Goal: Transaction & Acquisition: Obtain resource

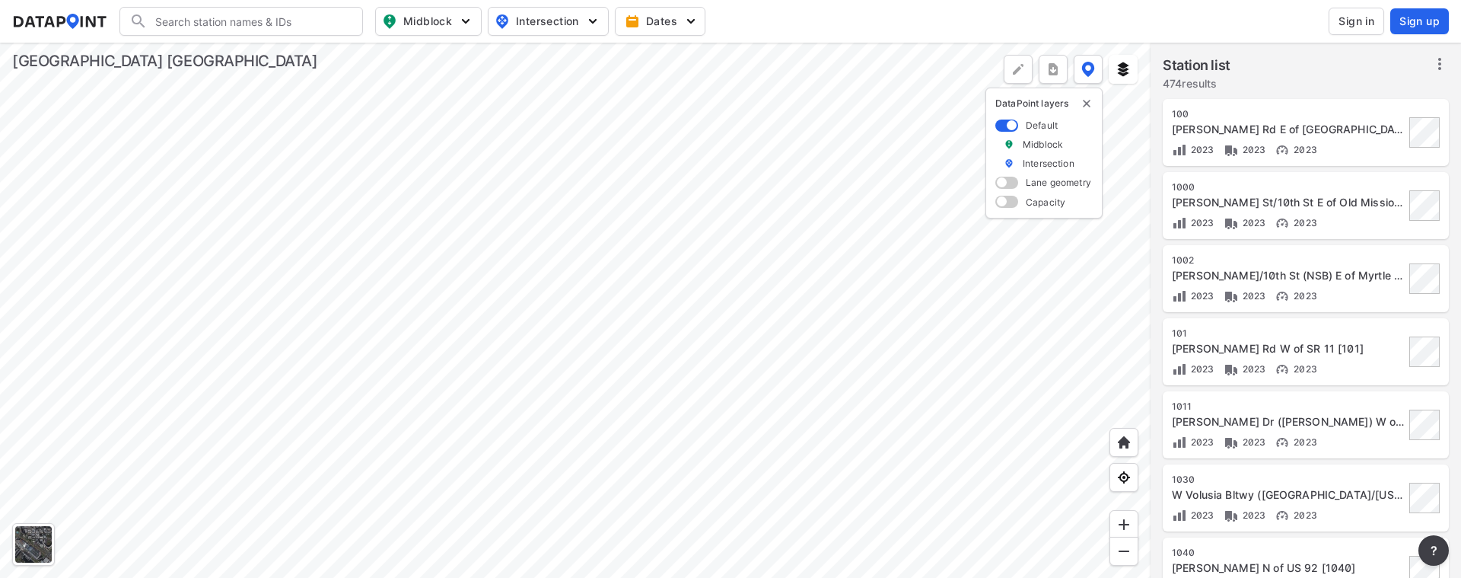
click at [1366, 23] on span "Sign in" at bounding box center [1357, 21] width 36 height 15
click at [468, 23] on img "button" at bounding box center [465, 21] width 15 height 15
click at [380, 54] on label "Volume count" at bounding box center [398, 55] width 128 height 28
click at [349, 54] on input "Volume count" at bounding box center [341, 55] width 15 height 15
checkbox input "true"
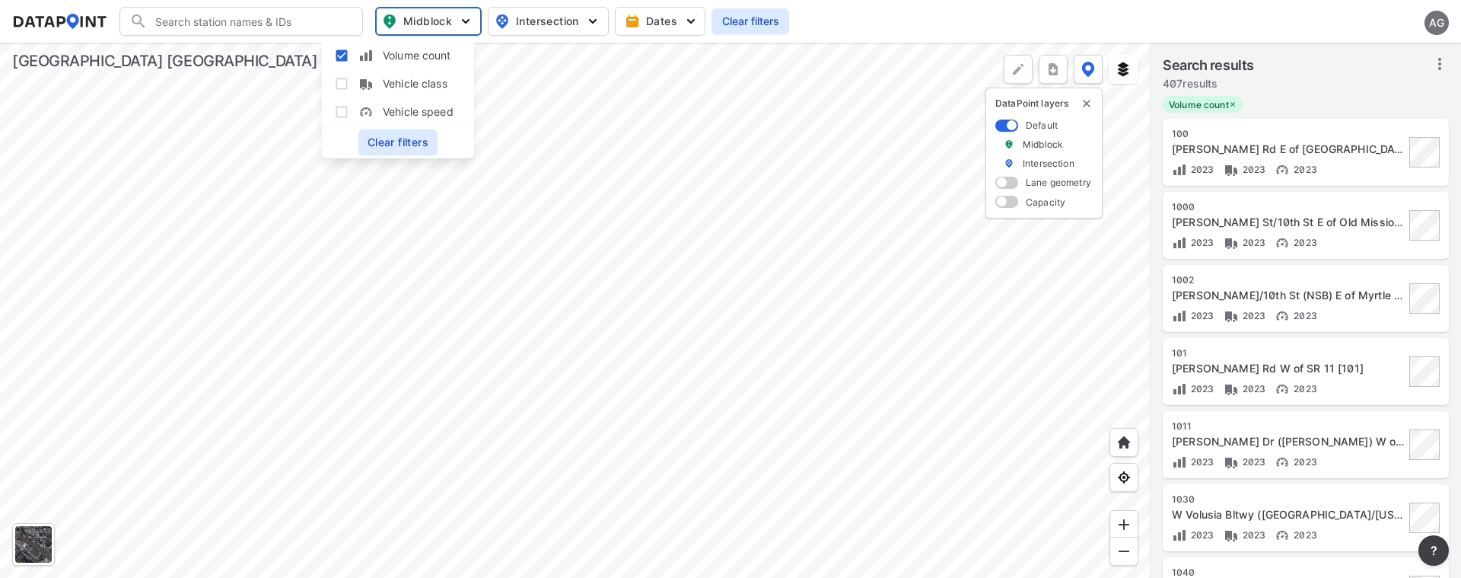
click at [1444, 65] on icon at bounding box center [1440, 64] width 18 height 18
click at [1340, 93] on span "Select stations & export" at bounding box center [1375, 97] width 122 height 15
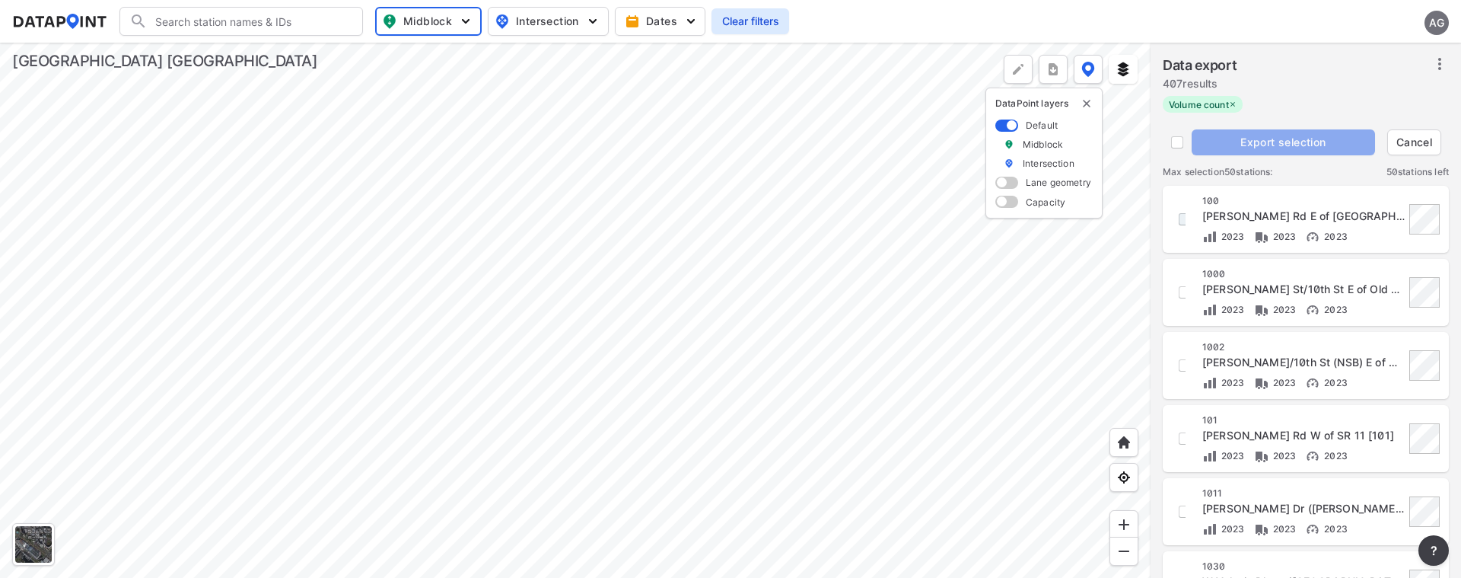
click at [1180, 225] on input "decorative checkbox" at bounding box center [1185, 219] width 26 height 26
checkbox input "true"
click at [1179, 292] on input "decorative checkbox" at bounding box center [1185, 292] width 26 height 26
checkbox input "true"
click at [1182, 367] on input "decorative checkbox" at bounding box center [1185, 365] width 26 height 26
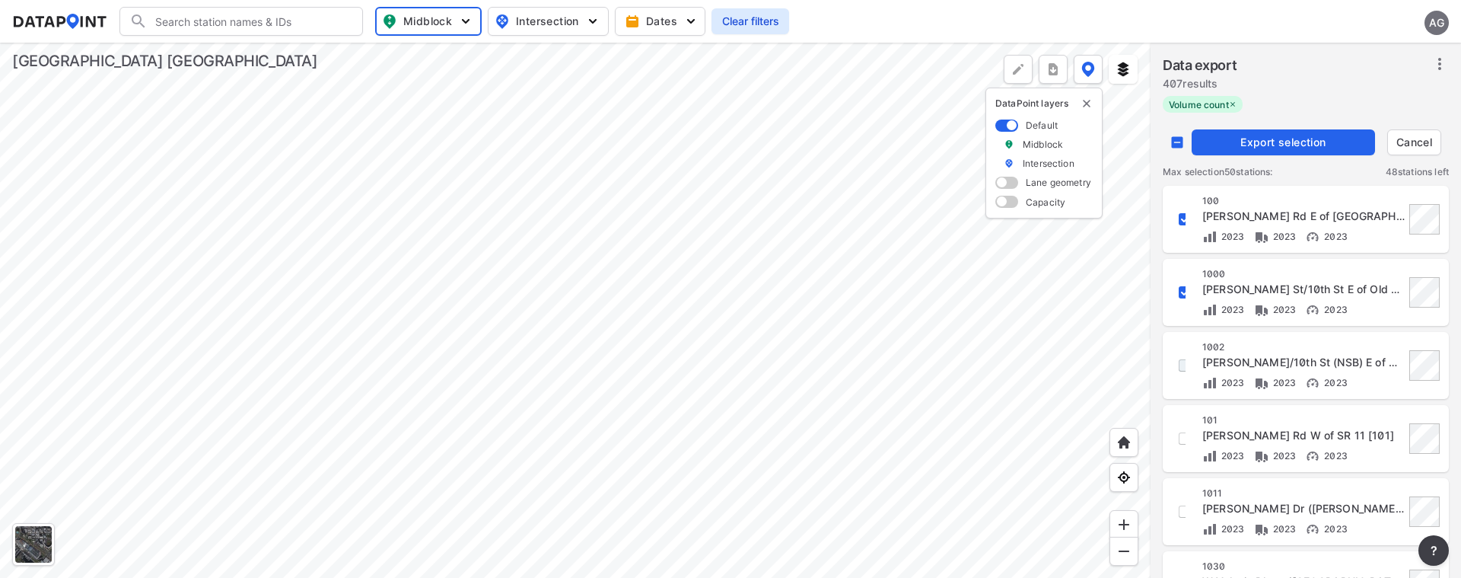
checkbox input "true"
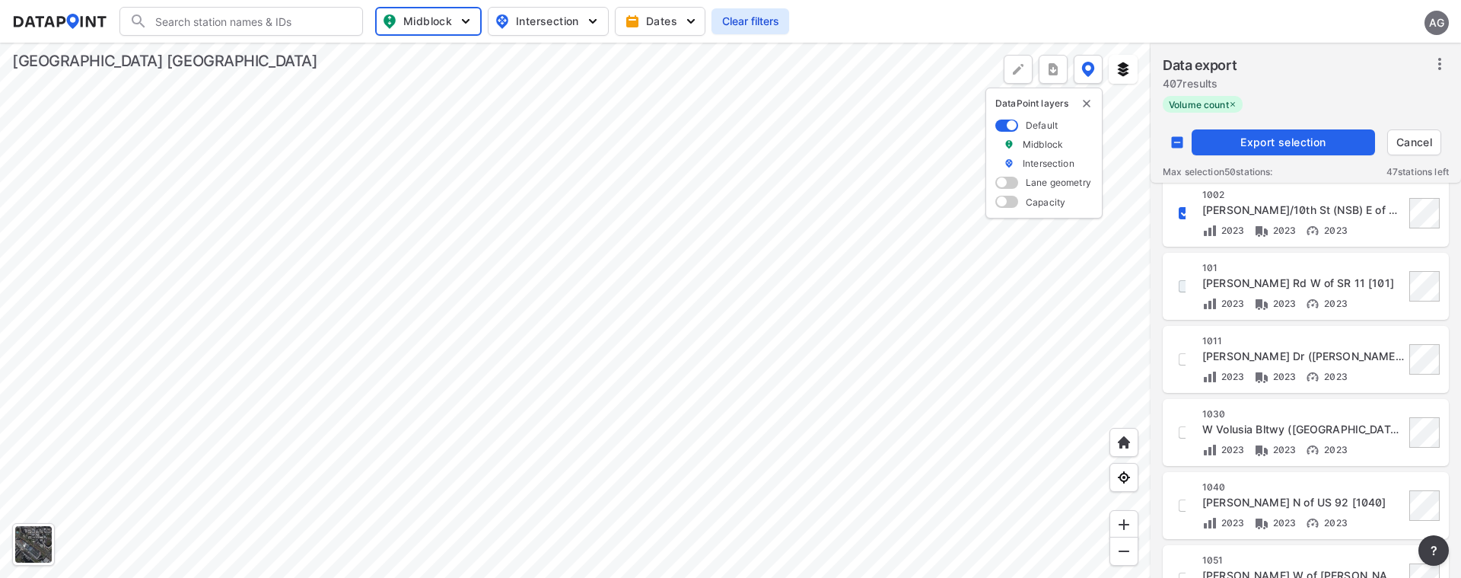
click at [1182, 284] on input "decorative checkbox" at bounding box center [1185, 286] width 26 height 26
checkbox input "true"
drag, startPoint x: 1183, startPoint y: 362, endPoint x: 1183, endPoint y: 376, distance: 13.7
click at [1183, 362] on input "decorative checkbox" at bounding box center [1185, 359] width 26 height 26
checkbox input "true"
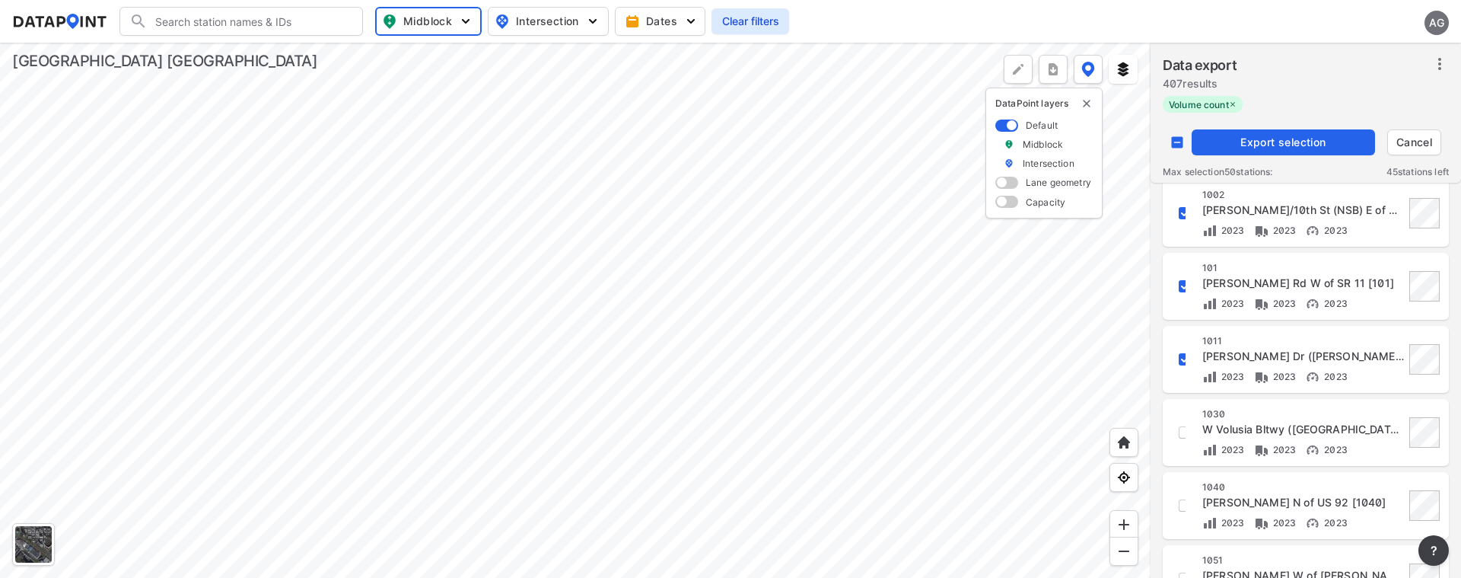
click at [1186, 429] on div "1030 W Volusia Bltwy (Veterans Memorial Pkwy Extension/Kentucky) N of Graves Av…" at bounding box center [1306, 432] width 268 height 49
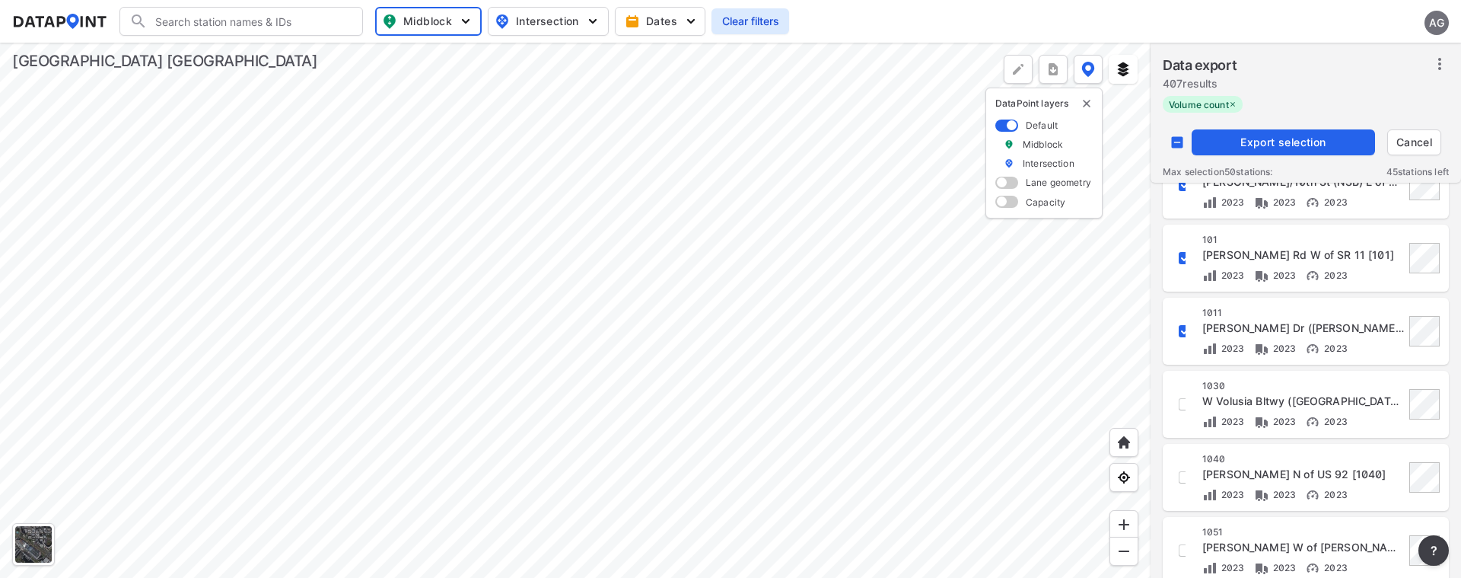
scroll to position [228, 0]
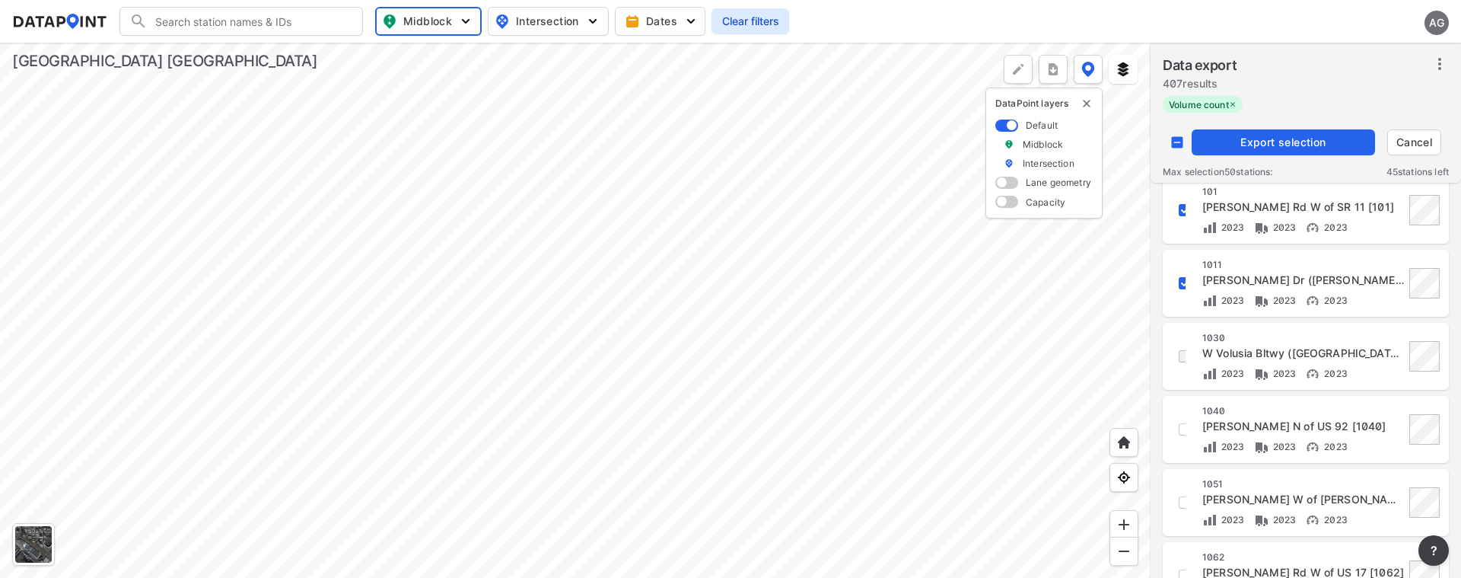
click at [1181, 357] on input "decorative checkbox" at bounding box center [1185, 356] width 26 height 26
checkbox input "true"
click at [1183, 430] on input "decorative checkbox" at bounding box center [1185, 429] width 26 height 26
checkbox input "true"
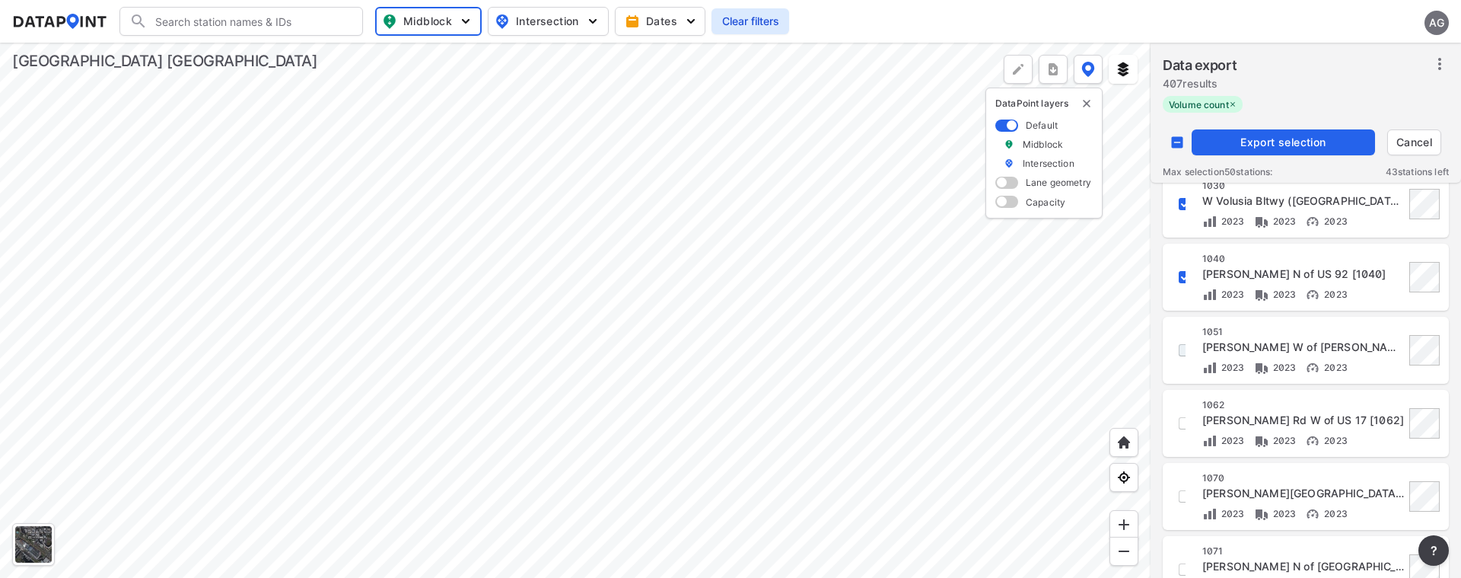
click at [1184, 349] on input "decorative checkbox" at bounding box center [1185, 350] width 26 height 26
checkbox input "true"
click at [1178, 423] on input "decorative checkbox" at bounding box center [1185, 423] width 26 height 26
checkbox input "true"
click at [1181, 502] on input "decorative checkbox" at bounding box center [1185, 496] width 26 height 26
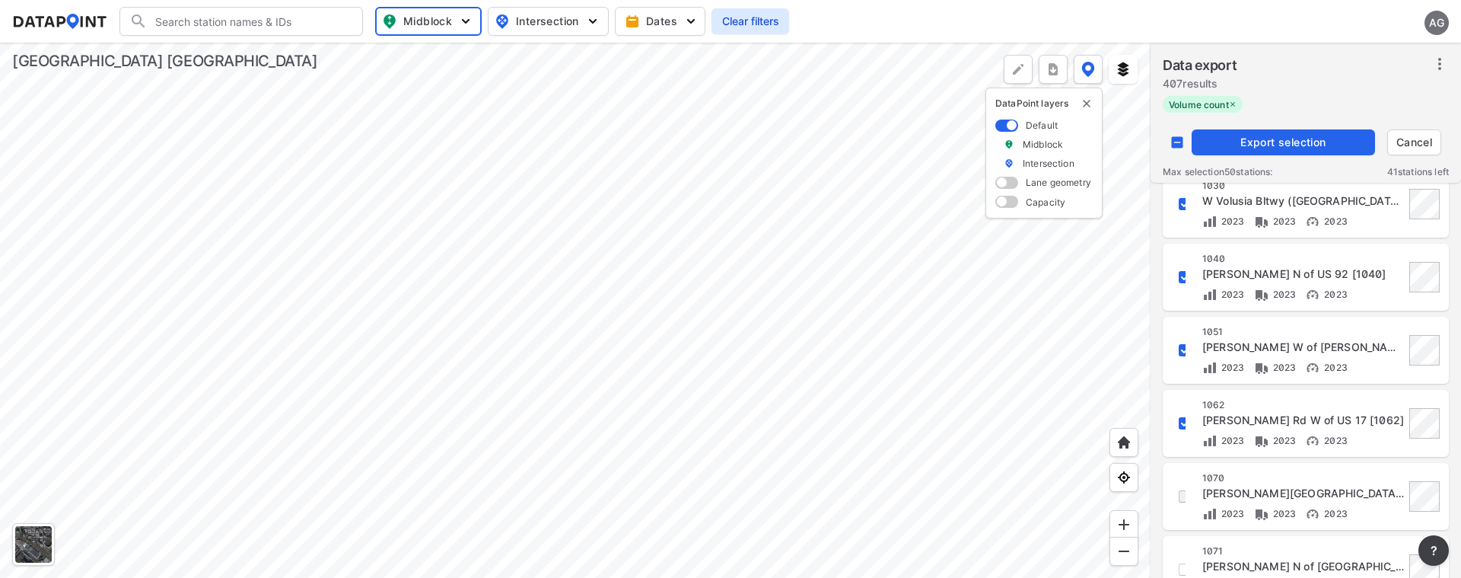
checkbox input "true"
click at [1264, 135] on span "Export selection" at bounding box center [1283, 142] width 171 height 15
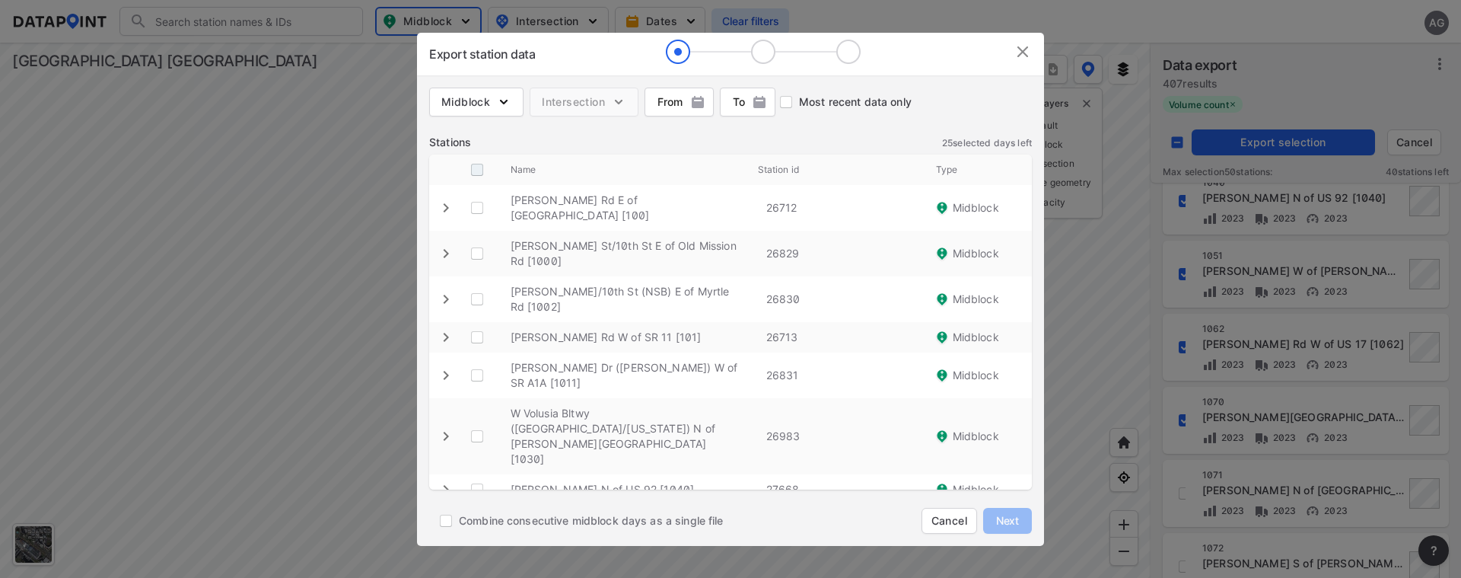
click at [476, 167] on input "decorative checkbox" at bounding box center [477, 169] width 29 height 29
checkbox input "true"
checkbox \ "true"
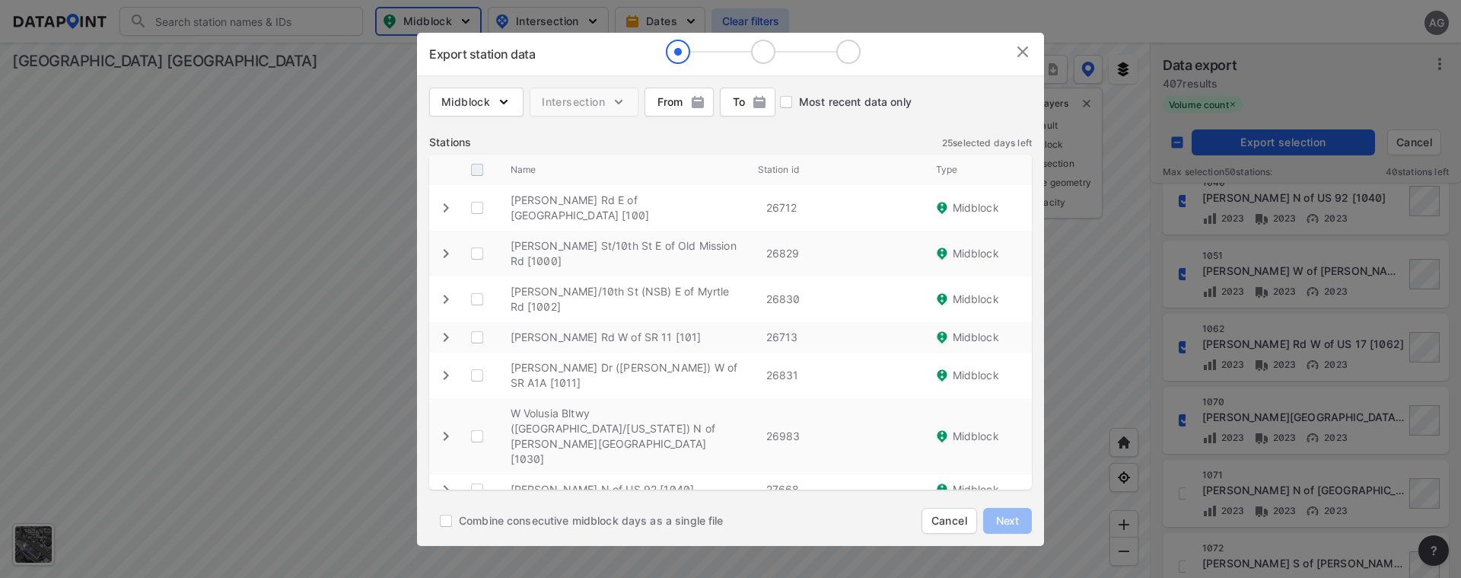
checkbox \ "true"
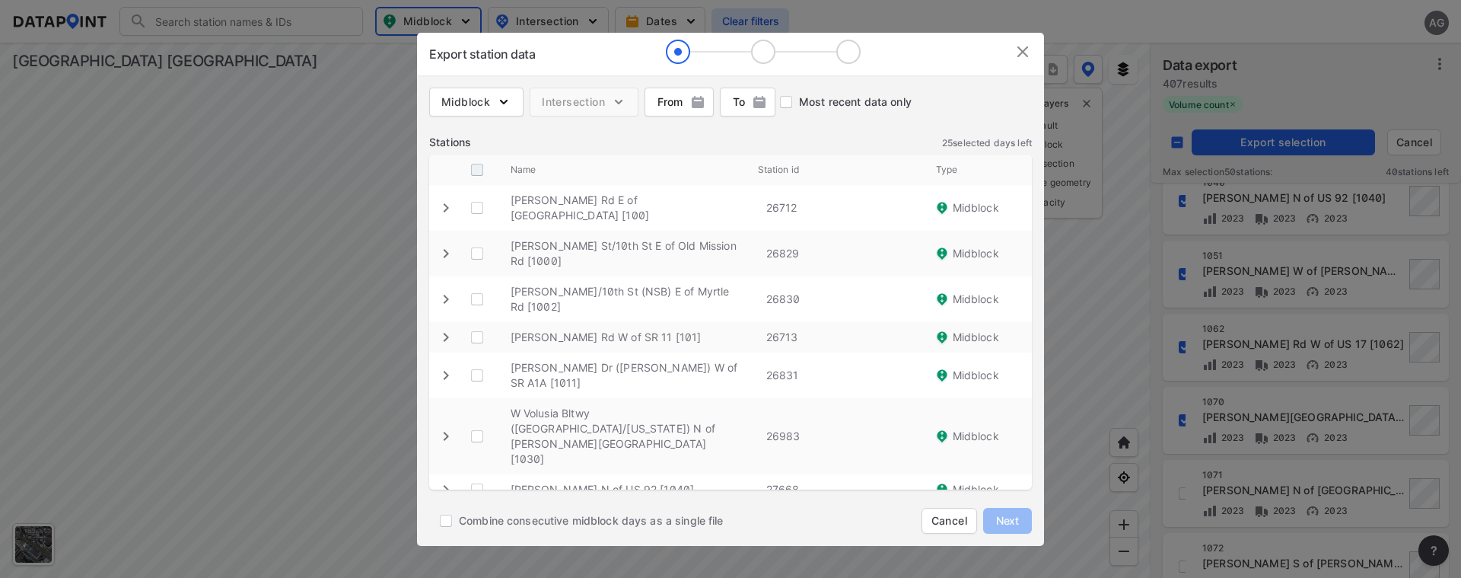
checkbox \ "true"
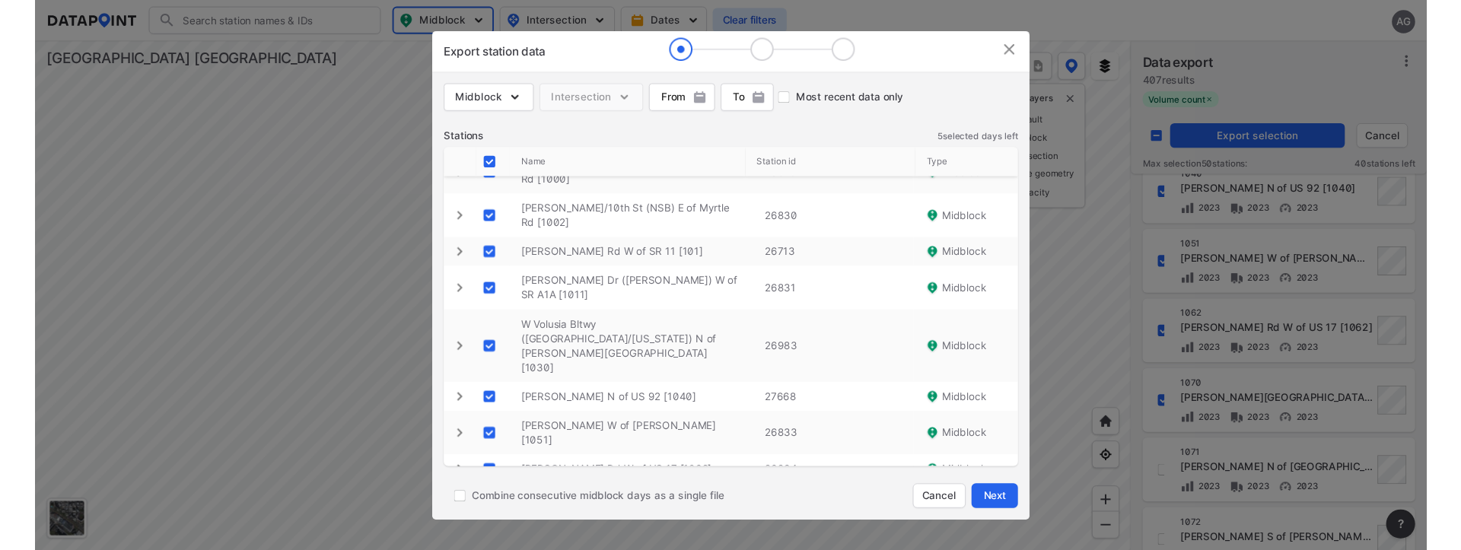
scroll to position [107, 0]
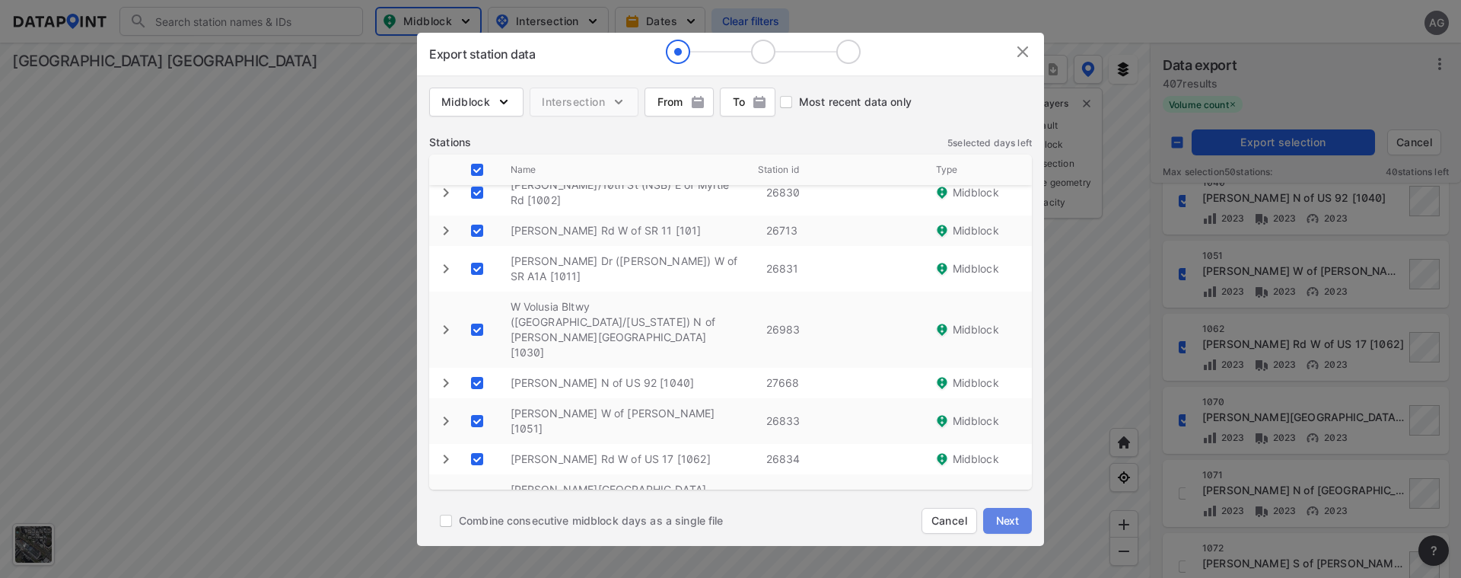
click at [1010, 517] on span "Next" at bounding box center [1008, 520] width 30 height 15
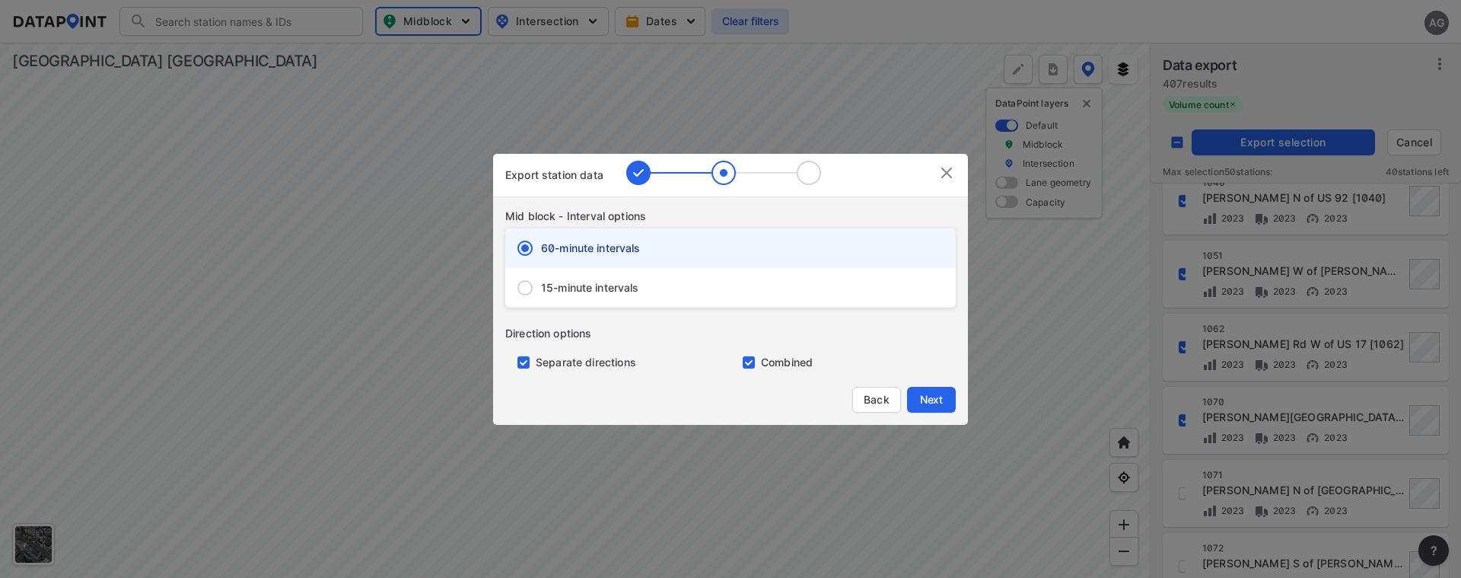
click at [530, 280] on input "15-minute intervals" at bounding box center [525, 288] width 32 height 32
radio input "true"
radio input "false"
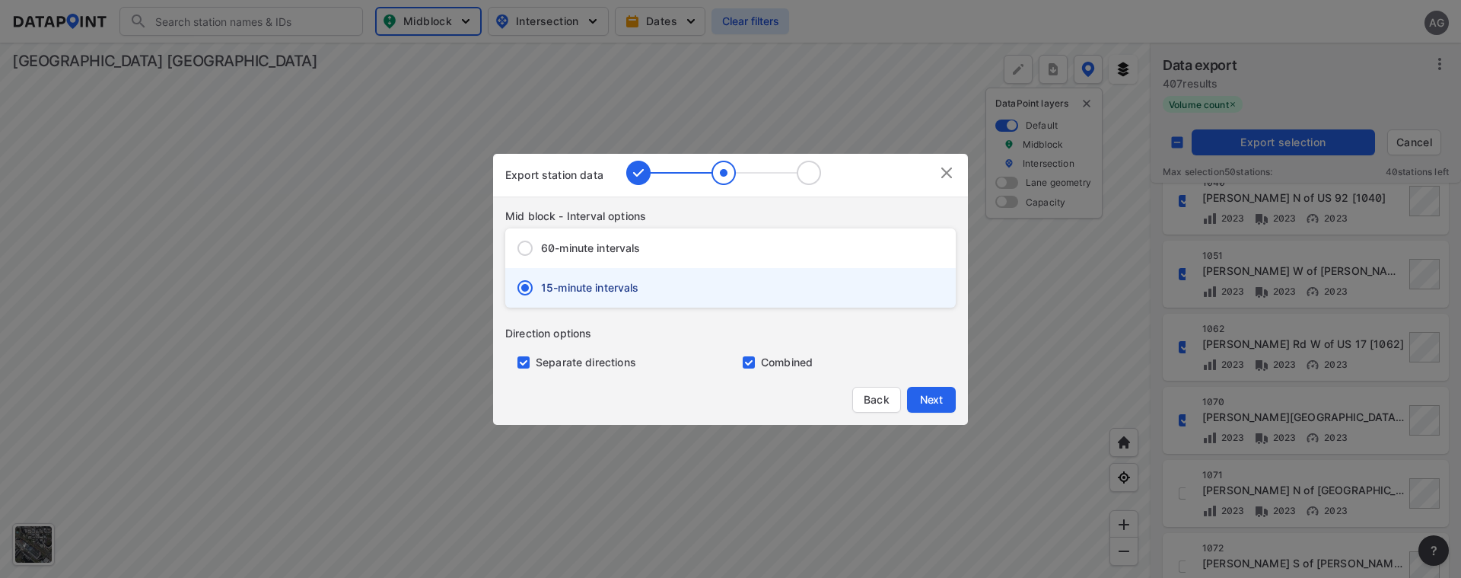
click at [522, 362] on input "primary checkbox" at bounding box center [520, 362] width 30 height 12
checkbox input "false"
click at [928, 392] on span "Next" at bounding box center [931, 399] width 30 height 15
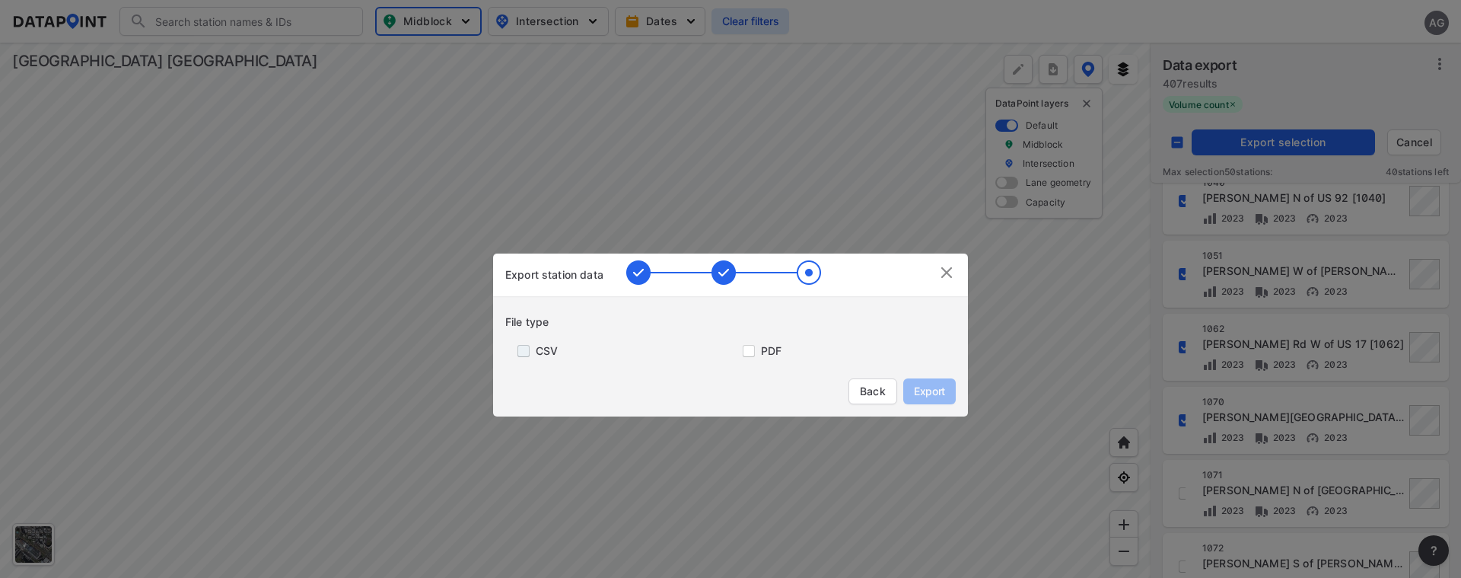
click at [524, 347] on input "primary checkbox" at bounding box center [520, 351] width 30 height 12
checkbox input "true"
click at [923, 390] on span "Export" at bounding box center [930, 391] width 34 height 15
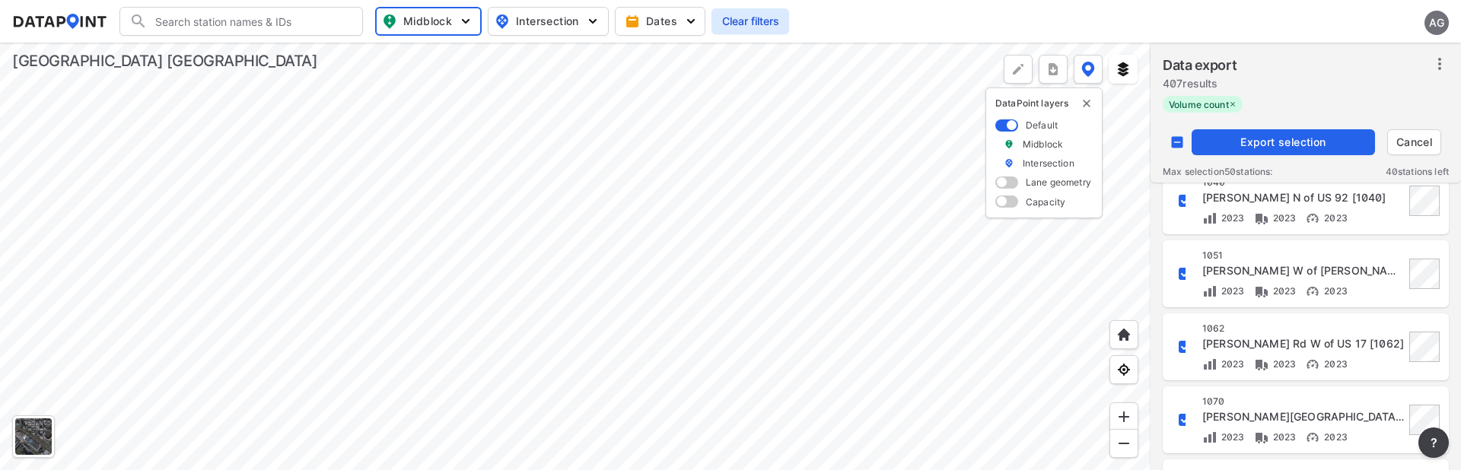
checkbox input "false"
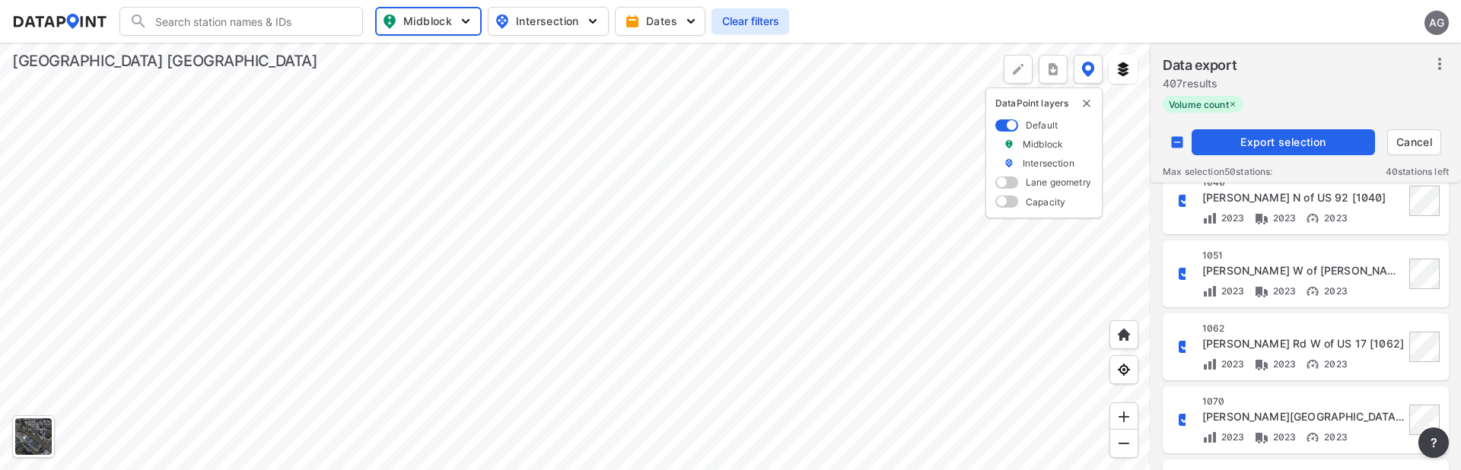
checkbox input "false"
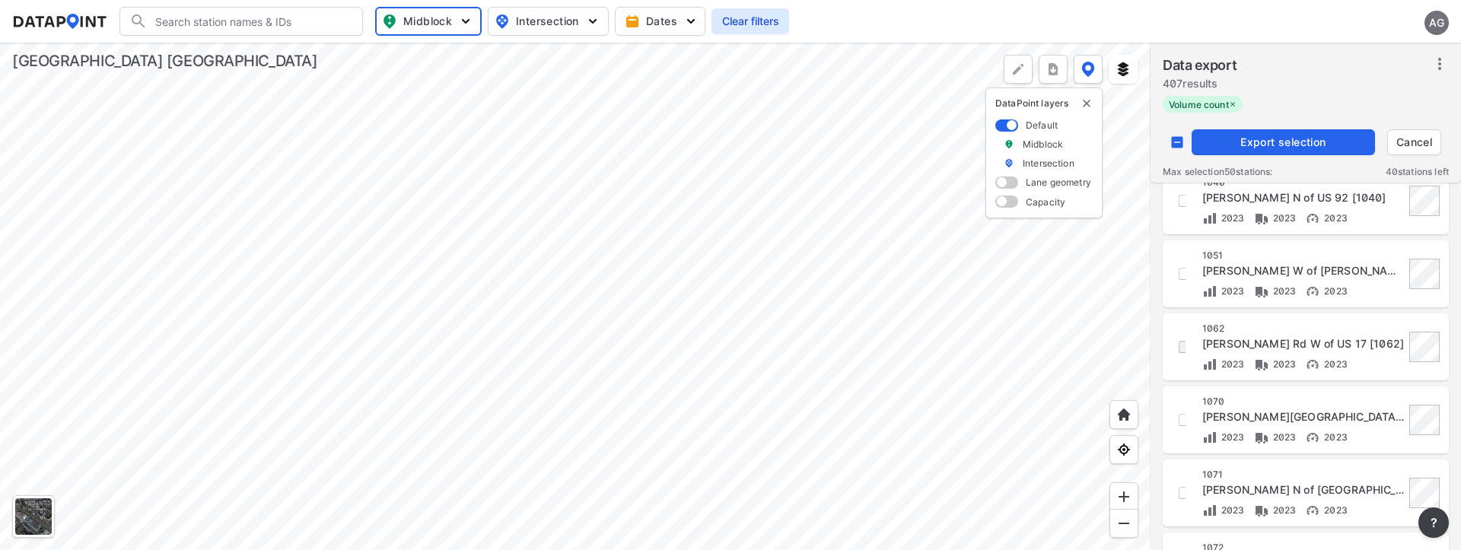
checkbox input "true"
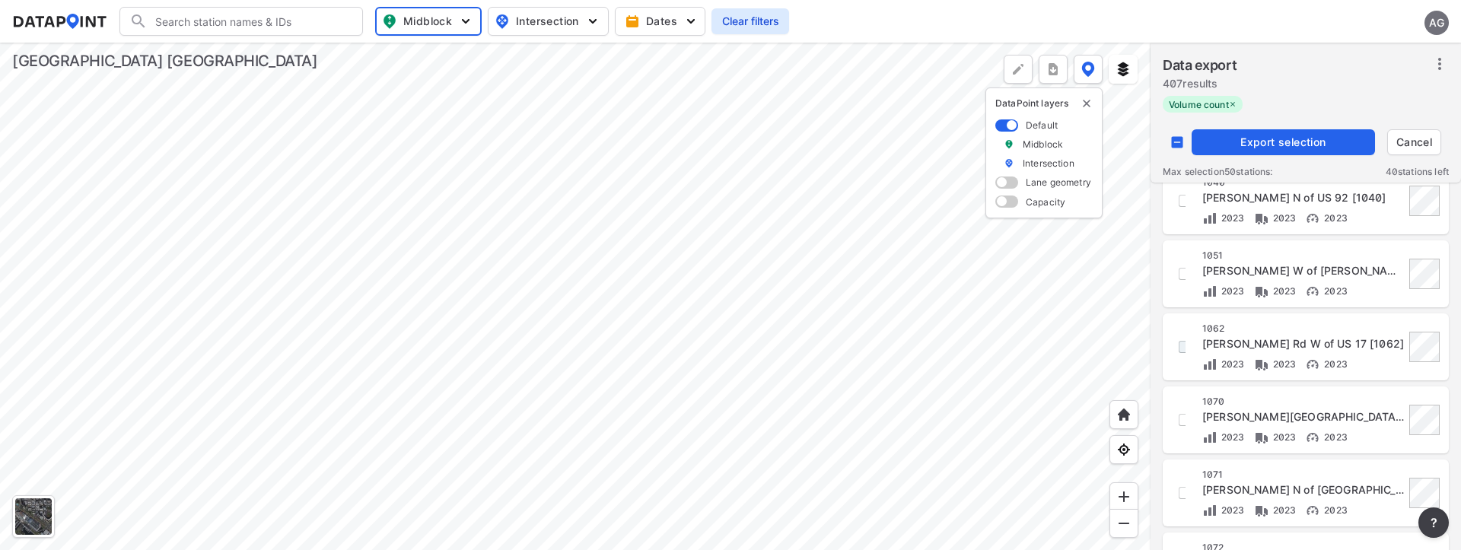
checkbox input "true"
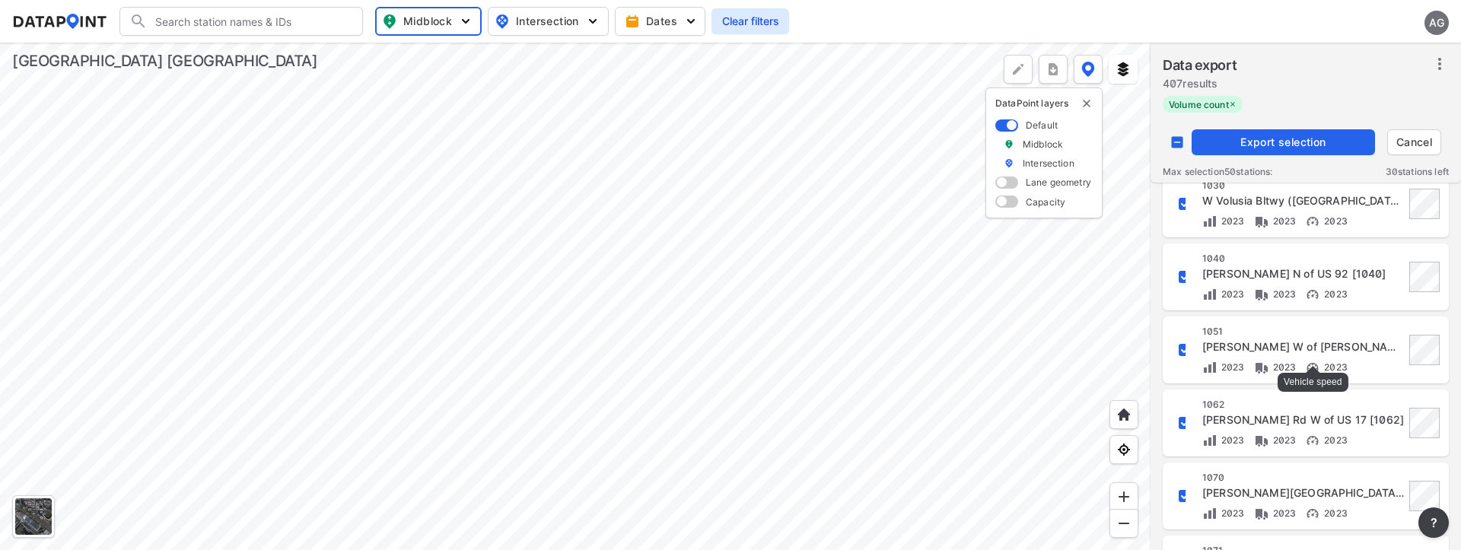
scroll to position [609, 0]
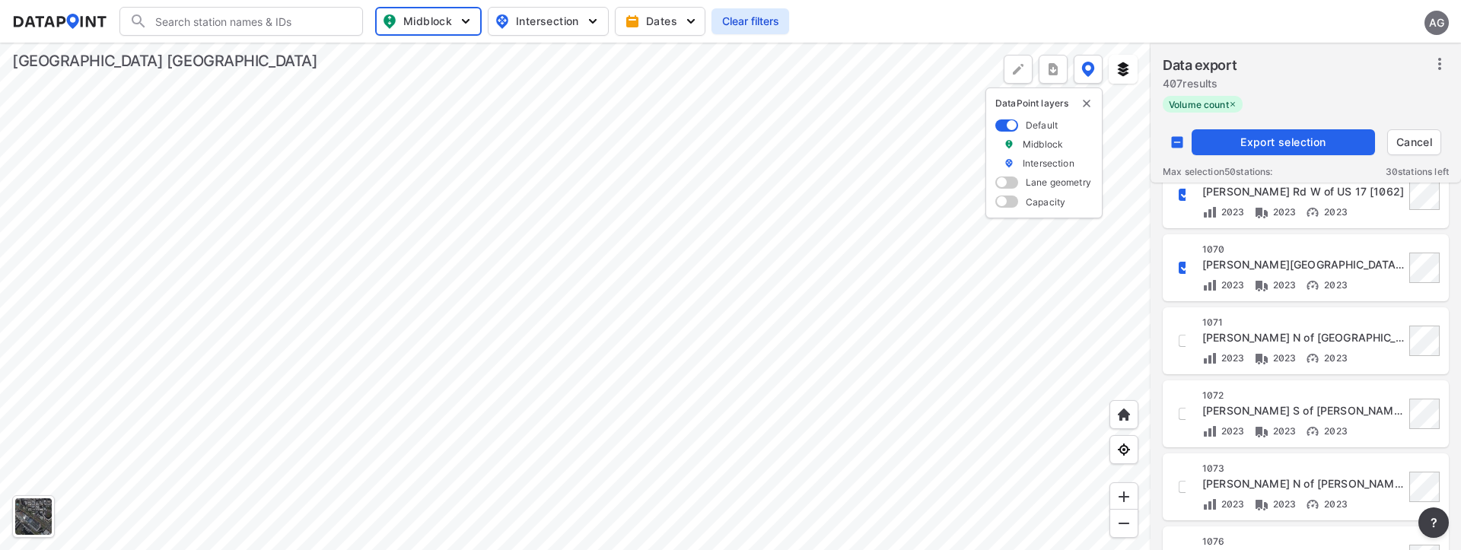
click at [1298, 139] on span "Export selection" at bounding box center [1283, 142] width 171 height 15
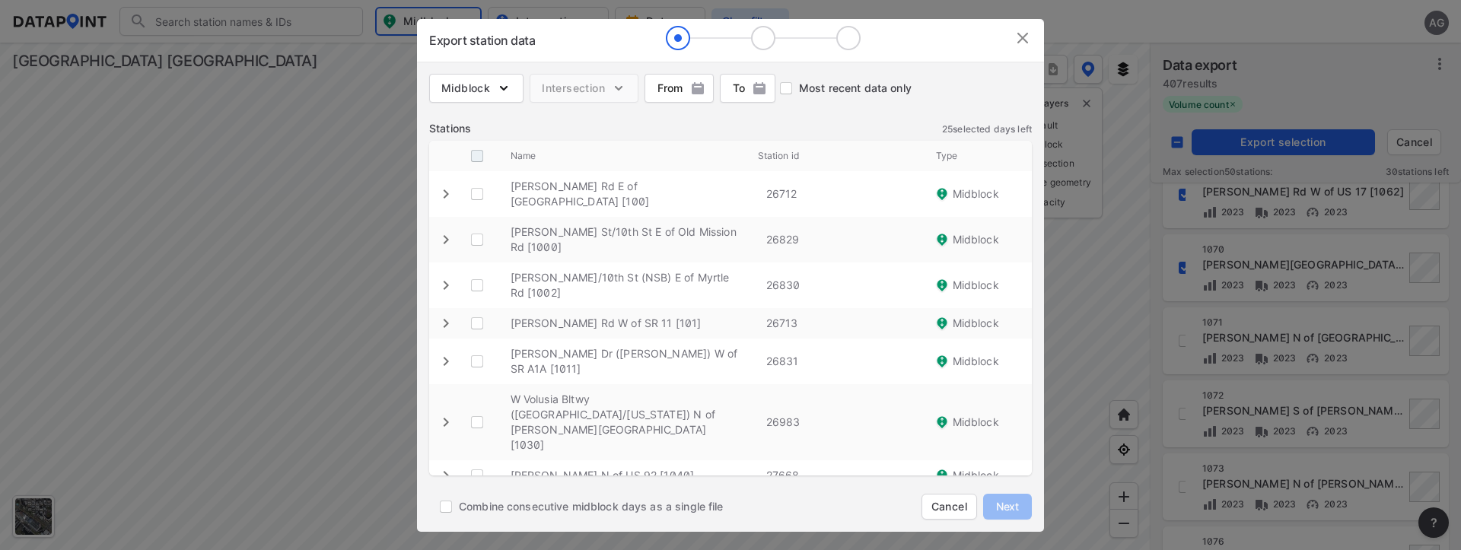
click at [474, 154] on input "decorative checkbox" at bounding box center [477, 156] width 29 height 29
checkbox input "true"
checkbox \ "true"
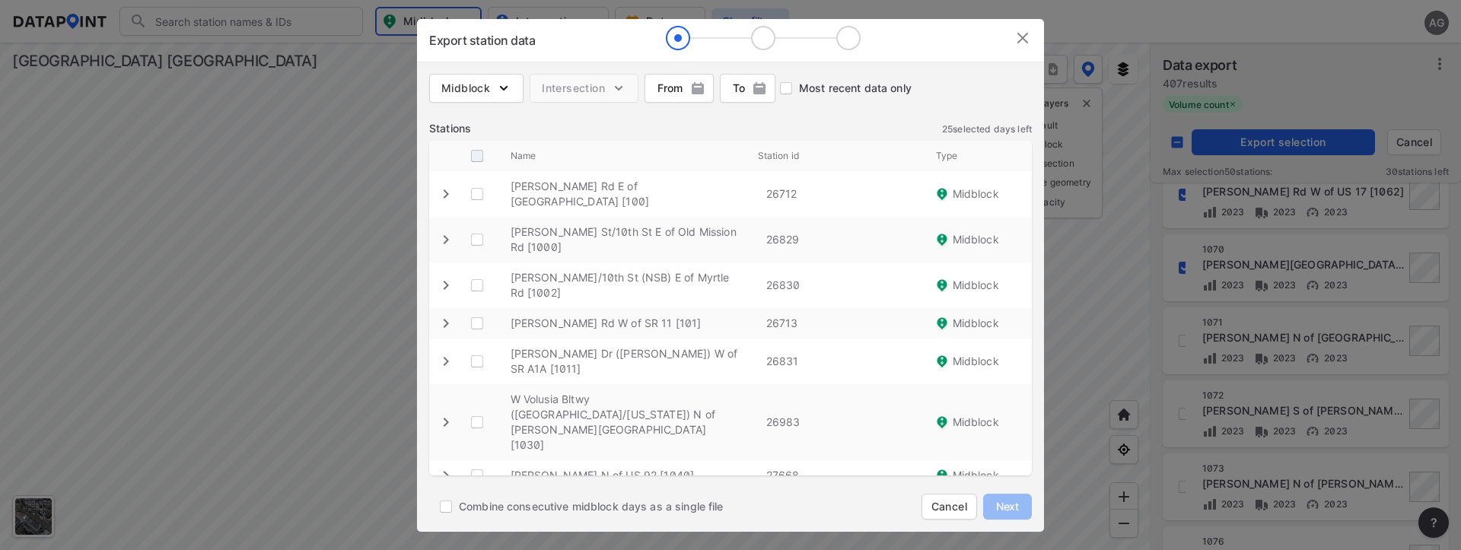
checkbox \ "true"
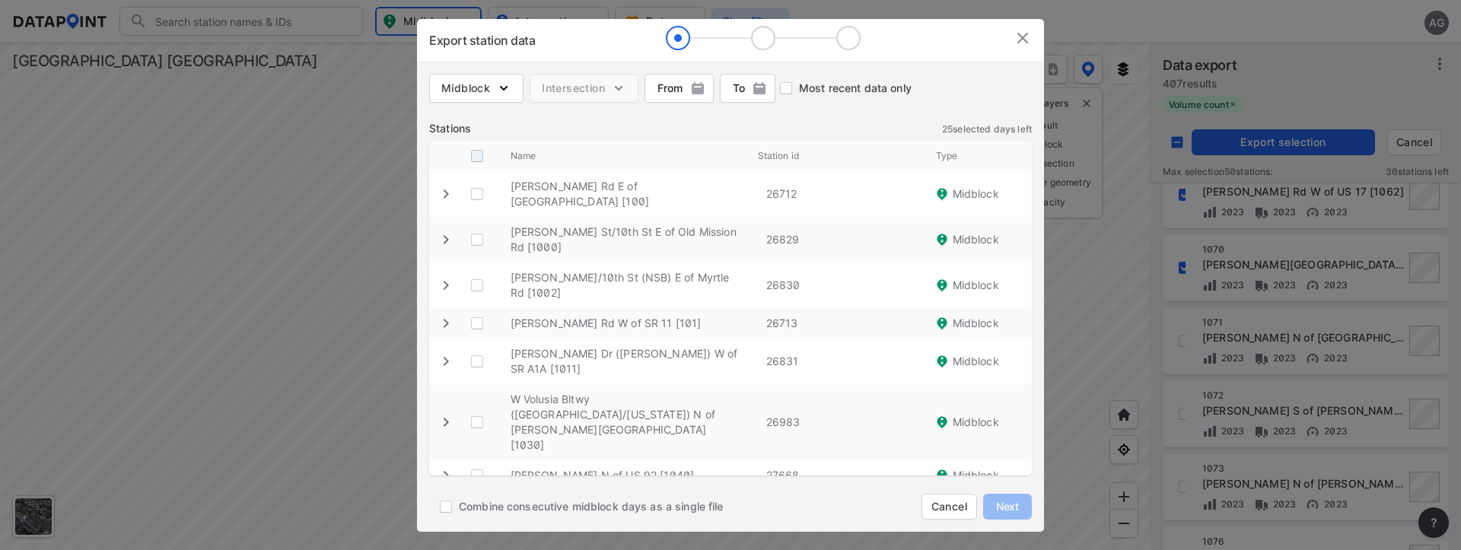
checkbox \ "true"
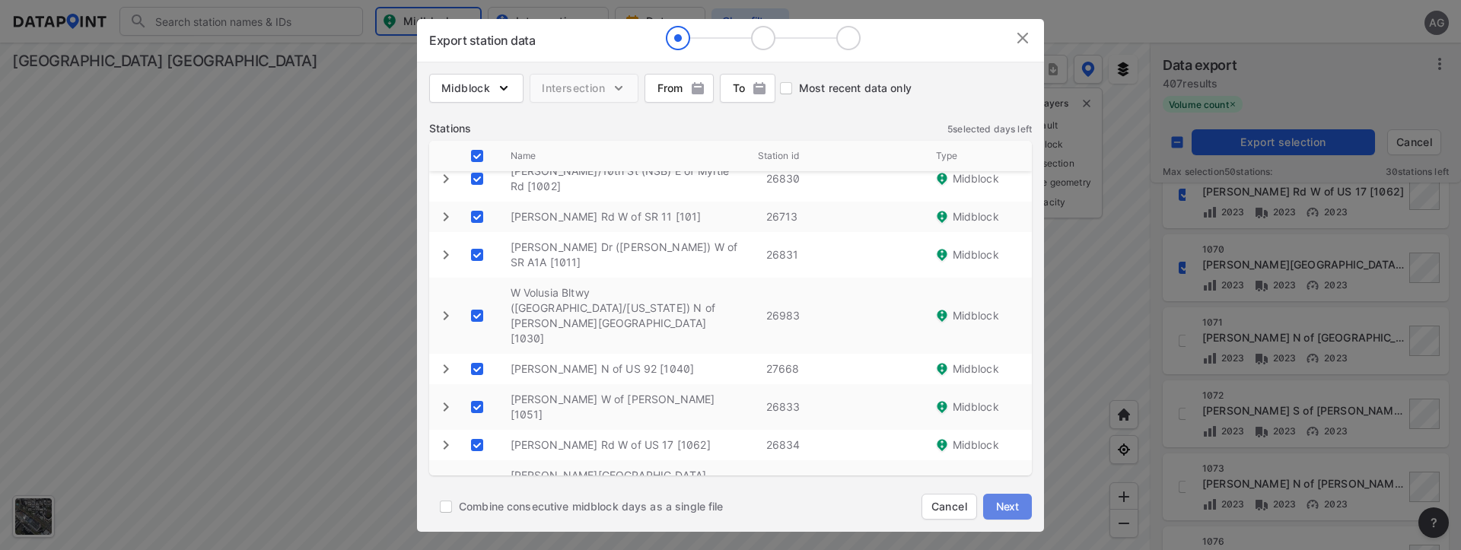
click at [1015, 510] on span "Next" at bounding box center [1008, 506] width 30 height 15
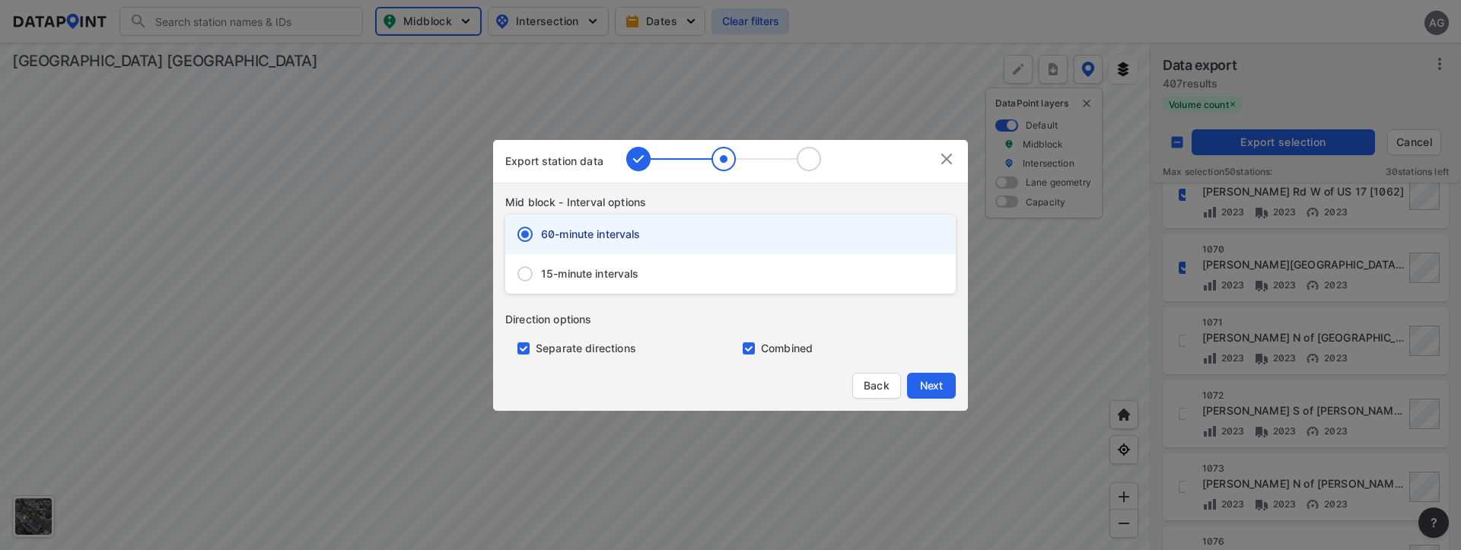
click at [558, 276] on span "15-minute intervals" at bounding box center [590, 273] width 98 height 15
click at [541, 276] on input "15-minute intervals" at bounding box center [525, 274] width 32 height 32
radio input "false"
radio input "true"
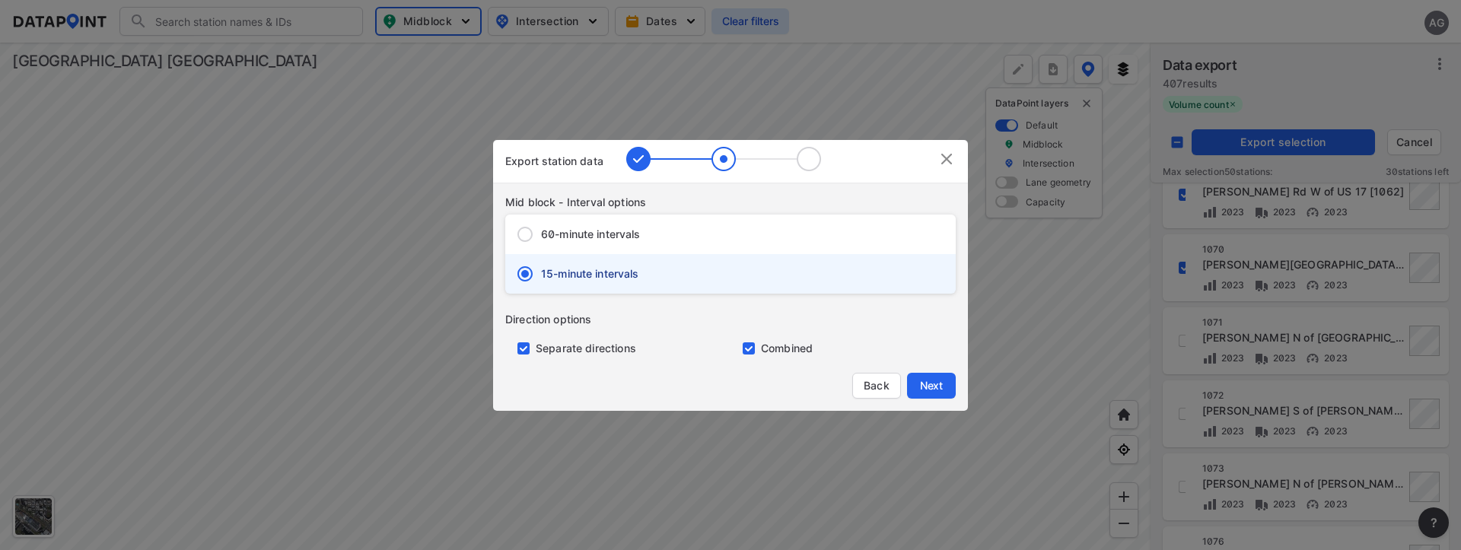
click at [521, 347] on input "primary checkbox" at bounding box center [520, 349] width 30 height 12
checkbox input "false"
click at [932, 385] on span "Next" at bounding box center [931, 385] width 30 height 15
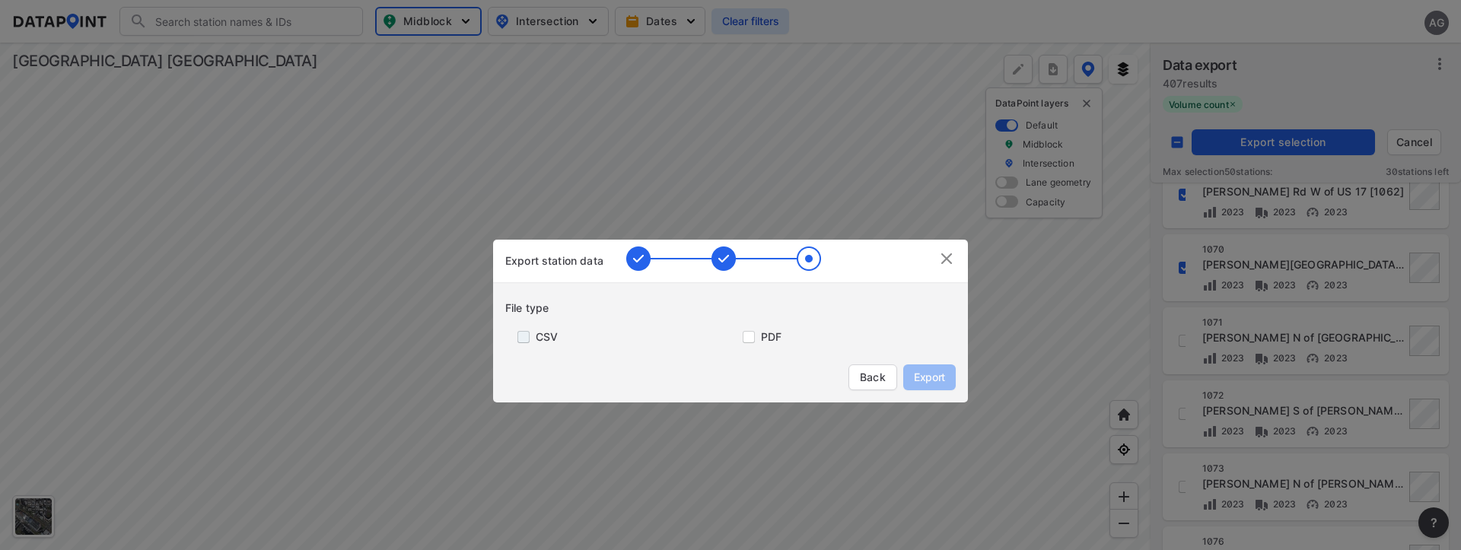
click at [520, 334] on input "primary checkbox" at bounding box center [520, 337] width 30 height 12
checkbox input "true"
click at [927, 370] on span "Export" at bounding box center [930, 377] width 34 height 15
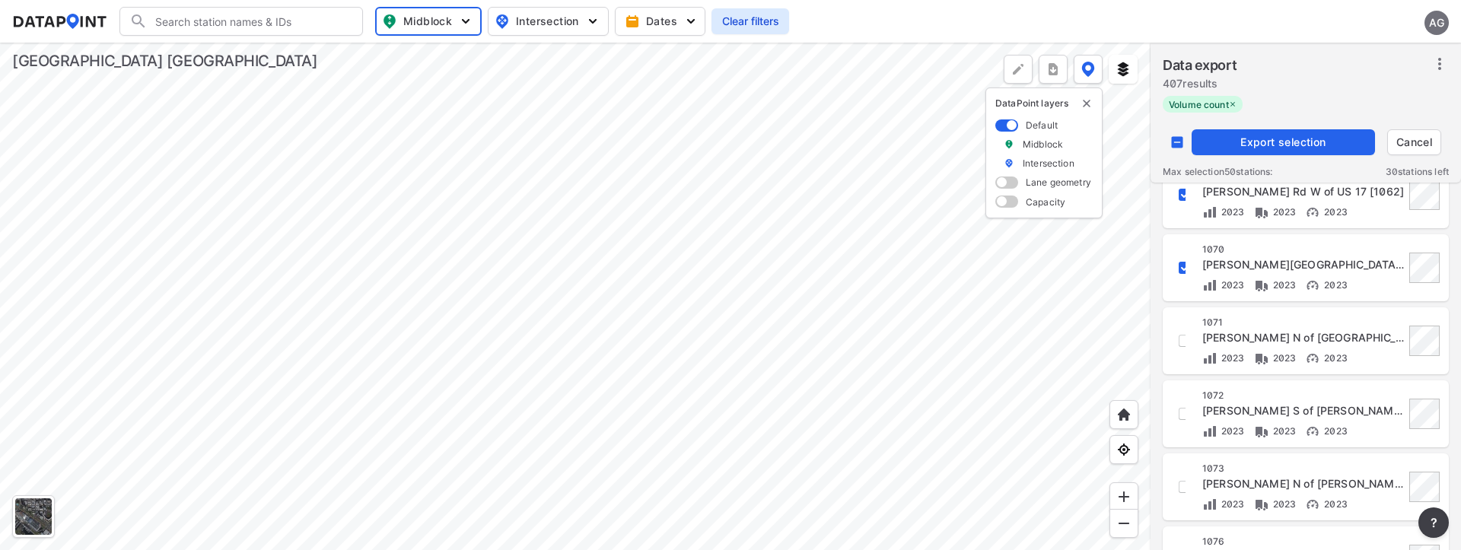
checkbox input "false"
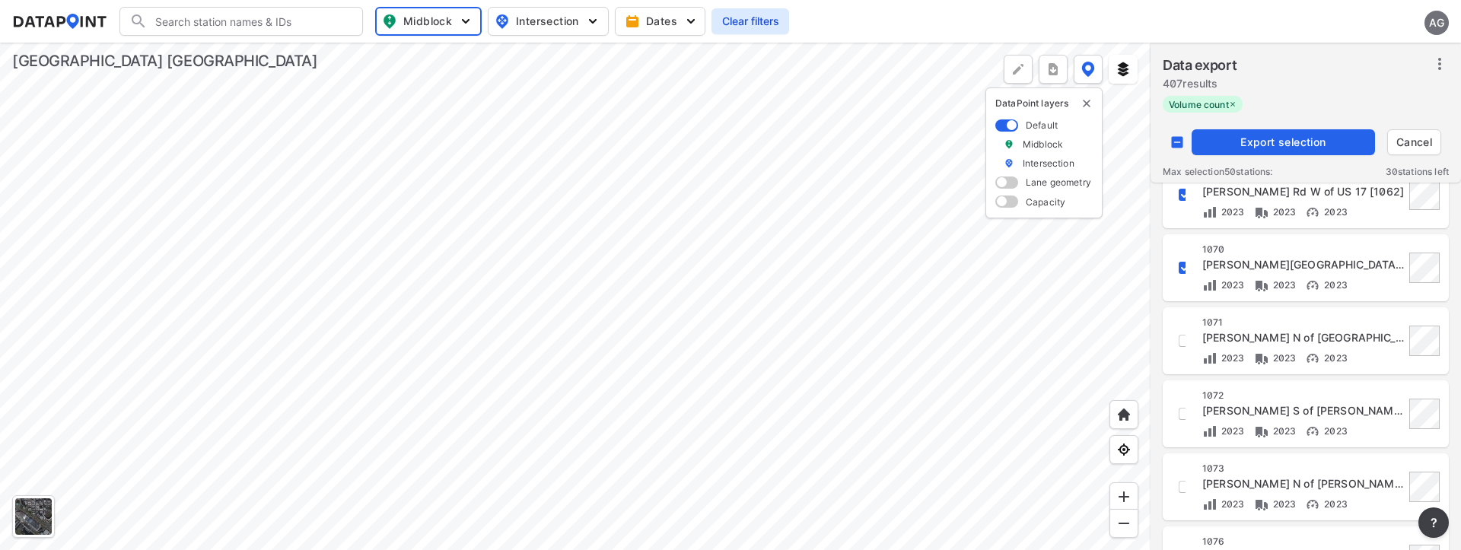
checkbox input "false"
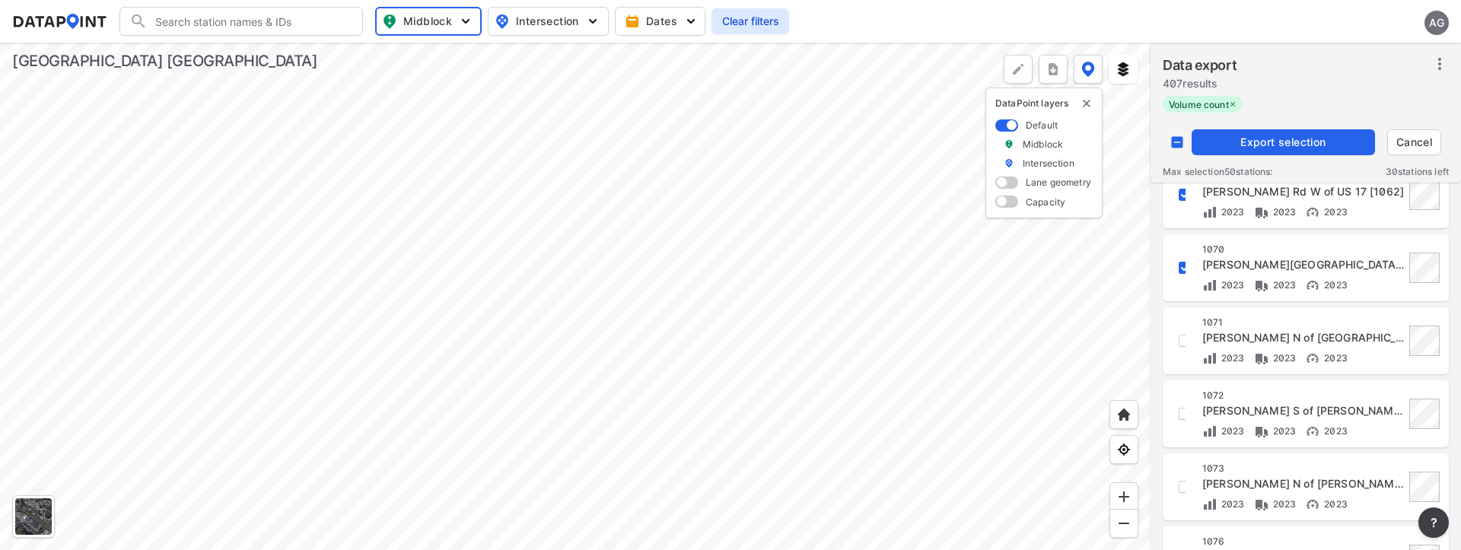
checkbox input "true"
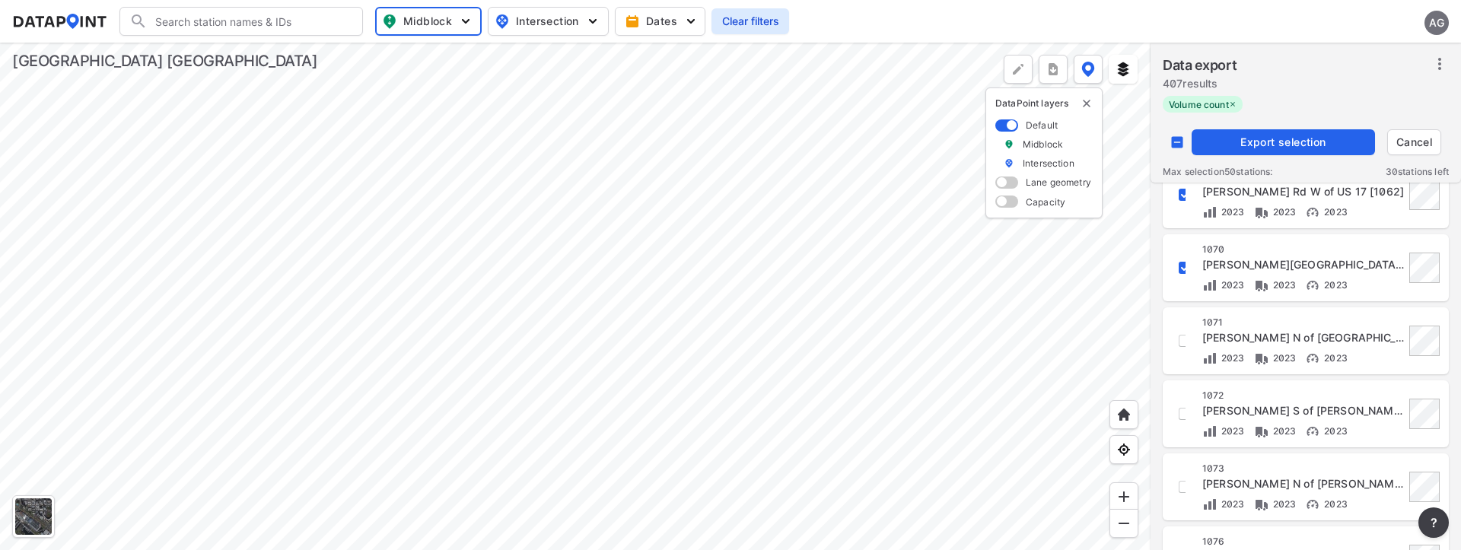
checkbox input "true"
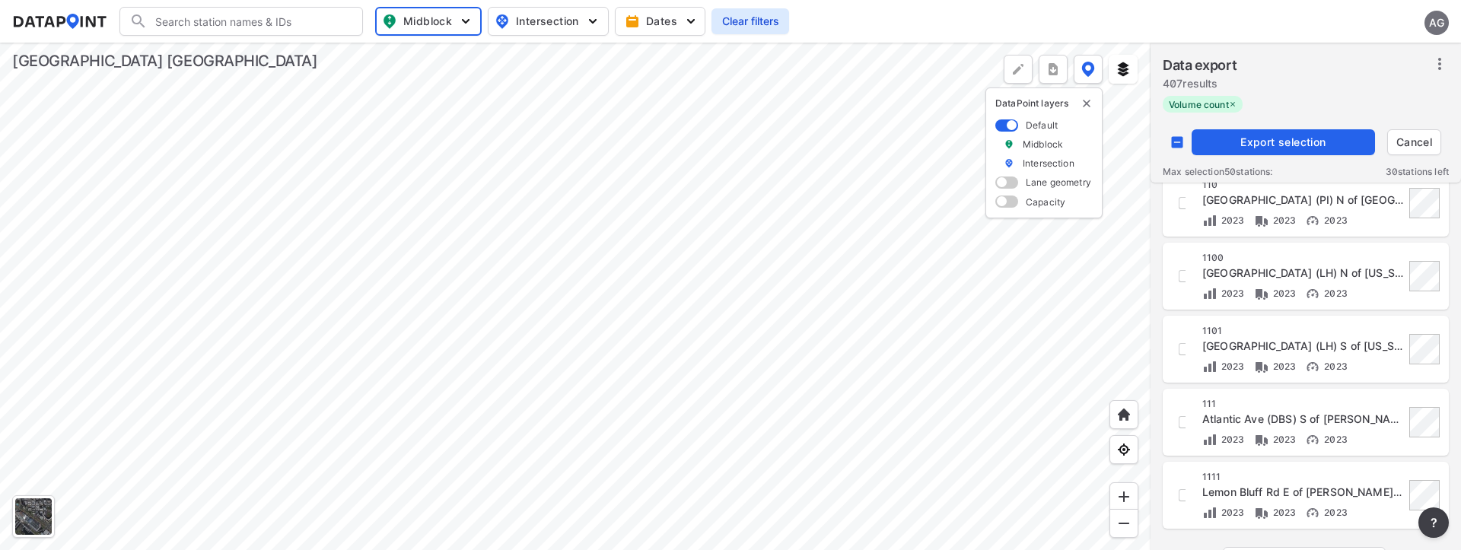
scroll to position [1491, 0]
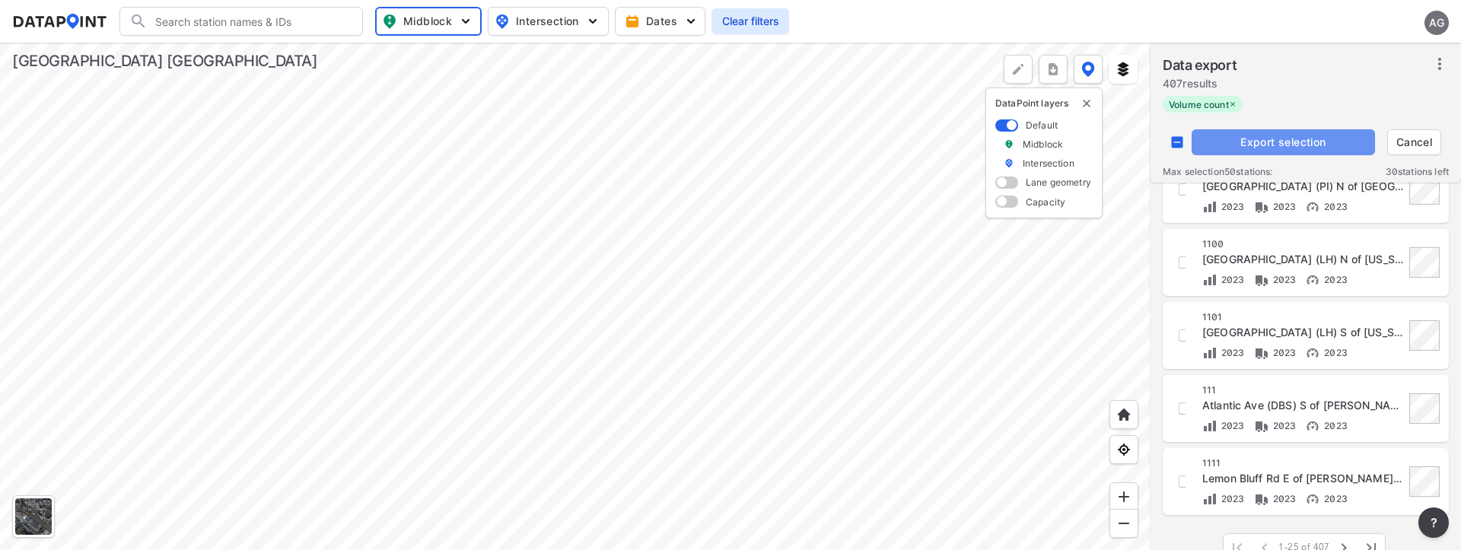
click at [1281, 144] on span "Export selection" at bounding box center [1283, 142] width 171 height 15
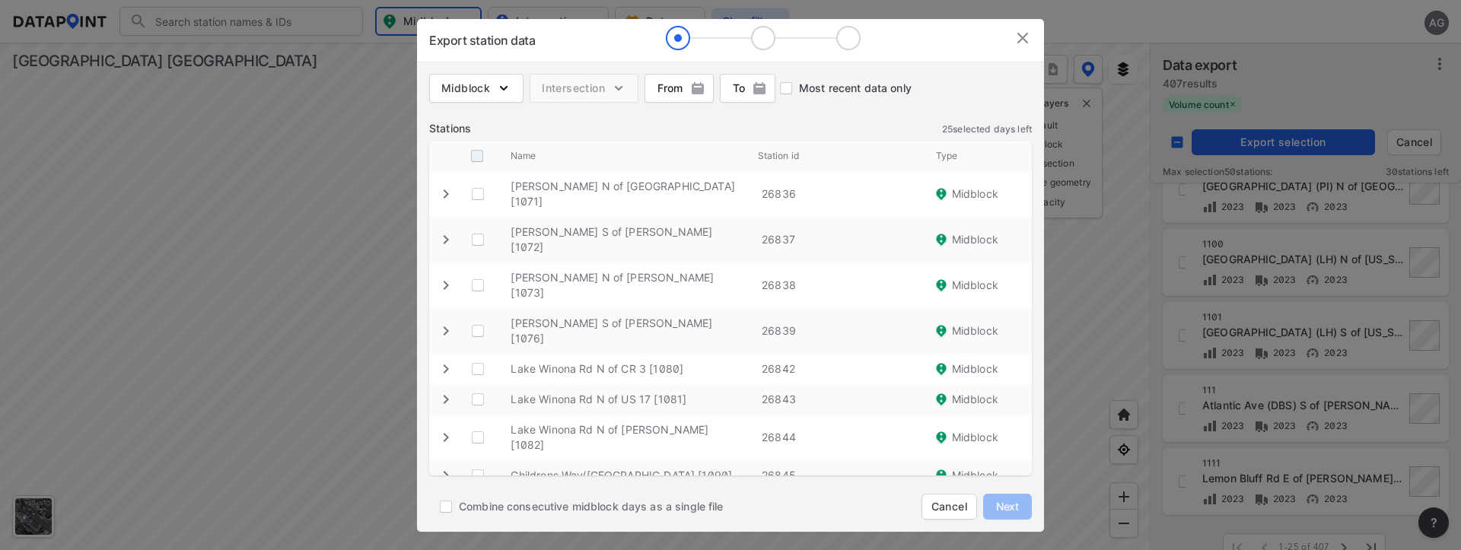
click at [477, 156] on input "decorative checkbox" at bounding box center [477, 156] width 29 height 29
checkbox input "true"
checkbox \ "true"
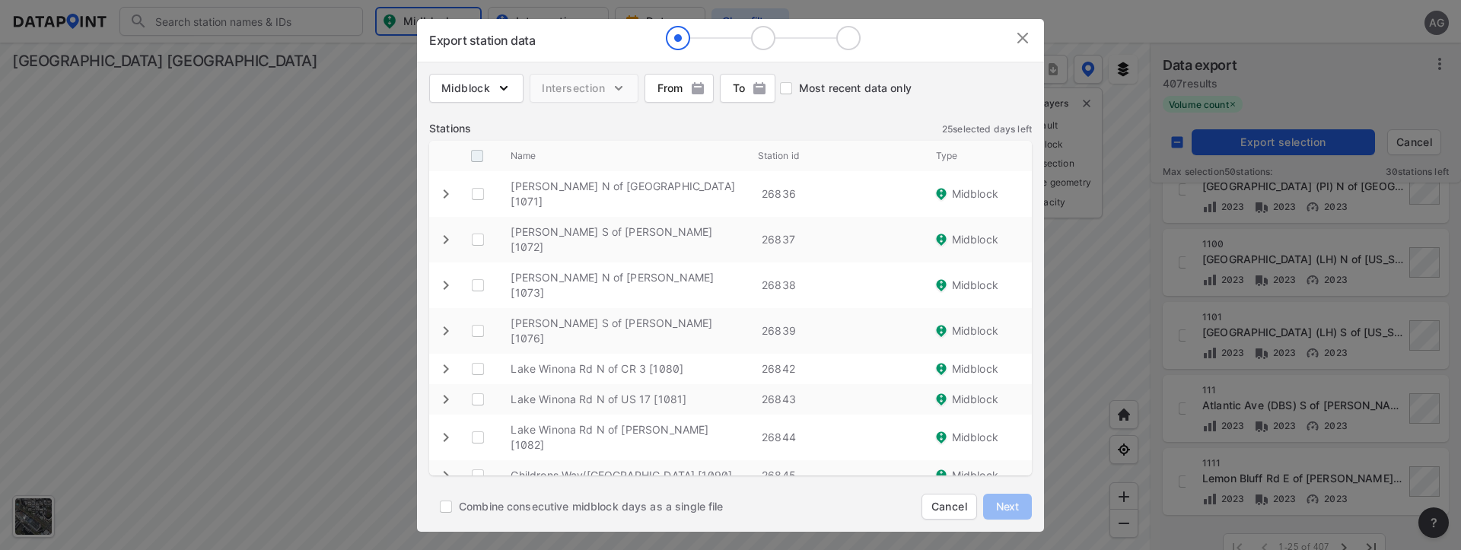
checkbox \ "true"
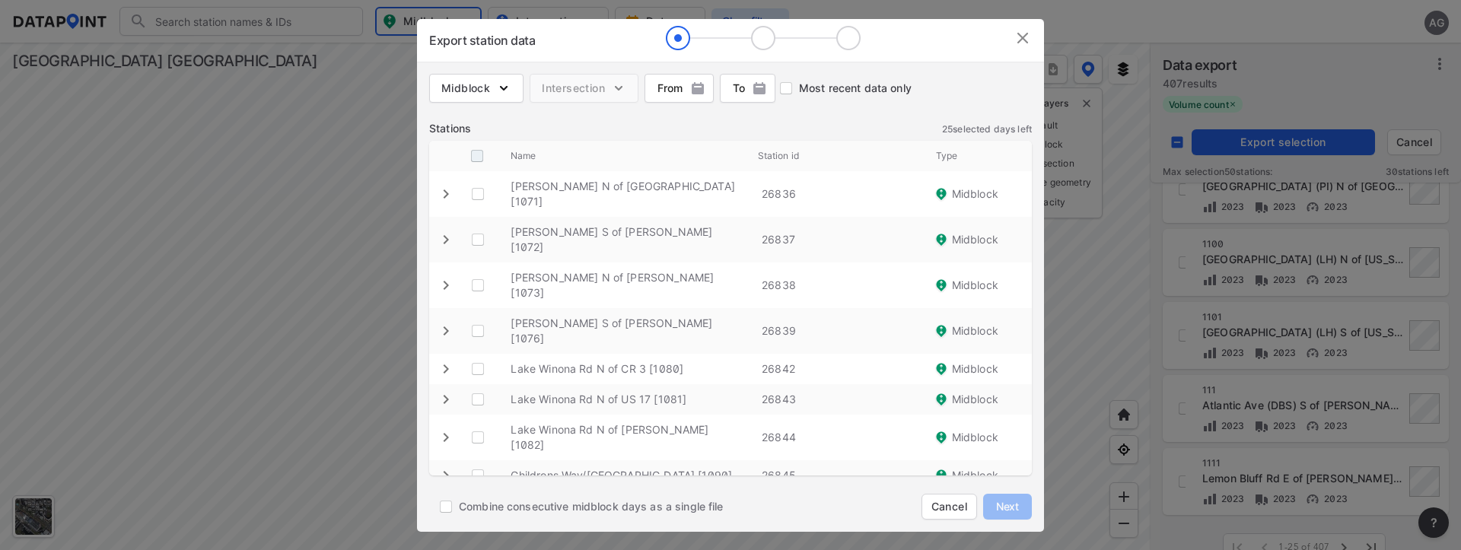
checkbox \ "true"
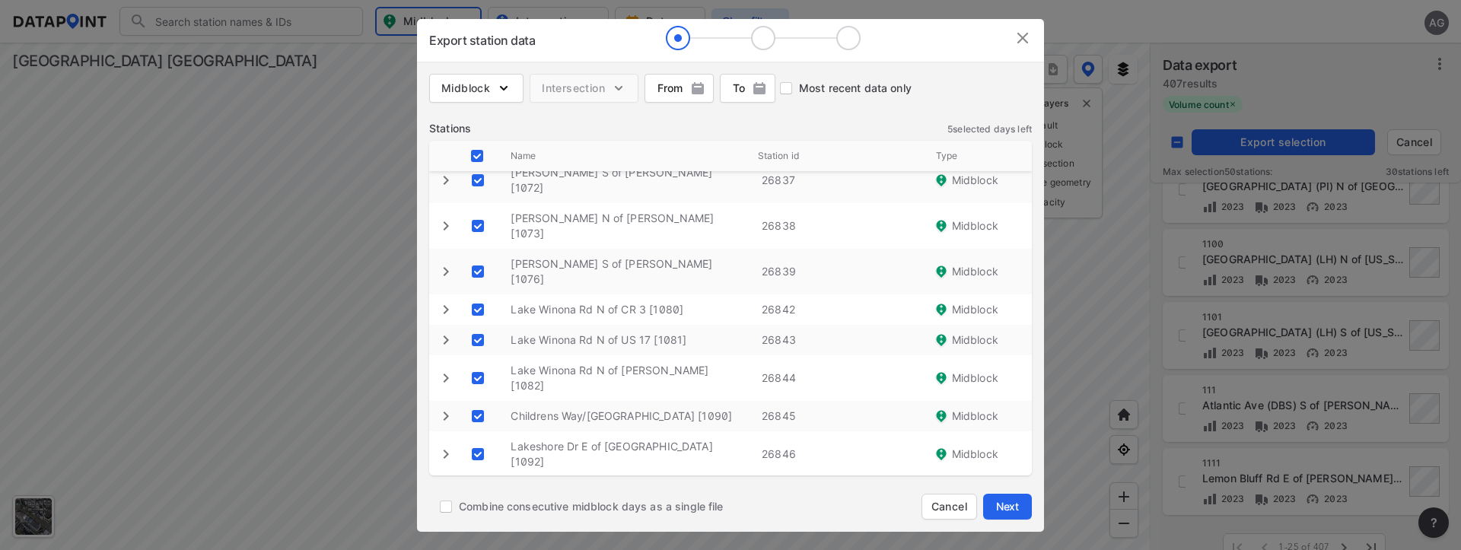
scroll to position [91, 0]
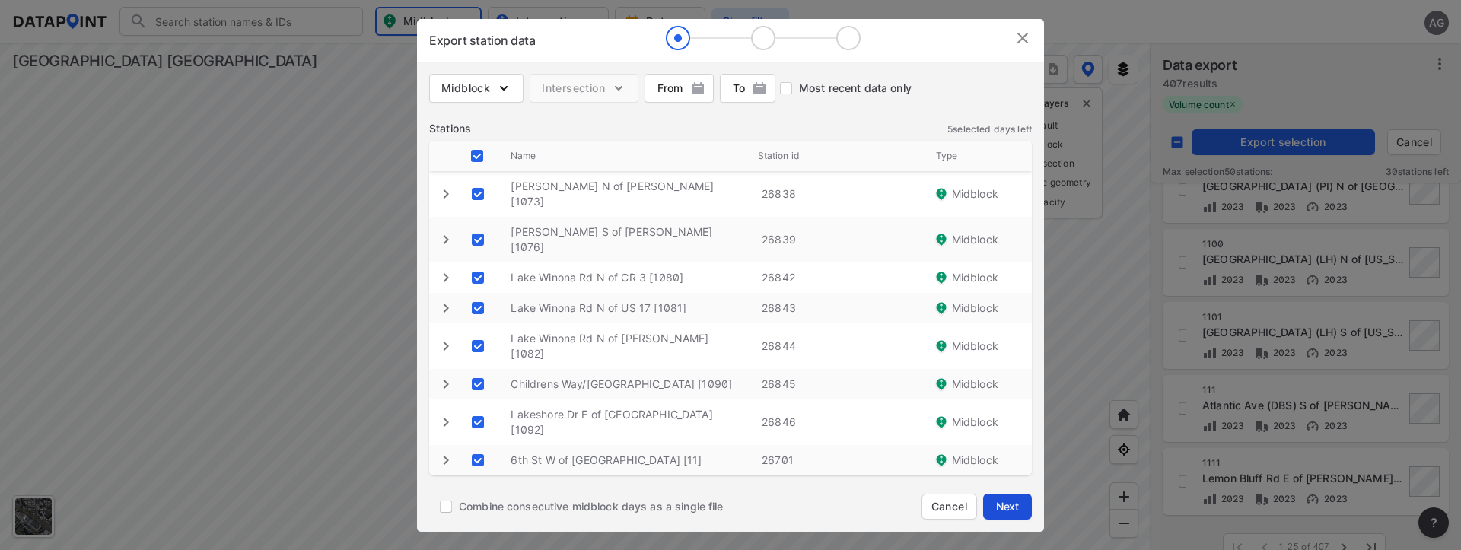
click at [998, 504] on span "Next" at bounding box center [1008, 506] width 30 height 15
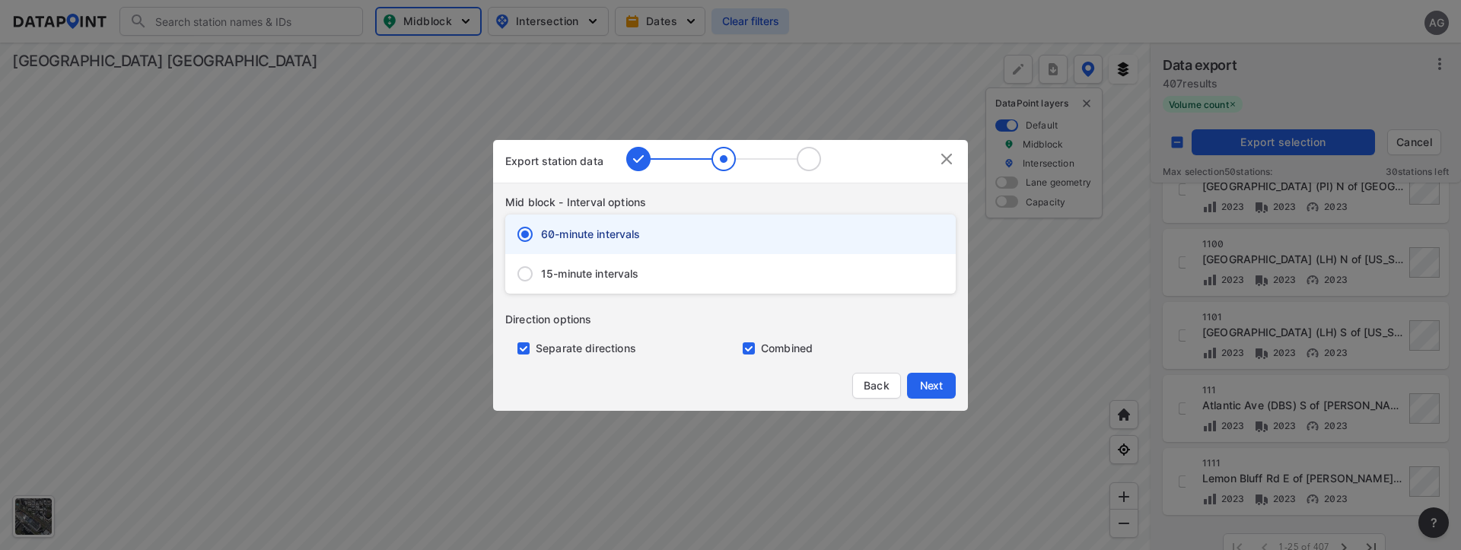
click at [528, 266] on input "15-minute intervals" at bounding box center [525, 274] width 32 height 32
radio input "true"
radio input "false"
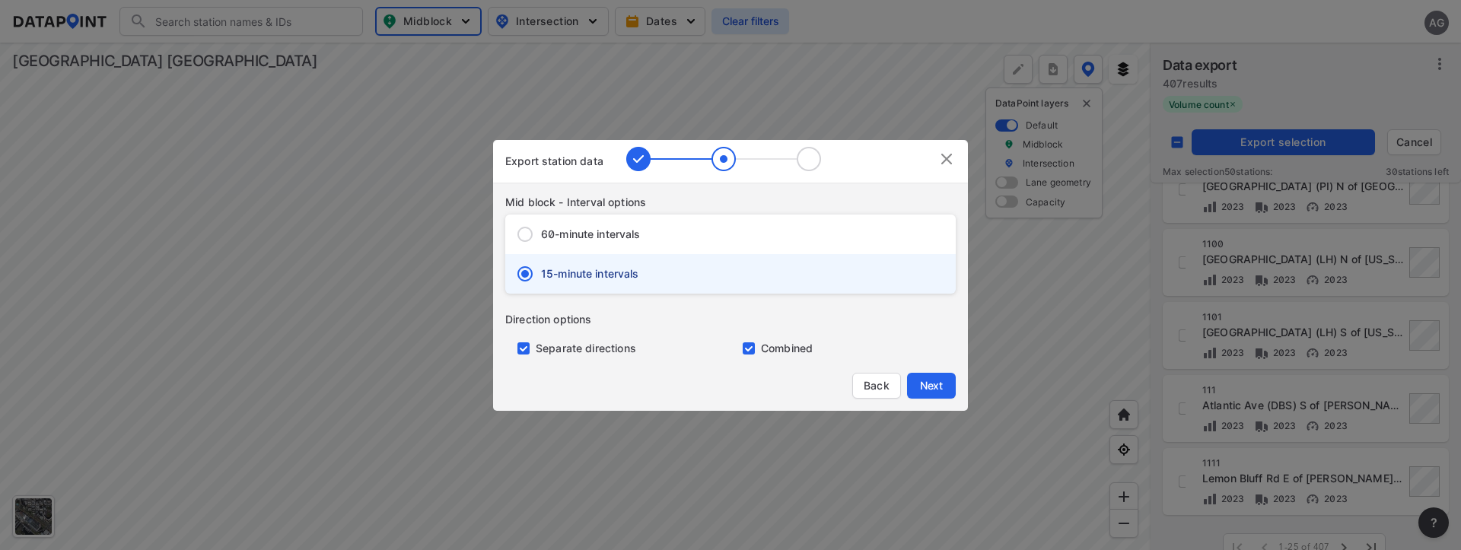
click at [520, 347] on input "primary checkbox" at bounding box center [520, 349] width 30 height 12
checkbox input "false"
click at [930, 381] on span "Next" at bounding box center [931, 385] width 30 height 15
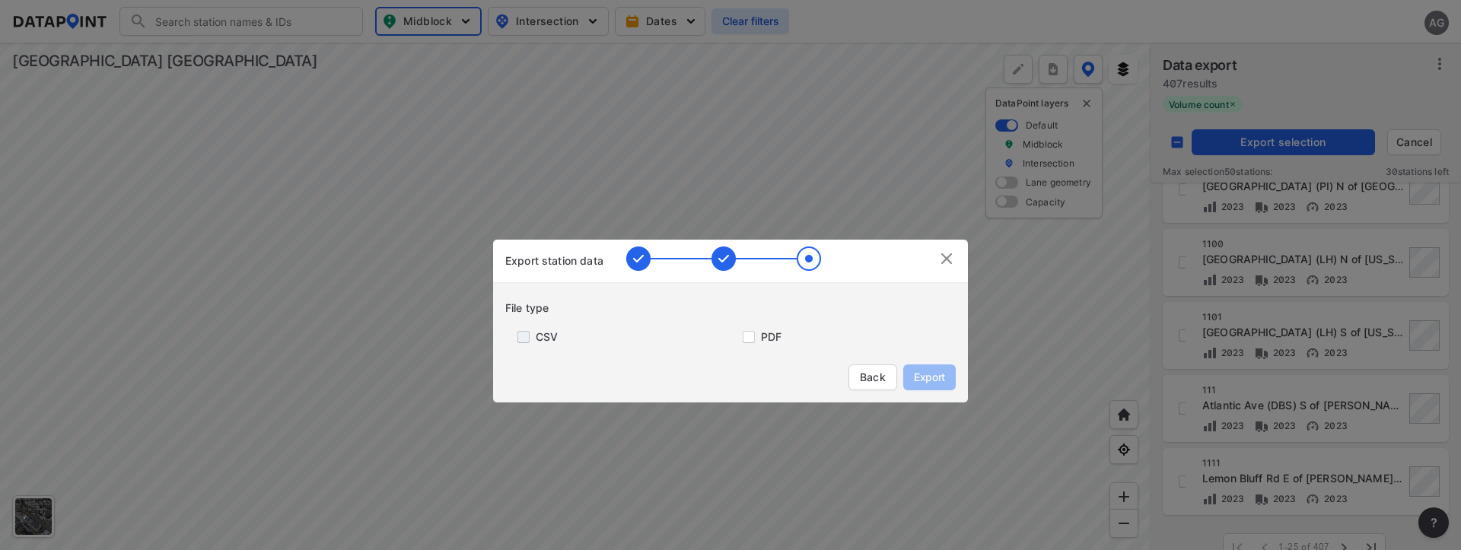
click at [521, 336] on input "primary checkbox" at bounding box center [520, 337] width 30 height 12
checkbox input "true"
click at [929, 372] on span "Export" at bounding box center [930, 377] width 34 height 15
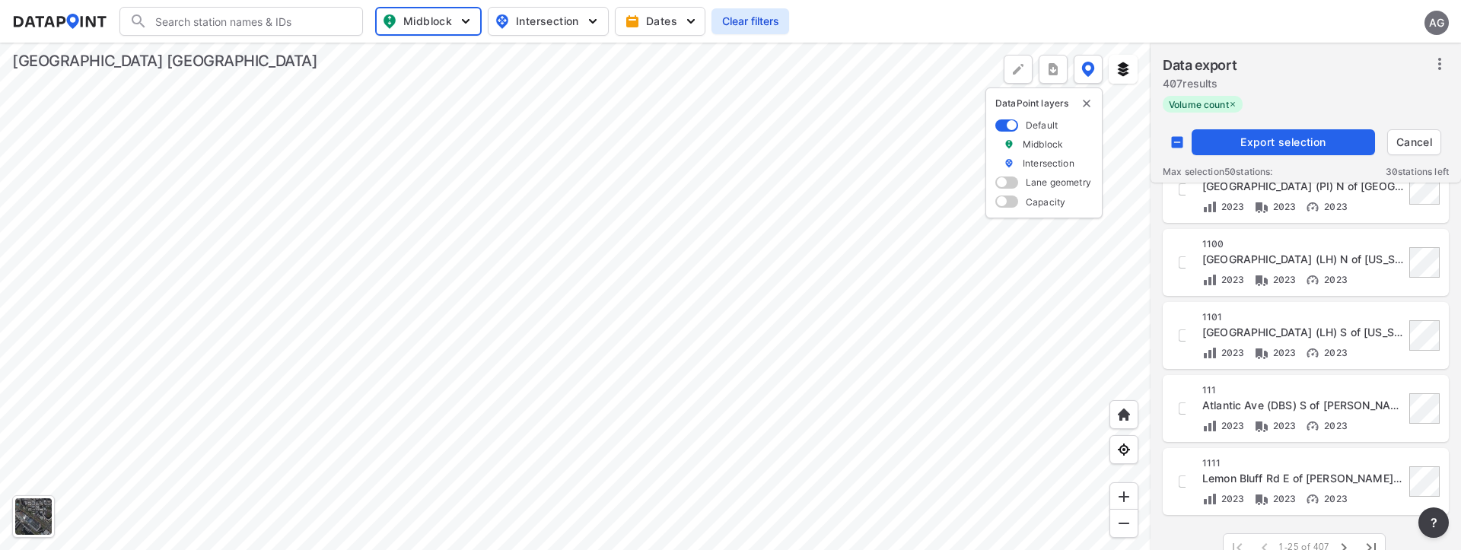
checkbox input "false"
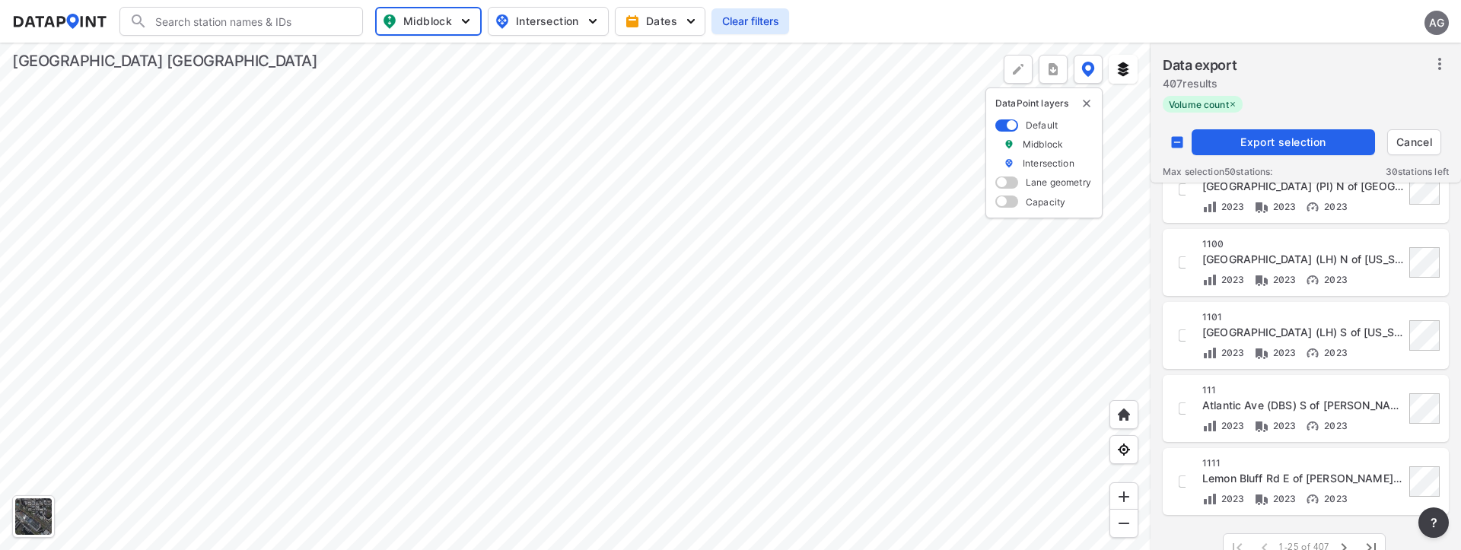
checkbox input "false"
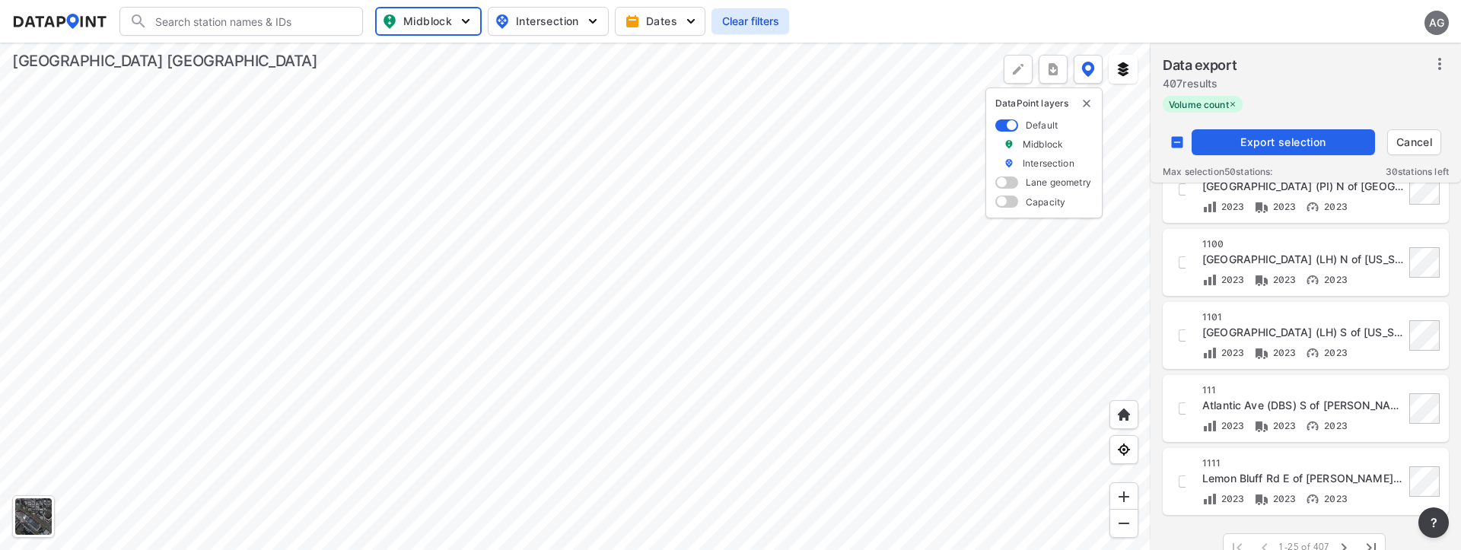
checkbox input "true"
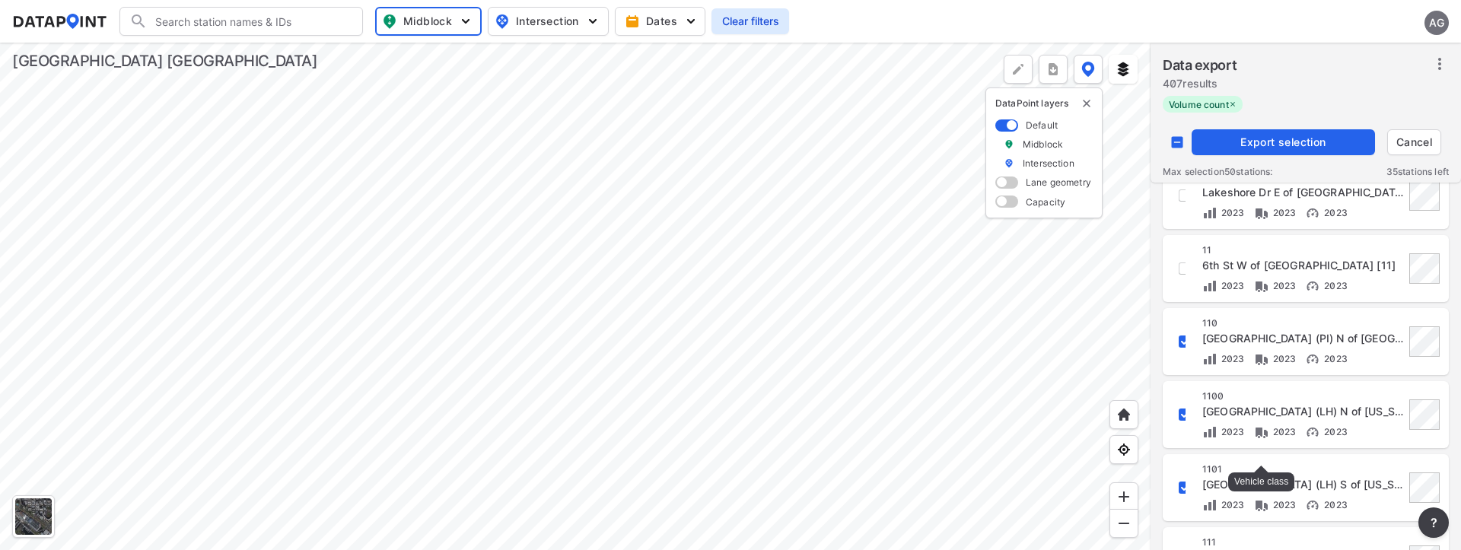
scroll to position [1491, 0]
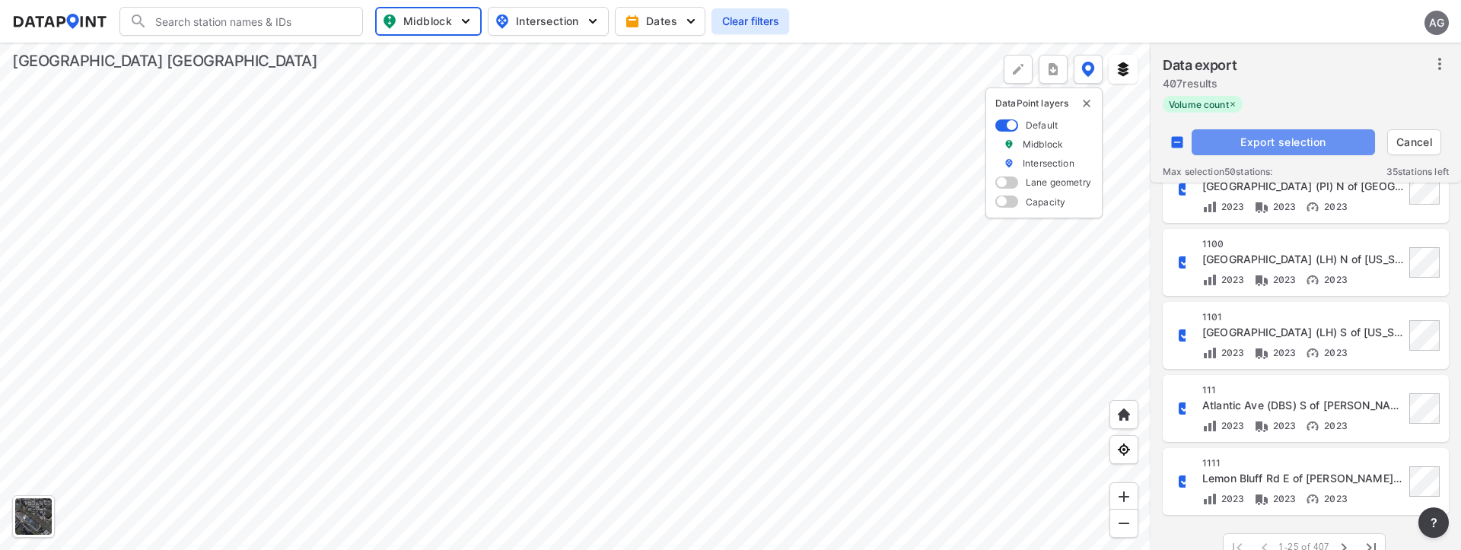
click at [1308, 145] on span "Export selection" at bounding box center [1283, 142] width 171 height 15
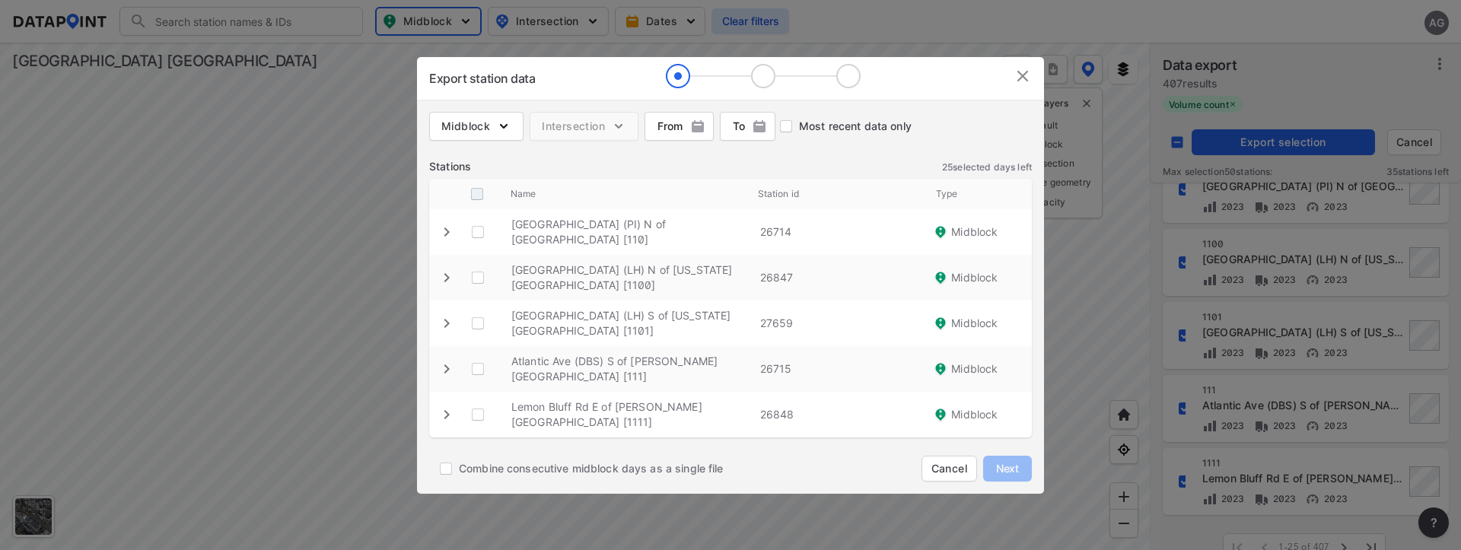
click at [473, 209] on input "decorative checkbox" at bounding box center [477, 194] width 29 height 29
checkbox input "true"
checkbox \ "true"
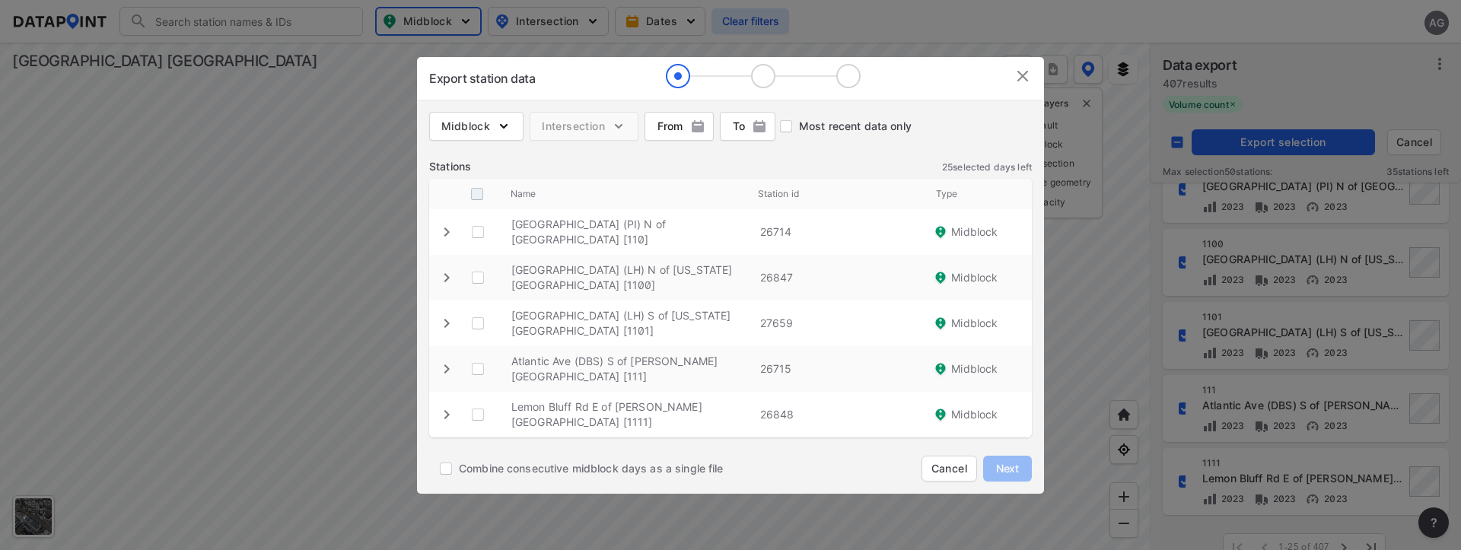
checkbox \ "true"
click at [1013, 461] on span "Next" at bounding box center [1008, 468] width 30 height 15
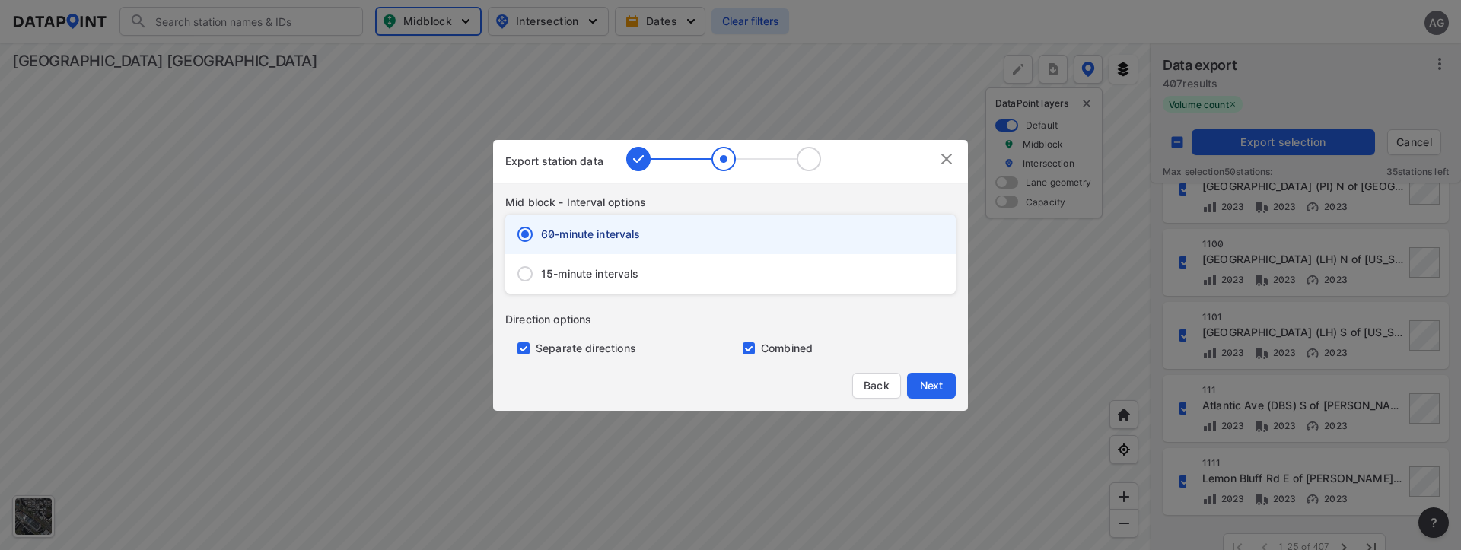
click at [524, 271] on input "15-minute intervals" at bounding box center [525, 274] width 32 height 32
radio input "true"
radio input "false"
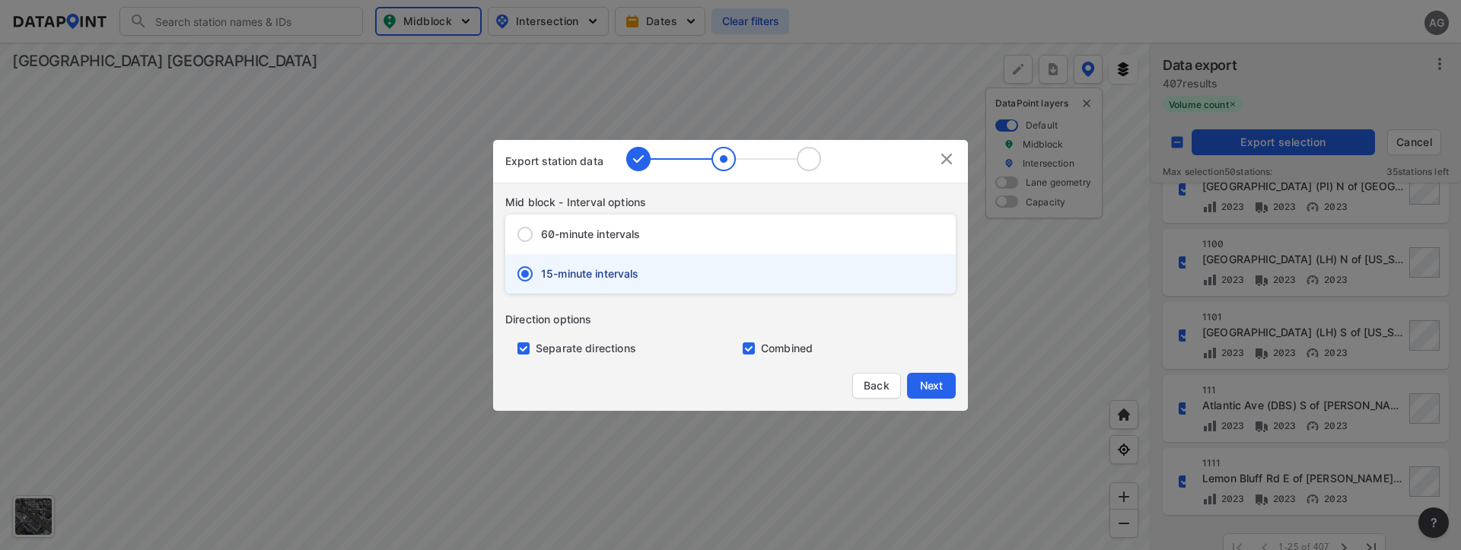
click at [523, 349] on input "primary checkbox" at bounding box center [520, 349] width 30 height 12
checkbox input "false"
click at [943, 387] on span "Next" at bounding box center [931, 385] width 30 height 15
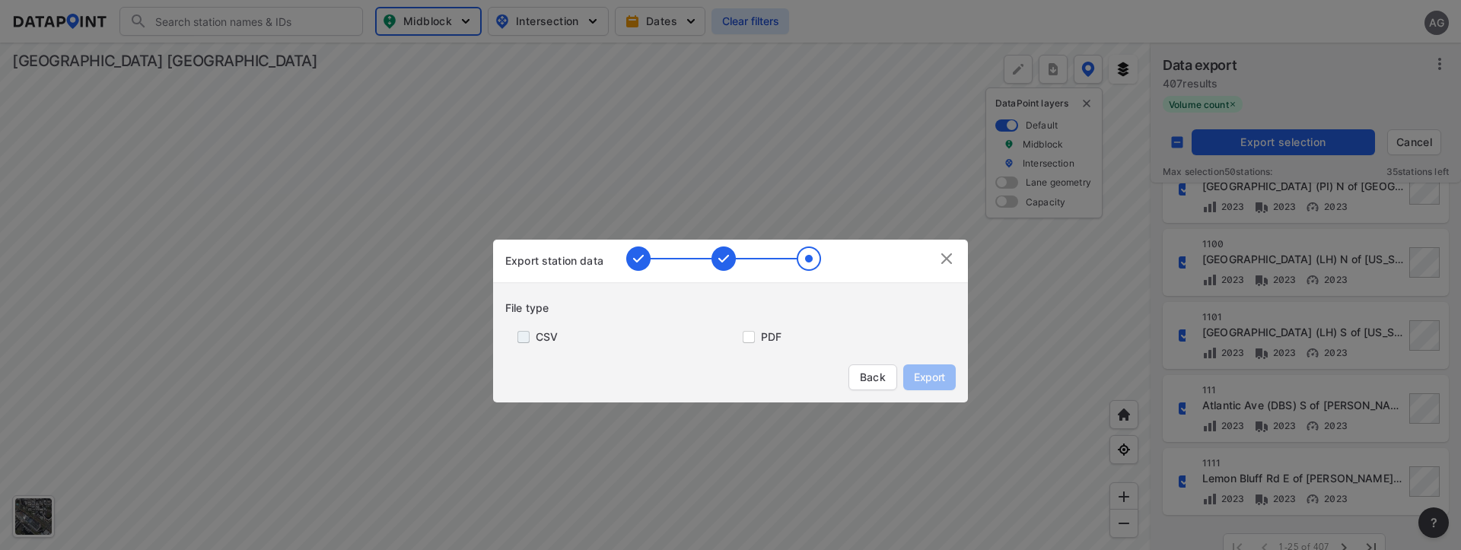
click at [522, 339] on input "primary checkbox" at bounding box center [520, 337] width 30 height 12
checkbox input "true"
click at [939, 379] on span "Export" at bounding box center [930, 377] width 34 height 15
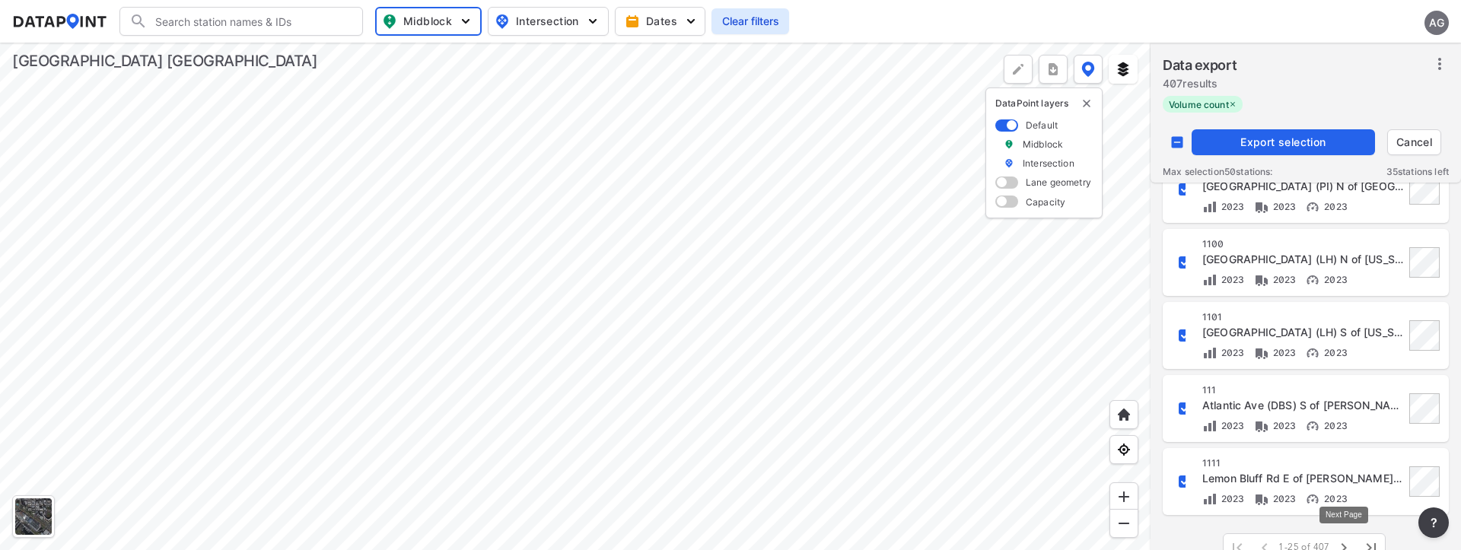
drag, startPoint x: 1342, startPoint y: 539, endPoint x: 1342, endPoint y: 520, distance: 19.0
click at [1342, 539] on icon "button" at bounding box center [1344, 548] width 18 height 18
checkbox input "true"
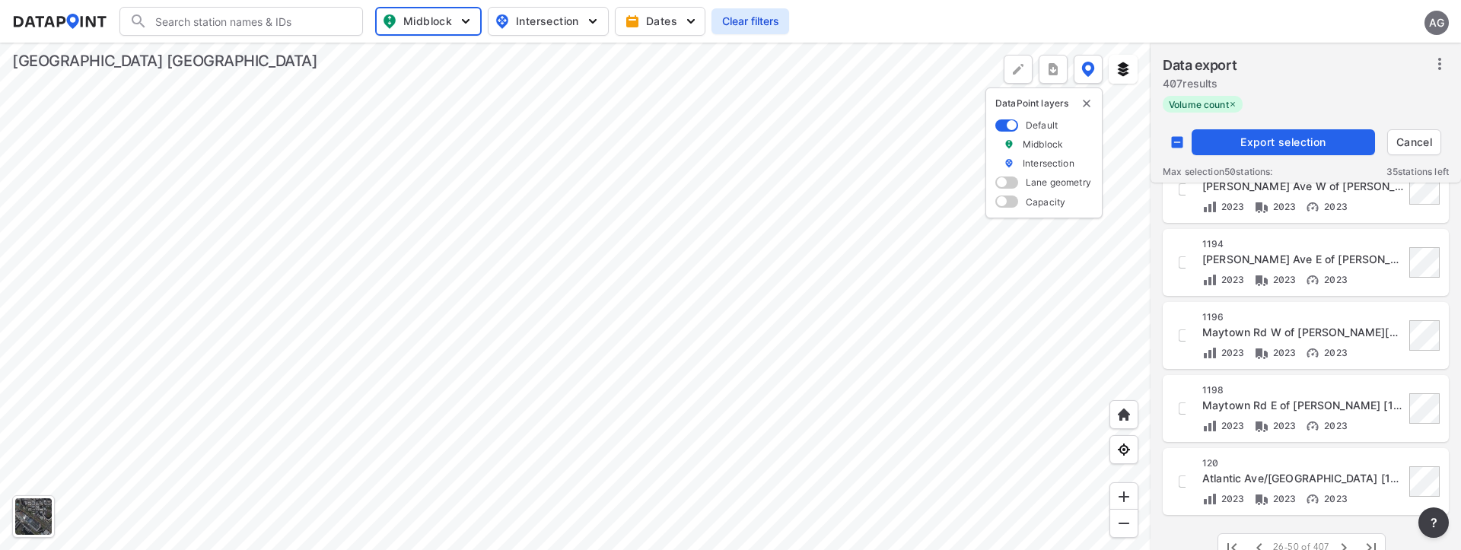
checkbox input "true"
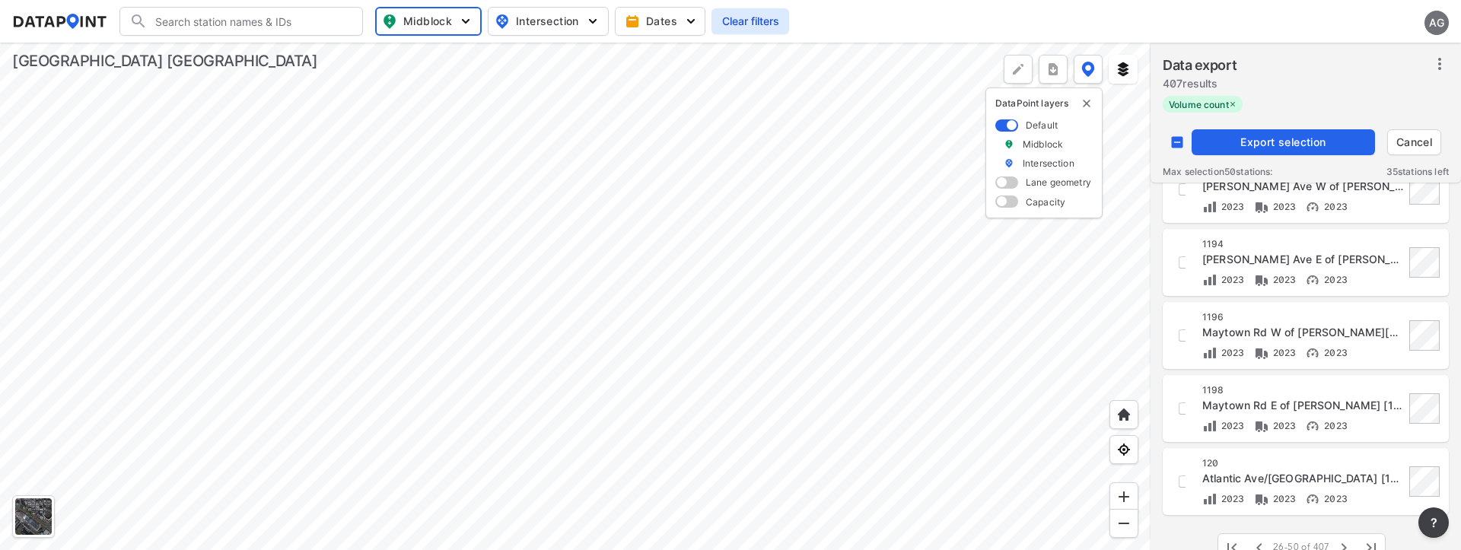
checkbox input "true"
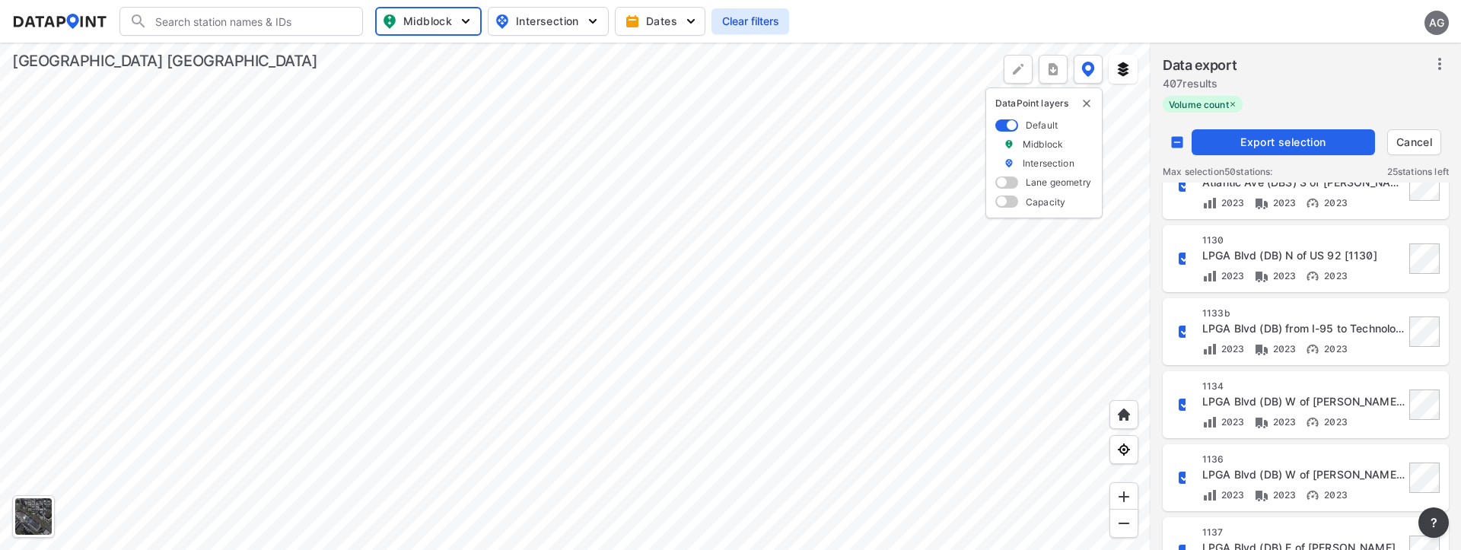
scroll to position [0, 0]
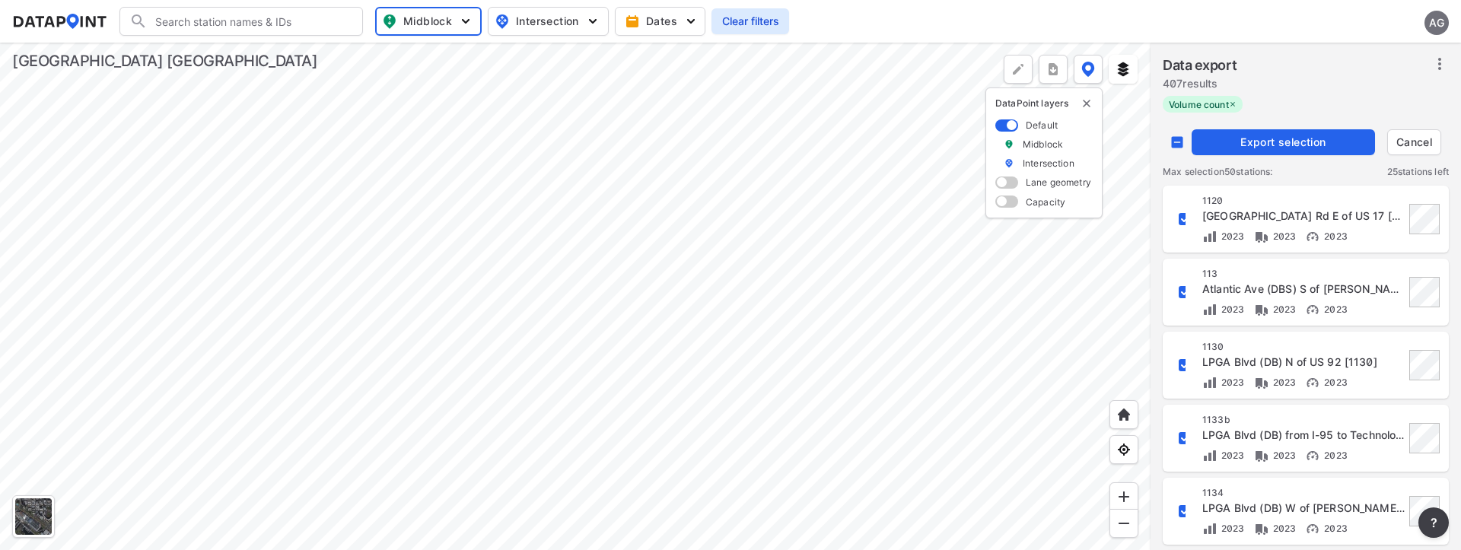
click at [1178, 141] on input "decorative checkbox" at bounding box center [1177, 142] width 29 height 29
checkbox input "true"
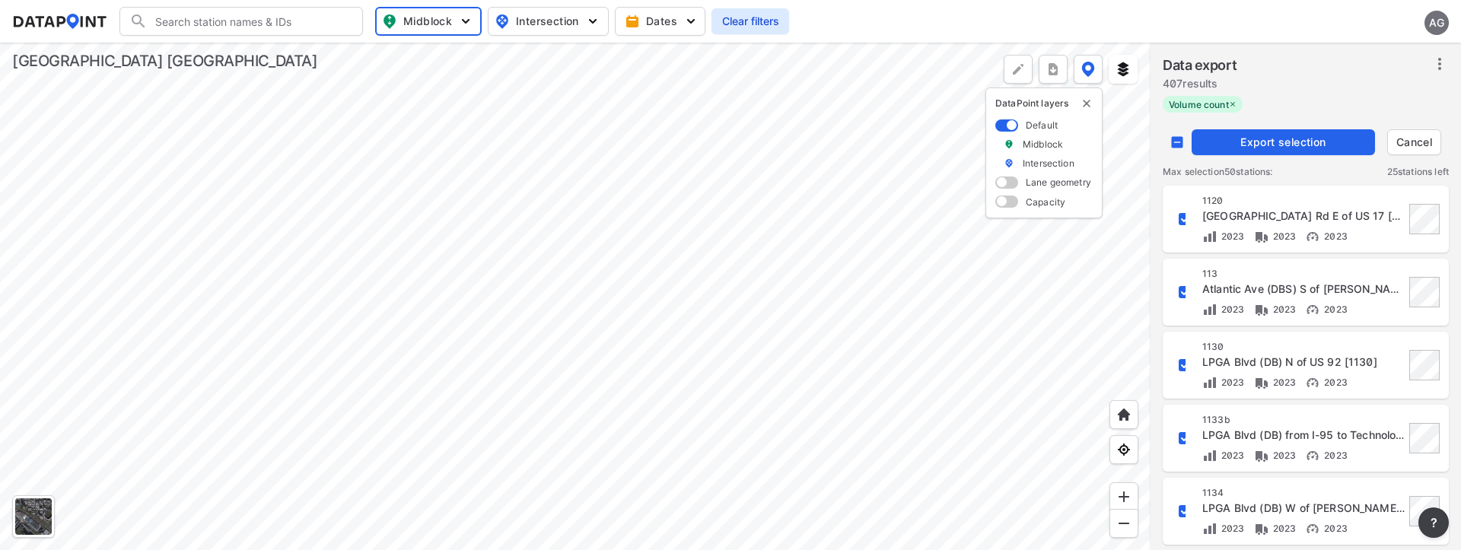
checkbox input "true"
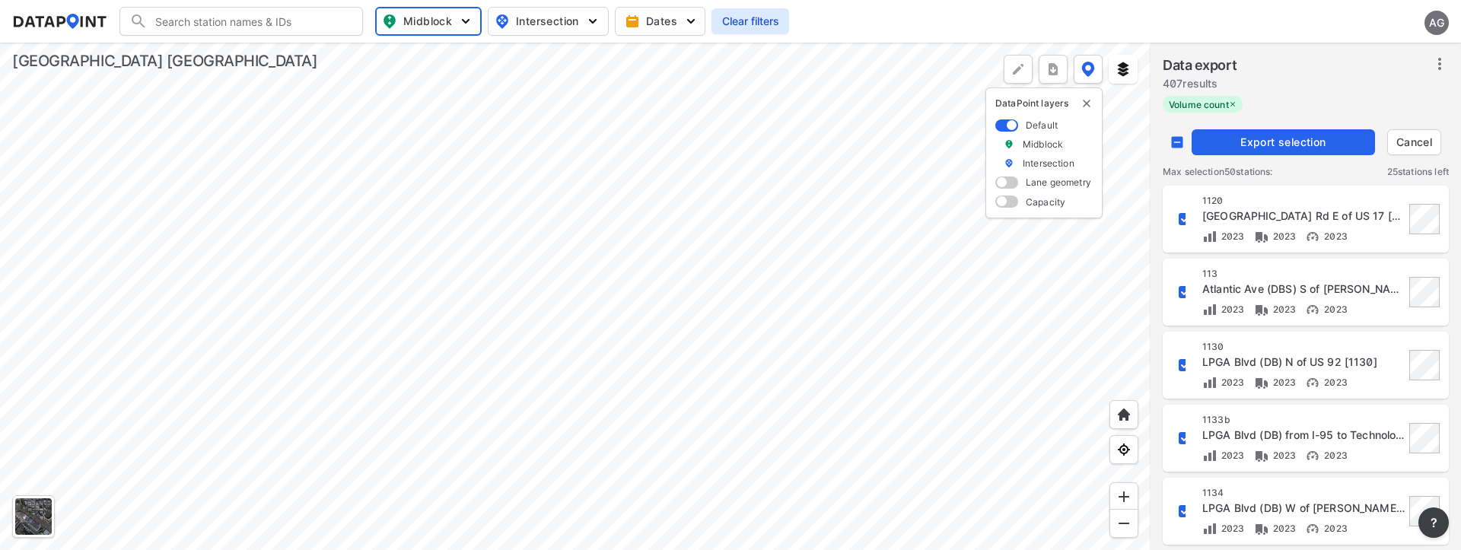
checkbox input "true"
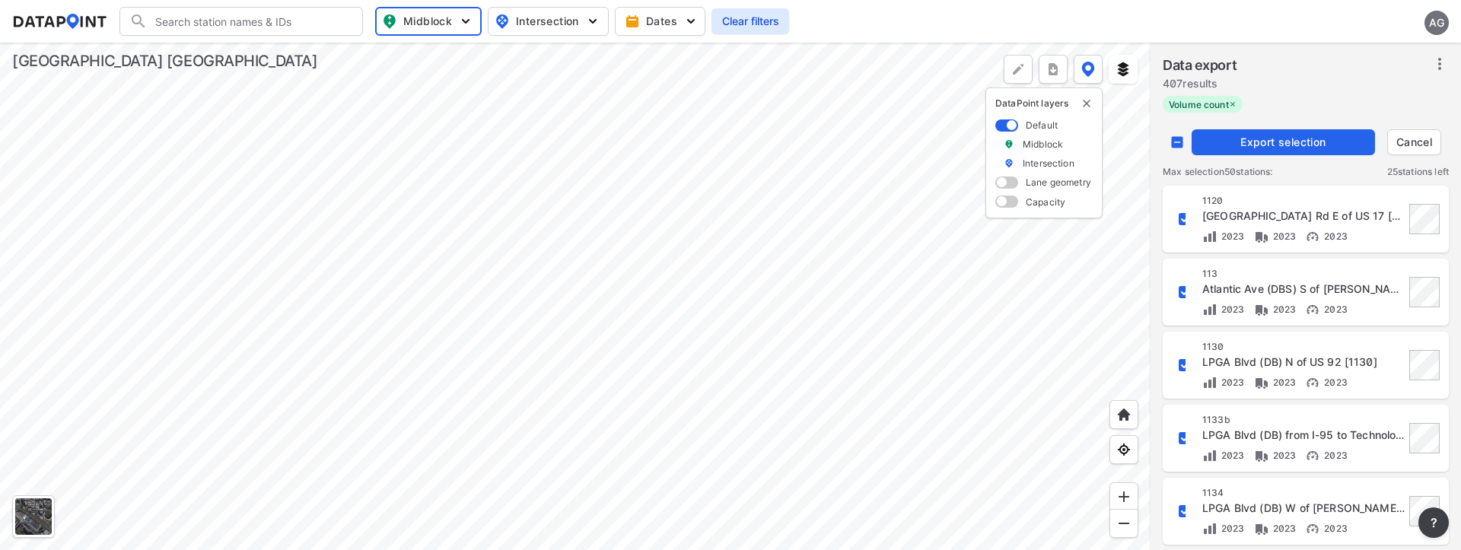
checkbox input "true"
click at [1178, 139] on input "decorative checkbox" at bounding box center [1177, 142] width 29 height 29
checkbox input "false"
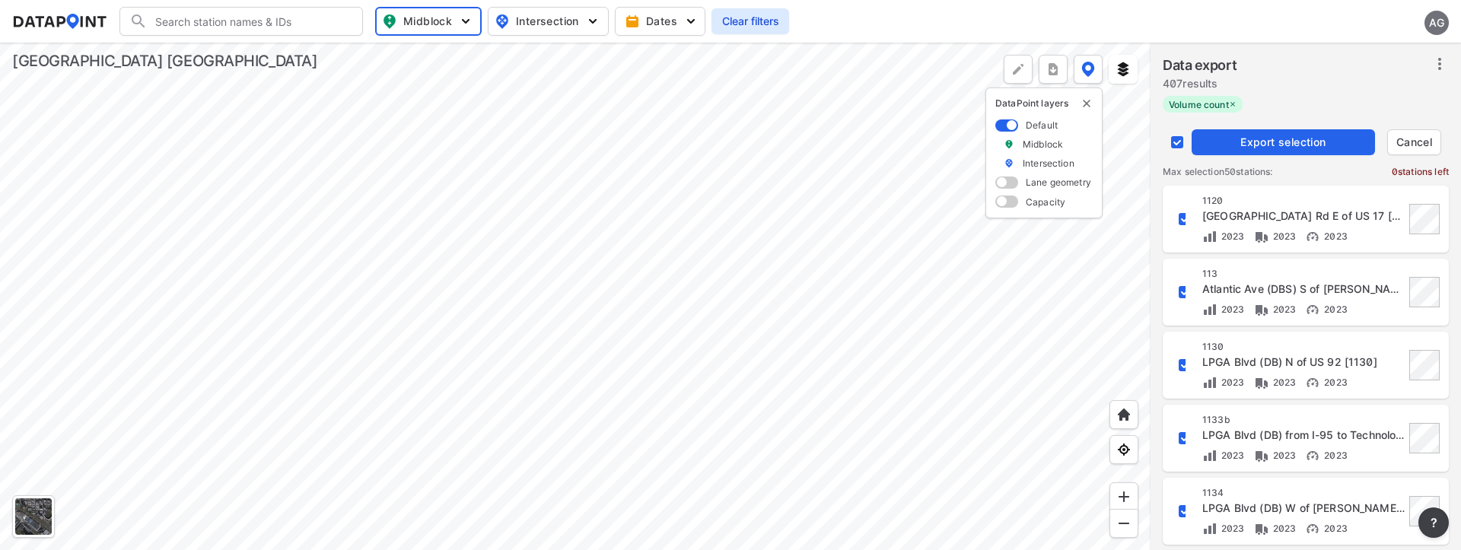
checkbox input "false"
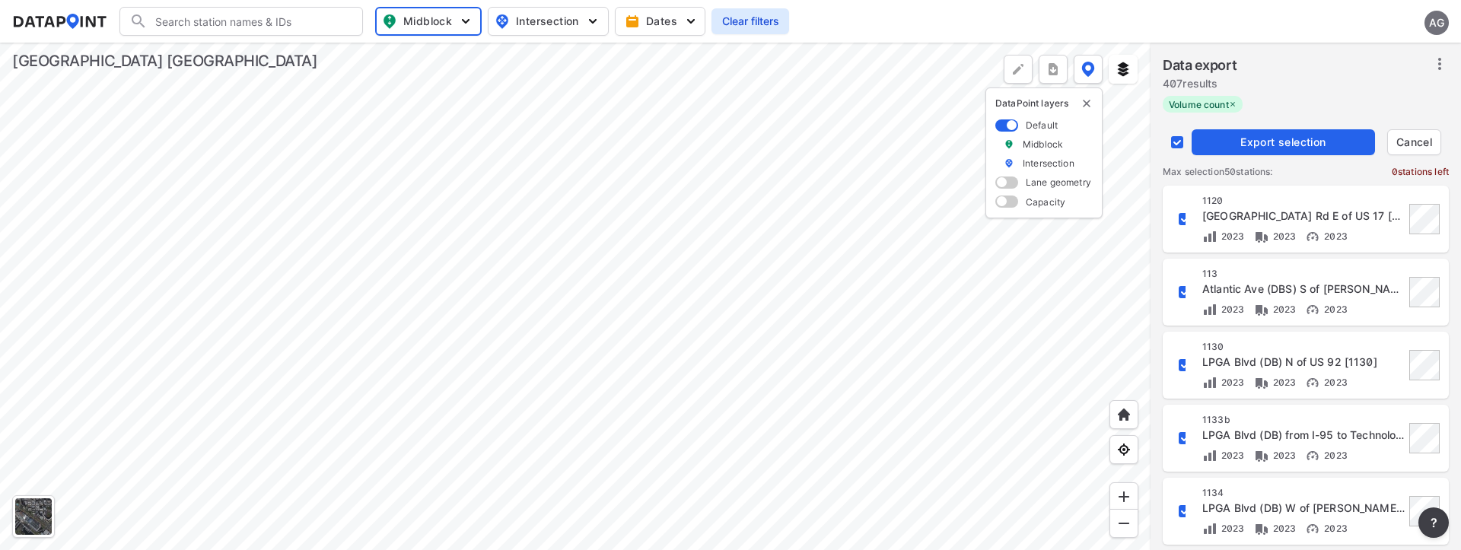
checkbox input "false"
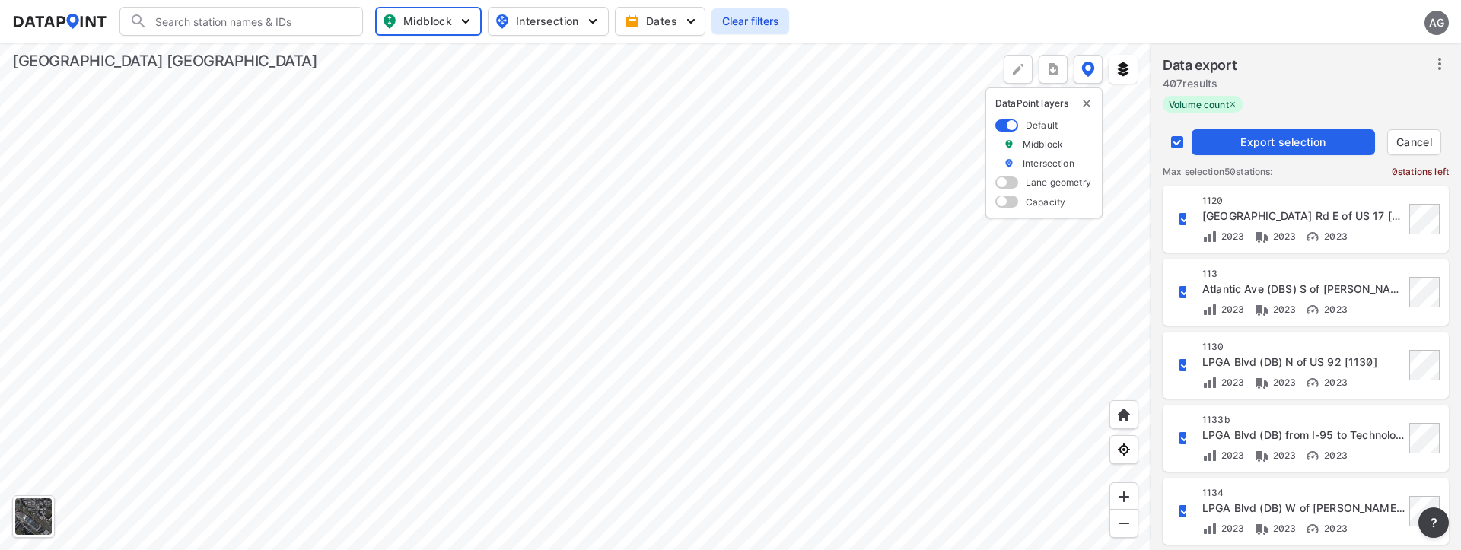
checkbox input "false"
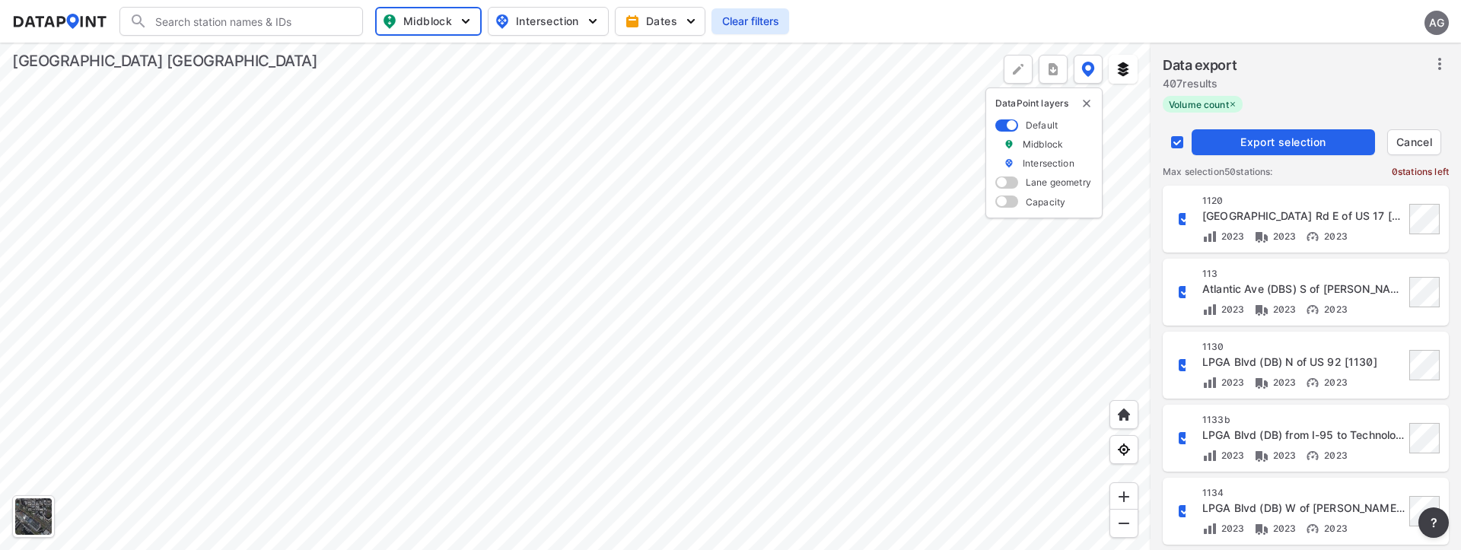
checkbox input "false"
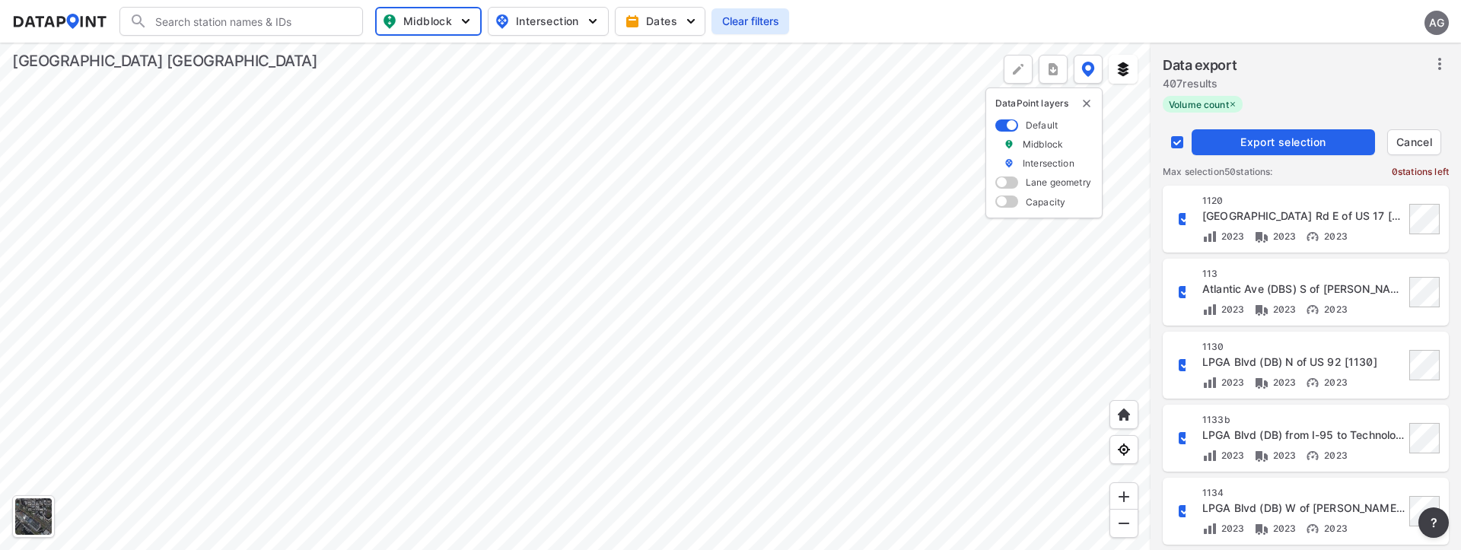
checkbox input "false"
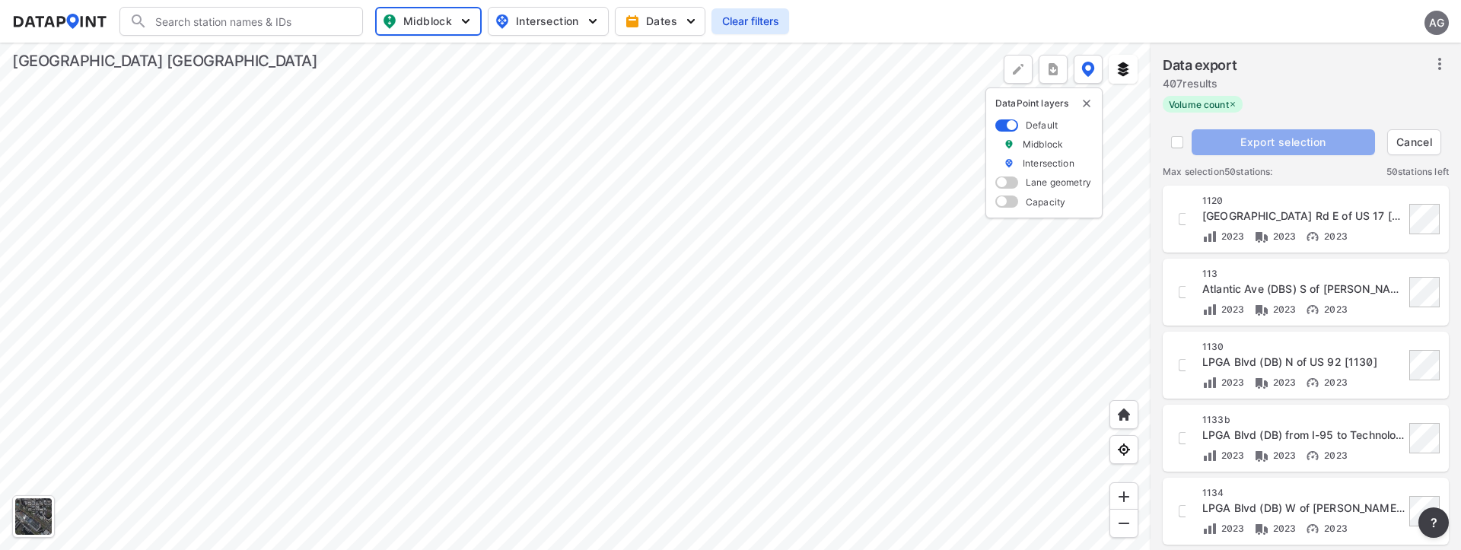
checkbox input "true"
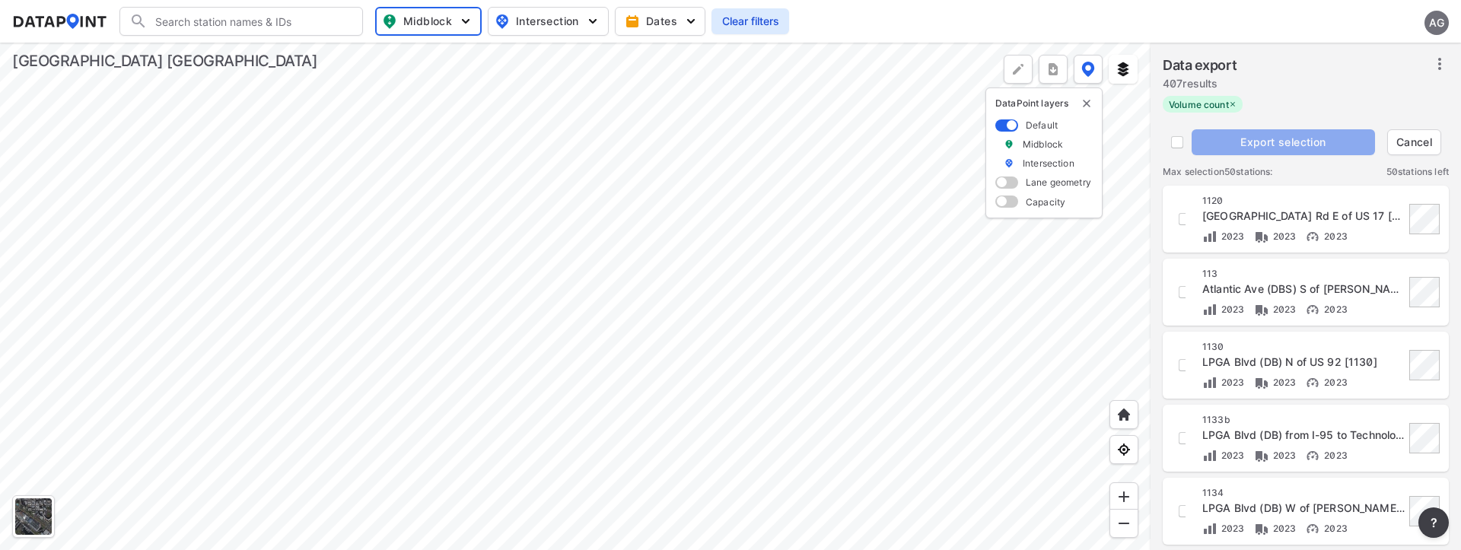
checkbox input "true"
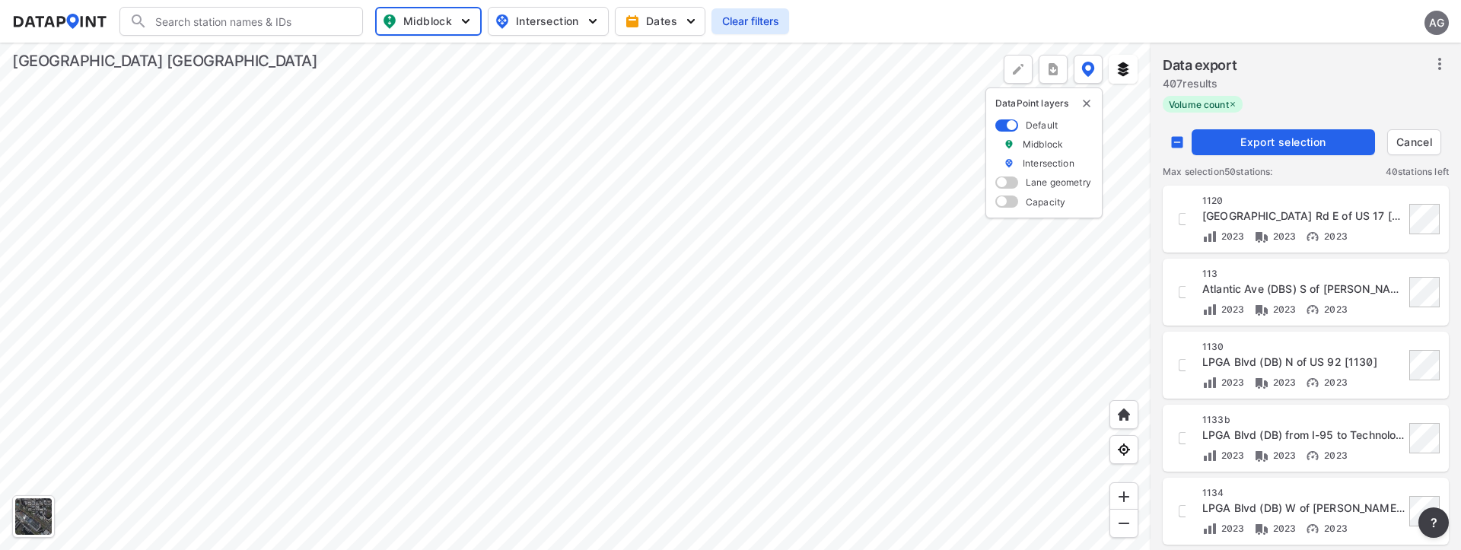
click at [1176, 148] on input "decorative checkbox" at bounding box center [1177, 142] width 29 height 29
checkbox input "true"
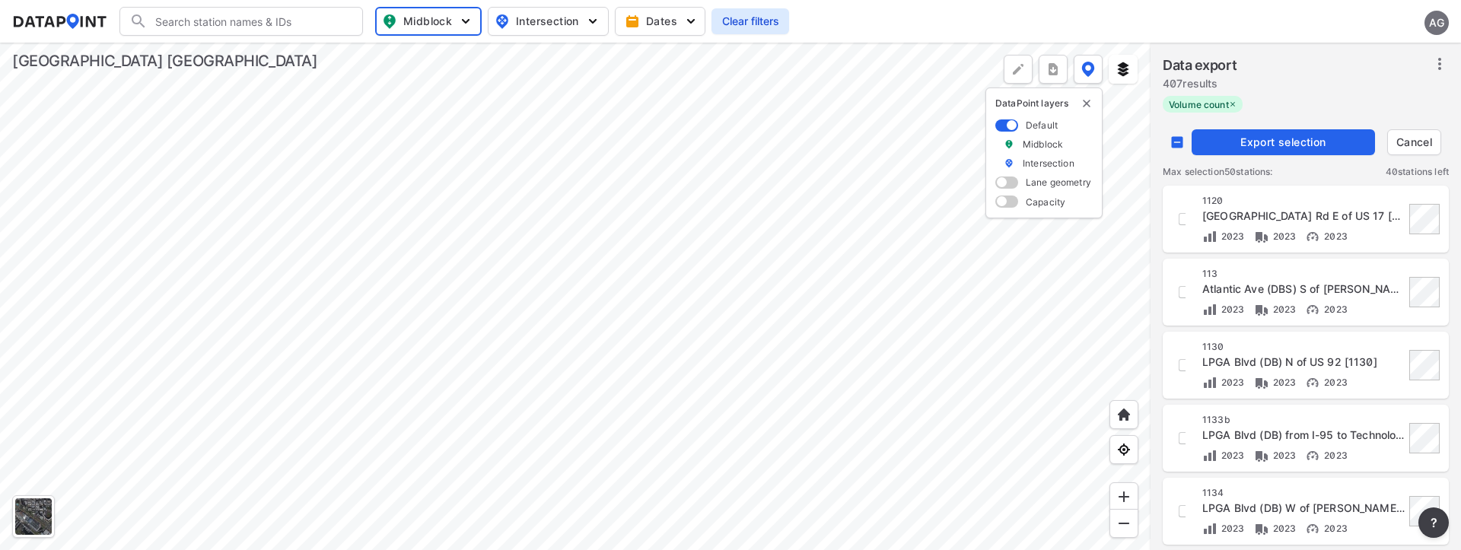
checkbox input "true"
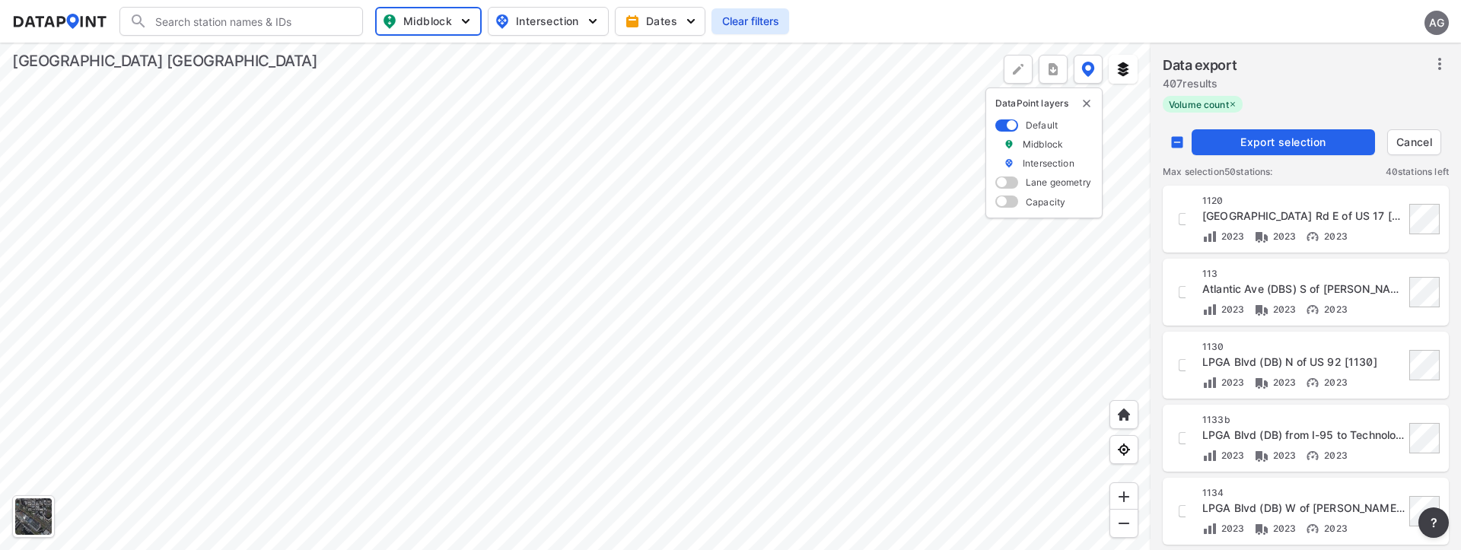
checkbox input "true"
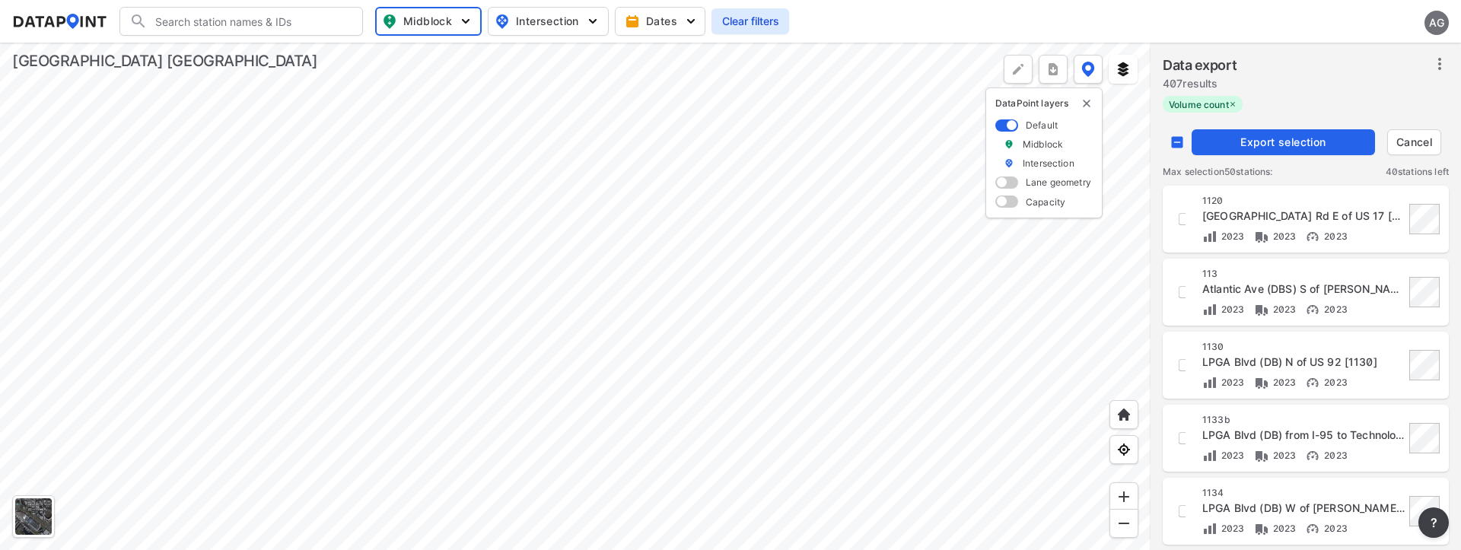
checkbox input "true"
click at [1176, 148] on input "decorative checkbox" at bounding box center [1177, 142] width 29 height 29
checkbox input "false"
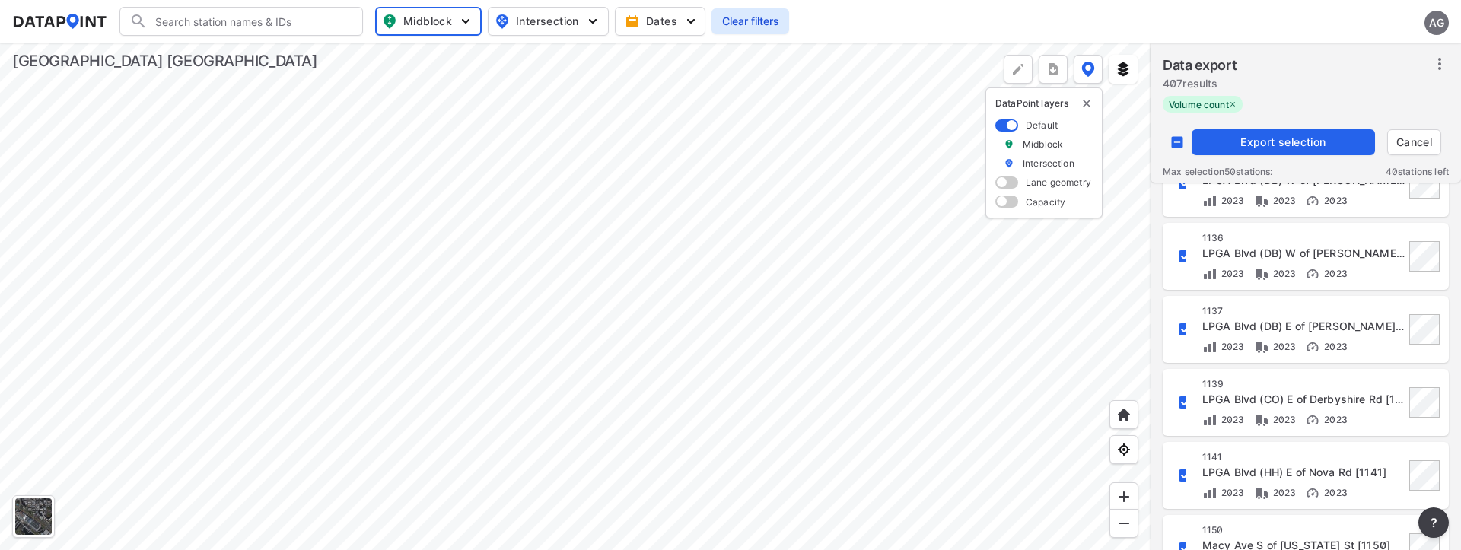
scroll to position [304, 0]
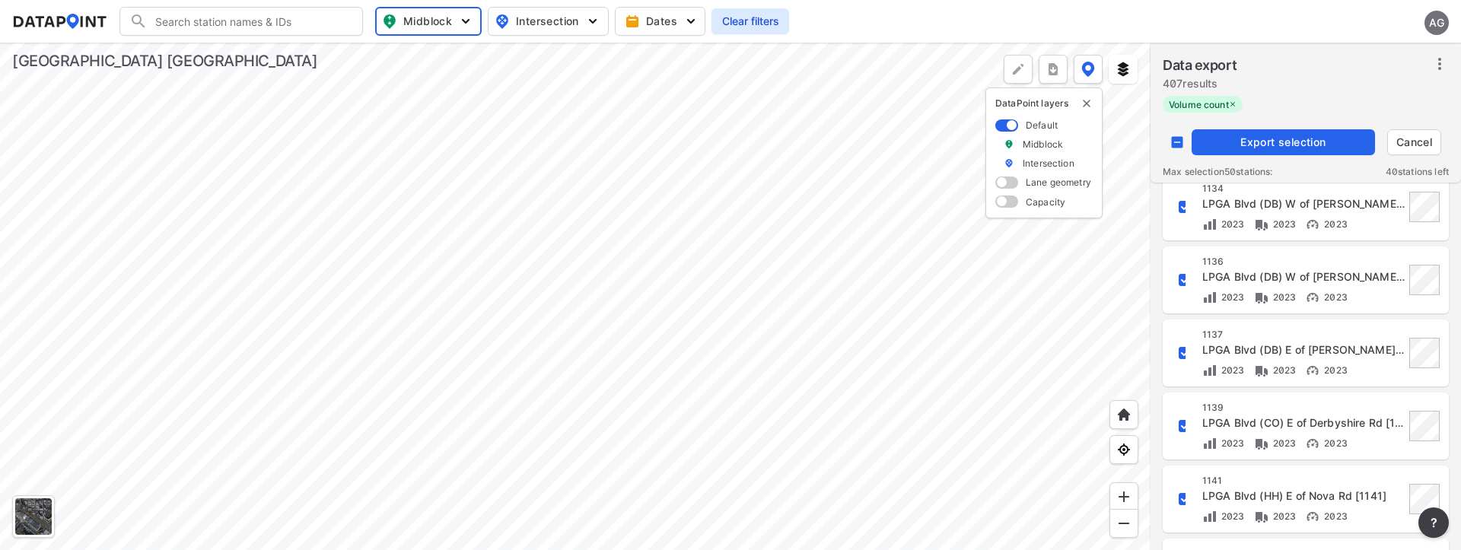
click at [1181, 278] on input "decorative checkbox" at bounding box center [1185, 280] width 26 height 26
click at [1261, 142] on span "Export selection" at bounding box center [1283, 142] width 171 height 15
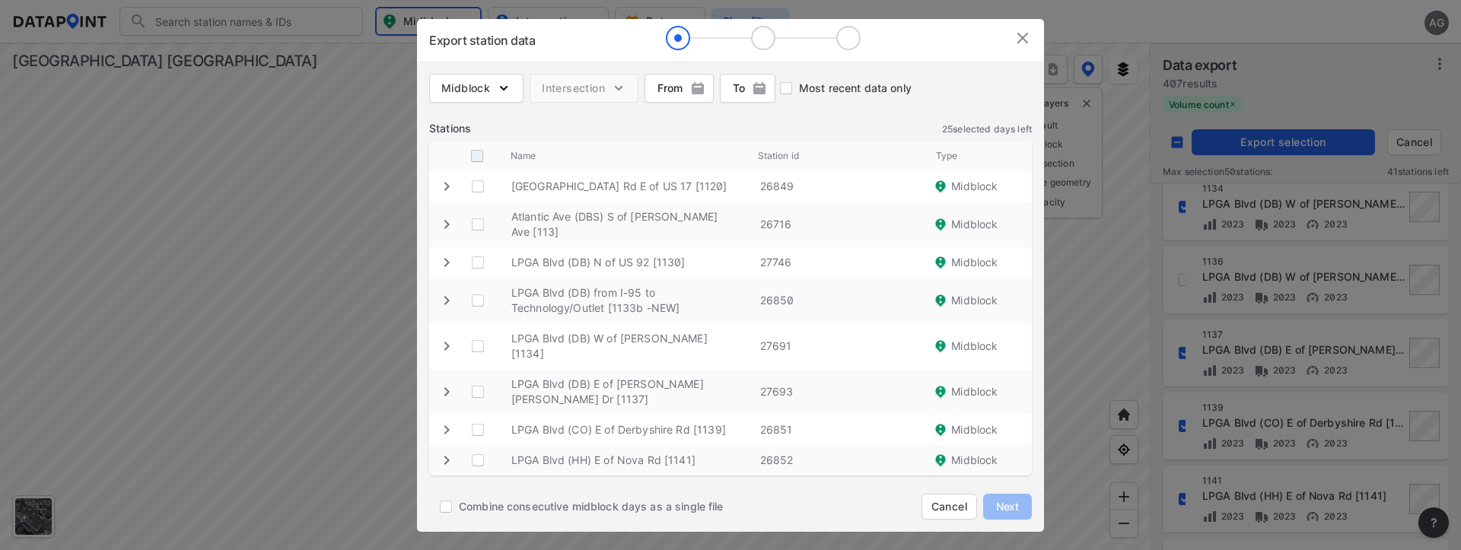
click at [476, 155] on input "decorative checkbox" at bounding box center [477, 156] width 29 height 29
click at [1005, 502] on span "Next" at bounding box center [1008, 506] width 30 height 15
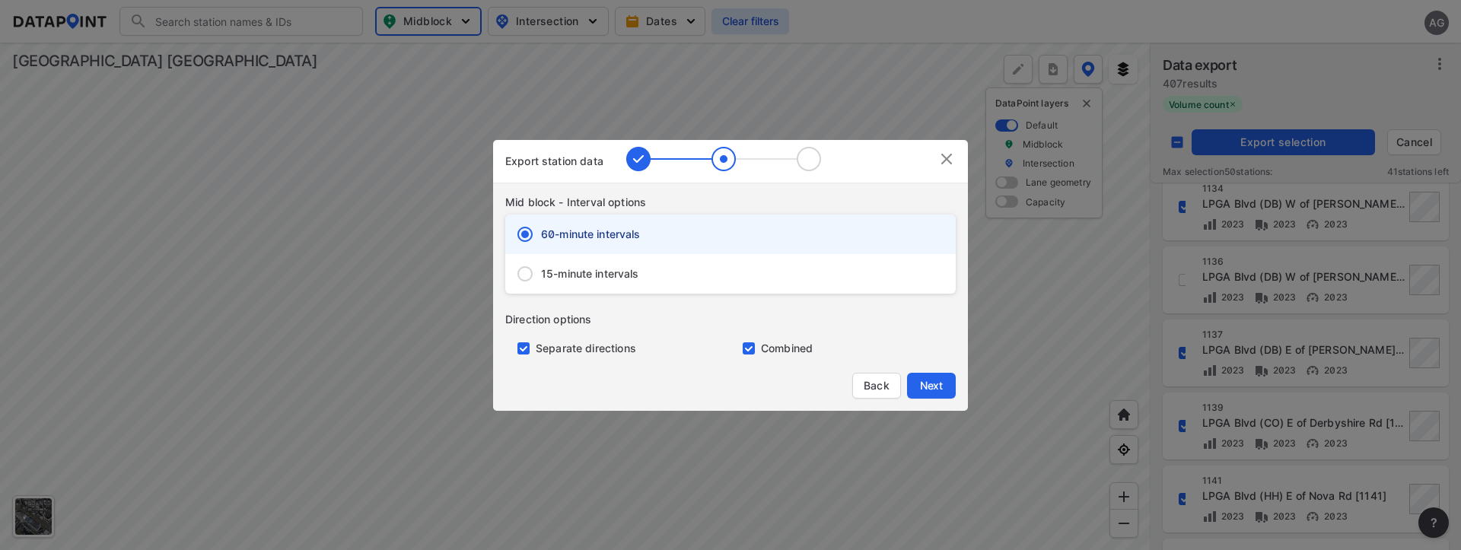
click at [530, 282] on input "15-minute intervals" at bounding box center [525, 274] width 32 height 32
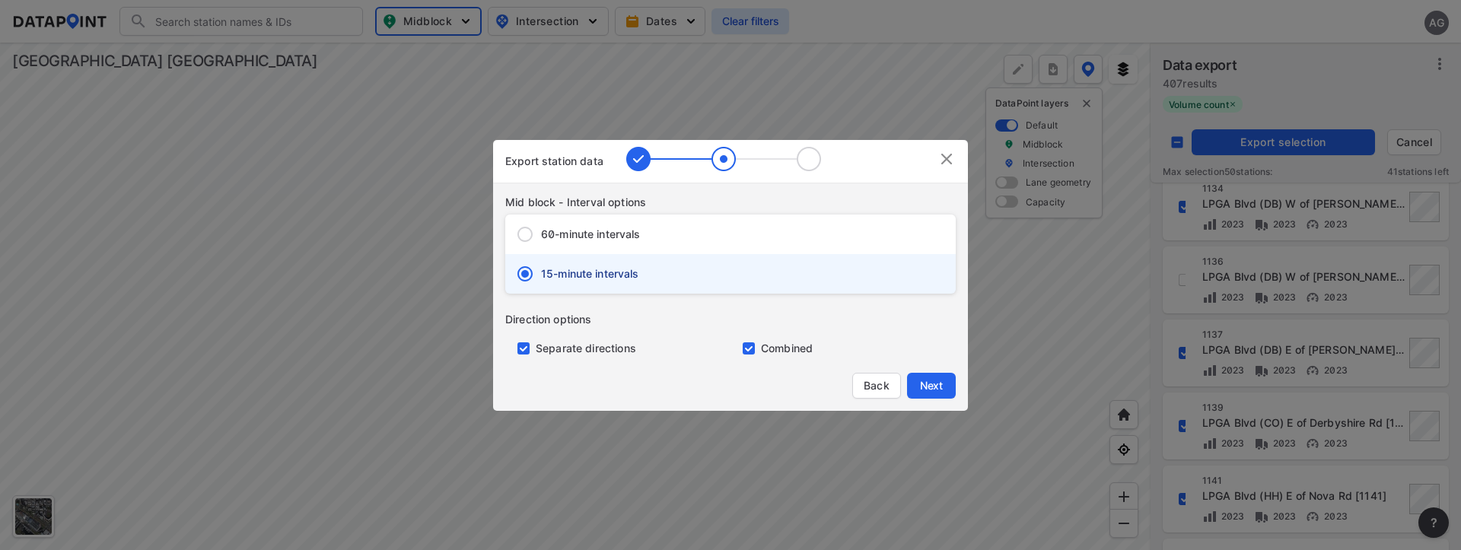
click at [527, 350] on input "primary checkbox" at bounding box center [520, 349] width 30 height 12
click at [935, 383] on span "Next" at bounding box center [931, 385] width 30 height 15
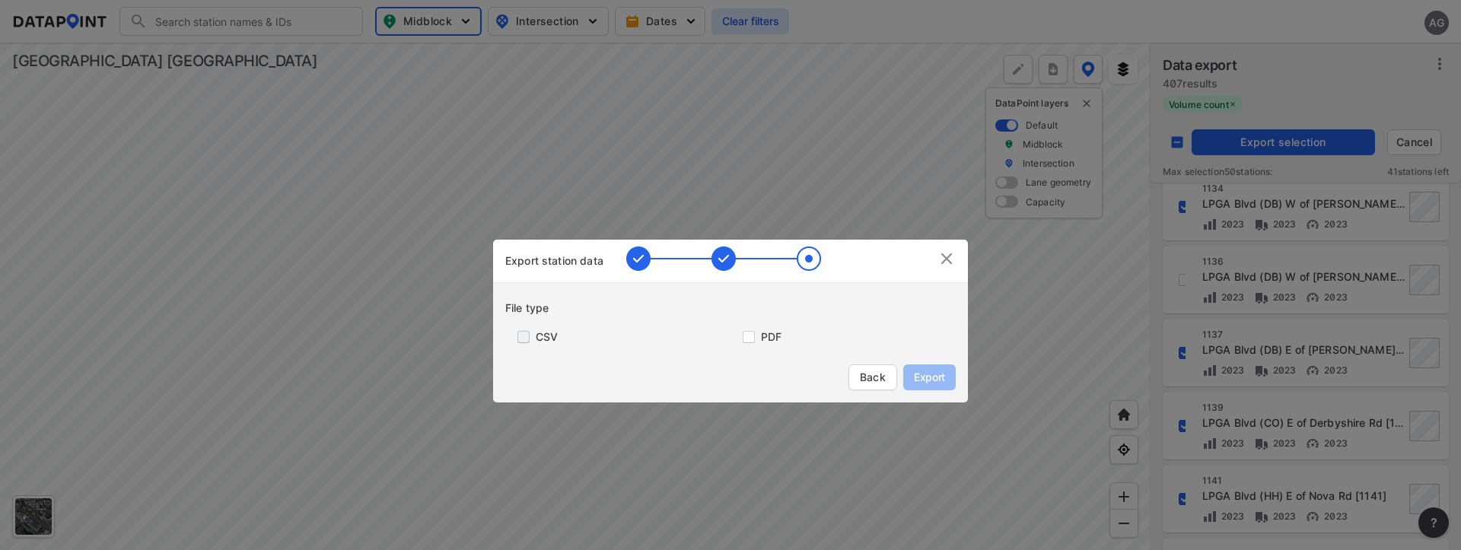
click at [530, 333] on input "primary checkbox" at bounding box center [520, 337] width 30 height 12
click at [932, 382] on span "Export" at bounding box center [930, 377] width 34 height 15
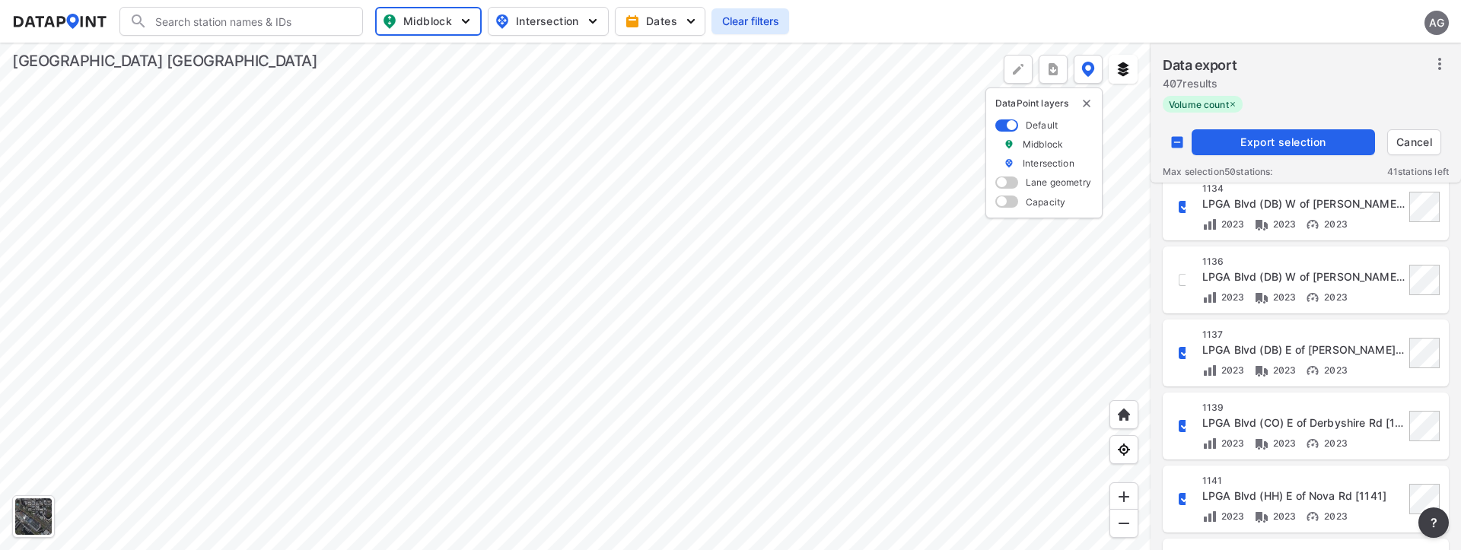
click at [1425, 103] on div "Volume count" at bounding box center [1306, 106] width 286 height 20
click at [1302, 135] on span "Export selection" at bounding box center [1283, 142] width 171 height 15
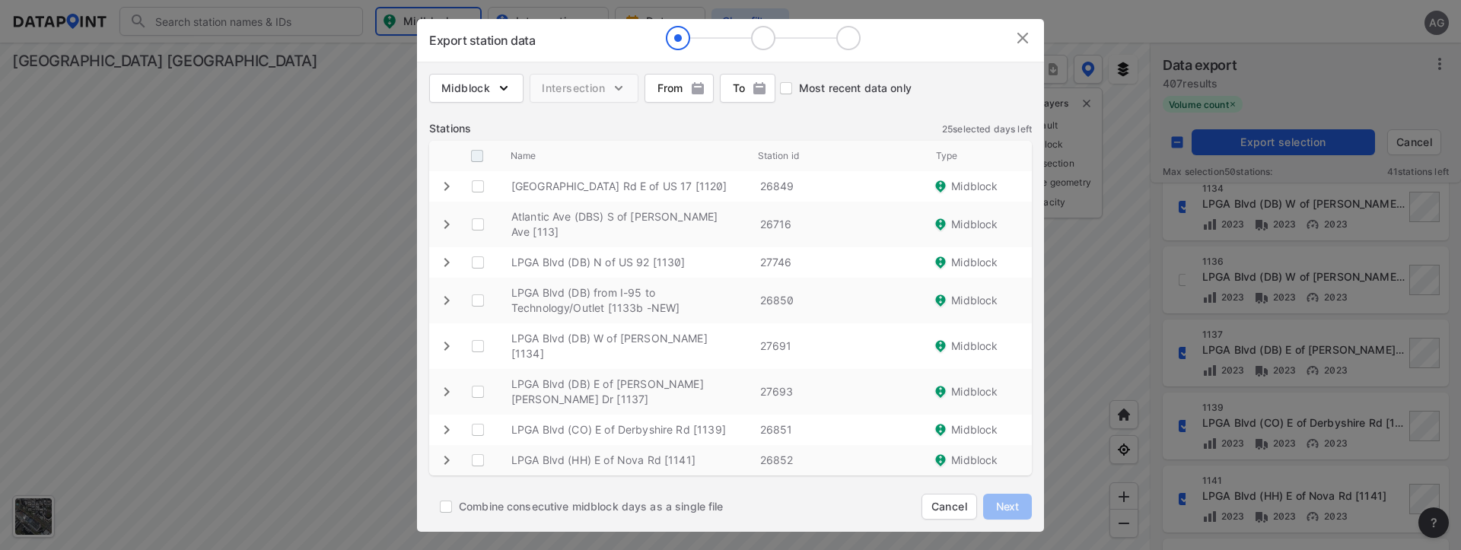
click at [473, 158] on input "decorative checkbox" at bounding box center [477, 156] width 29 height 29
click at [1019, 42] on img at bounding box center [1023, 38] width 18 height 18
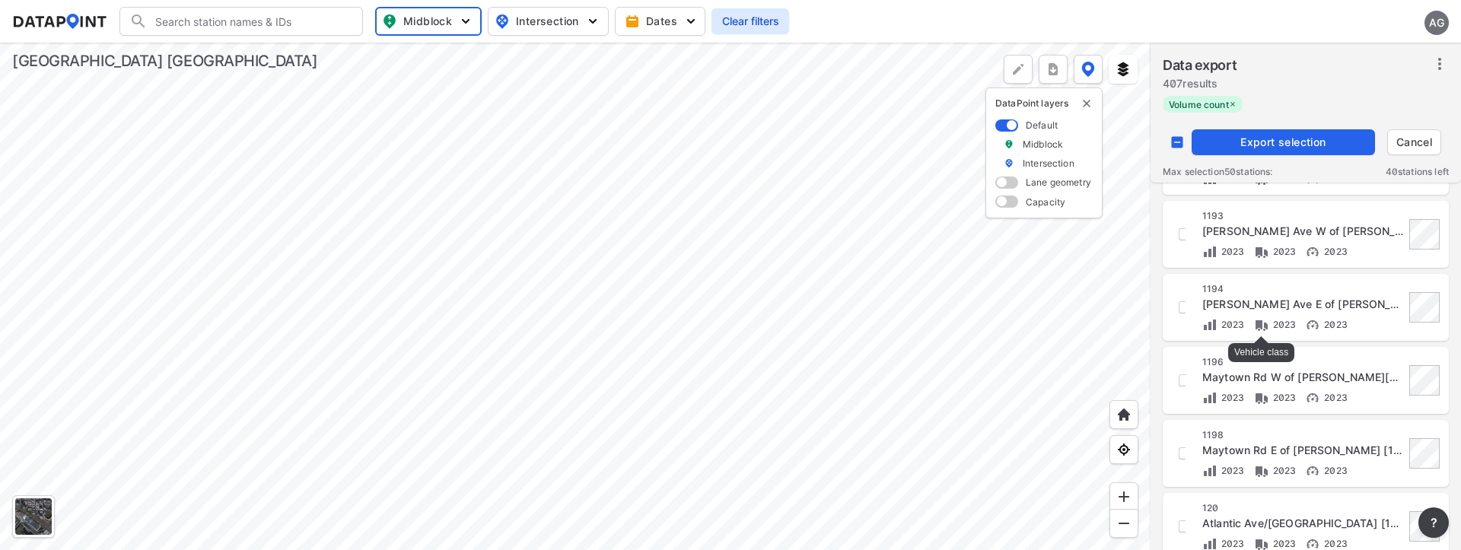
scroll to position [1491, 0]
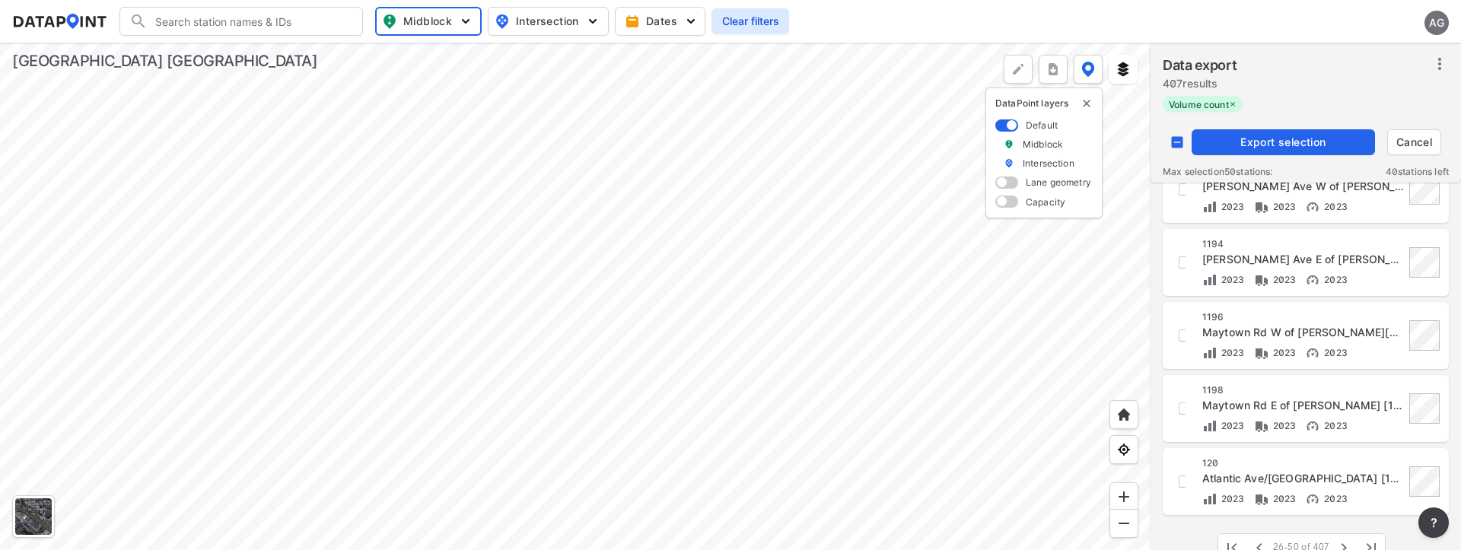
click at [1264, 139] on span "Export selection" at bounding box center [1283, 142] width 171 height 15
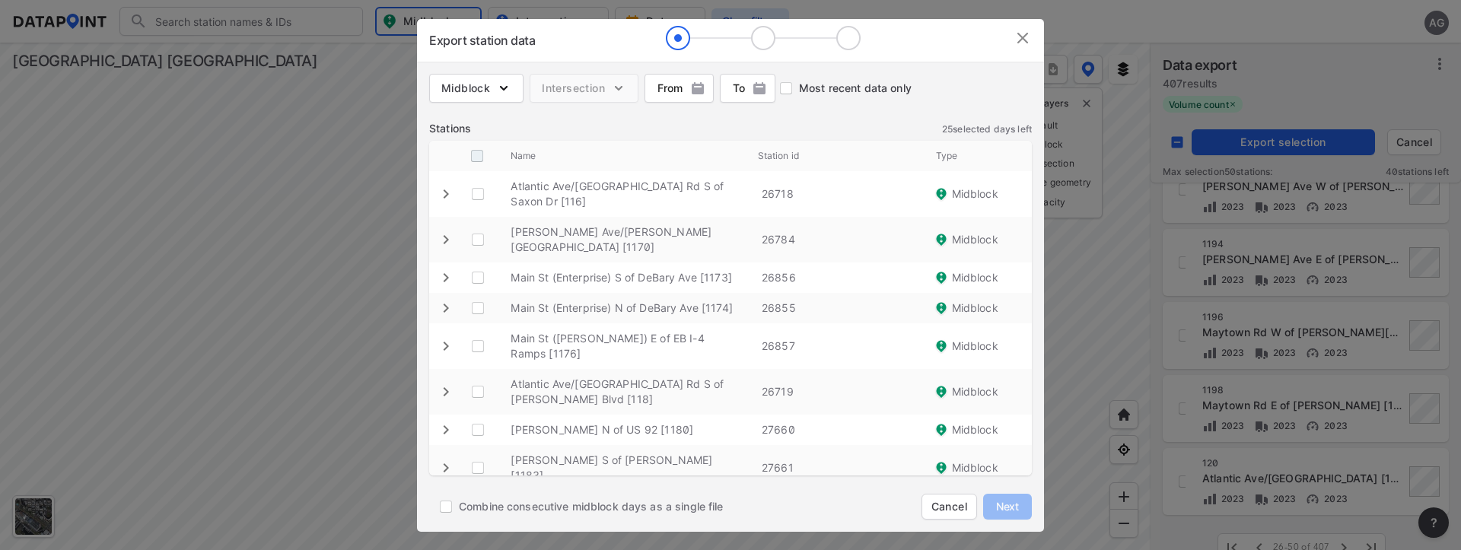
click at [469, 148] on input "decorative checkbox" at bounding box center [477, 156] width 29 height 29
click at [1009, 512] on span "Next" at bounding box center [1008, 506] width 30 height 15
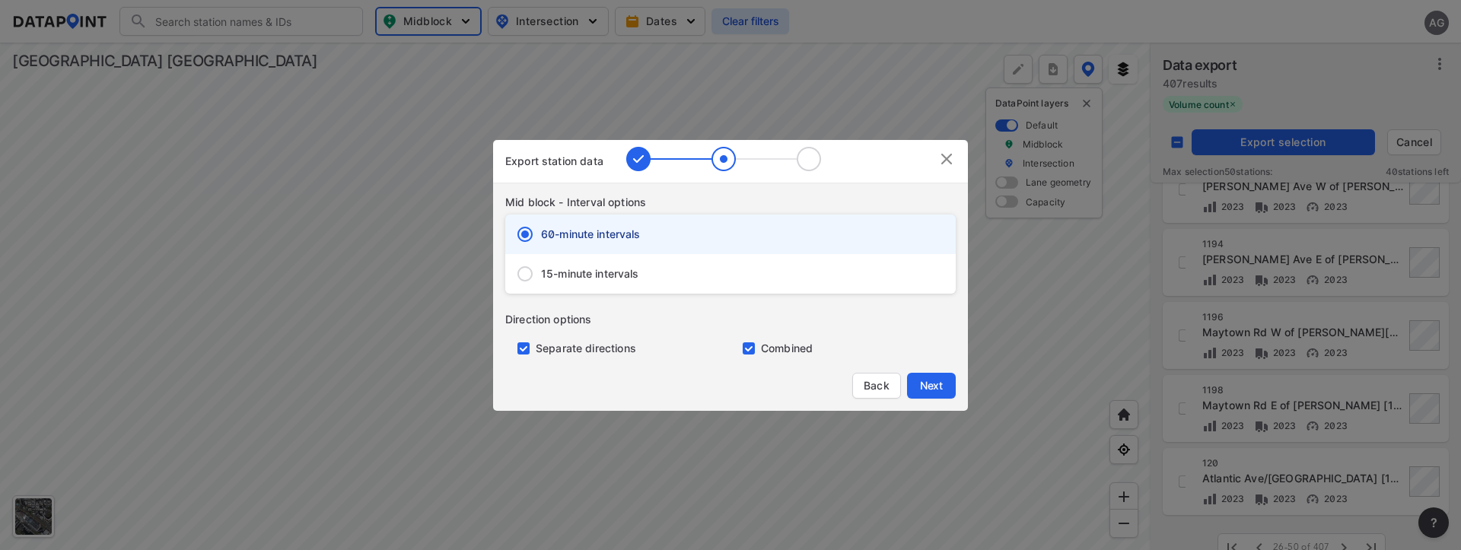
click at [528, 279] on input "15-minute intervals" at bounding box center [525, 274] width 32 height 32
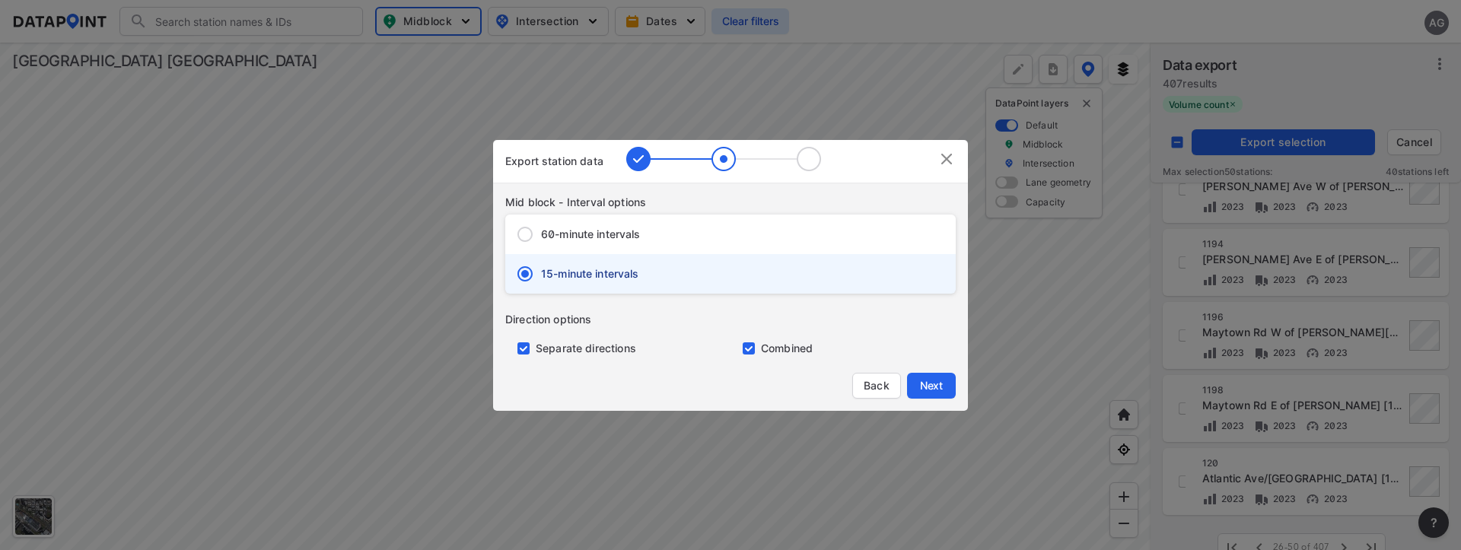
click at [526, 348] on input "primary checkbox" at bounding box center [520, 349] width 30 height 12
click at [926, 381] on span "Next" at bounding box center [931, 385] width 30 height 15
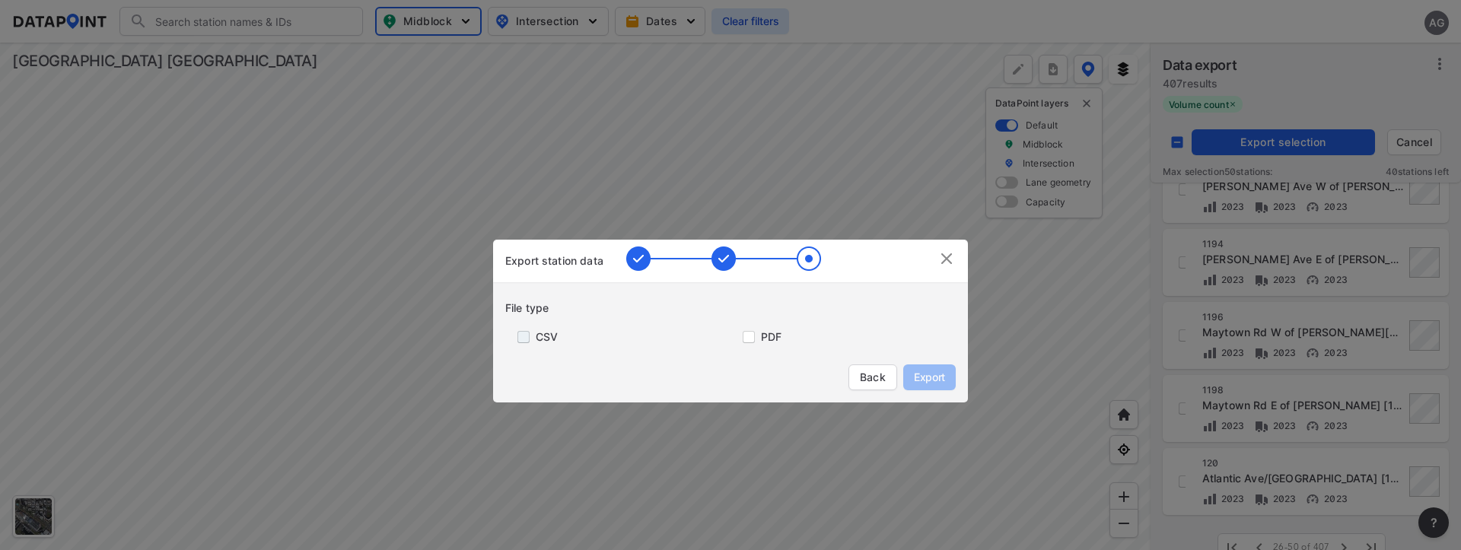
click at [524, 341] on input "primary checkbox" at bounding box center [520, 337] width 30 height 12
click at [912, 381] on button "Export" at bounding box center [930, 378] width 53 height 26
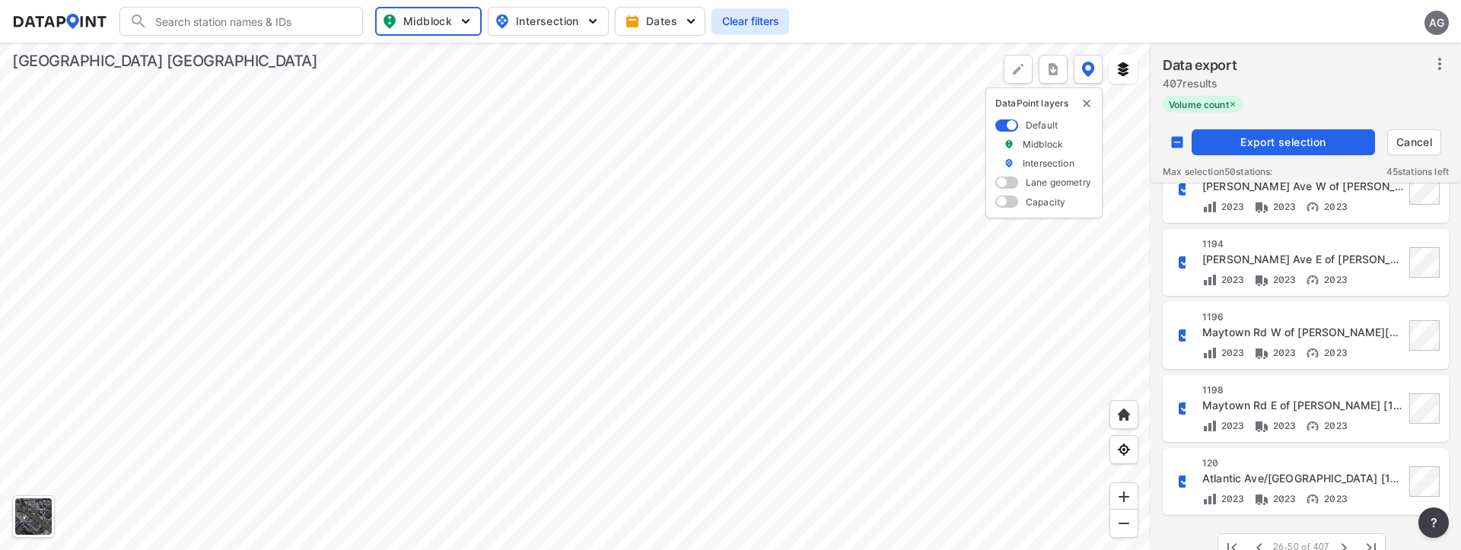
click at [1312, 147] on span "Export selection" at bounding box center [1283, 142] width 171 height 15
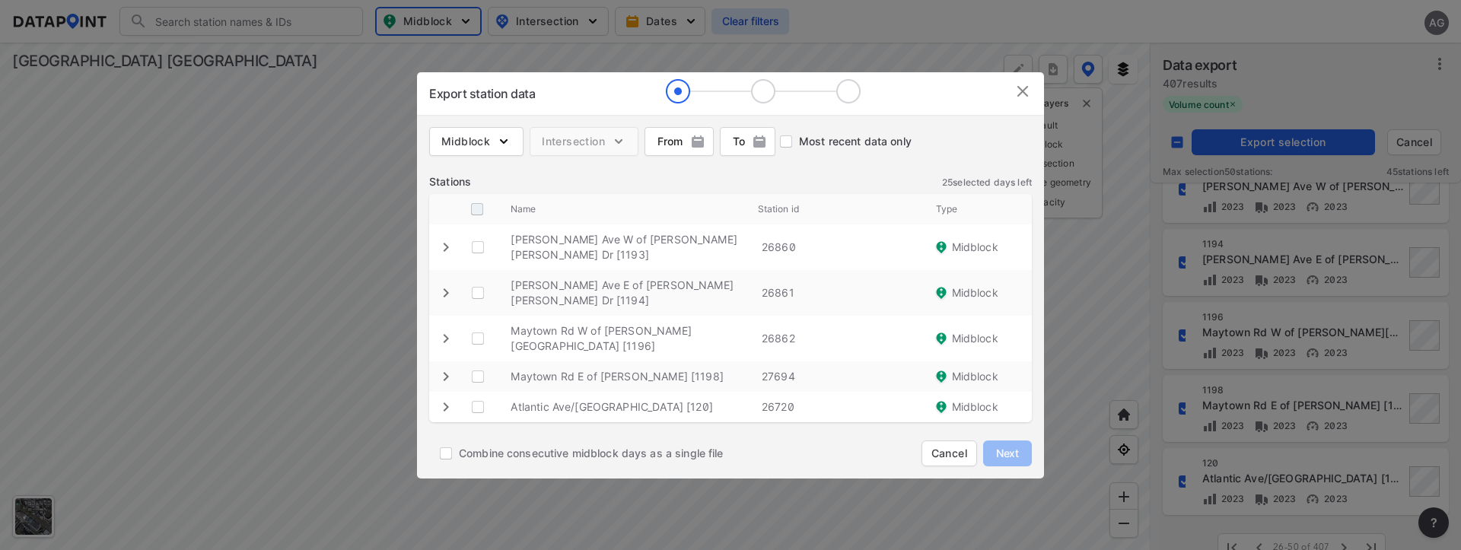
click at [480, 222] on input "decorative checkbox" at bounding box center [477, 209] width 29 height 29
click at [1018, 446] on span "Next" at bounding box center [1008, 453] width 30 height 15
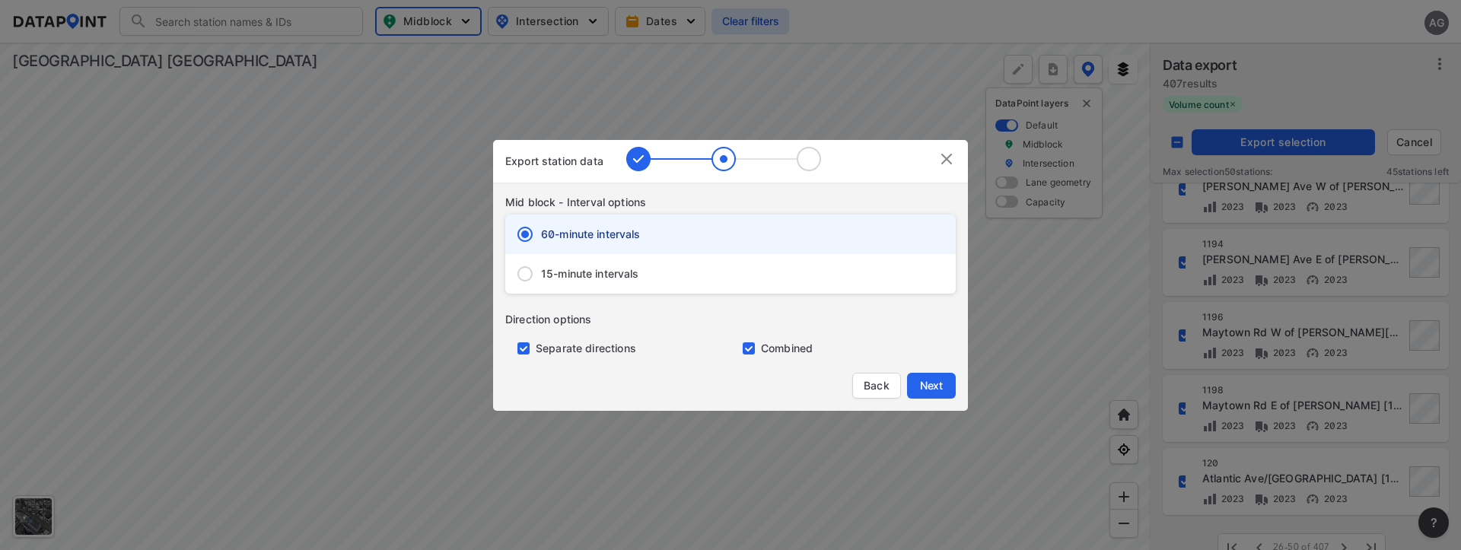
click at [517, 346] on input "primary checkbox" at bounding box center [520, 349] width 30 height 12
click at [527, 281] on input "15-minute intervals" at bounding box center [525, 274] width 32 height 32
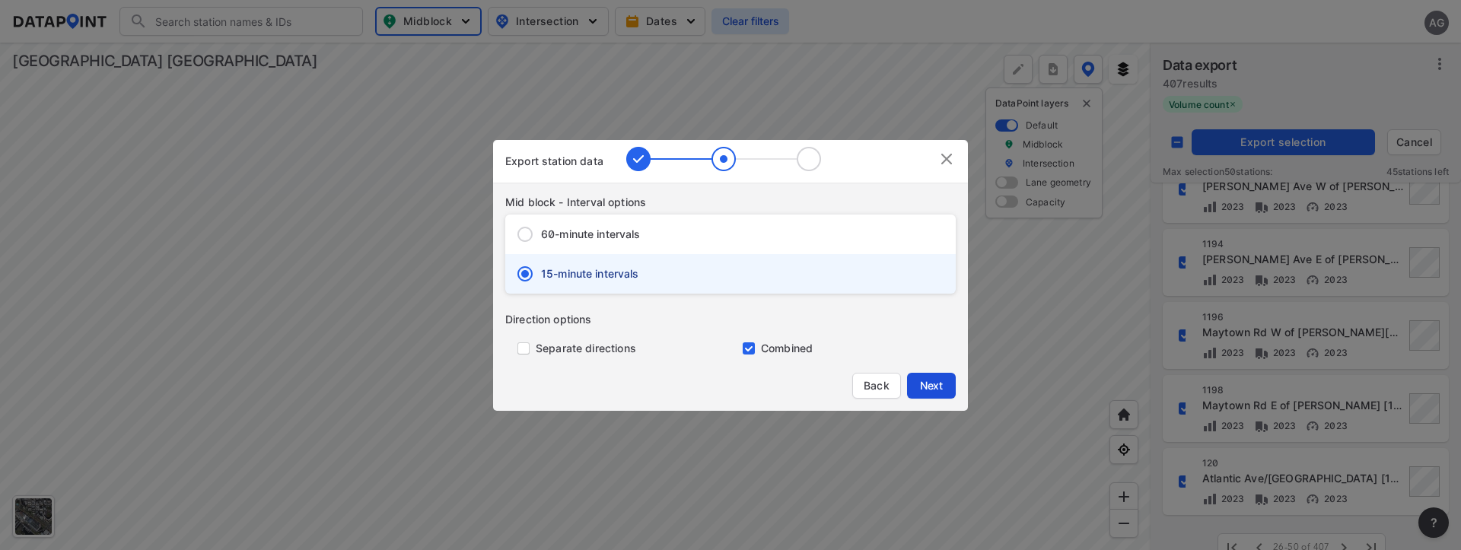
click at [936, 388] on span "Next" at bounding box center [931, 385] width 30 height 15
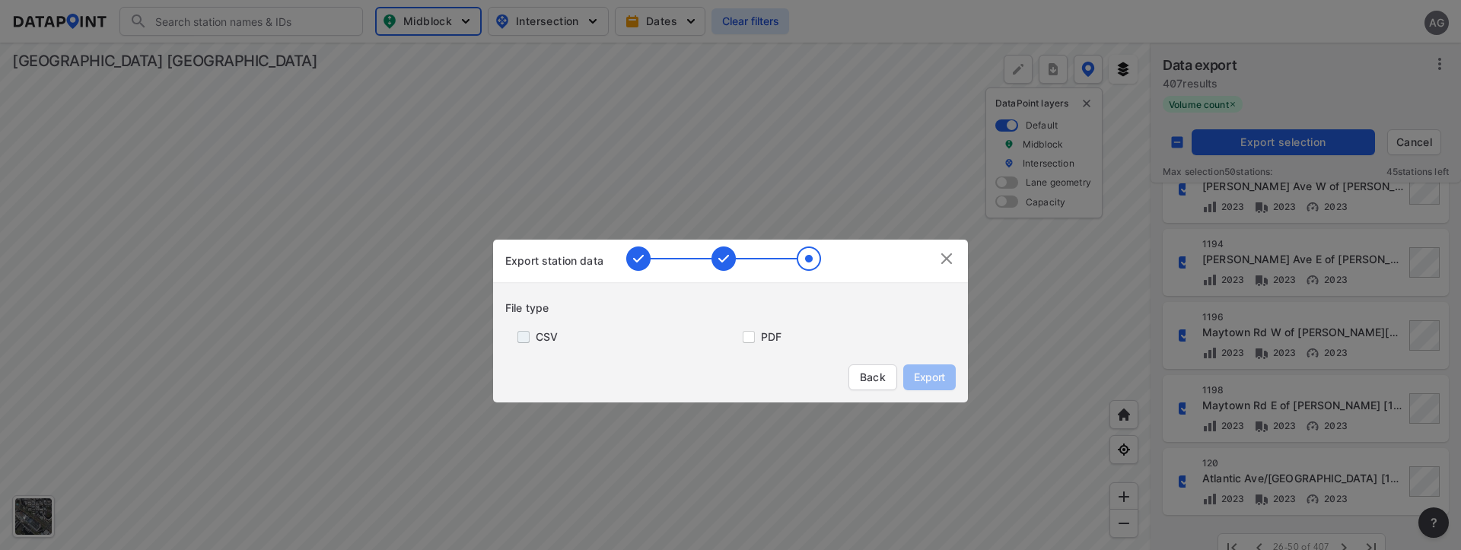
click at [515, 336] on input "primary checkbox" at bounding box center [520, 337] width 30 height 12
click at [929, 371] on span "Export" at bounding box center [930, 377] width 34 height 15
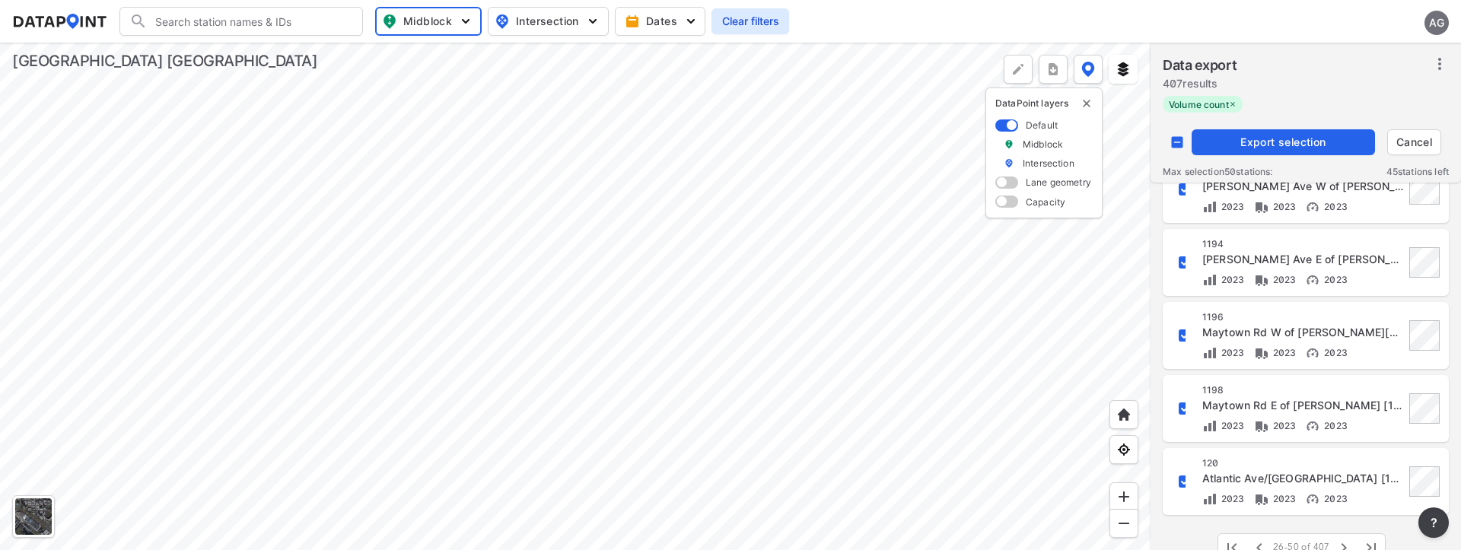
click at [1122, 211] on div at bounding box center [575, 297] width 1151 height 508
click at [1175, 145] on input "decorative checkbox" at bounding box center [1177, 142] width 29 height 29
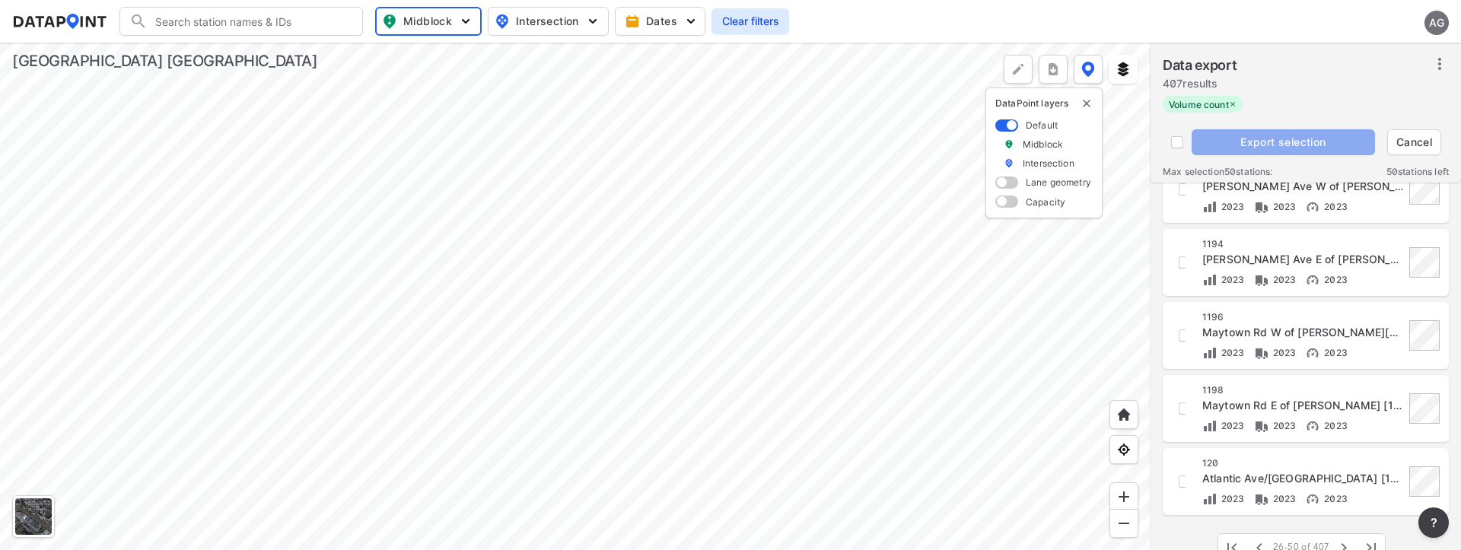
click at [1340, 540] on icon "button" at bounding box center [1344, 548] width 18 height 18
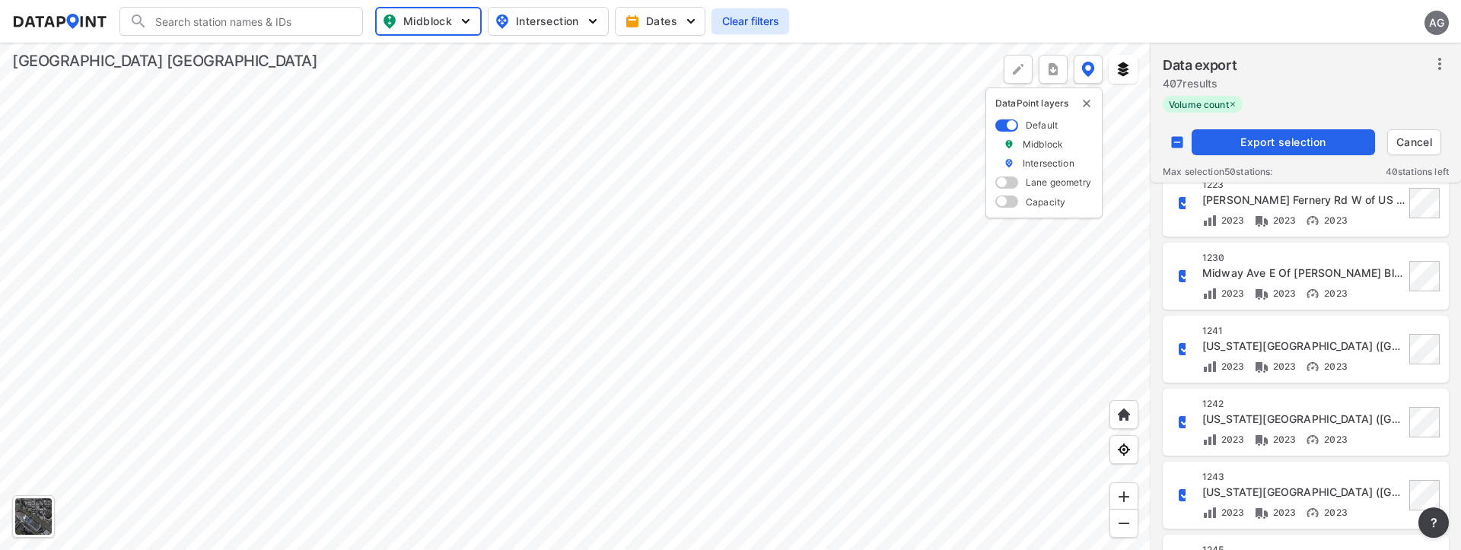
scroll to position [381, 0]
click at [1267, 139] on span "Export selection" at bounding box center [1283, 142] width 171 height 15
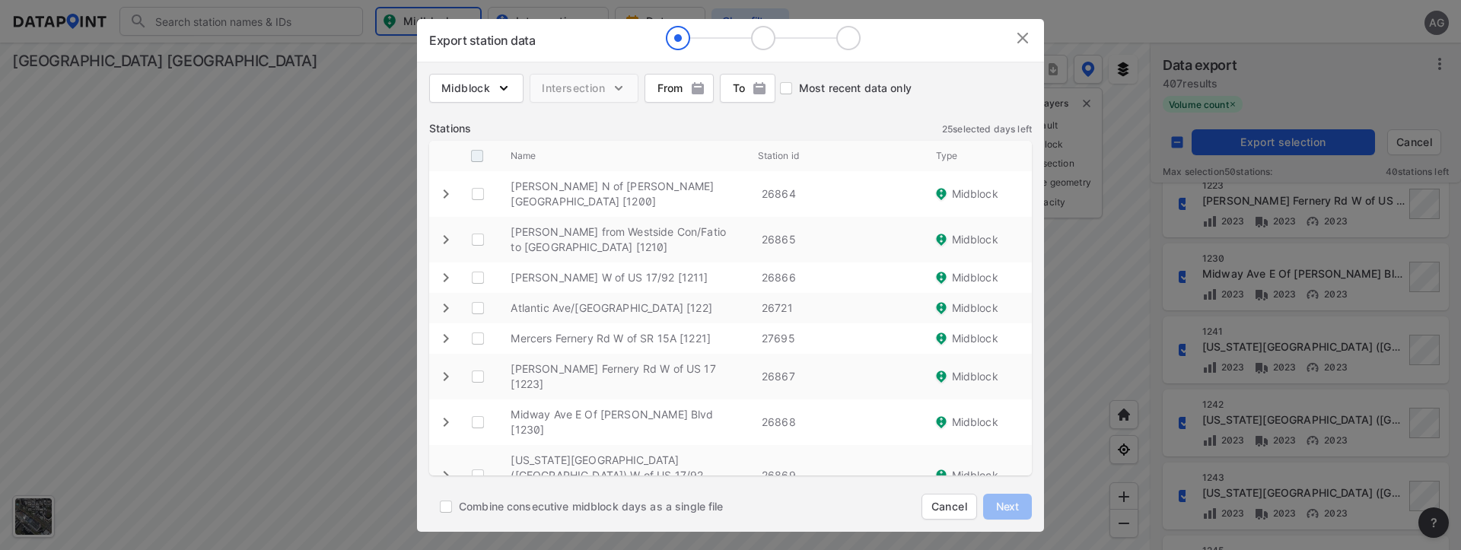
click at [473, 158] on input "decorative checkbox" at bounding box center [477, 156] width 29 height 29
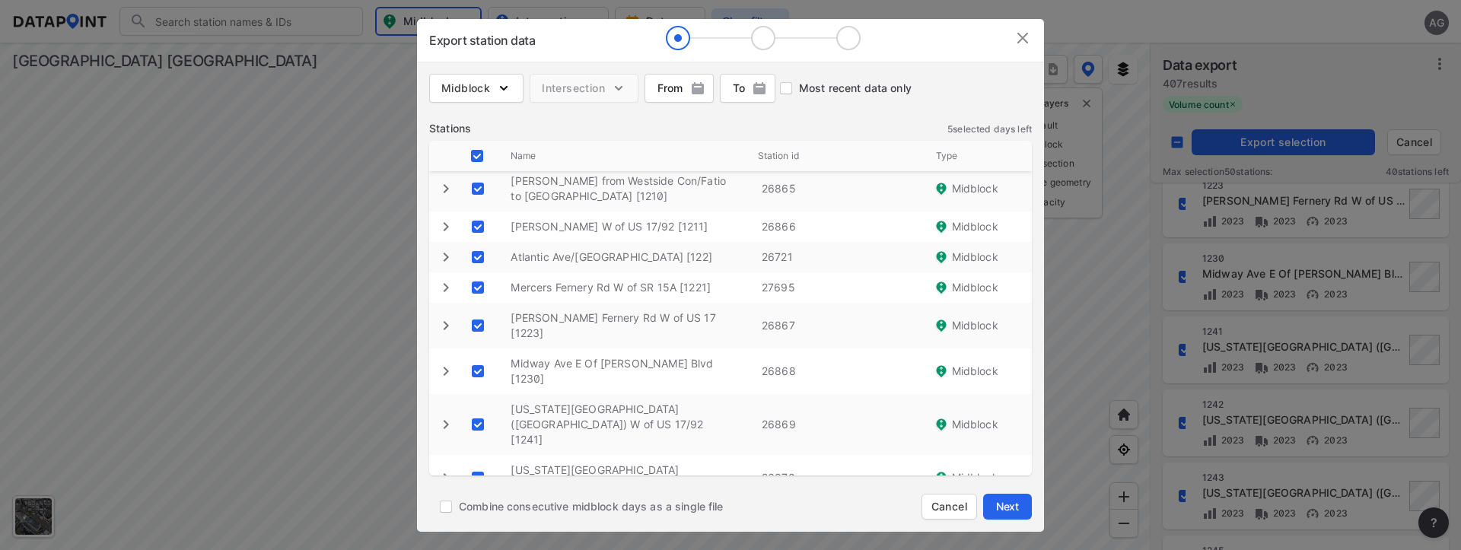
scroll to position [76, 0]
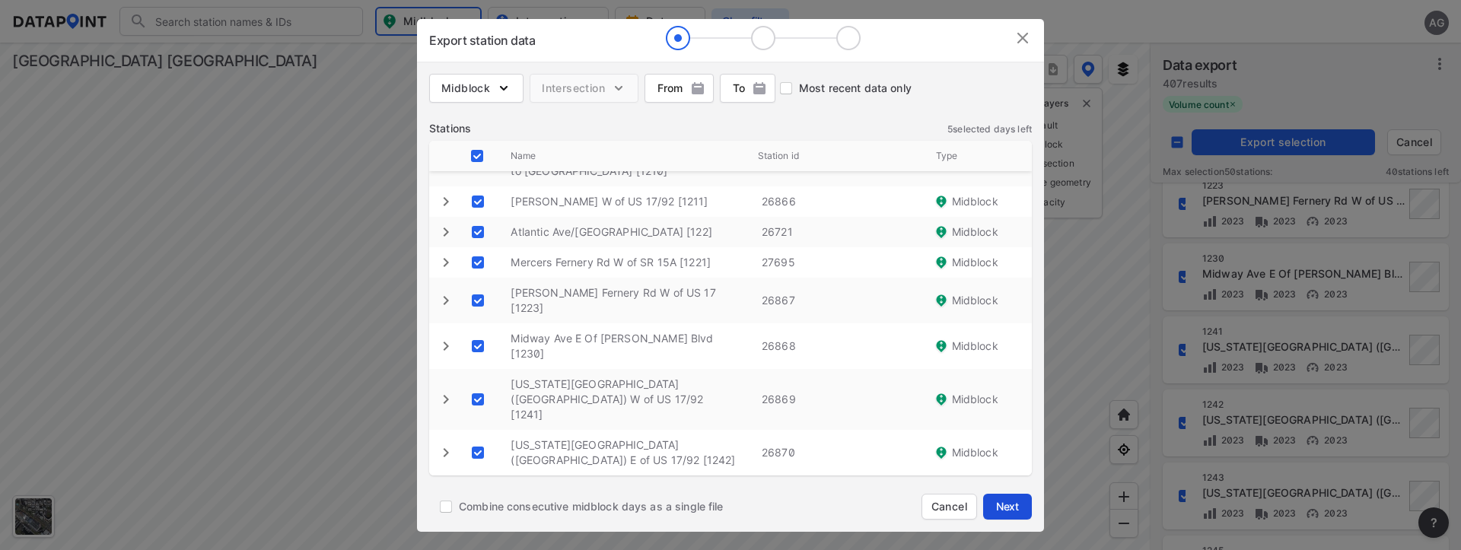
click at [1002, 502] on span "Next" at bounding box center [1008, 506] width 30 height 15
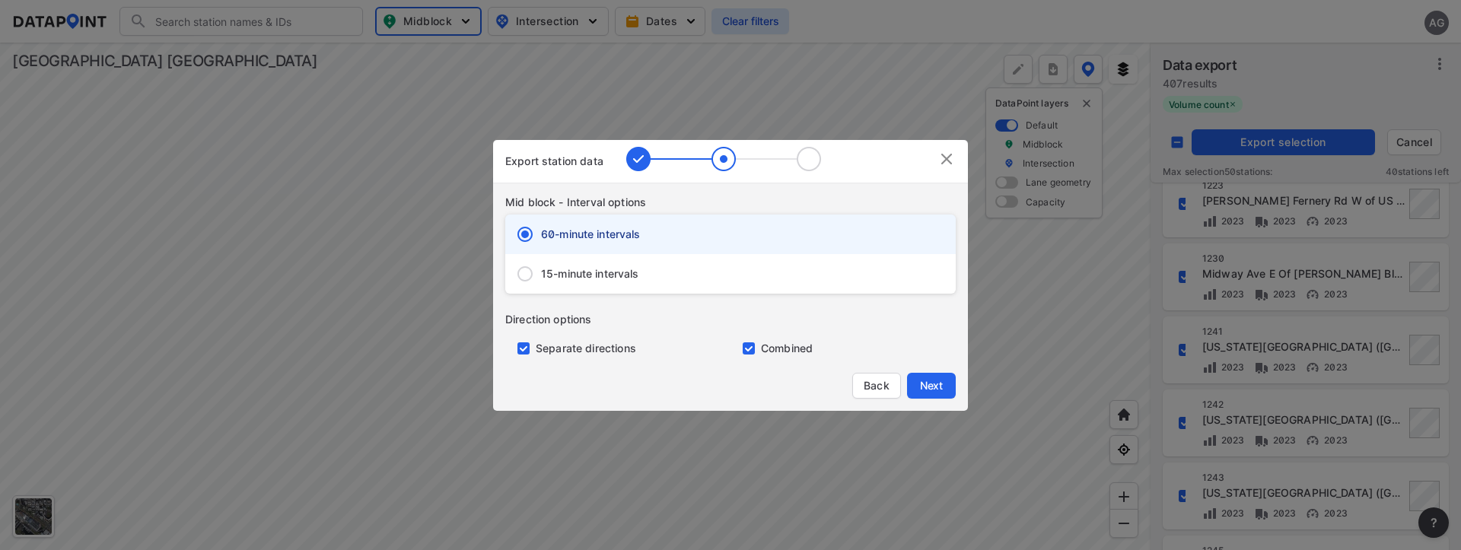
click at [530, 273] on input "15-minute intervals" at bounding box center [525, 274] width 32 height 32
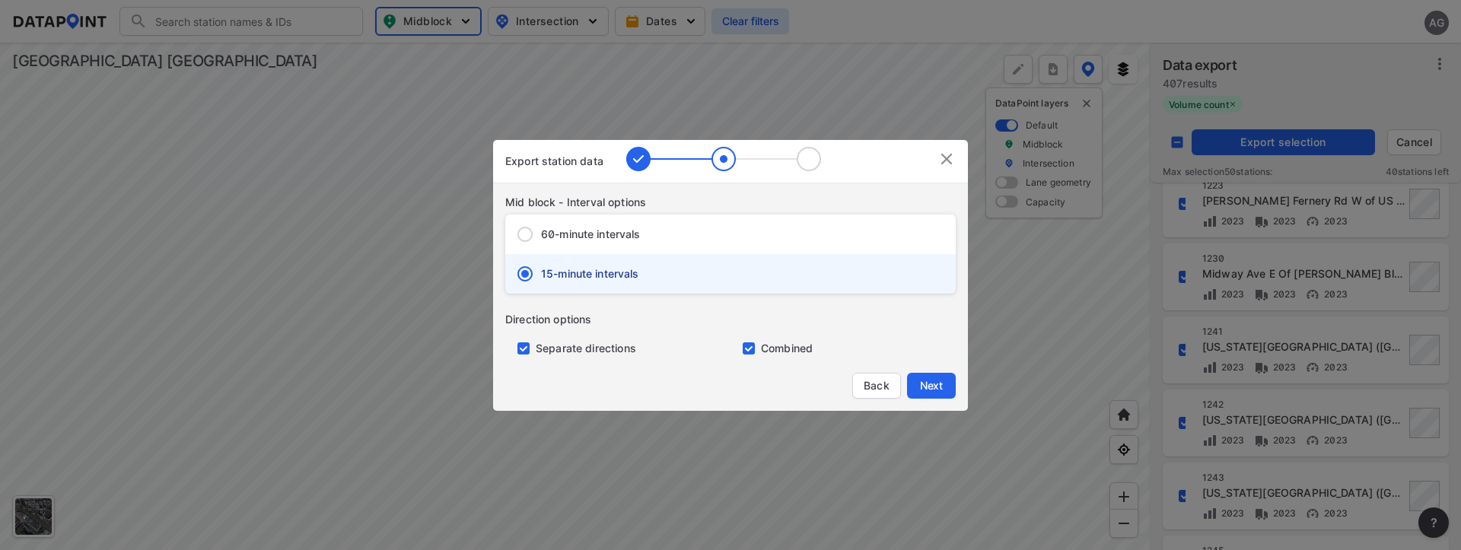
click at [531, 355] on div "Separate directions" at bounding box center [617, 341] width 225 height 29
click at [515, 351] on input "primary checkbox" at bounding box center [520, 349] width 30 height 12
click at [924, 386] on span "Next" at bounding box center [931, 385] width 30 height 15
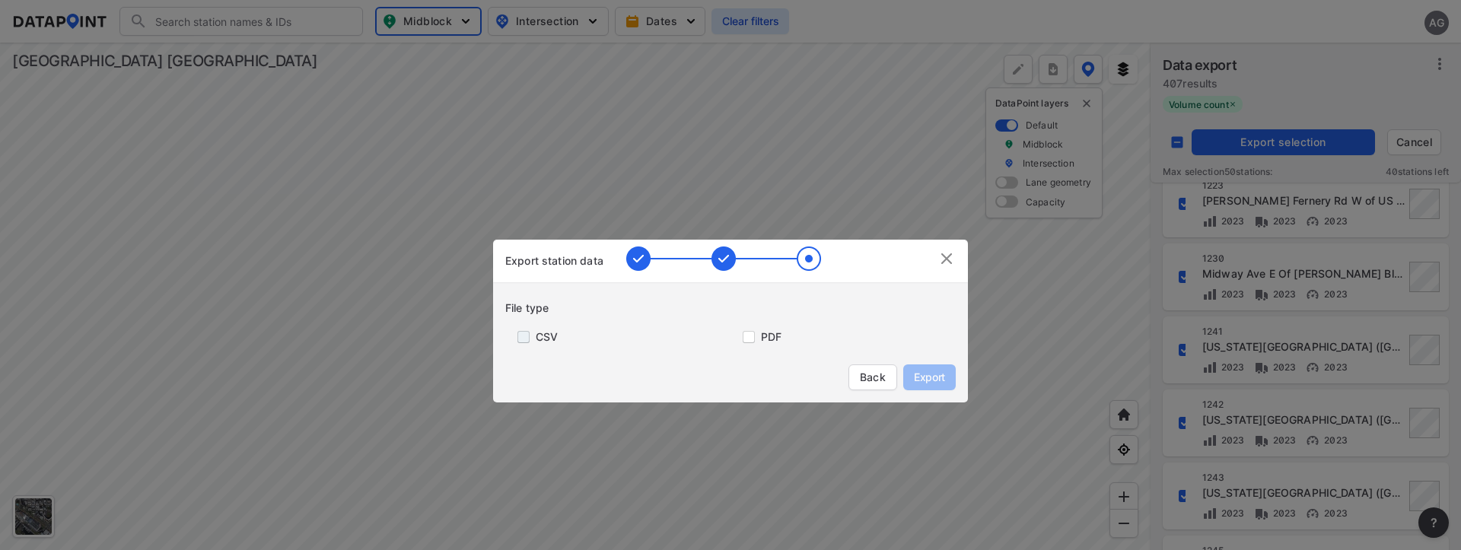
click at [521, 337] on input "primary checkbox" at bounding box center [520, 337] width 30 height 12
click at [939, 375] on span "Export" at bounding box center [930, 377] width 34 height 15
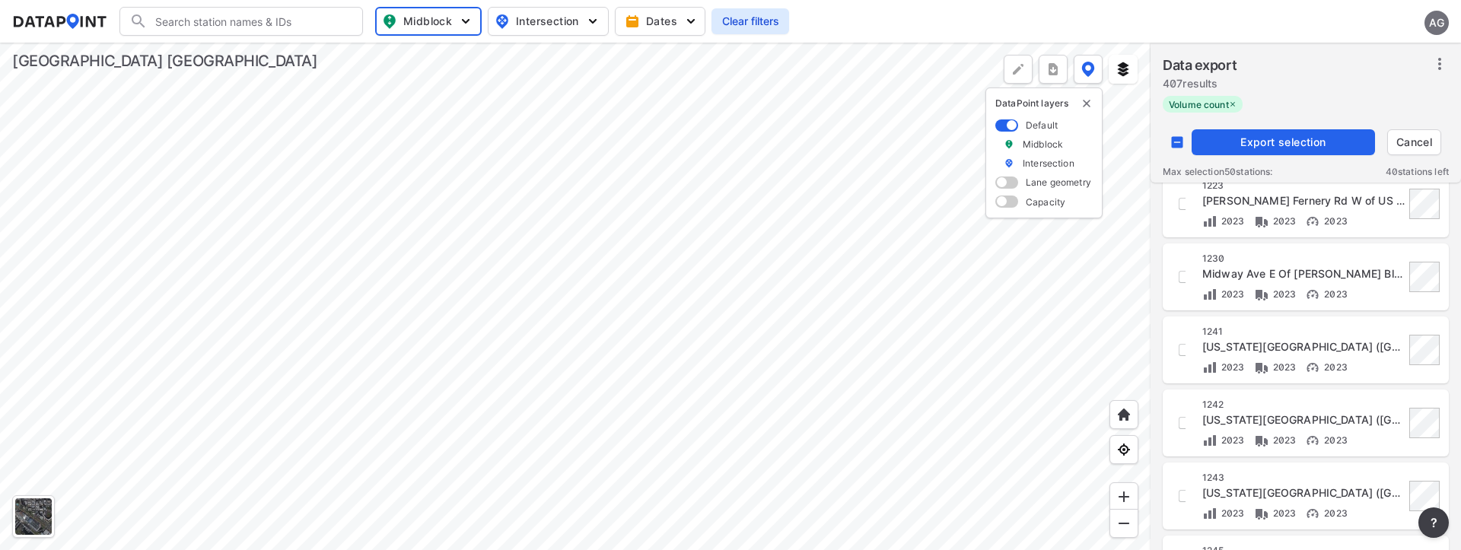
click at [1109, 340] on div at bounding box center [575, 297] width 1151 height 508
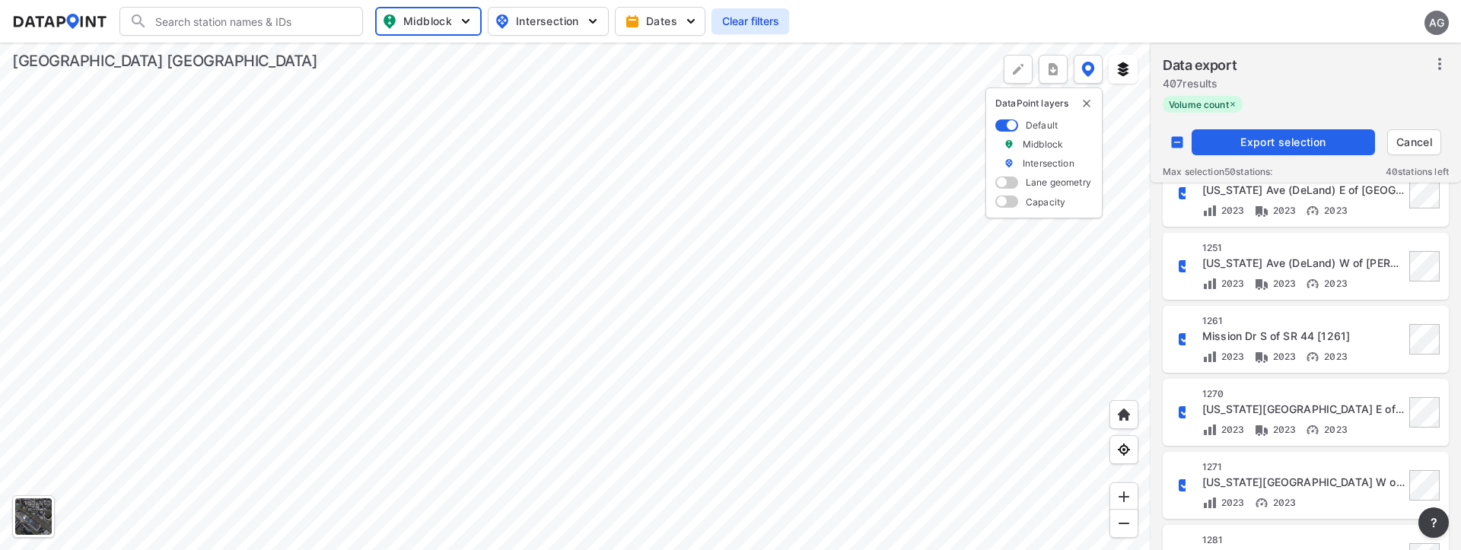
scroll to position [913, 0]
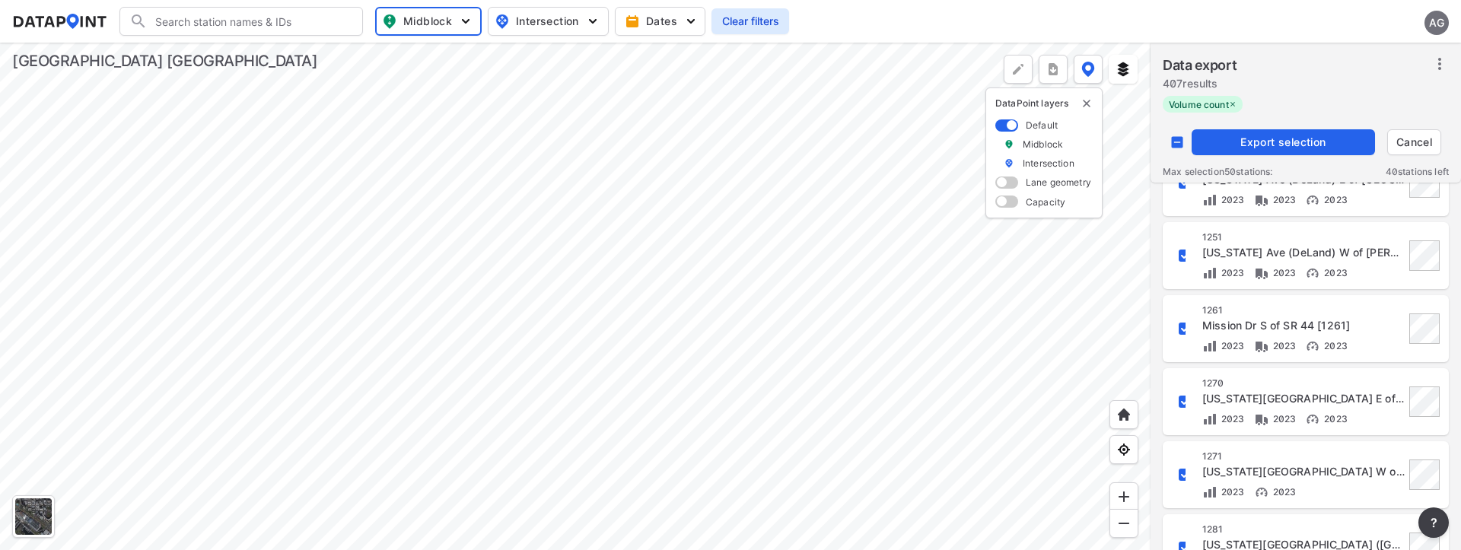
click at [1267, 136] on span "Export selection" at bounding box center [1283, 142] width 171 height 15
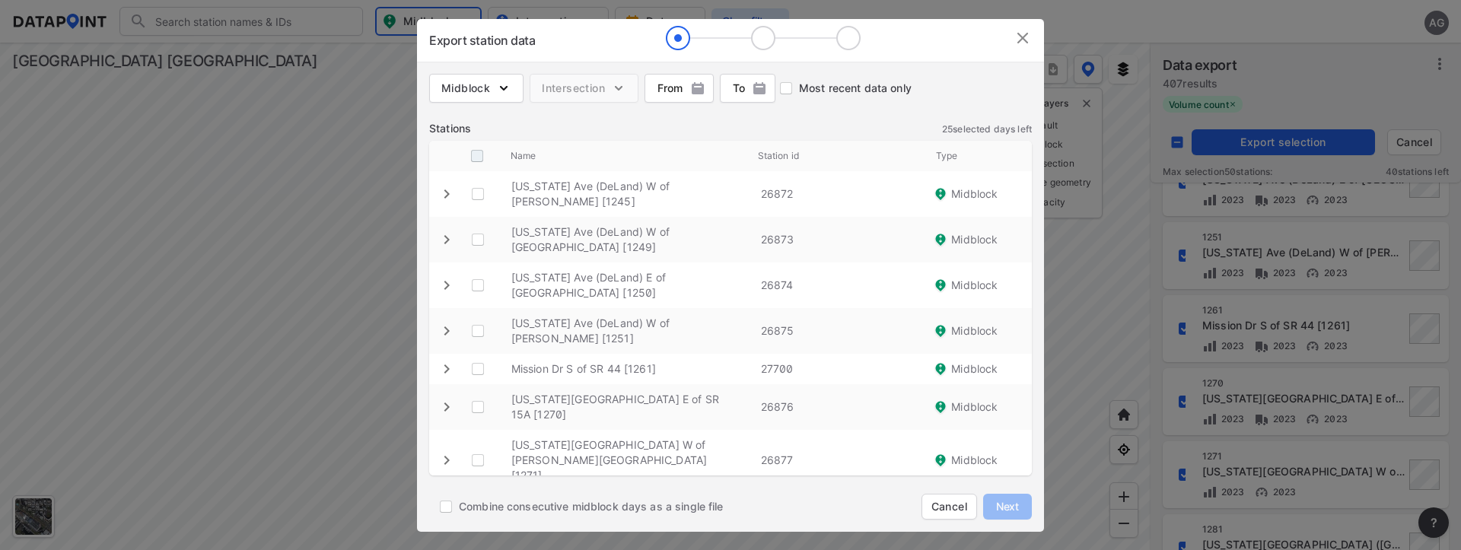
click at [484, 150] on input "decorative checkbox" at bounding box center [477, 156] width 29 height 29
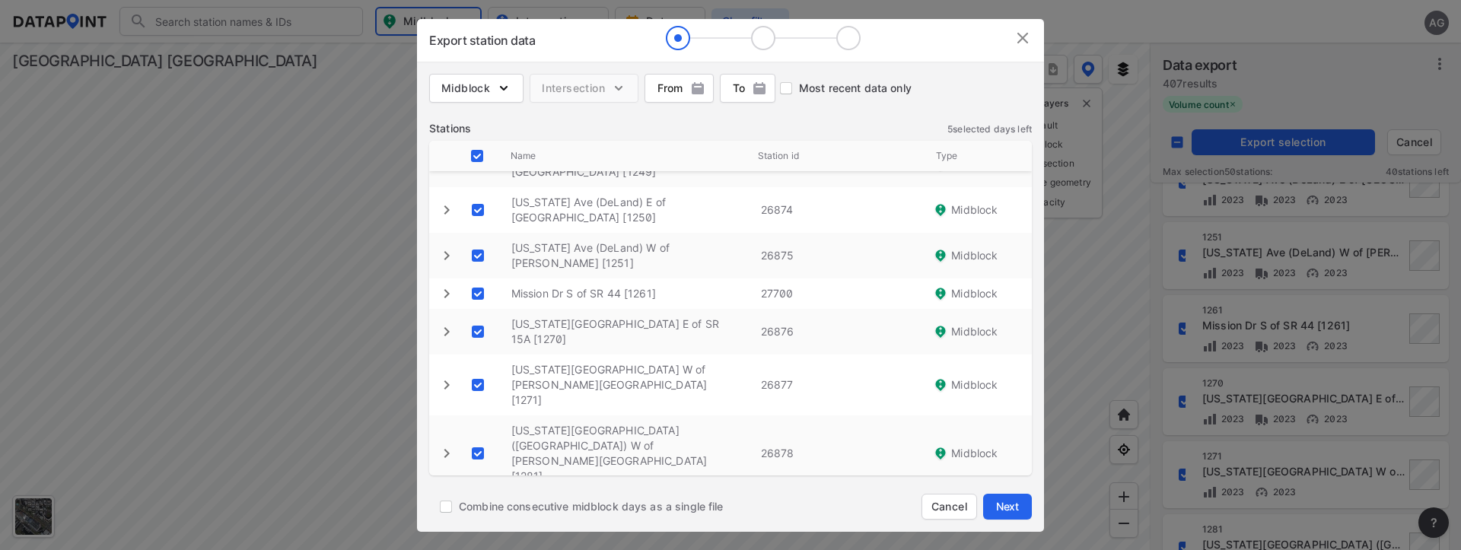
scroll to position [107, 0]
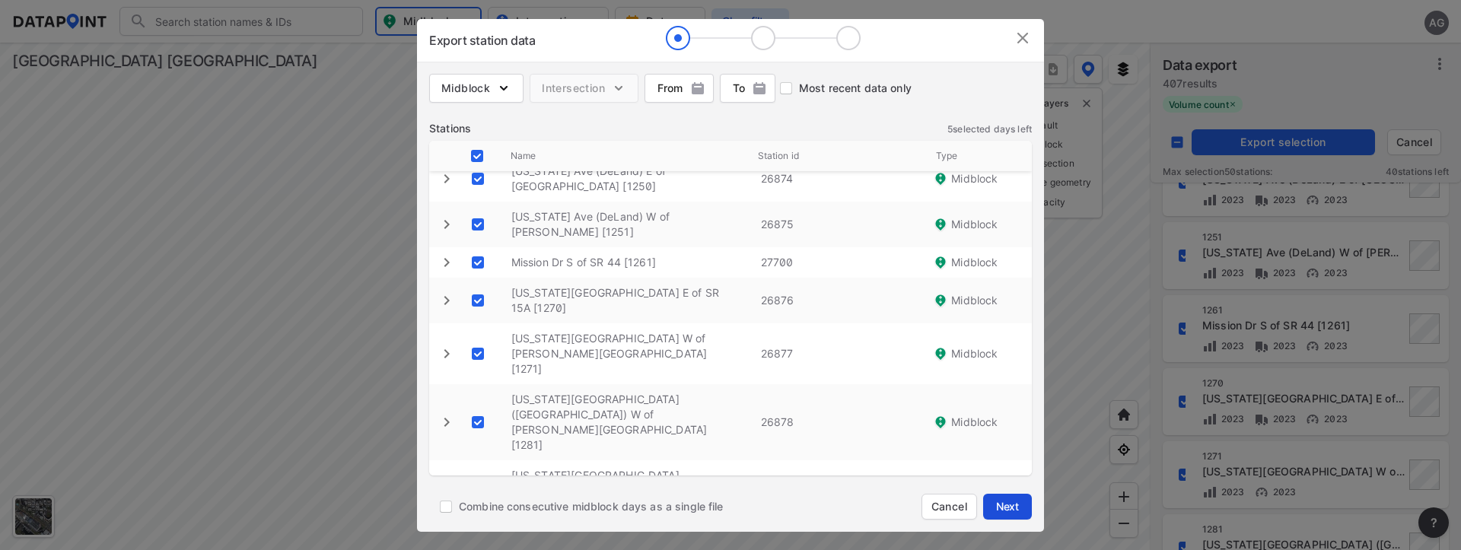
click at [1005, 503] on span "Next" at bounding box center [1008, 506] width 30 height 15
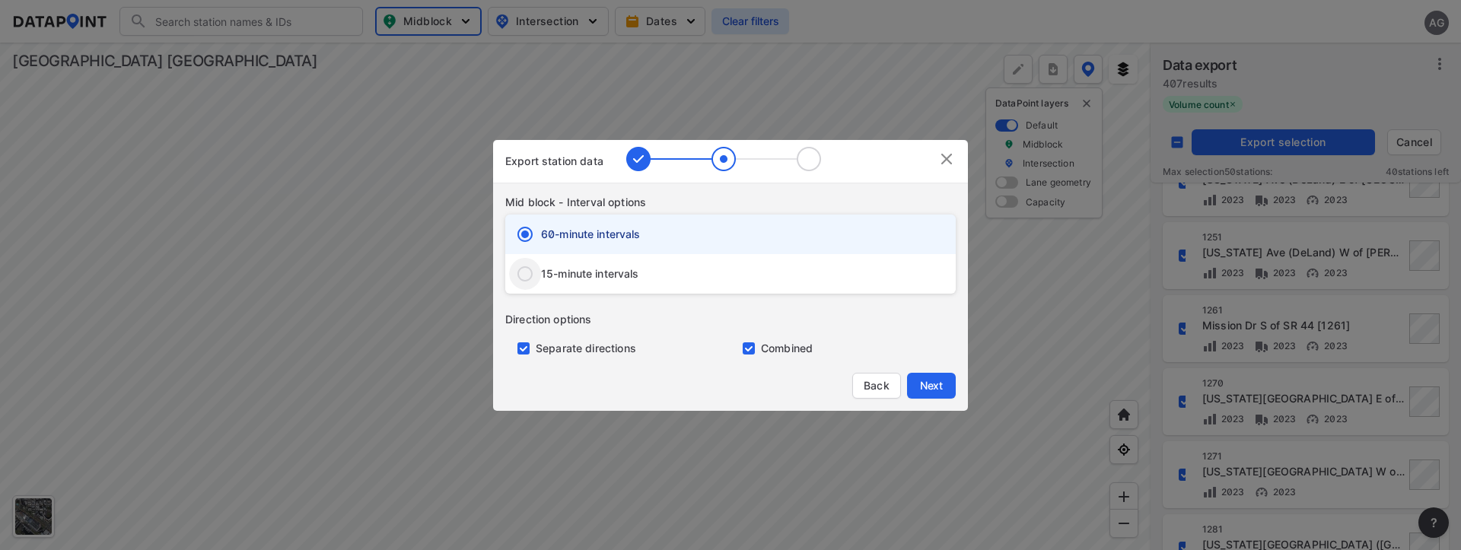
click at [527, 269] on input "15-minute intervals" at bounding box center [525, 274] width 32 height 32
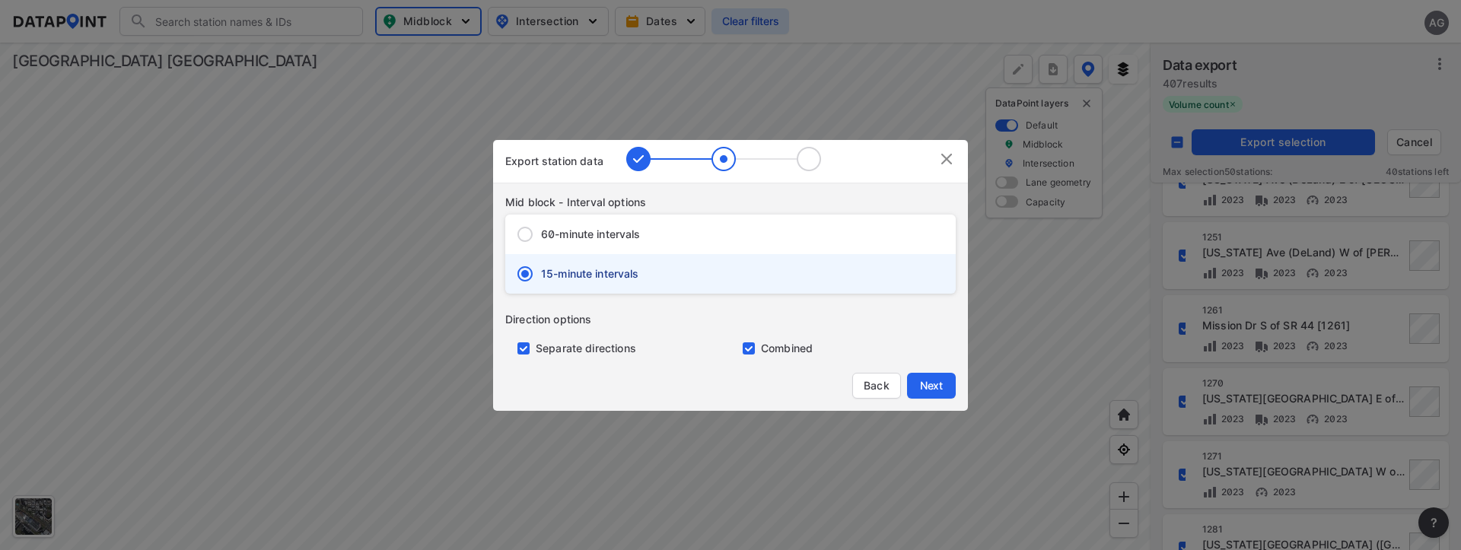
click at [527, 347] on input "primary checkbox" at bounding box center [520, 349] width 30 height 12
click at [950, 394] on button "Next" at bounding box center [931, 386] width 49 height 26
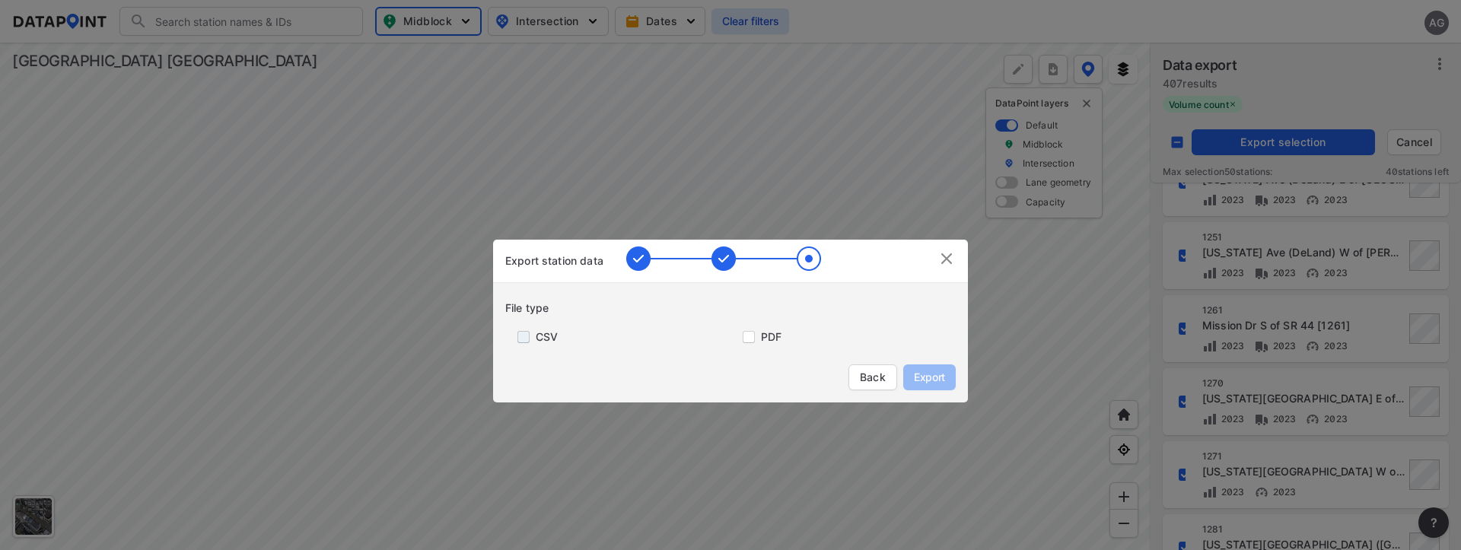
click at [517, 340] on input "primary checkbox" at bounding box center [520, 337] width 30 height 12
click at [925, 381] on span "Export" at bounding box center [930, 377] width 34 height 15
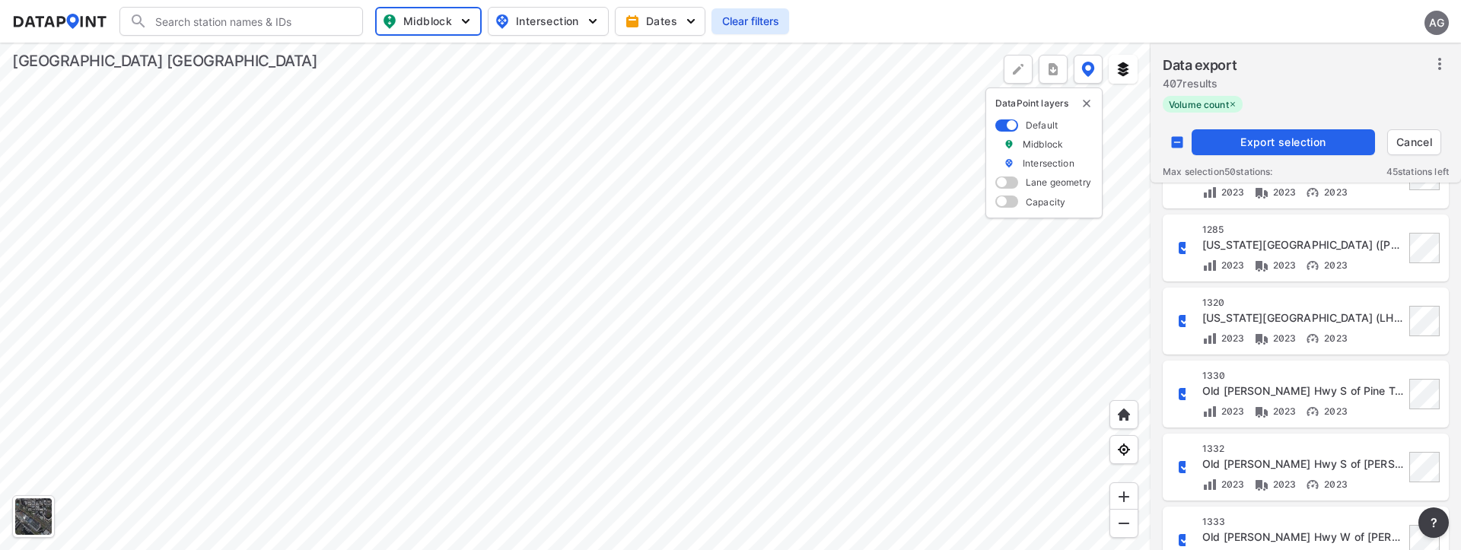
scroll to position [1491, 0]
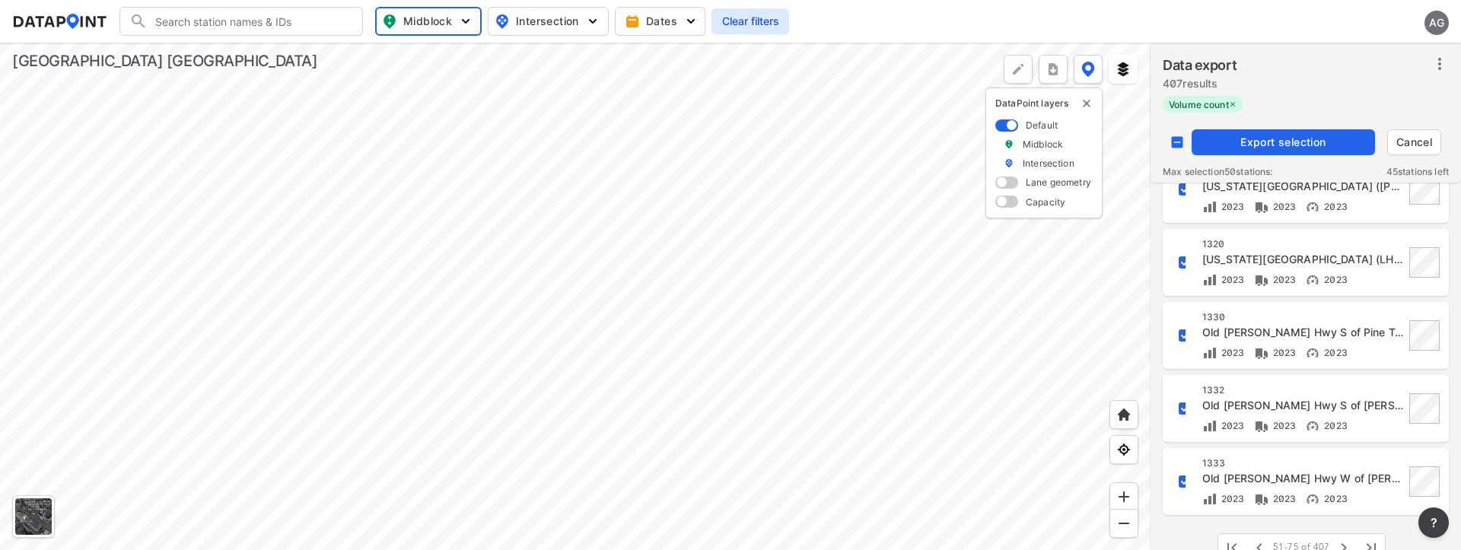
click at [1095, 30] on div "Search Please enter a search term. Midblock Intersection Dates Clear filters AG" at bounding box center [730, 21] width 1437 height 29
click at [1281, 134] on button "Export selection" at bounding box center [1283, 142] width 183 height 26
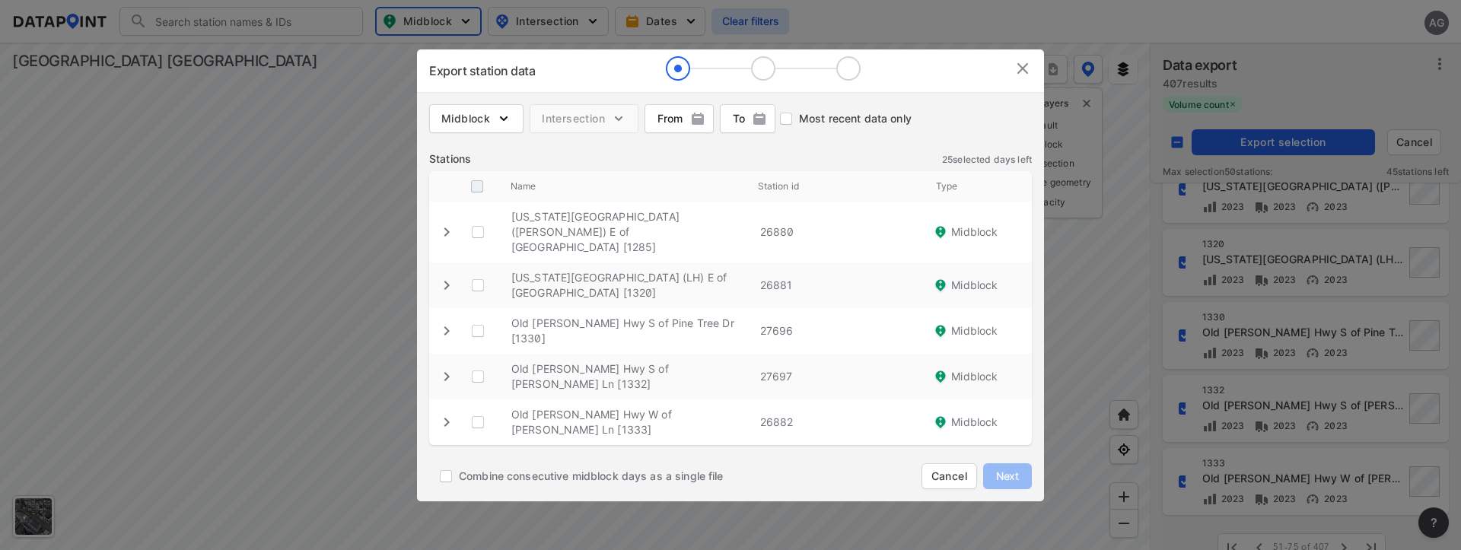
click at [480, 201] on input "decorative checkbox" at bounding box center [477, 186] width 29 height 29
click at [1002, 469] on span "Next" at bounding box center [1008, 476] width 30 height 15
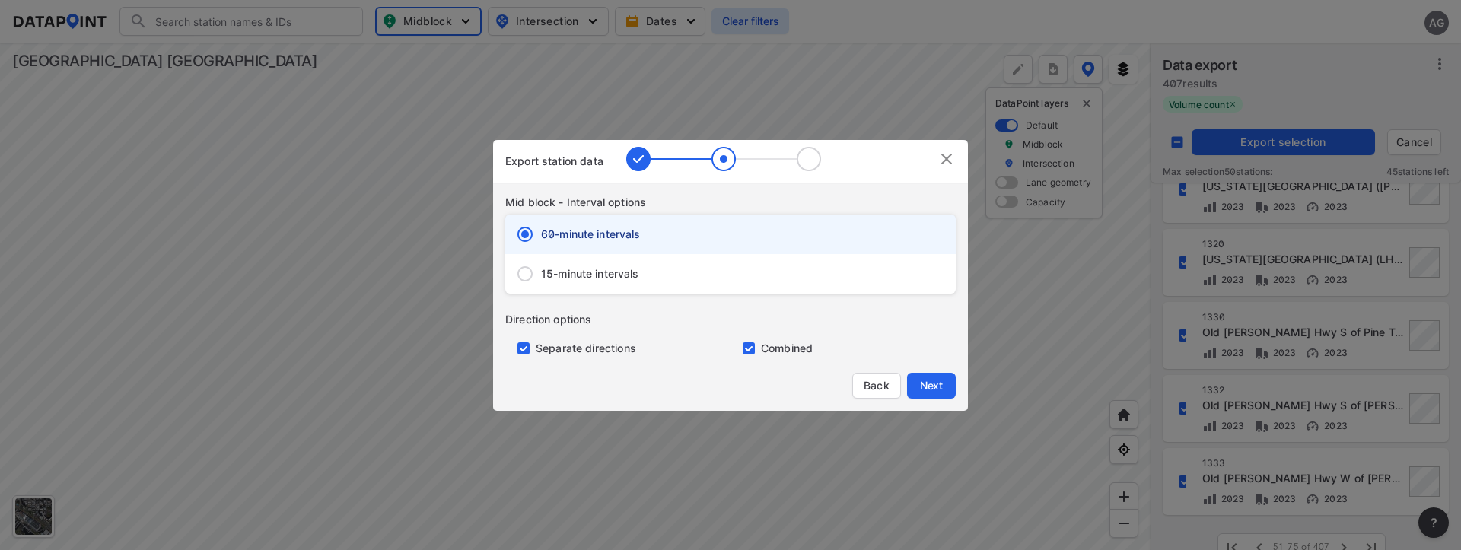
click at [524, 271] on input "15-minute intervals" at bounding box center [525, 274] width 32 height 32
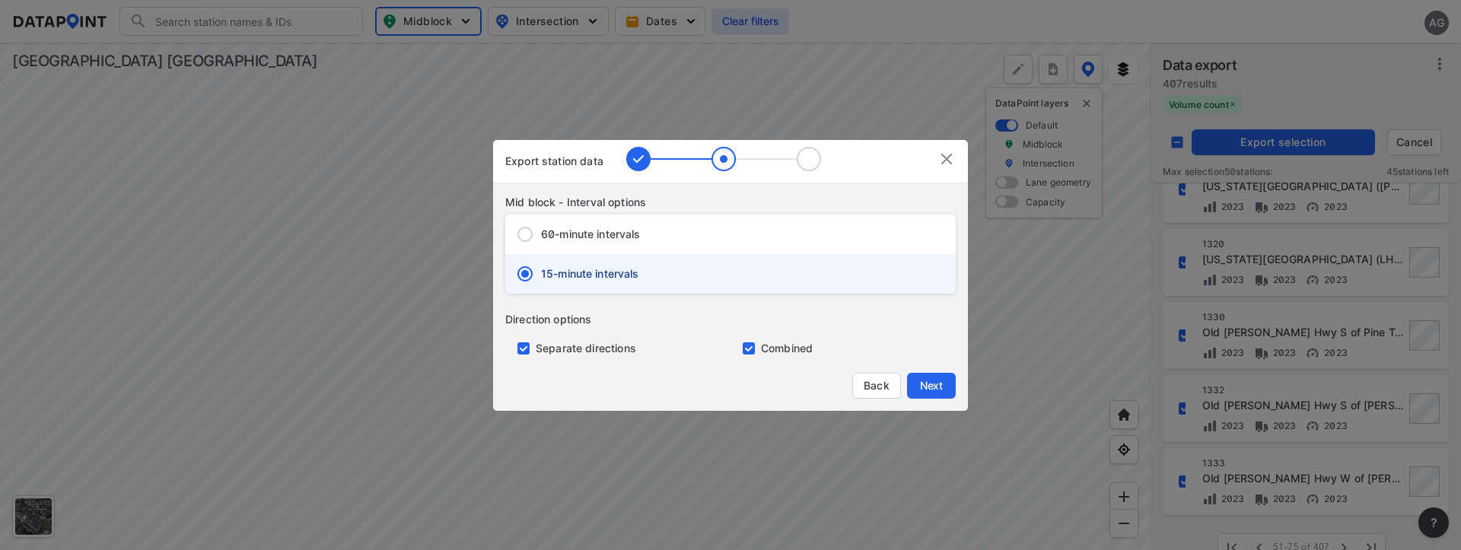
click at [523, 349] on input "primary checkbox" at bounding box center [520, 349] width 30 height 12
click at [928, 388] on span "Next" at bounding box center [931, 385] width 30 height 15
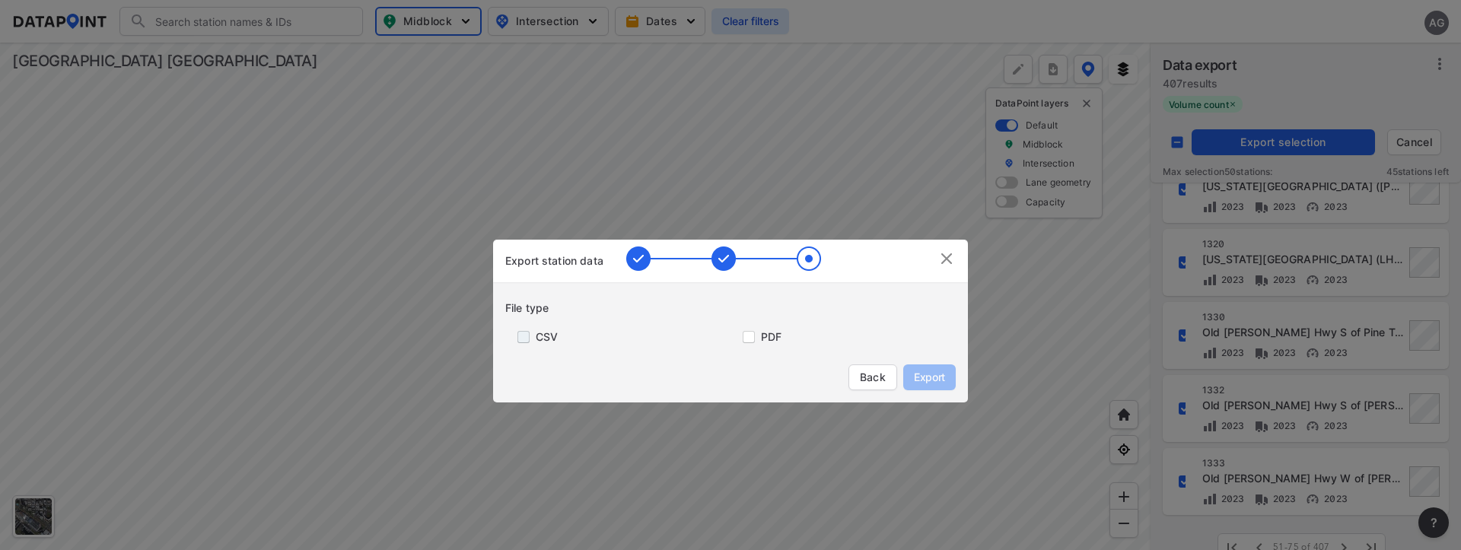
click at [513, 336] on input "primary checkbox" at bounding box center [520, 337] width 30 height 12
click at [921, 375] on span "Export" at bounding box center [930, 377] width 34 height 15
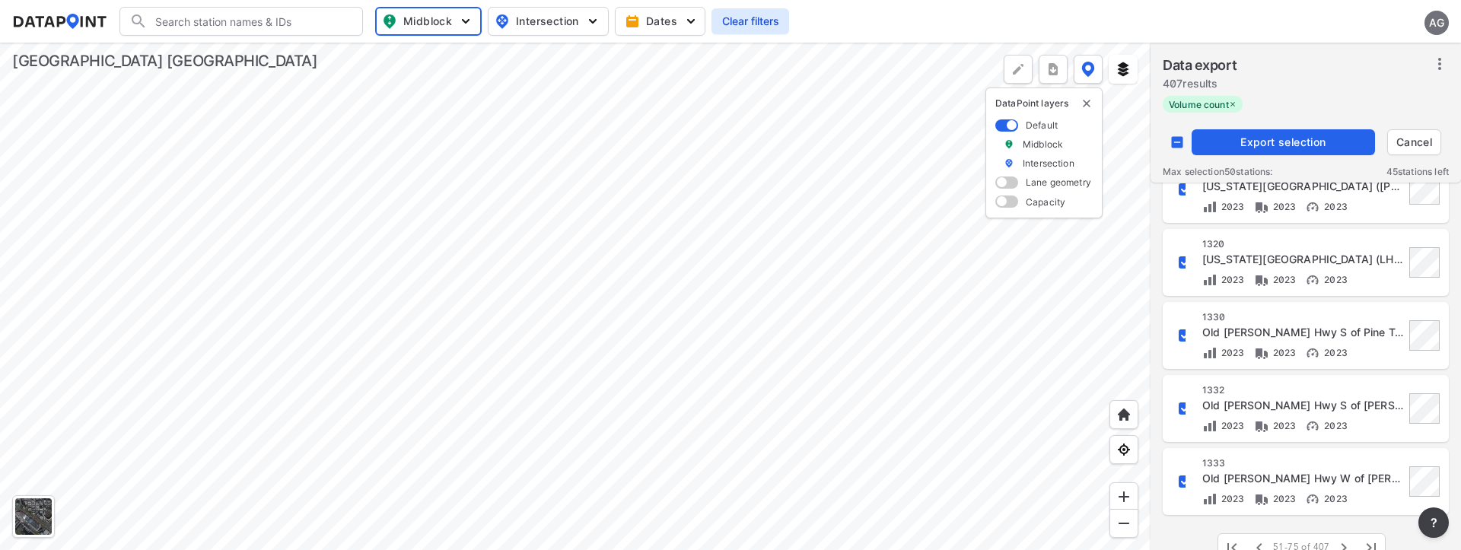
click at [1184, 142] on input "decorative checkbox" at bounding box center [1177, 142] width 29 height 29
click at [1179, 142] on input "decorative checkbox" at bounding box center [1177, 142] width 29 height 29
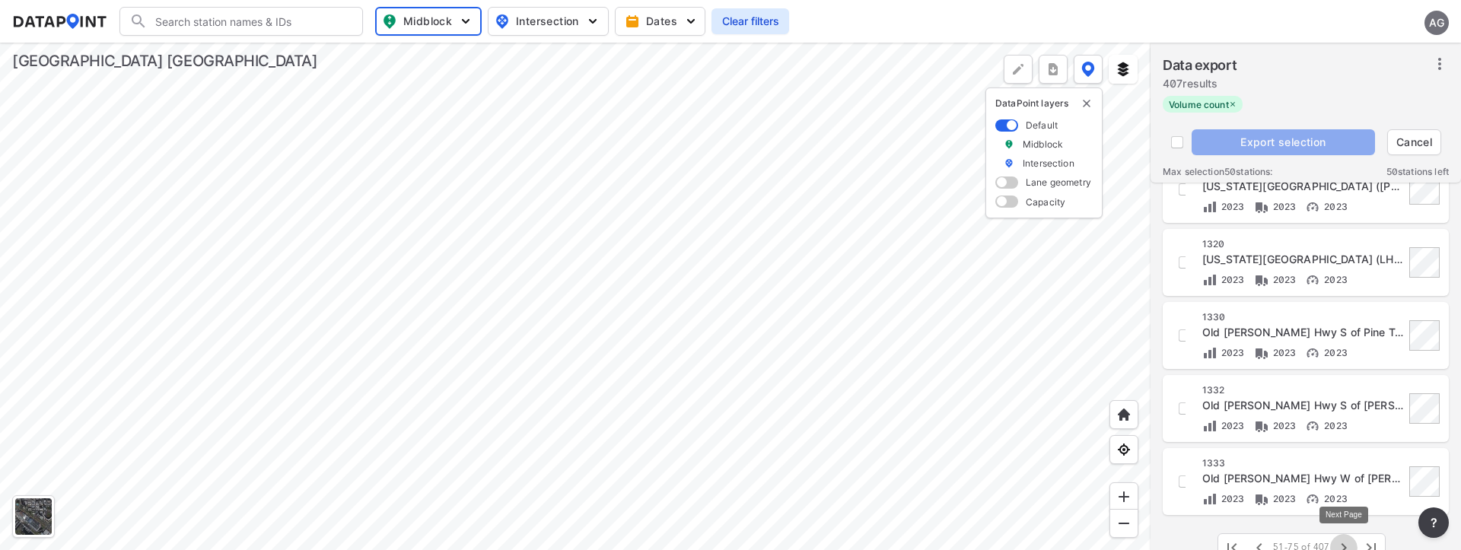
click at [1344, 539] on icon "button" at bounding box center [1344, 548] width 18 height 18
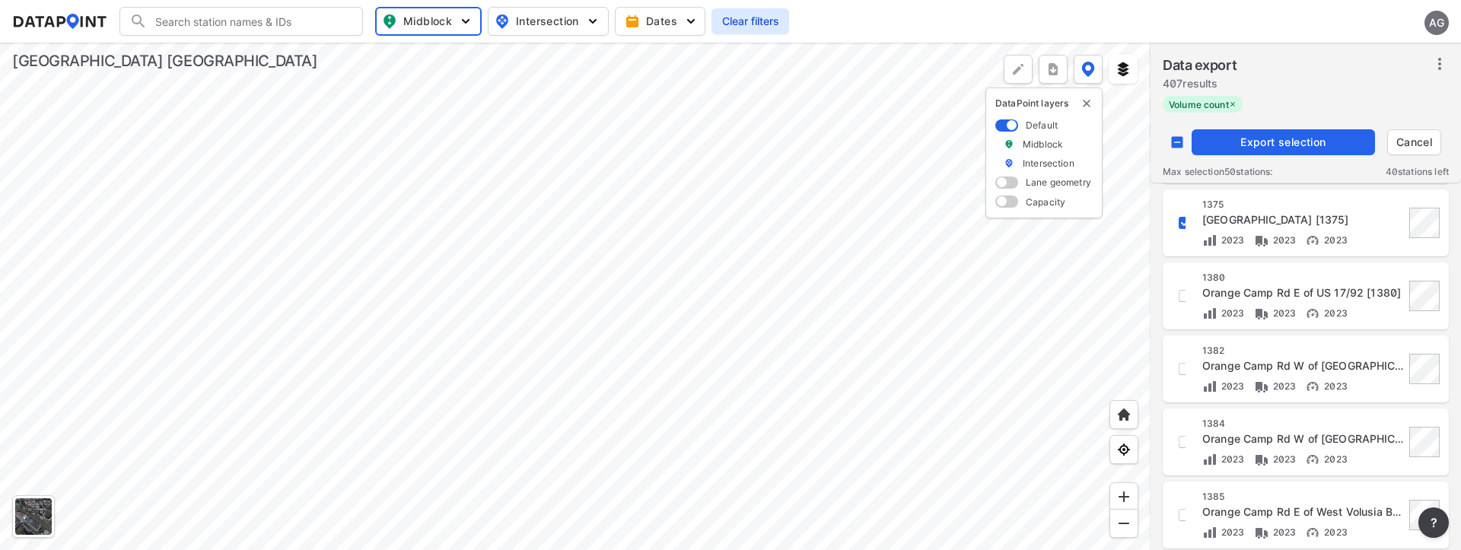
scroll to position [197, 0]
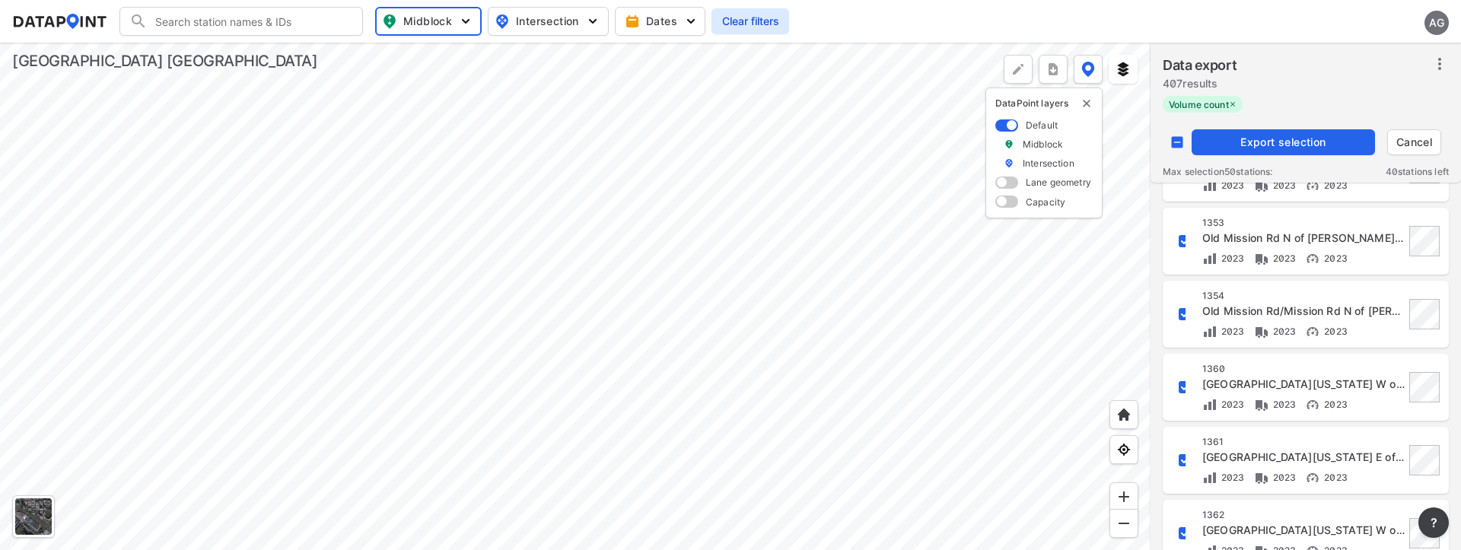
click at [1307, 141] on span "Export selection" at bounding box center [1283, 142] width 171 height 15
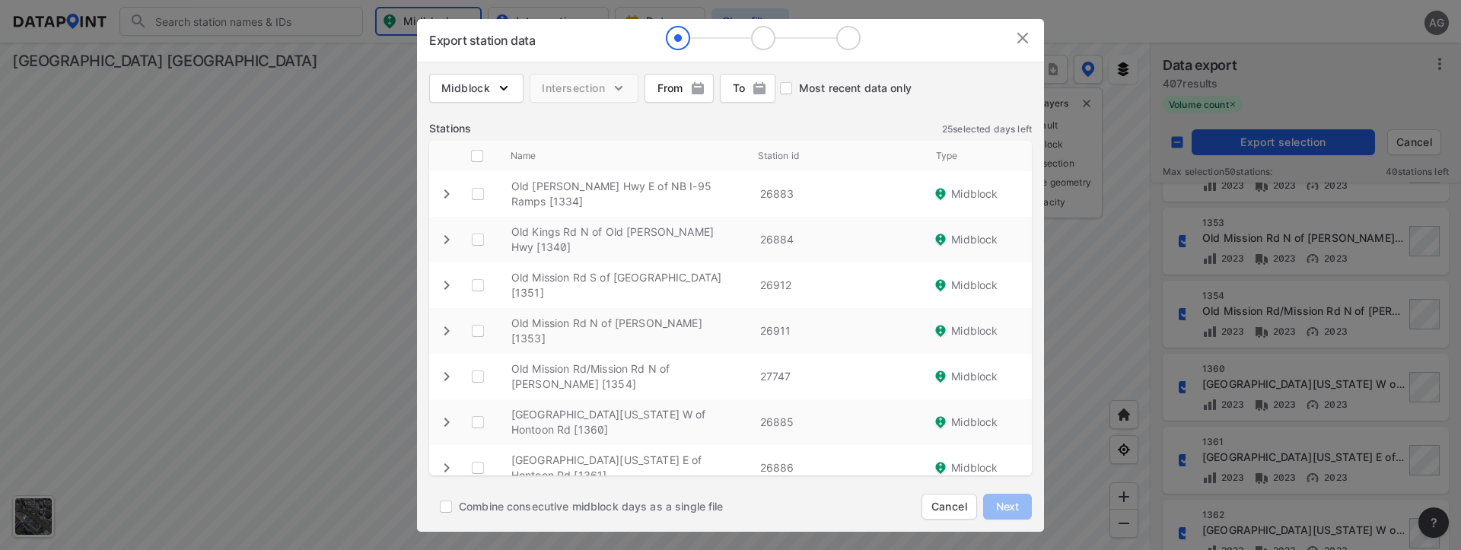
drag, startPoint x: 472, startPoint y: 161, endPoint x: 598, endPoint y: 177, distance: 127.4
click at [472, 160] on input "decorative checkbox" at bounding box center [477, 156] width 29 height 29
click at [996, 506] on span "Next" at bounding box center [1008, 506] width 30 height 15
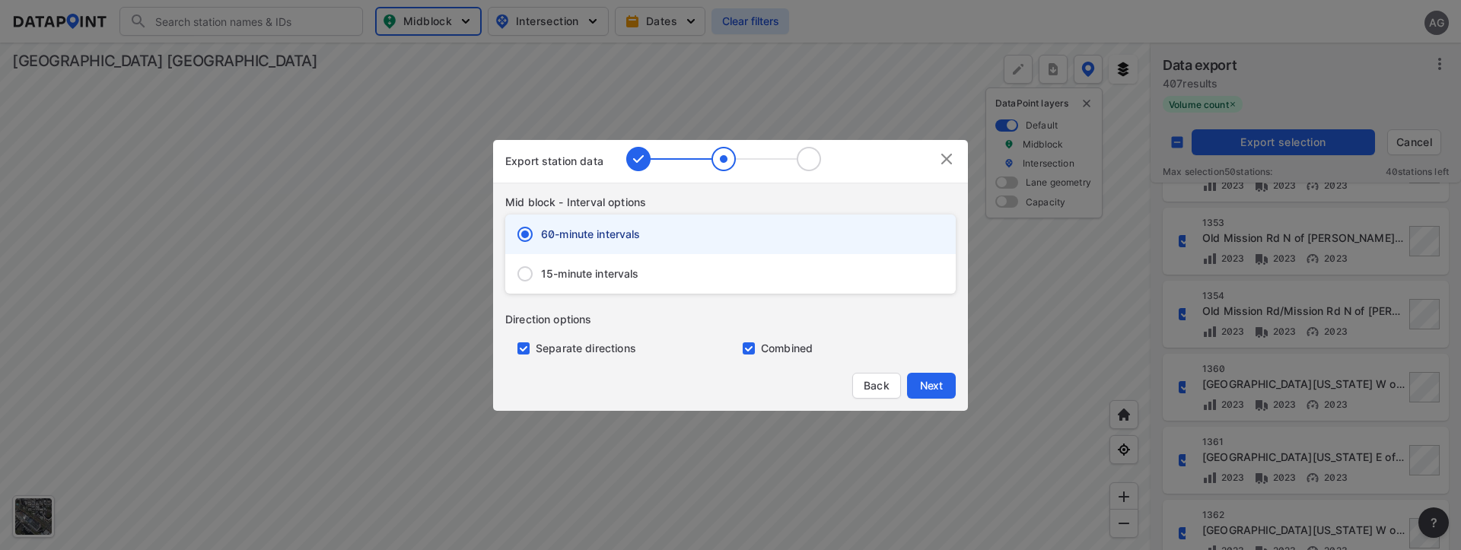
click at [525, 263] on input "15-minute intervals" at bounding box center [525, 274] width 32 height 32
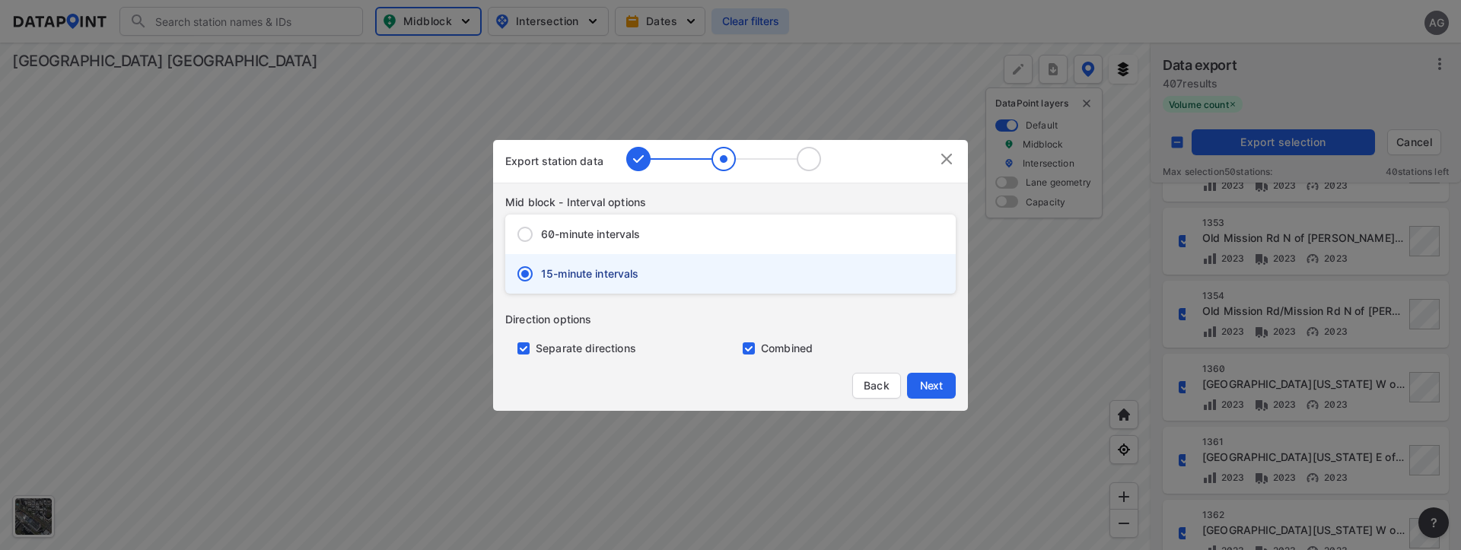
click at [524, 350] on input "primary checkbox" at bounding box center [520, 349] width 30 height 12
click at [940, 384] on span "Next" at bounding box center [931, 385] width 30 height 15
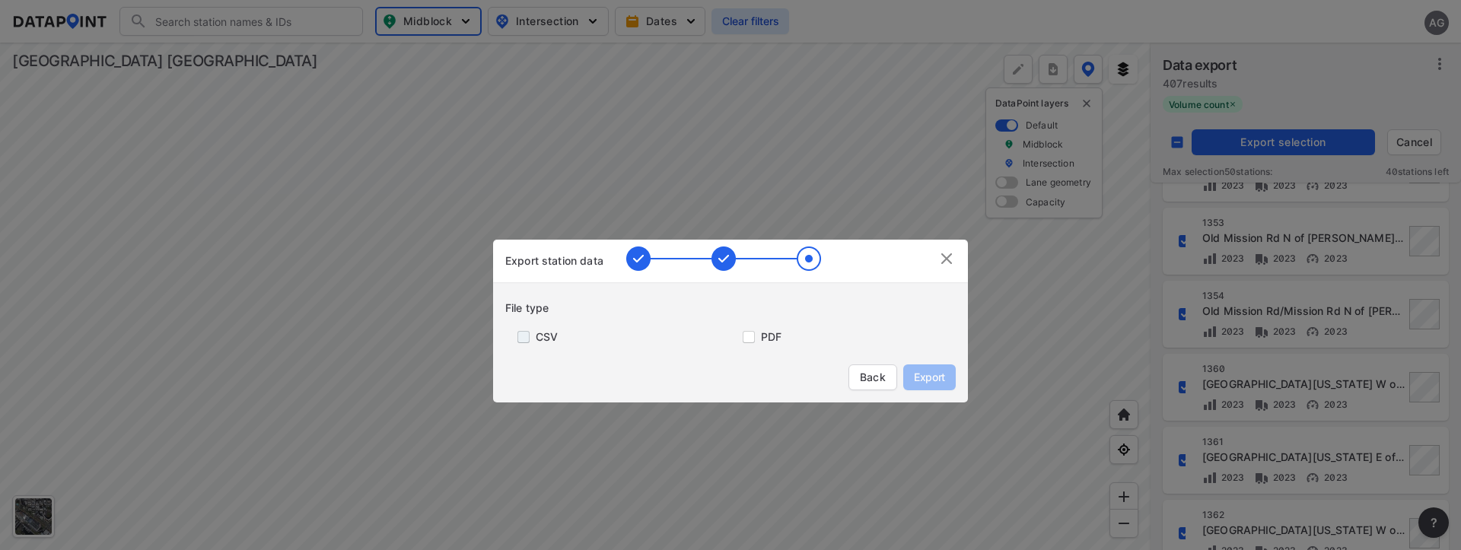
click at [522, 335] on input "primary checkbox" at bounding box center [520, 337] width 30 height 12
click at [917, 376] on span "Export" at bounding box center [930, 377] width 34 height 15
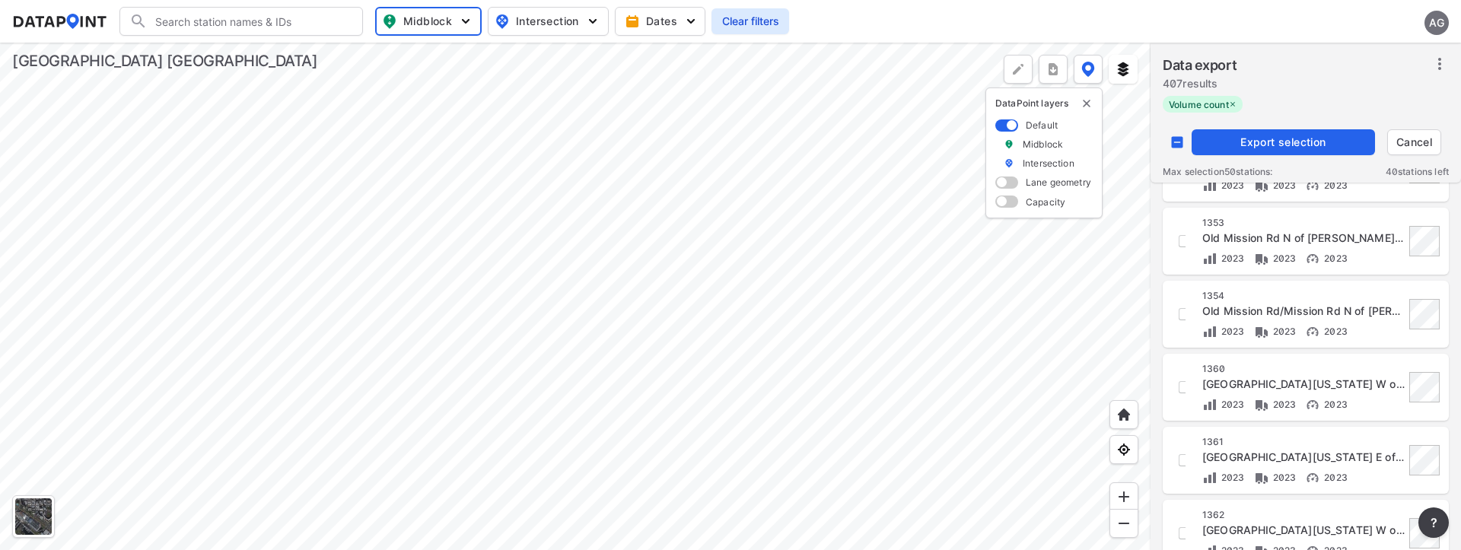
click at [1117, 327] on div at bounding box center [575, 297] width 1151 height 508
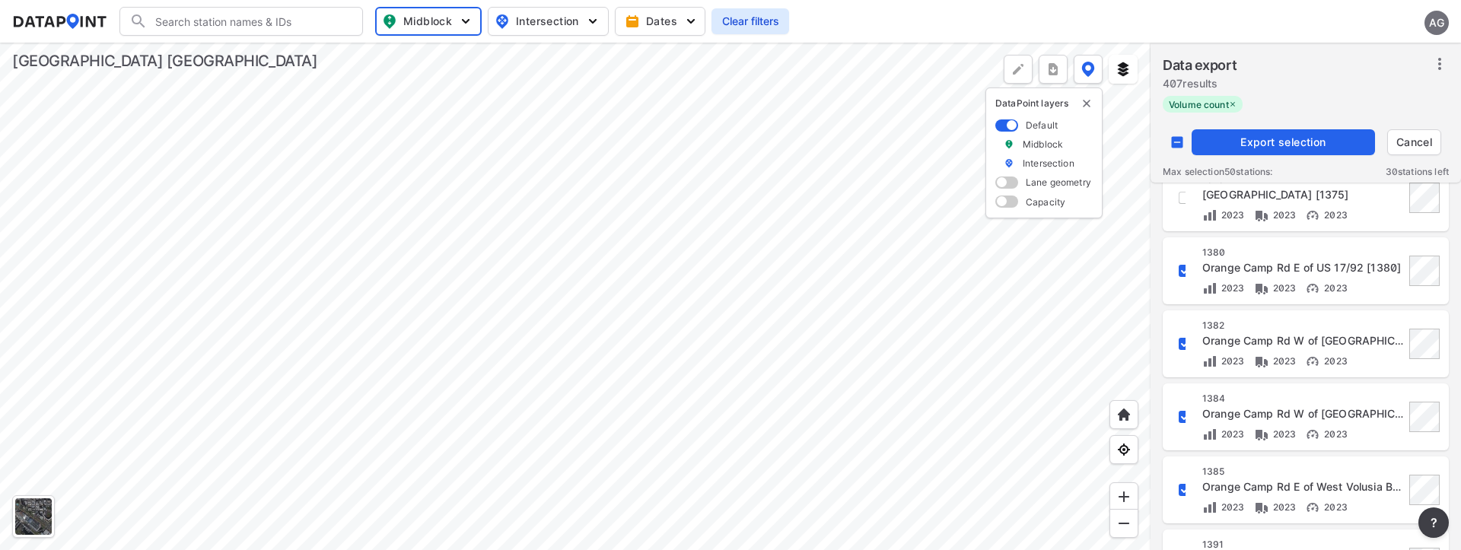
scroll to position [685, 0]
click at [1257, 135] on span "Export selection" at bounding box center [1283, 142] width 171 height 15
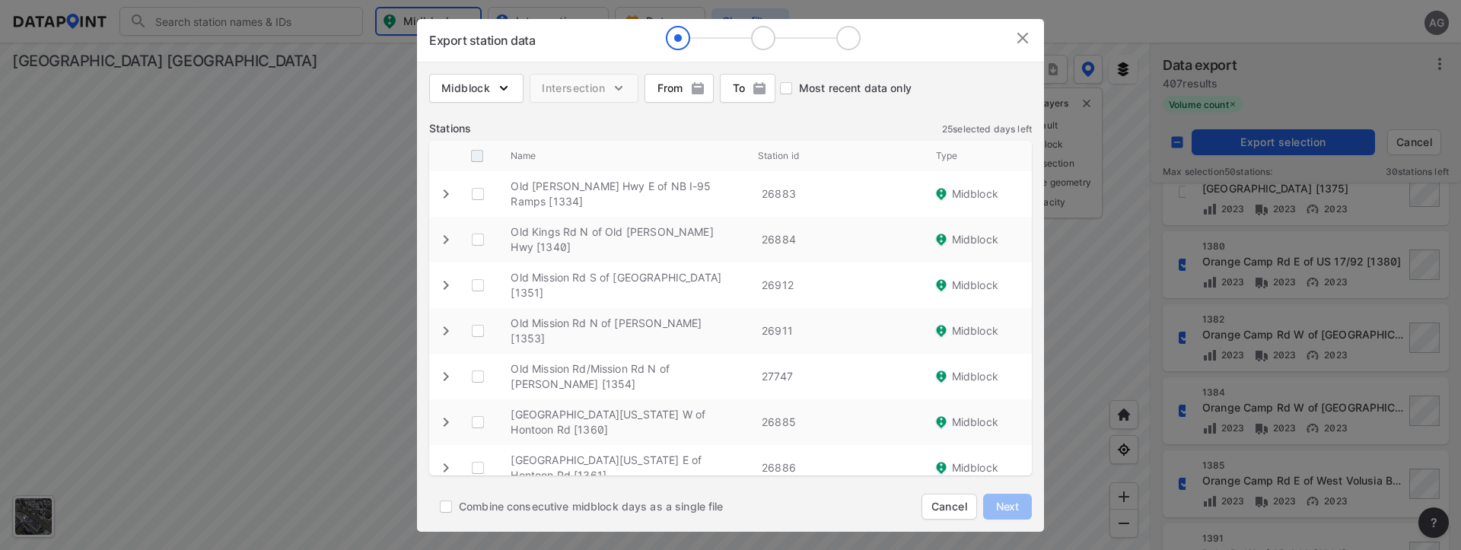
click at [476, 151] on input "decorative checkbox" at bounding box center [477, 156] width 29 height 29
click at [999, 503] on span "Next" at bounding box center [1008, 506] width 30 height 15
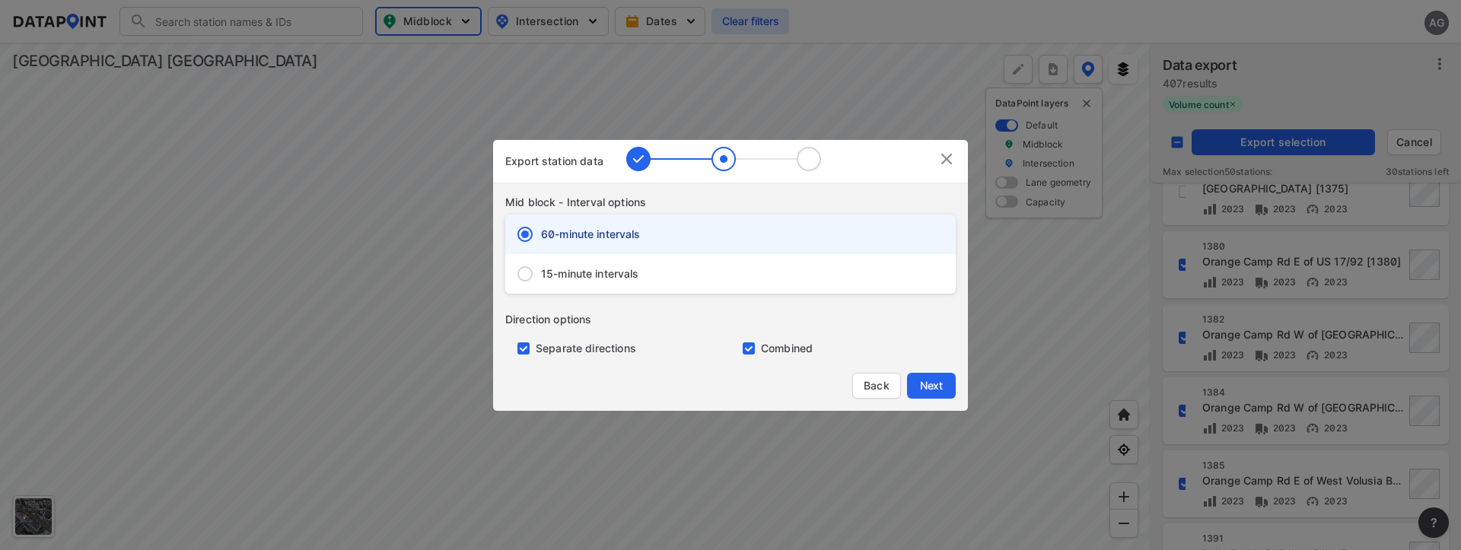
click at [540, 266] on input "15-minute intervals" at bounding box center [525, 274] width 32 height 32
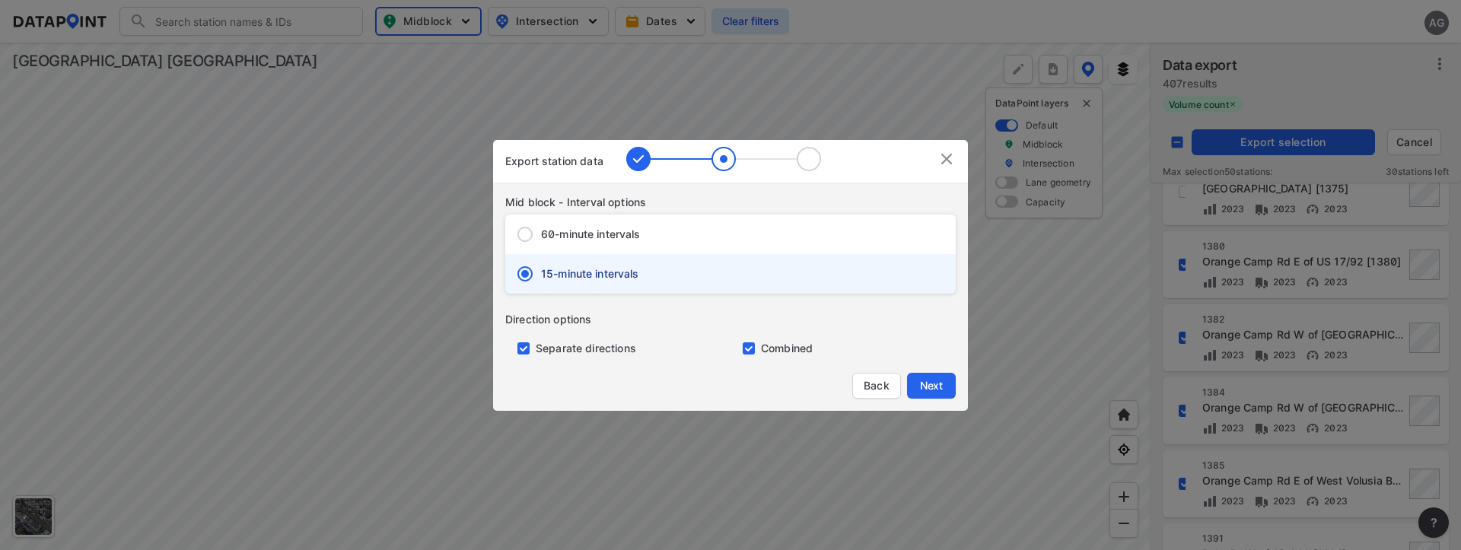
click at [526, 349] on input "primary checkbox" at bounding box center [520, 349] width 30 height 12
click at [949, 382] on button "Next" at bounding box center [931, 386] width 49 height 26
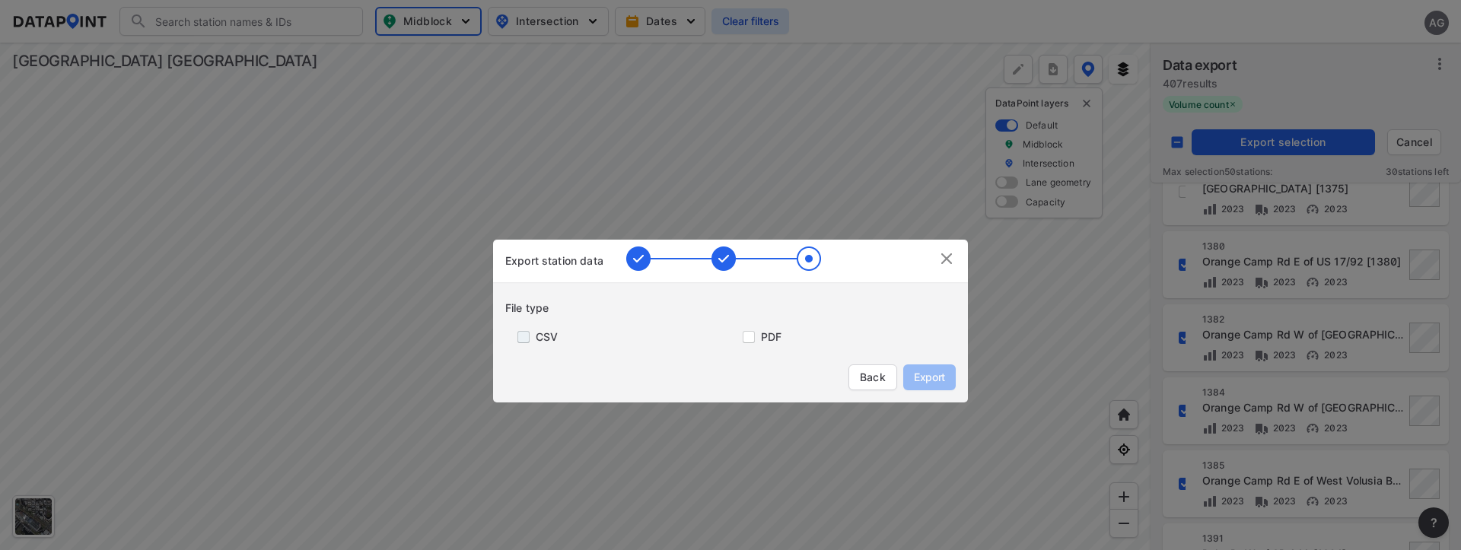
click at [515, 336] on input "primary checkbox" at bounding box center [520, 337] width 30 height 12
click at [942, 384] on span "Export" at bounding box center [930, 377] width 34 height 15
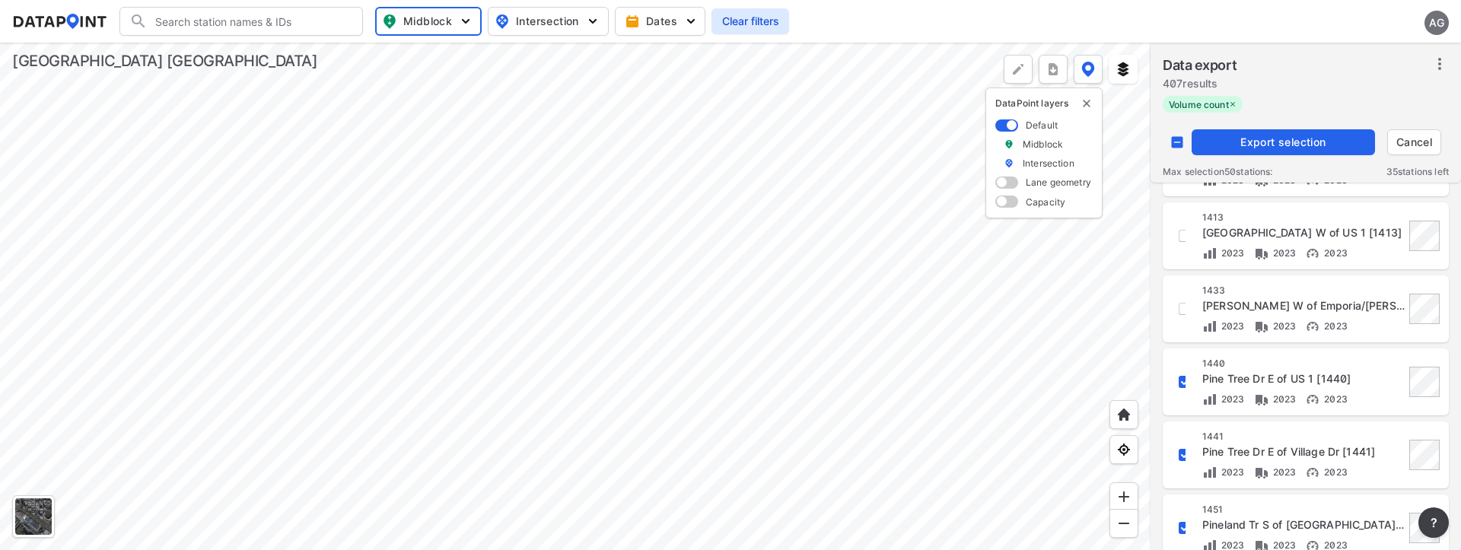
scroll to position [1491, 0]
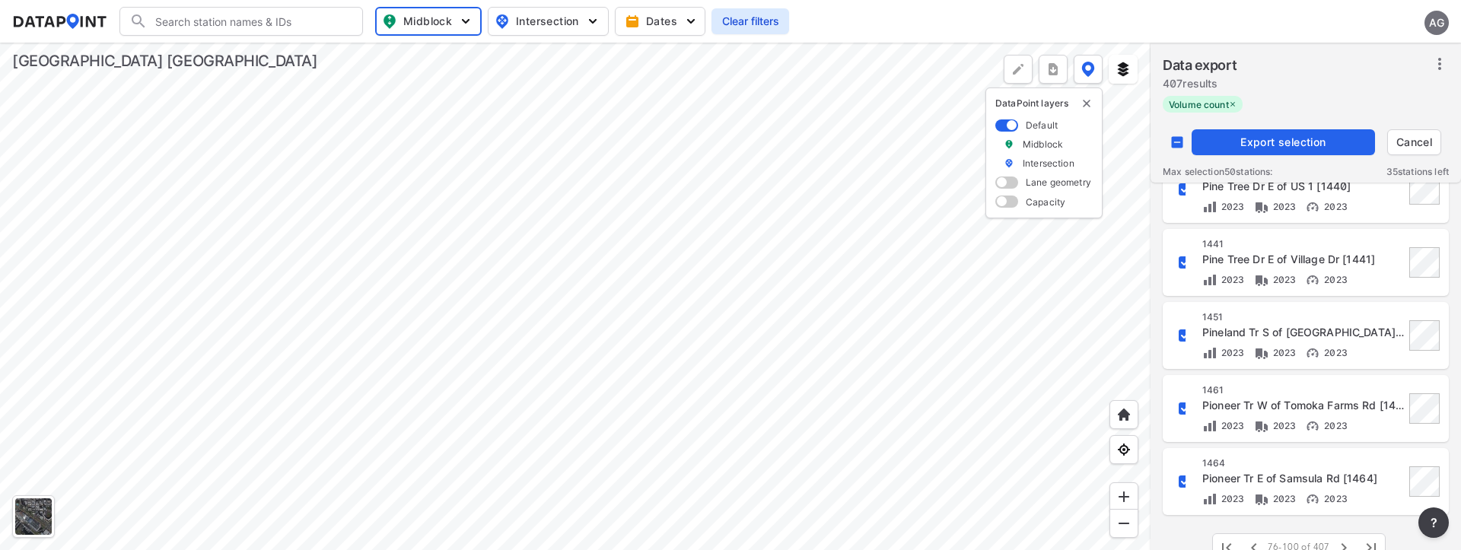
click at [1422, 87] on div "Data export 407 results" at bounding box center [1306, 75] width 286 height 41
click at [1317, 137] on span "Export selection" at bounding box center [1283, 142] width 171 height 15
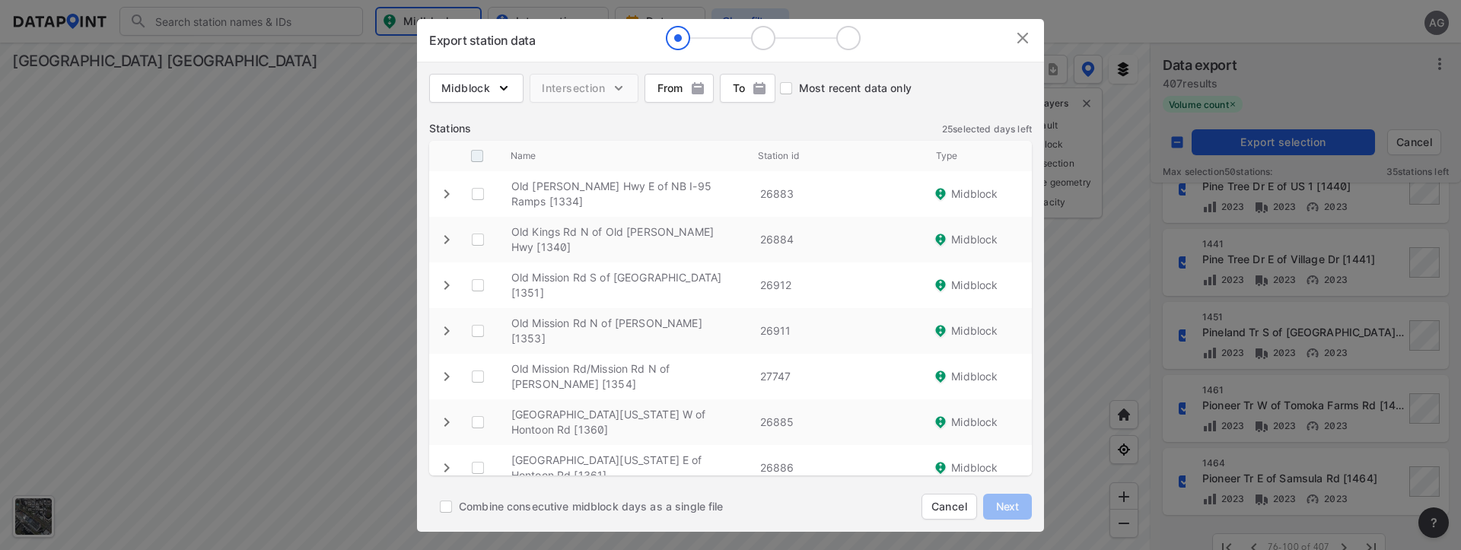
click at [483, 158] on input "decorative checkbox" at bounding box center [477, 156] width 29 height 29
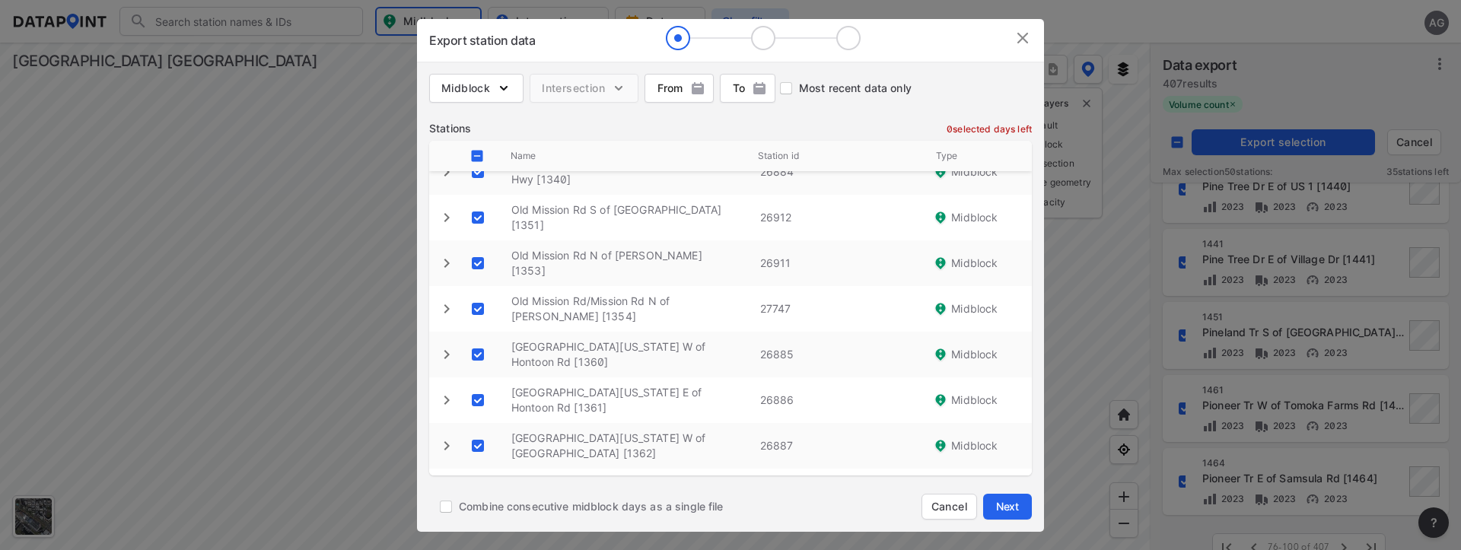
scroll to position [0, 0]
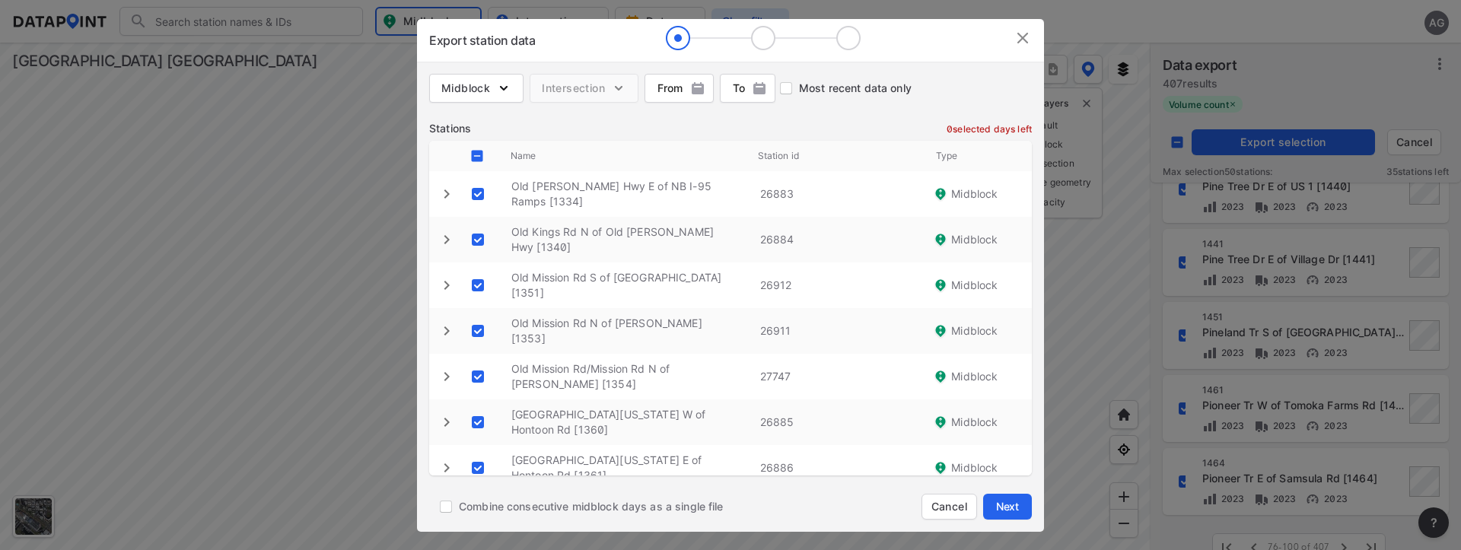
click at [1018, 34] on img at bounding box center [1023, 38] width 18 height 18
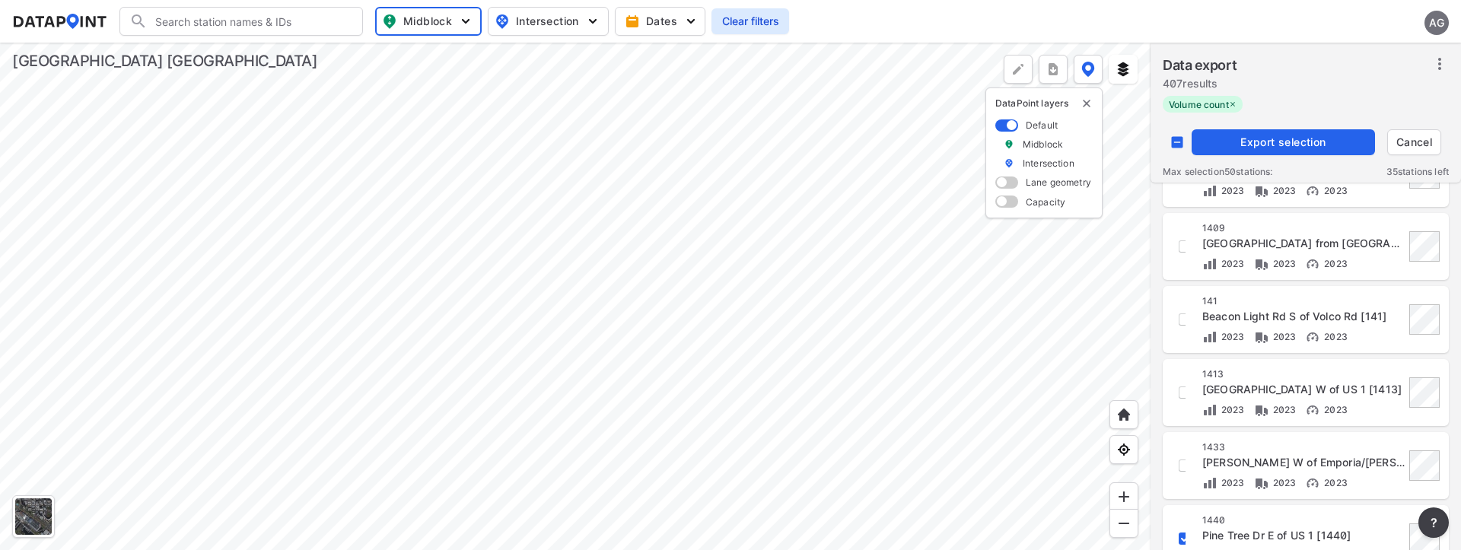
scroll to position [1491, 0]
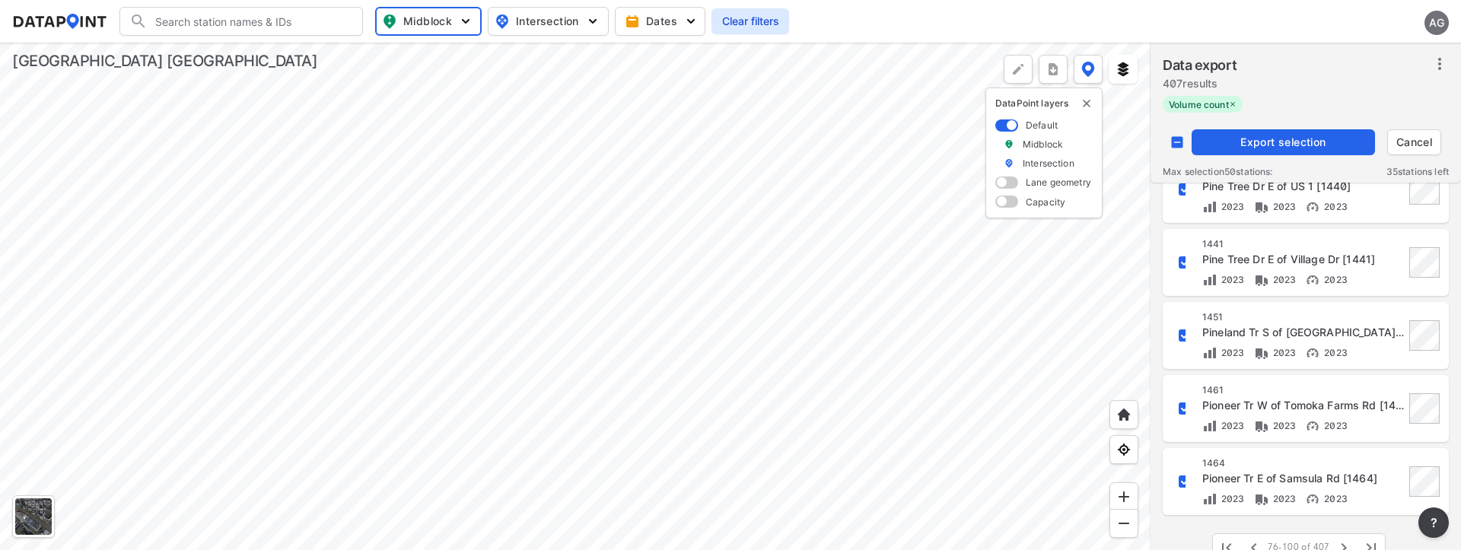
click at [1174, 138] on input "decorative checkbox" at bounding box center [1177, 142] width 29 height 29
click at [1285, 135] on span "Export selection" at bounding box center [1283, 142] width 171 height 15
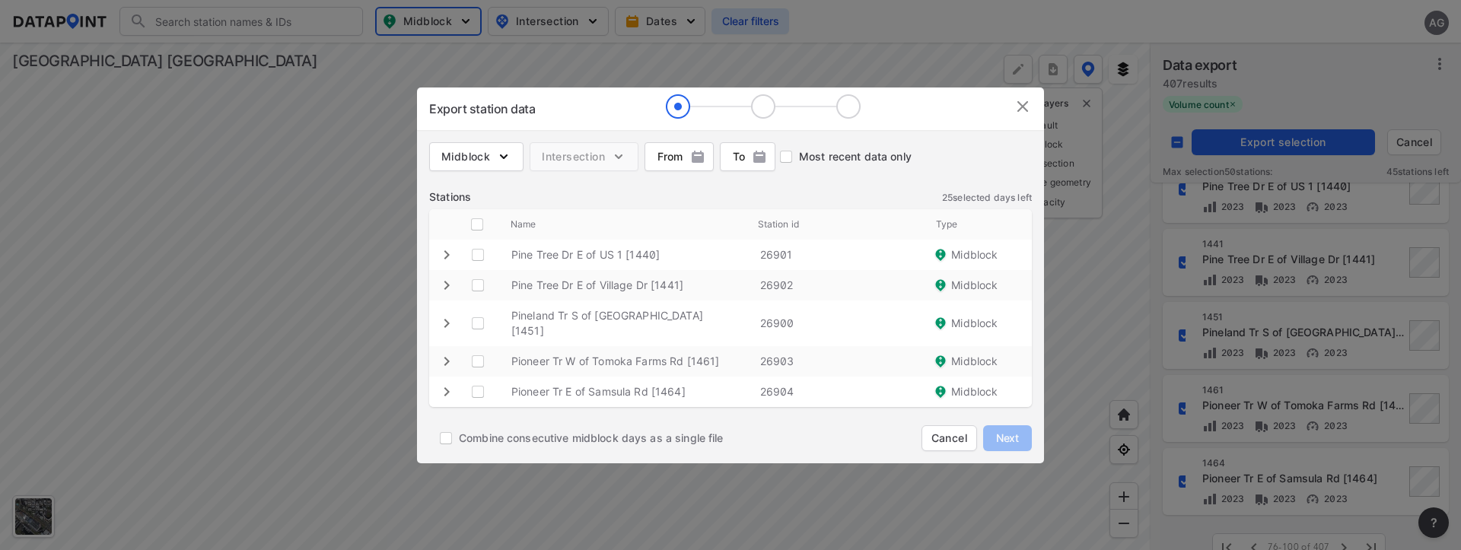
drag, startPoint x: 482, startPoint y: 235, endPoint x: 499, endPoint y: 250, distance: 22.7
click at [482, 234] on input "decorative checkbox" at bounding box center [477, 224] width 29 height 29
click at [1003, 431] on span "Next" at bounding box center [1008, 438] width 30 height 15
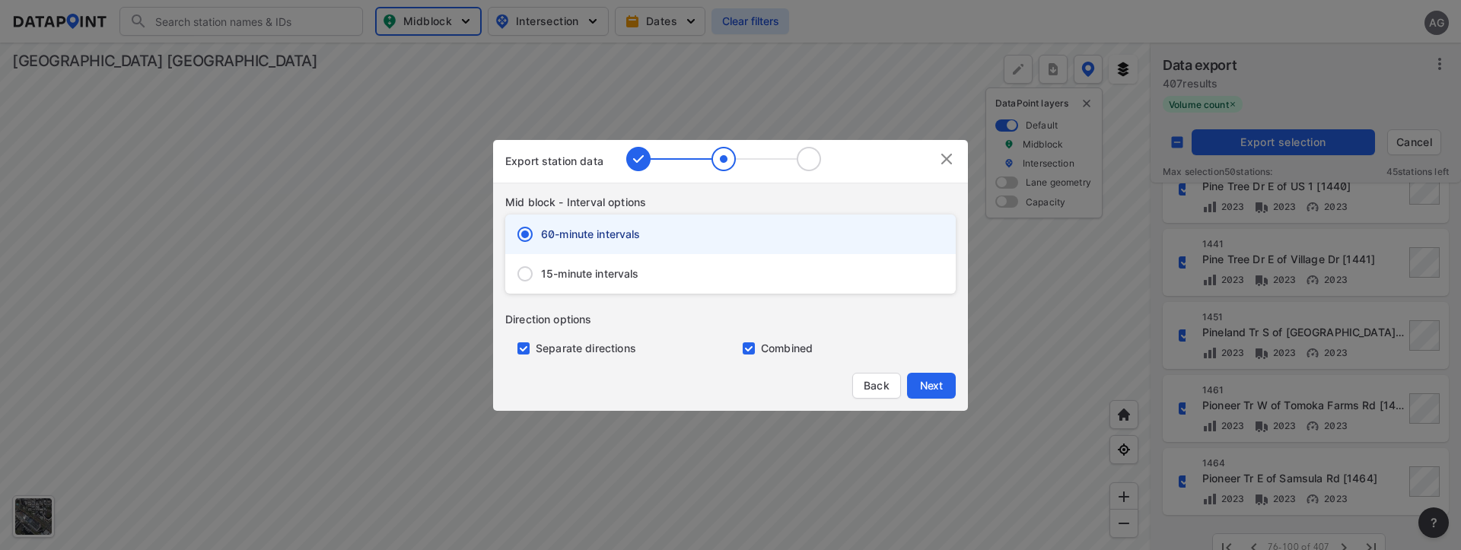
click at [555, 275] on span "15-minute intervals" at bounding box center [590, 273] width 98 height 15
click at [541, 275] on input "15-minute intervals" at bounding box center [525, 274] width 32 height 32
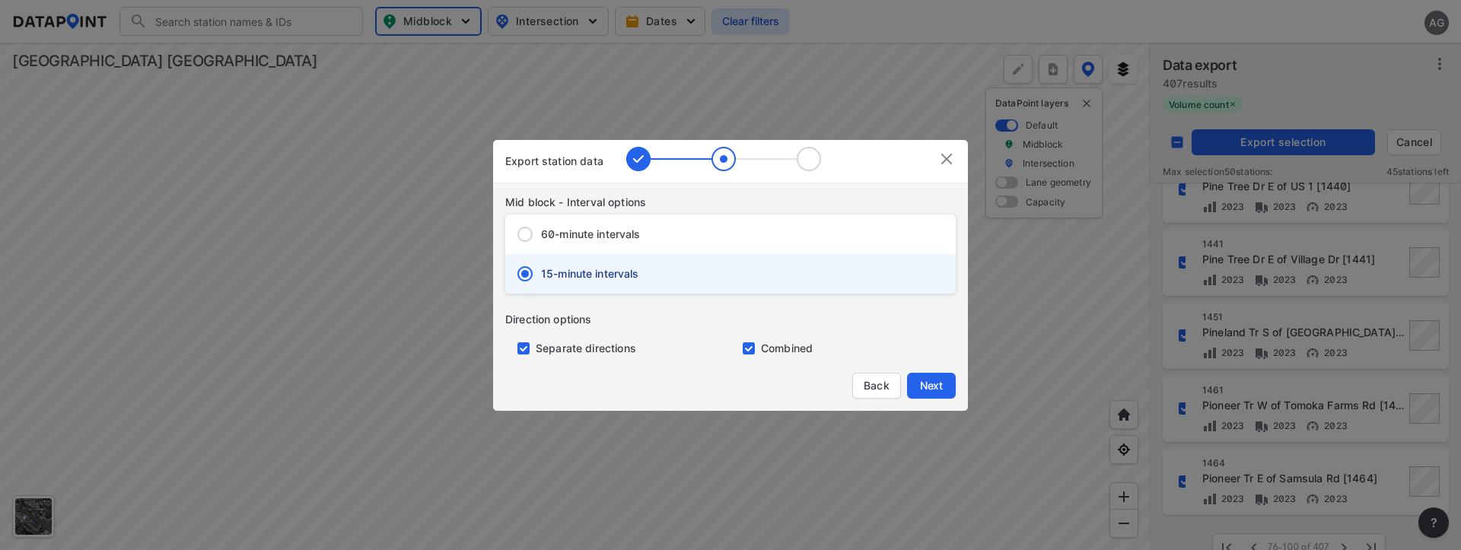
click at [519, 347] on input "primary checkbox" at bounding box center [520, 349] width 30 height 12
click at [935, 385] on span "Next" at bounding box center [931, 385] width 30 height 15
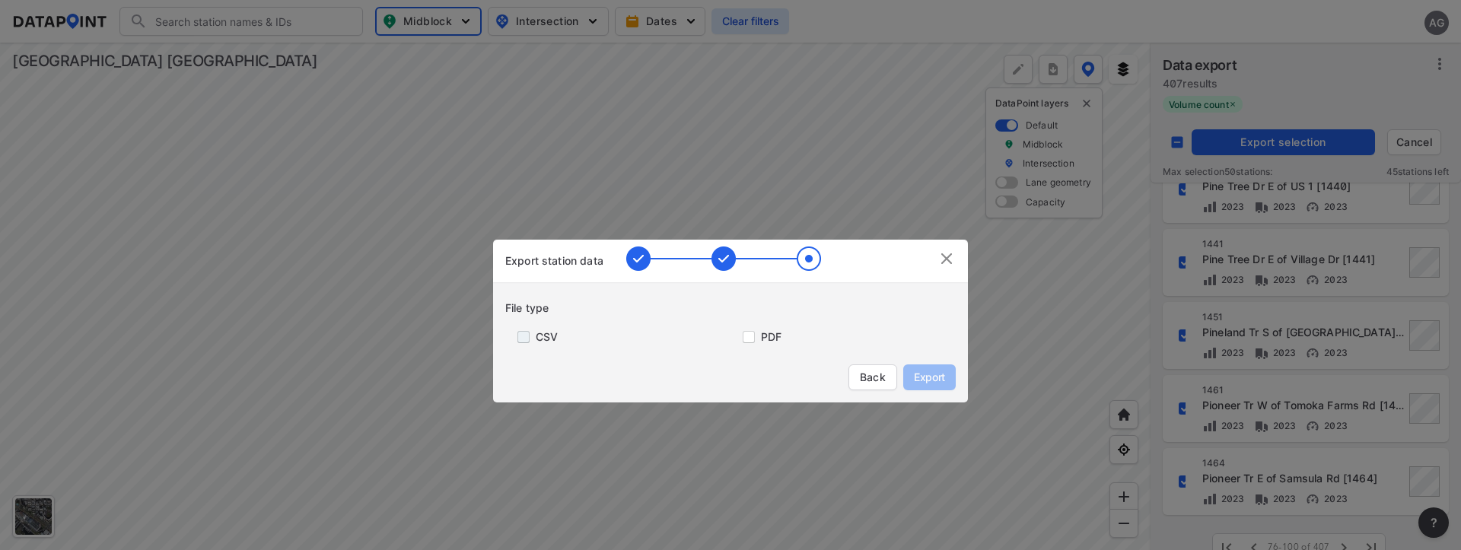
click at [518, 335] on input "primary checkbox" at bounding box center [520, 337] width 30 height 12
click at [935, 378] on span "Export" at bounding box center [930, 377] width 34 height 15
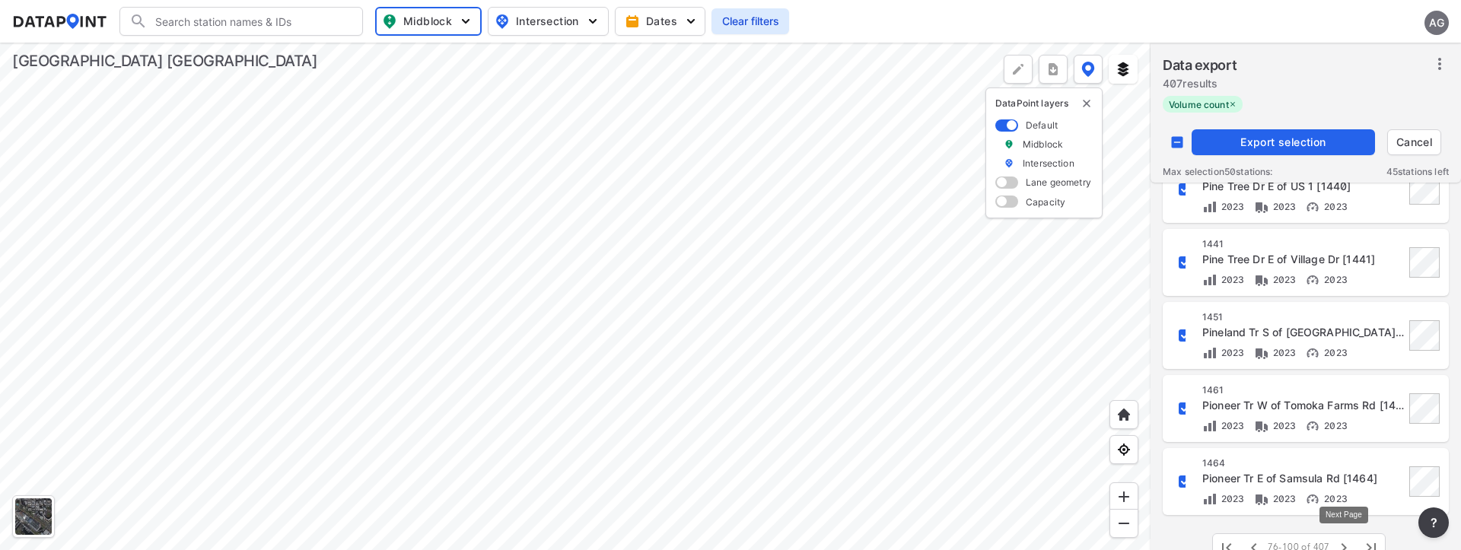
click at [1337, 544] on icon "button" at bounding box center [1344, 548] width 18 height 18
click at [1178, 138] on input "decorative checkbox" at bounding box center [1177, 142] width 29 height 29
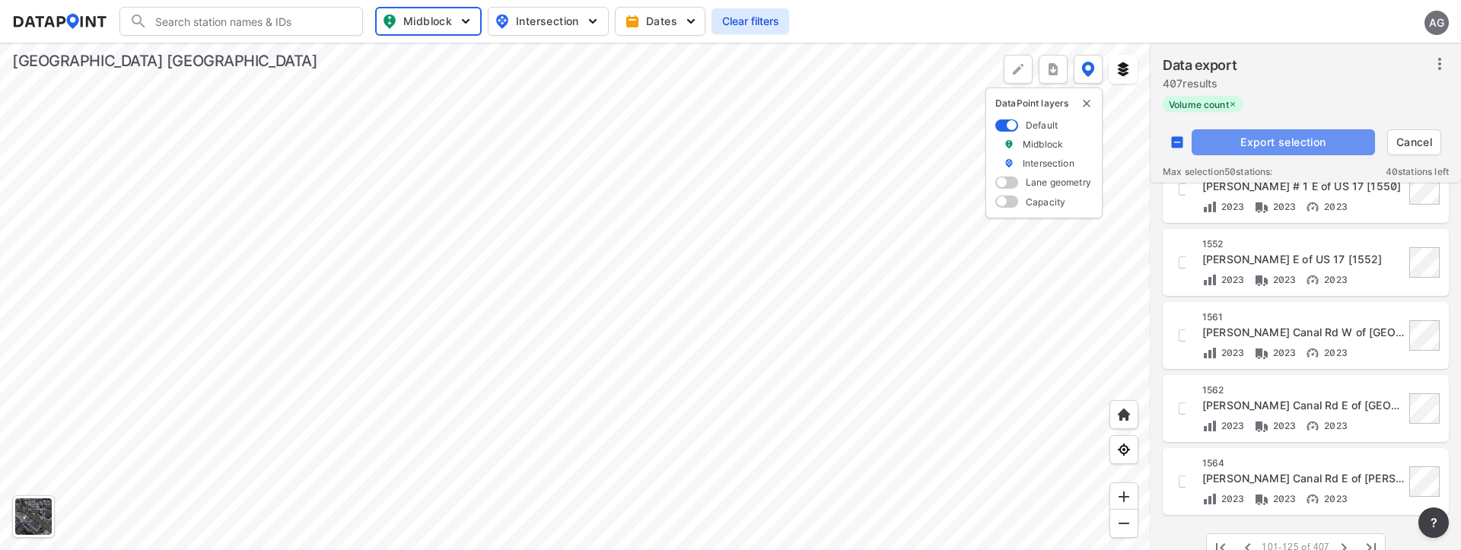
click at [1229, 136] on span "Export selection" at bounding box center [1283, 142] width 171 height 15
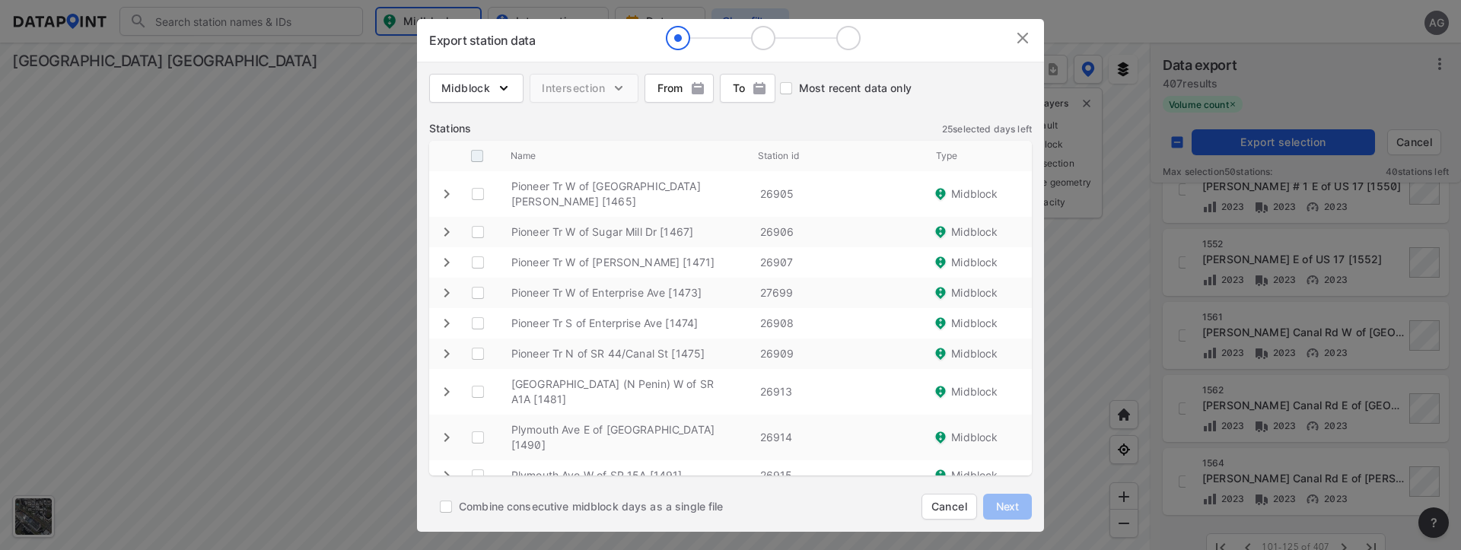
click at [480, 152] on input "decorative checkbox" at bounding box center [477, 156] width 29 height 29
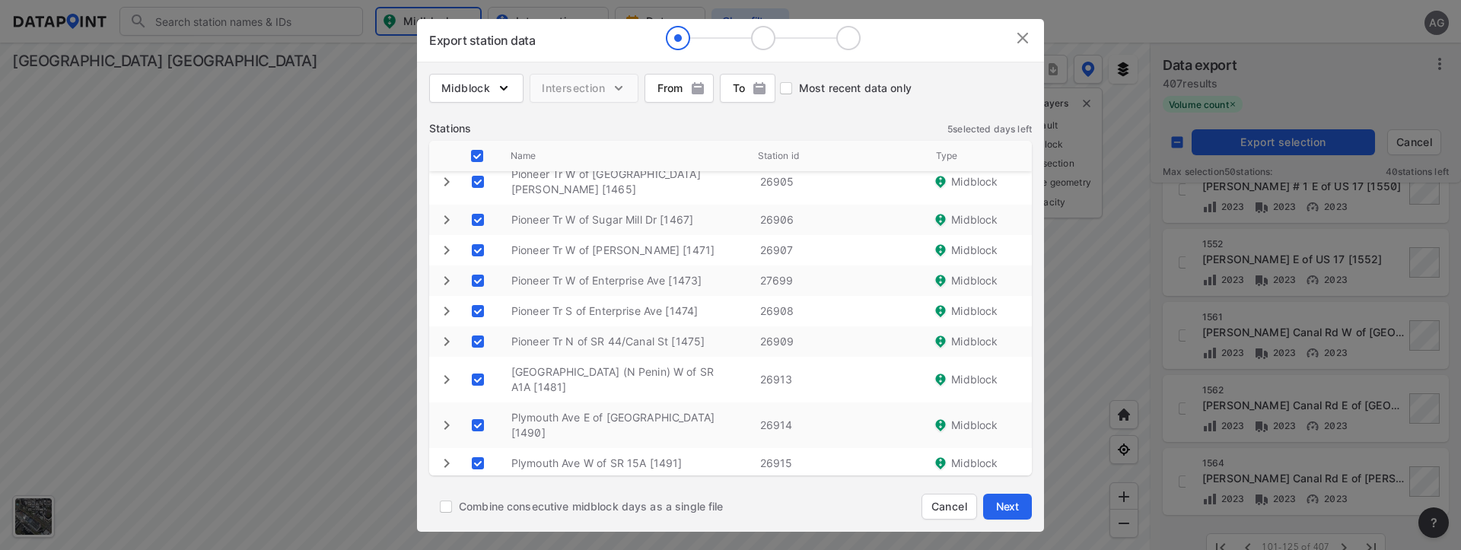
scroll to position [15, 0]
click at [1002, 502] on span "Next" at bounding box center [1008, 506] width 30 height 15
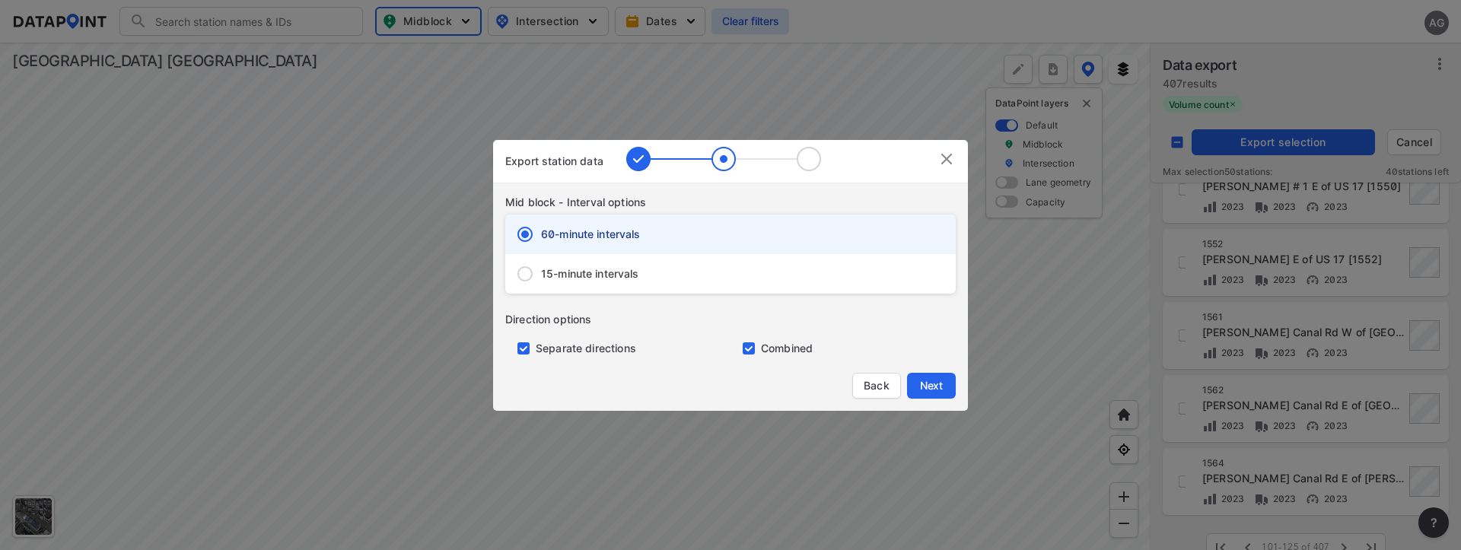
click at [527, 265] on input "15-minute intervals" at bounding box center [525, 274] width 32 height 32
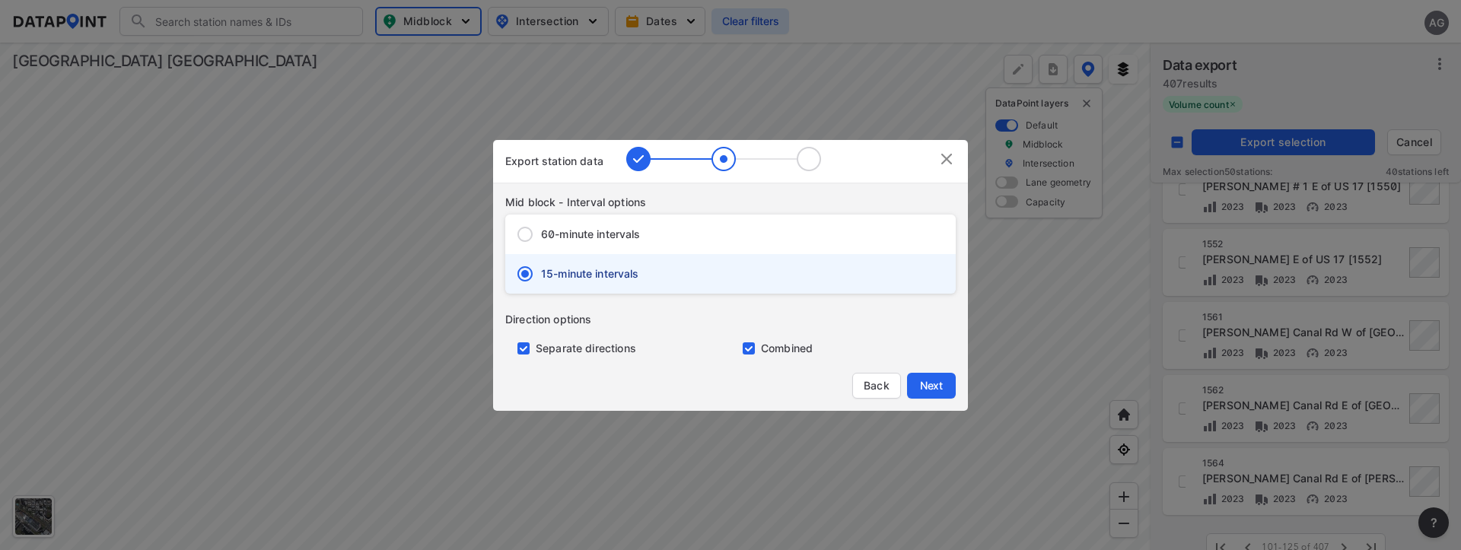
click at [524, 347] on input "primary checkbox" at bounding box center [520, 349] width 30 height 12
click at [932, 385] on span "Next" at bounding box center [931, 385] width 30 height 15
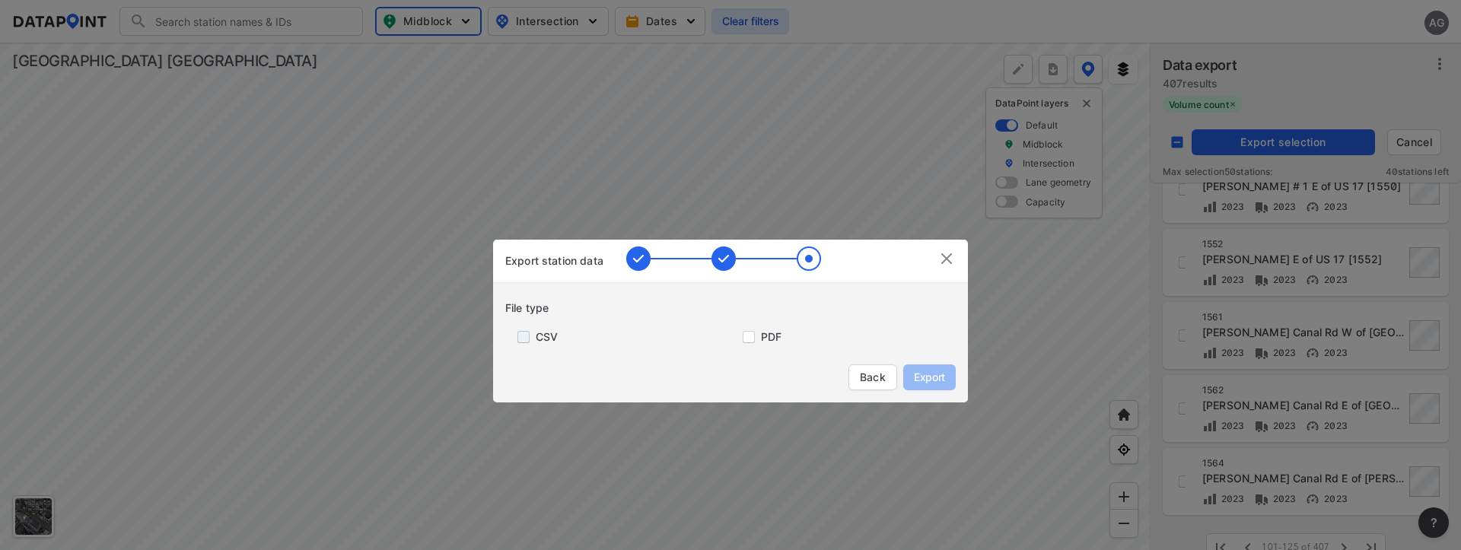
click at [526, 334] on input "primary checkbox" at bounding box center [520, 337] width 30 height 12
click at [939, 372] on span "Export" at bounding box center [930, 377] width 34 height 15
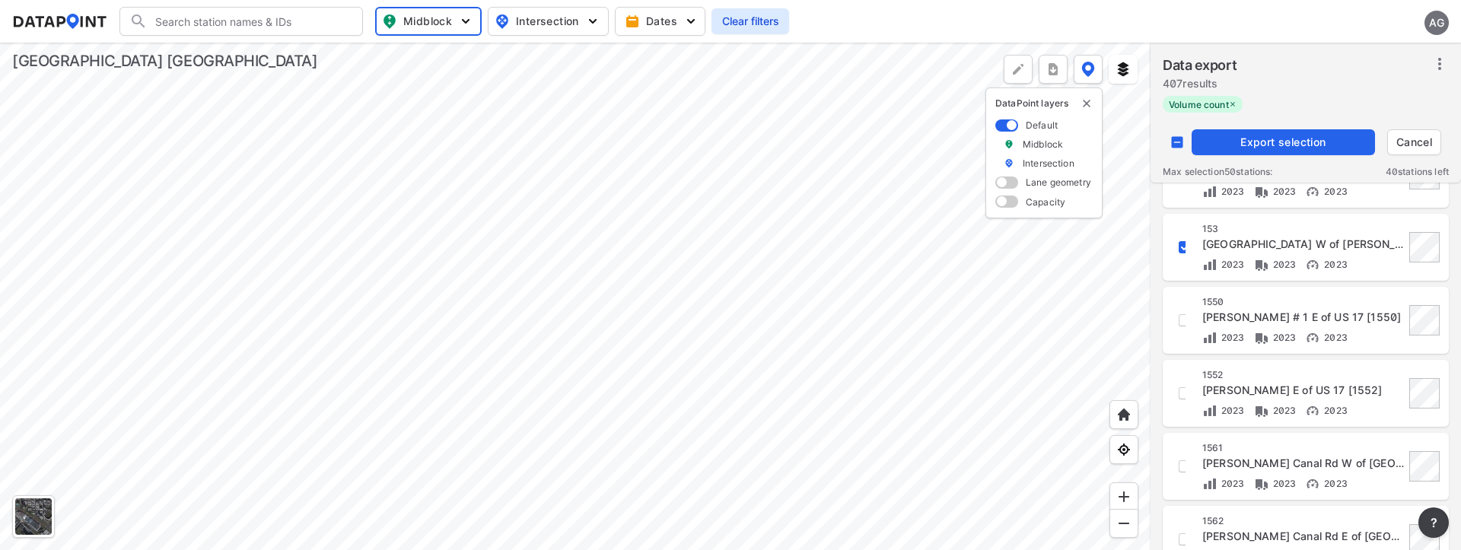
scroll to position [1415, 0]
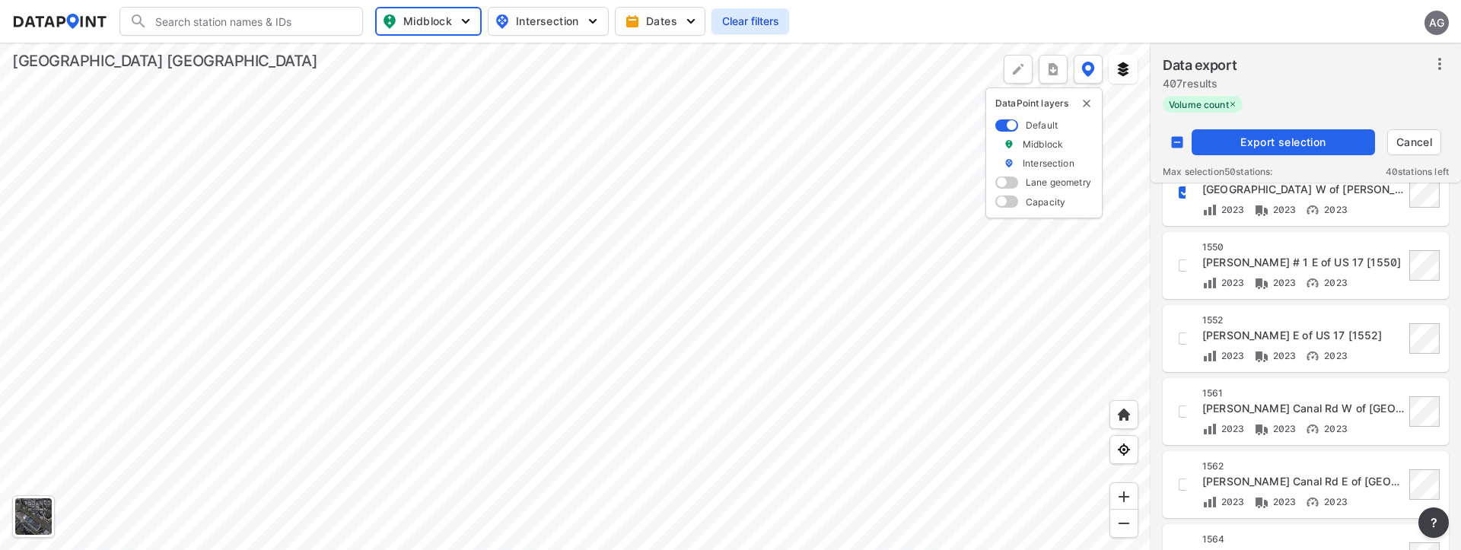
click at [1246, 150] on button "Export selection" at bounding box center [1283, 142] width 183 height 26
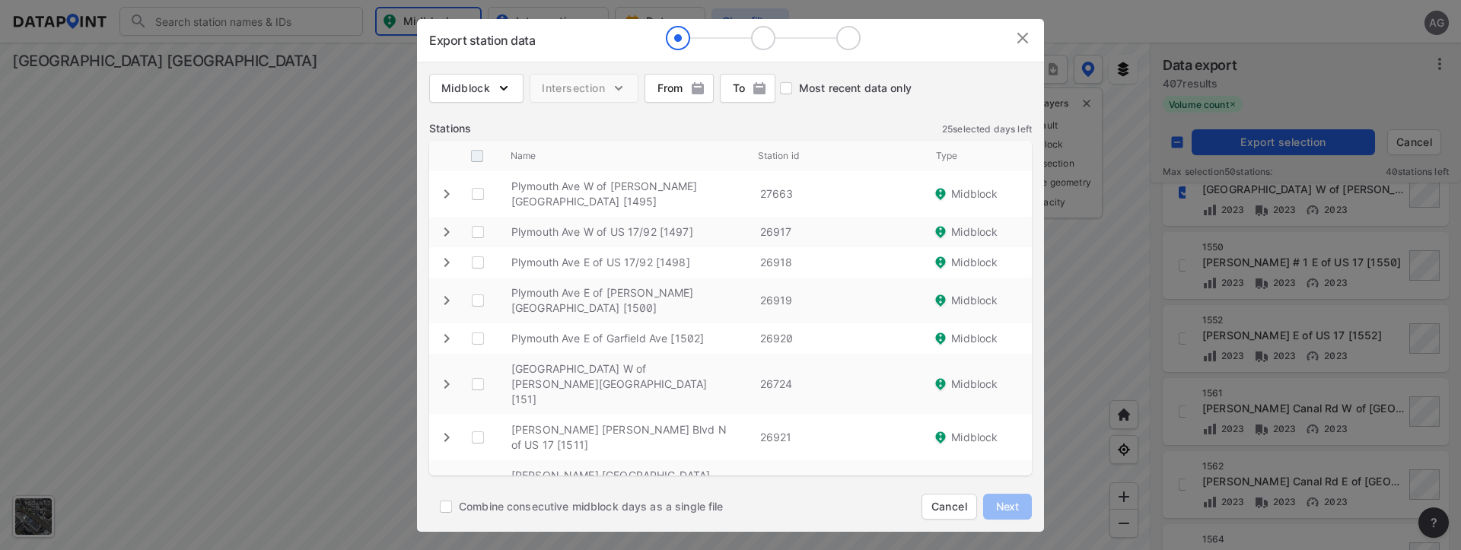
click at [483, 153] on input "decorative checkbox" at bounding box center [477, 156] width 29 height 29
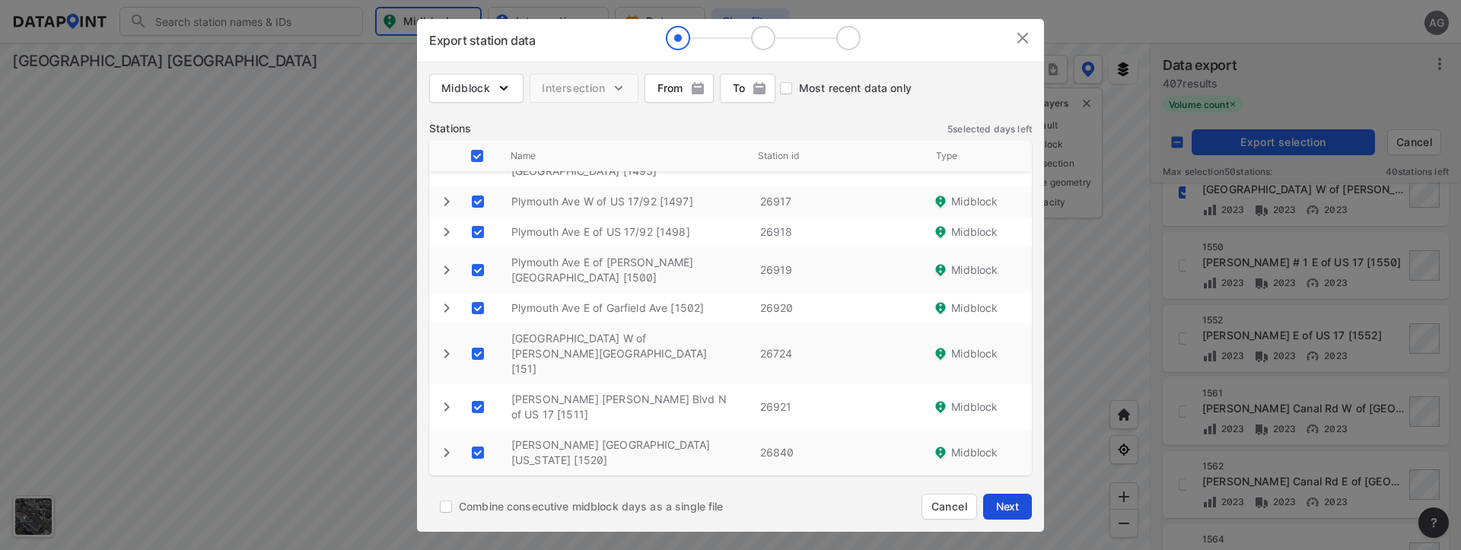
click at [1014, 500] on span "Next" at bounding box center [1008, 506] width 30 height 15
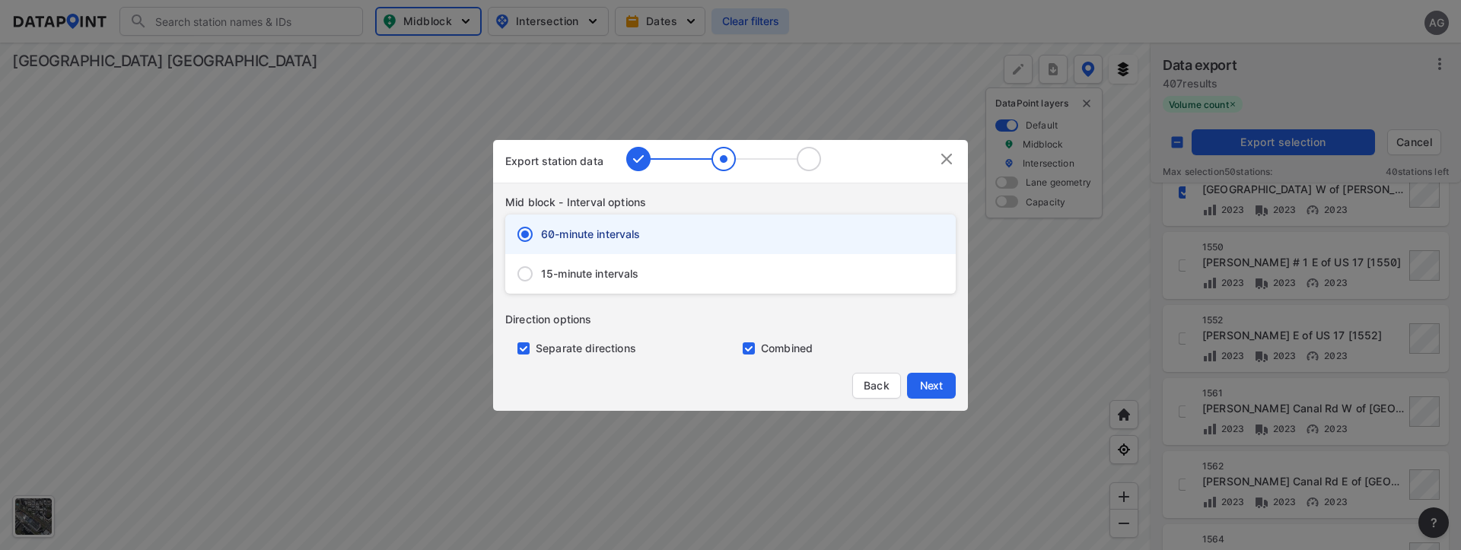
click at [550, 265] on div "15-minute intervals" at bounding box center [730, 274] width 451 height 40
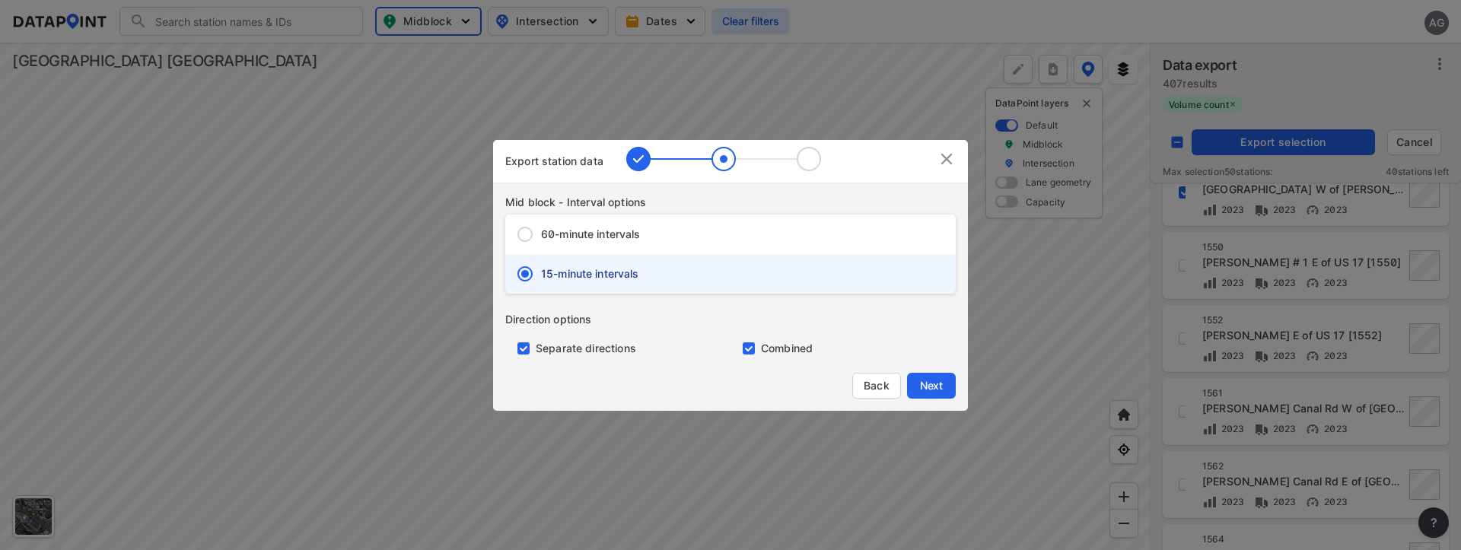
click at [527, 343] on input "primary checkbox" at bounding box center [520, 349] width 30 height 12
click at [936, 381] on span "Next" at bounding box center [931, 385] width 30 height 15
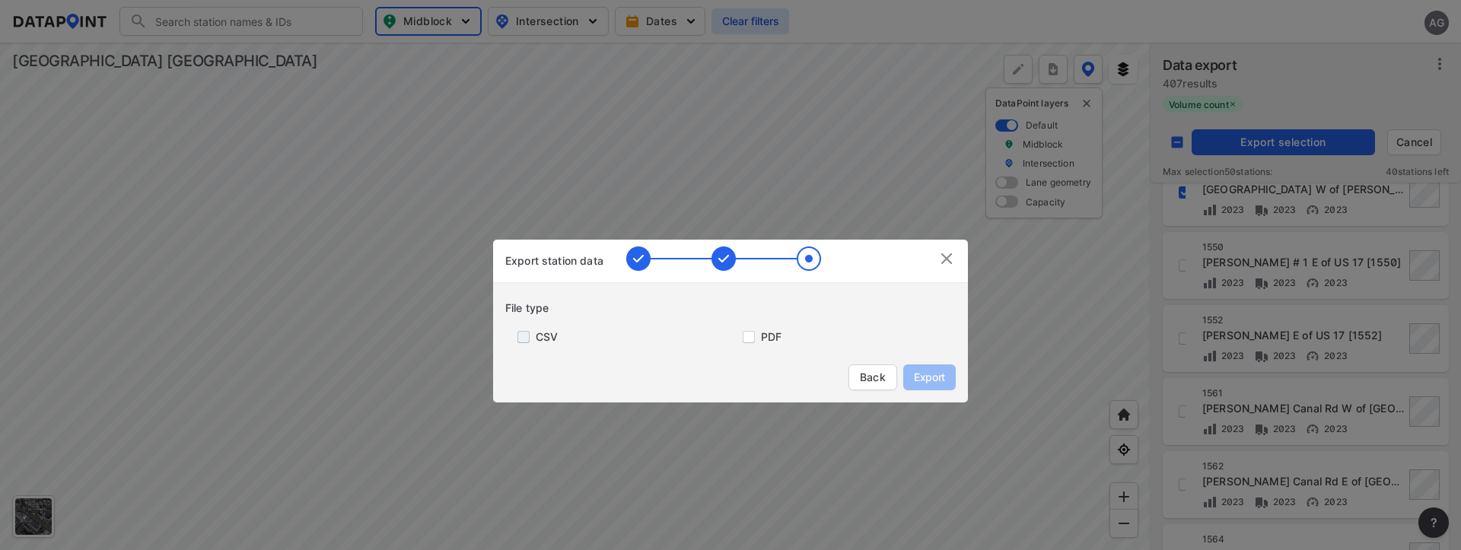
click at [527, 333] on input "primary checkbox" at bounding box center [520, 337] width 30 height 12
click at [929, 370] on span "Export" at bounding box center [930, 377] width 34 height 15
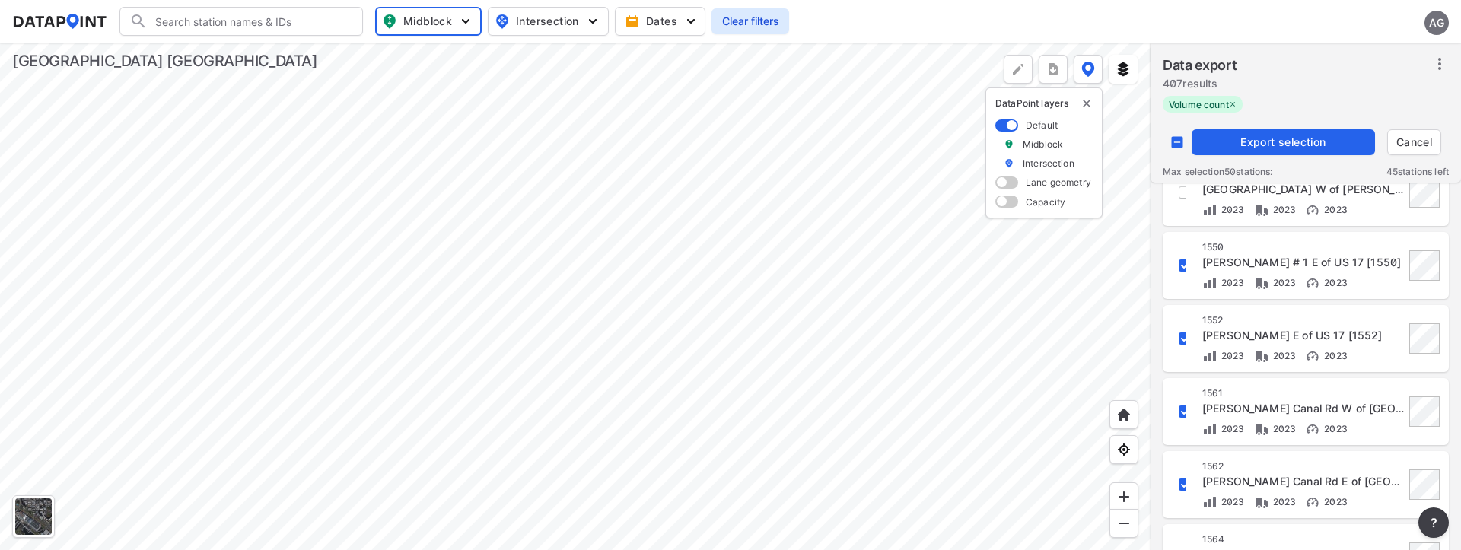
scroll to position [1491, 0]
click at [1289, 142] on span "Export selection" at bounding box center [1283, 142] width 171 height 15
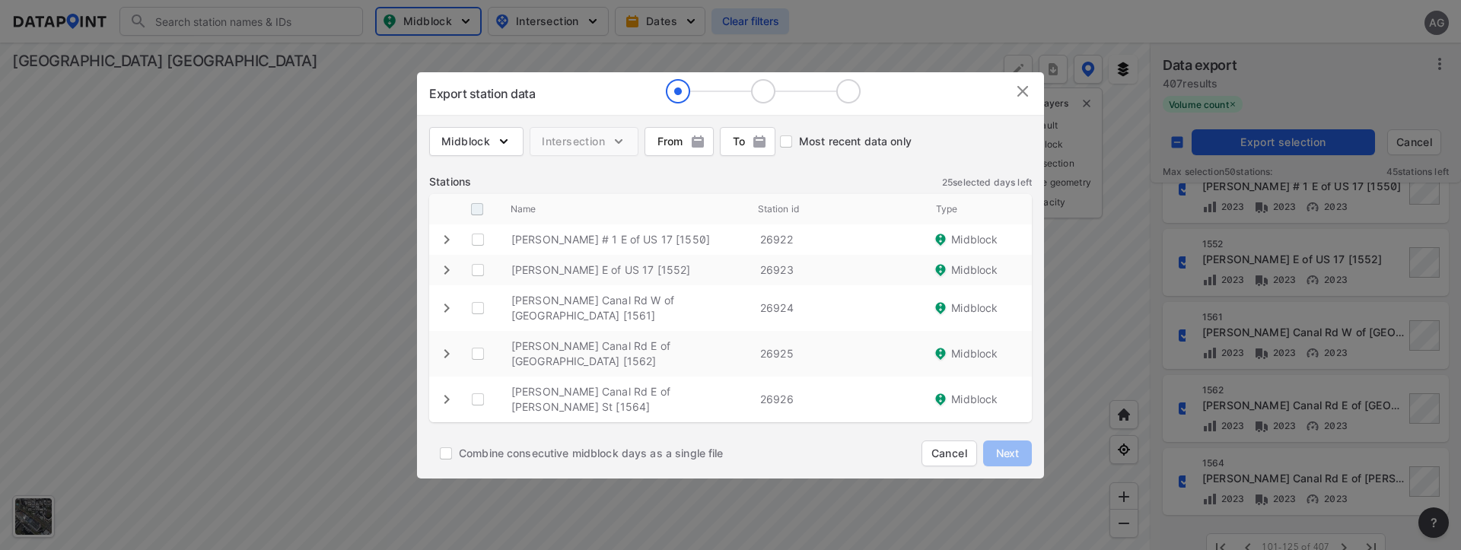
click at [485, 224] on input "decorative checkbox" at bounding box center [477, 209] width 29 height 29
click at [1006, 446] on span "Next" at bounding box center [1008, 453] width 30 height 15
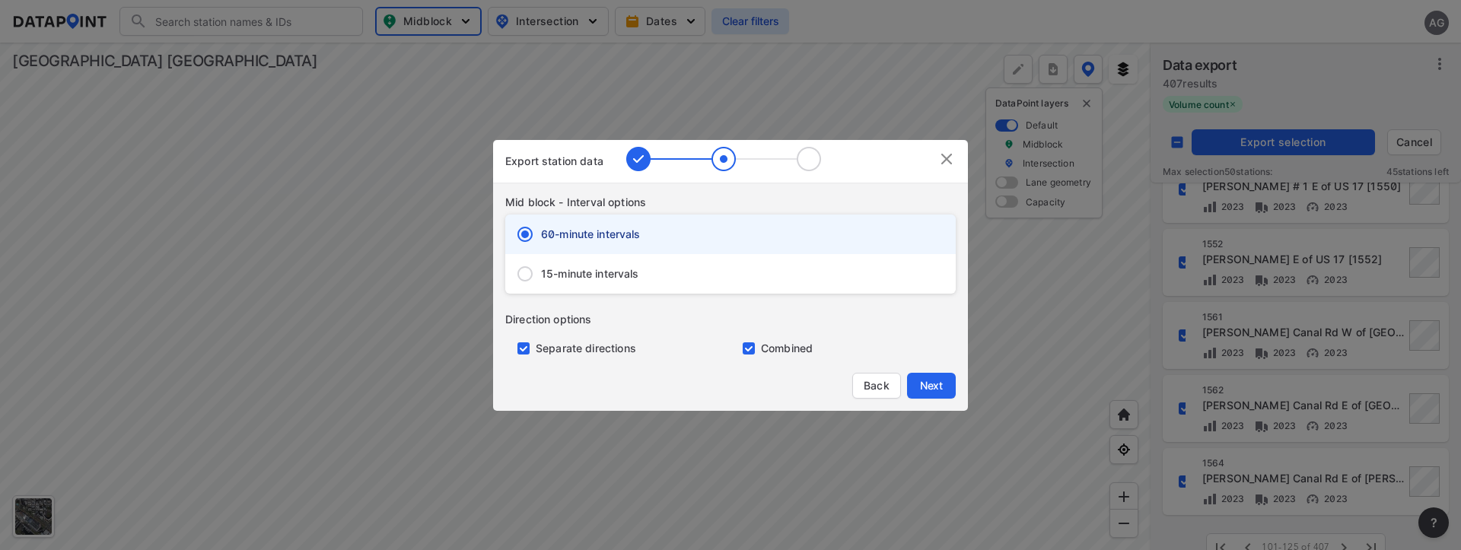
click at [528, 273] on input "15-minute intervals" at bounding box center [525, 274] width 32 height 32
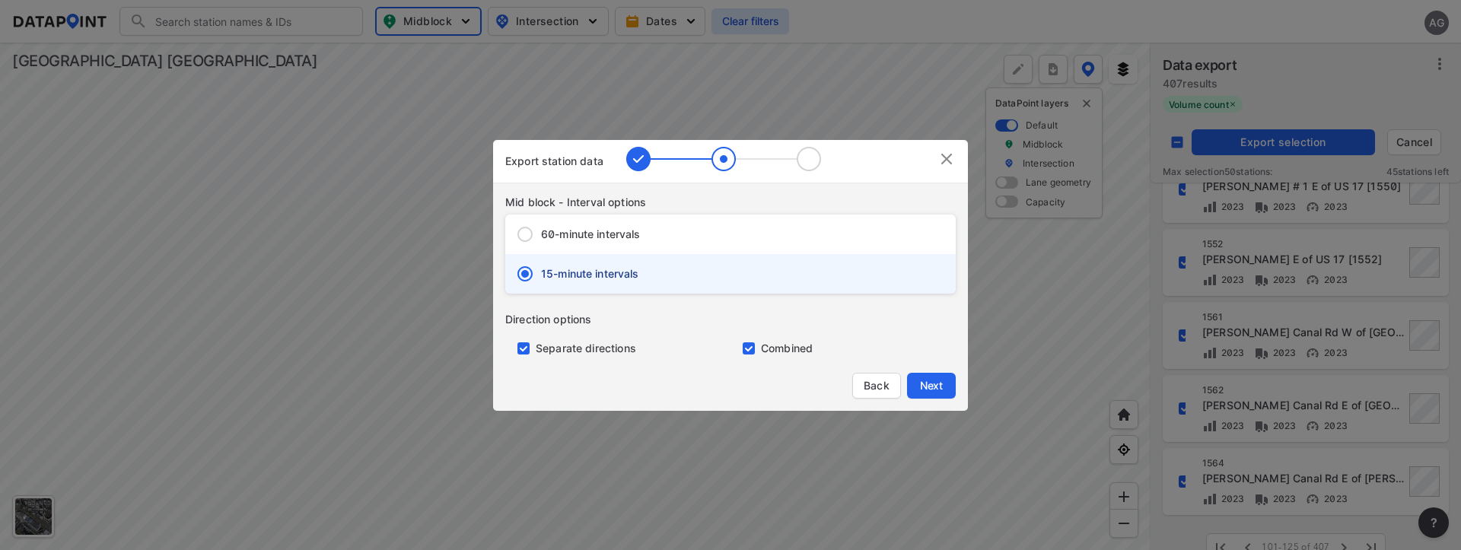
click at [530, 349] on input "primary checkbox" at bounding box center [520, 349] width 30 height 12
click at [933, 385] on span "Next" at bounding box center [931, 385] width 30 height 15
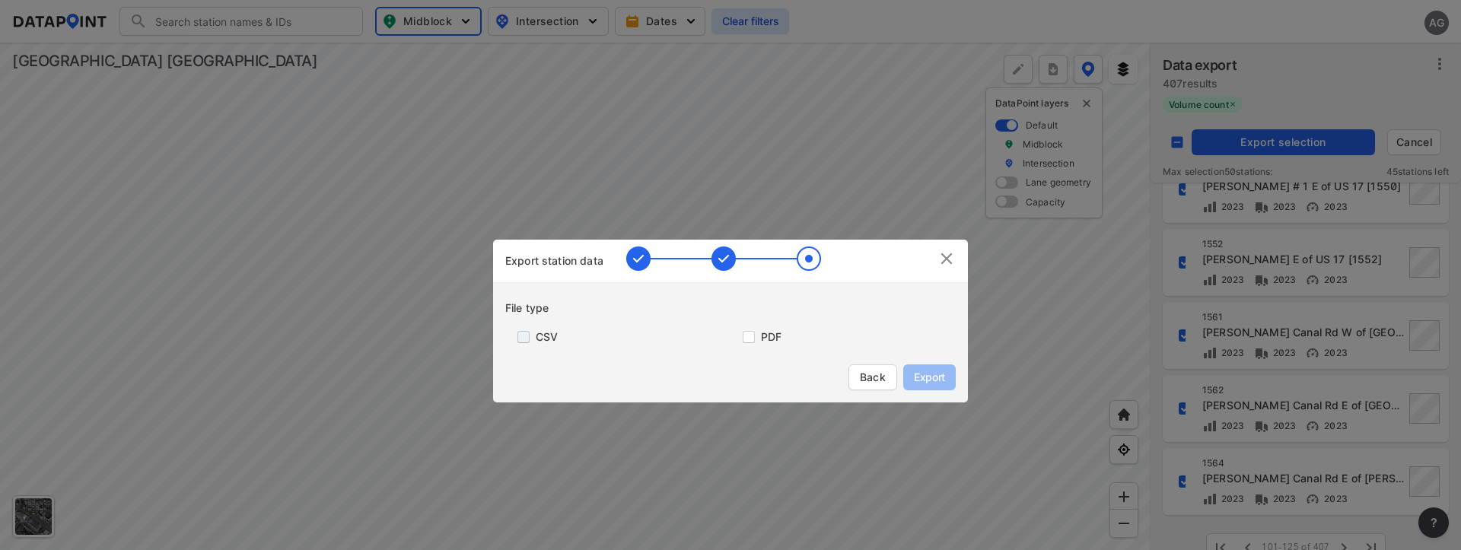
click at [529, 341] on input "primary checkbox" at bounding box center [520, 337] width 30 height 12
click at [932, 383] on span "Export" at bounding box center [930, 377] width 34 height 15
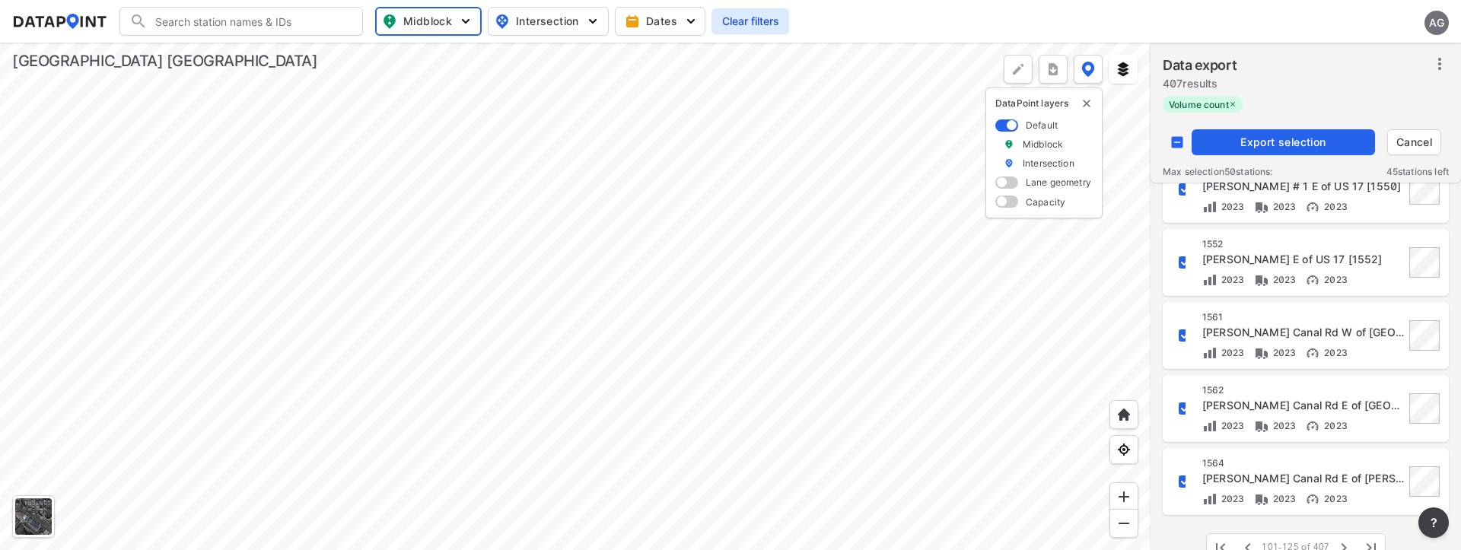
click at [1174, 138] on input "decorative checkbox" at bounding box center [1177, 142] width 29 height 29
click at [1184, 146] on input "decorative checkbox" at bounding box center [1177, 142] width 29 height 29
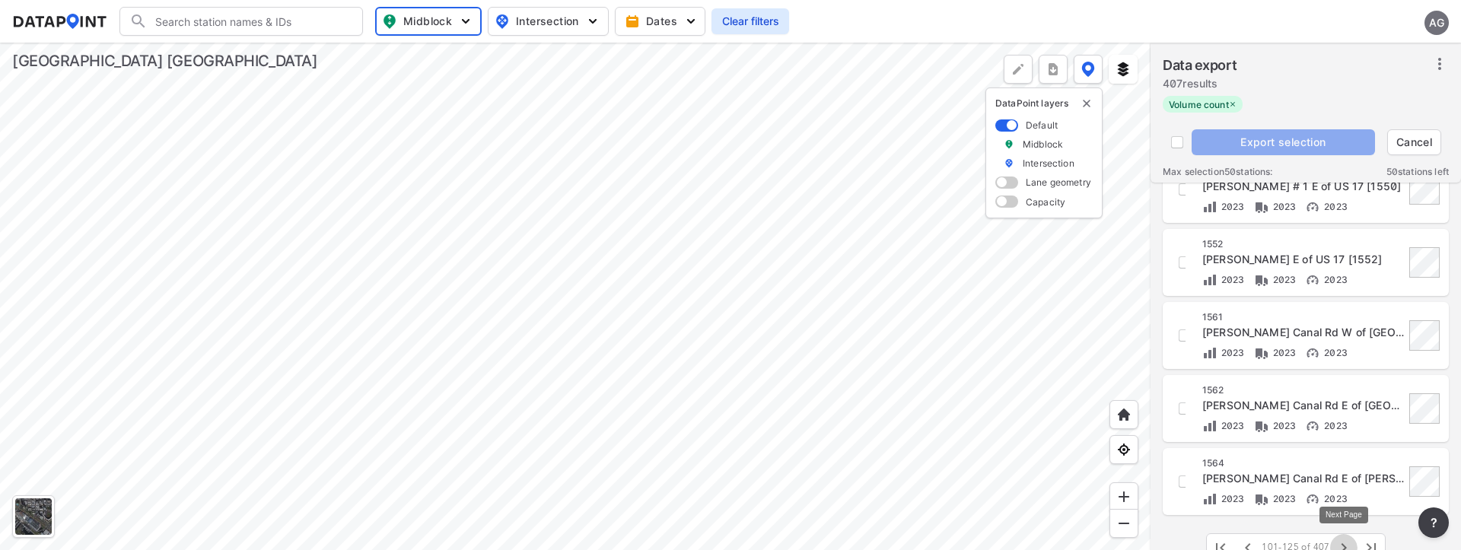
click at [1347, 540] on icon "button" at bounding box center [1344, 548] width 18 height 18
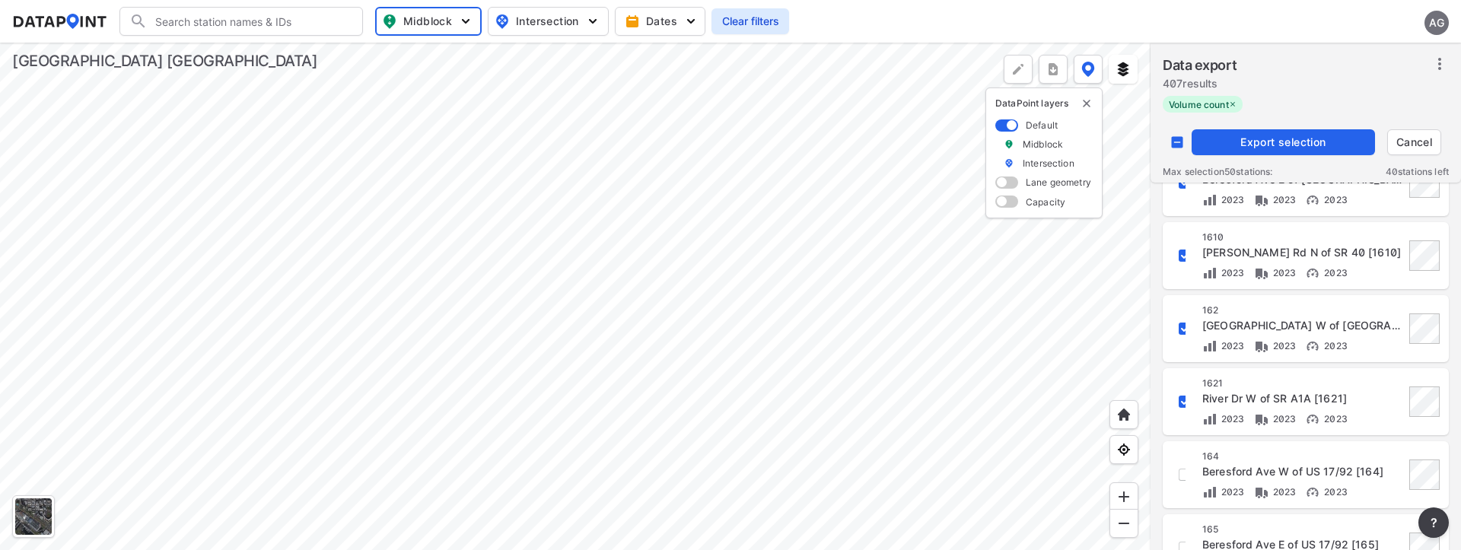
scroll to position [502, 0]
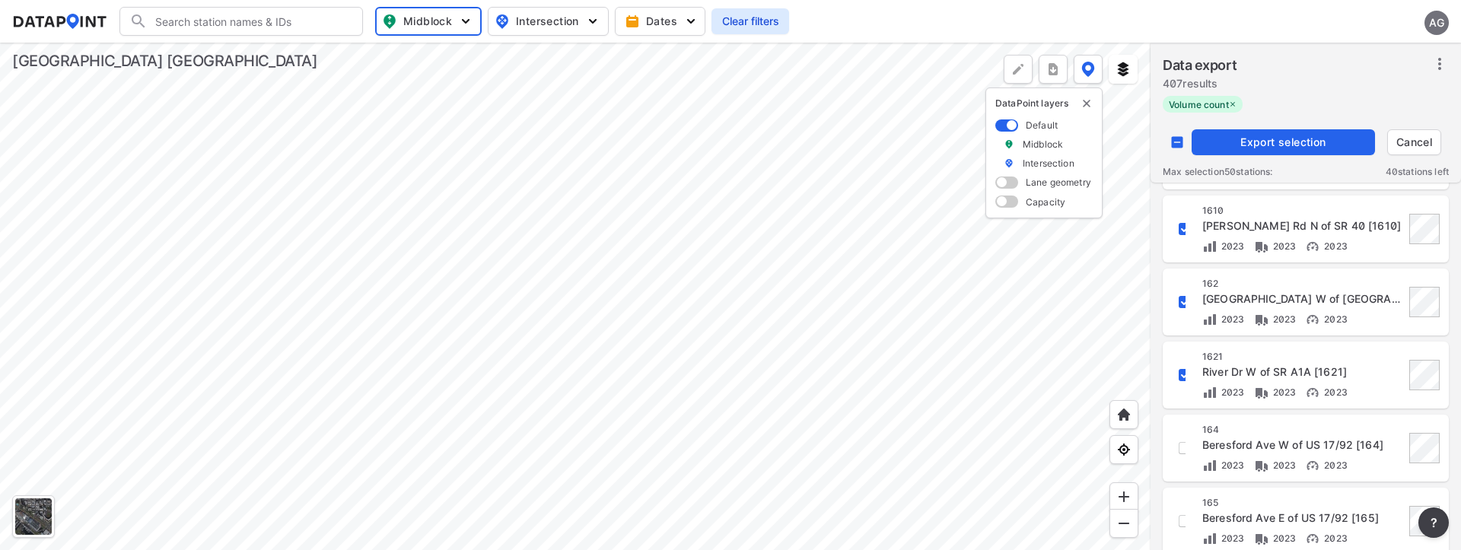
click at [1285, 145] on span "Export selection" at bounding box center [1283, 142] width 171 height 15
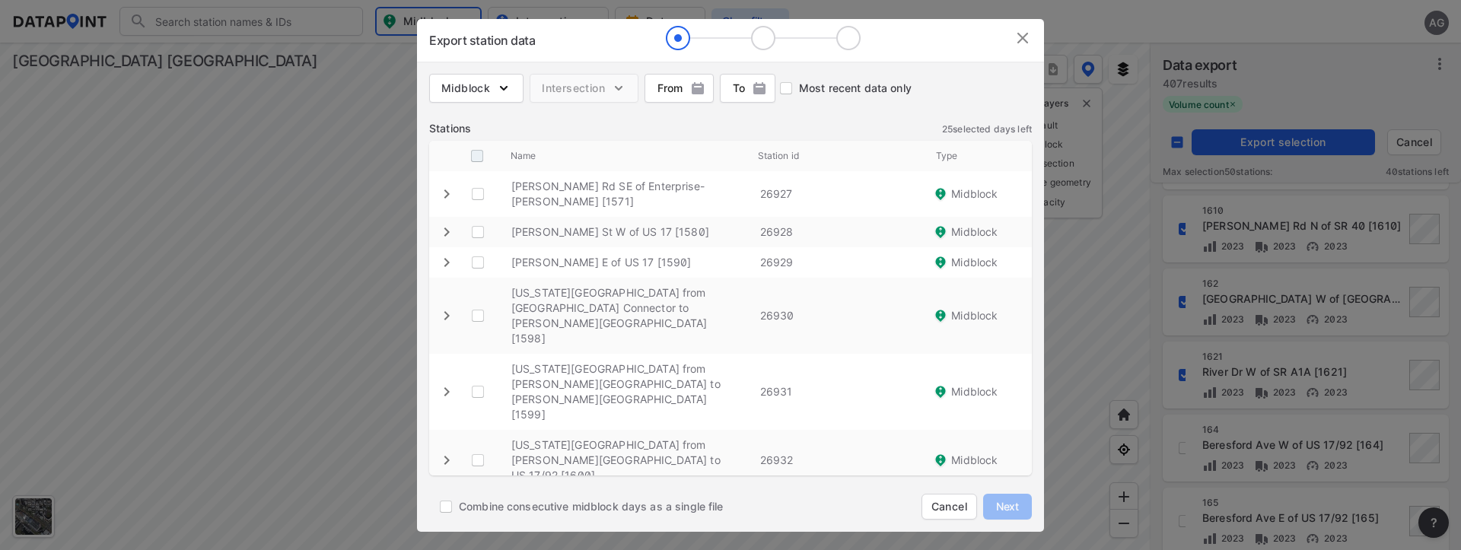
click at [475, 157] on input "decorative checkbox" at bounding box center [477, 156] width 29 height 29
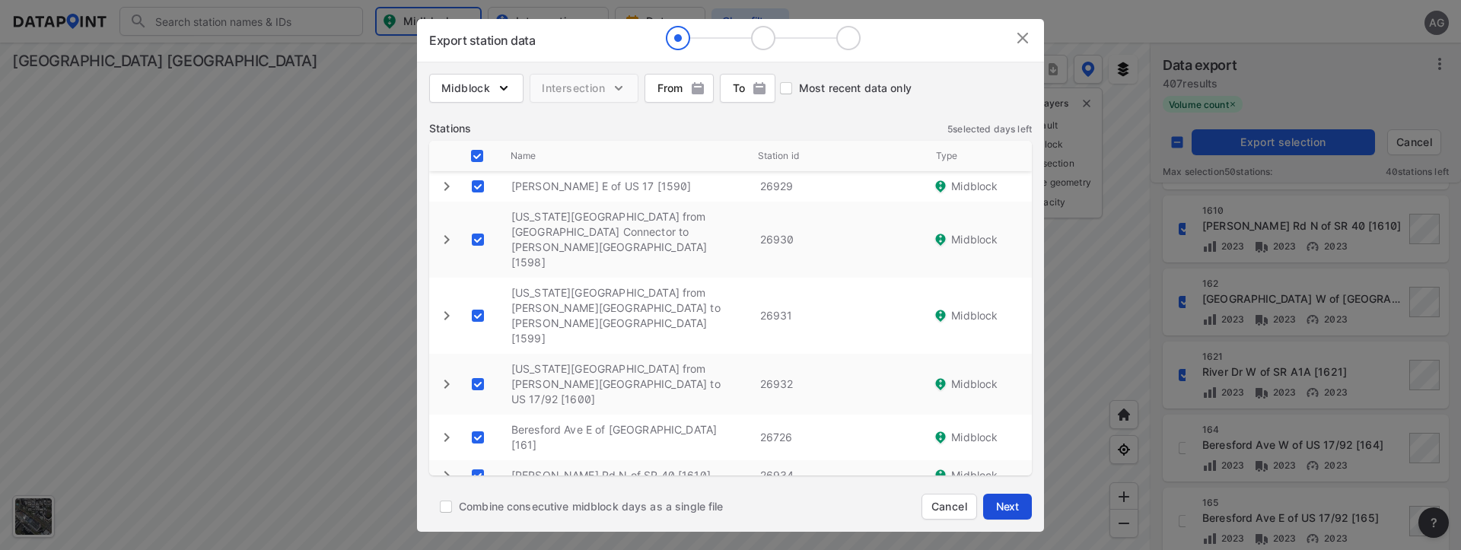
click at [1025, 505] on button "Next" at bounding box center [1007, 507] width 49 height 26
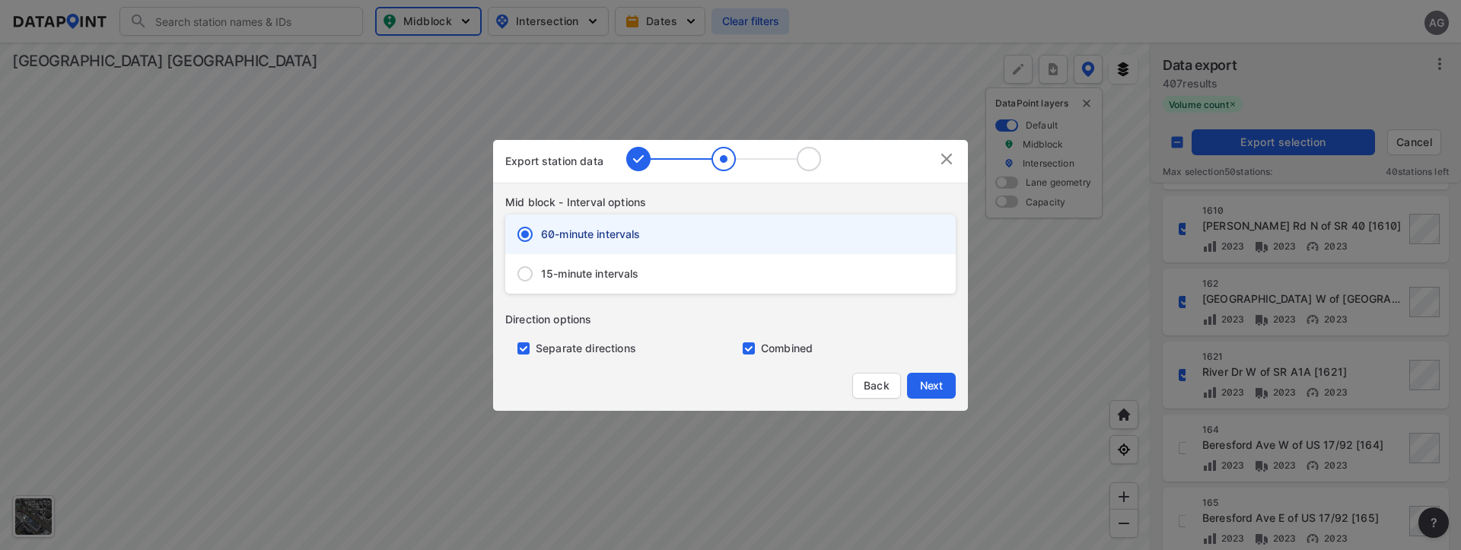
click at [516, 271] on input "15-minute intervals" at bounding box center [525, 274] width 32 height 32
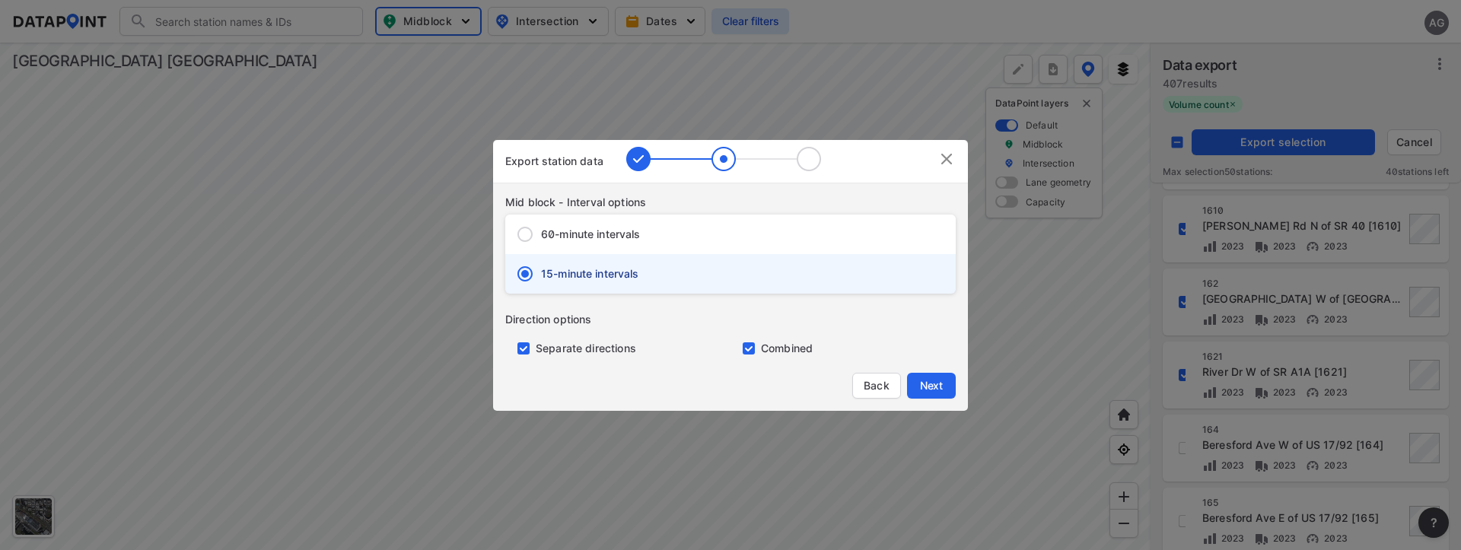
click at [522, 351] on input "primary checkbox" at bounding box center [520, 349] width 30 height 12
click at [930, 385] on span "Next" at bounding box center [931, 385] width 30 height 15
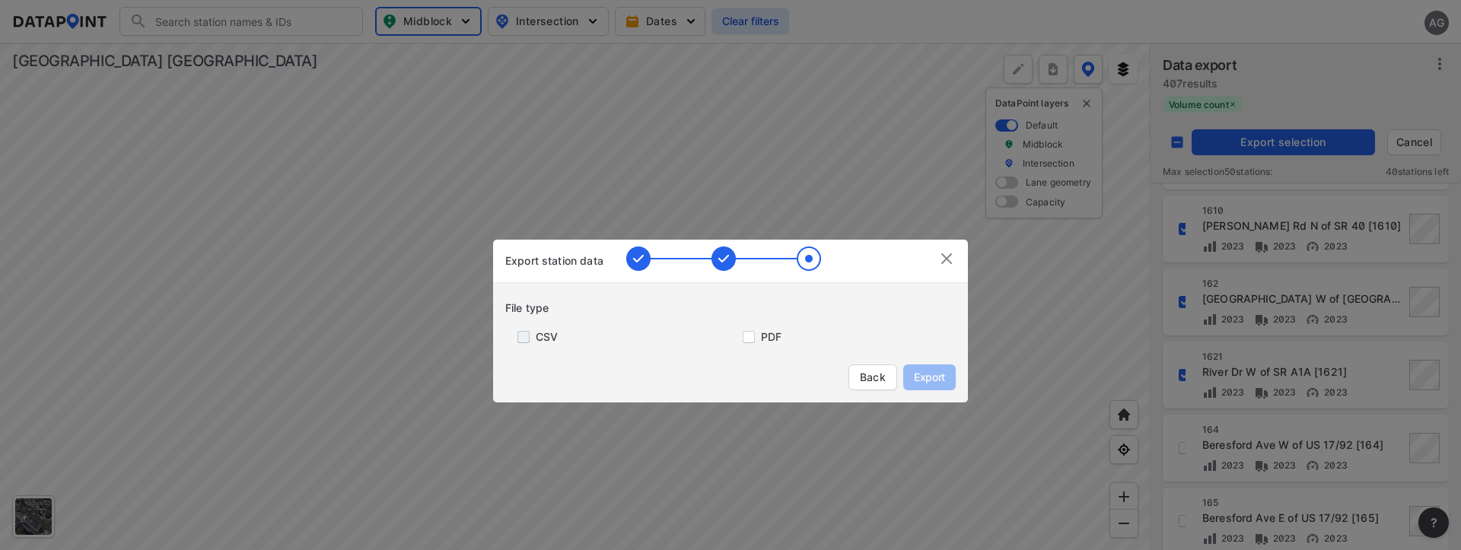
click at [527, 339] on input "primary checkbox" at bounding box center [520, 337] width 30 height 12
click at [931, 375] on span "Export" at bounding box center [930, 377] width 34 height 15
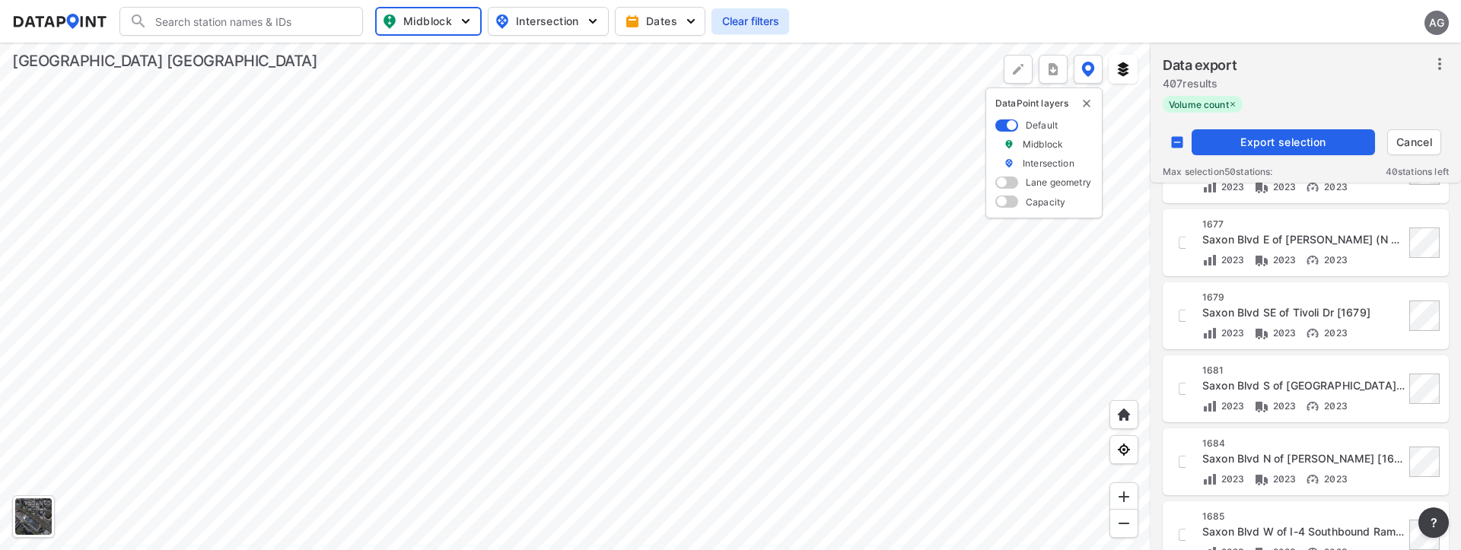
scroll to position [1415, 0]
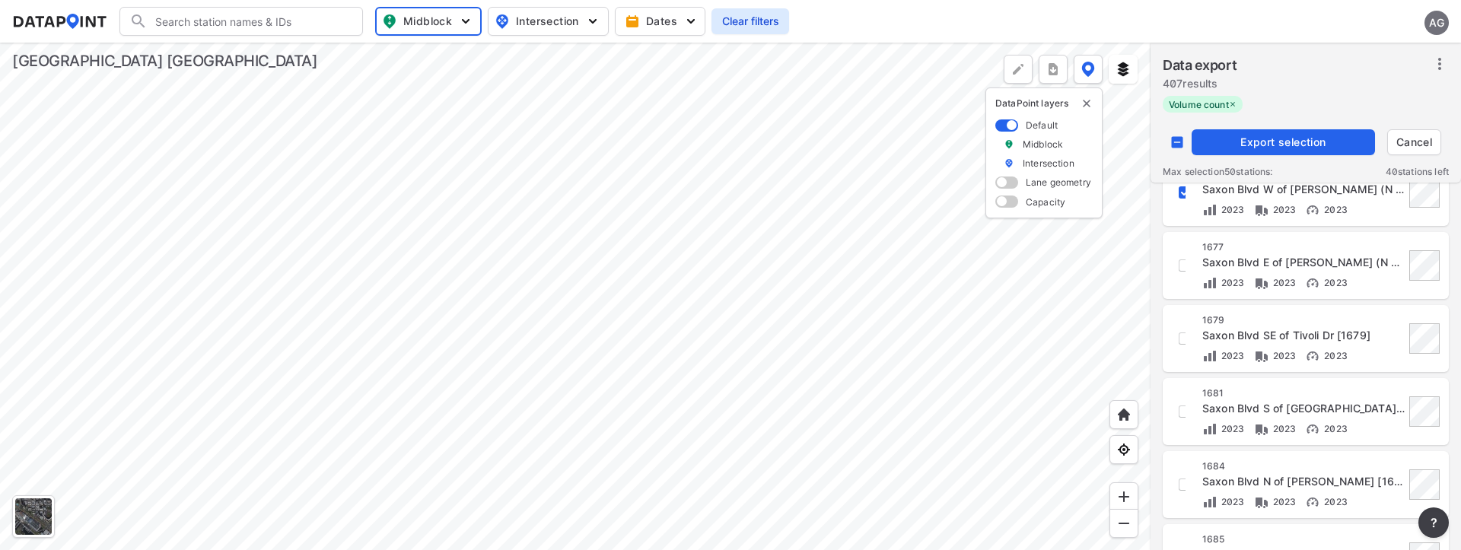
click at [1264, 139] on span "Export selection" at bounding box center [1283, 142] width 171 height 15
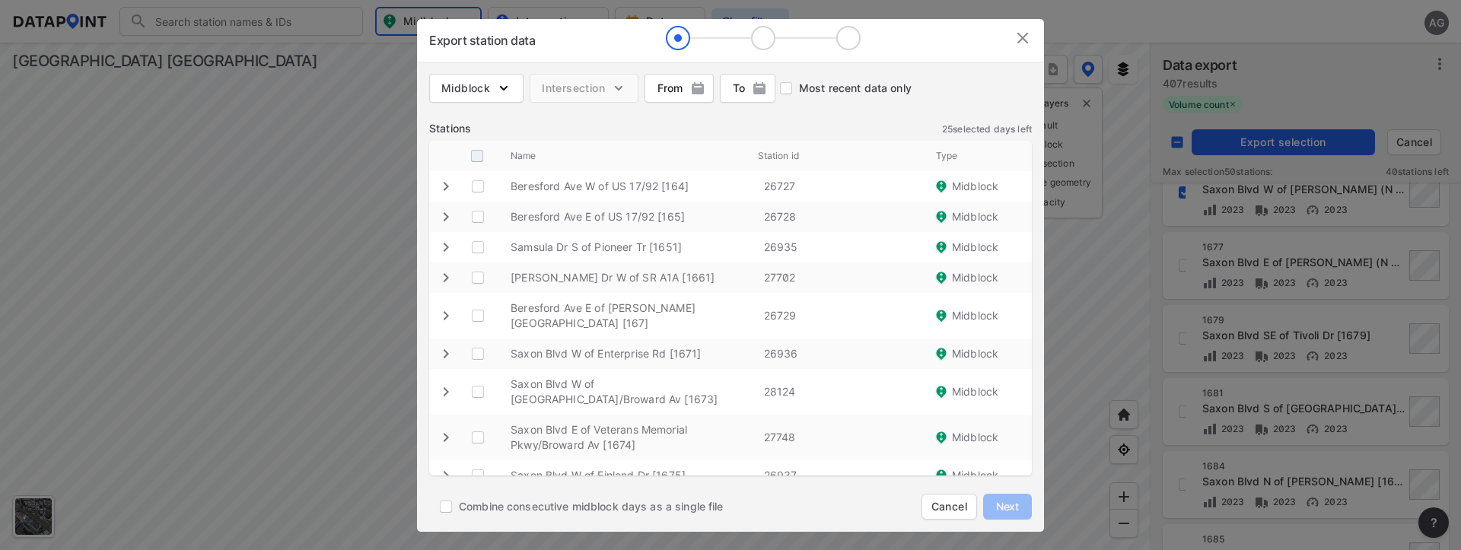
click at [476, 150] on input "decorative checkbox" at bounding box center [477, 156] width 29 height 29
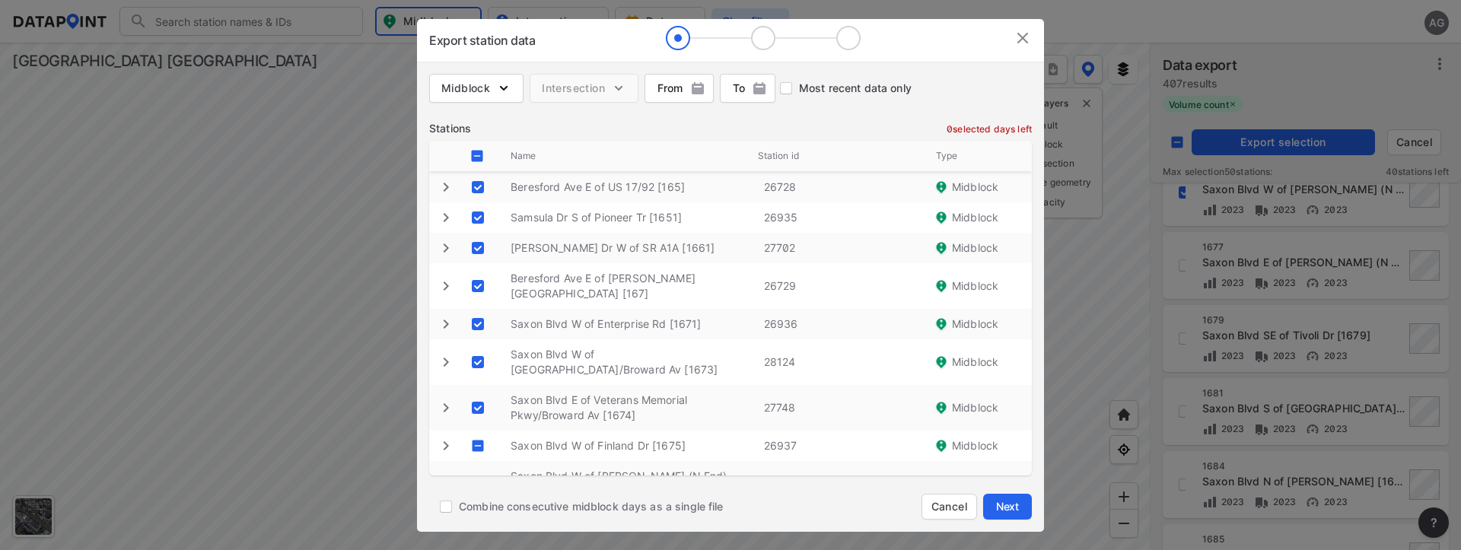
scroll to position [46, 0]
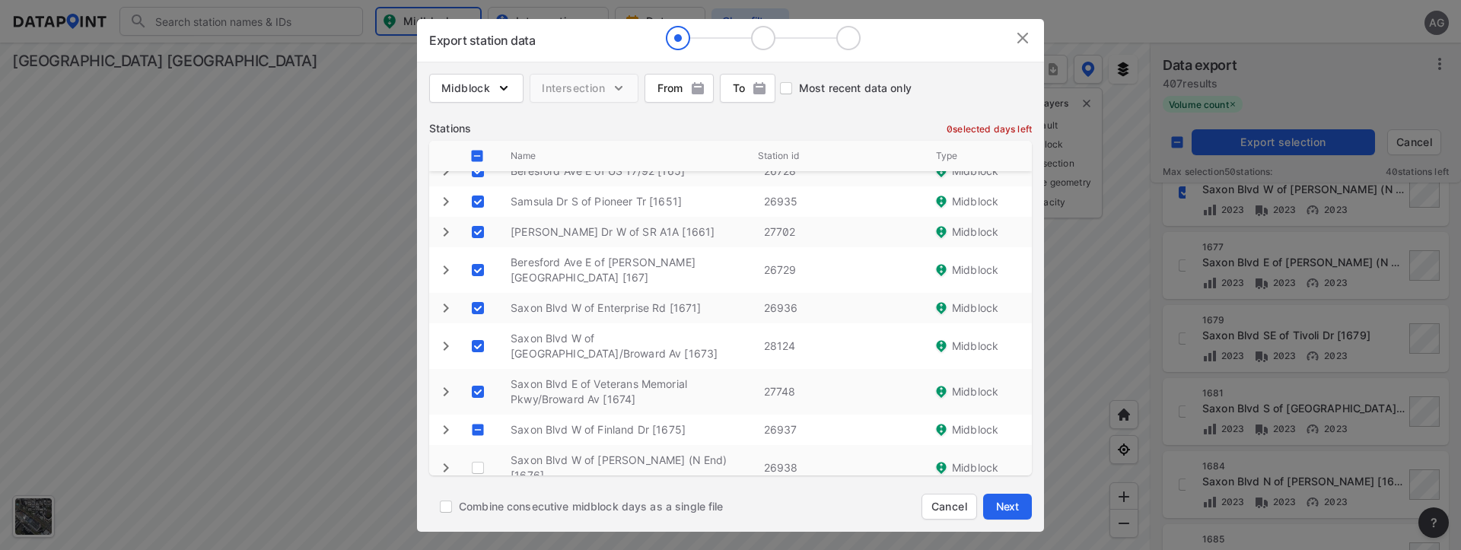
click at [484, 416] on \ "decorative checkbox" at bounding box center [478, 430] width 29 height 29
click at [475, 416] on \ "decorative checkbox" at bounding box center [478, 430] width 29 height 29
click at [1005, 501] on span "Next" at bounding box center [1008, 506] width 30 height 15
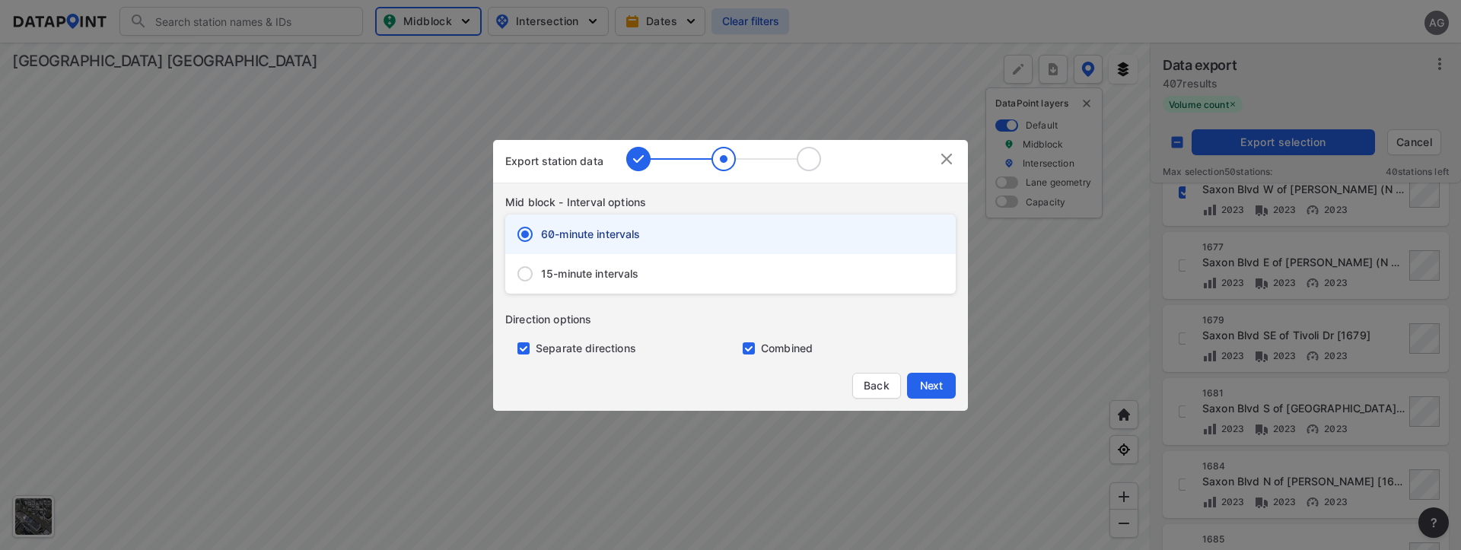
click at [575, 273] on span "15-minute intervals" at bounding box center [590, 273] width 98 height 15
click at [541, 273] on input "15-minute intervals" at bounding box center [525, 274] width 32 height 32
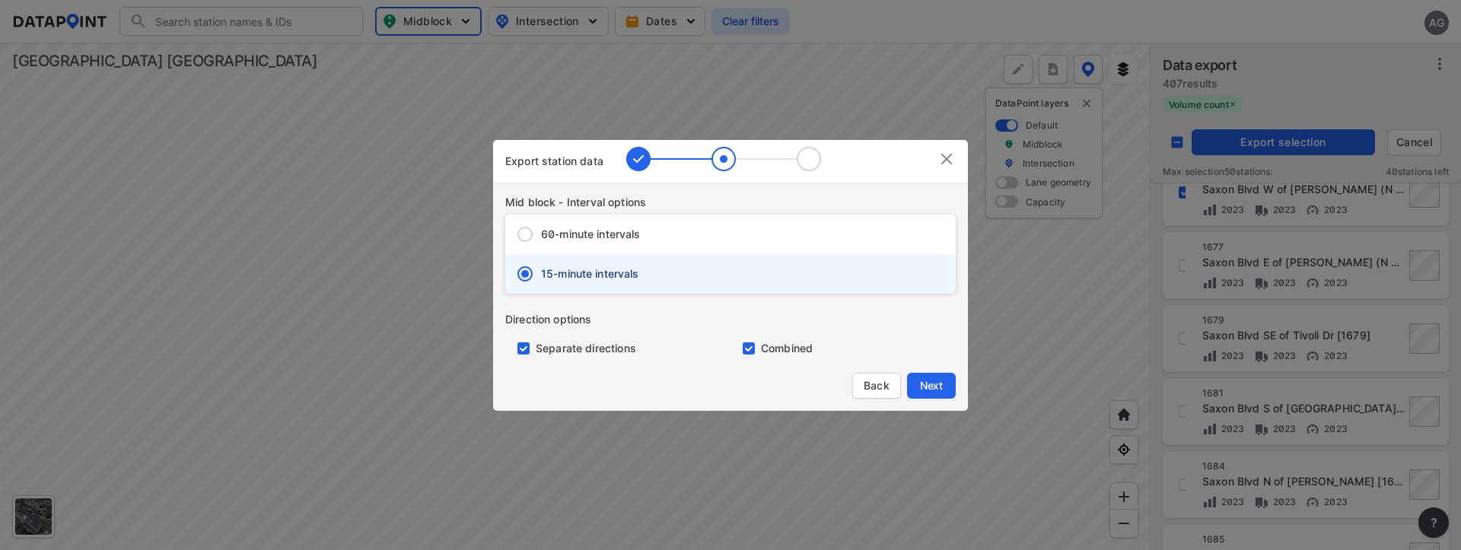
click at [530, 346] on input "primary checkbox" at bounding box center [520, 349] width 30 height 12
click at [933, 384] on span "Next" at bounding box center [931, 385] width 30 height 15
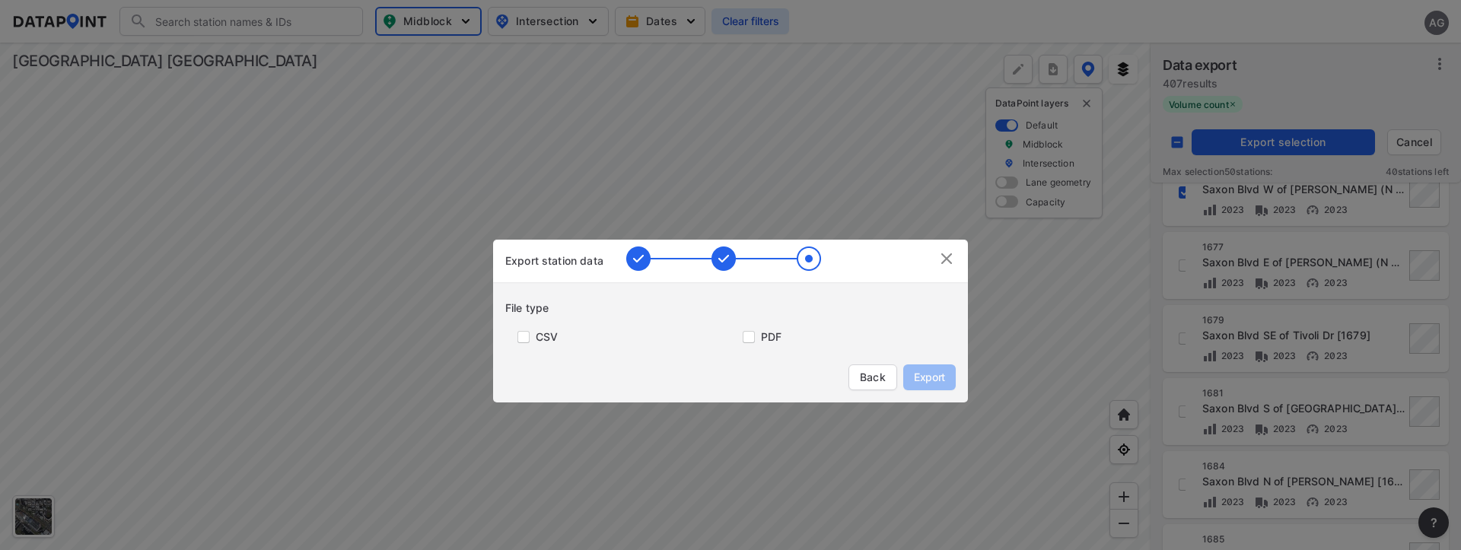
drag, startPoint x: 527, startPoint y: 339, endPoint x: 547, endPoint y: 339, distance: 19.0
click at [527, 339] on input "primary checkbox" at bounding box center [520, 337] width 30 height 12
click at [936, 379] on span "Export" at bounding box center [930, 377] width 34 height 15
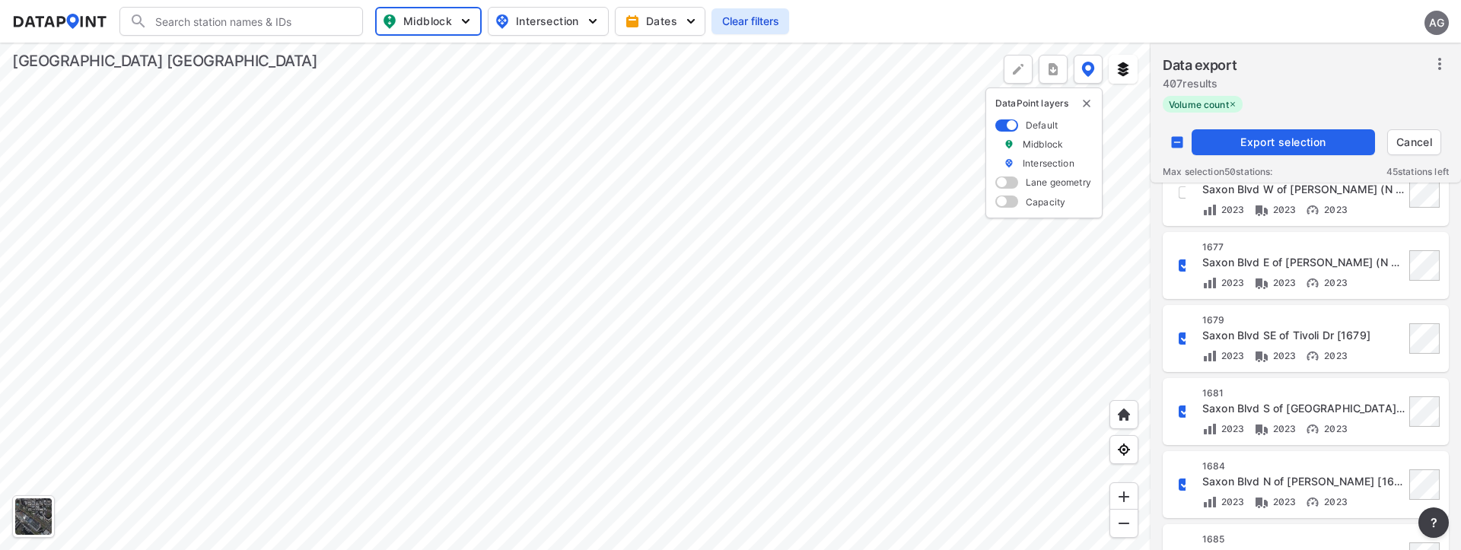
click at [1129, 250] on div at bounding box center [575, 297] width 1151 height 508
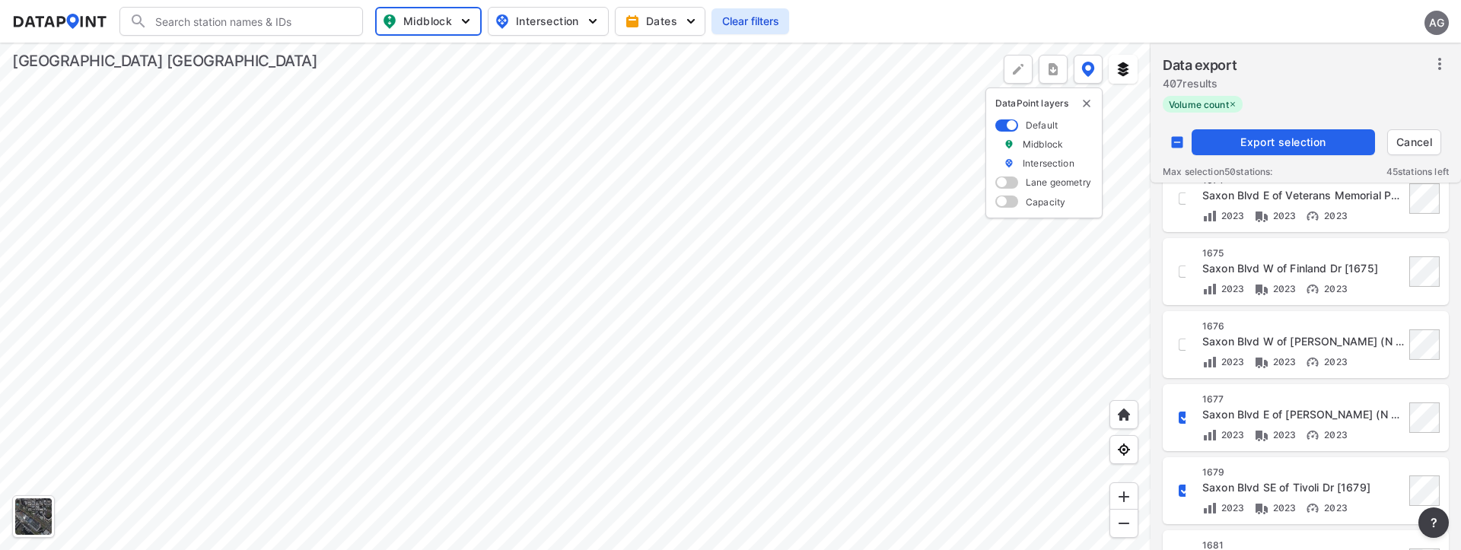
click at [1188, 342] on div "1676 Saxon Blvd W of Normandy Blvd (N End) [1676] 2023 2023 2023" at bounding box center [1306, 344] width 268 height 49
click at [1180, 338] on input "decorative checkbox" at bounding box center [1185, 345] width 26 height 26
click at [1178, 269] on input "decorative checkbox" at bounding box center [1185, 272] width 26 height 26
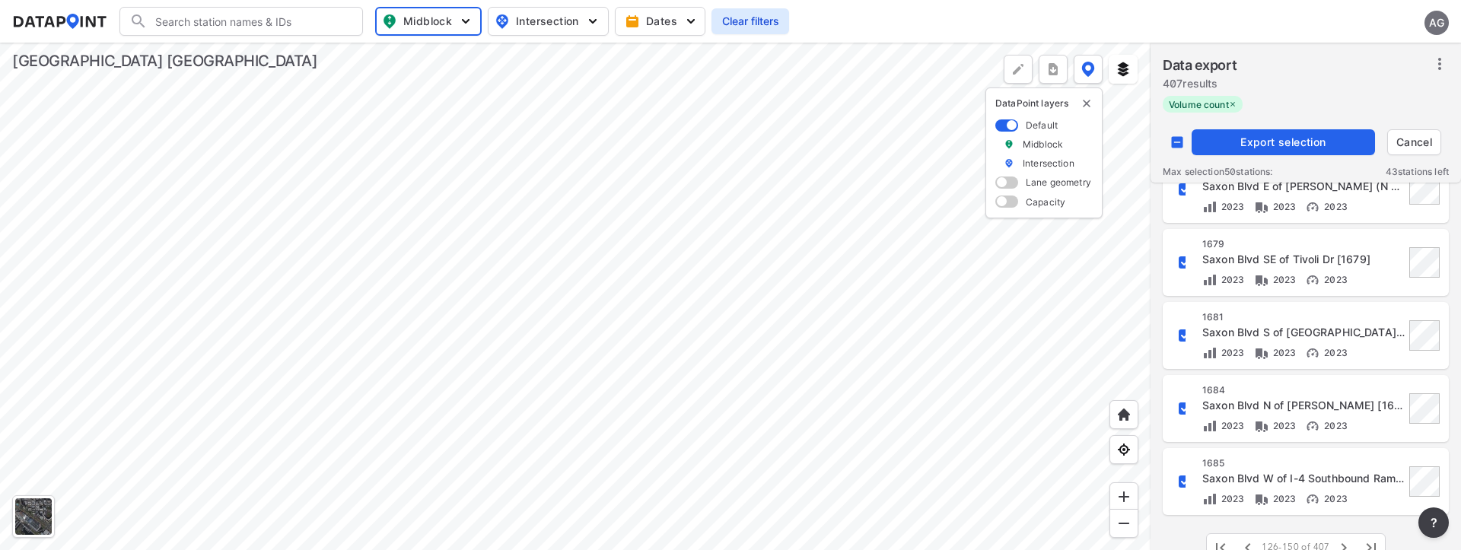
click at [1279, 139] on span "Export selection" at bounding box center [1283, 142] width 171 height 15
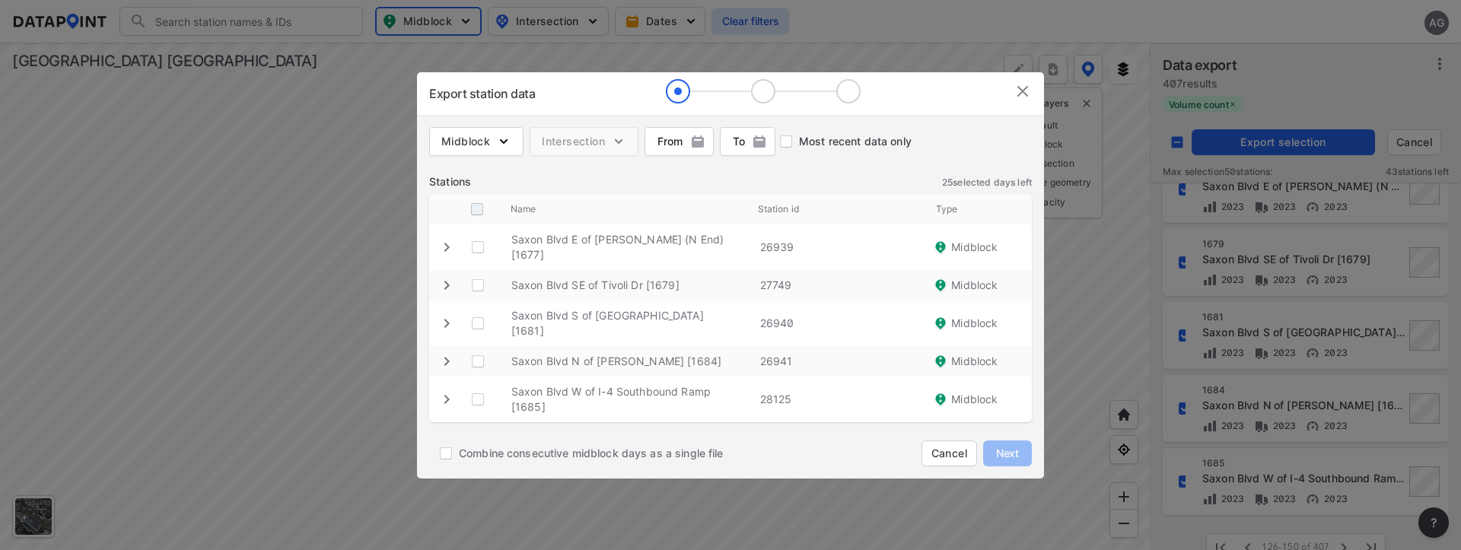
click at [477, 216] on input "decorative checkbox" at bounding box center [477, 209] width 29 height 29
click at [1022, 100] on img at bounding box center [1023, 91] width 18 height 18
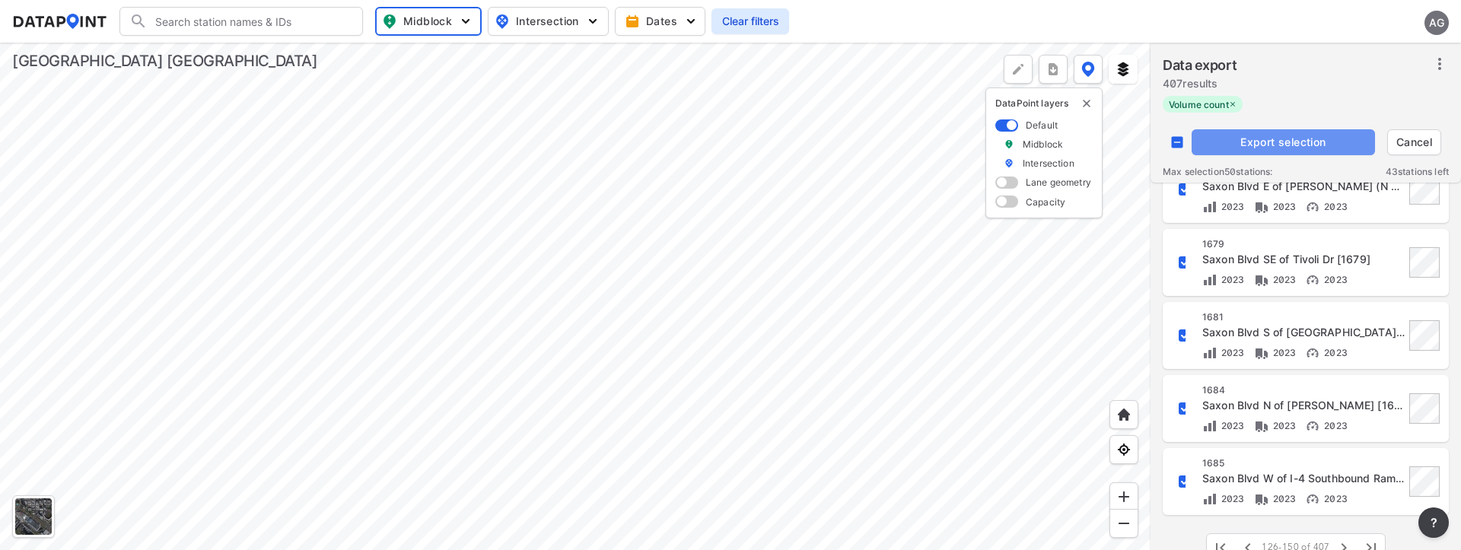
click at [1275, 138] on span "Export selection" at bounding box center [1283, 142] width 171 height 15
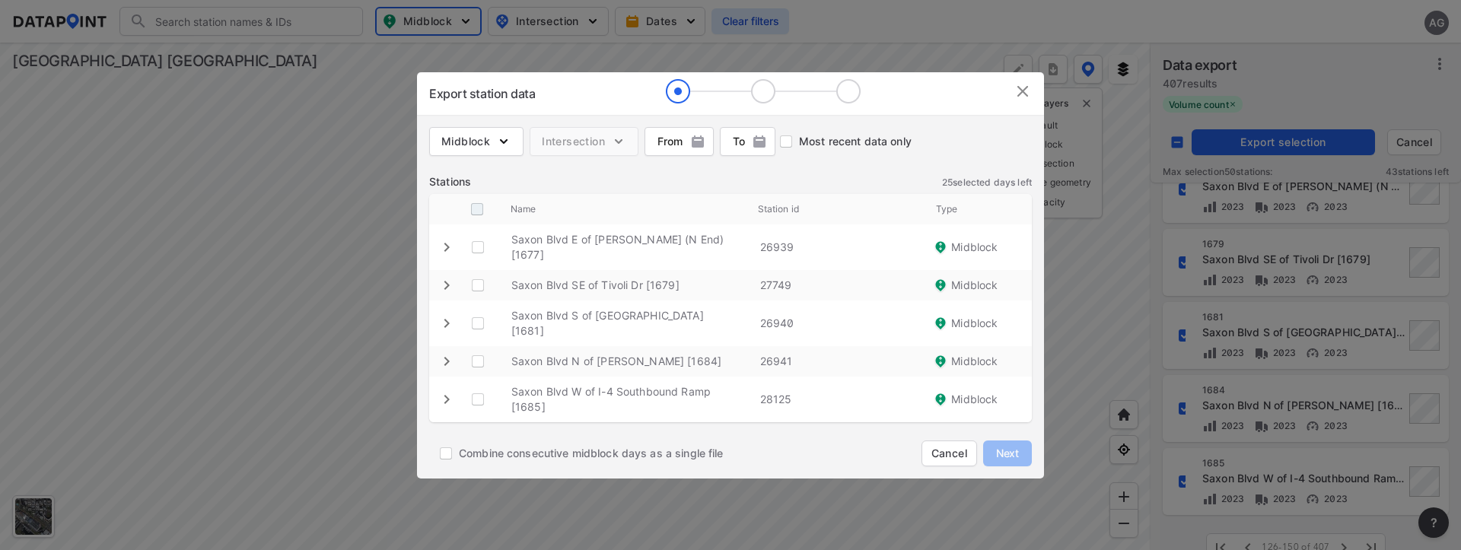
click at [474, 220] on input "decorative checkbox" at bounding box center [477, 209] width 29 height 29
click at [1009, 446] on span "Next" at bounding box center [1008, 453] width 30 height 15
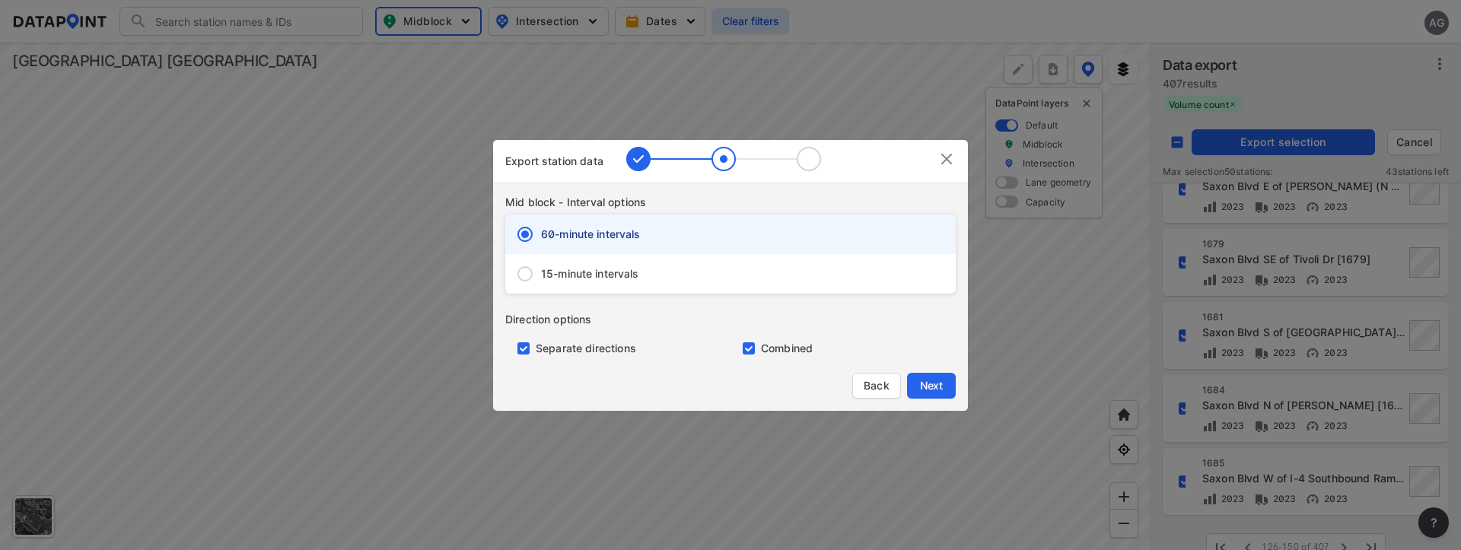
click at [528, 276] on input "15-minute intervals" at bounding box center [525, 274] width 32 height 32
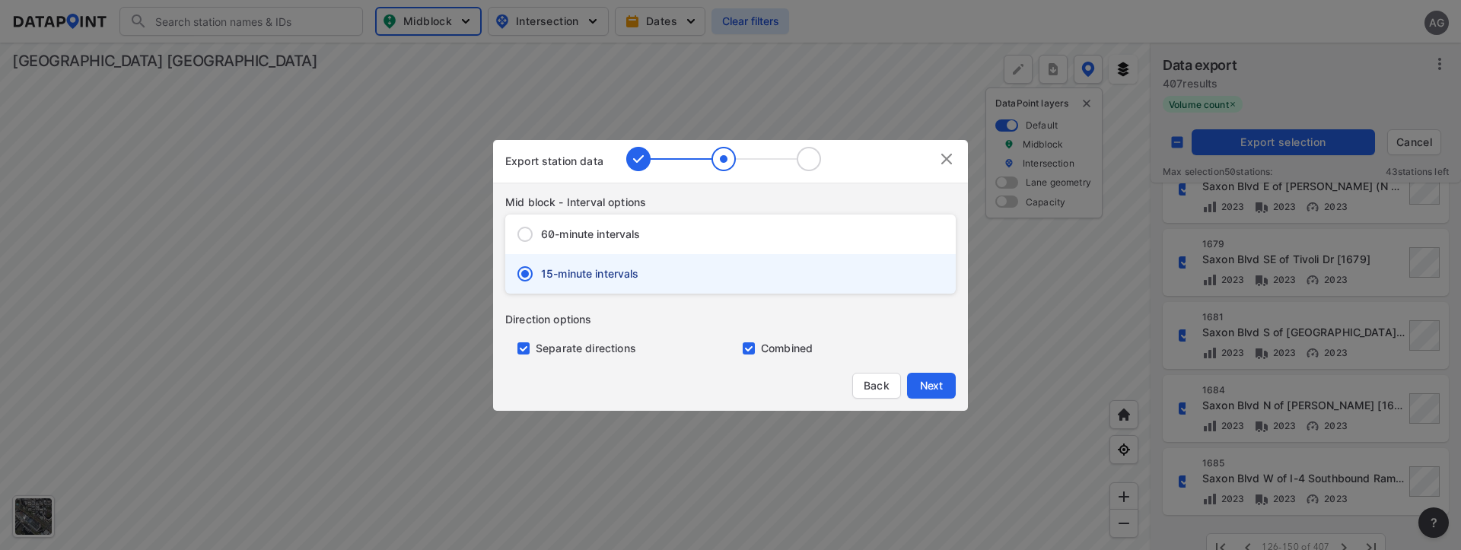
click at [525, 349] on input "primary checkbox" at bounding box center [520, 349] width 30 height 12
click at [927, 387] on span "Next" at bounding box center [931, 385] width 30 height 15
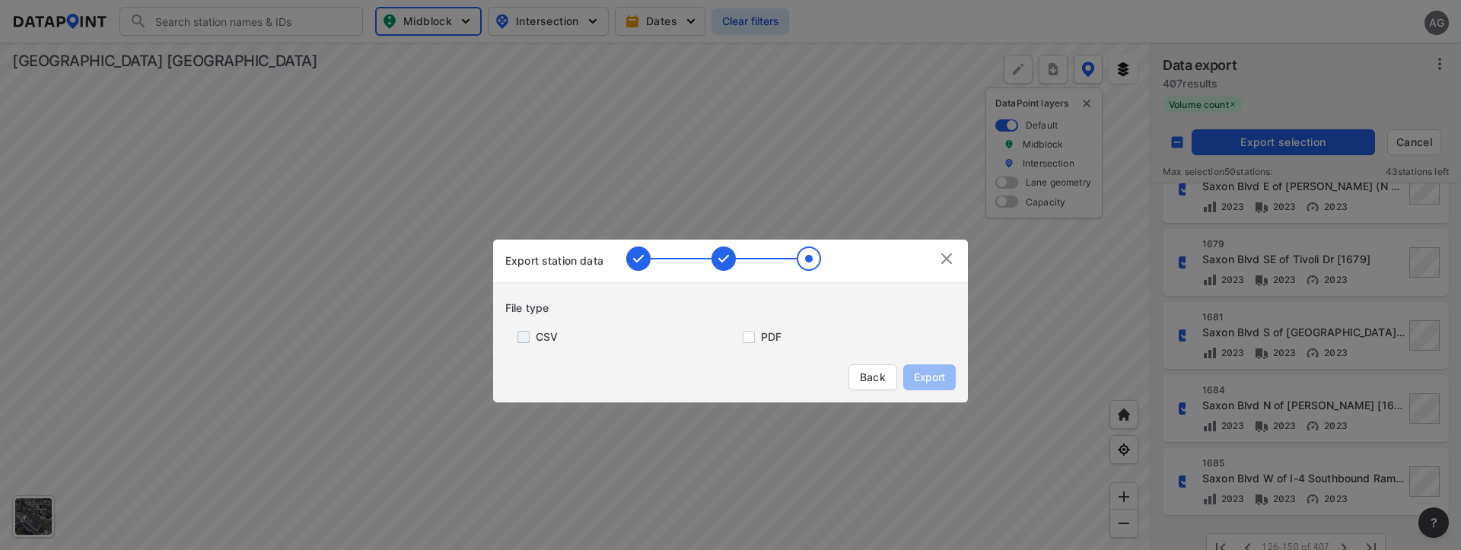
click at [521, 334] on input "primary checkbox" at bounding box center [520, 337] width 30 height 12
click at [931, 377] on span "Export" at bounding box center [930, 377] width 34 height 15
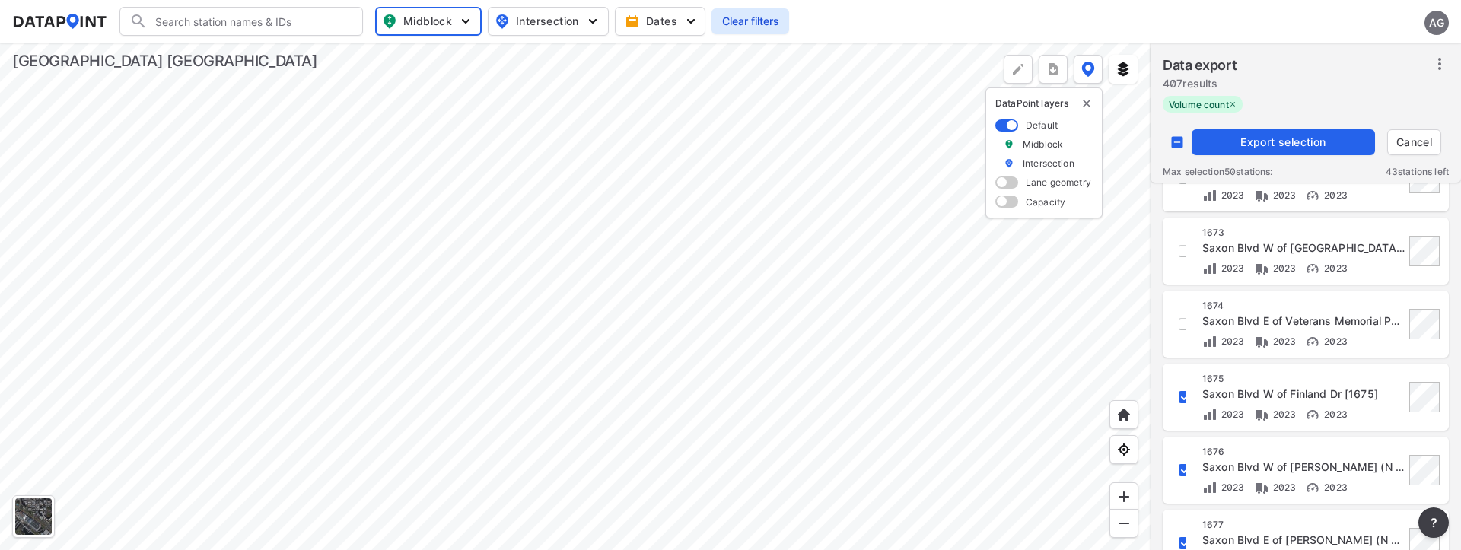
scroll to position [1111, 0]
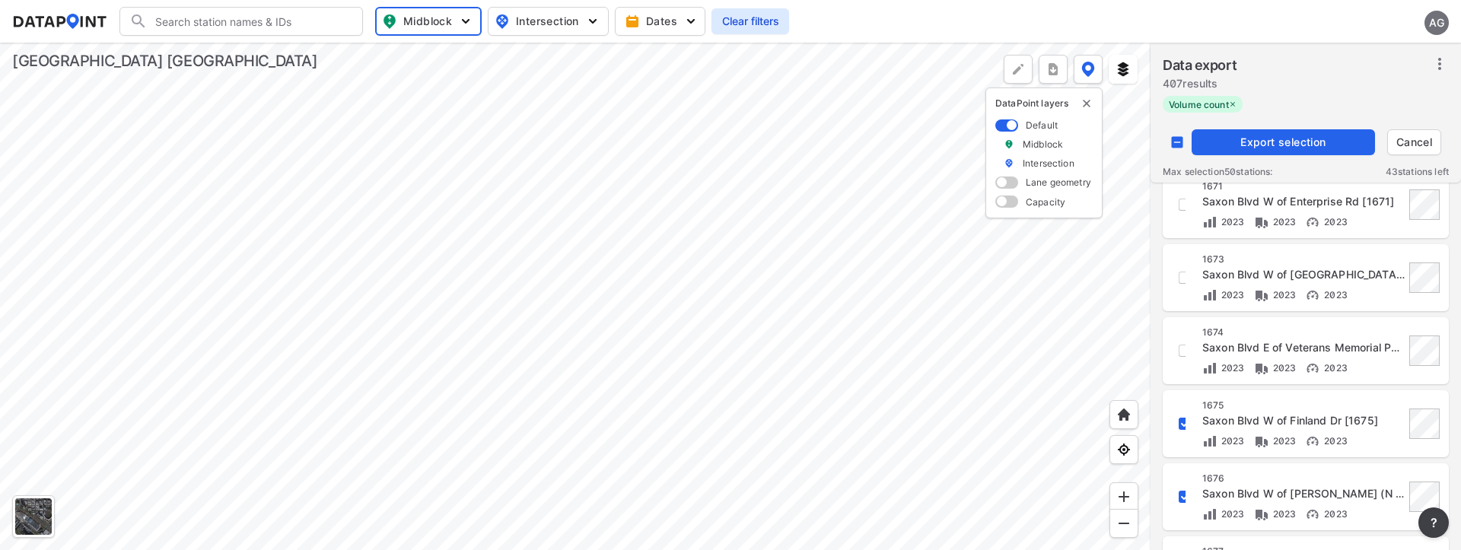
click at [1127, 129] on div at bounding box center [575, 297] width 1151 height 508
click at [1175, 139] on input "decorative checkbox" at bounding box center [1177, 142] width 29 height 29
click at [1177, 349] on input "decorative checkbox" at bounding box center [1185, 348] width 26 height 26
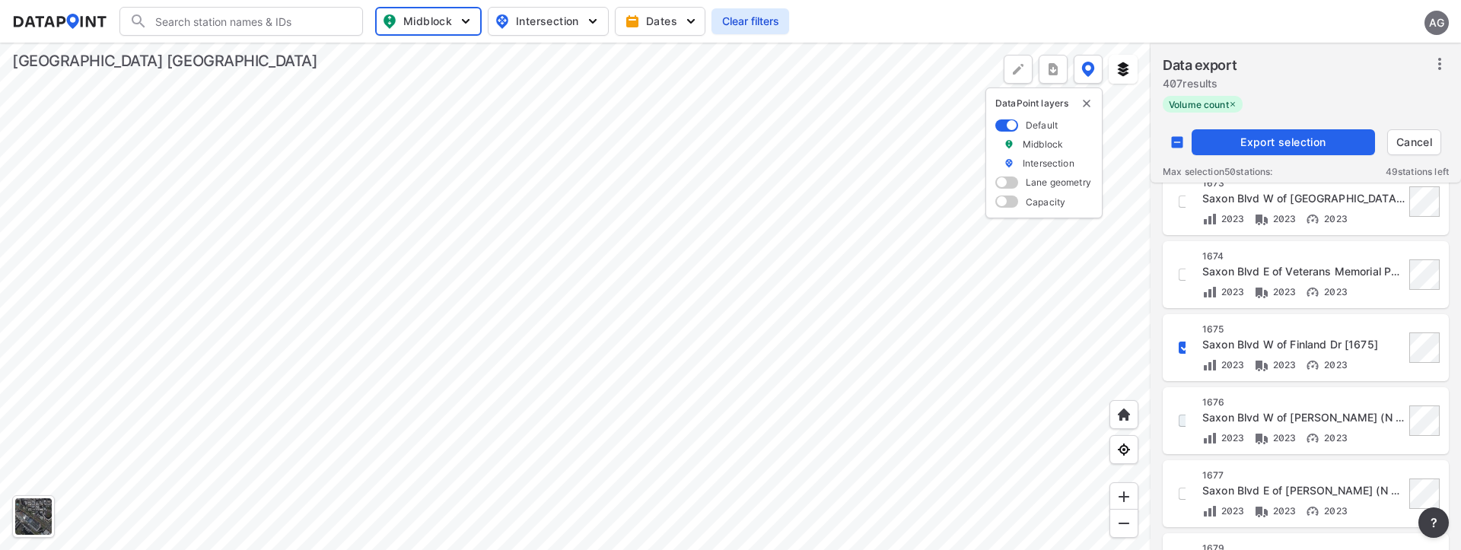
click at [1182, 422] on input "decorative checkbox" at bounding box center [1185, 421] width 26 height 26
click at [1251, 145] on span "Export selection" at bounding box center [1283, 142] width 171 height 15
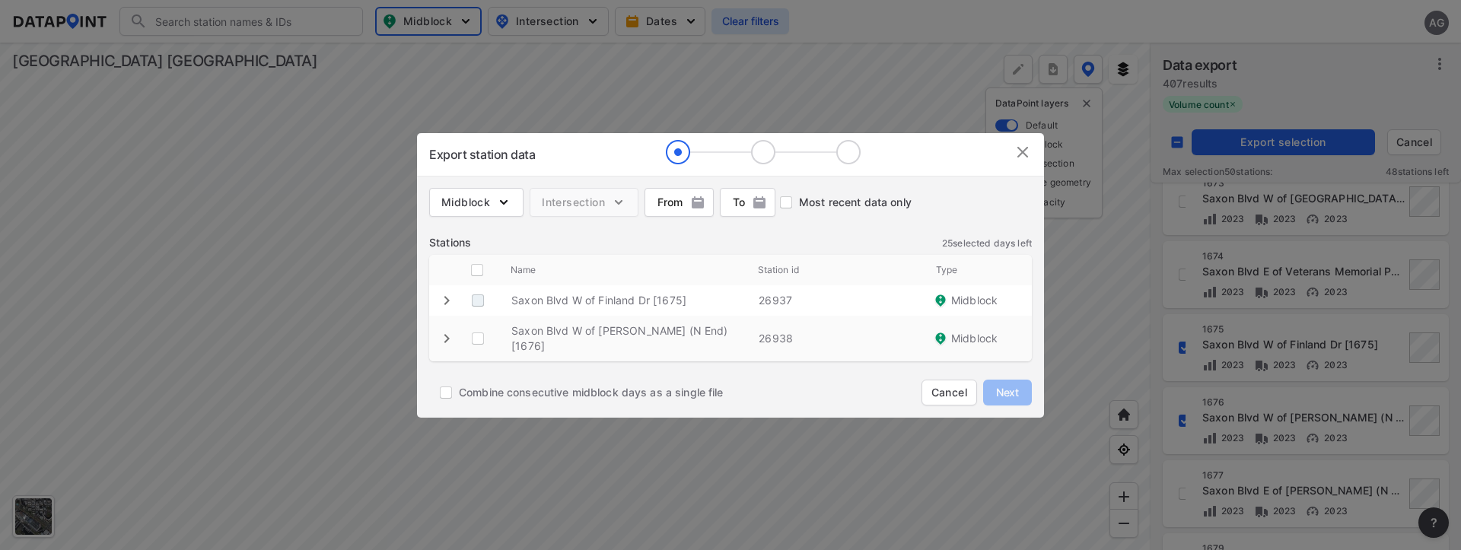
click at [473, 301] on \ "decorative checkbox" at bounding box center [478, 300] width 29 height 29
click at [480, 333] on \ "decorative checkbox" at bounding box center [478, 338] width 29 height 29
click at [999, 388] on span "Next" at bounding box center [1008, 392] width 30 height 15
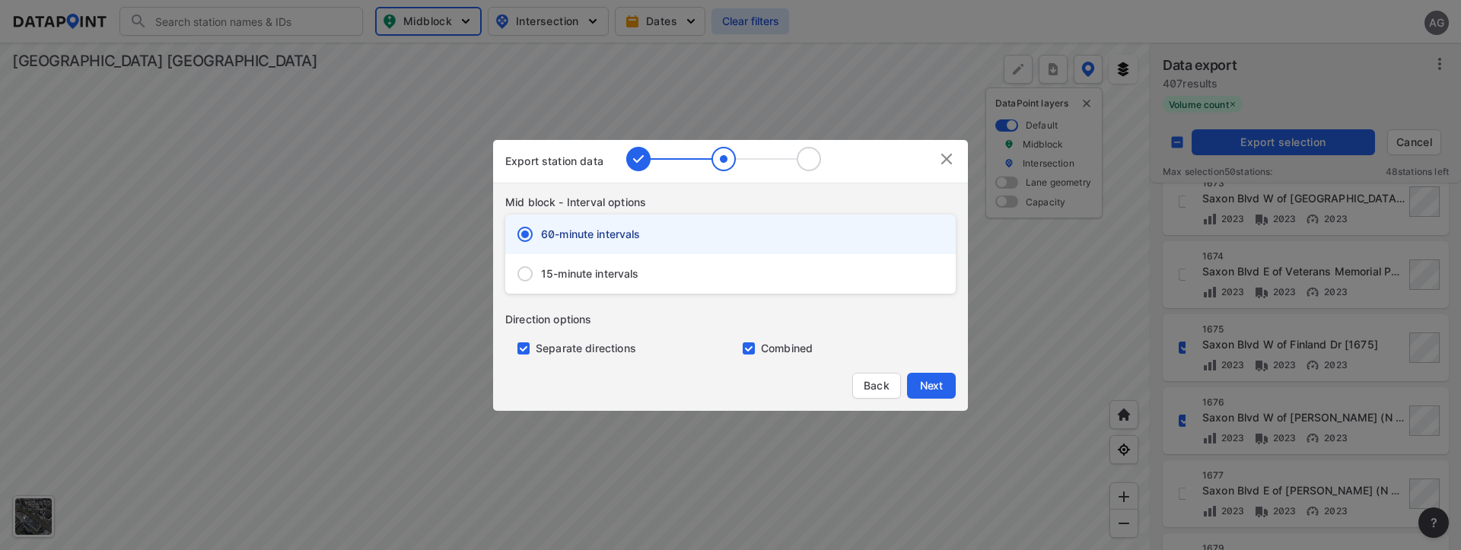
click at [544, 273] on span "15-minute intervals" at bounding box center [590, 273] width 98 height 15
click at [541, 273] on input "15-minute intervals" at bounding box center [525, 274] width 32 height 32
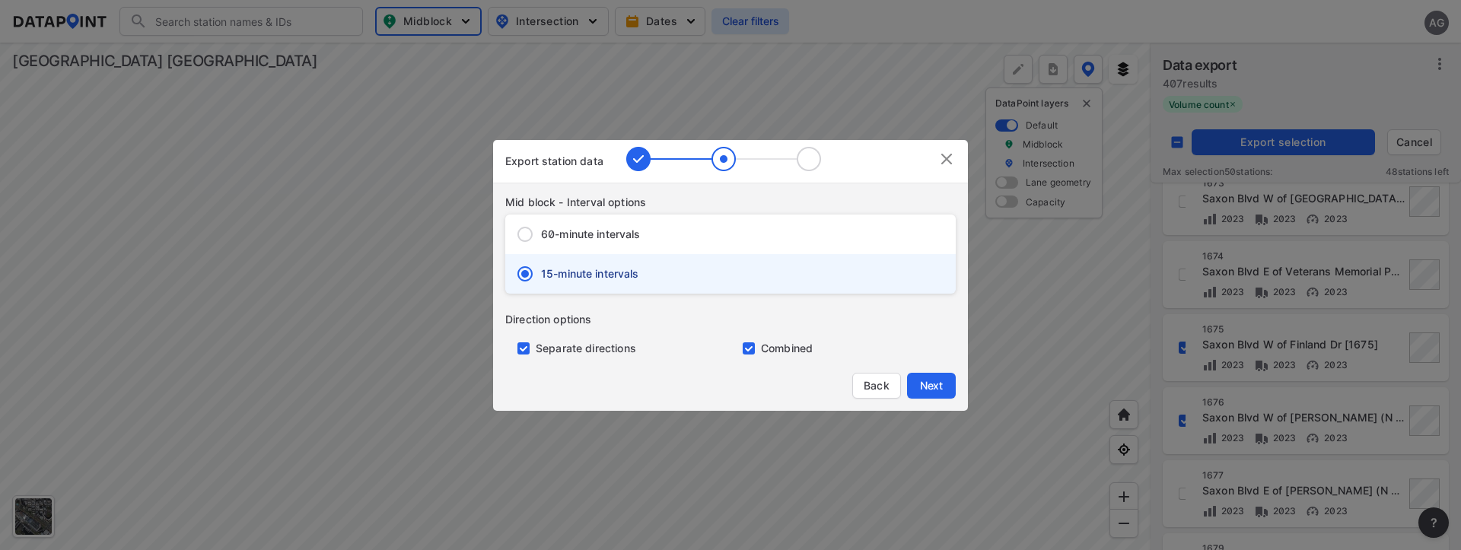
click at [524, 349] on input "primary checkbox" at bounding box center [520, 349] width 30 height 12
click at [933, 385] on span "Next" at bounding box center [931, 385] width 30 height 15
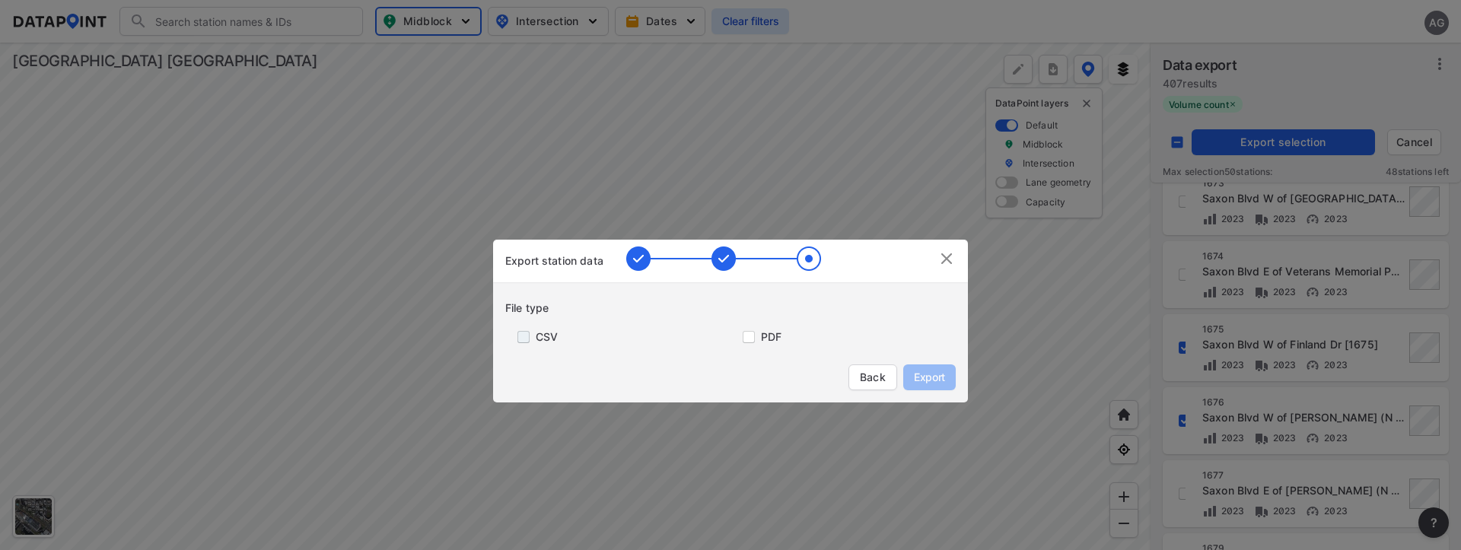
click at [515, 332] on input "primary checkbox" at bounding box center [520, 337] width 30 height 12
click at [924, 378] on span "Export" at bounding box center [930, 377] width 34 height 15
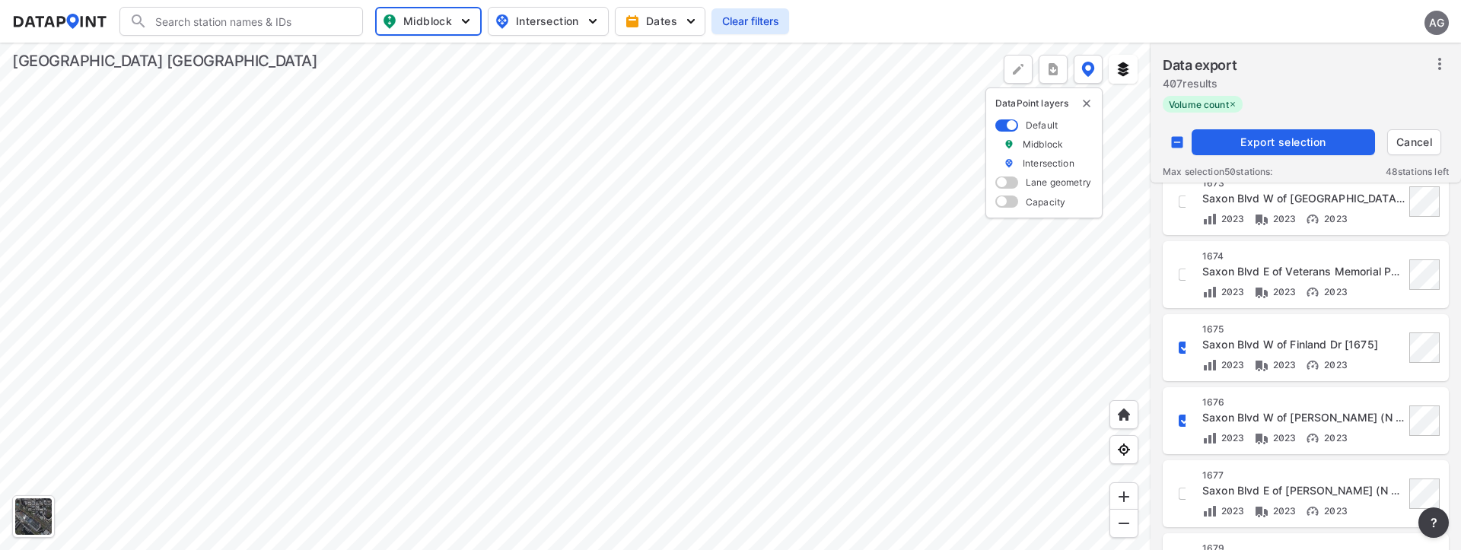
scroll to position [1491, 0]
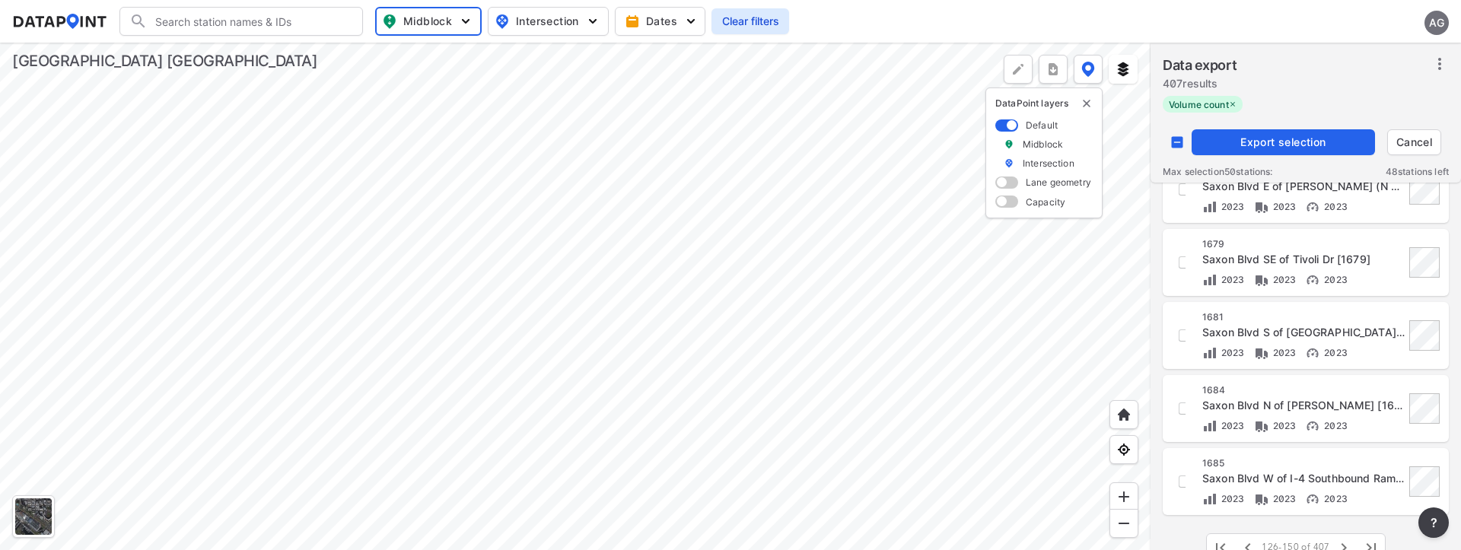
click at [1119, 258] on div at bounding box center [575, 297] width 1151 height 508
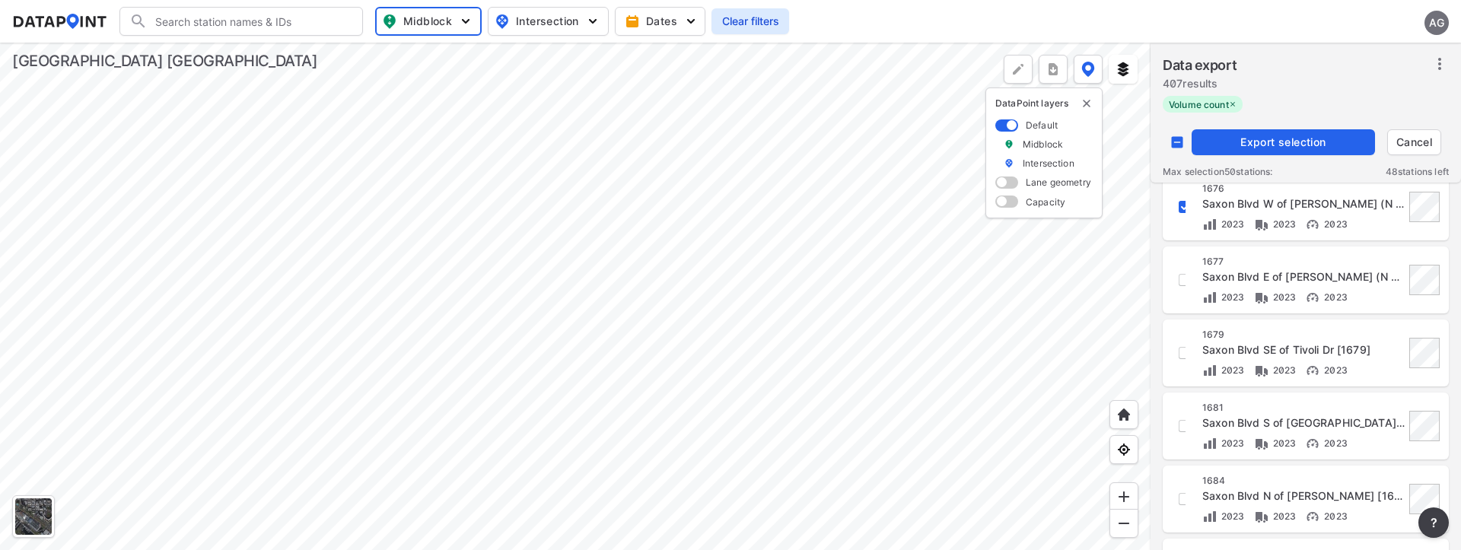
scroll to position [1339, 0]
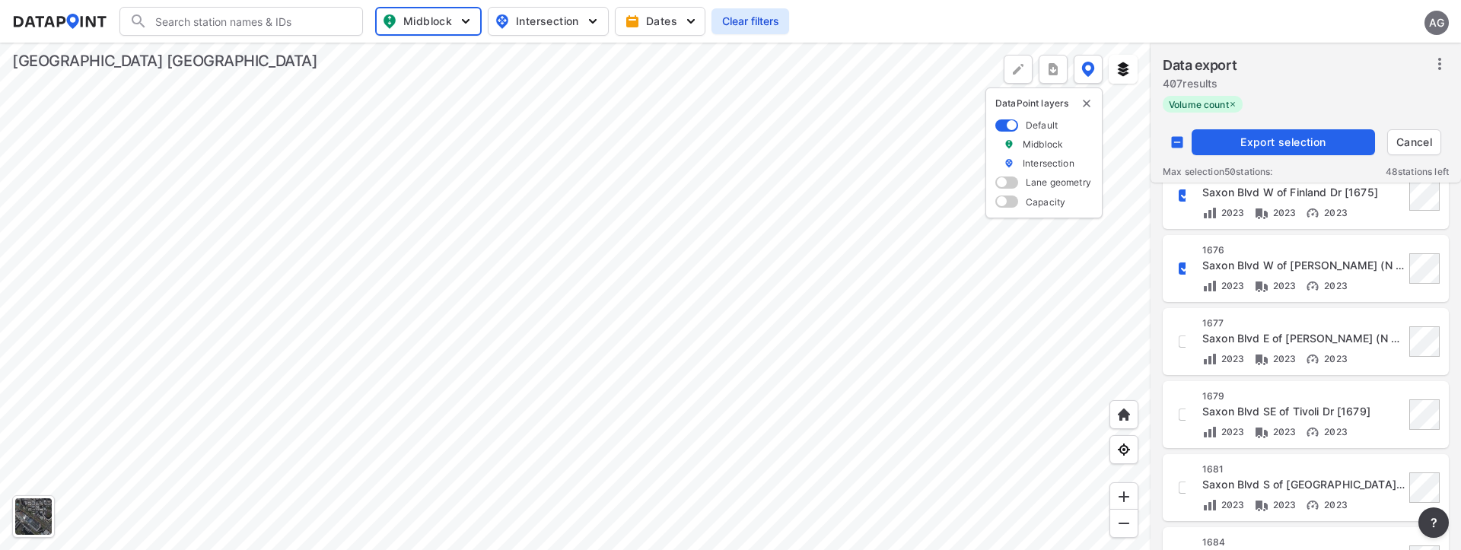
click at [1185, 275] on input "decorative checkbox" at bounding box center [1185, 269] width 26 height 26
click at [1178, 198] on input "decorative checkbox" at bounding box center [1185, 196] width 26 height 26
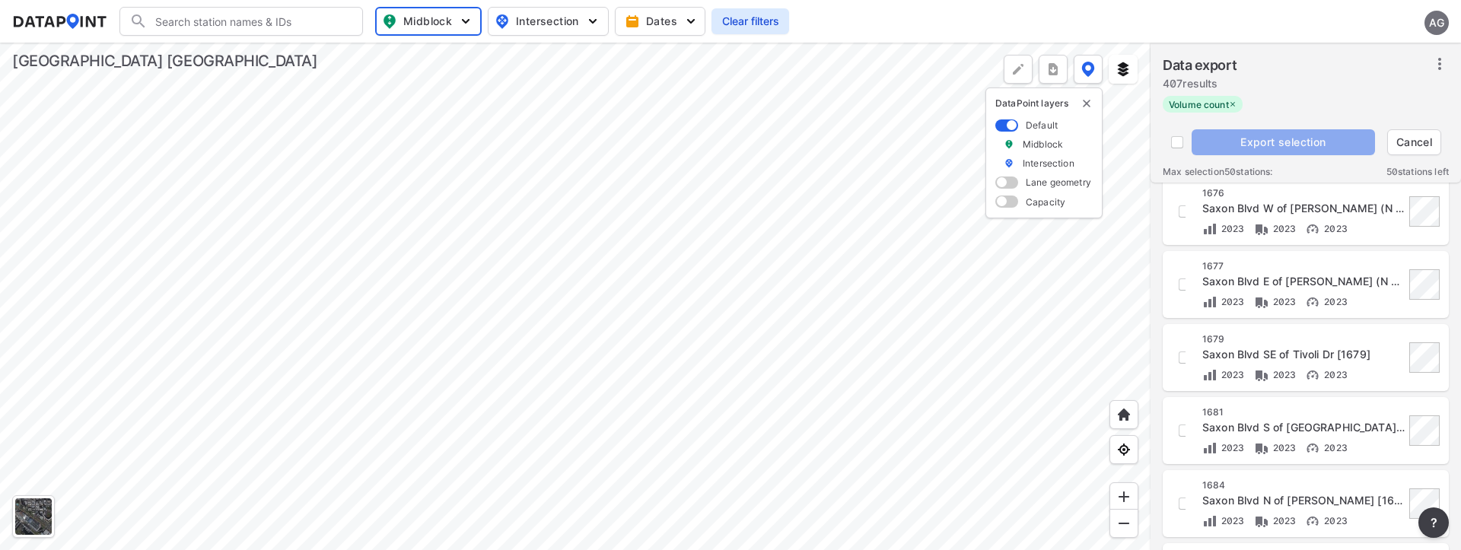
scroll to position [1491, 0]
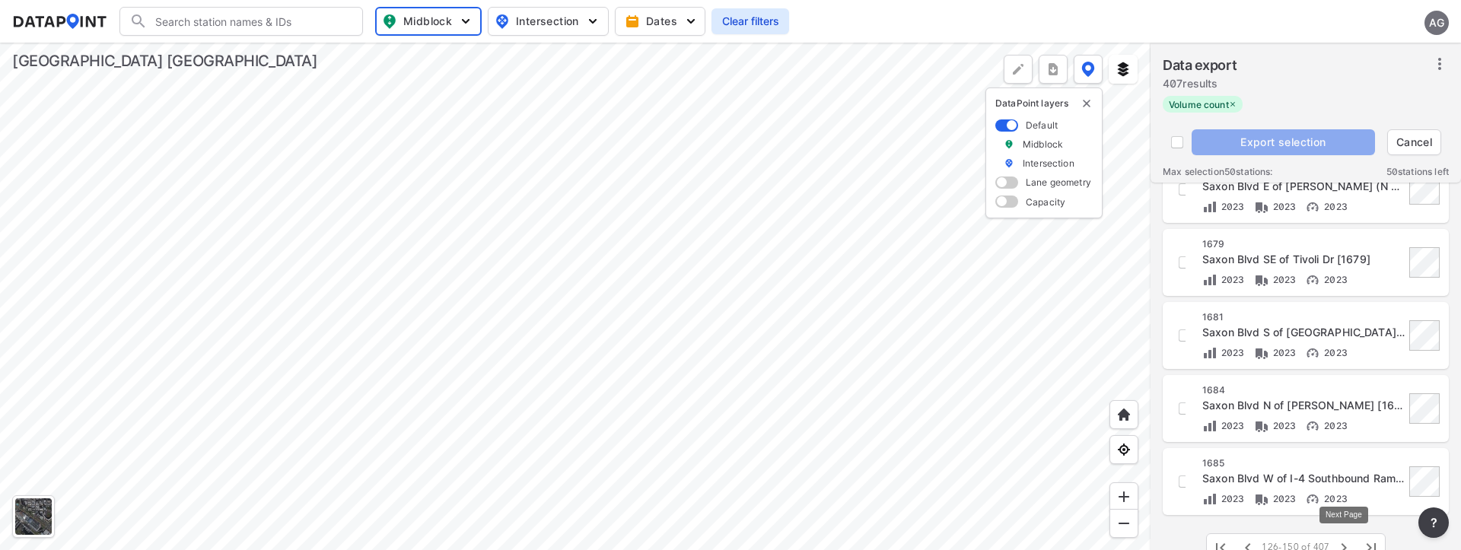
click at [1341, 540] on icon "button" at bounding box center [1344, 548] width 18 height 18
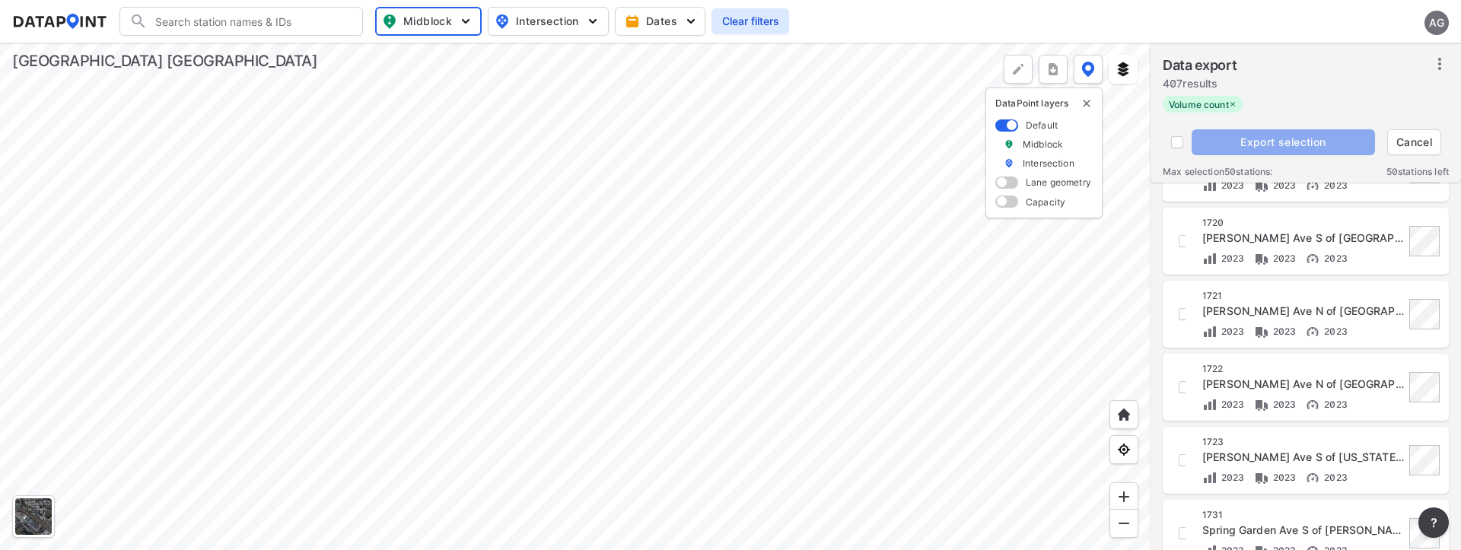
scroll to position [0, 0]
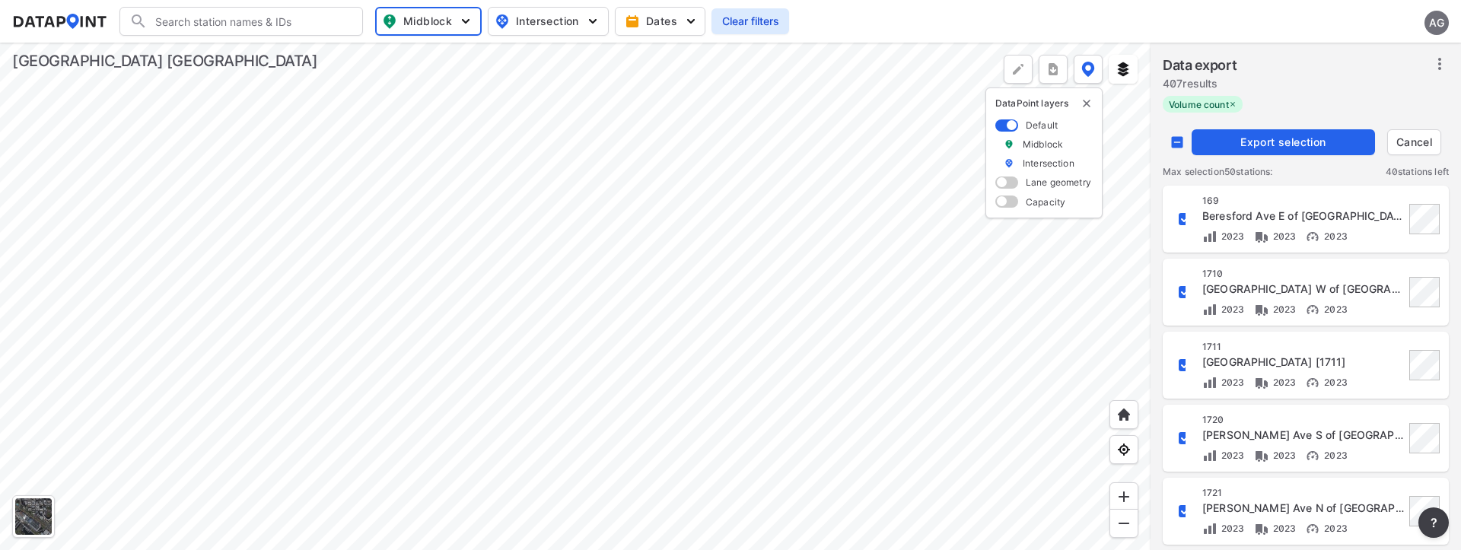
click at [1272, 139] on span "Export selection" at bounding box center [1283, 142] width 171 height 15
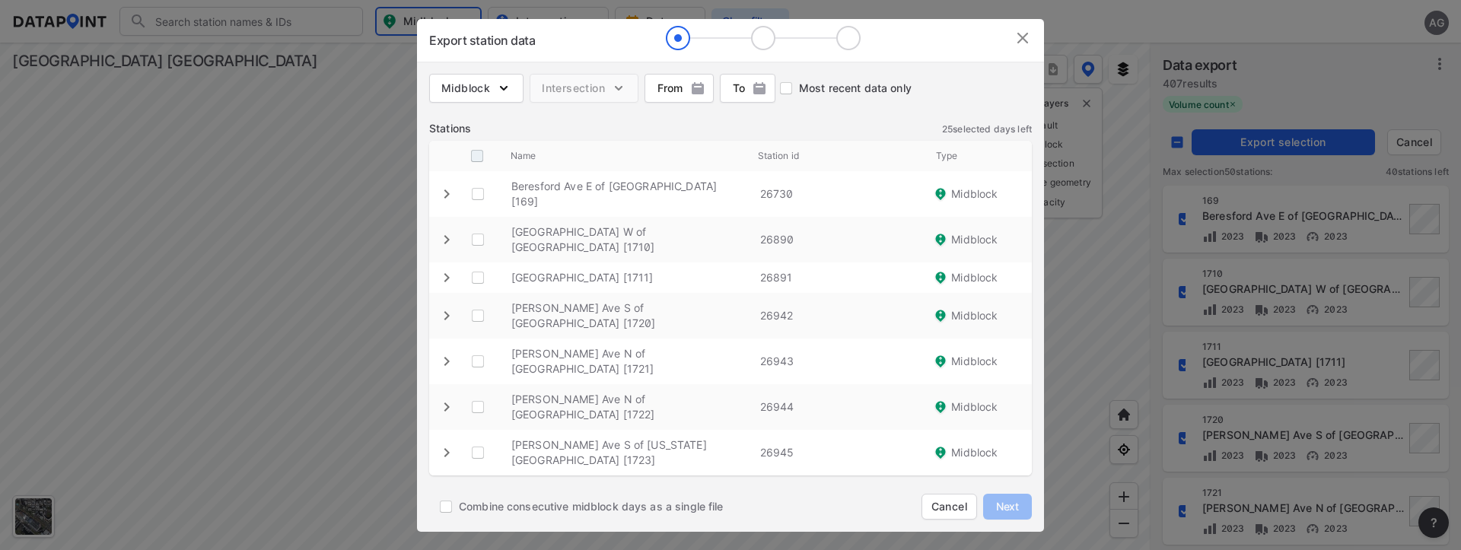
click at [483, 158] on input "decorative checkbox" at bounding box center [477, 156] width 29 height 29
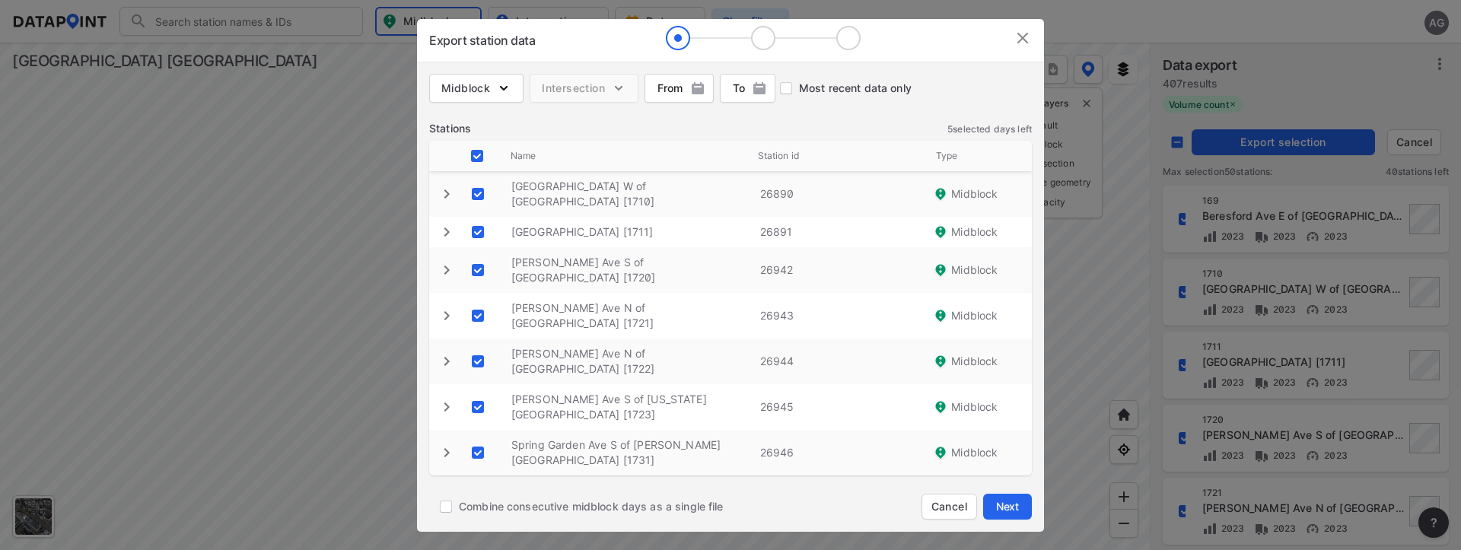
scroll to position [91, 0]
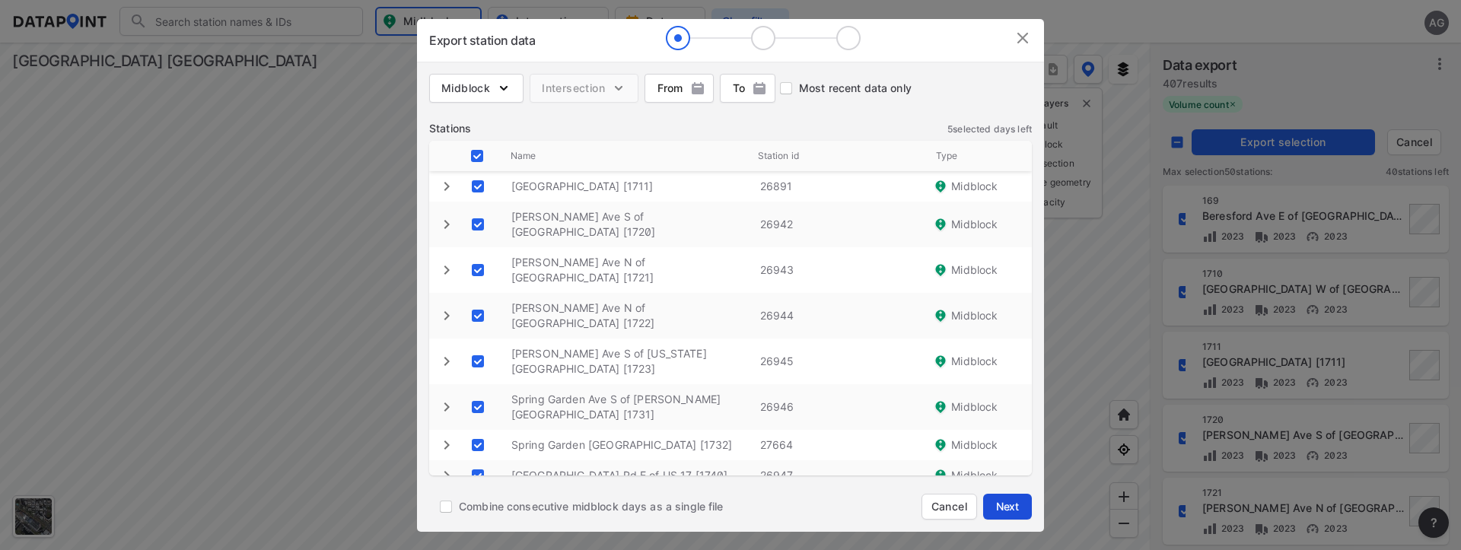
click at [1014, 500] on span "Next" at bounding box center [1008, 506] width 30 height 15
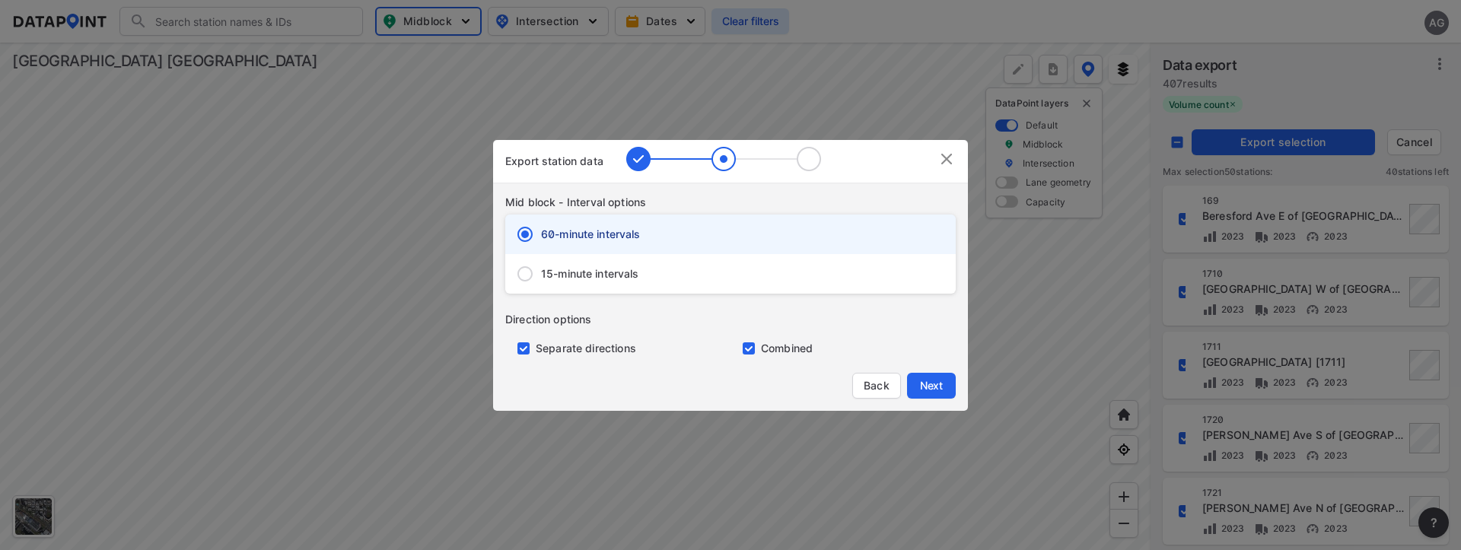
click at [583, 279] on span "15-minute intervals" at bounding box center [590, 273] width 98 height 15
click at [541, 279] on input "15-minute intervals" at bounding box center [525, 274] width 32 height 32
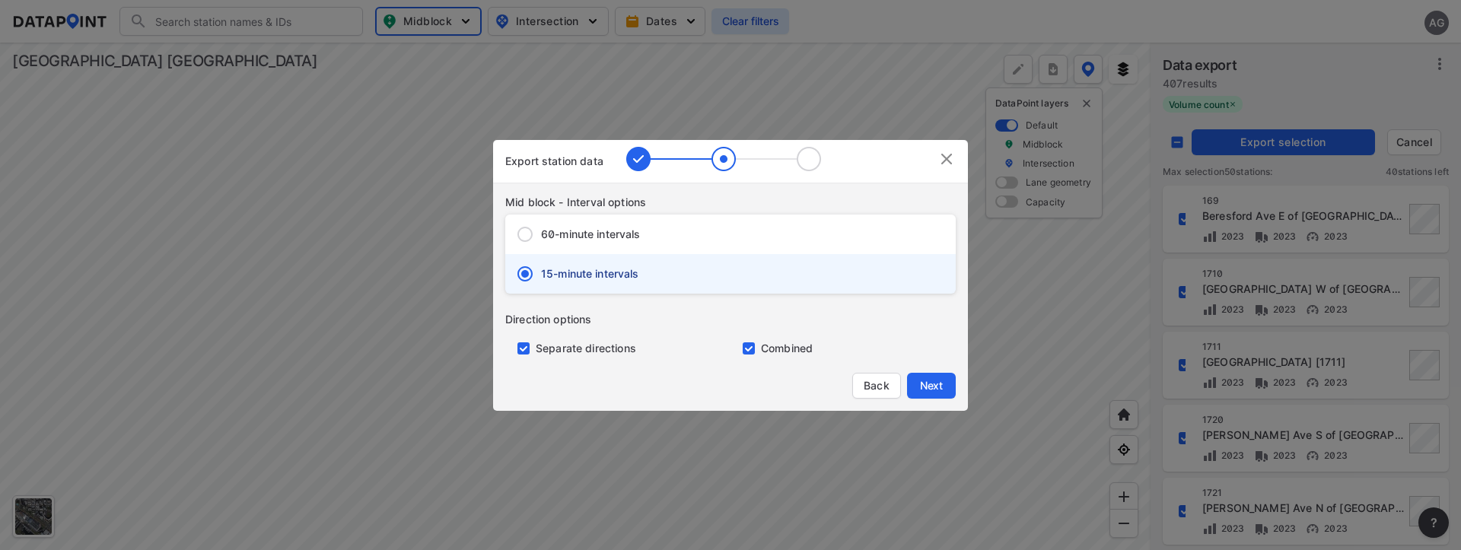
click at [524, 349] on input "primary checkbox" at bounding box center [520, 349] width 30 height 12
click at [932, 389] on span "Next" at bounding box center [931, 385] width 30 height 15
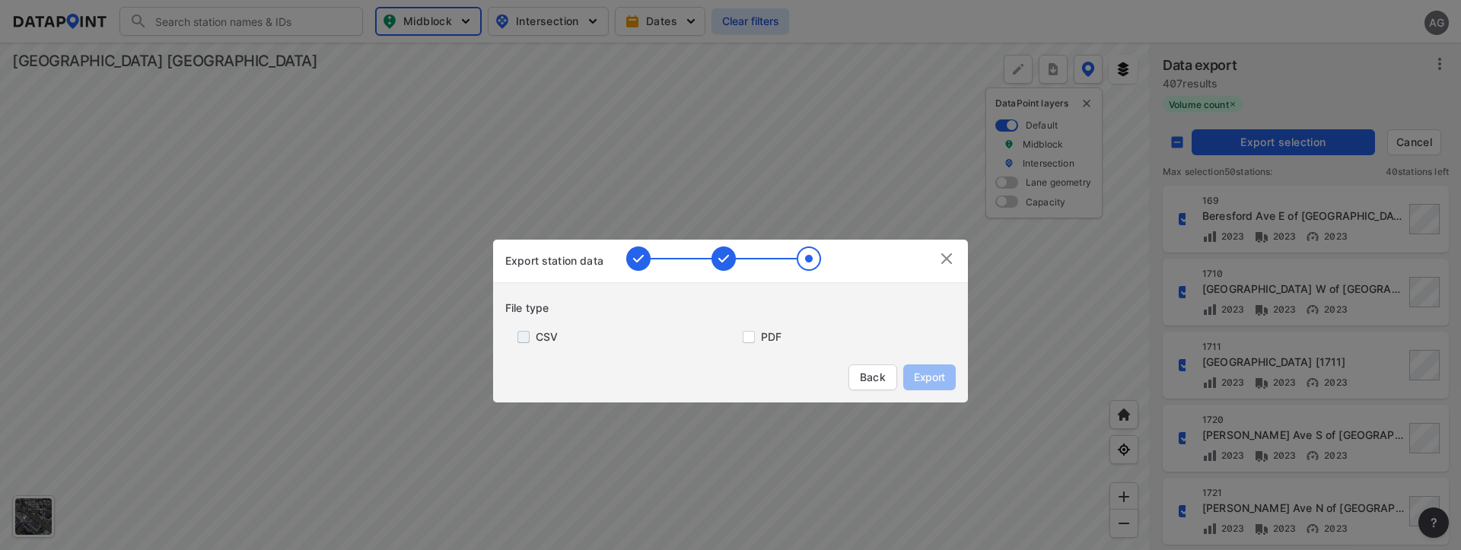
click at [521, 336] on input "primary checkbox" at bounding box center [520, 337] width 30 height 12
click at [926, 378] on span "Export" at bounding box center [930, 377] width 34 height 15
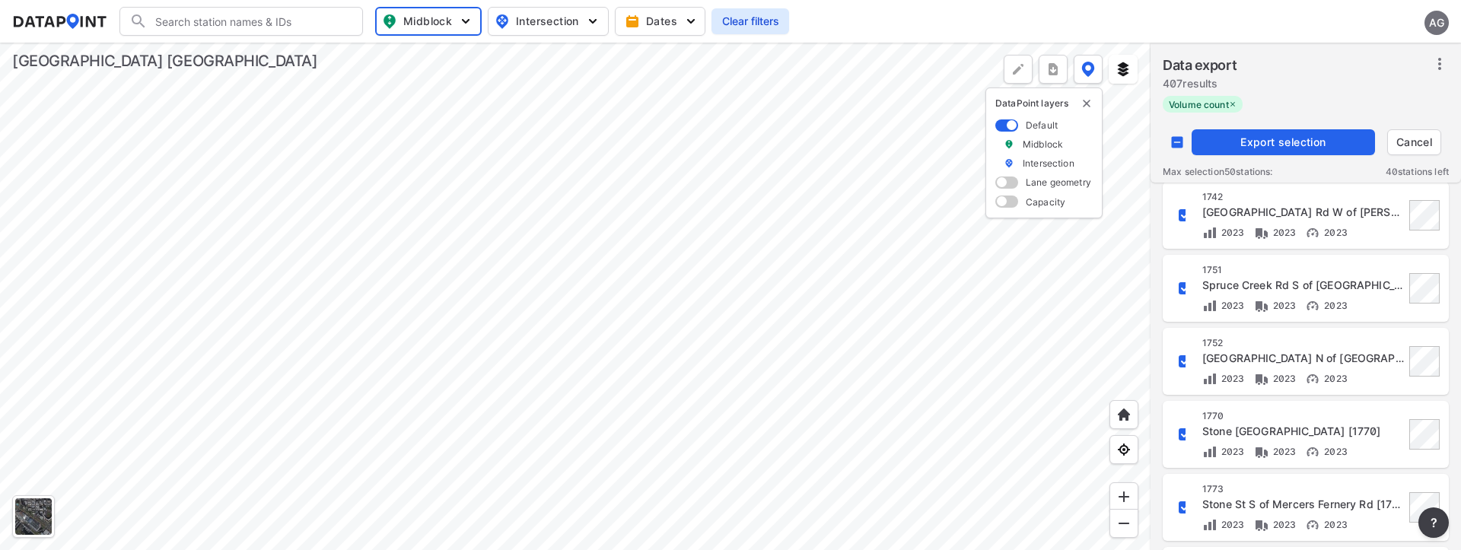
scroll to position [761, 0]
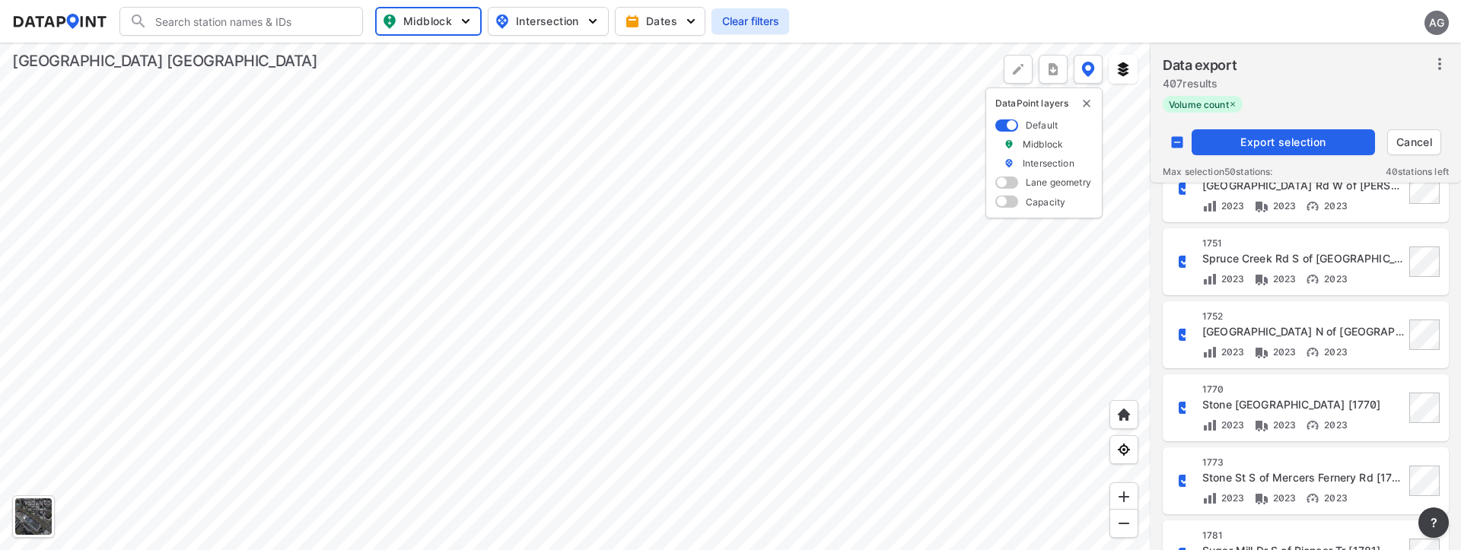
click at [1291, 138] on span "Export selection" at bounding box center [1283, 142] width 171 height 15
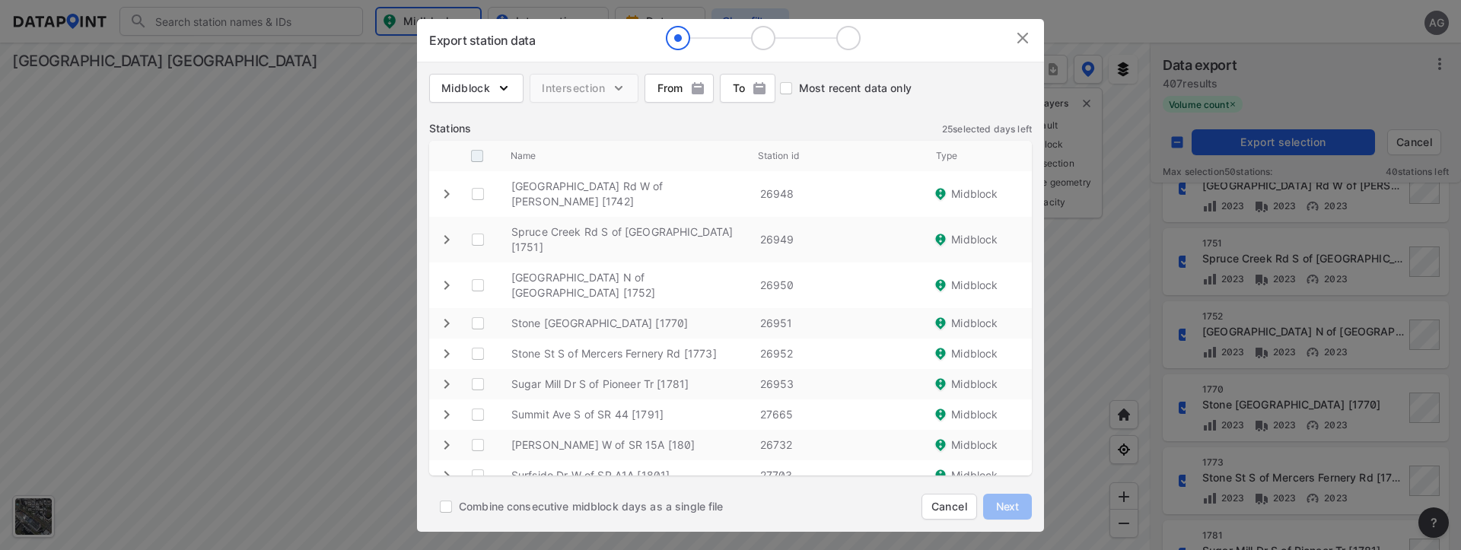
click at [477, 155] on input "decorative checkbox" at bounding box center [477, 156] width 29 height 29
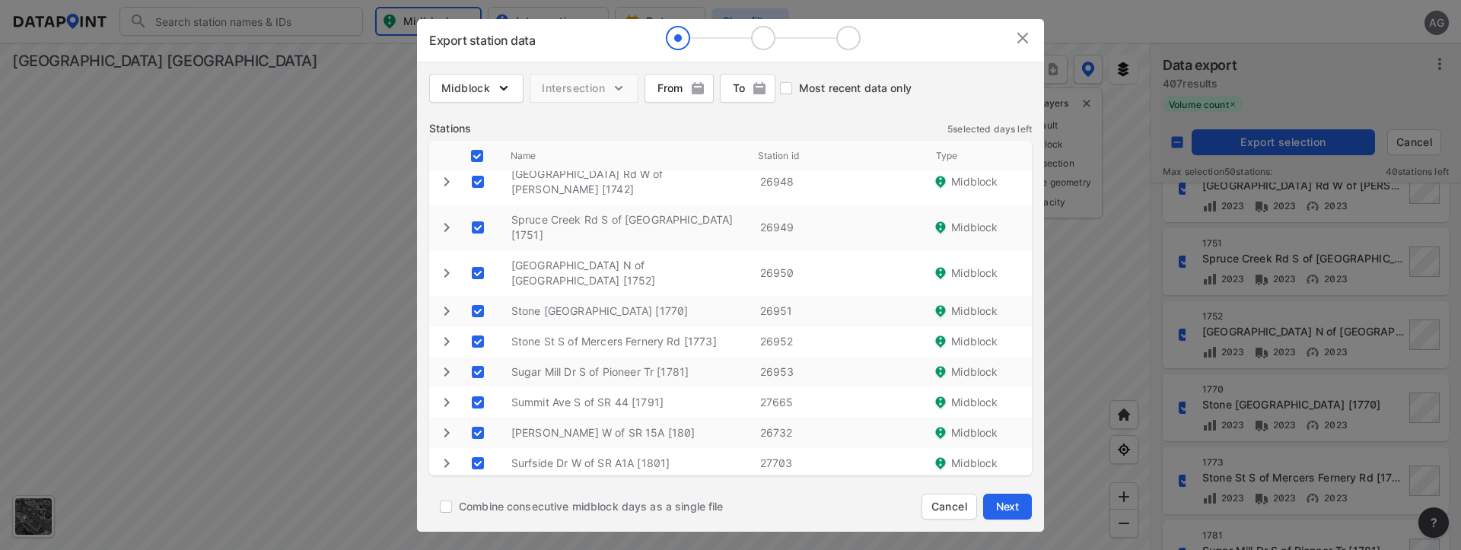
scroll to position [15, 0]
click at [1002, 501] on span "Next" at bounding box center [1008, 506] width 30 height 15
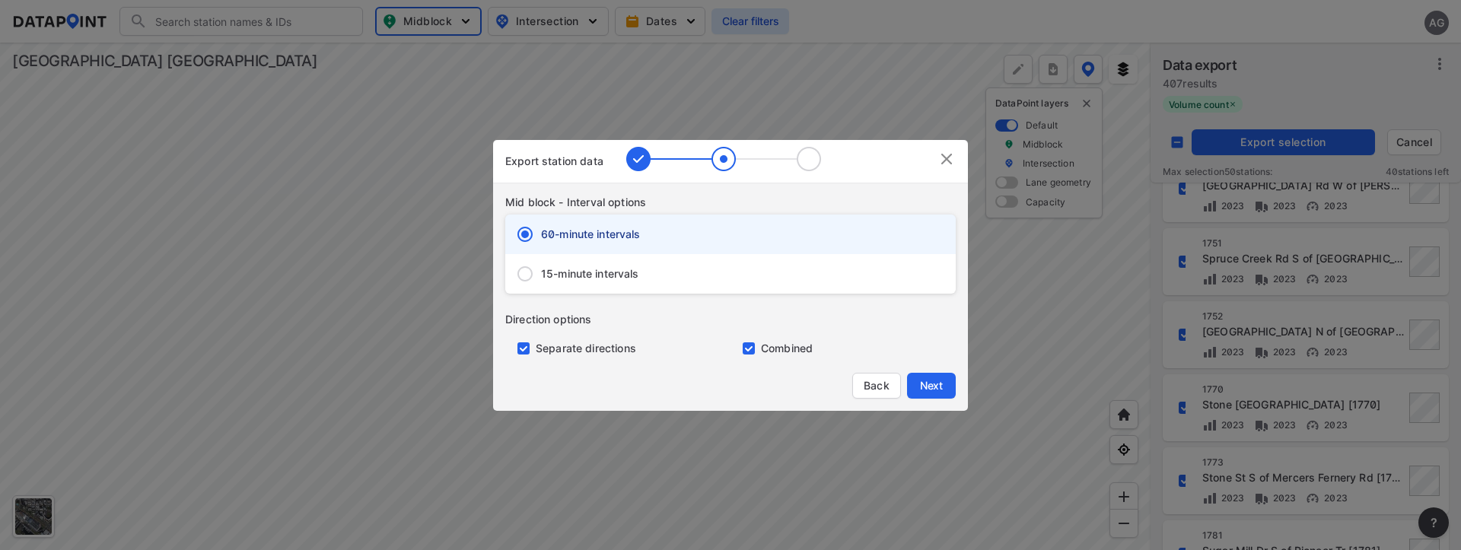
click at [530, 267] on input "15-minute intervals" at bounding box center [525, 274] width 32 height 32
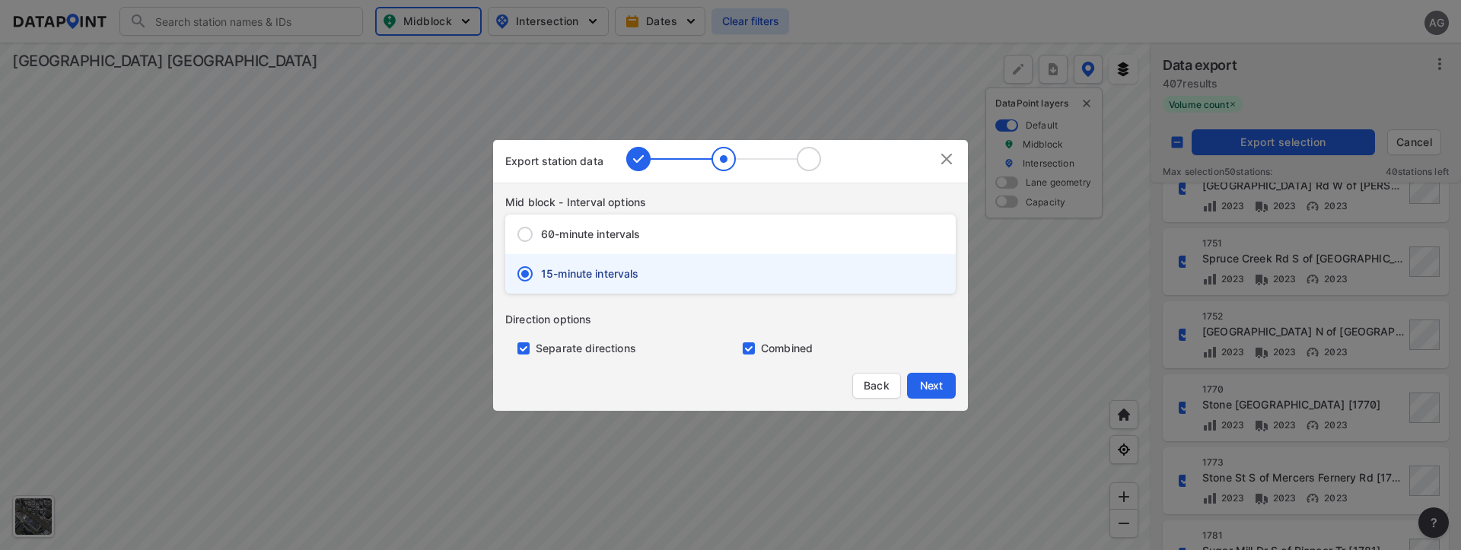
click at [524, 352] on input "primary checkbox" at bounding box center [520, 349] width 30 height 12
click at [941, 381] on span "Next" at bounding box center [931, 385] width 30 height 15
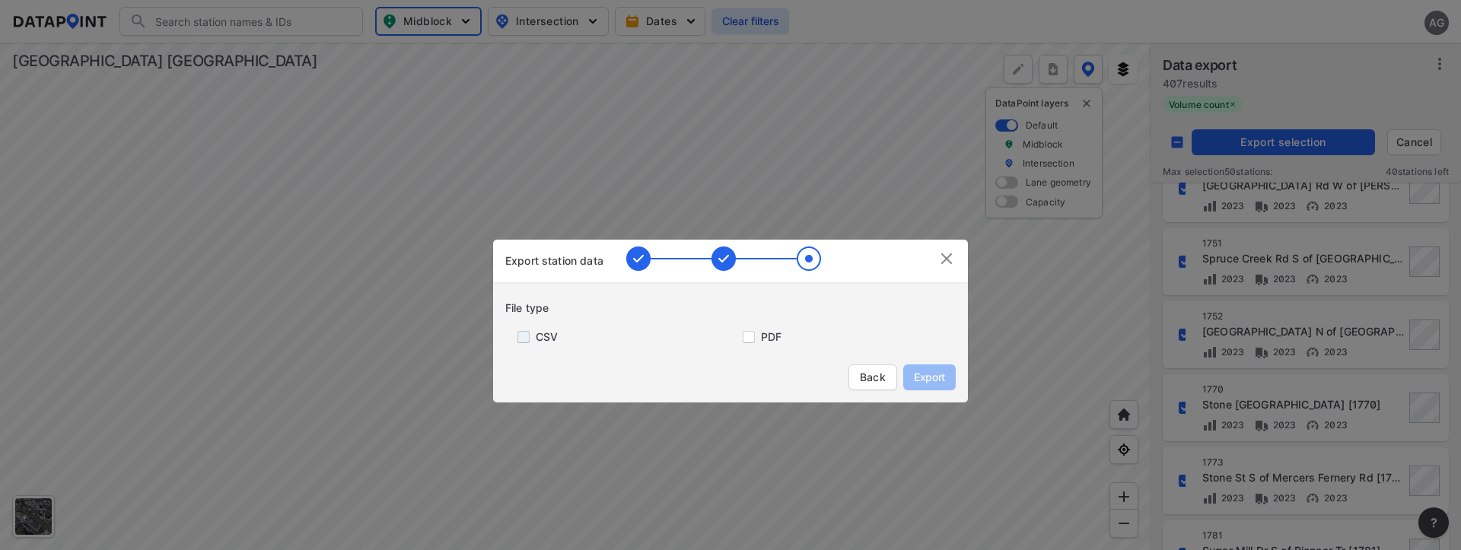
click at [522, 333] on input "primary checkbox" at bounding box center [520, 337] width 30 height 12
click at [930, 375] on span "Export" at bounding box center [930, 377] width 34 height 15
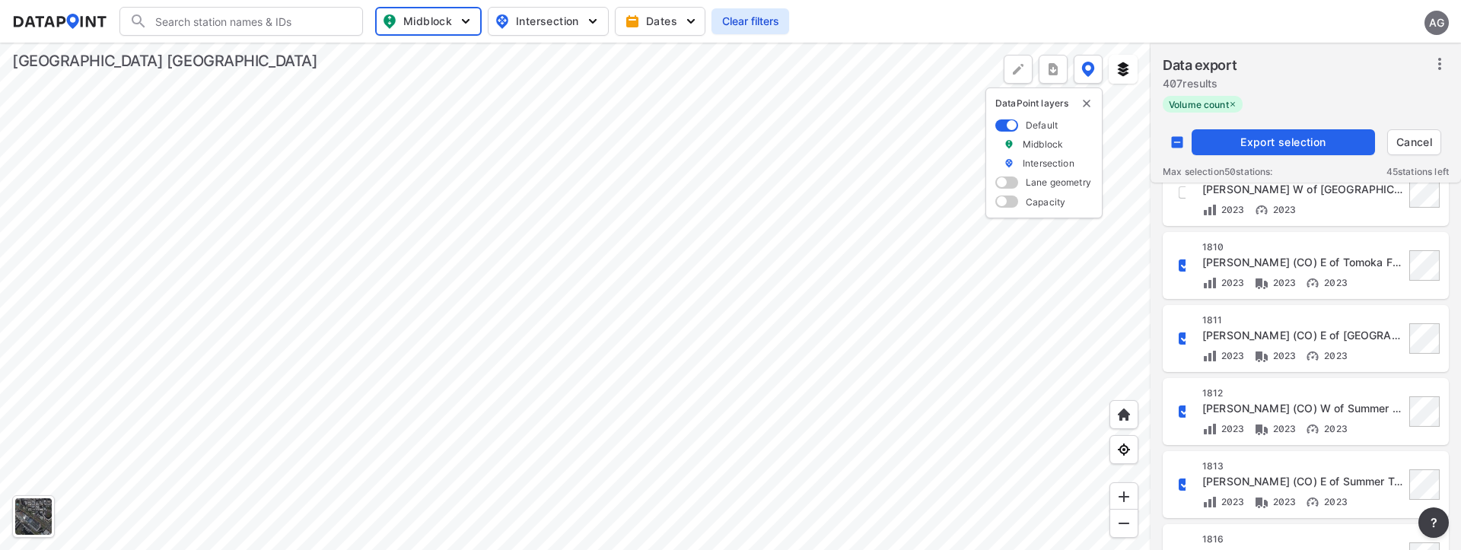
scroll to position [1491, 0]
click at [1284, 143] on span "Export selection" at bounding box center [1283, 142] width 171 height 15
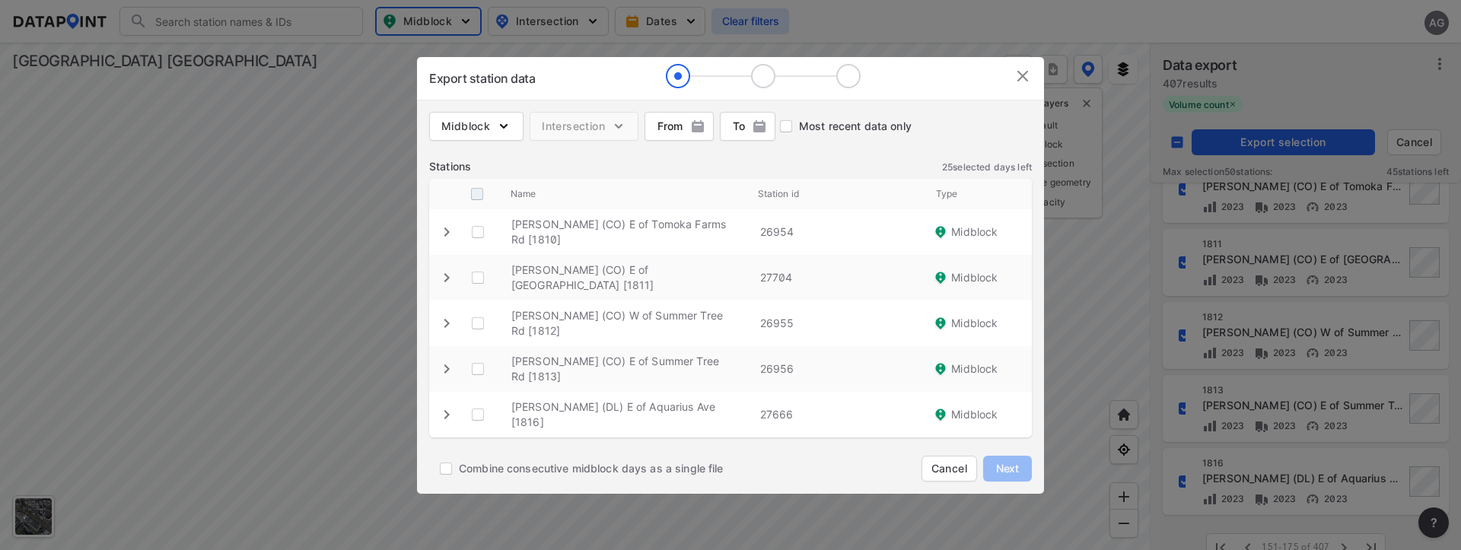
click at [482, 201] on input "decorative checkbox" at bounding box center [477, 194] width 29 height 29
click at [1023, 460] on button "Next" at bounding box center [1007, 469] width 49 height 26
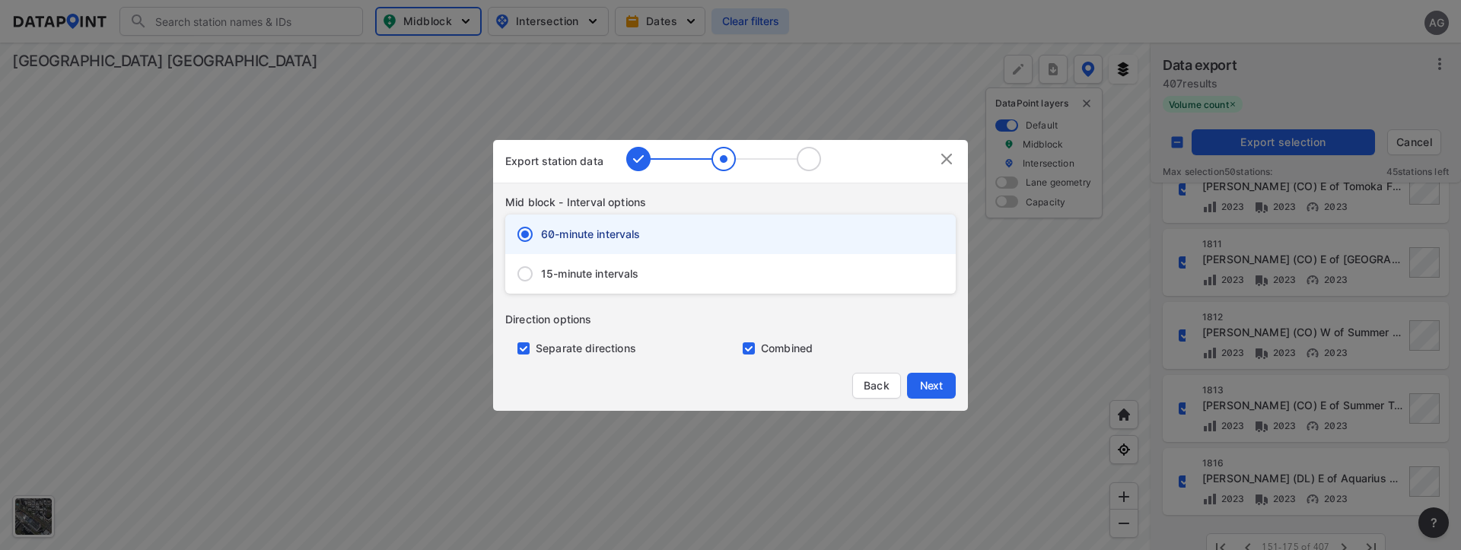
click at [527, 272] on input "15-minute intervals" at bounding box center [525, 274] width 32 height 32
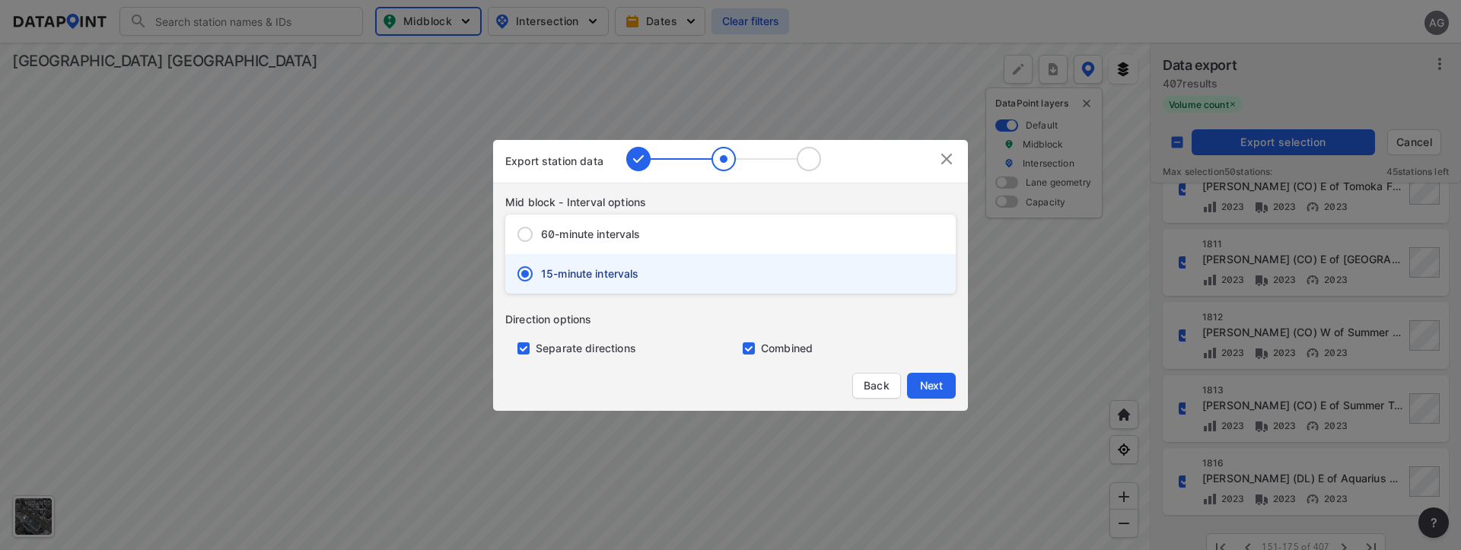
click at [527, 346] on input "primary checkbox" at bounding box center [520, 349] width 30 height 12
click at [925, 387] on span "Next" at bounding box center [931, 385] width 30 height 15
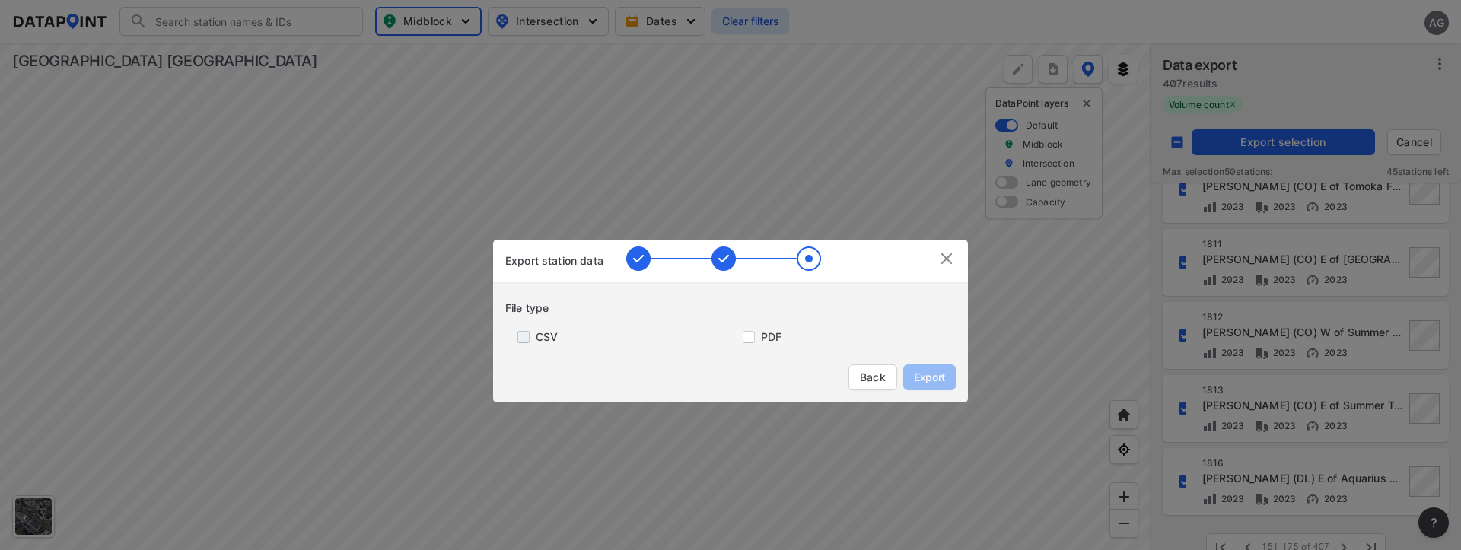
click at [517, 335] on input "primary checkbox" at bounding box center [520, 337] width 30 height 12
click at [919, 380] on span "Export" at bounding box center [930, 377] width 34 height 15
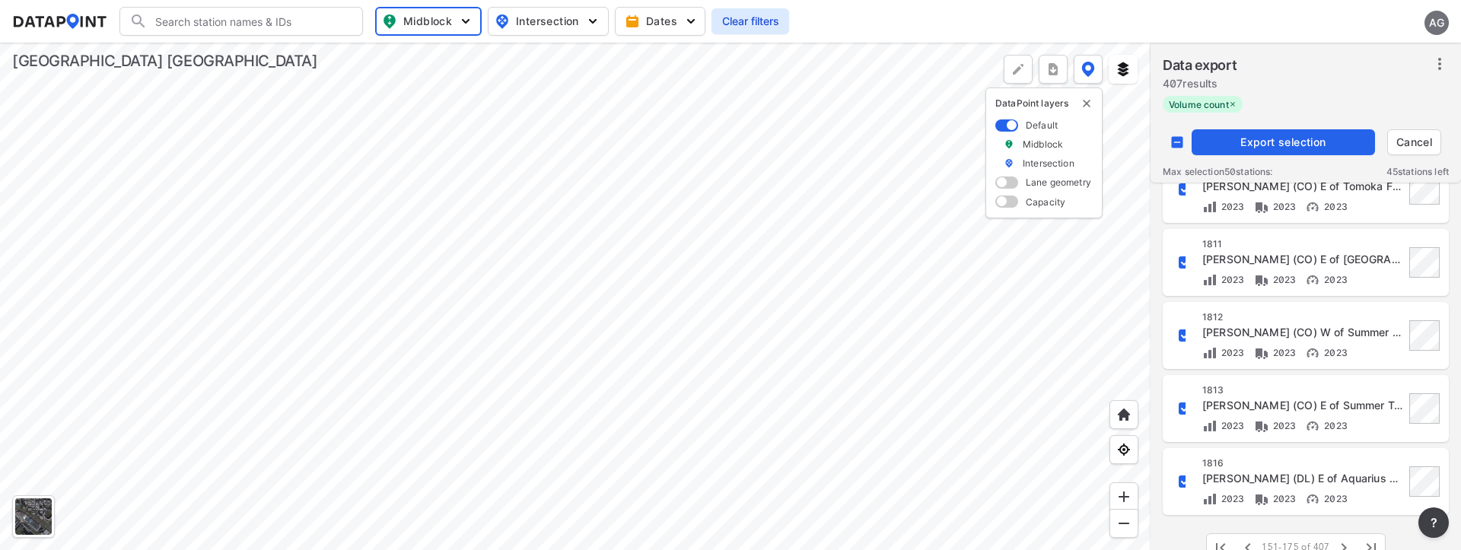
click at [1130, 165] on div at bounding box center [575, 297] width 1151 height 508
click at [1175, 141] on input "decorative checkbox" at bounding box center [1177, 142] width 29 height 29
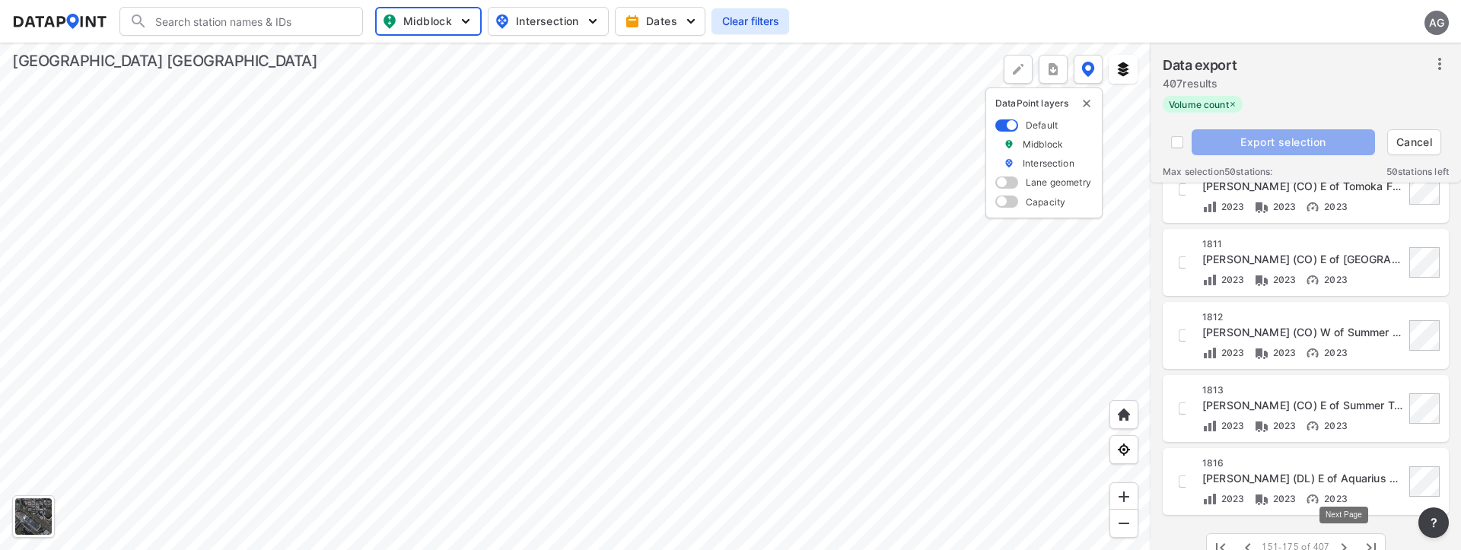
click at [1343, 543] on icon "button" at bounding box center [1344, 548] width 18 height 18
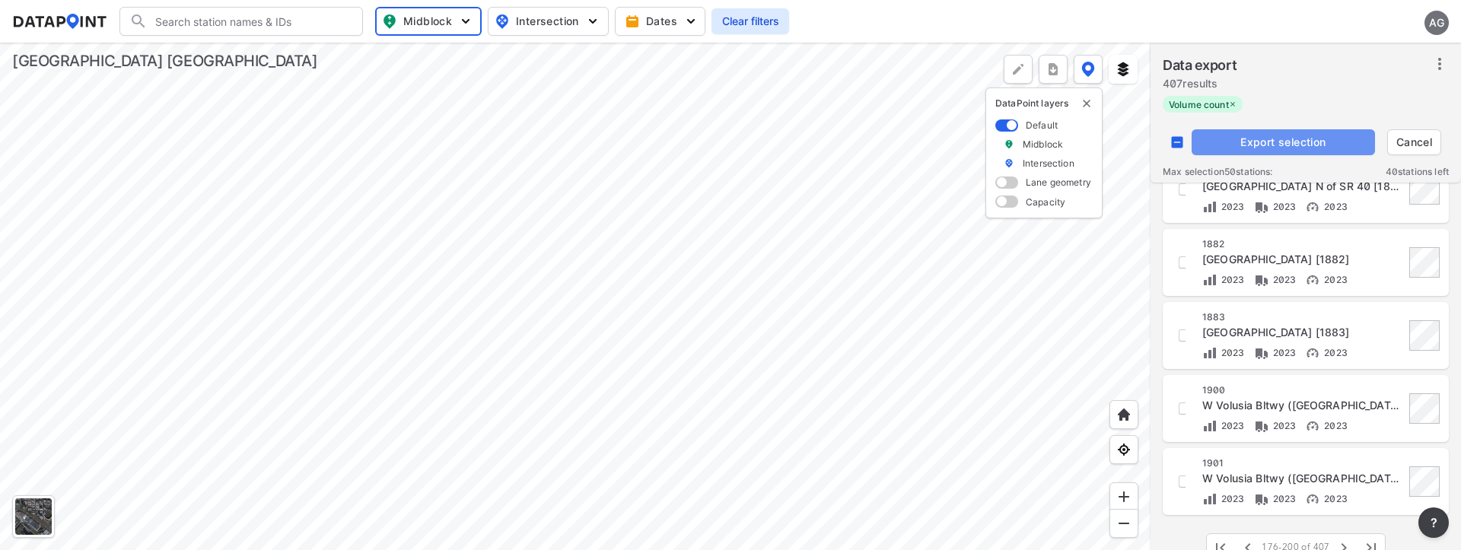
click at [1265, 139] on span "Export selection" at bounding box center [1283, 142] width 171 height 15
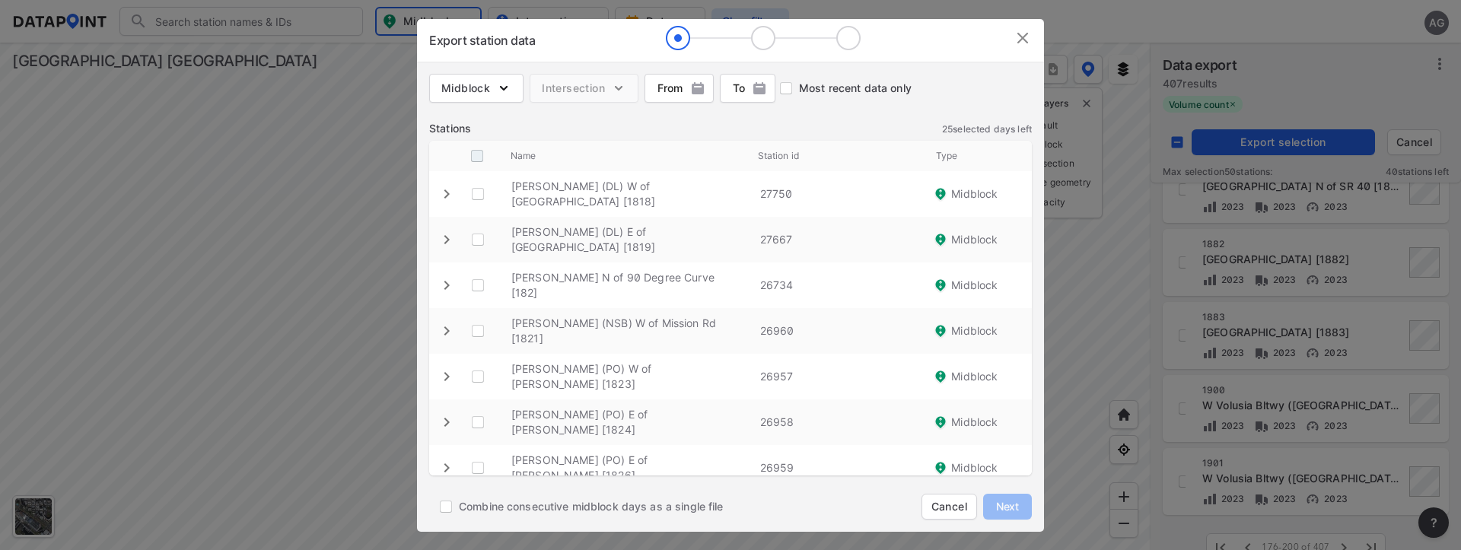
click at [480, 155] on input "decorative checkbox" at bounding box center [477, 156] width 29 height 29
click at [996, 503] on span "Next" at bounding box center [1008, 506] width 30 height 15
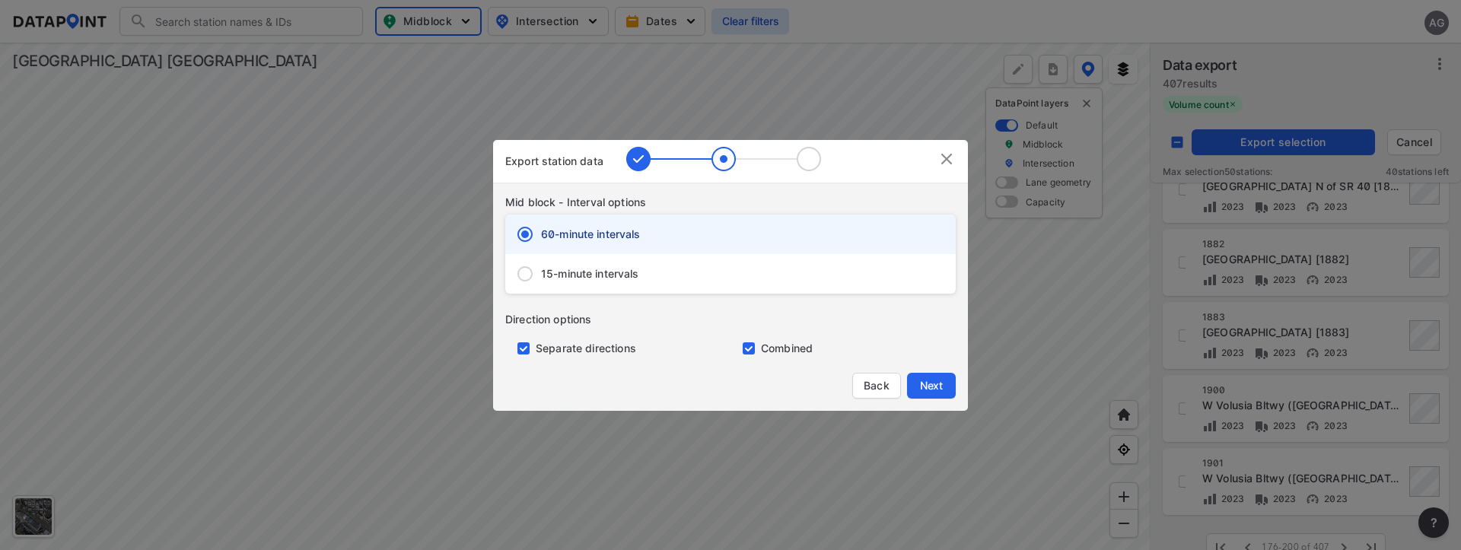
click at [534, 269] on input "15-minute intervals" at bounding box center [525, 274] width 32 height 32
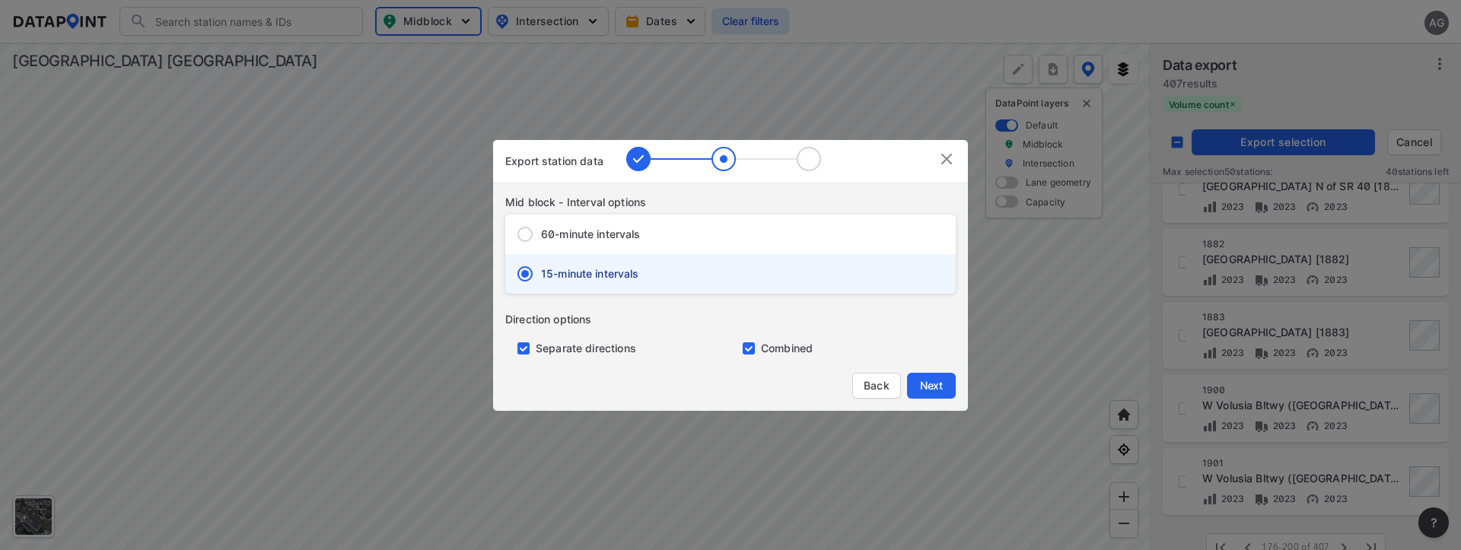
click at [524, 343] on input "primary checkbox" at bounding box center [520, 349] width 30 height 12
click at [931, 383] on span "Next" at bounding box center [931, 385] width 30 height 15
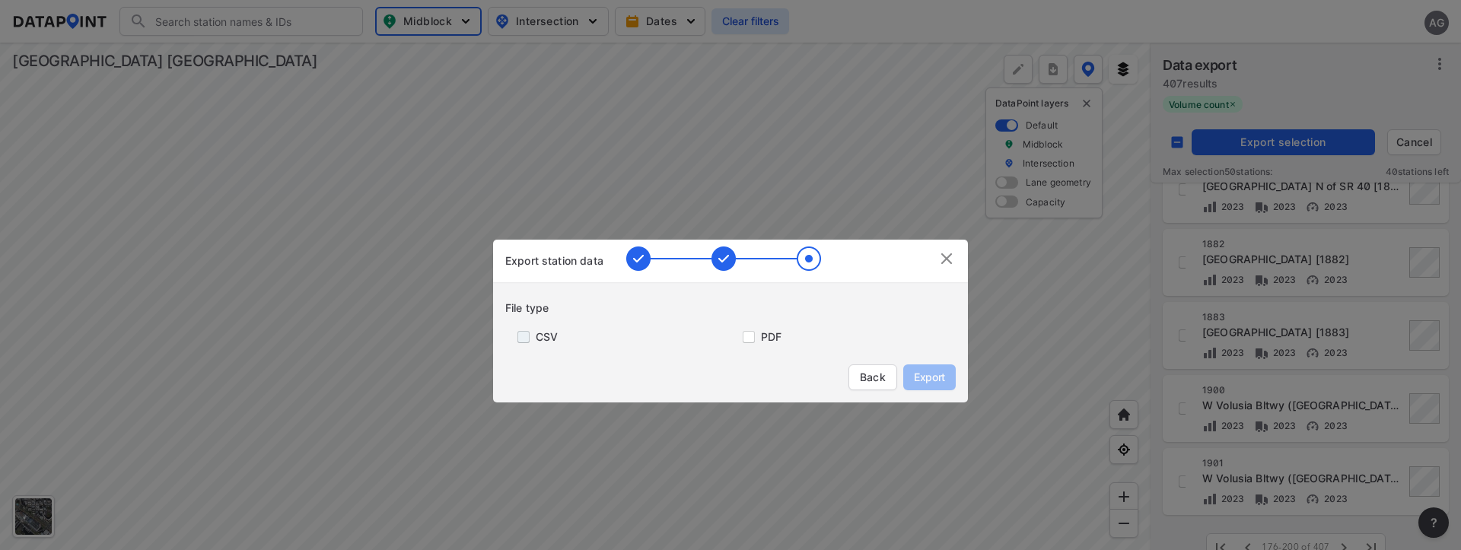
click at [534, 336] on input "primary checkbox" at bounding box center [520, 337] width 30 height 12
click at [929, 377] on span "Export" at bounding box center [930, 377] width 34 height 15
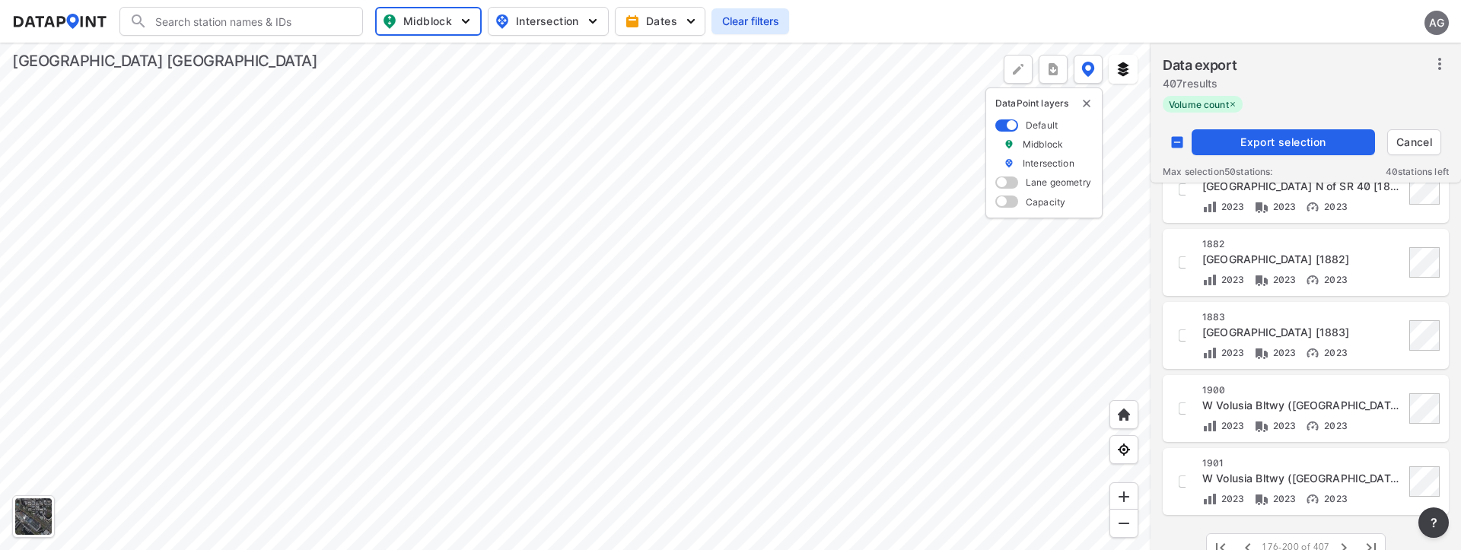
click at [1130, 142] on div at bounding box center [575, 297] width 1151 height 508
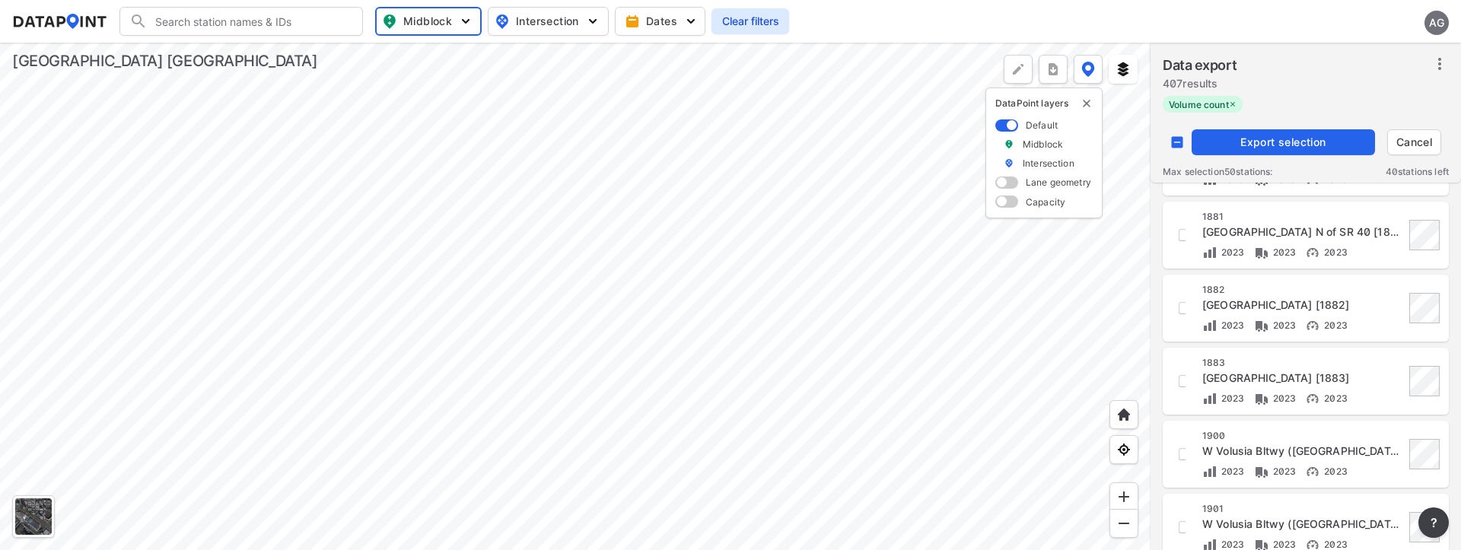
scroll to position [1446, 0]
click at [1277, 142] on span "Export selection" at bounding box center [1283, 142] width 171 height 15
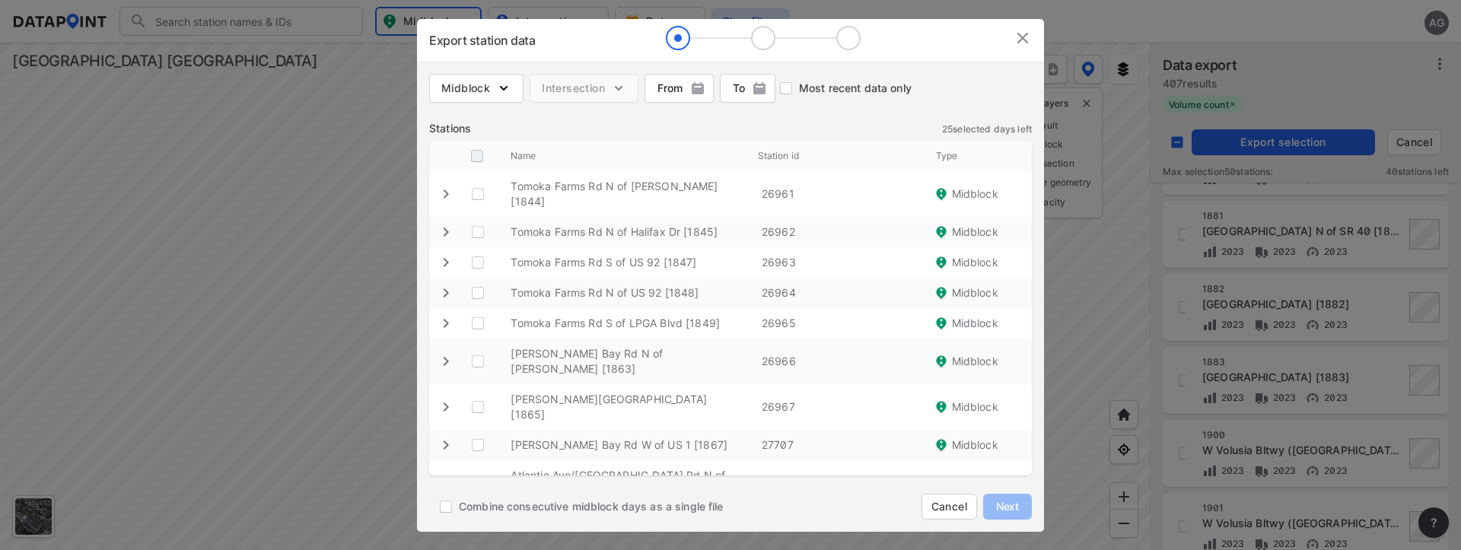
click at [481, 153] on input "decorative checkbox" at bounding box center [477, 156] width 29 height 29
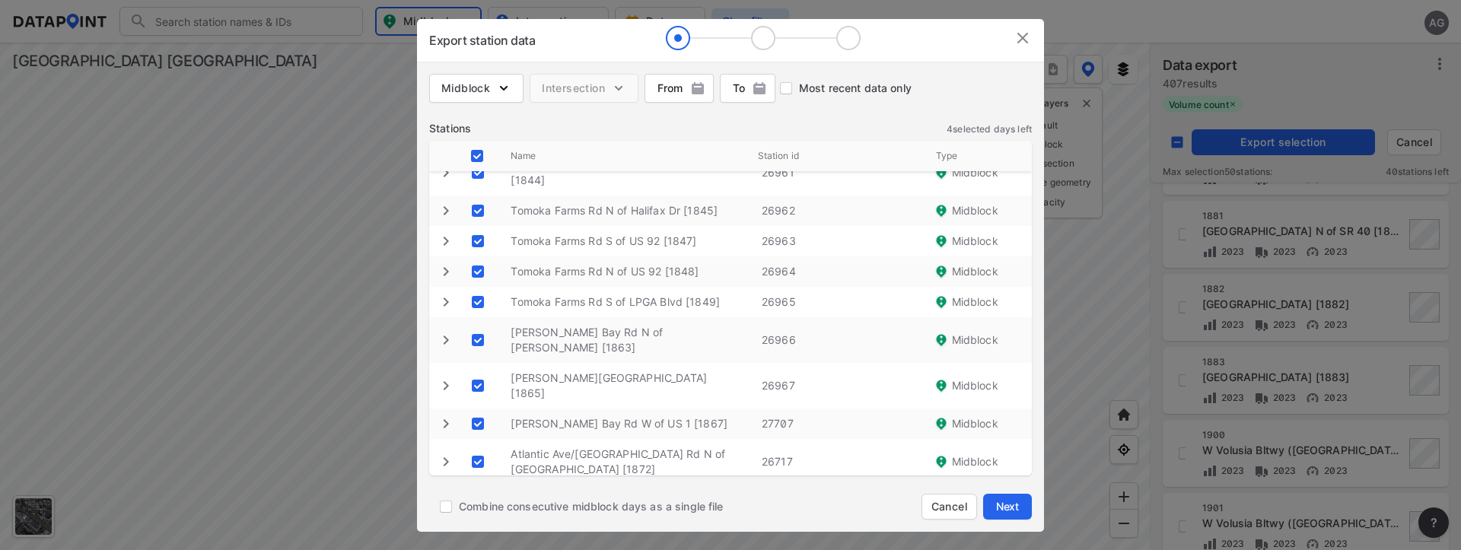
scroll to position [30, 0]
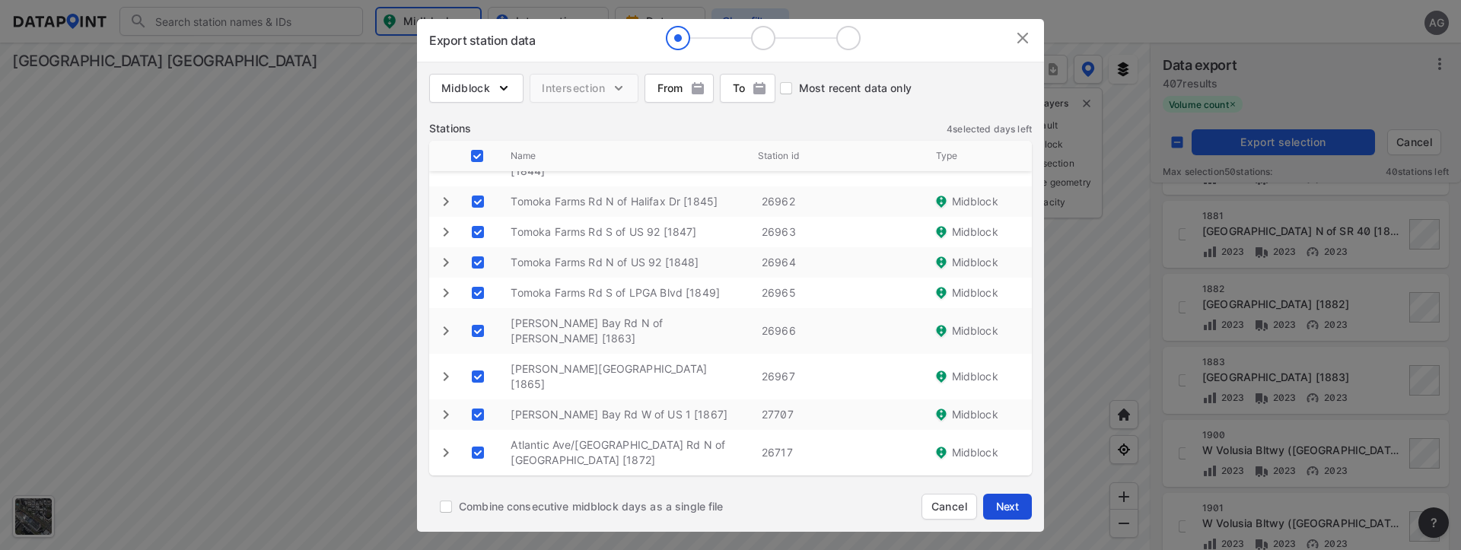
click at [1008, 502] on span "Next" at bounding box center [1008, 506] width 30 height 15
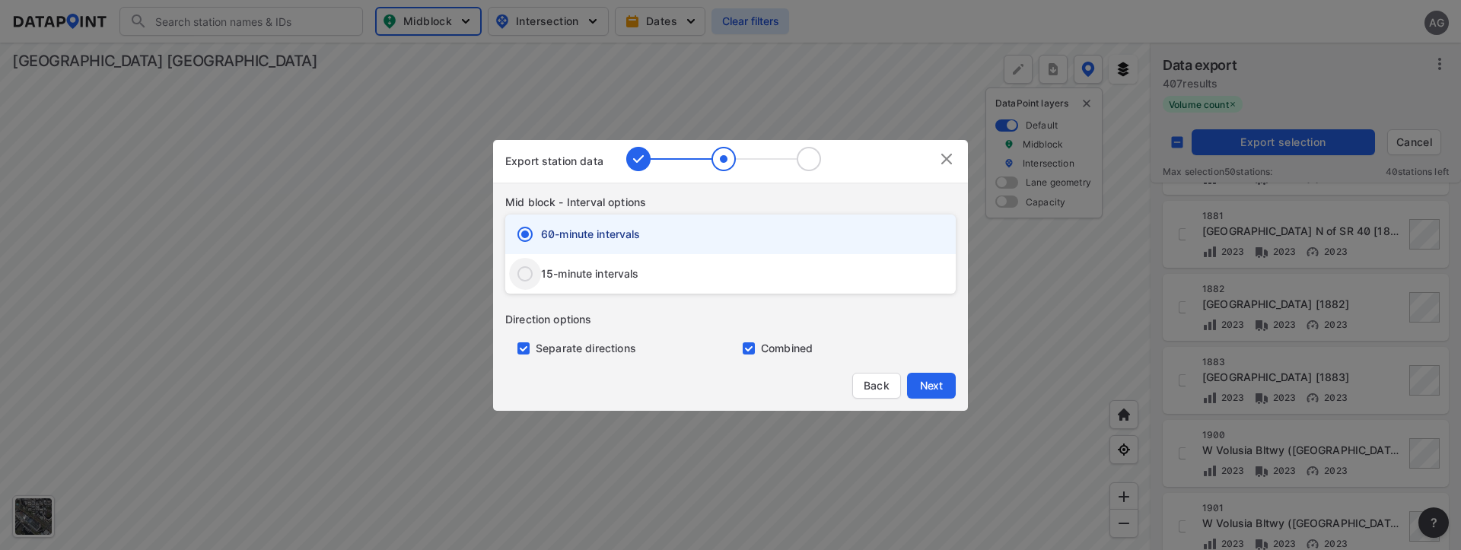
click at [525, 268] on input "15-minute intervals" at bounding box center [525, 274] width 32 height 32
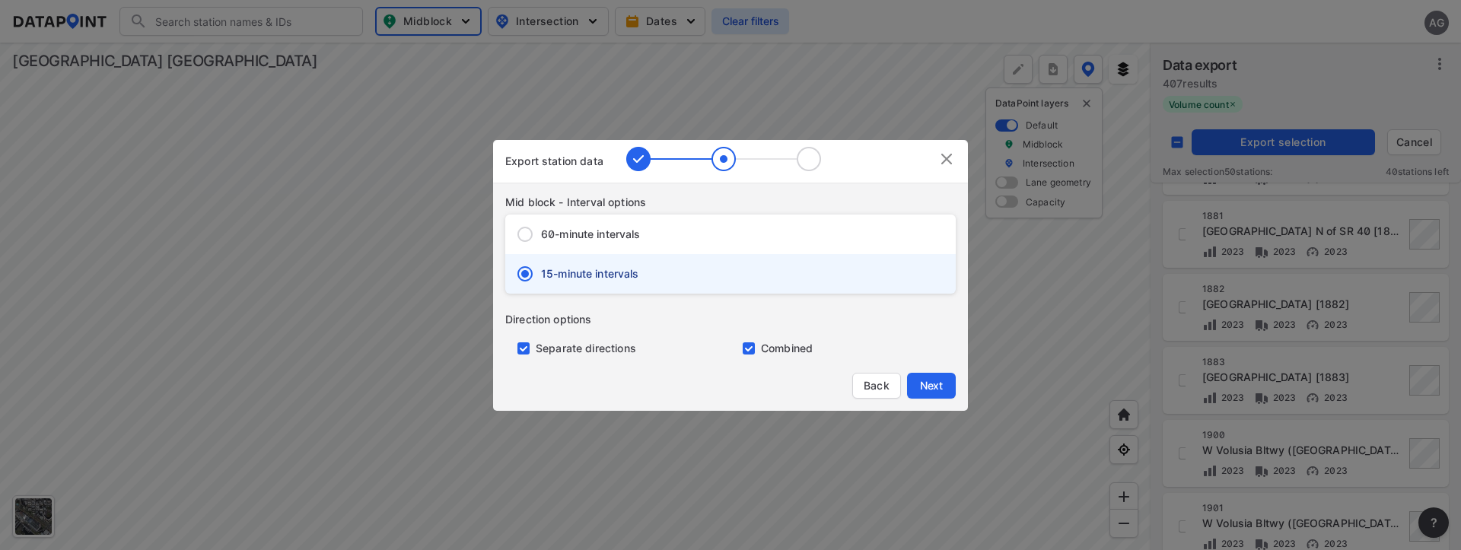
click at [525, 346] on input "primary checkbox" at bounding box center [520, 349] width 30 height 12
click at [930, 385] on span "Next" at bounding box center [931, 385] width 30 height 15
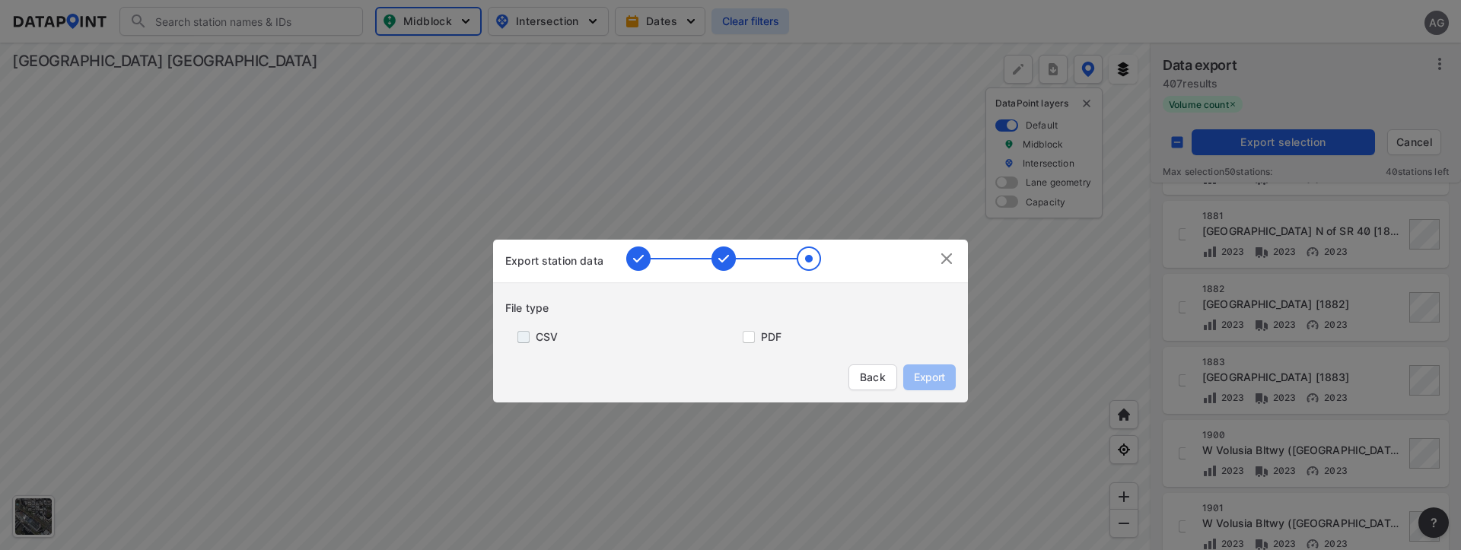
click at [526, 342] on input "primary checkbox" at bounding box center [520, 337] width 30 height 12
click at [921, 381] on span "Export" at bounding box center [930, 377] width 34 height 15
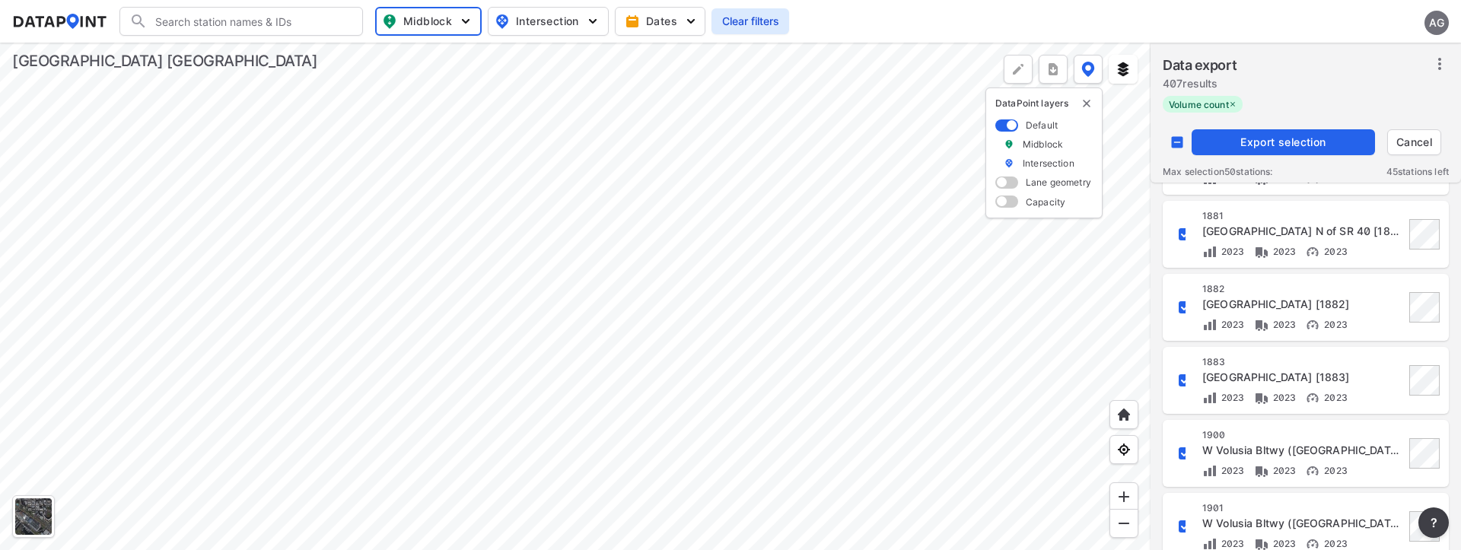
scroll to position [1491, 0]
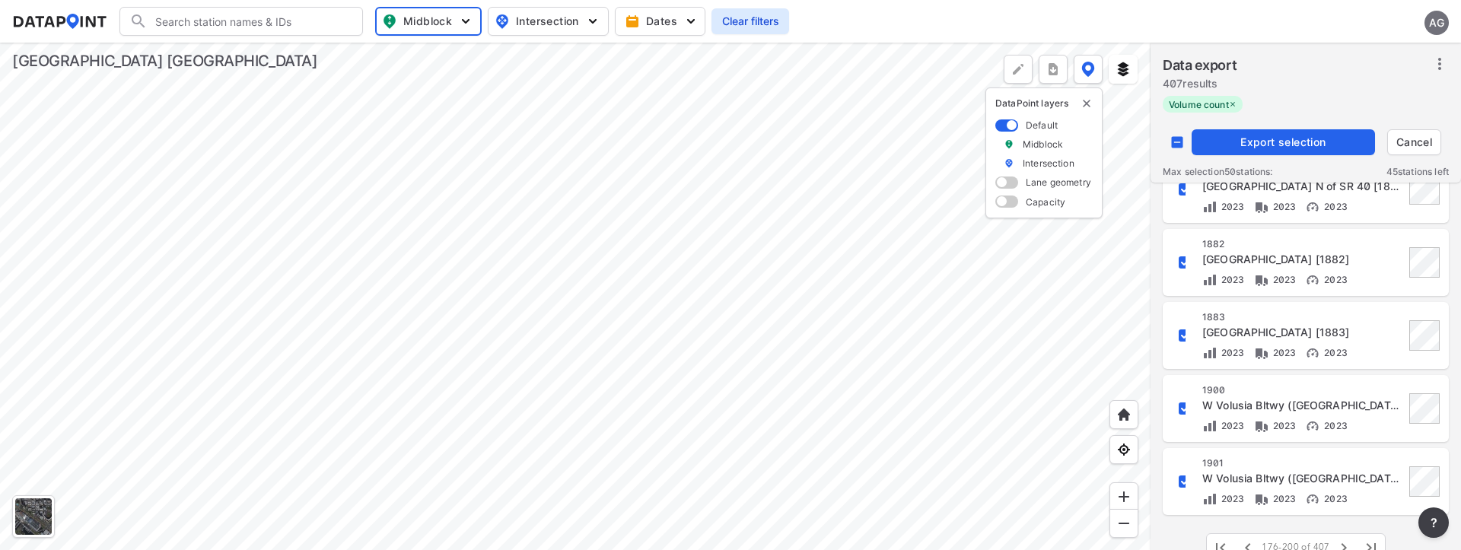
click at [1419, 86] on div "Data export 407 results" at bounding box center [1306, 75] width 286 height 41
click at [1315, 133] on button "Export selection" at bounding box center [1283, 142] width 183 height 26
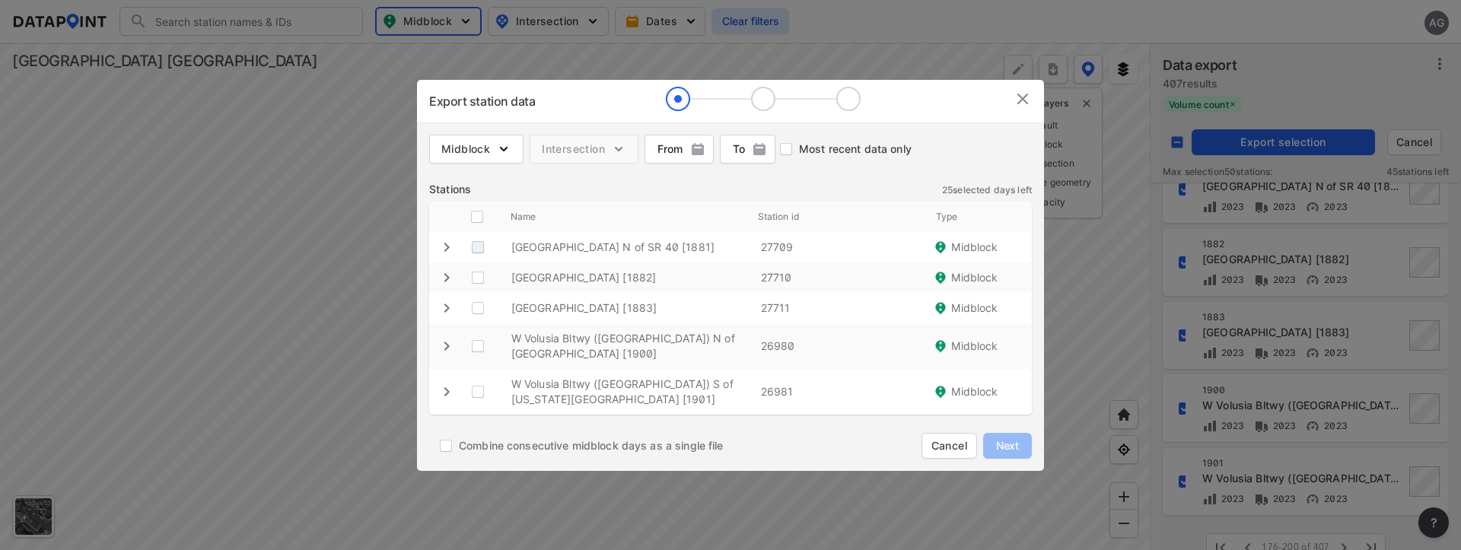
click at [474, 241] on \ "decorative checkbox" at bounding box center [478, 247] width 29 height 29
click at [476, 219] on input "decorative checkbox" at bounding box center [477, 216] width 29 height 29
click at [1012, 443] on span "Next" at bounding box center [1008, 445] width 30 height 15
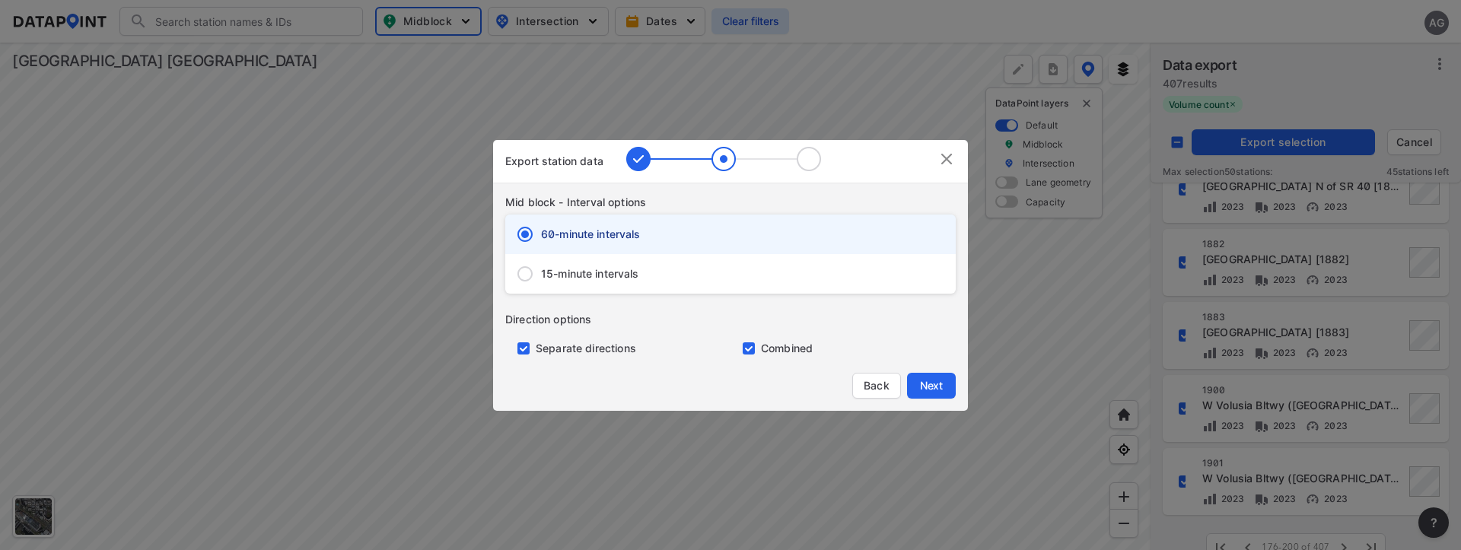
click at [529, 271] on input "15-minute intervals" at bounding box center [525, 274] width 32 height 32
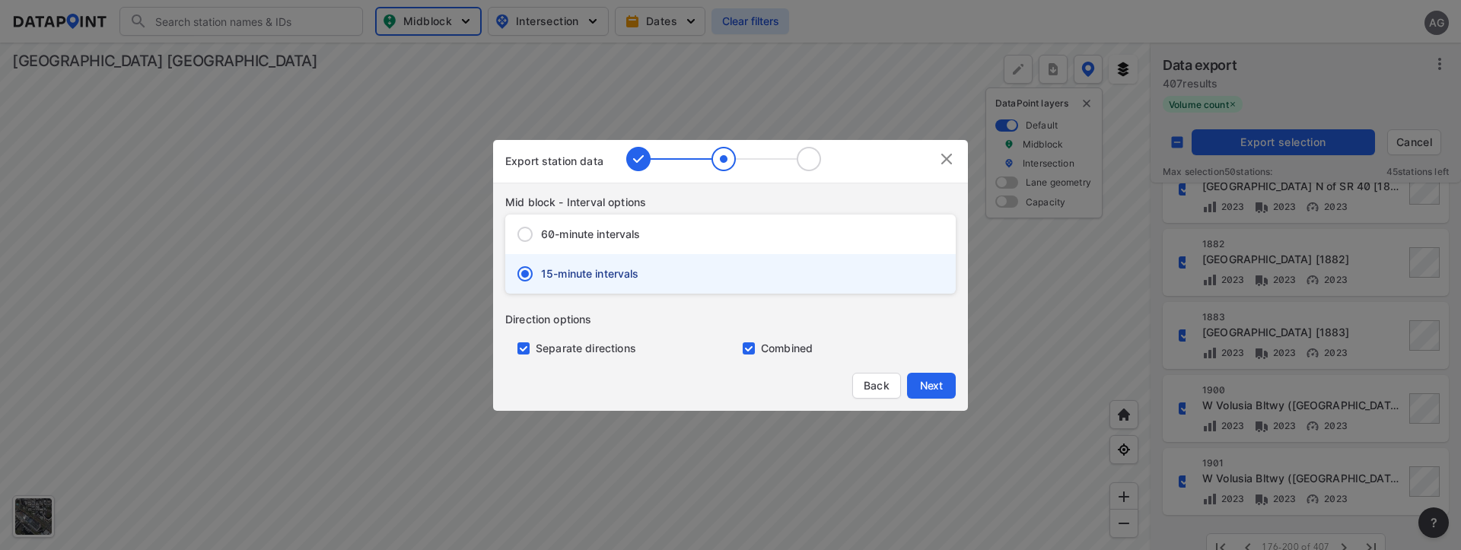
click at [528, 344] on input "primary checkbox" at bounding box center [520, 349] width 30 height 12
click at [925, 381] on span "Next" at bounding box center [931, 385] width 30 height 15
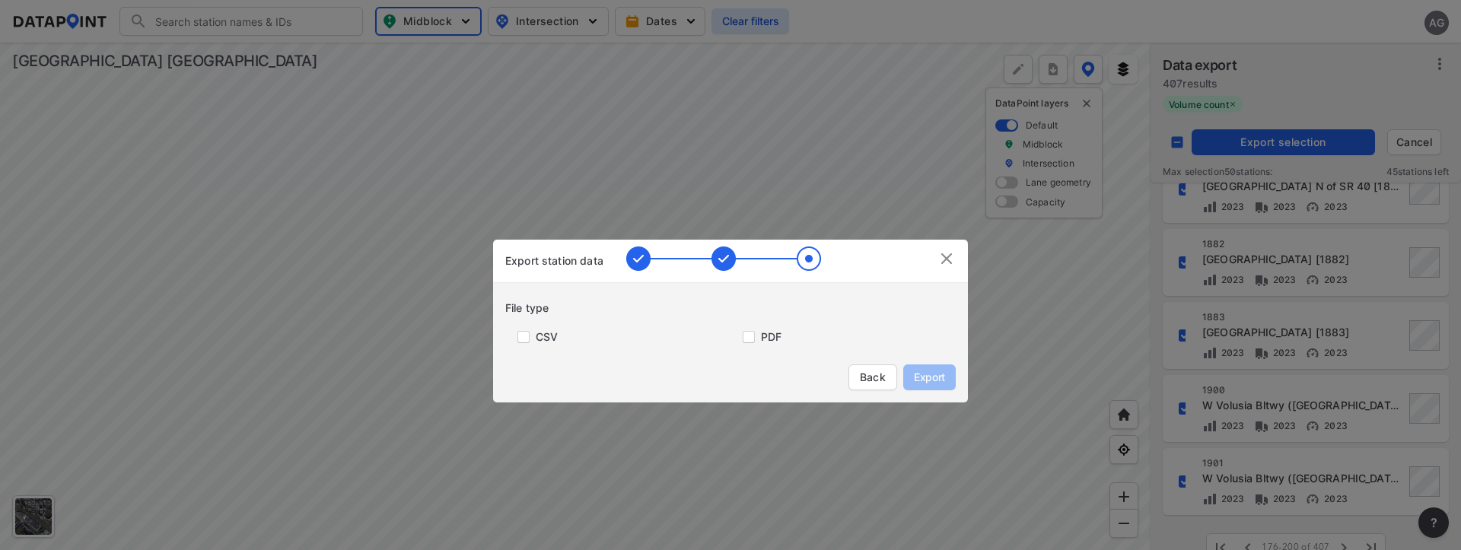
click at [543, 330] on label "CSV" at bounding box center [547, 337] width 22 height 15
click at [527, 337] on input "primary checkbox" at bounding box center [520, 337] width 30 height 12
click at [940, 381] on span "Export" at bounding box center [930, 377] width 34 height 15
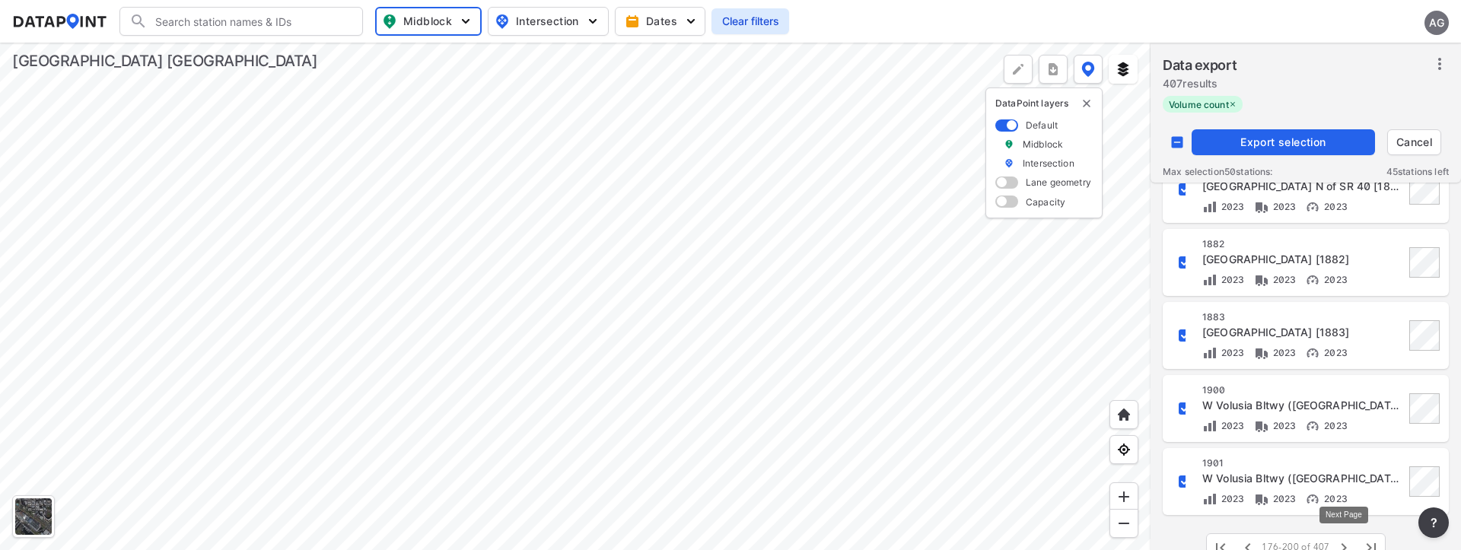
click at [1345, 542] on icon "button" at bounding box center [1344, 548] width 18 height 18
click at [1181, 142] on input "decorative checkbox" at bounding box center [1177, 142] width 29 height 29
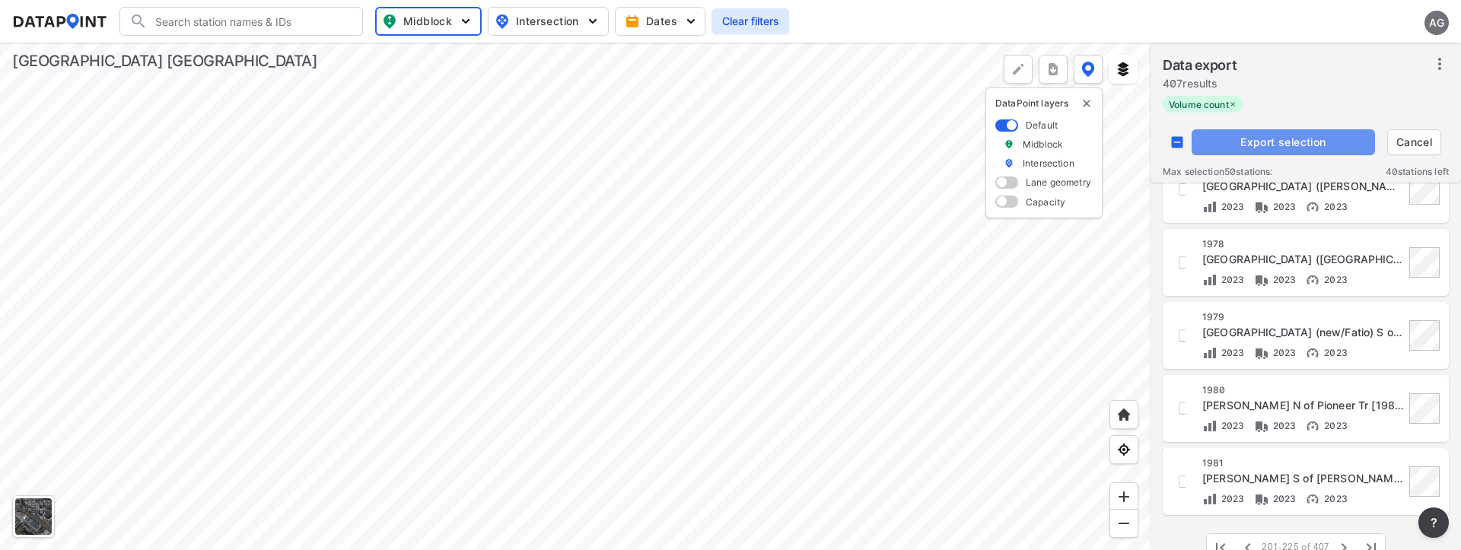
click at [1278, 135] on span "Export selection" at bounding box center [1283, 142] width 171 height 15
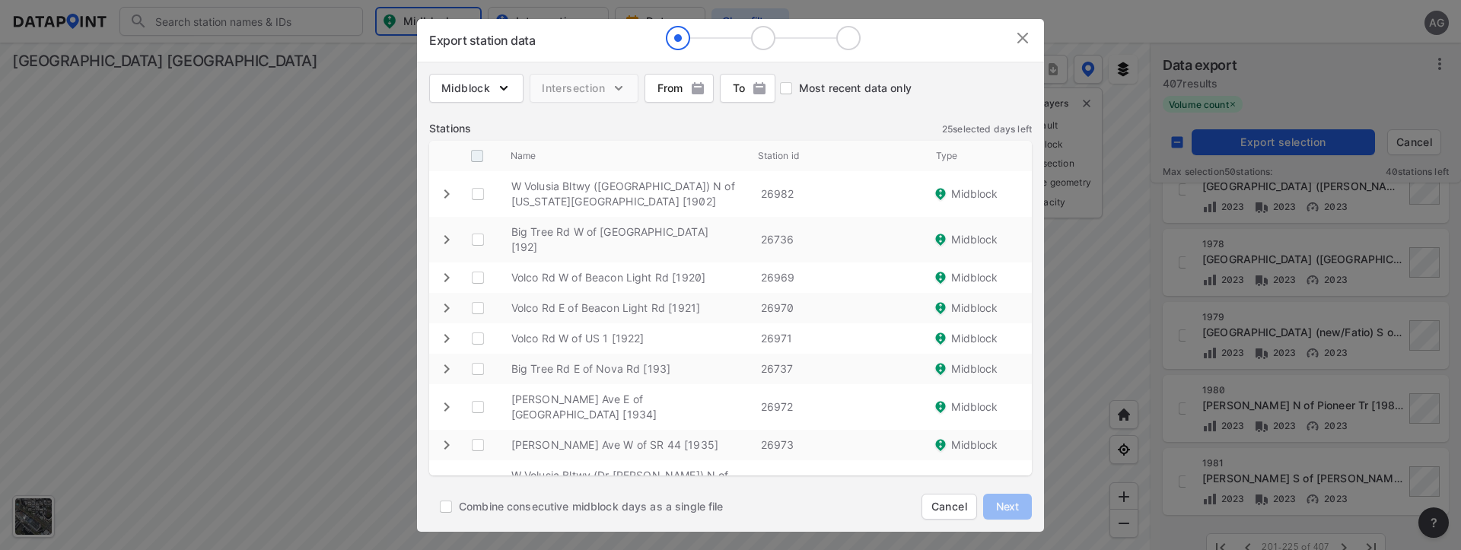
click at [477, 157] on input "decorative checkbox" at bounding box center [477, 156] width 29 height 29
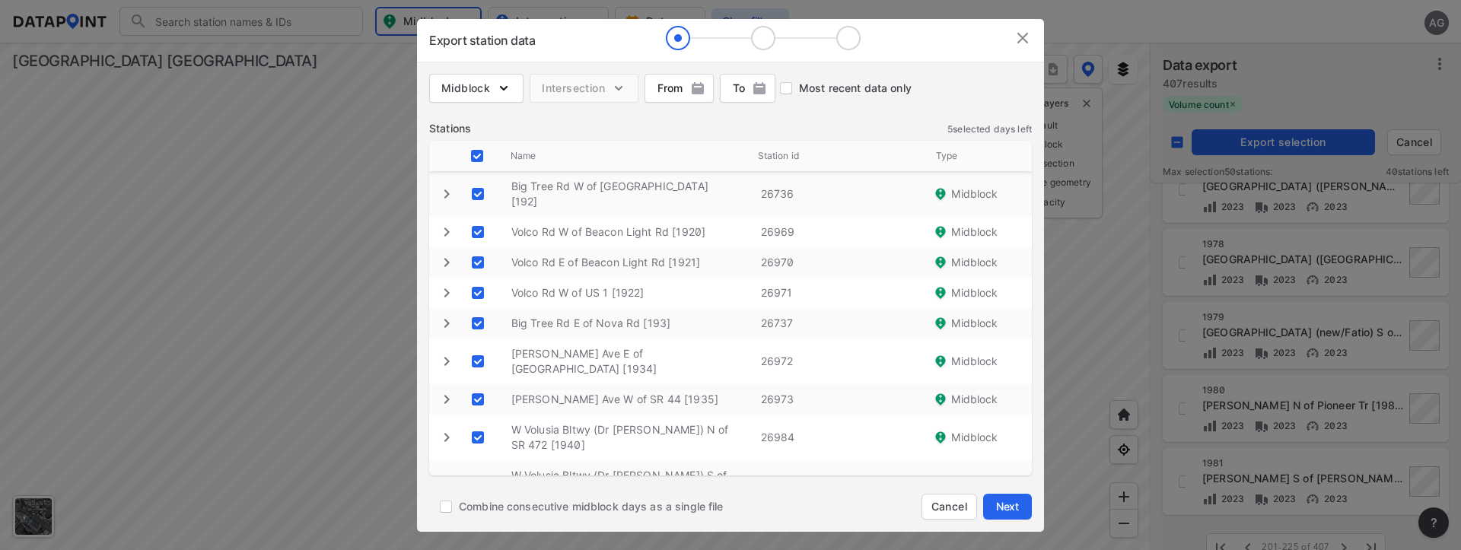
scroll to position [0, 0]
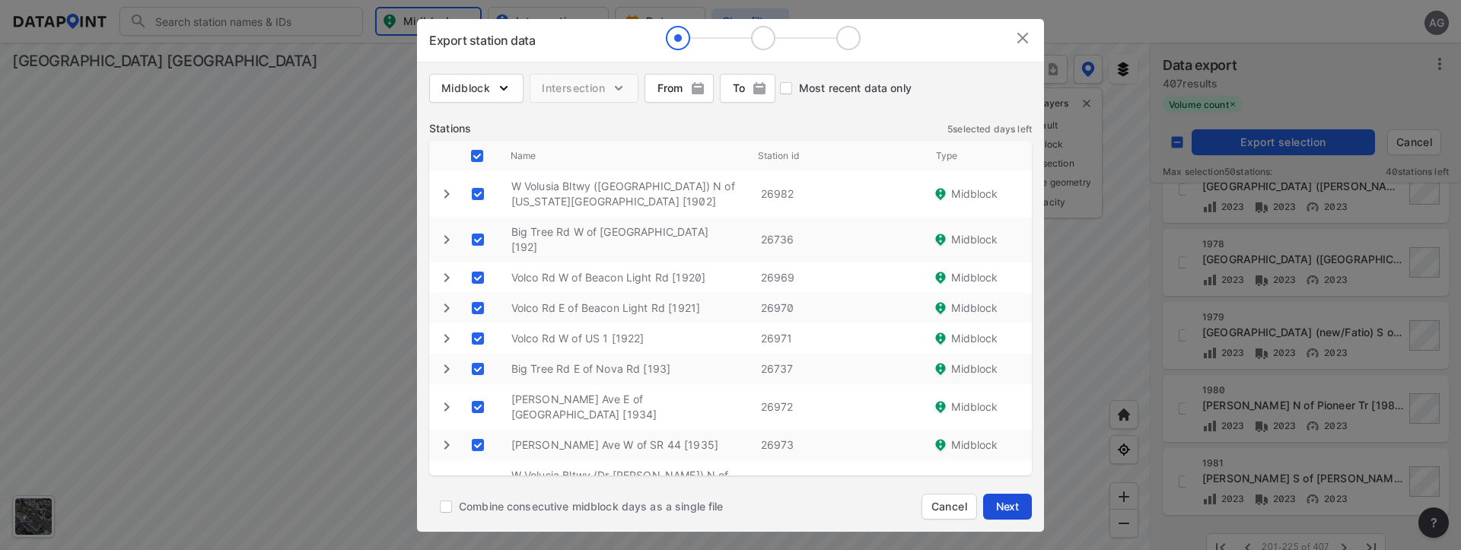
click at [1019, 508] on span "Next" at bounding box center [1008, 506] width 30 height 15
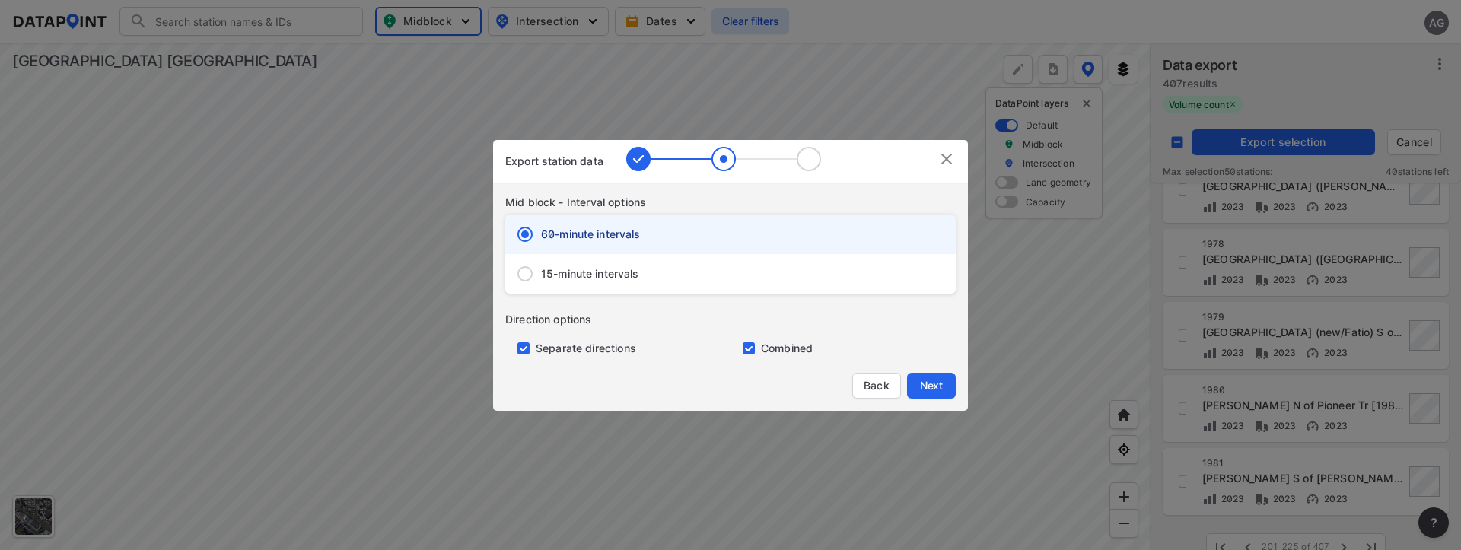
click at [561, 279] on span "15-minute intervals" at bounding box center [590, 273] width 98 height 15
click at [541, 279] on input "15-minute intervals" at bounding box center [525, 274] width 32 height 32
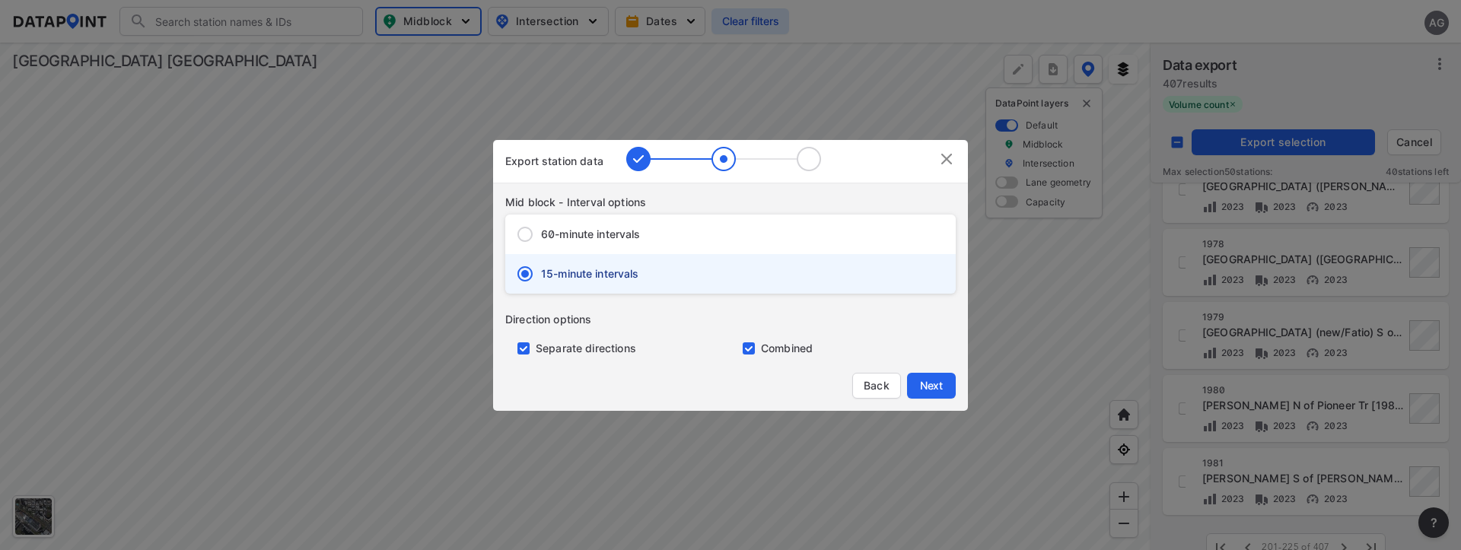
click at [525, 350] on input "primary checkbox" at bounding box center [520, 349] width 30 height 12
click at [918, 384] on span "Next" at bounding box center [931, 385] width 30 height 15
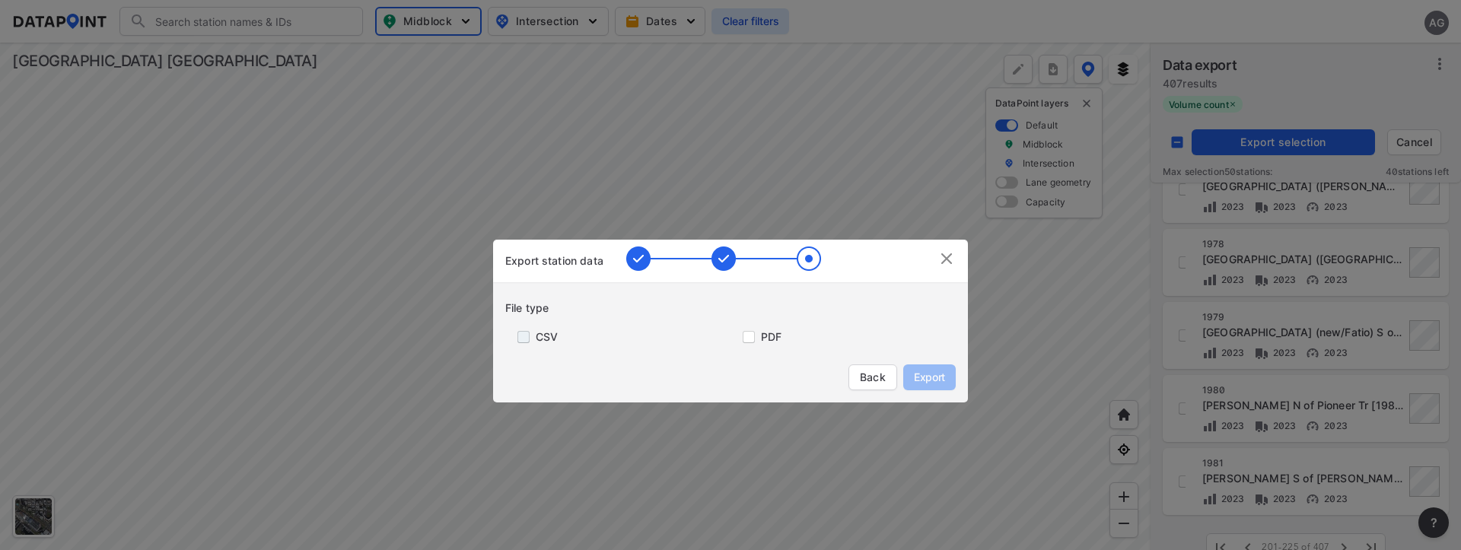
click at [534, 335] on input "primary checkbox" at bounding box center [520, 337] width 30 height 12
click at [936, 384] on span "Export" at bounding box center [930, 377] width 34 height 15
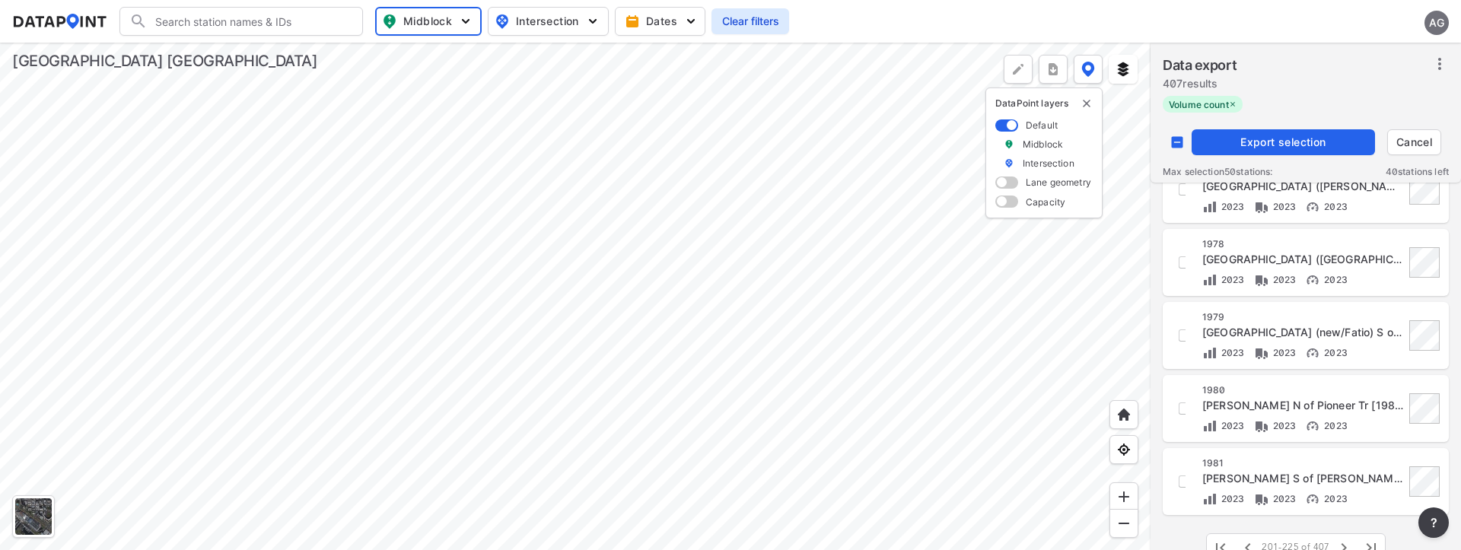
click at [1421, 80] on div "Data export 407 results" at bounding box center [1306, 75] width 286 height 41
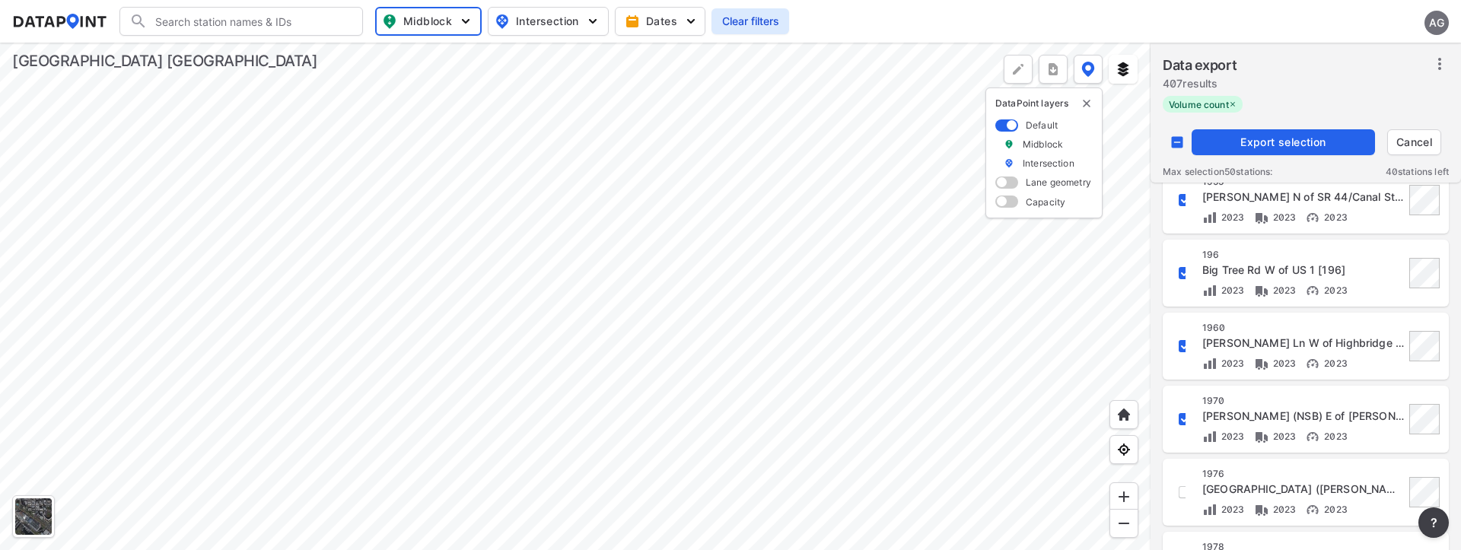
scroll to position [1187, 0]
click at [1279, 135] on span "Export selection" at bounding box center [1283, 142] width 171 height 15
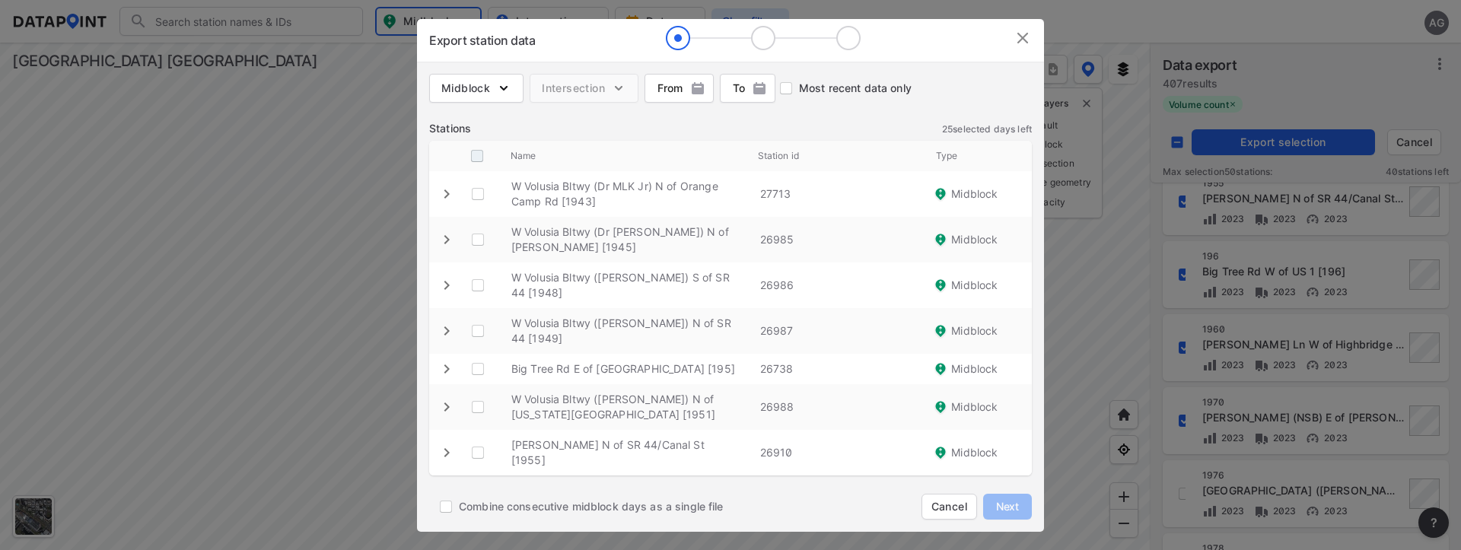
click at [482, 161] on input "decorative checkbox" at bounding box center [477, 156] width 29 height 29
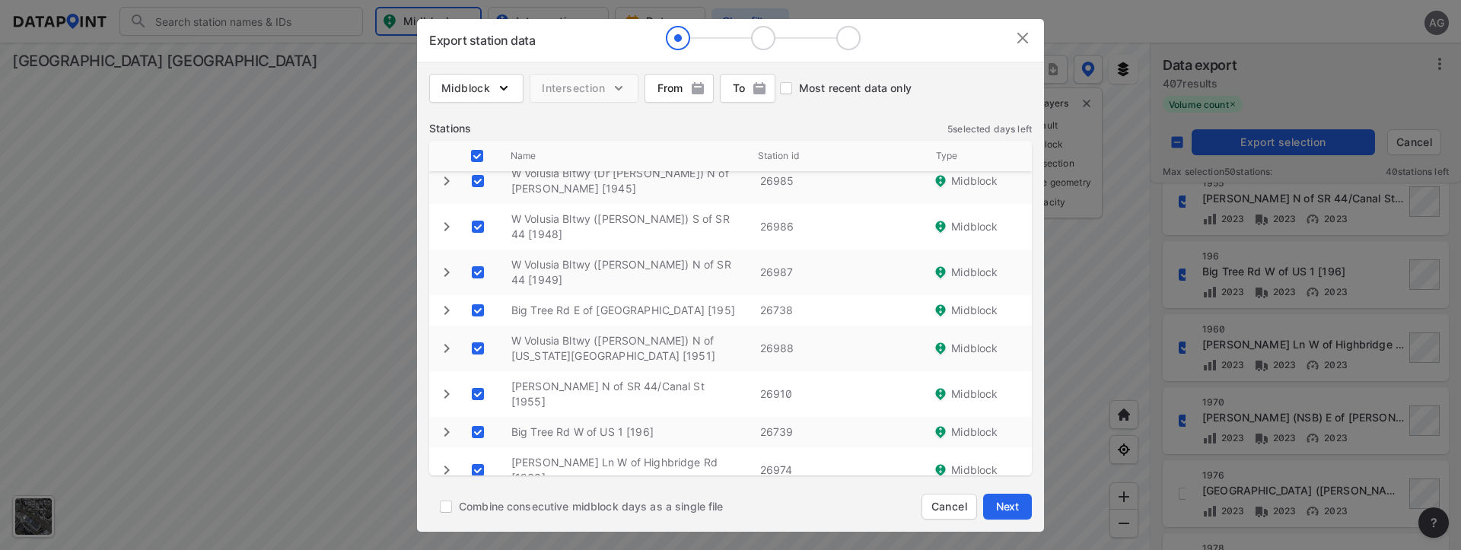
scroll to position [91, 0]
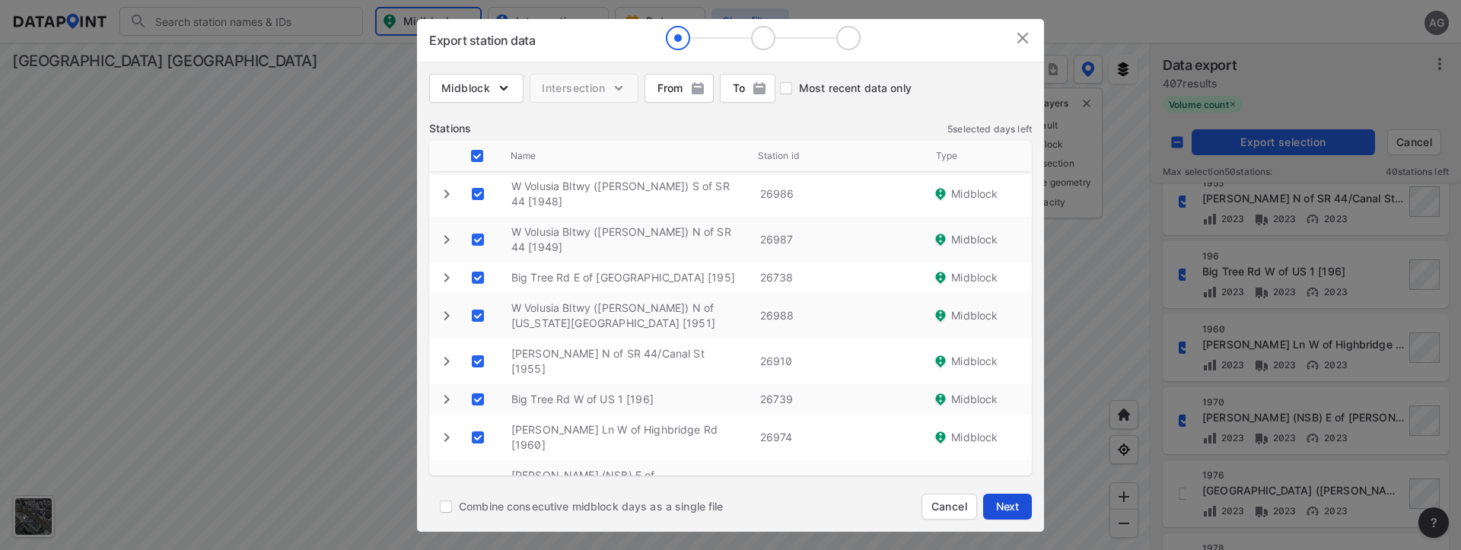
click at [1005, 502] on span "Next" at bounding box center [1008, 506] width 30 height 15
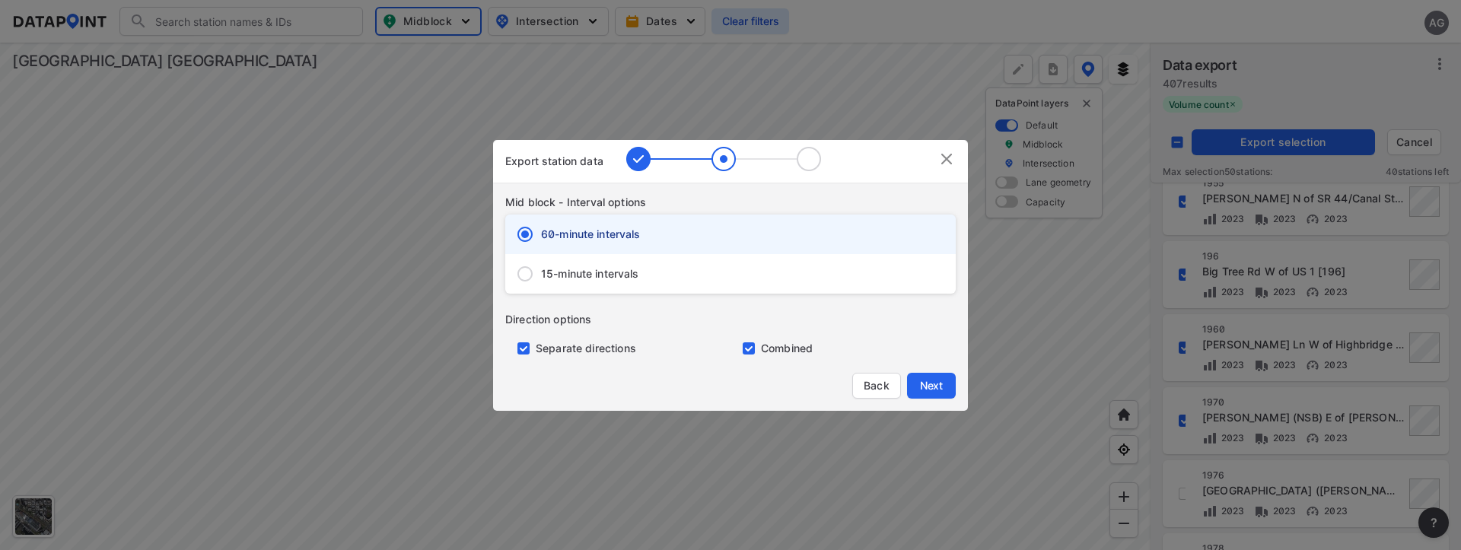
click at [569, 273] on span "15-minute intervals" at bounding box center [590, 273] width 98 height 15
click at [541, 273] on input "15-minute intervals" at bounding box center [525, 274] width 32 height 32
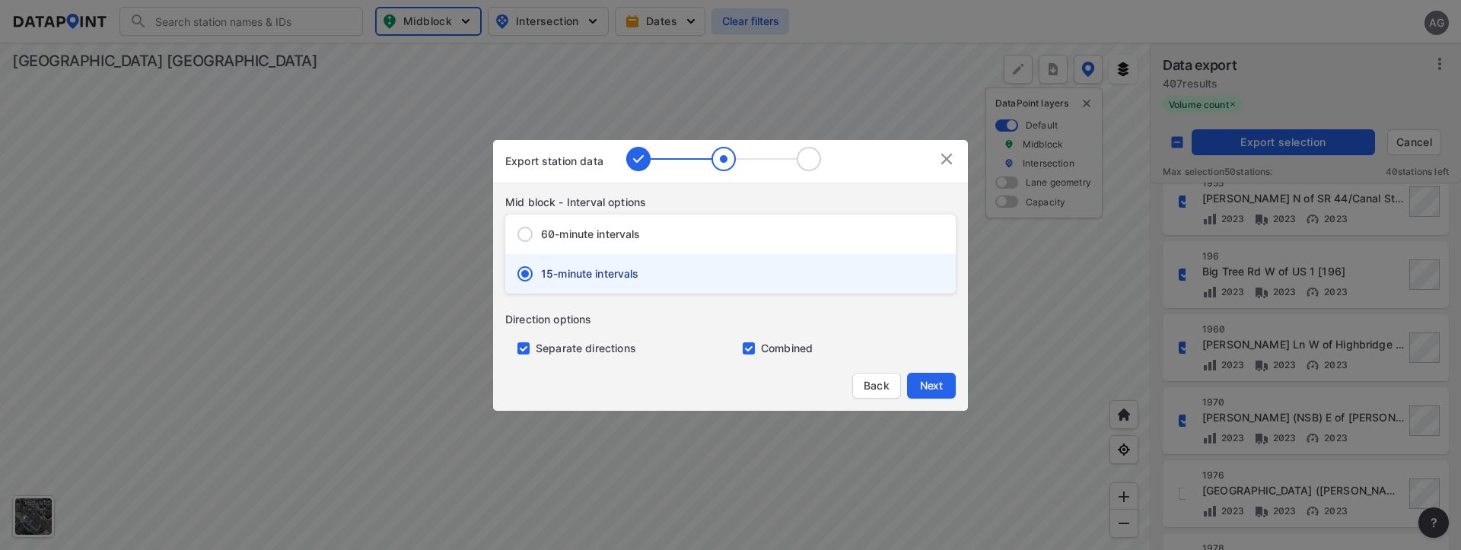
click at [524, 343] on input "primary checkbox" at bounding box center [520, 349] width 30 height 12
click at [951, 384] on button "Next" at bounding box center [931, 386] width 49 height 26
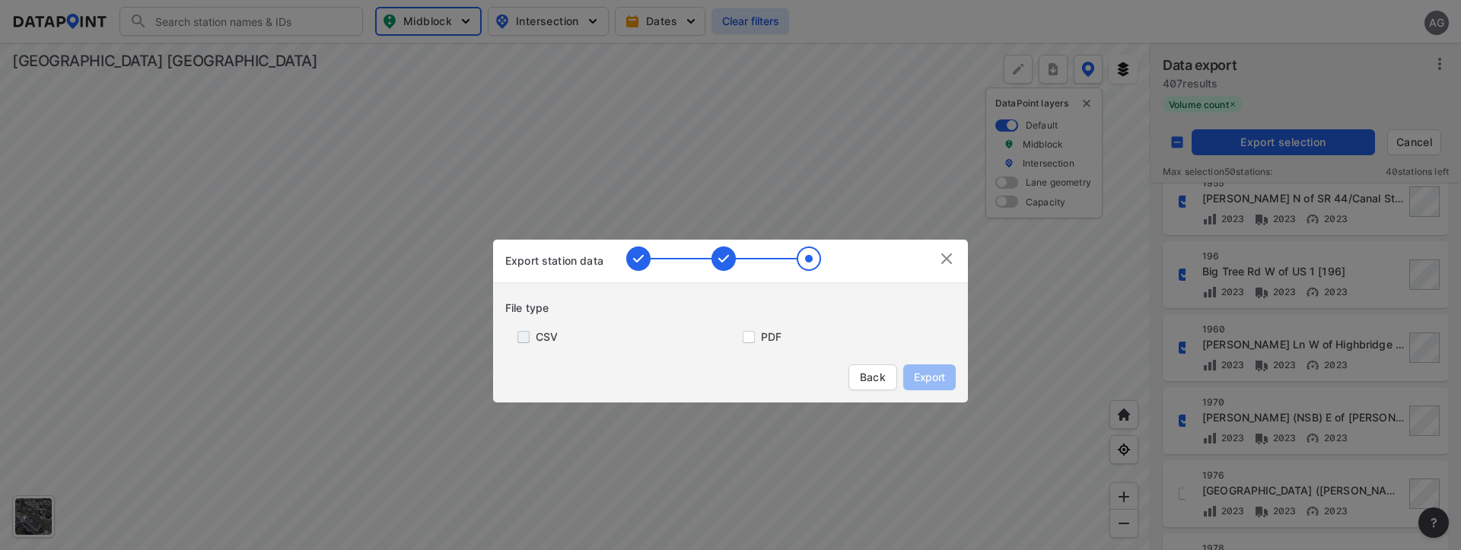
click at [534, 333] on input "primary checkbox" at bounding box center [520, 337] width 30 height 12
click at [922, 371] on span "Export" at bounding box center [930, 377] width 34 height 15
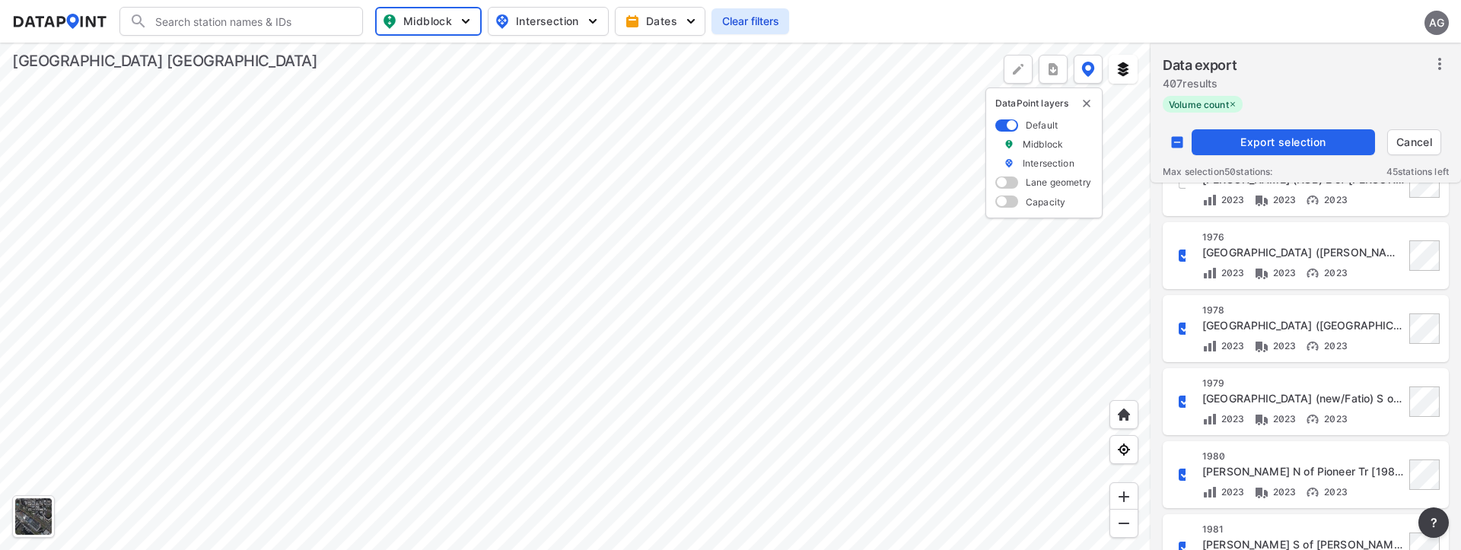
scroll to position [1491, 0]
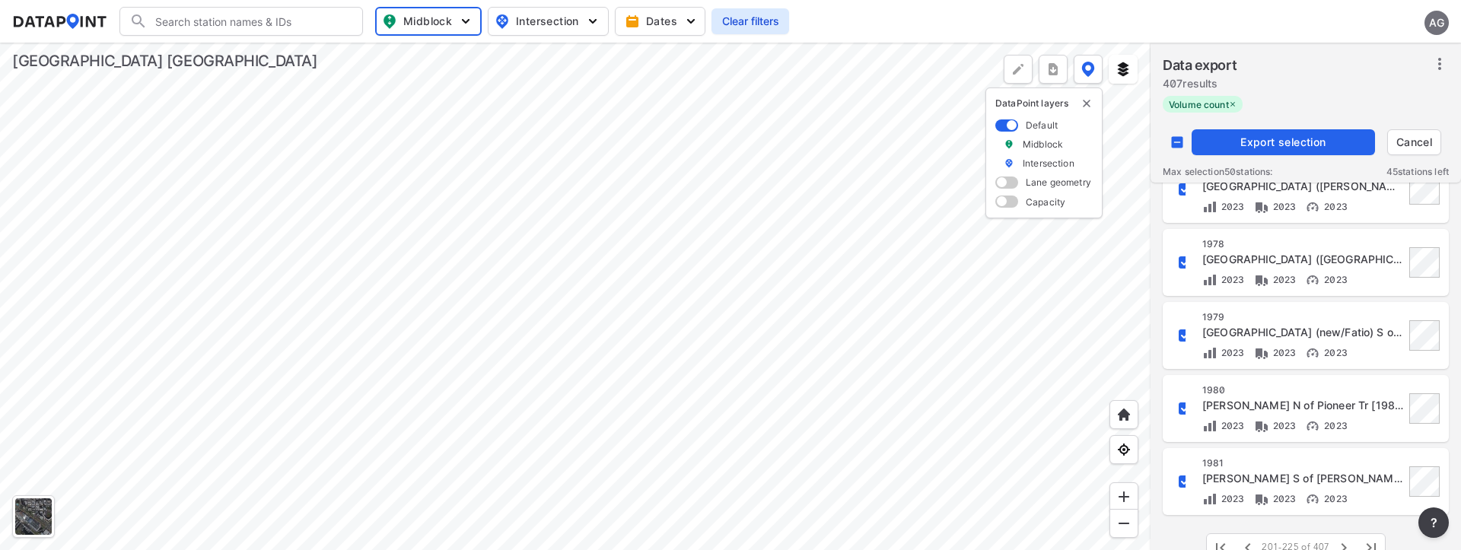
click at [1299, 147] on span "Export selection" at bounding box center [1283, 142] width 171 height 15
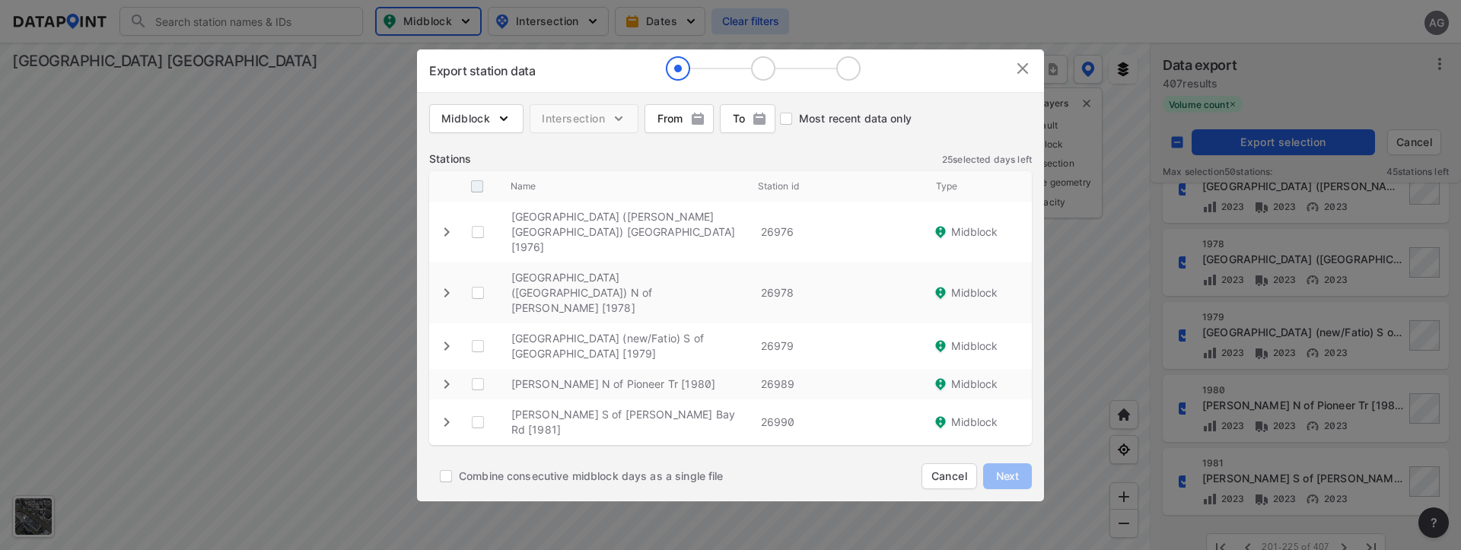
click at [474, 201] on input "decorative checkbox" at bounding box center [477, 186] width 29 height 29
click at [1013, 469] on span "Next" at bounding box center [1008, 476] width 30 height 15
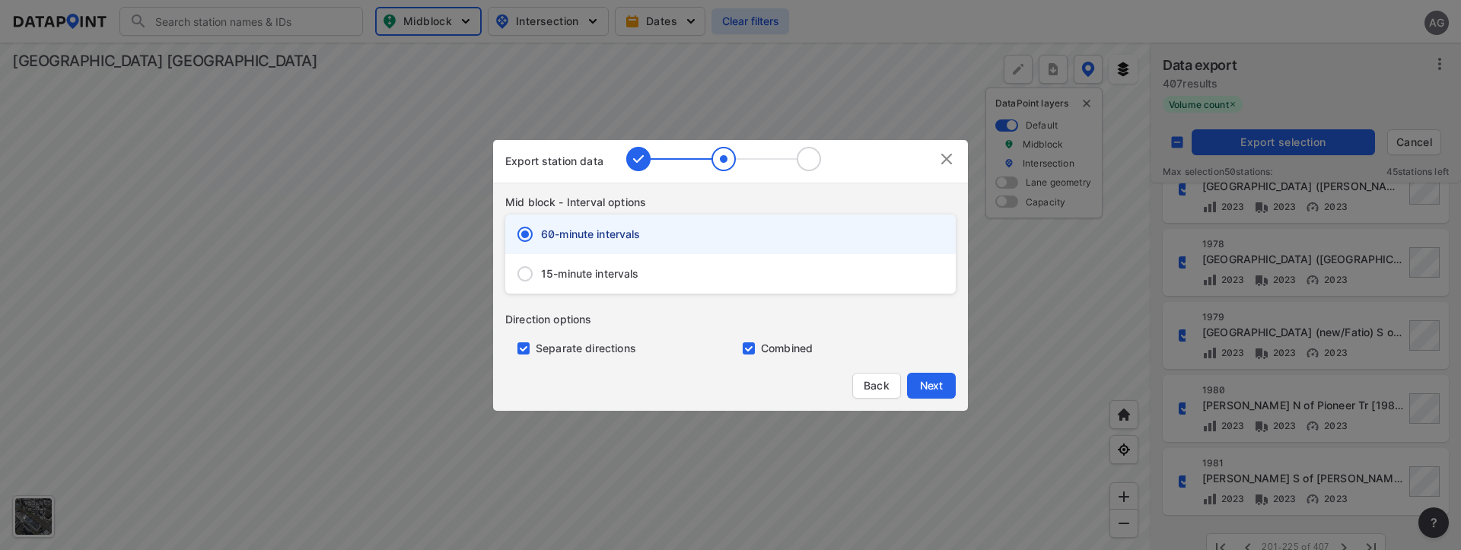
click at [588, 272] on span "15-minute intervals" at bounding box center [590, 273] width 98 height 15
click at [541, 272] on input "15-minute intervals" at bounding box center [525, 274] width 32 height 32
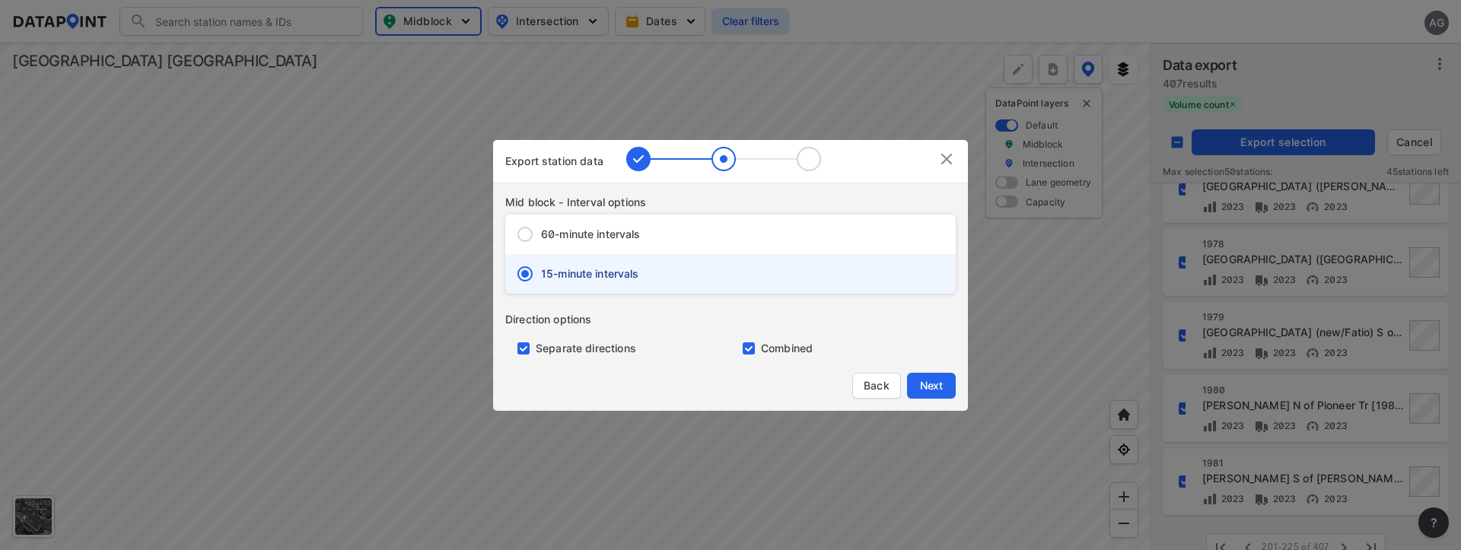
click at [520, 344] on input "primary checkbox" at bounding box center [520, 349] width 30 height 12
click at [949, 382] on button "Next" at bounding box center [931, 386] width 49 height 26
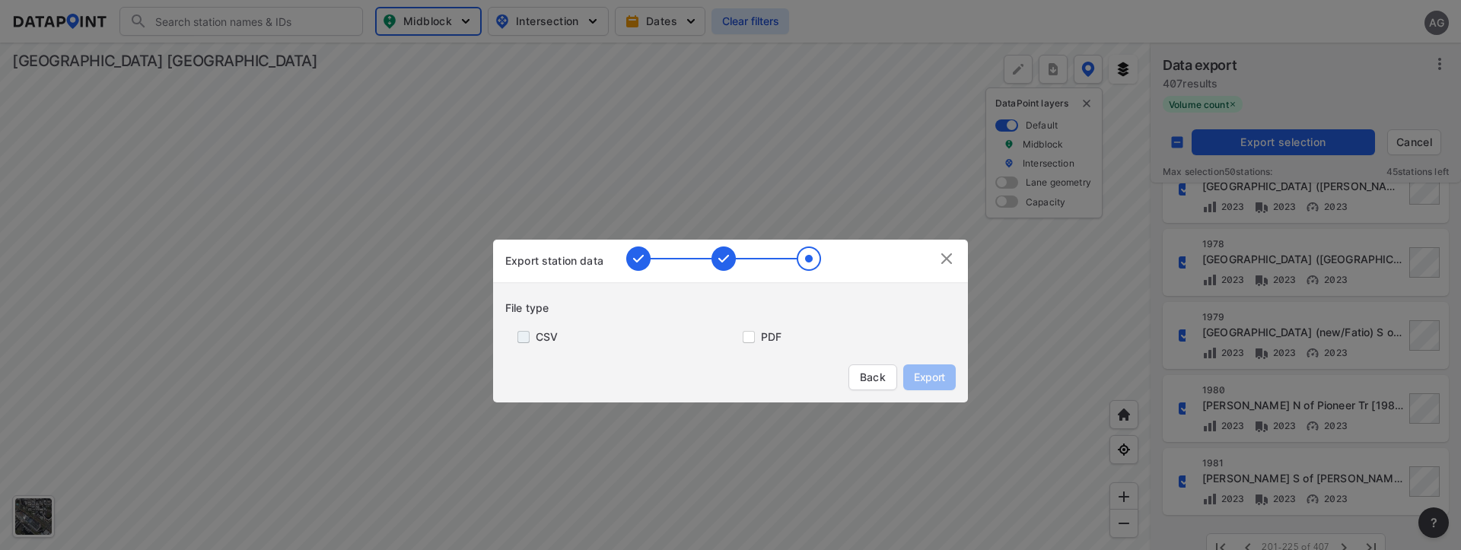
click at [530, 336] on input "primary checkbox" at bounding box center [520, 337] width 30 height 12
click at [926, 376] on span "Export" at bounding box center [930, 377] width 34 height 15
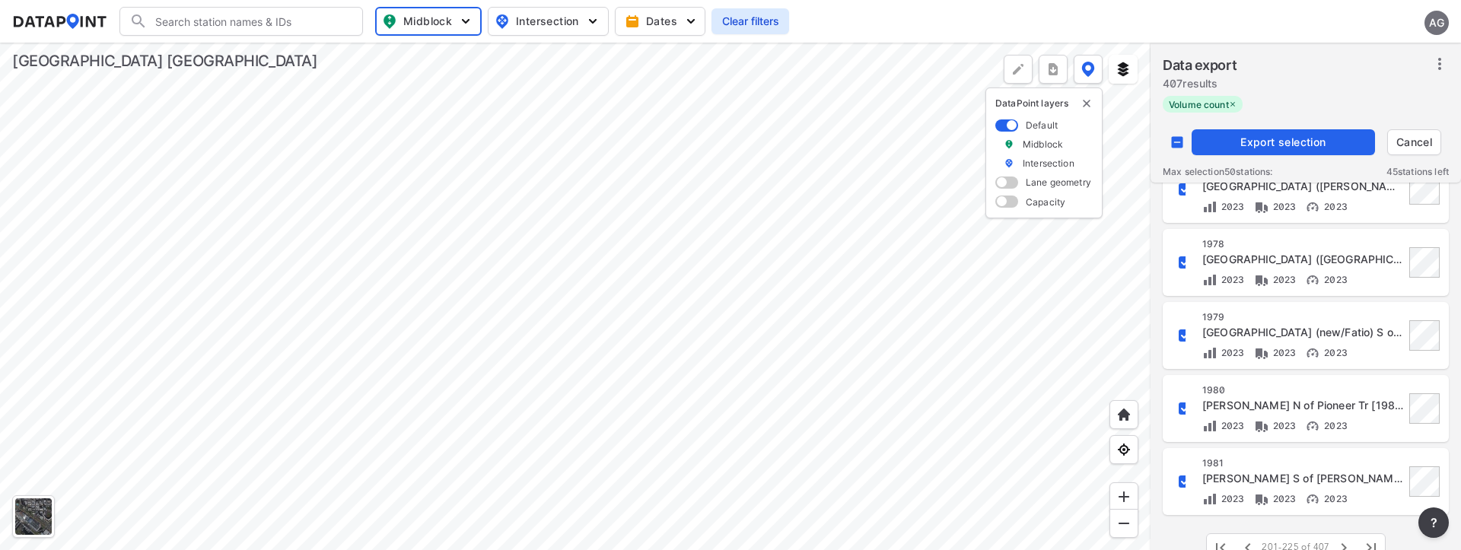
click at [1125, 141] on div at bounding box center [575, 297] width 1151 height 508
click at [1176, 140] on input "decorative checkbox" at bounding box center [1177, 142] width 29 height 29
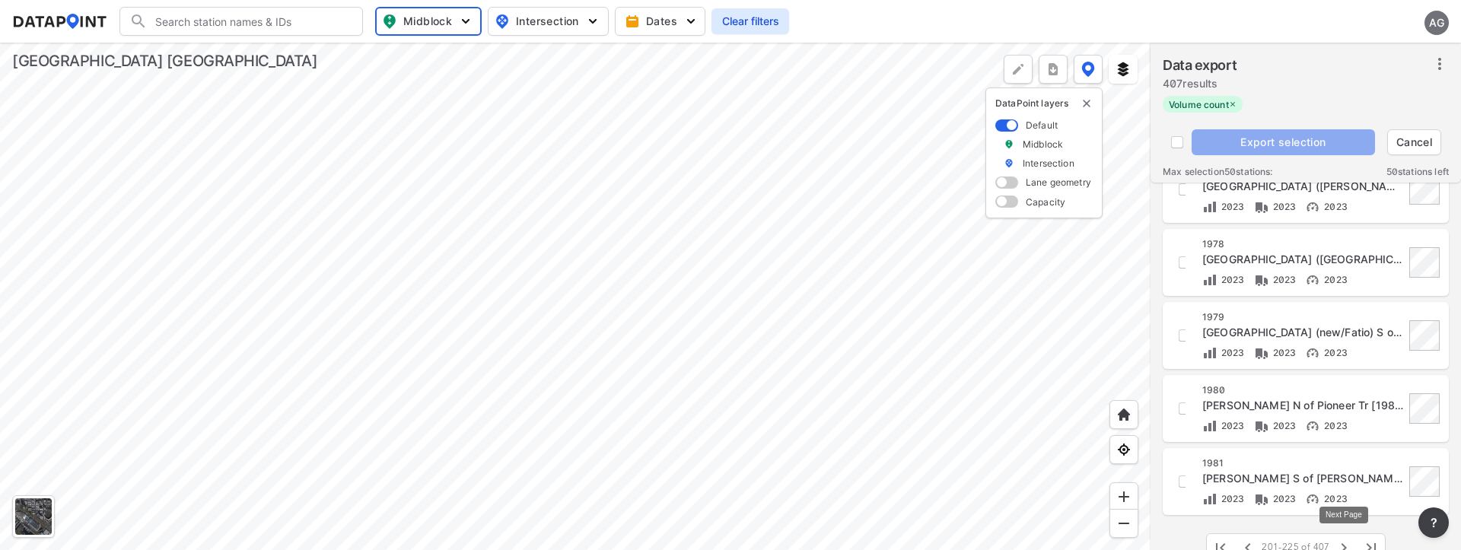
click at [1342, 538] on button "button" at bounding box center [1344, 547] width 27 height 27
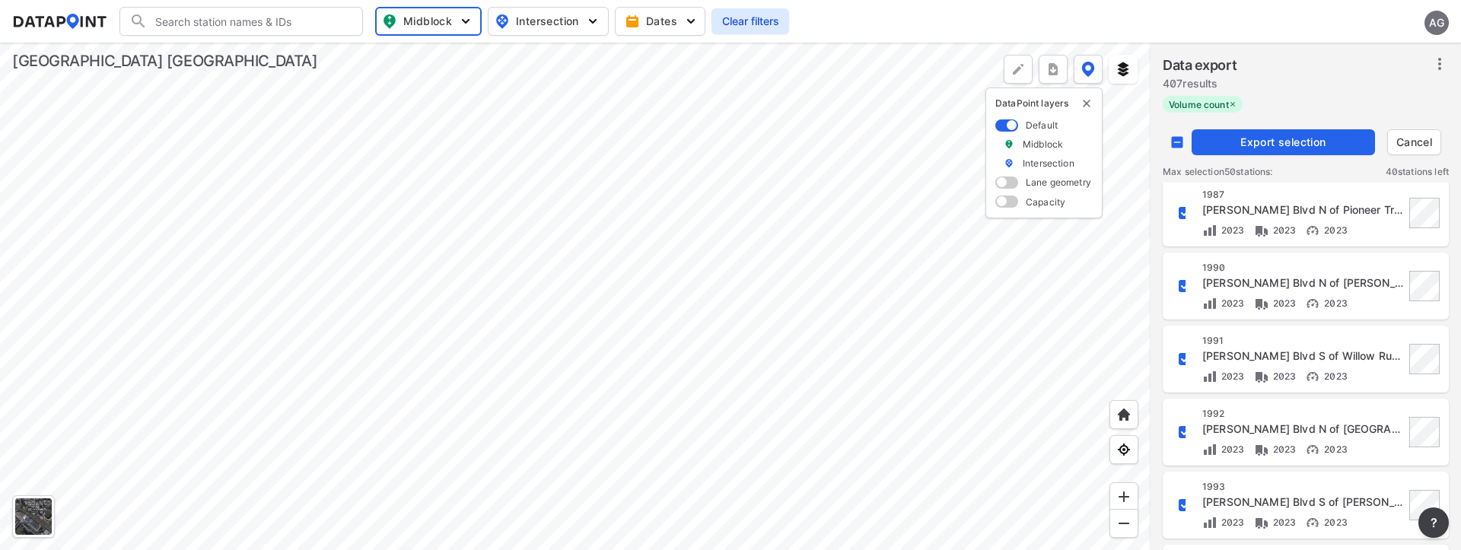
scroll to position [0, 0]
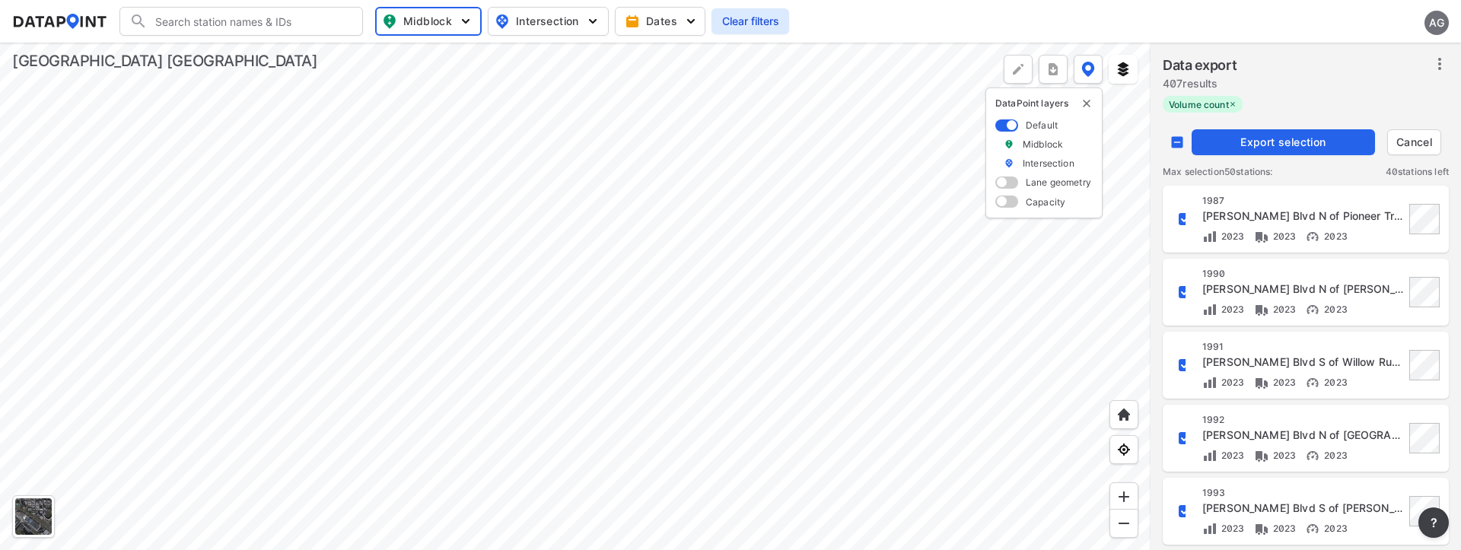
click at [1183, 292] on input "decorative checkbox" at bounding box center [1185, 292] width 26 height 26
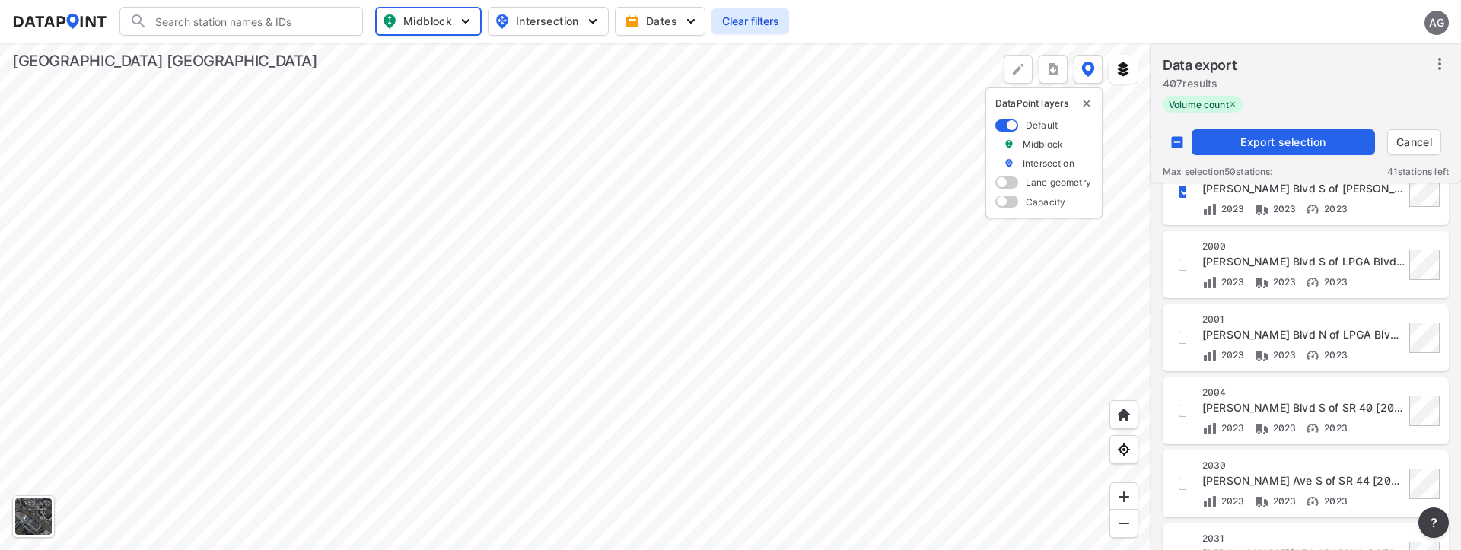
scroll to position [609, 0]
click at [1272, 144] on span "Export selection" at bounding box center [1283, 142] width 171 height 15
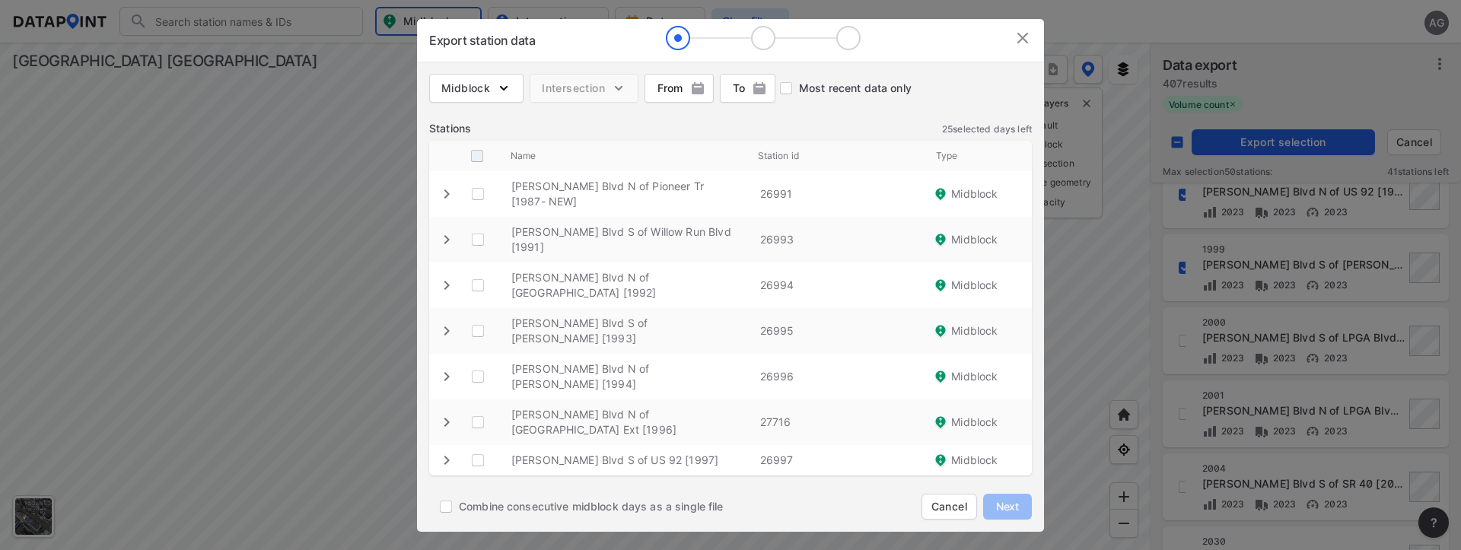
click at [473, 153] on input "decorative checkbox" at bounding box center [477, 156] width 29 height 29
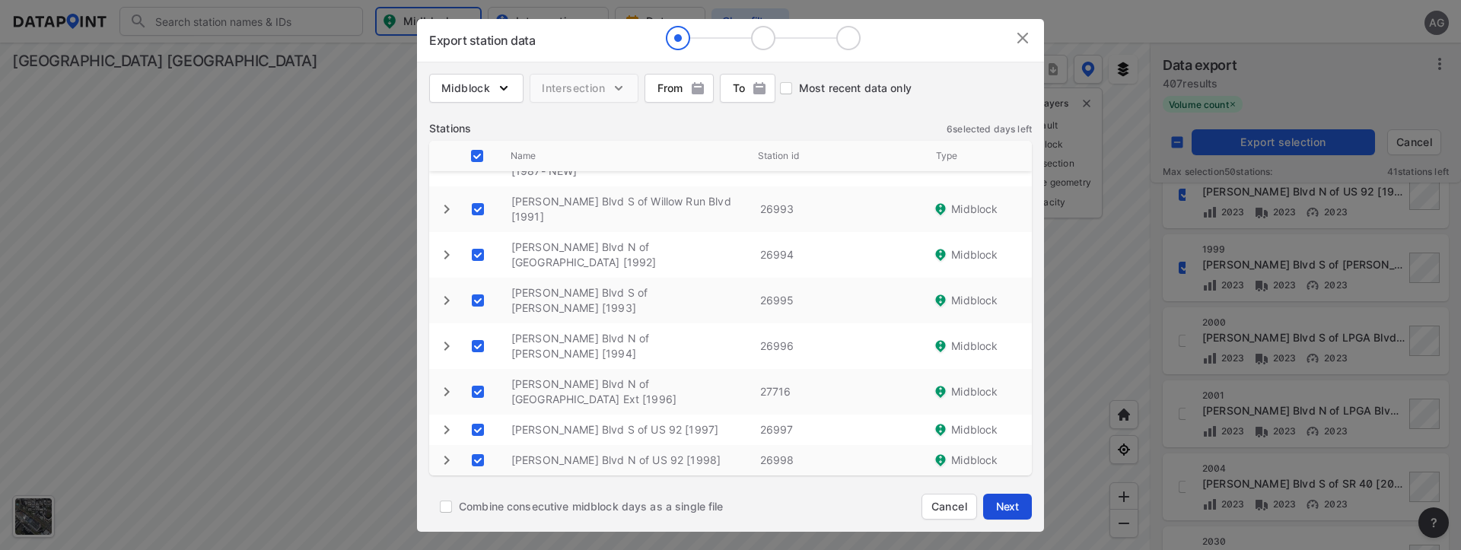
click at [1018, 505] on span "Next" at bounding box center [1008, 506] width 30 height 15
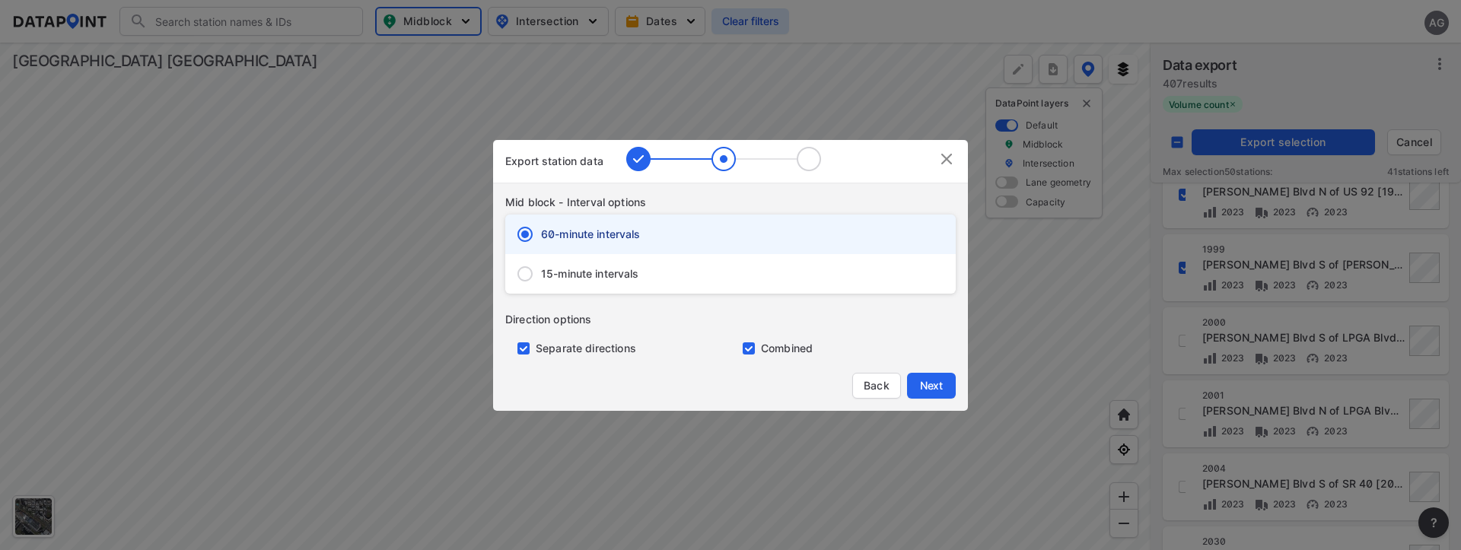
click at [563, 273] on span "15-minute intervals" at bounding box center [590, 273] width 98 height 15
click at [541, 273] on input "15-minute intervals" at bounding box center [525, 274] width 32 height 32
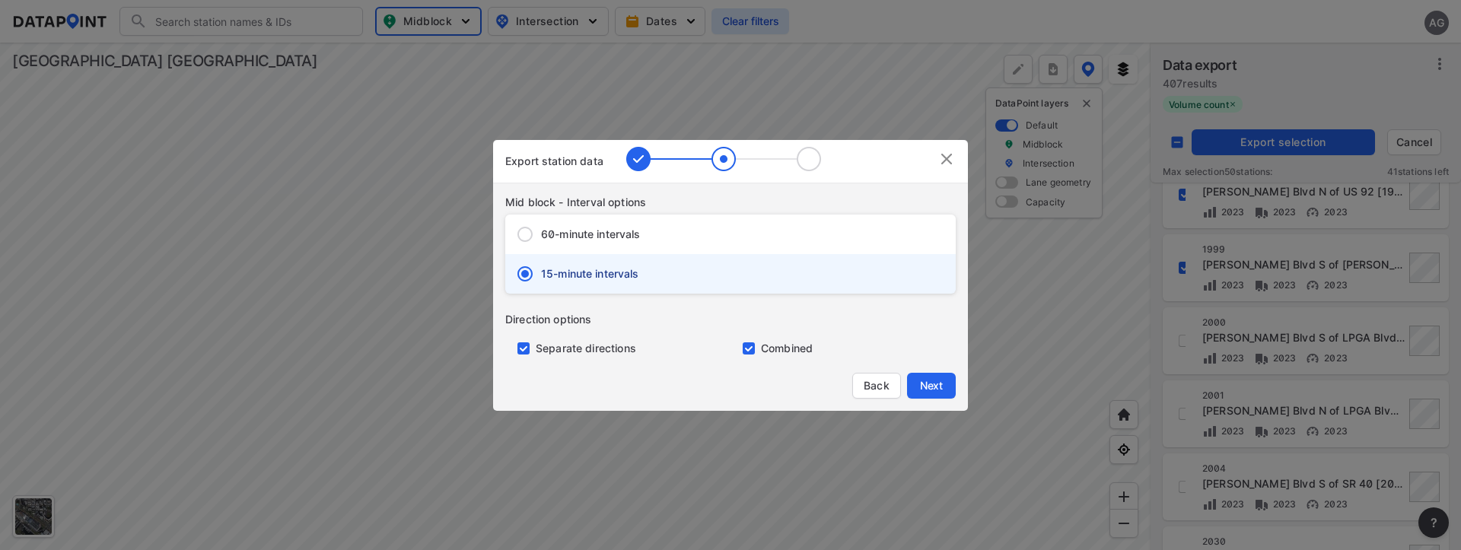
click at [525, 344] on input "primary checkbox" at bounding box center [520, 349] width 30 height 12
click at [926, 376] on button "Next" at bounding box center [931, 386] width 49 height 26
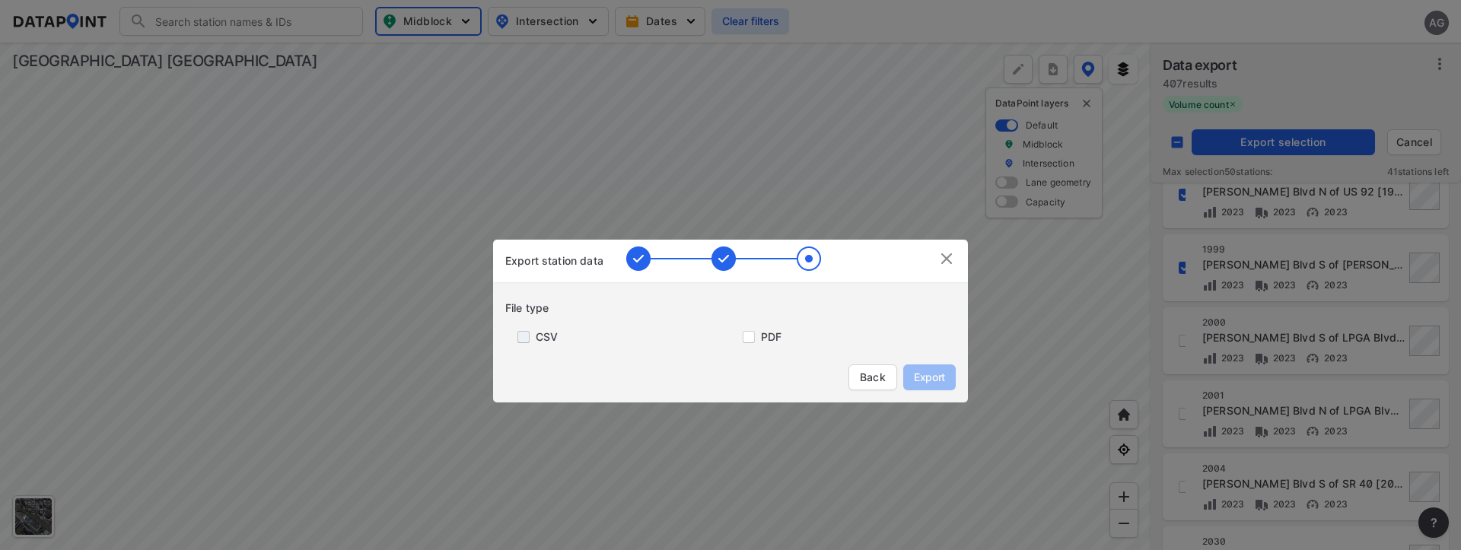
click at [527, 339] on input "primary checkbox" at bounding box center [520, 337] width 30 height 12
click at [935, 375] on span "Export" at bounding box center [930, 377] width 34 height 15
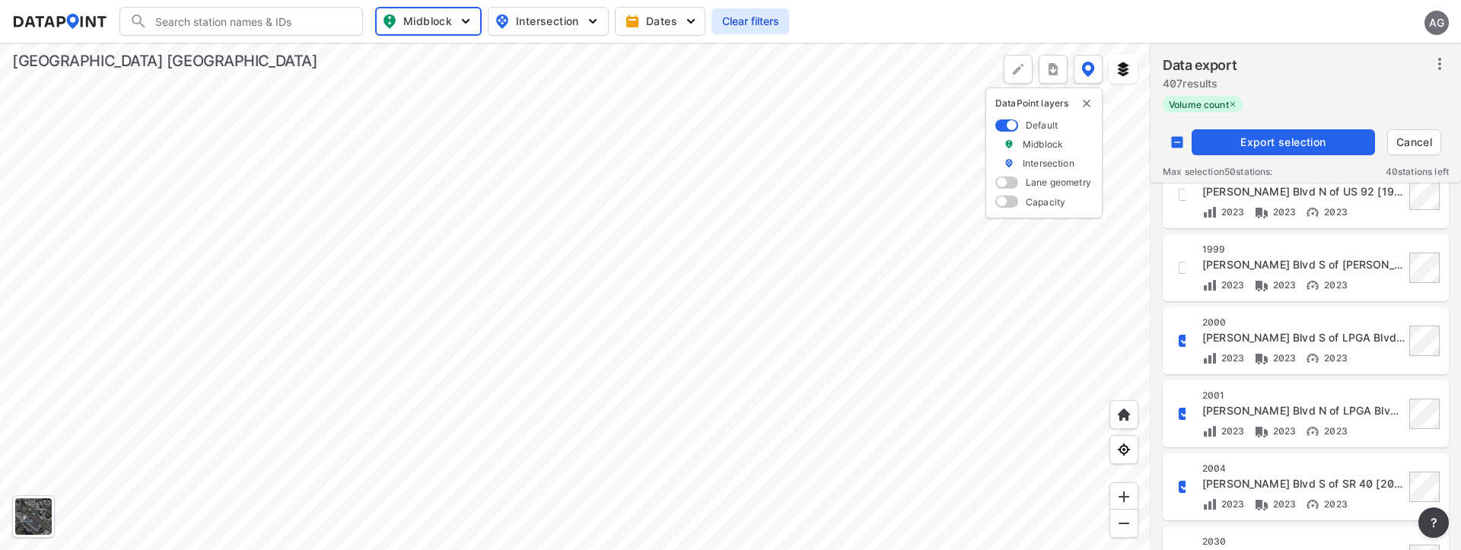
click at [1429, 91] on div "Data export 407 results" at bounding box center [1306, 75] width 286 height 41
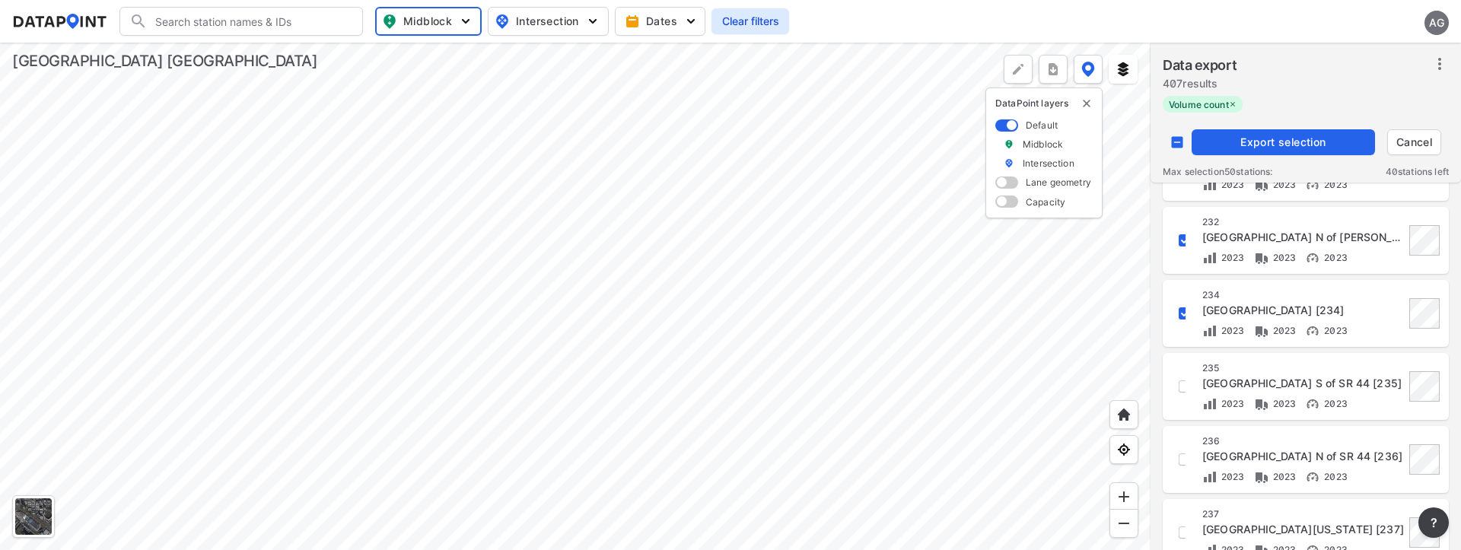
scroll to position [1370, 0]
click at [1251, 140] on span "Export selection" at bounding box center [1283, 142] width 171 height 15
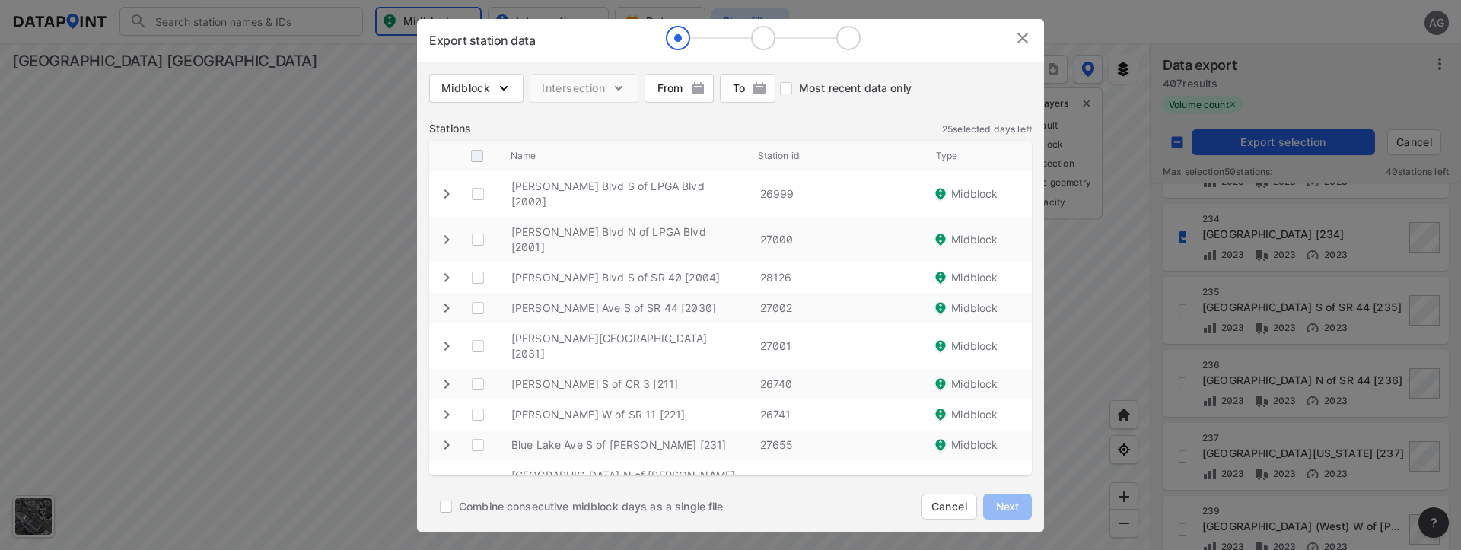
click at [476, 151] on input "decorative checkbox" at bounding box center [477, 156] width 29 height 29
click at [1012, 499] on span "Next" at bounding box center [1008, 506] width 30 height 15
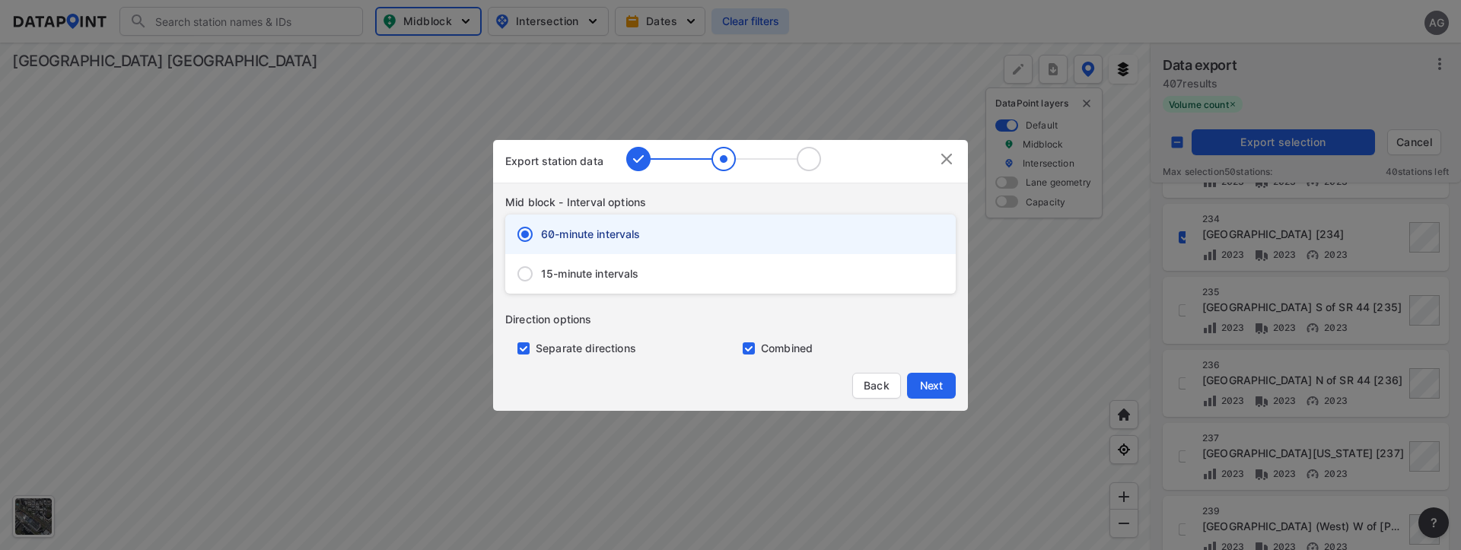
click at [571, 275] on span "15-minute intervals" at bounding box center [590, 273] width 98 height 15
click at [541, 275] on input "15-minute intervals" at bounding box center [525, 274] width 32 height 32
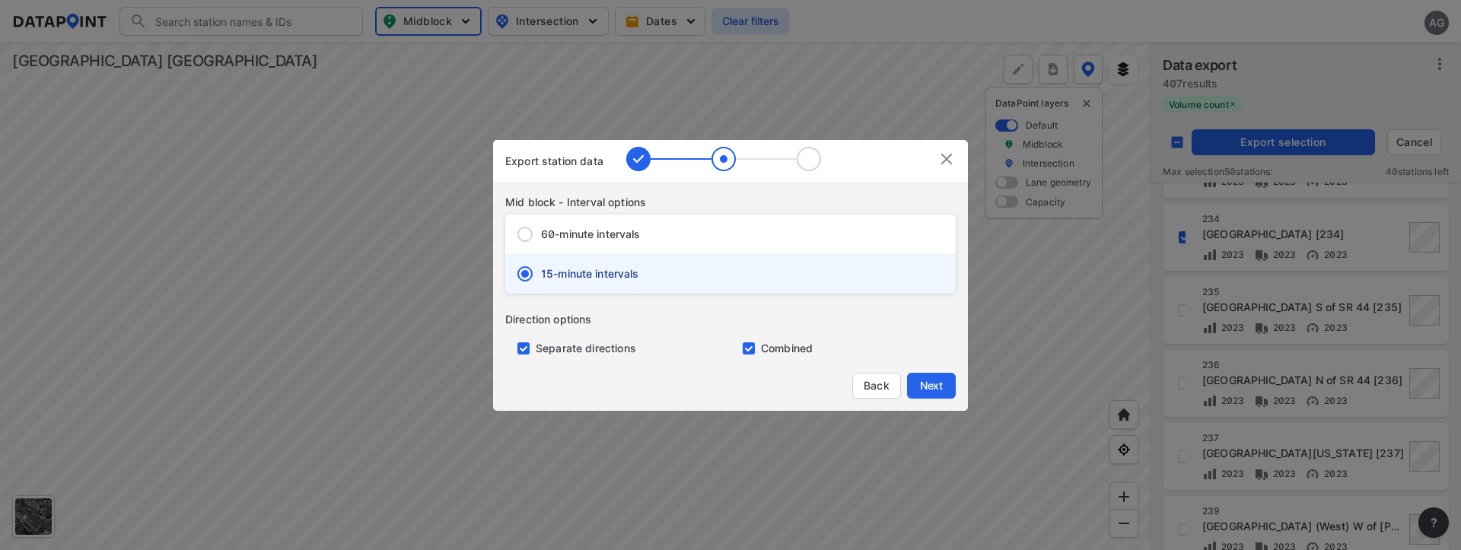
click at [521, 346] on input "primary checkbox" at bounding box center [520, 349] width 30 height 12
click at [930, 387] on span "Next" at bounding box center [931, 385] width 30 height 15
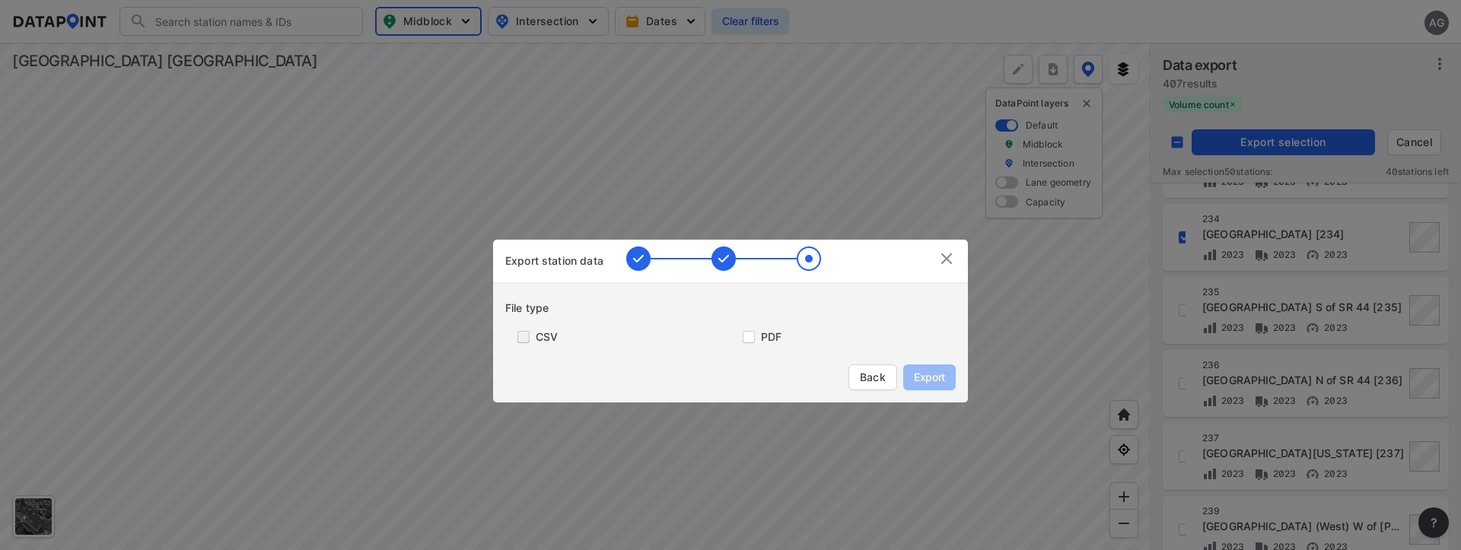
click at [523, 340] on input "primary checkbox" at bounding box center [520, 337] width 30 height 12
click at [942, 375] on span "Export" at bounding box center [930, 377] width 34 height 15
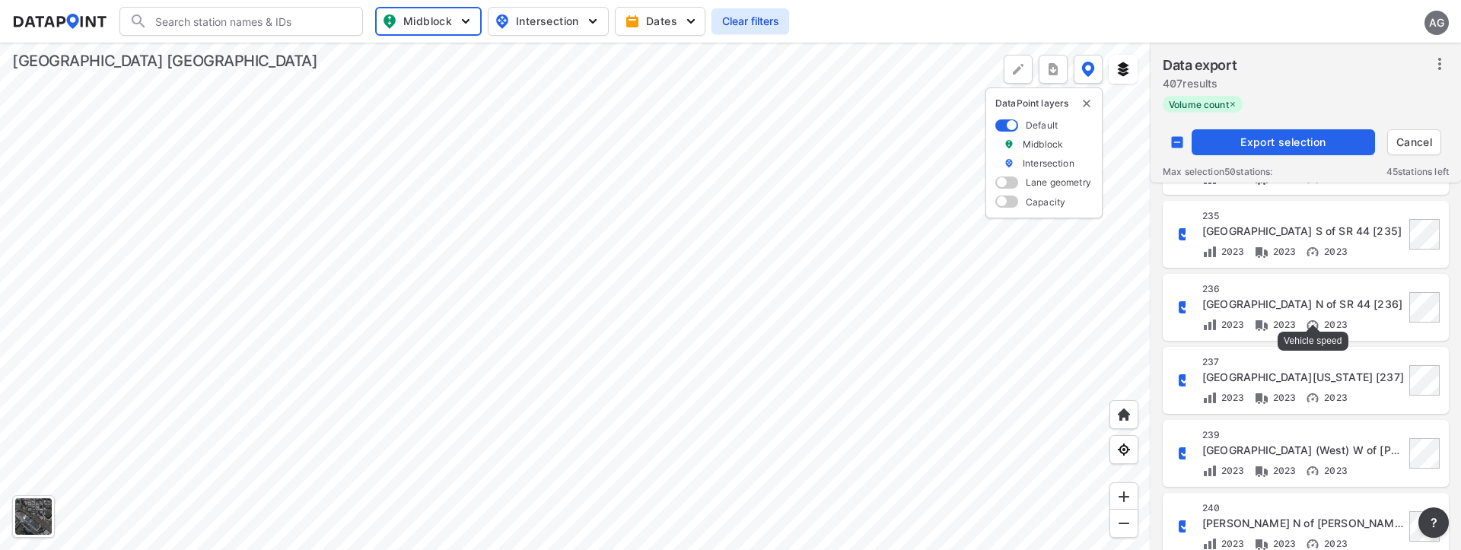
scroll to position [1491, 0]
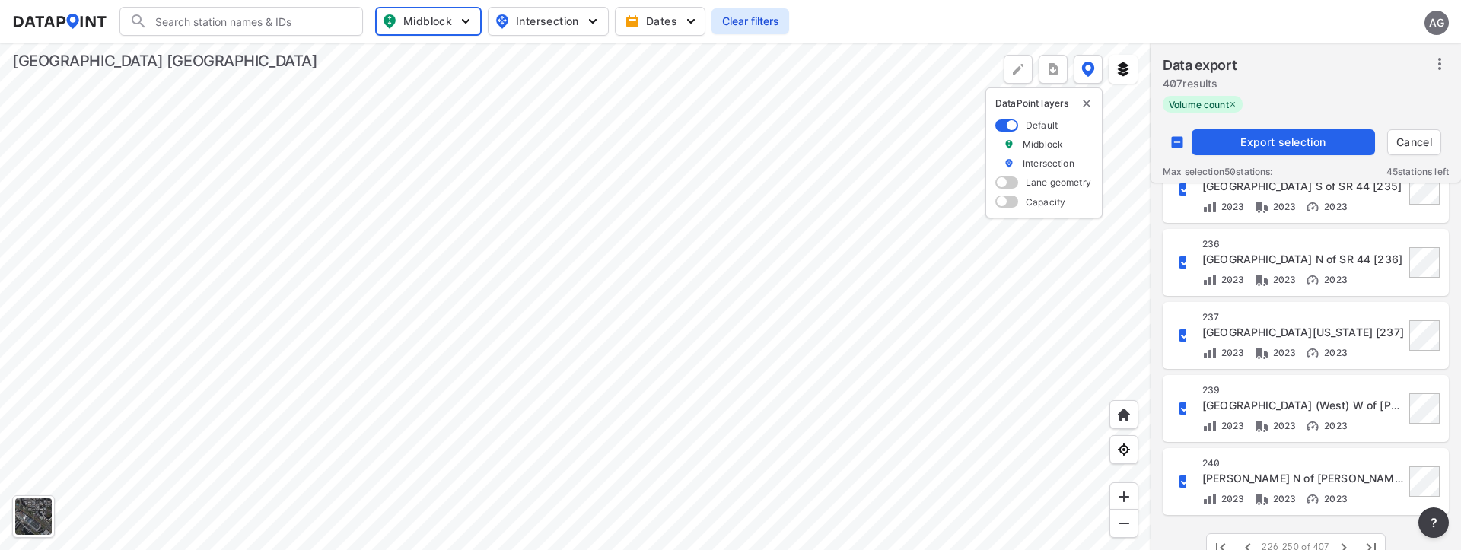
click at [1277, 135] on span "Export selection" at bounding box center [1283, 142] width 171 height 15
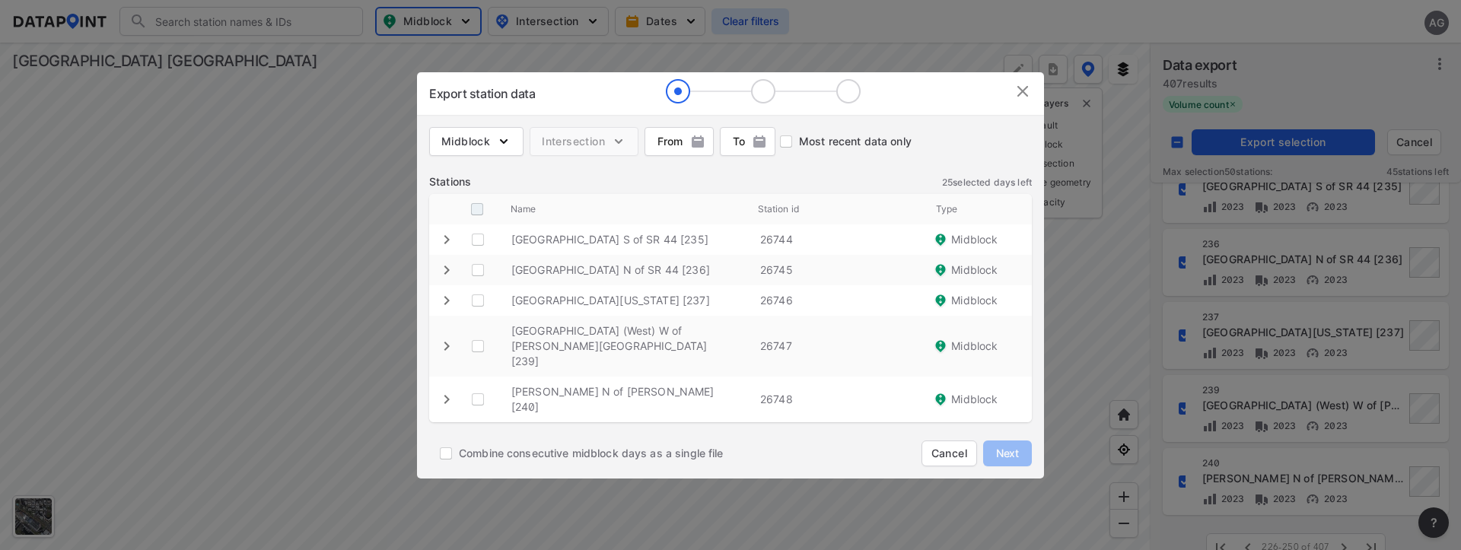
click at [479, 224] on input "decorative checkbox" at bounding box center [477, 209] width 29 height 29
click at [1009, 446] on span "Next" at bounding box center [1008, 453] width 30 height 15
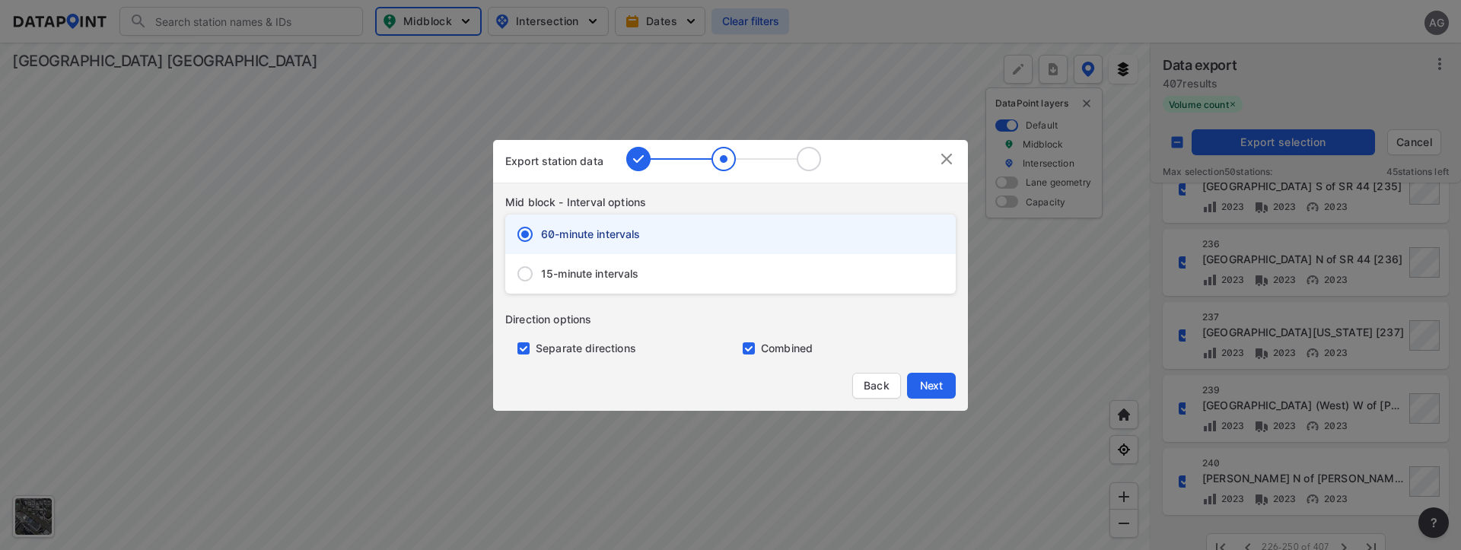
click at [561, 274] on span "15-minute intervals" at bounding box center [590, 273] width 98 height 15
click at [541, 274] on input "15-minute intervals" at bounding box center [525, 274] width 32 height 32
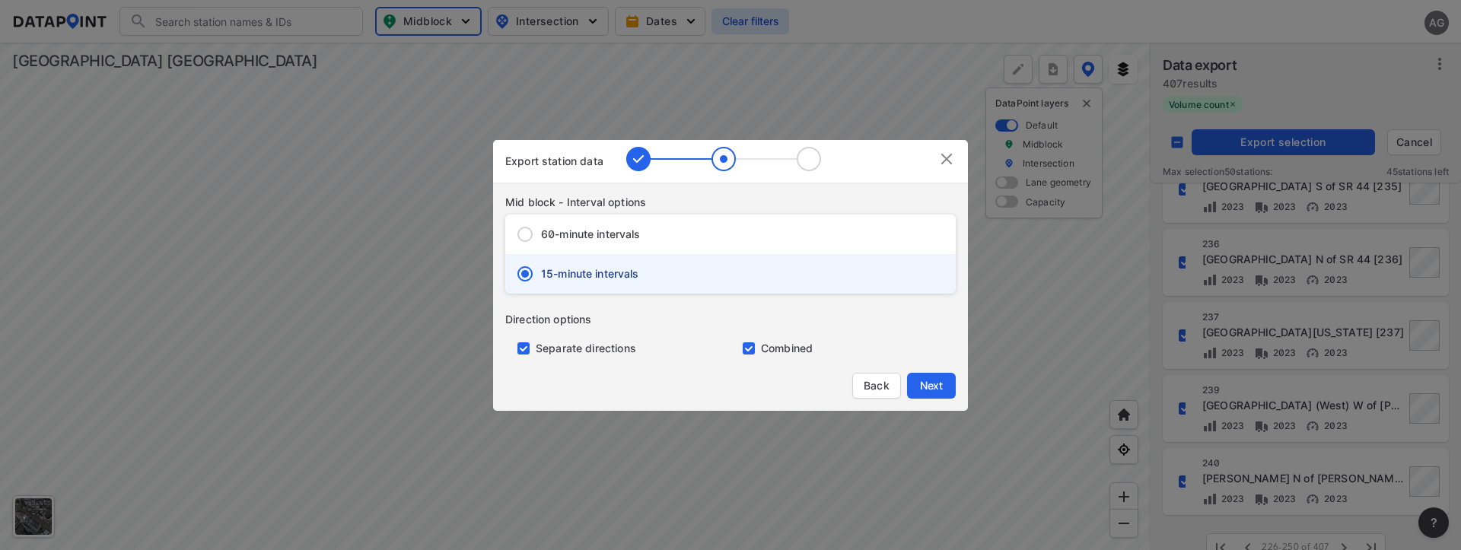
click at [527, 347] on input "primary checkbox" at bounding box center [520, 349] width 30 height 12
click at [925, 382] on span "Next" at bounding box center [931, 385] width 30 height 15
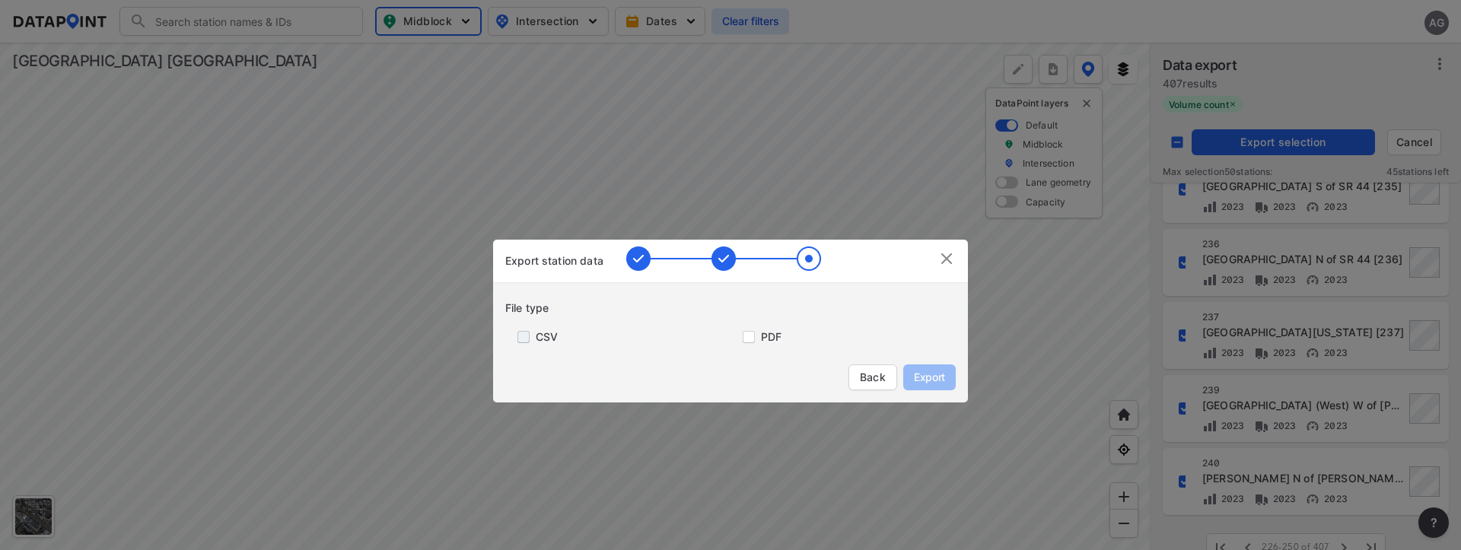
click at [534, 341] on input "primary checkbox" at bounding box center [520, 337] width 30 height 12
click at [926, 377] on span "Export" at bounding box center [930, 377] width 34 height 15
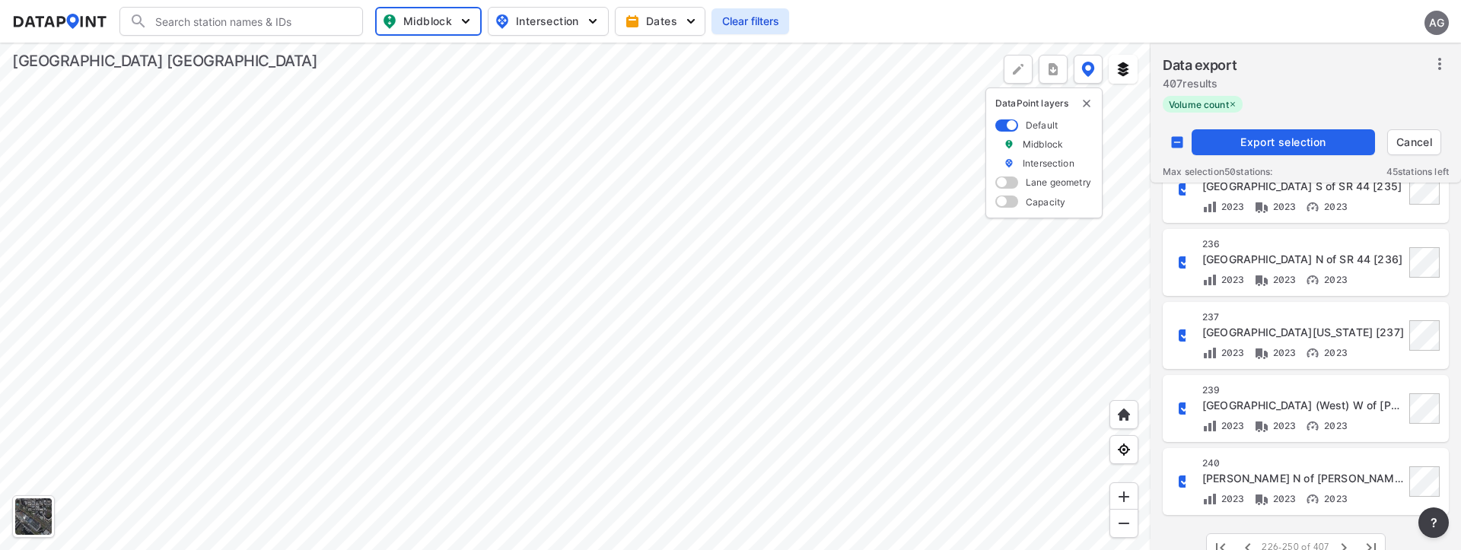
click at [1124, 113] on div at bounding box center [575, 297] width 1151 height 508
click at [1175, 139] on input "decorative checkbox" at bounding box center [1177, 142] width 29 height 29
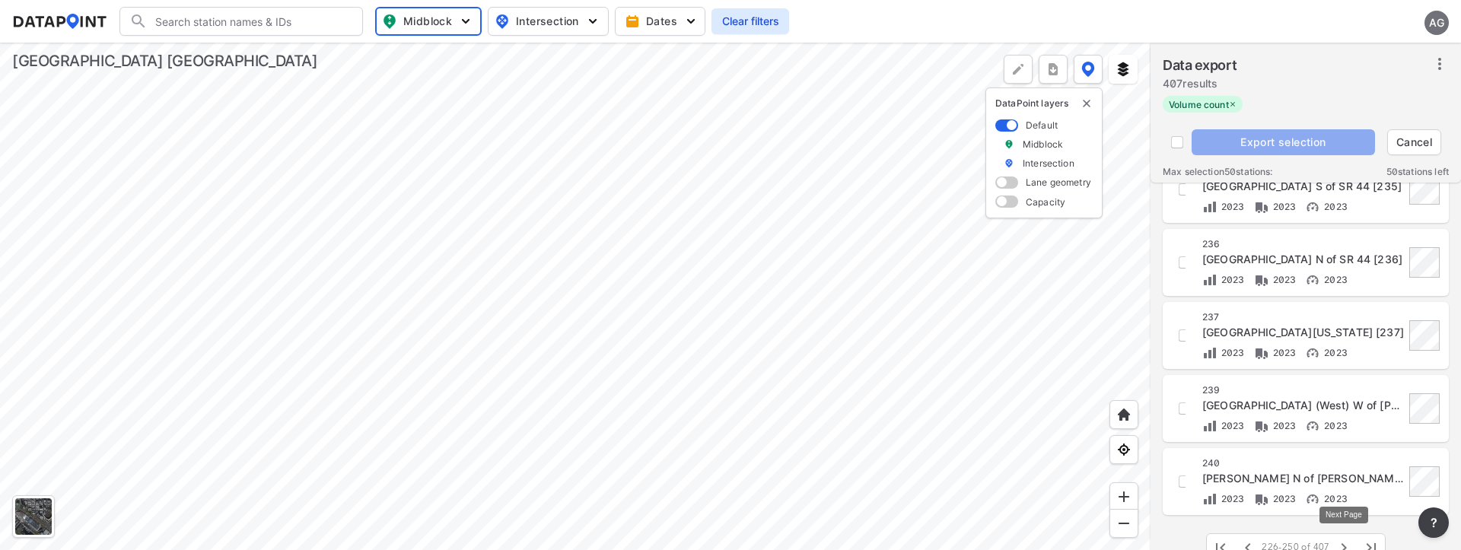
click at [1345, 538] on button "button" at bounding box center [1344, 547] width 27 height 27
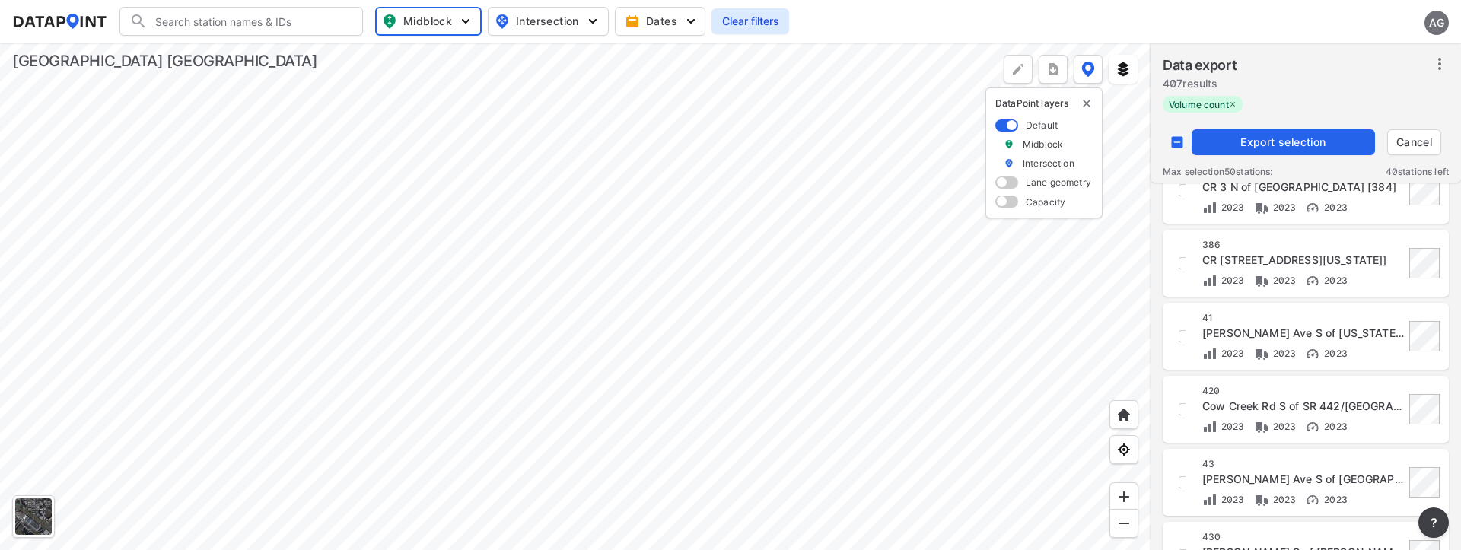
scroll to position [1111, 0]
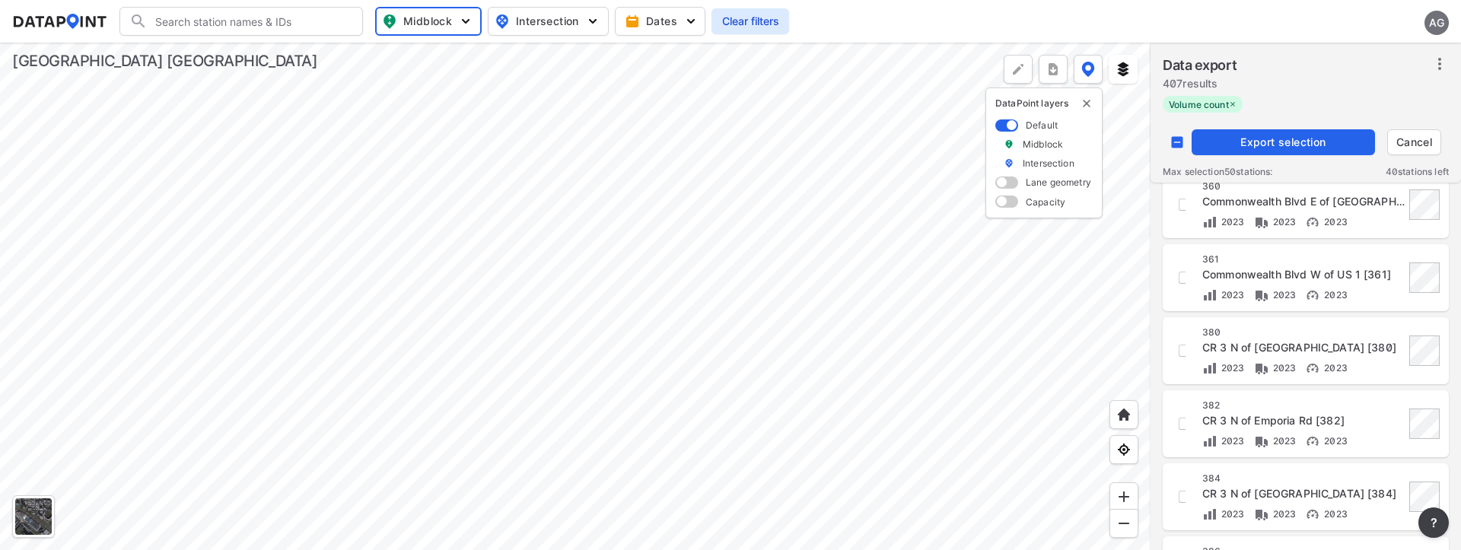
click at [1280, 139] on span "Export selection" at bounding box center [1283, 142] width 171 height 15
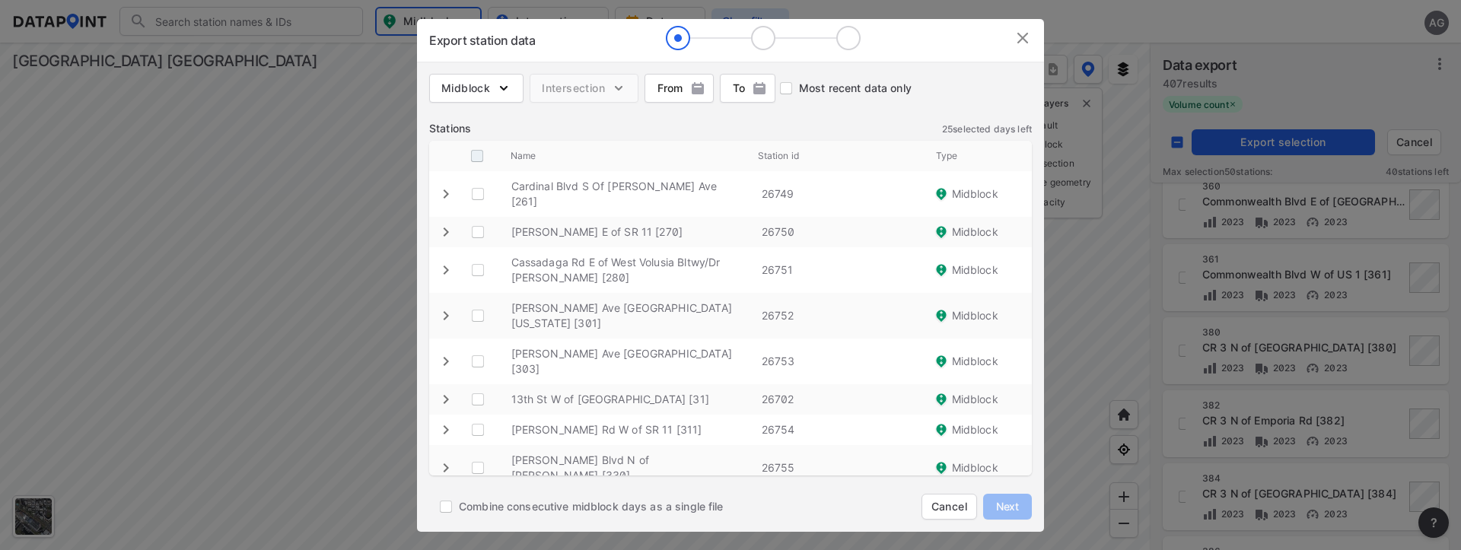
click at [478, 152] on input "decorative checkbox" at bounding box center [477, 156] width 29 height 29
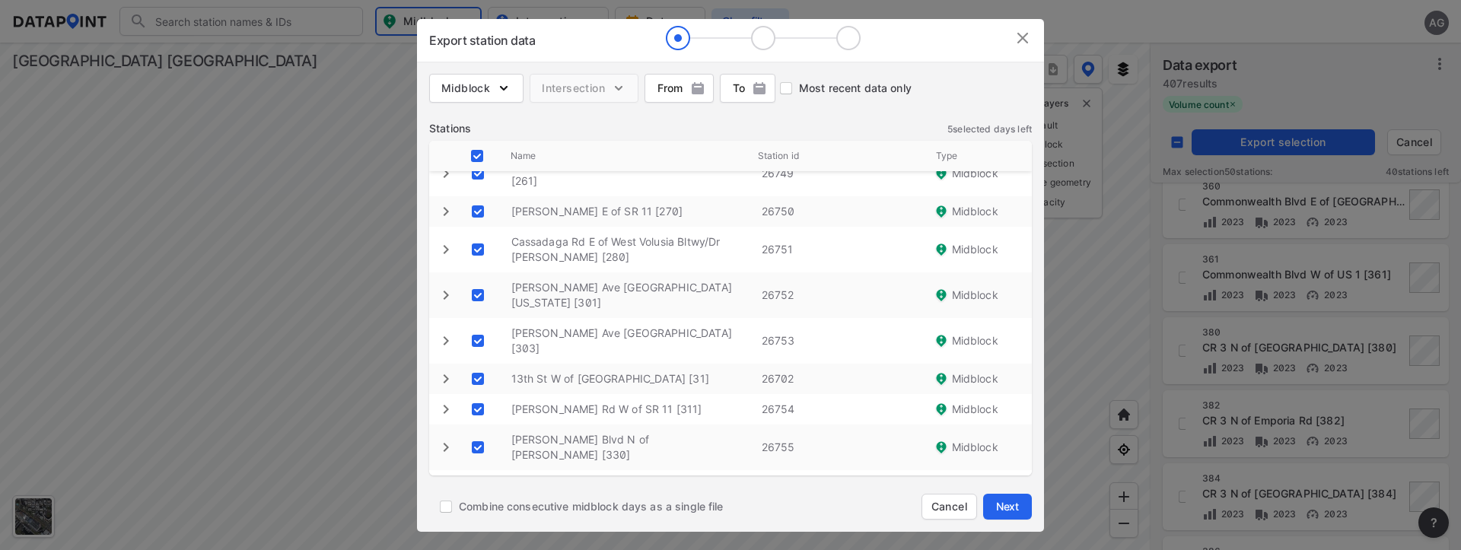
scroll to position [30, 0]
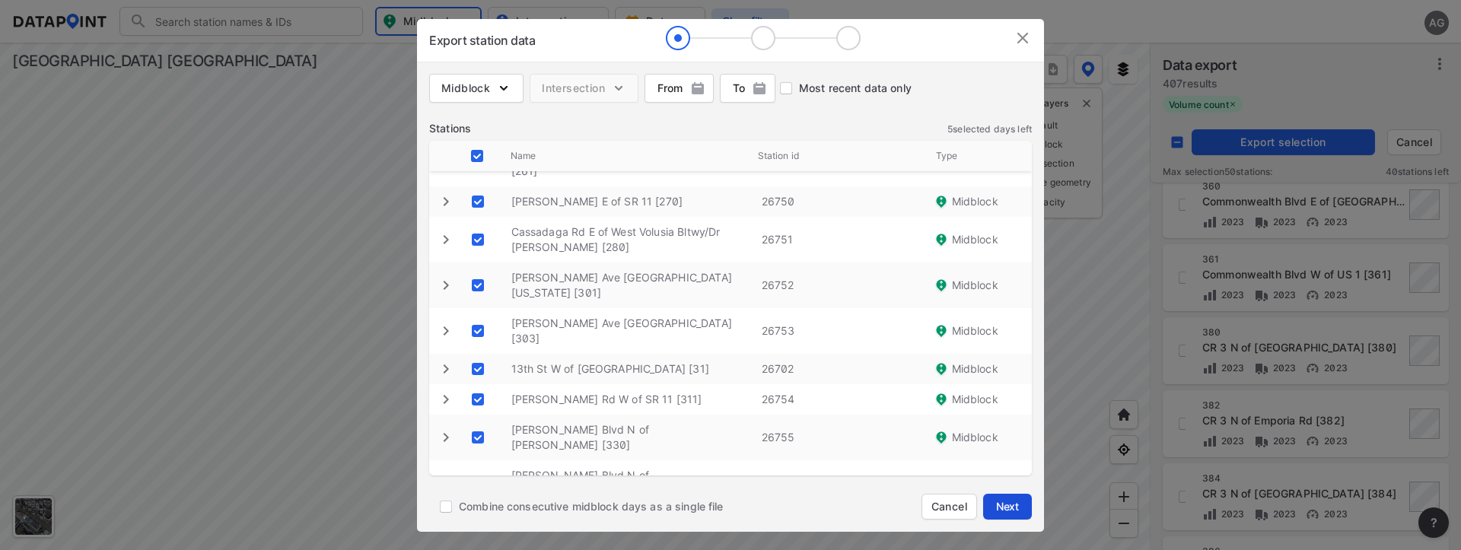
click at [1006, 500] on span "Next" at bounding box center [1008, 506] width 30 height 15
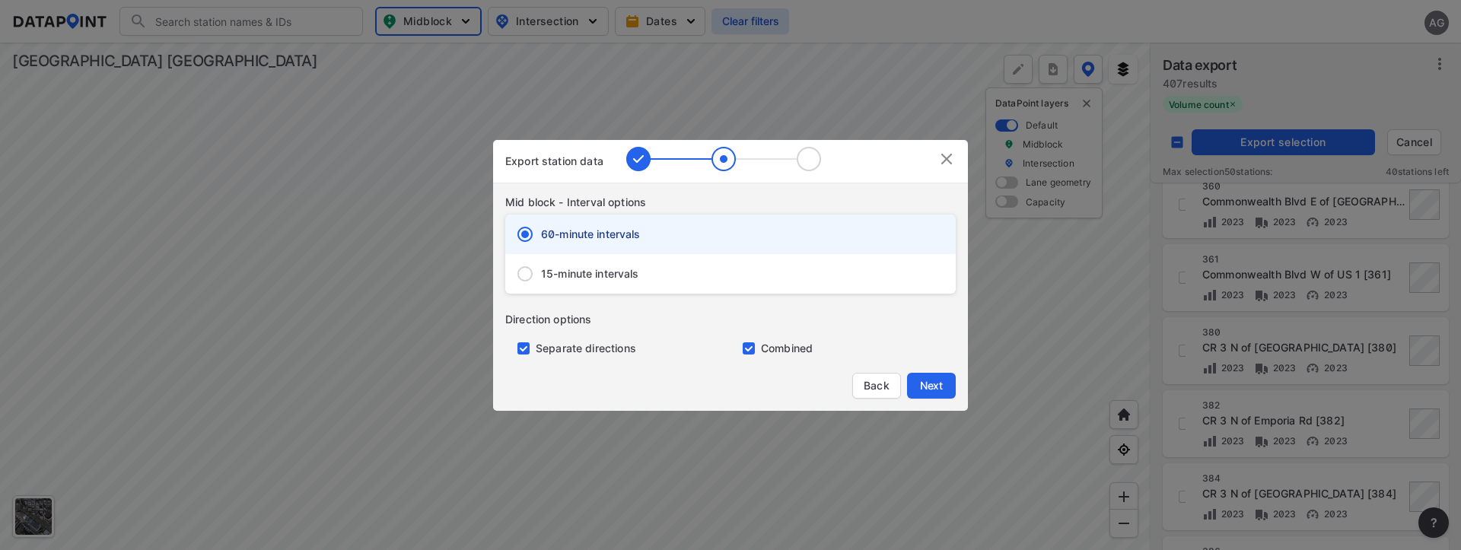
click at [556, 274] on span "15-minute intervals" at bounding box center [590, 273] width 98 height 15
click at [541, 274] on input "15-minute intervals" at bounding box center [525, 274] width 32 height 32
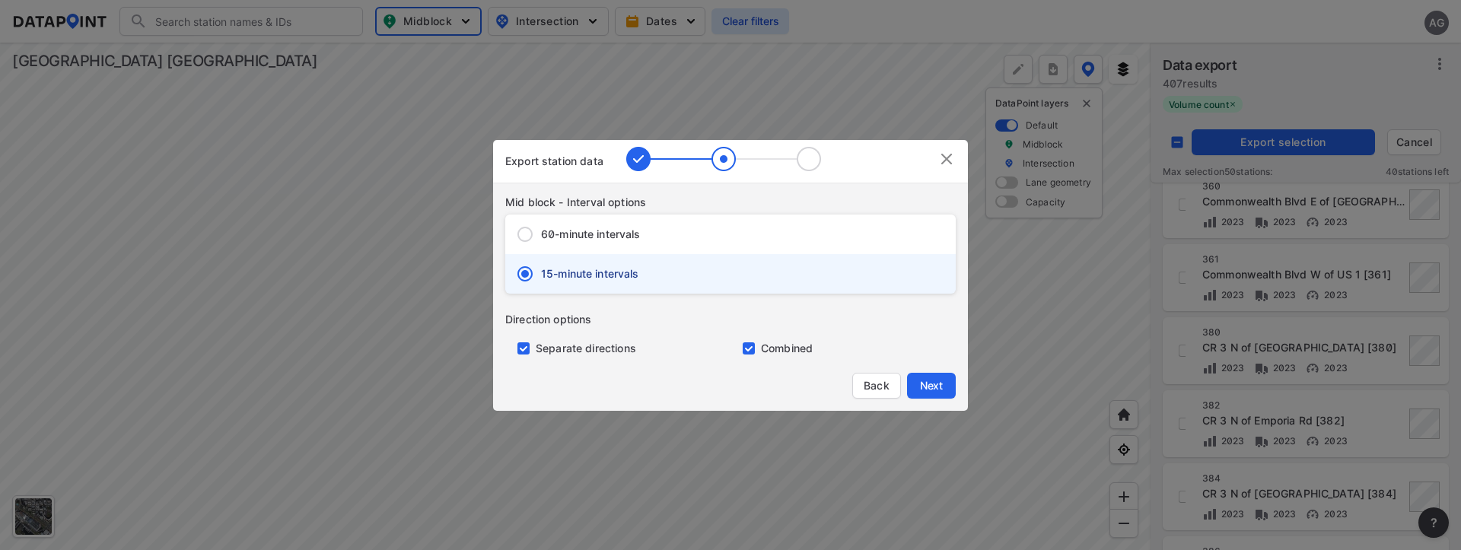
click at [525, 344] on input "primary checkbox" at bounding box center [520, 349] width 30 height 12
click at [930, 378] on span "Next" at bounding box center [931, 385] width 30 height 15
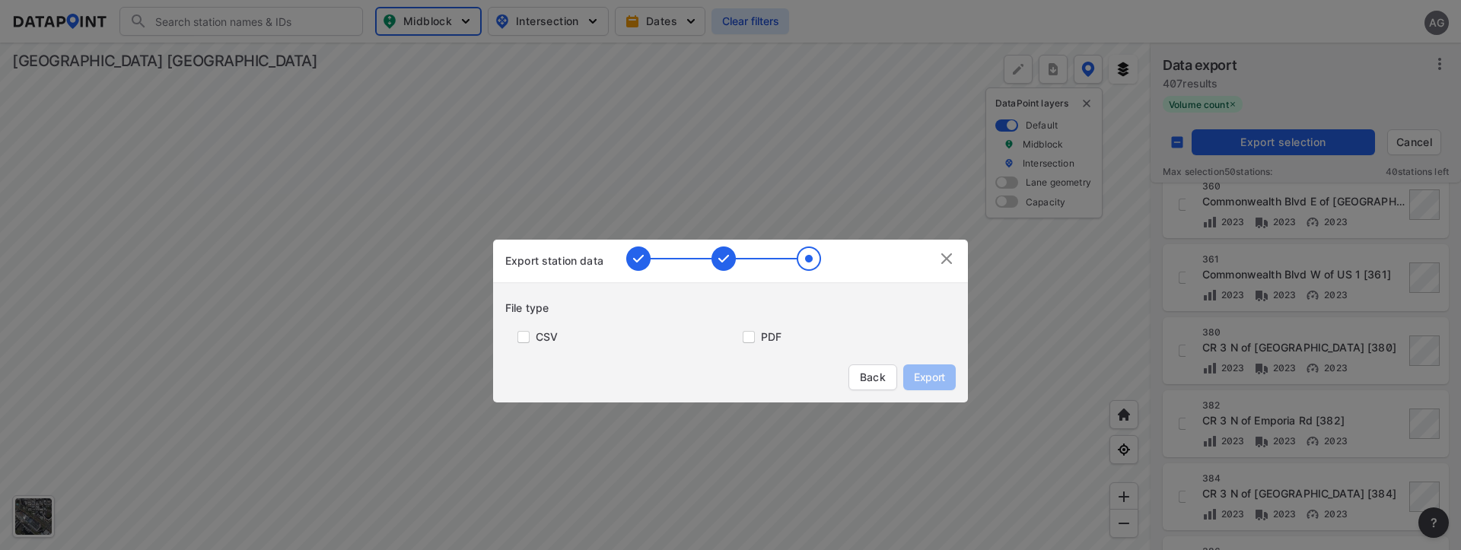
click at [542, 333] on label "CSV" at bounding box center [547, 337] width 22 height 15
click at [521, 334] on input "primary checkbox" at bounding box center [520, 337] width 30 height 12
click at [920, 370] on span "Export" at bounding box center [930, 377] width 34 height 15
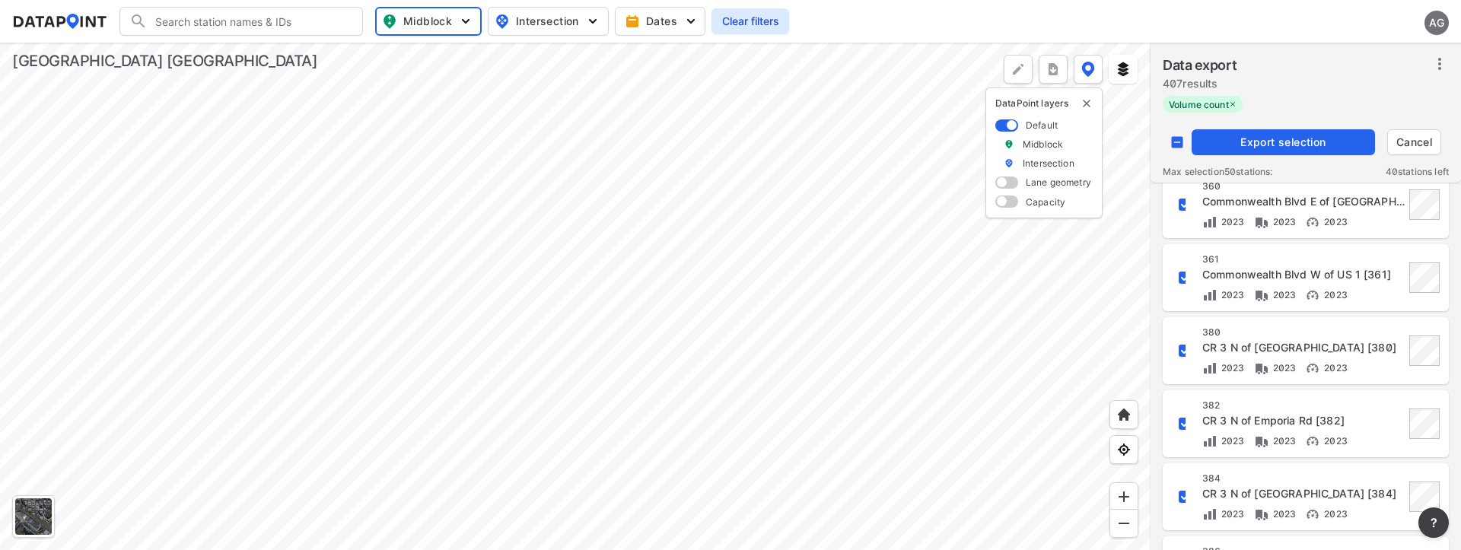
click at [1127, 133] on div at bounding box center [575, 297] width 1151 height 508
click at [1282, 140] on span "Export selection" at bounding box center [1283, 142] width 171 height 15
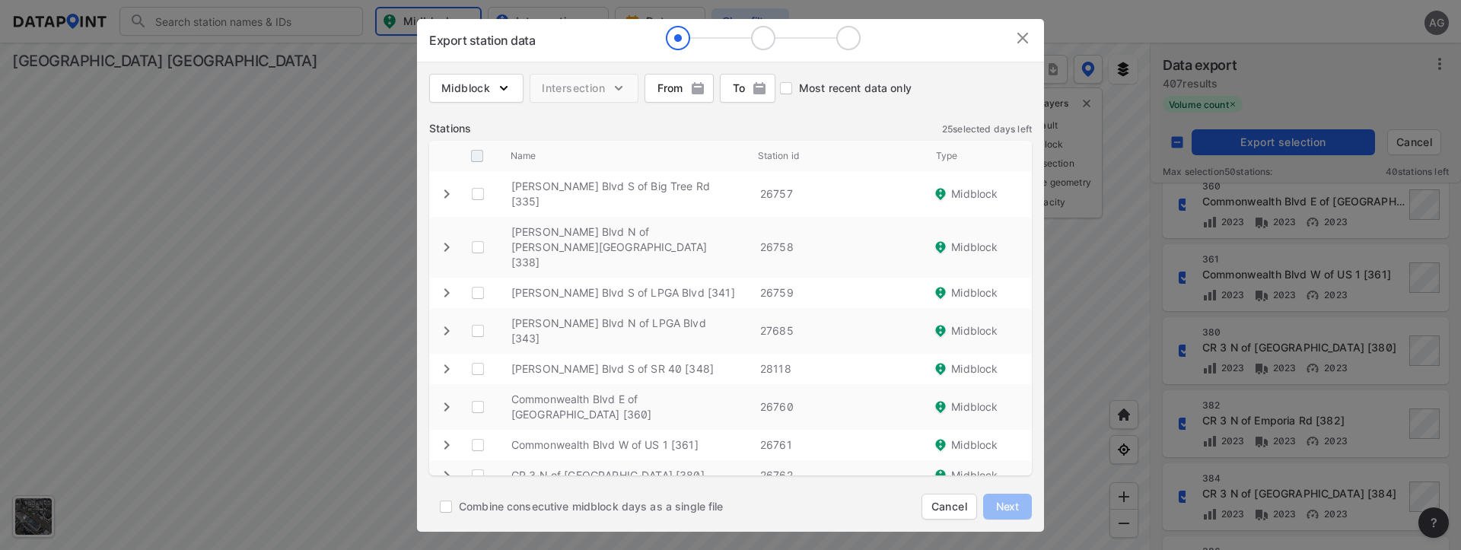
click at [478, 159] on input "decorative checkbox" at bounding box center [477, 156] width 29 height 29
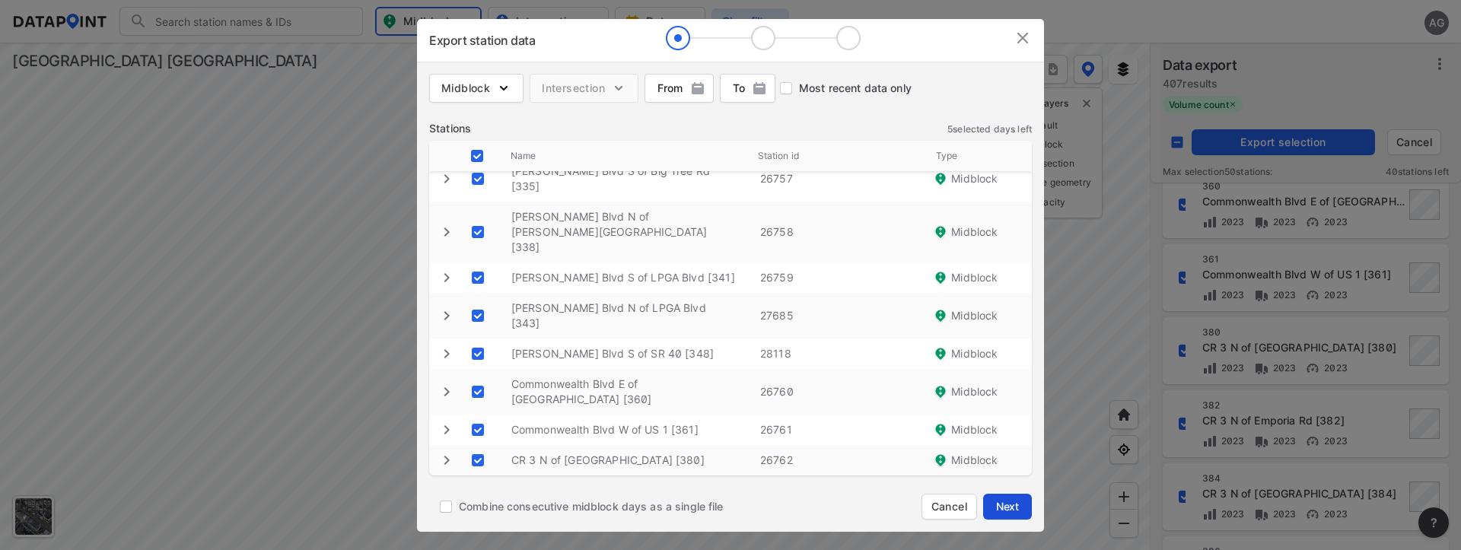
click at [1003, 501] on span "Next" at bounding box center [1008, 506] width 30 height 15
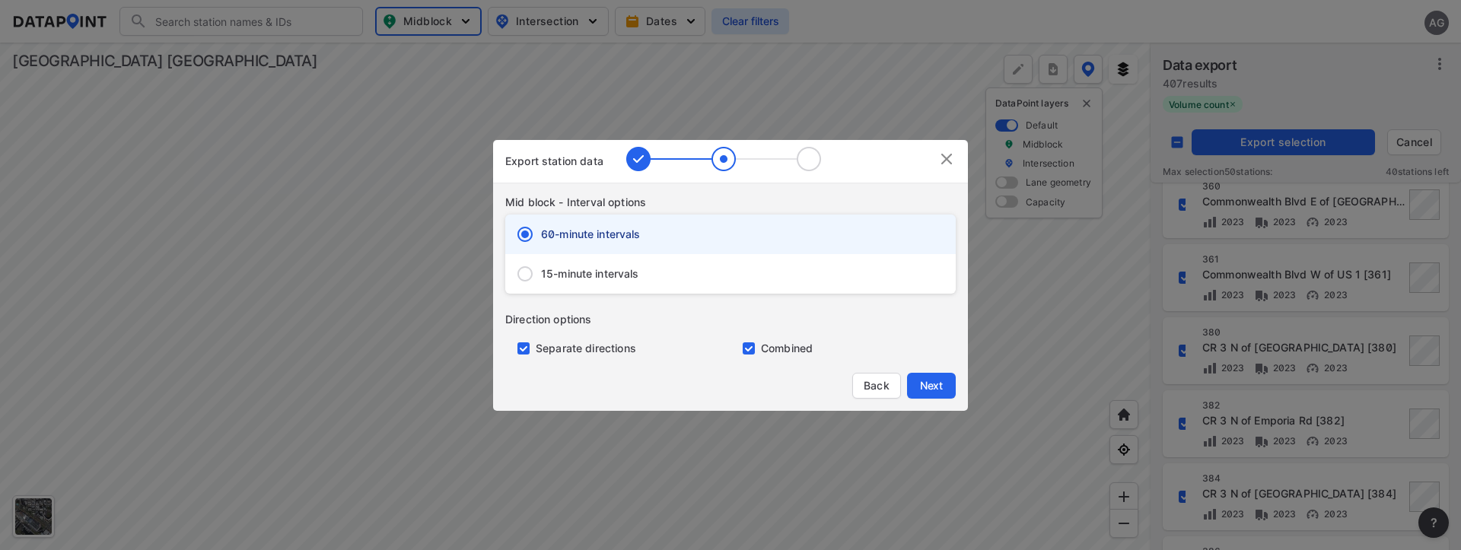
click at [521, 349] on input "primary checkbox" at bounding box center [520, 349] width 30 height 12
click at [527, 268] on input "15-minute intervals" at bounding box center [525, 274] width 32 height 32
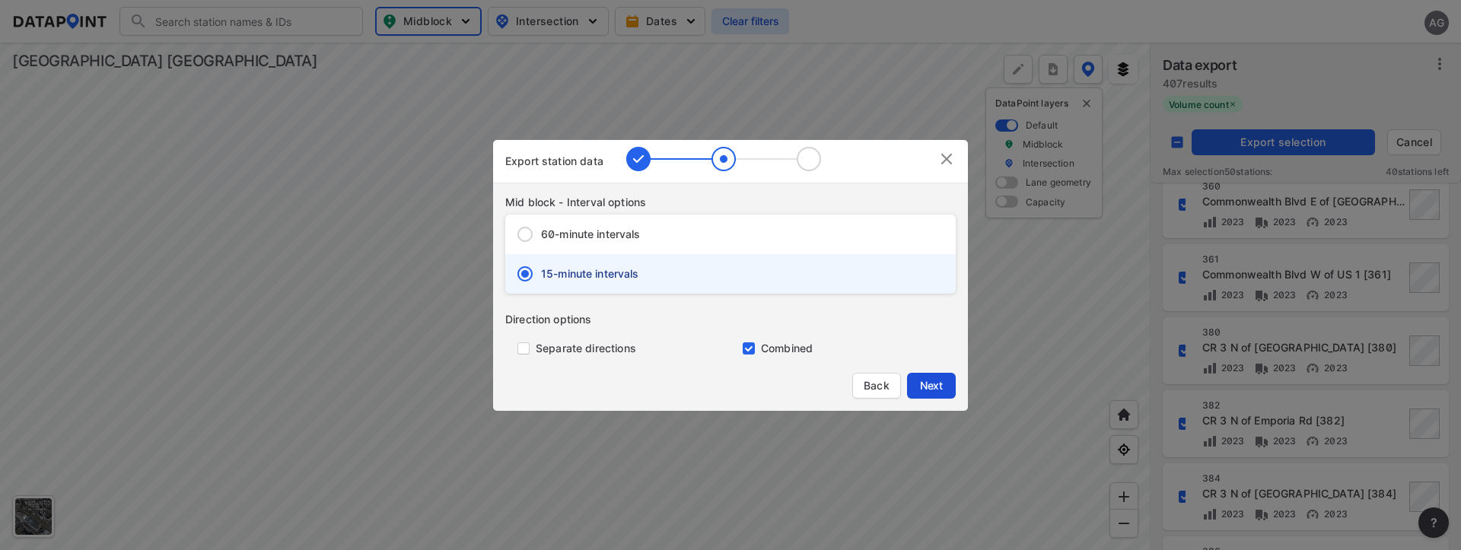
click at [925, 381] on span "Next" at bounding box center [931, 385] width 30 height 15
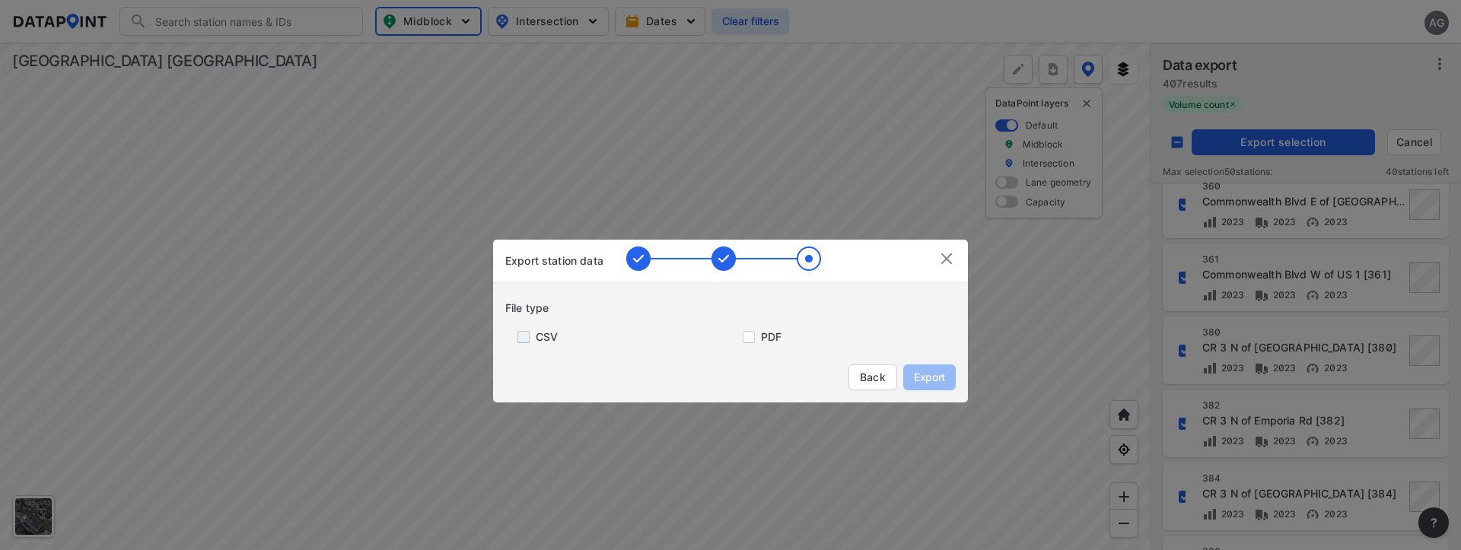
click at [534, 337] on input "primary checkbox" at bounding box center [520, 337] width 30 height 12
click at [927, 375] on span "Export" at bounding box center [930, 377] width 34 height 15
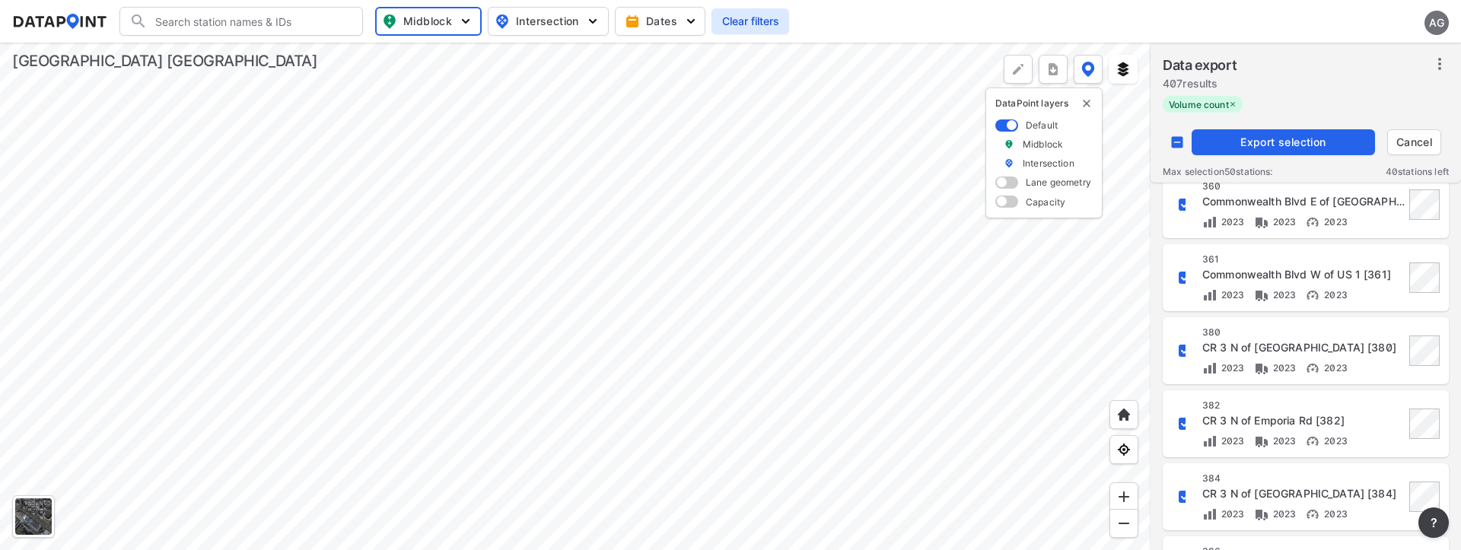
scroll to position [1491, 0]
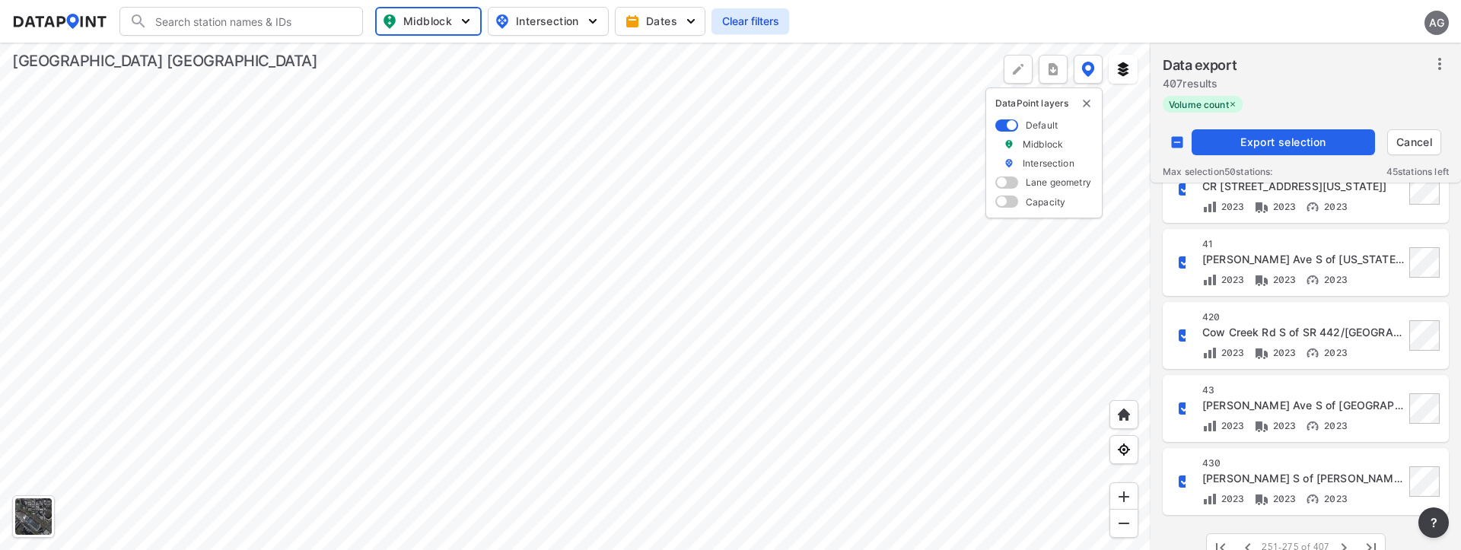
click at [1310, 139] on span "Export selection" at bounding box center [1283, 142] width 171 height 15
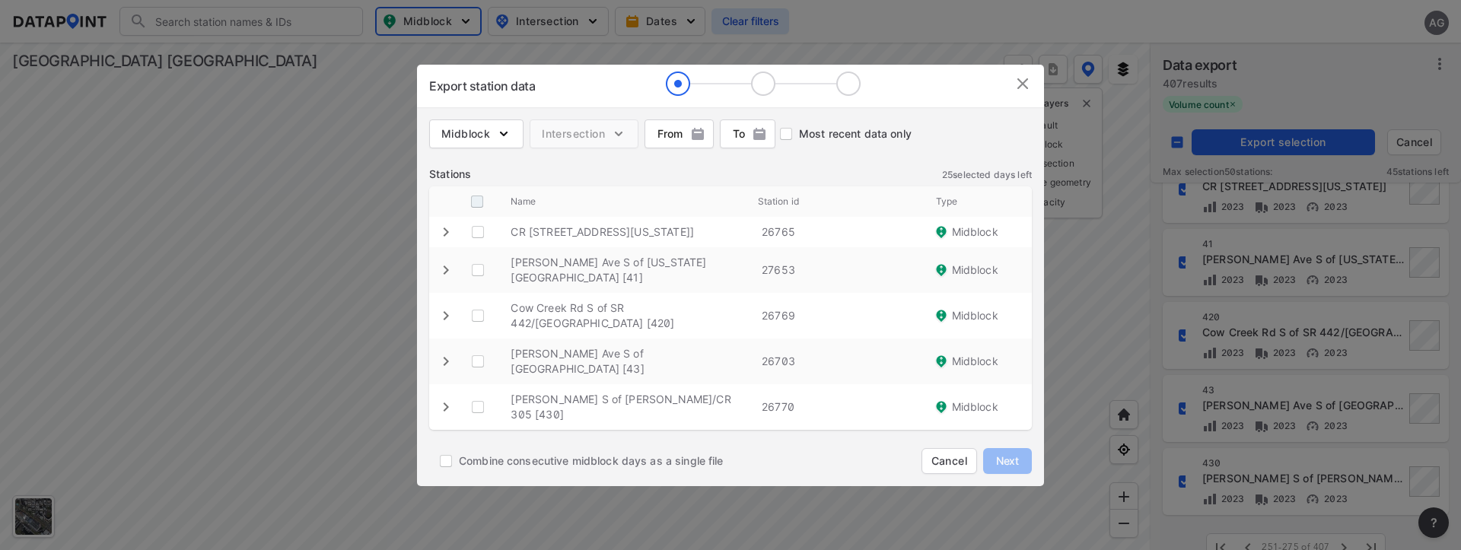
click at [484, 216] on input "decorative checkbox" at bounding box center [477, 201] width 29 height 29
click at [1007, 454] on span "Next" at bounding box center [1008, 461] width 30 height 15
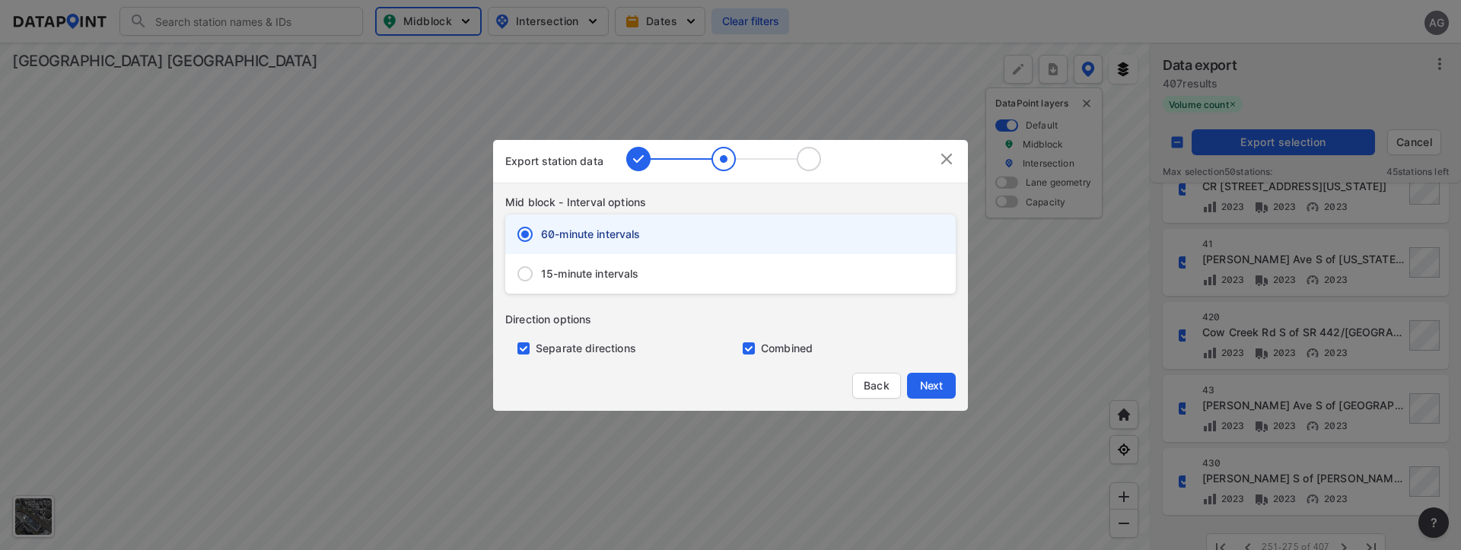
click at [525, 273] on input "15-minute intervals" at bounding box center [525, 274] width 32 height 32
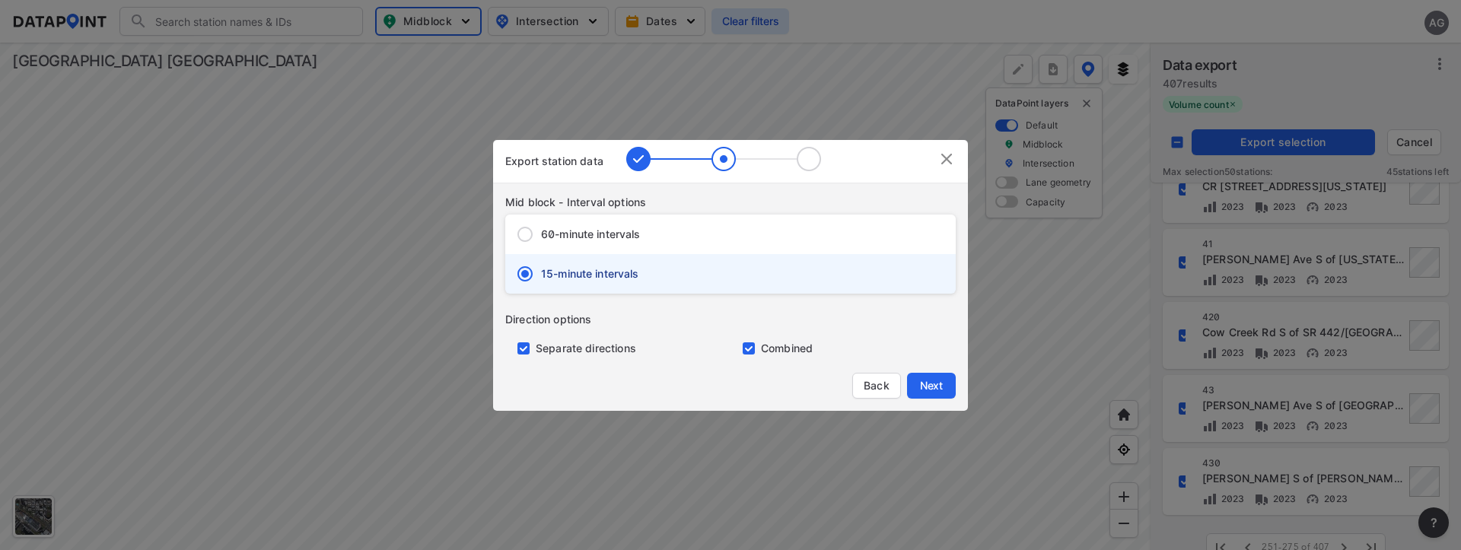
click at [527, 346] on input "primary checkbox" at bounding box center [520, 349] width 30 height 12
click at [939, 381] on span "Next" at bounding box center [931, 385] width 30 height 15
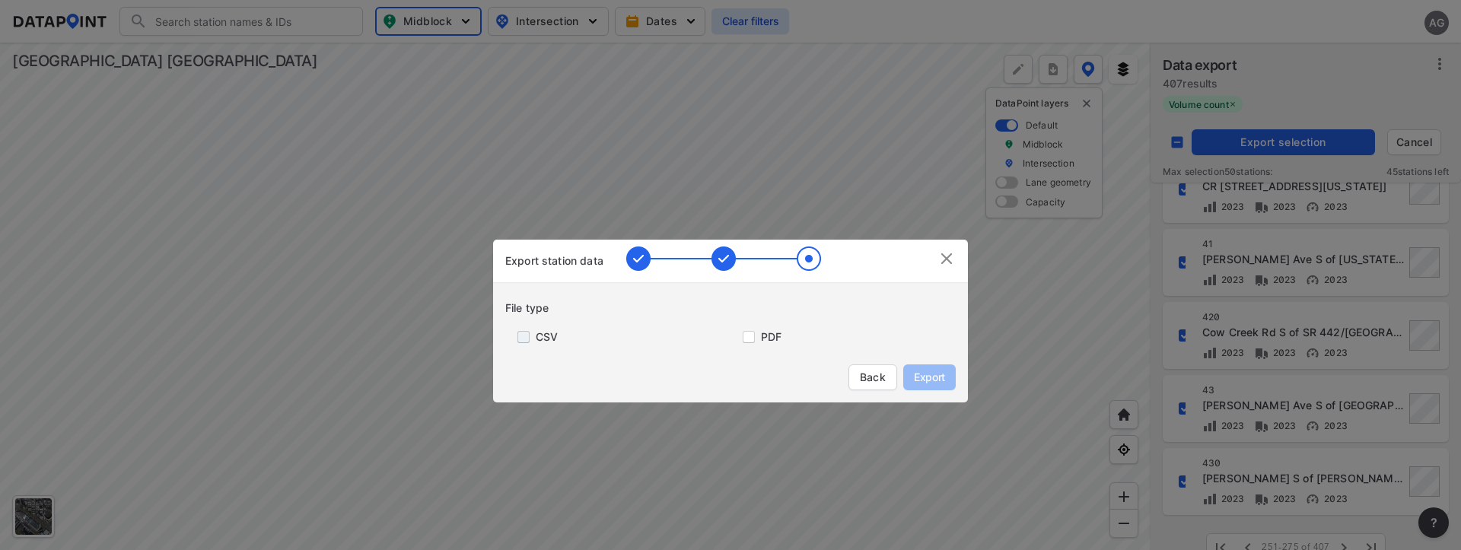
click at [531, 334] on input "primary checkbox" at bounding box center [520, 337] width 30 height 12
click at [920, 366] on button "Export" at bounding box center [930, 378] width 53 height 26
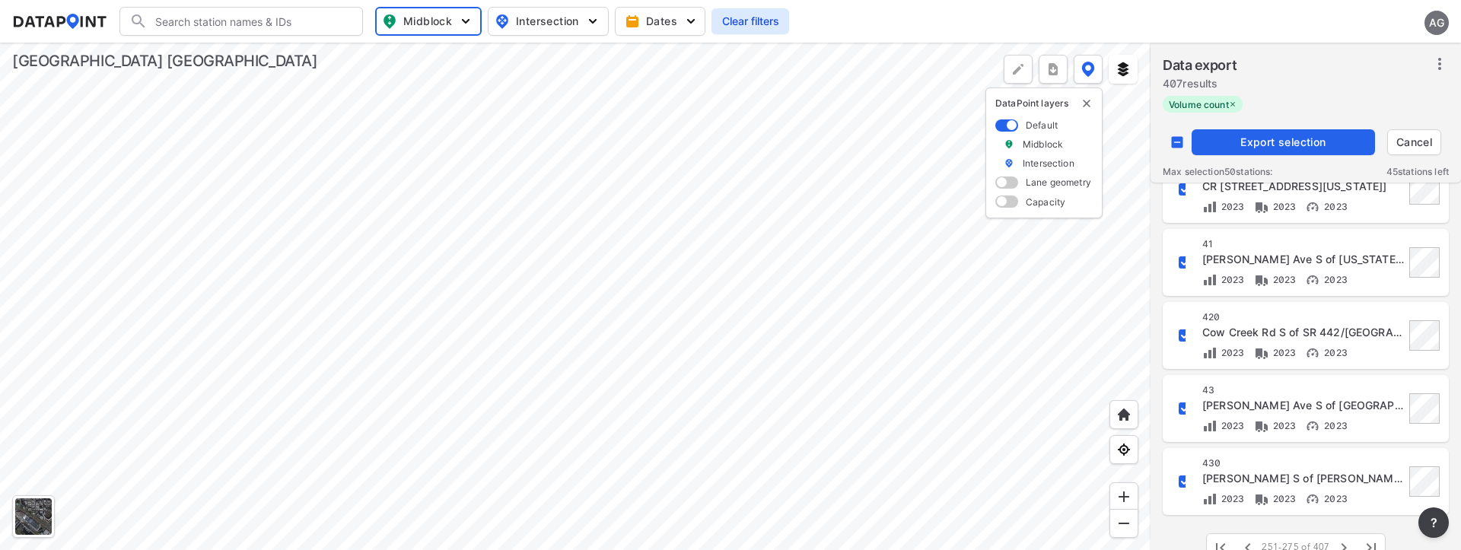
drag, startPoint x: 1422, startPoint y: 95, endPoint x: 1404, endPoint y: 89, distance: 18.5
click at [1422, 95] on div "Data export 407 results" at bounding box center [1306, 75] width 286 height 41
click at [1179, 142] on input "decorative checkbox" at bounding box center [1177, 142] width 29 height 29
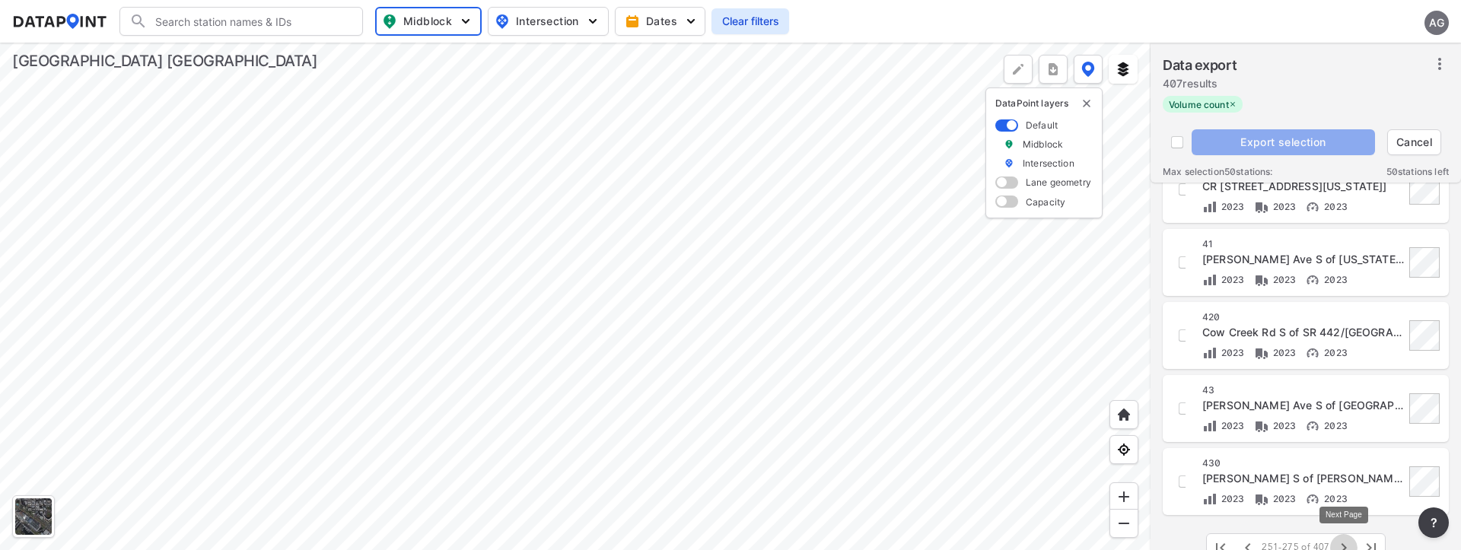
click at [1350, 540] on icon "button" at bounding box center [1344, 548] width 18 height 18
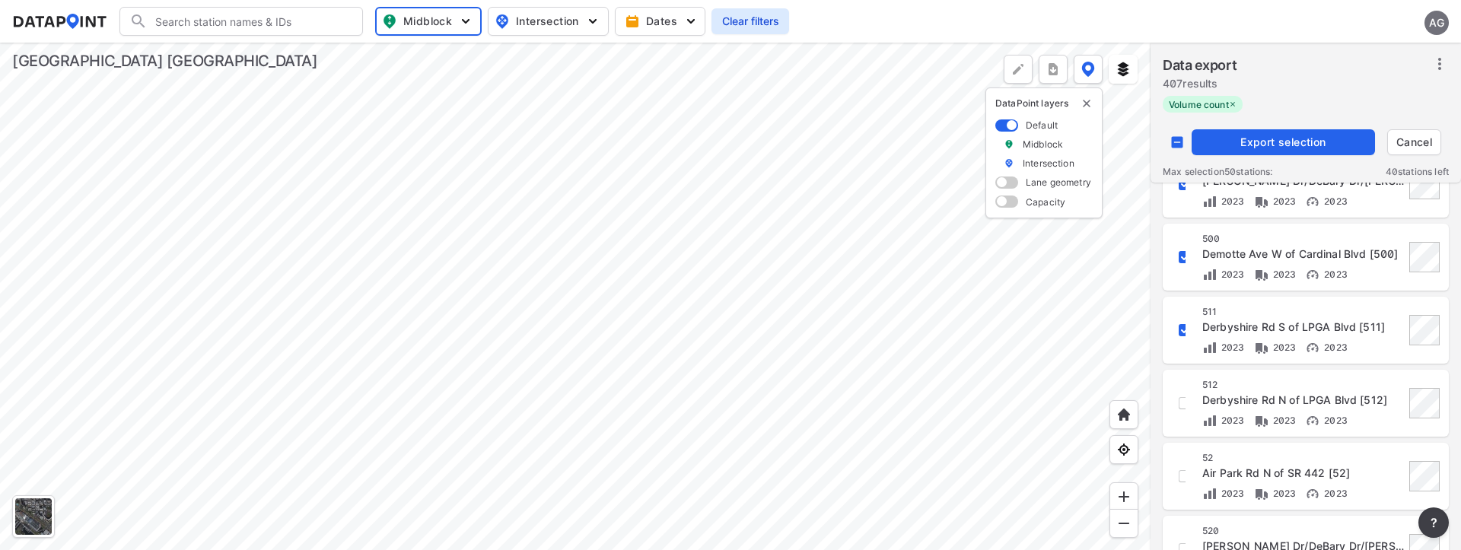
scroll to position [685, 0]
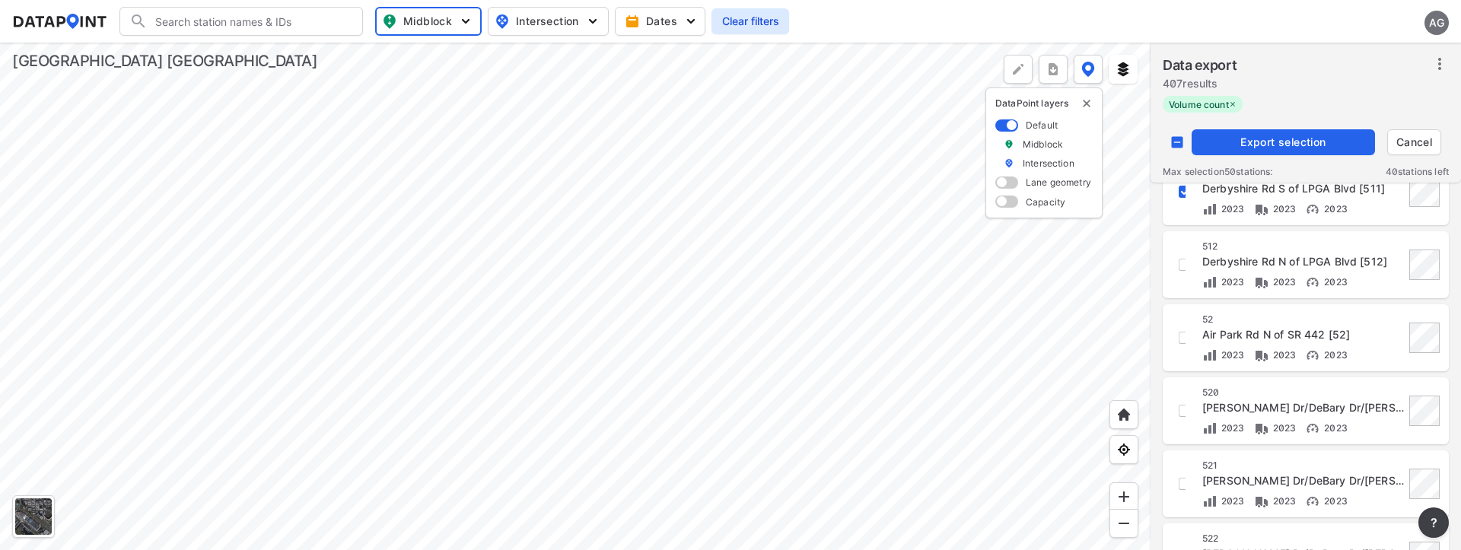
click at [1296, 138] on span "Export selection" at bounding box center [1283, 142] width 171 height 15
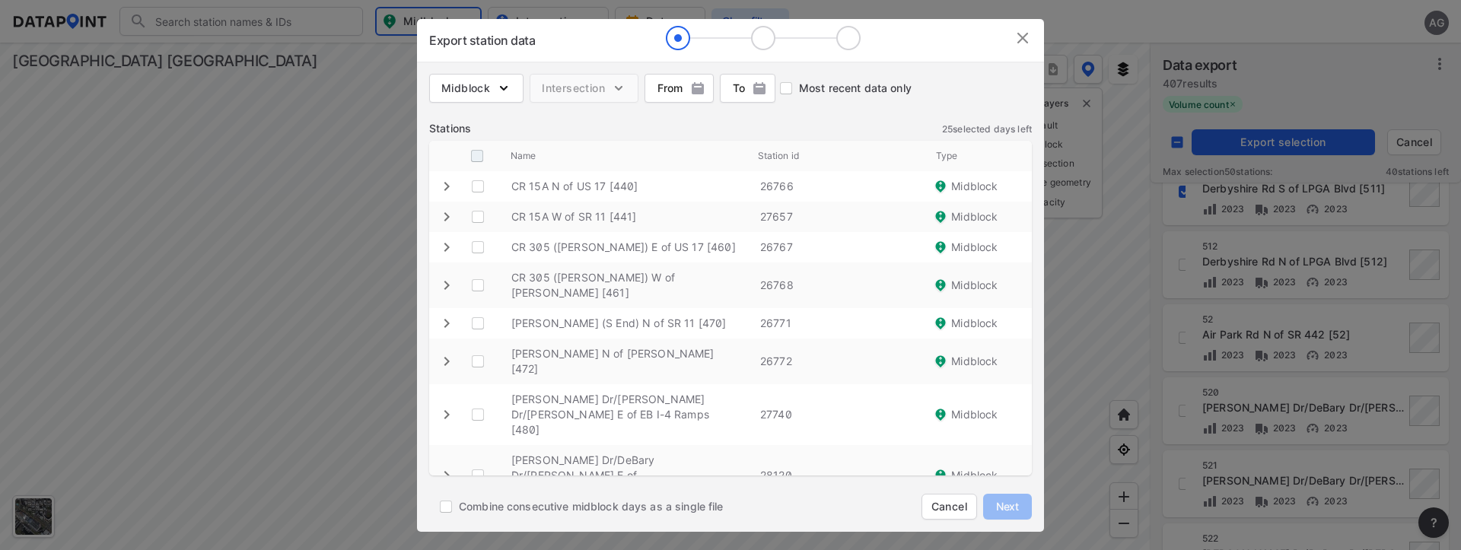
click at [473, 157] on input "decorative checkbox" at bounding box center [477, 156] width 29 height 29
click at [1015, 505] on span "Next" at bounding box center [1008, 506] width 30 height 15
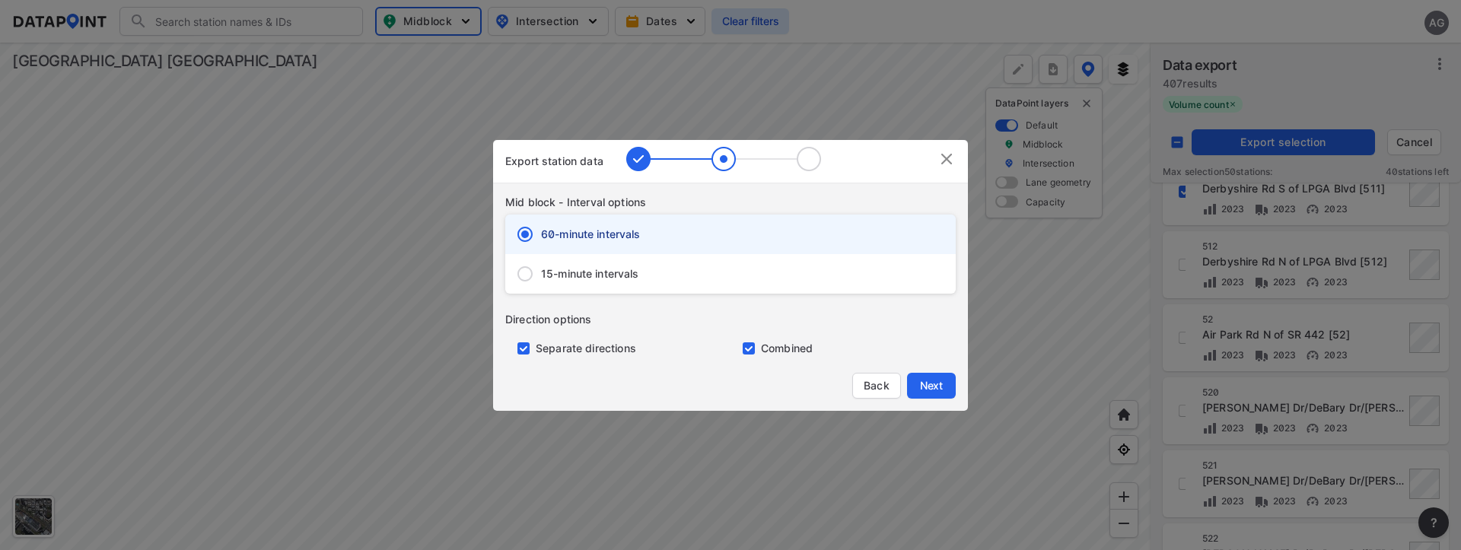
click at [552, 272] on span "15-minute intervals" at bounding box center [590, 273] width 98 height 15
click at [541, 272] on input "15-minute intervals" at bounding box center [525, 274] width 32 height 32
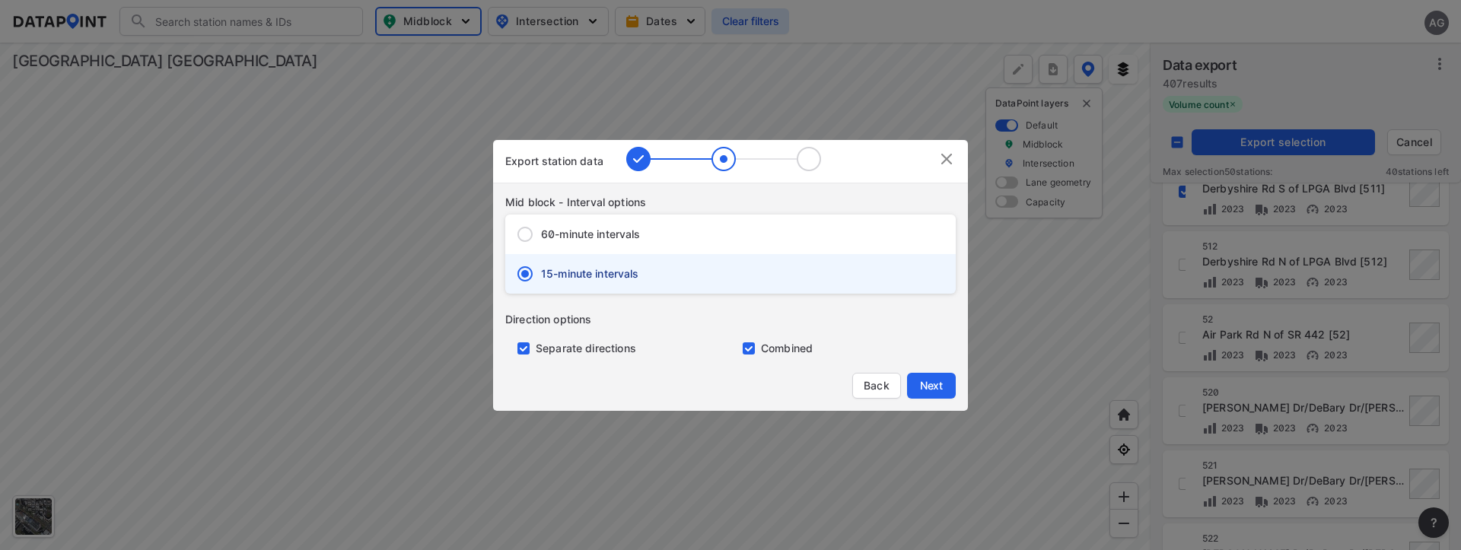
click at [527, 346] on input "primary checkbox" at bounding box center [520, 349] width 30 height 12
click at [943, 383] on span "Next" at bounding box center [931, 385] width 30 height 15
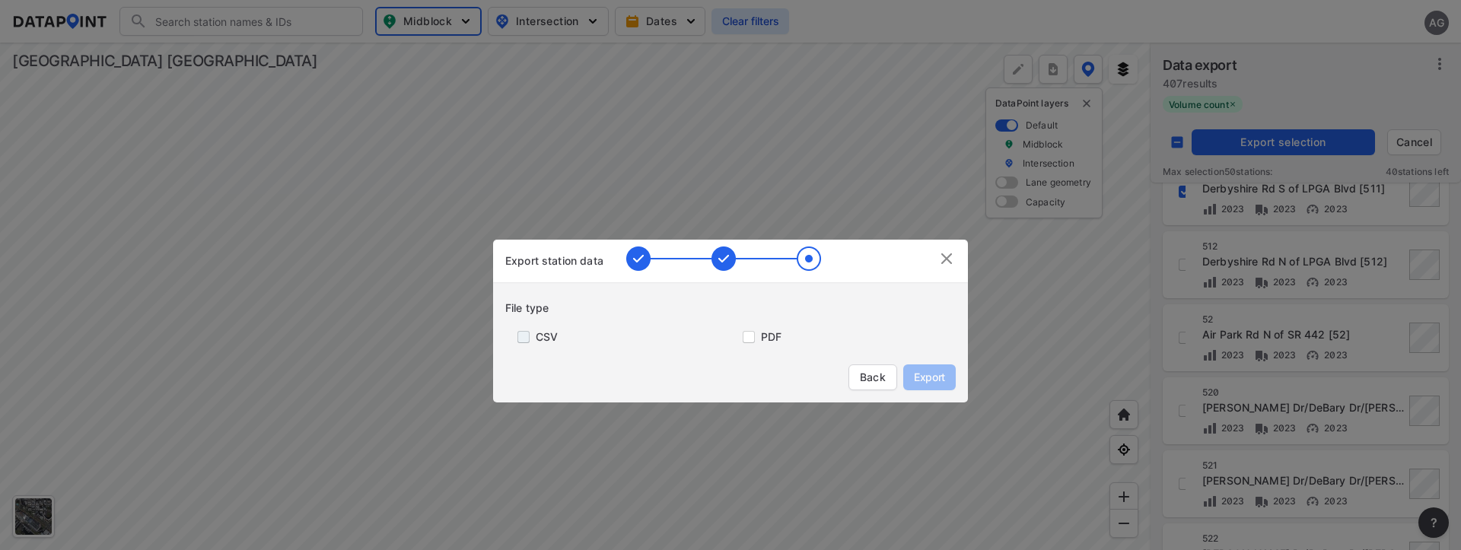
click at [527, 333] on input "primary checkbox" at bounding box center [520, 337] width 30 height 12
click at [934, 373] on span "Export" at bounding box center [930, 377] width 34 height 15
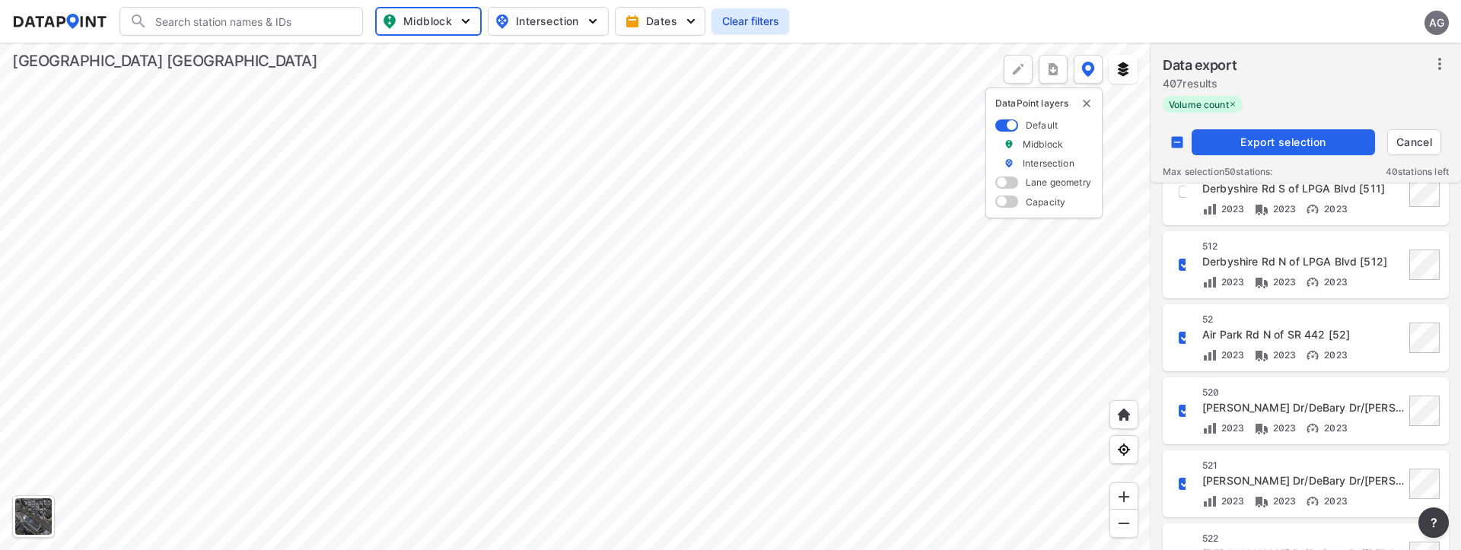
click at [1329, 147] on span "Export selection" at bounding box center [1283, 142] width 171 height 15
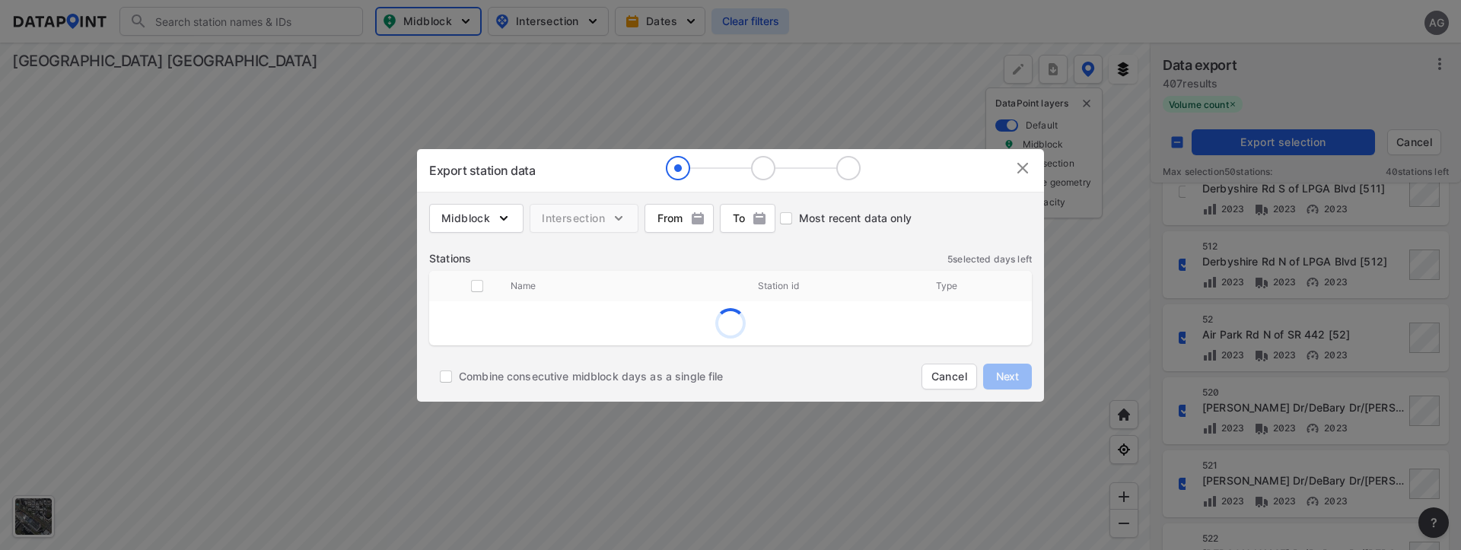
click at [1019, 168] on img at bounding box center [1023, 168] width 18 height 18
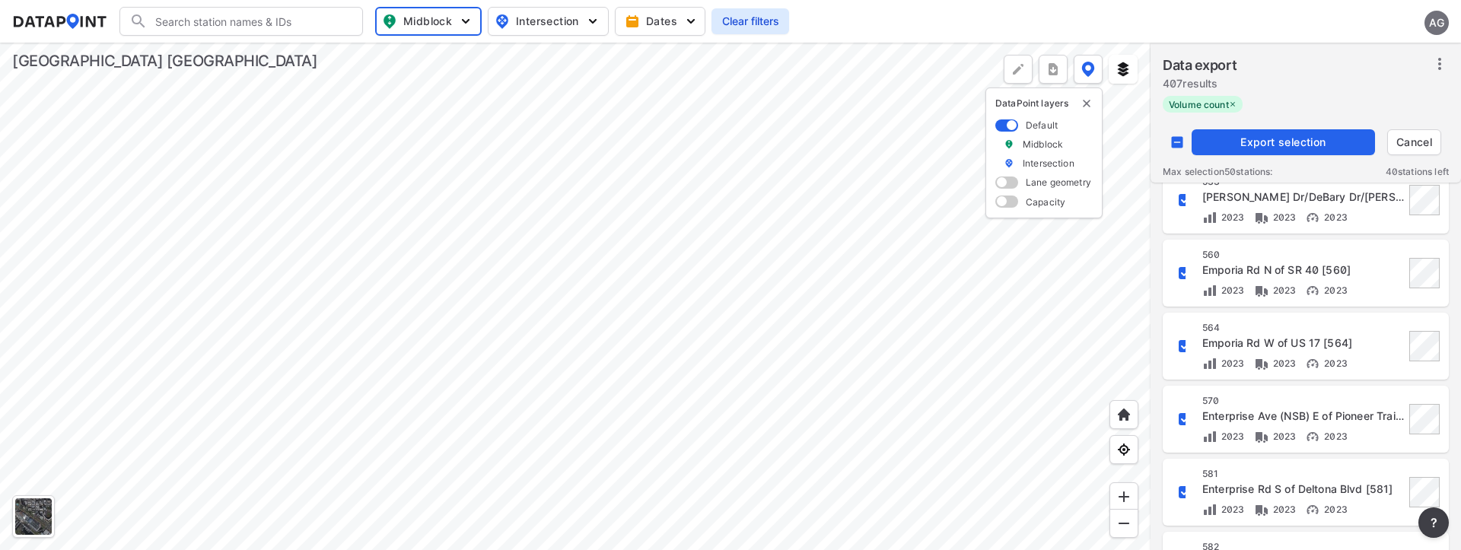
scroll to position [1142, 0]
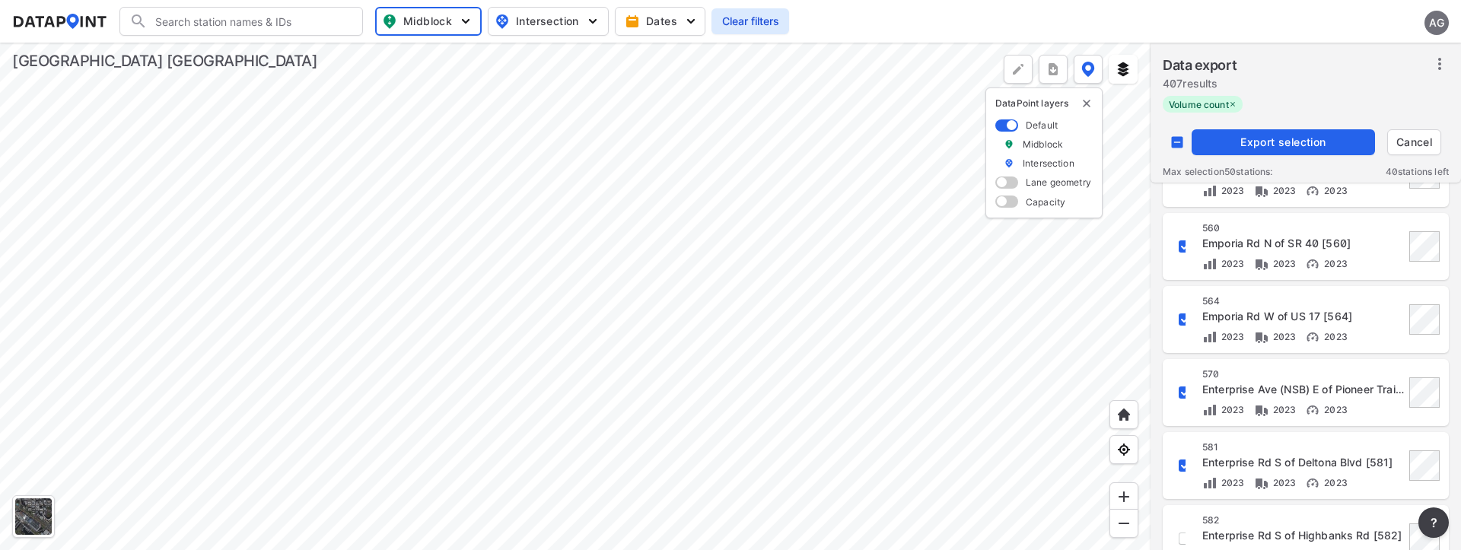
click at [1184, 388] on input "decorative checkbox" at bounding box center [1185, 393] width 26 height 26
click at [1264, 146] on span "Export selection" at bounding box center [1283, 142] width 171 height 15
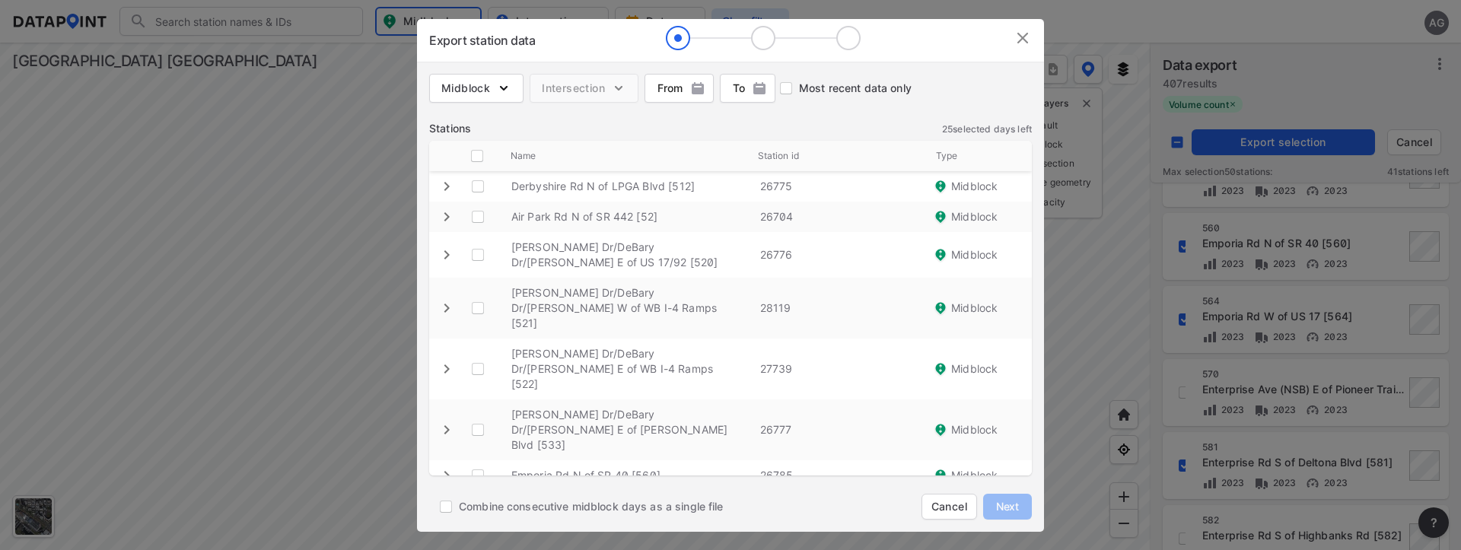
scroll to position [30, 0]
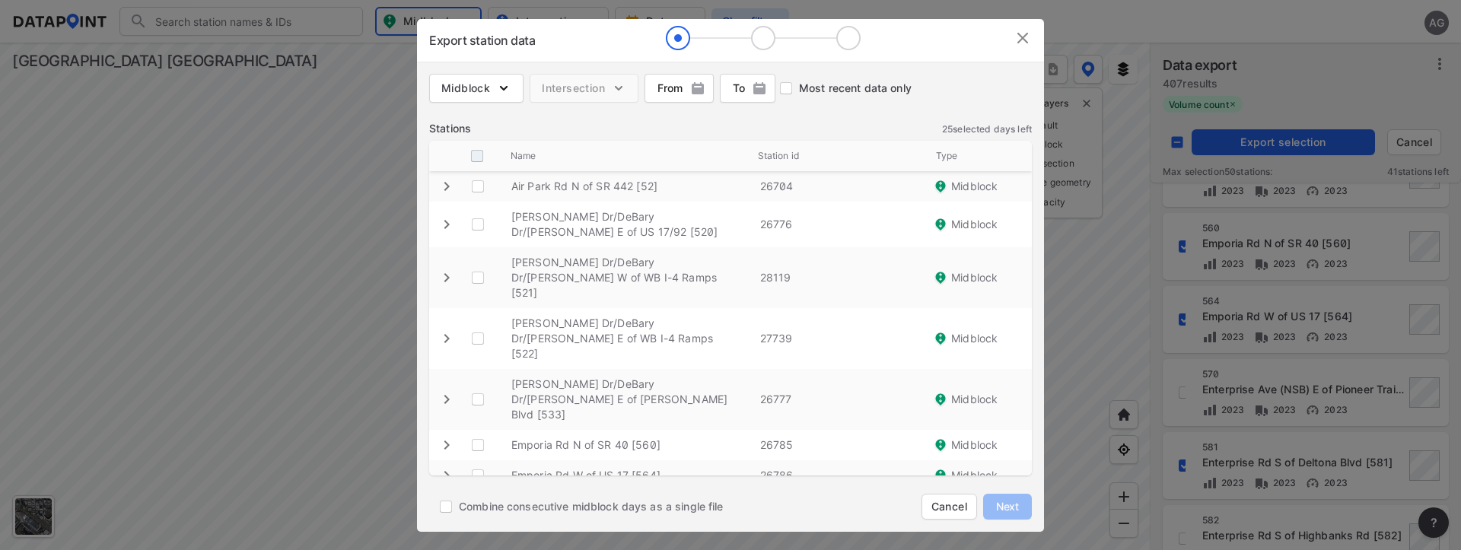
click at [477, 158] on input "decorative checkbox" at bounding box center [477, 156] width 29 height 29
click at [1009, 505] on span "Next" at bounding box center [1008, 506] width 30 height 15
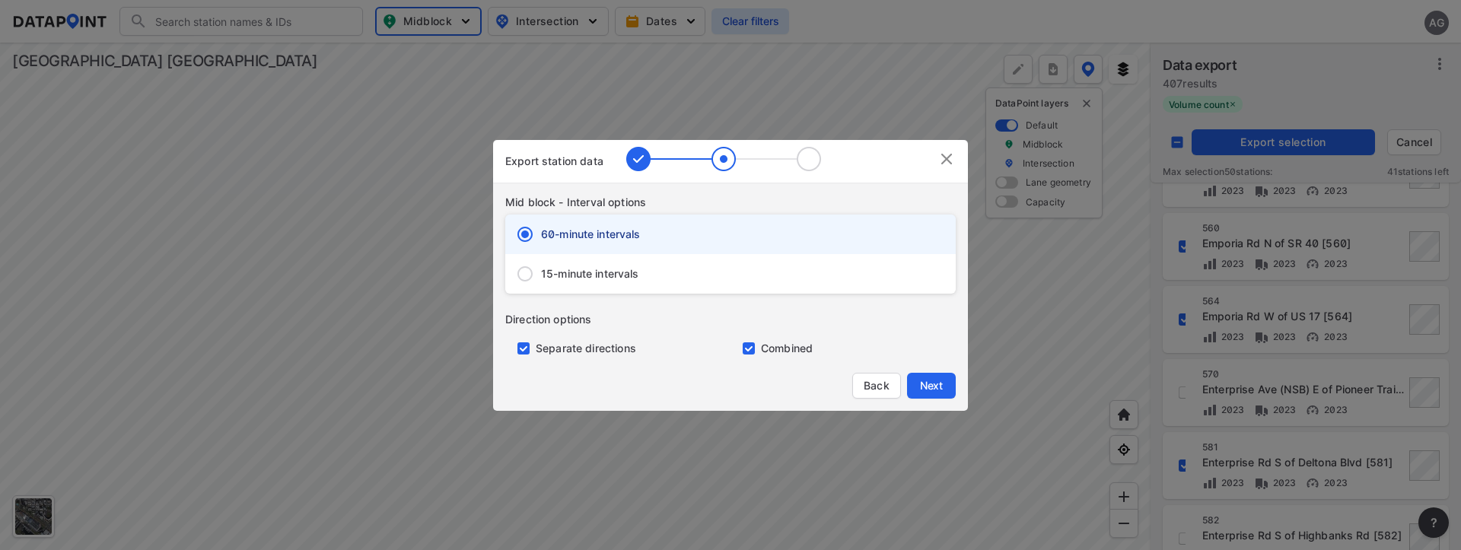
click at [536, 273] on input "15-minute intervals" at bounding box center [525, 274] width 32 height 32
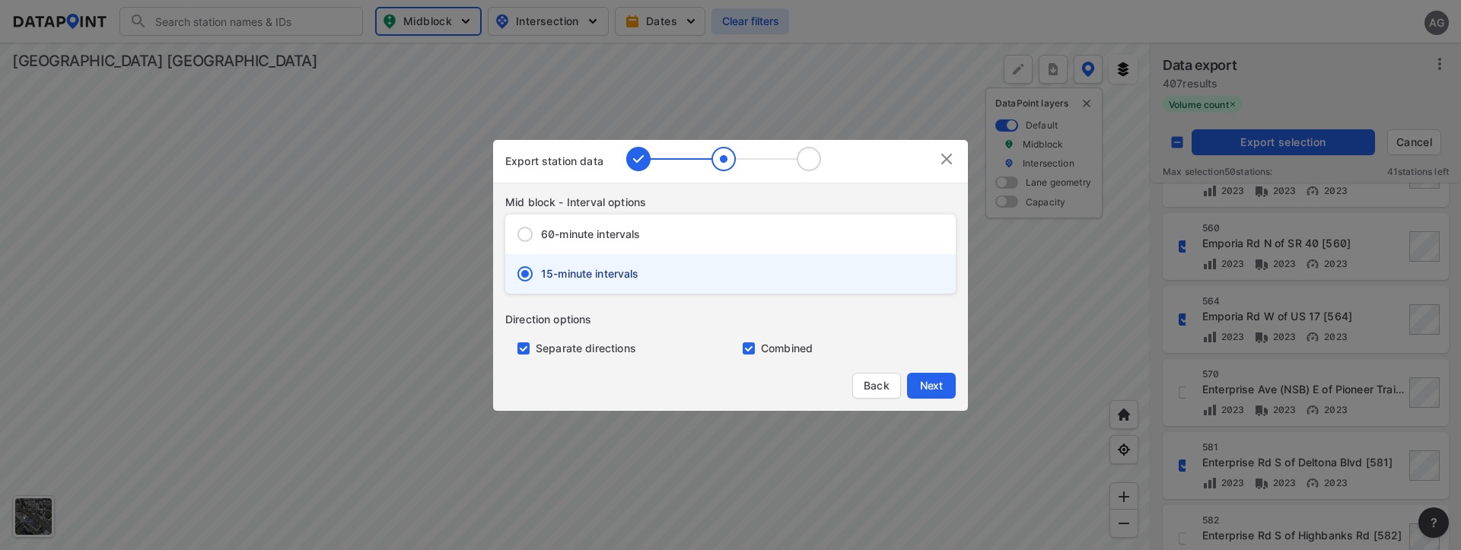
click at [520, 348] on input "primary checkbox" at bounding box center [520, 349] width 30 height 12
click at [931, 384] on span "Next" at bounding box center [931, 385] width 30 height 15
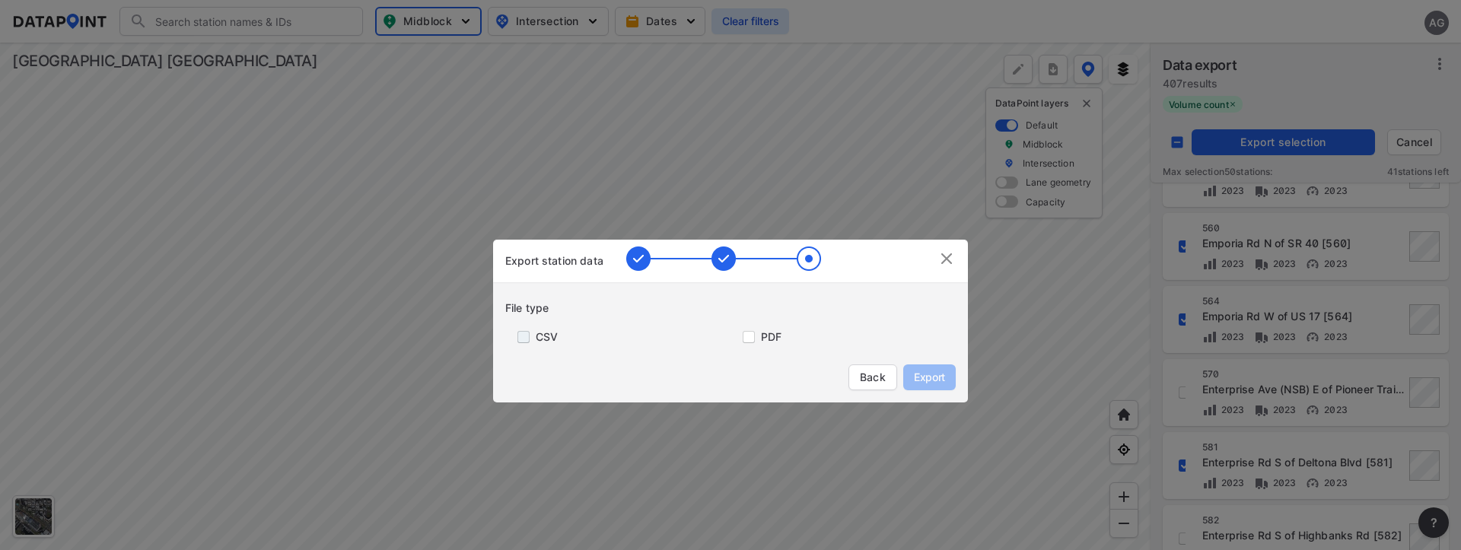
click at [515, 331] on input "primary checkbox" at bounding box center [520, 337] width 30 height 12
click at [936, 375] on span "Export" at bounding box center [930, 377] width 34 height 15
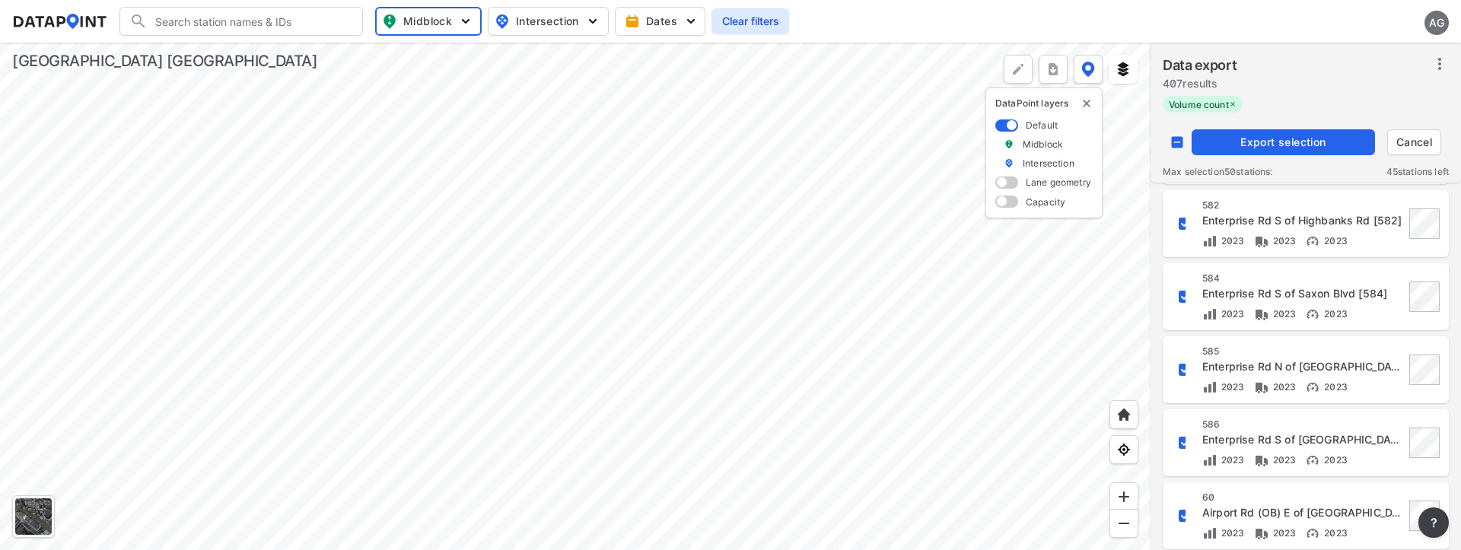
scroll to position [1491, 0]
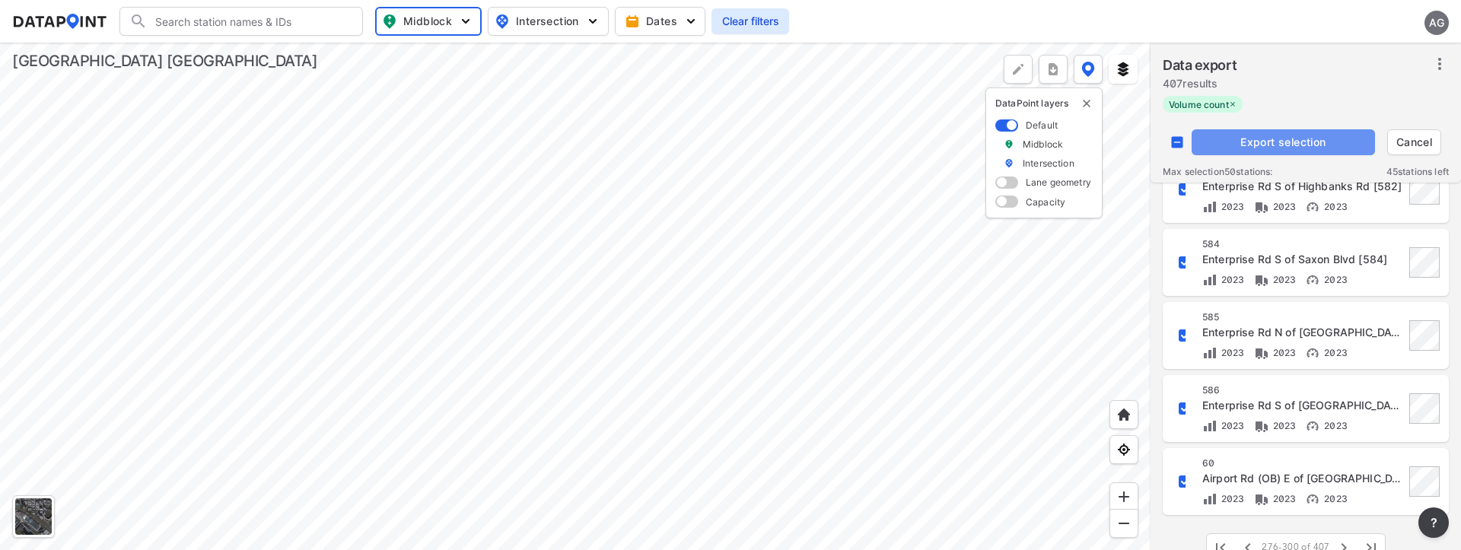
click at [1303, 144] on span "Export selection" at bounding box center [1283, 142] width 171 height 15
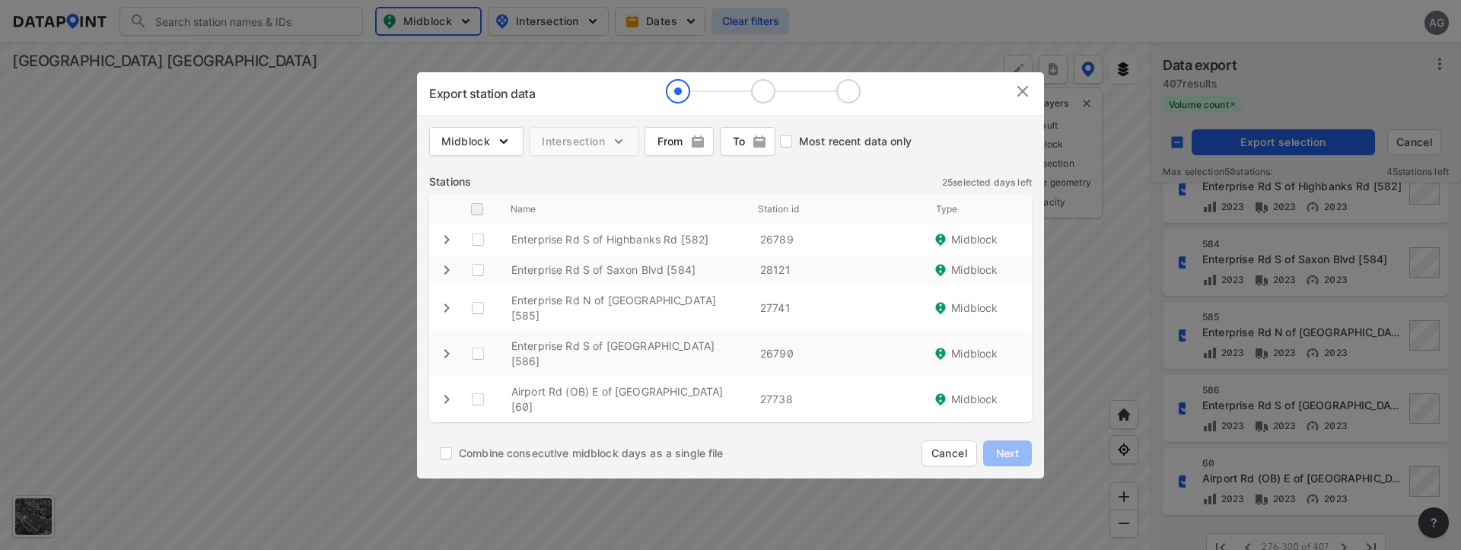
click at [471, 224] on input "decorative checkbox" at bounding box center [477, 209] width 29 height 29
click at [1003, 446] on span "Next" at bounding box center [1008, 453] width 30 height 15
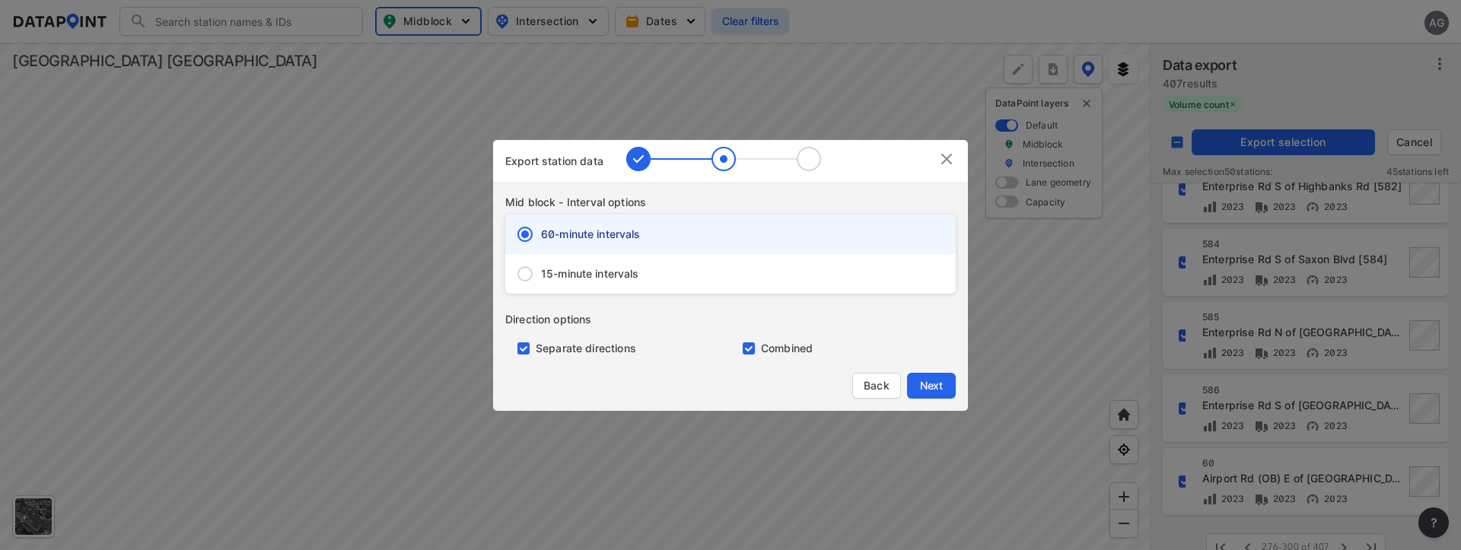
click at [518, 269] on input "15-minute intervals" at bounding box center [525, 274] width 32 height 32
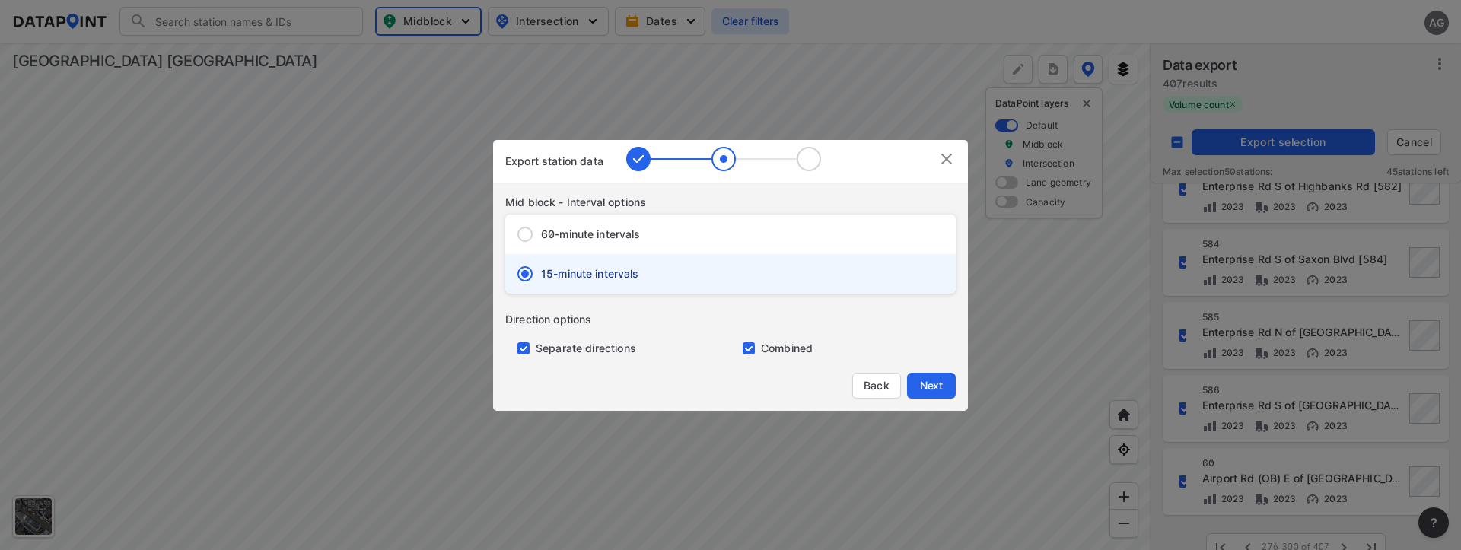
click at [525, 344] on input "primary checkbox" at bounding box center [520, 349] width 30 height 12
click at [933, 381] on span "Next" at bounding box center [931, 385] width 30 height 15
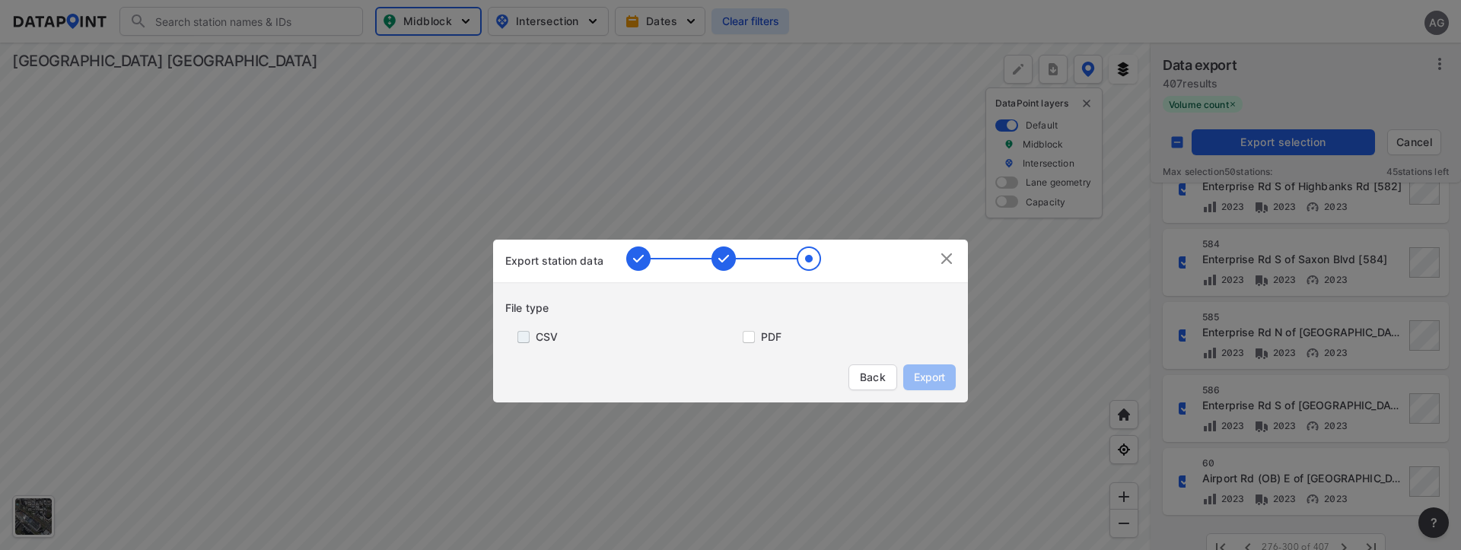
click at [523, 333] on input "primary checkbox" at bounding box center [520, 337] width 30 height 12
click at [936, 371] on span "Export" at bounding box center [930, 377] width 34 height 15
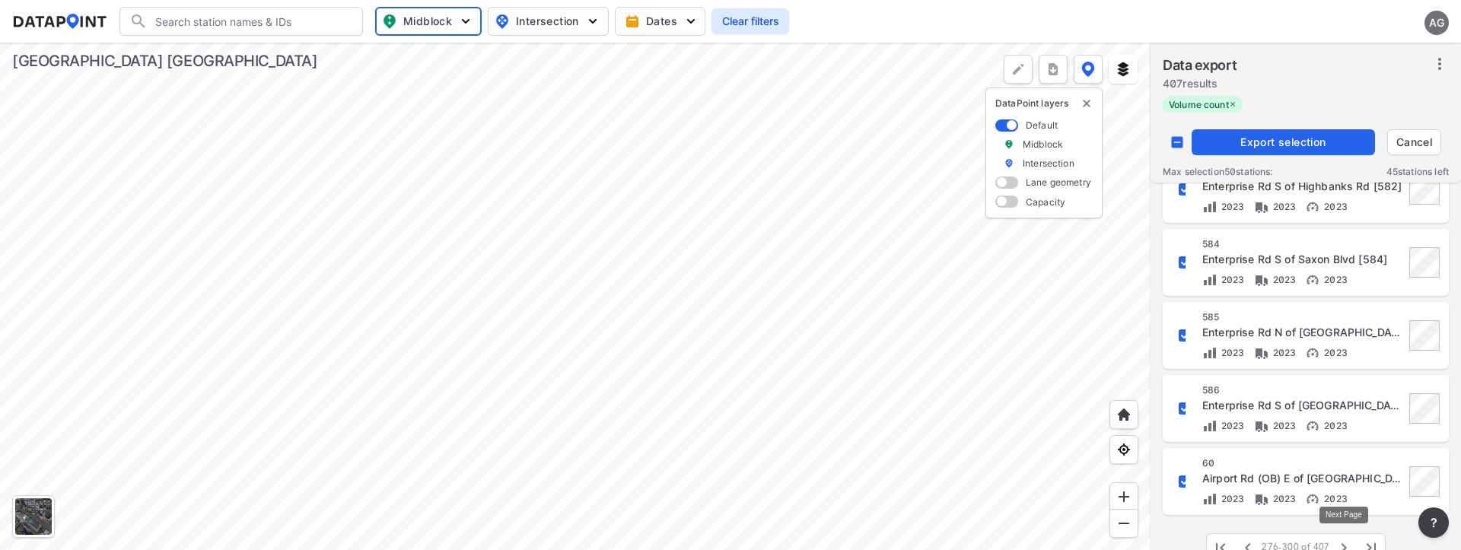
click at [1338, 540] on icon "button" at bounding box center [1344, 548] width 18 height 18
click at [1171, 139] on input "decorative checkbox" at bounding box center [1177, 142] width 29 height 29
click at [1173, 138] on input "decorative checkbox" at bounding box center [1177, 142] width 29 height 29
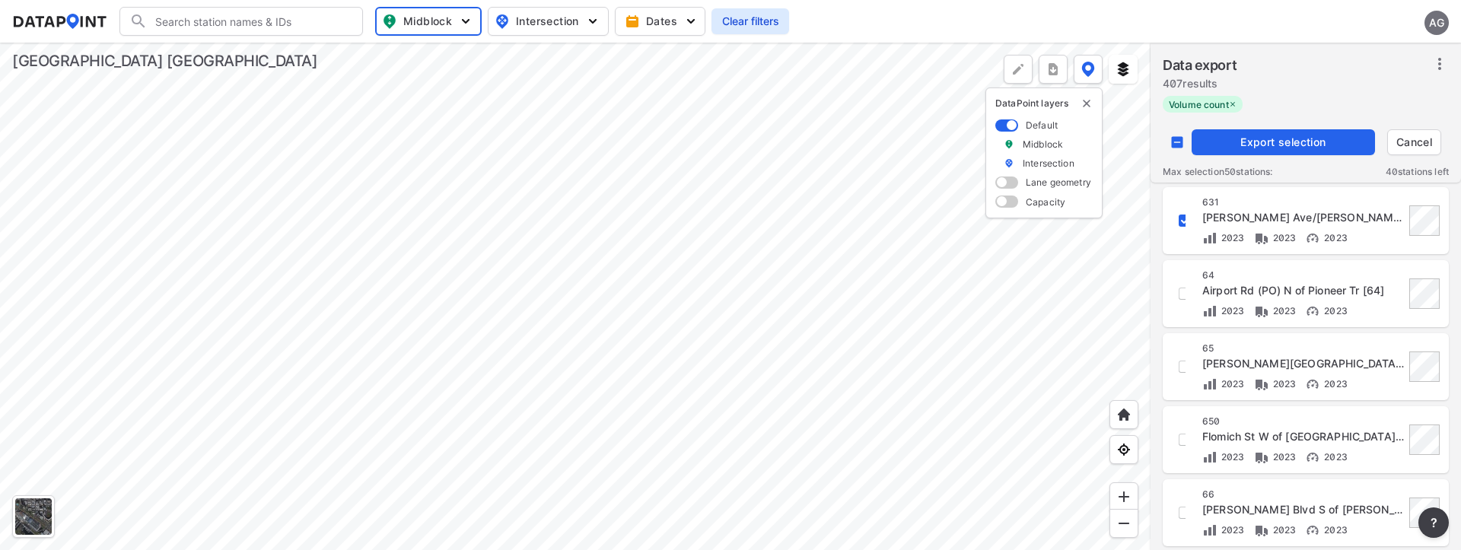
scroll to position [730, 0]
click at [1267, 144] on span "Export selection" at bounding box center [1283, 142] width 171 height 15
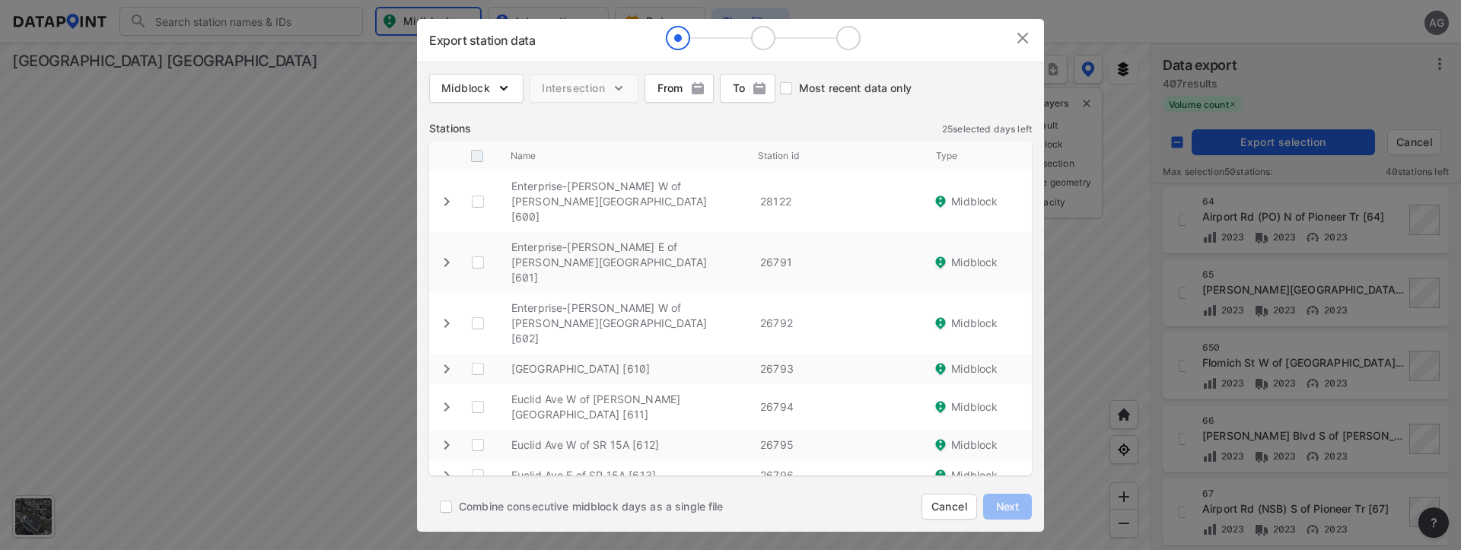
click at [479, 160] on input "decorative checkbox" at bounding box center [477, 156] width 29 height 29
click at [1002, 501] on span "Next" at bounding box center [1008, 506] width 30 height 15
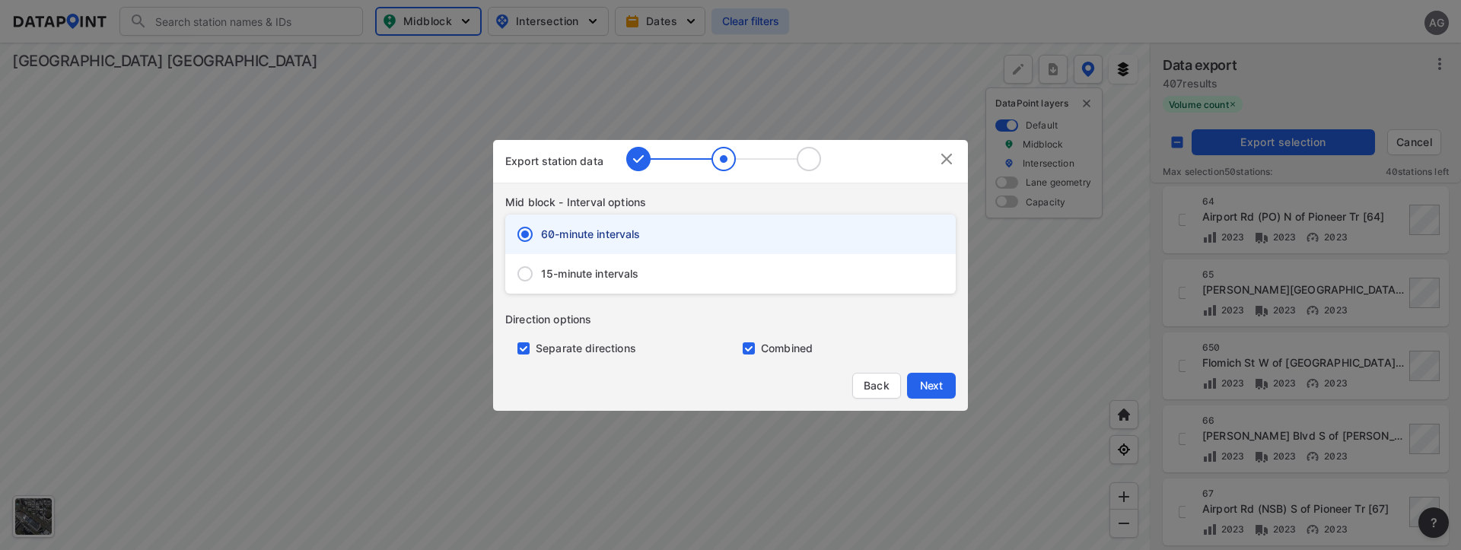
click at [524, 268] on input "15-minute intervals" at bounding box center [525, 274] width 32 height 32
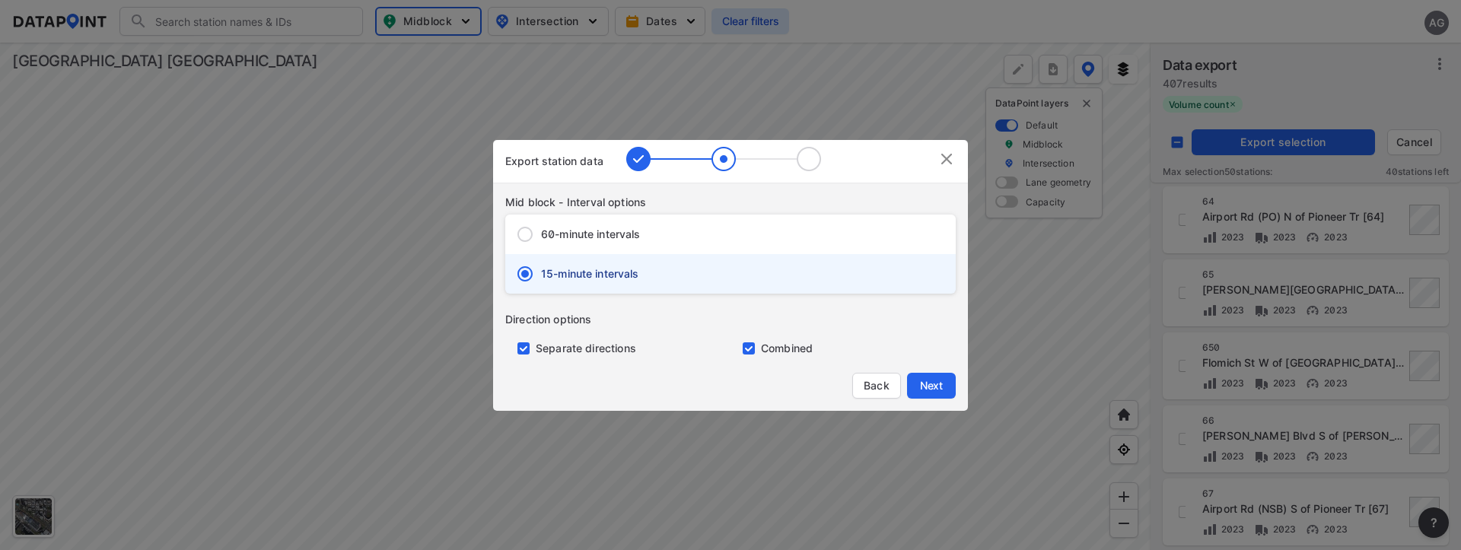
click at [527, 348] on input "primary checkbox" at bounding box center [520, 349] width 30 height 12
click at [946, 385] on span "Next" at bounding box center [931, 385] width 30 height 15
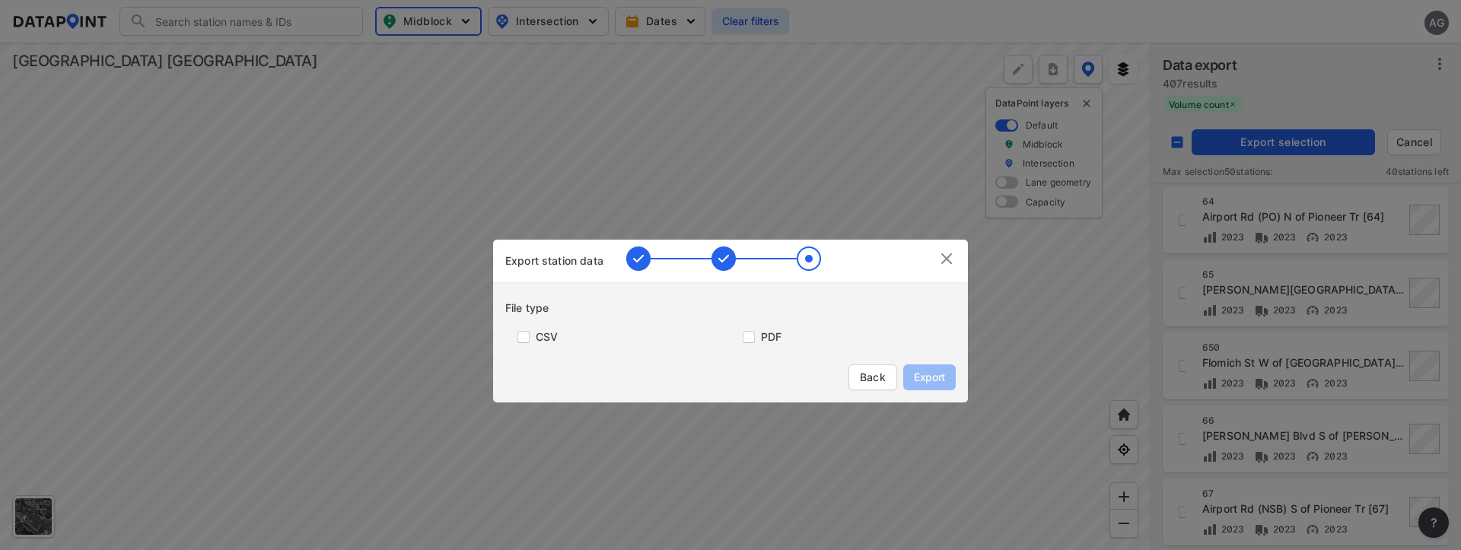
click at [525, 343] on div "CSV" at bounding box center [617, 330] width 225 height 29
click at [527, 338] on input "primary checkbox" at bounding box center [520, 337] width 30 height 12
click at [927, 381] on span "Export" at bounding box center [930, 377] width 34 height 15
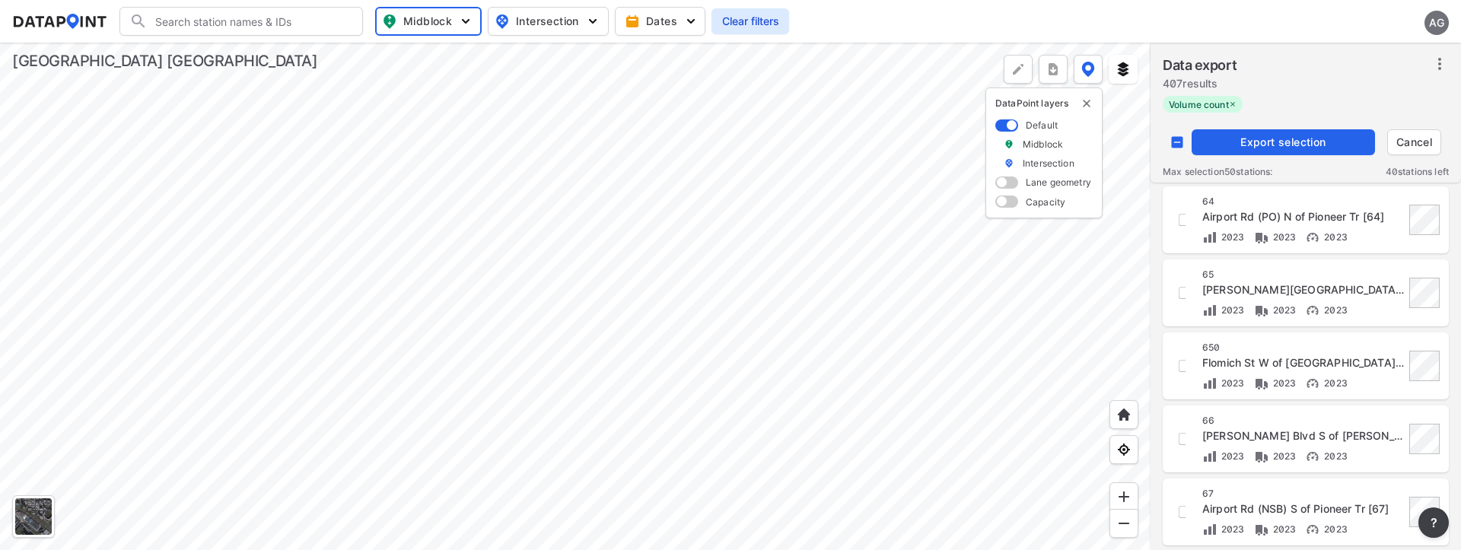
click at [1059, 334] on div at bounding box center [575, 297] width 1151 height 508
click at [1181, 440] on input "decorative checkbox" at bounding box center [1185, 439] width 26 height 26
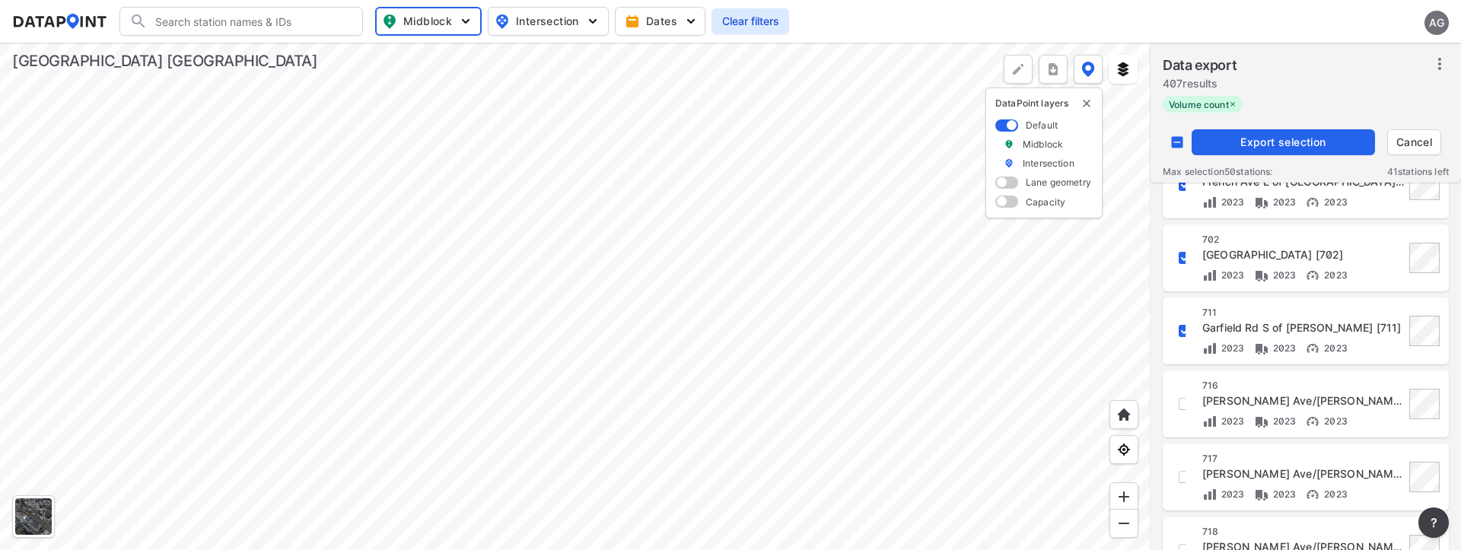
scroll to position [1263, 0]
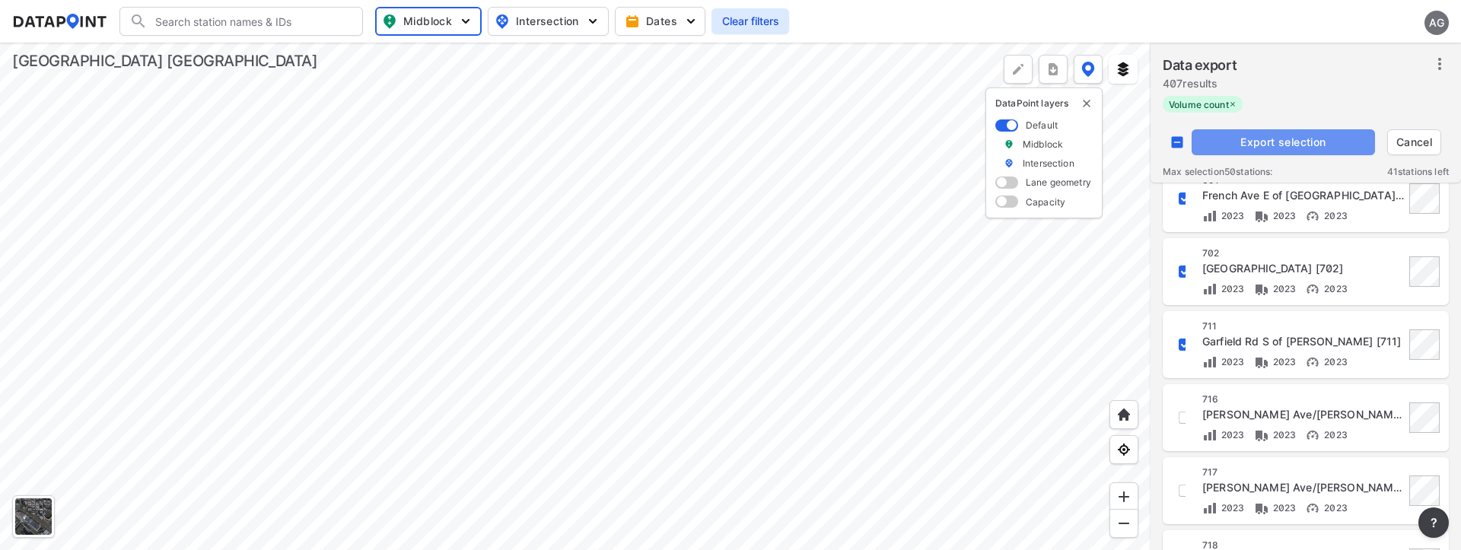
click at [1284, 144] on span "Export selection" at bounding box center [1283, 142] width 171 height 15
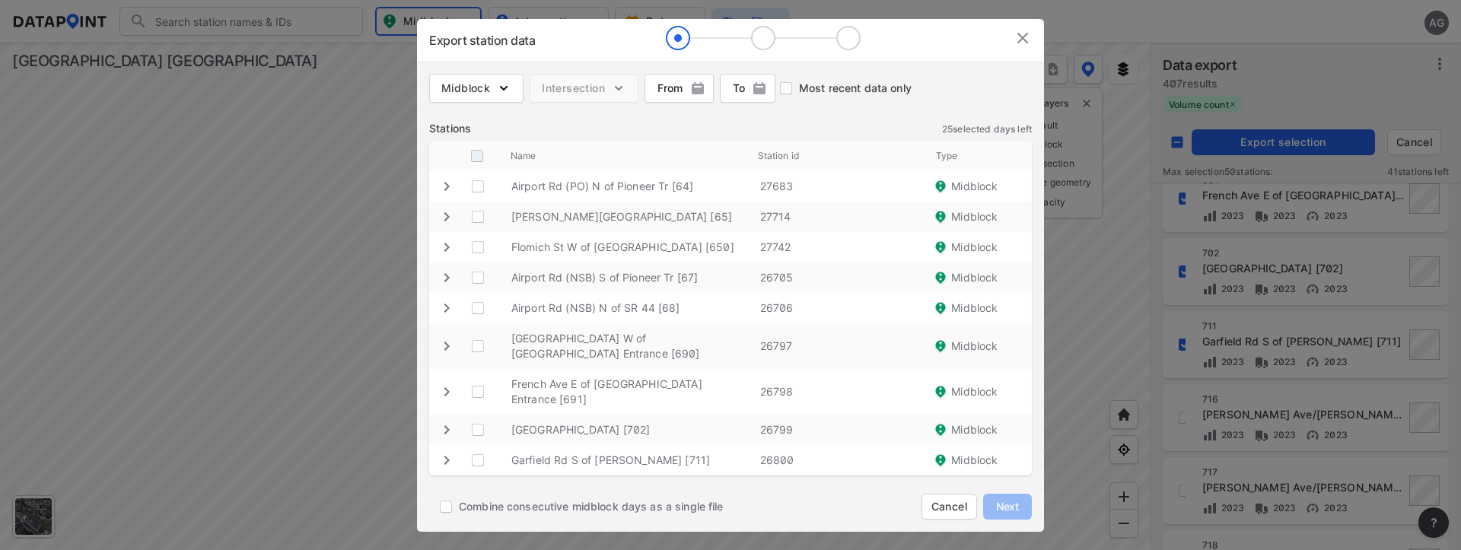
click at [480, 155] on input "decorative checkbox" at bounding box center [477, 156] width 29 height 29
click at [1005, 503] on span "Next" at bounding box center [1008, 506] width 30 height 15
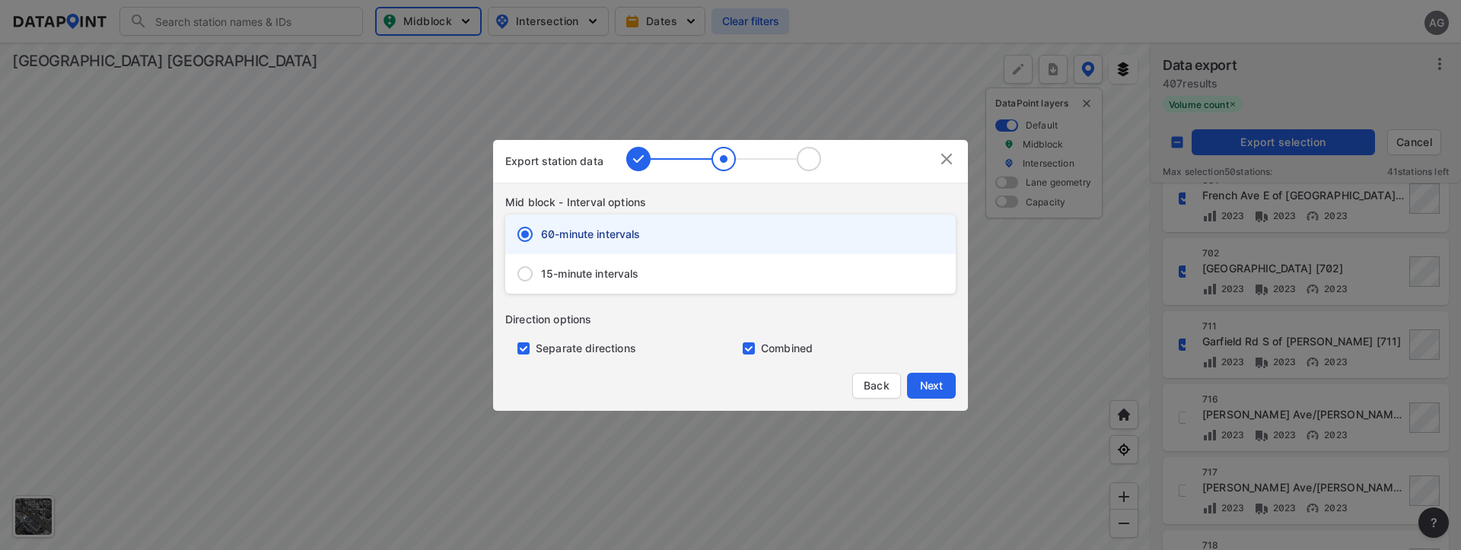
click at [521, 273] on input "15-minute intervals" at bounding box center [525, 274] width 32 height 32
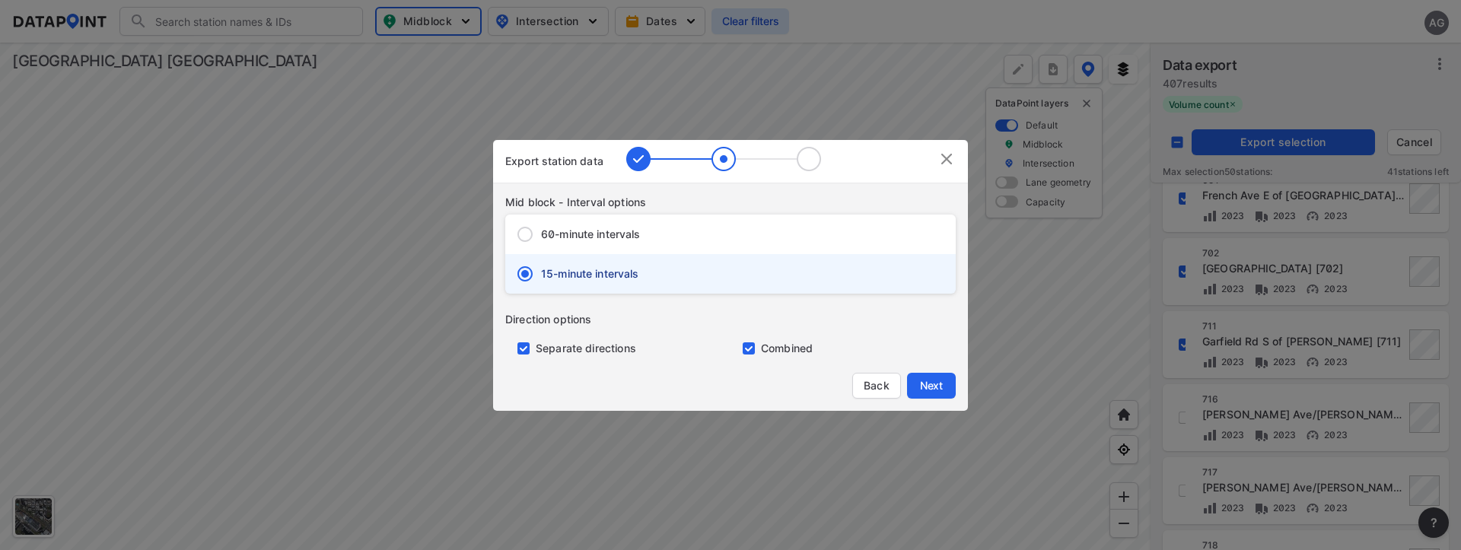
click at [526, 347] on input "primary checkbox" at bounding box center [520, 349] width 30 height 12
click at [935, 391] on span "Next" at bounding box center [931, 385] width 30 height 15
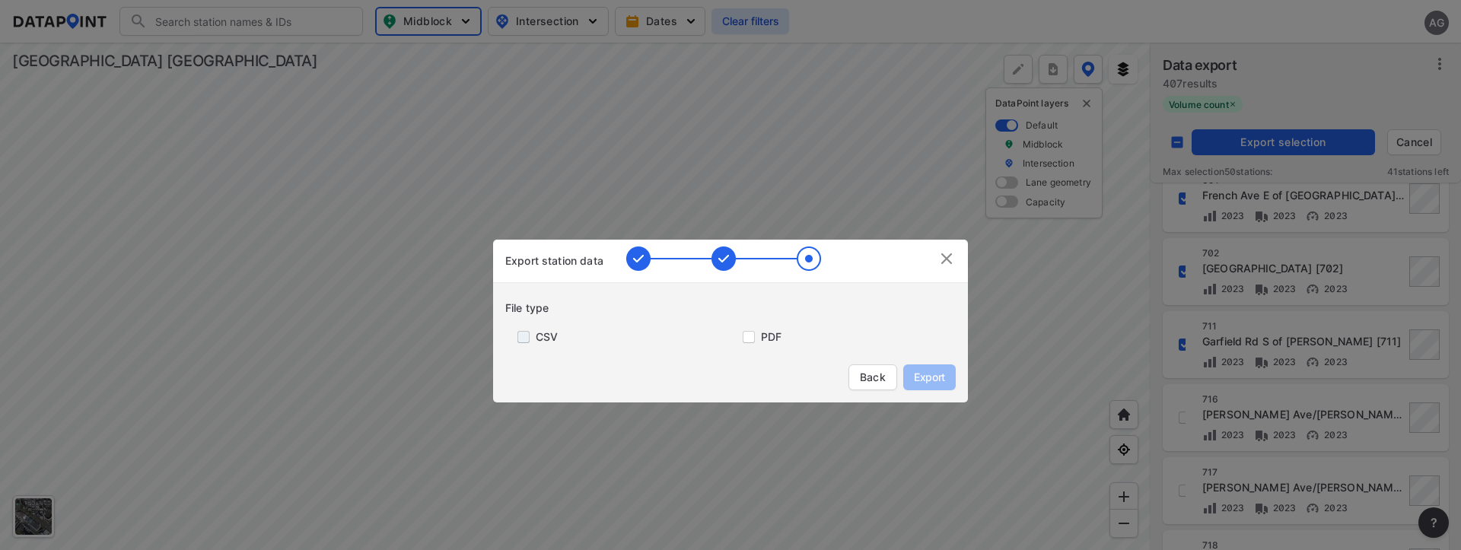
click at [530, 339] on input "primary checkbox" at bounding box center [520, 337] width 30 height 12
click at [929, 376] on span "Export" at bounding box center [930, 377] width 34 height 15
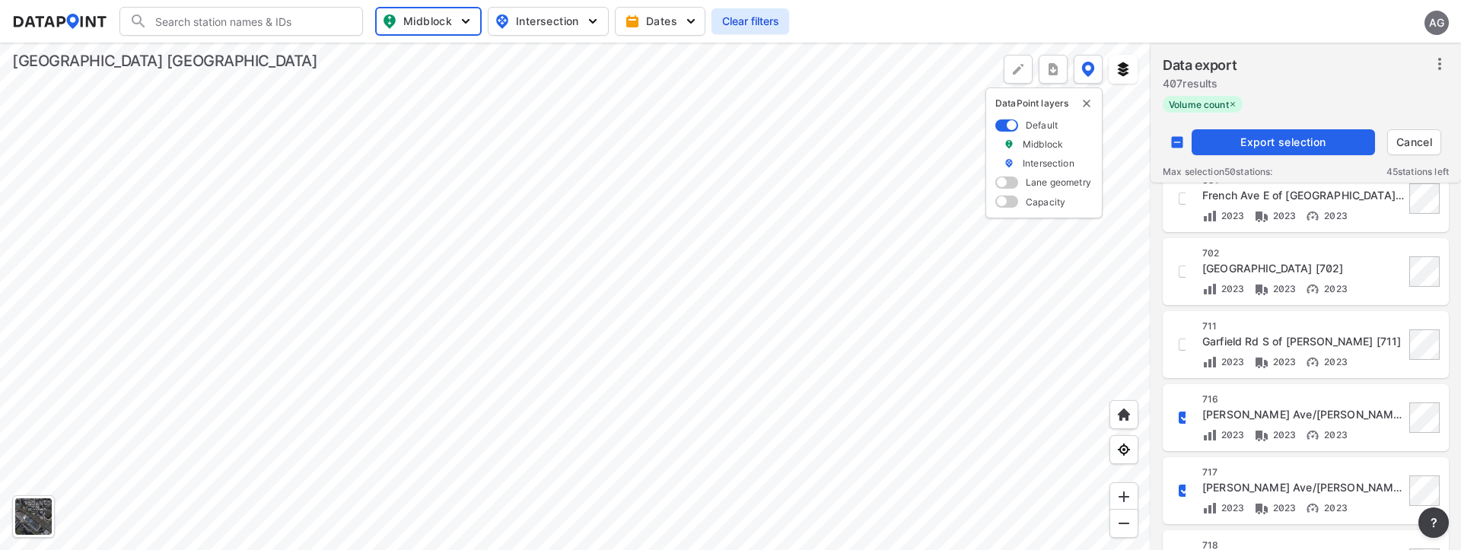
scroll to position [1491, 0]
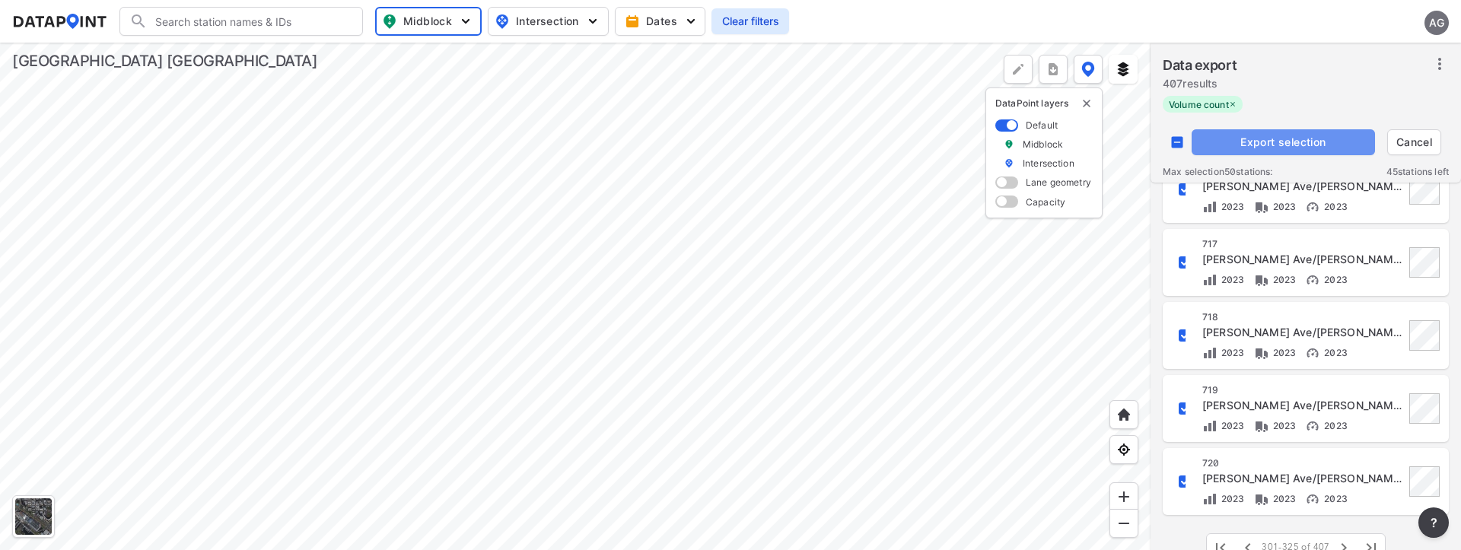
click at [1296, 142] on span "Export selection" at bounding box center [1283, 142] width 171 height 15
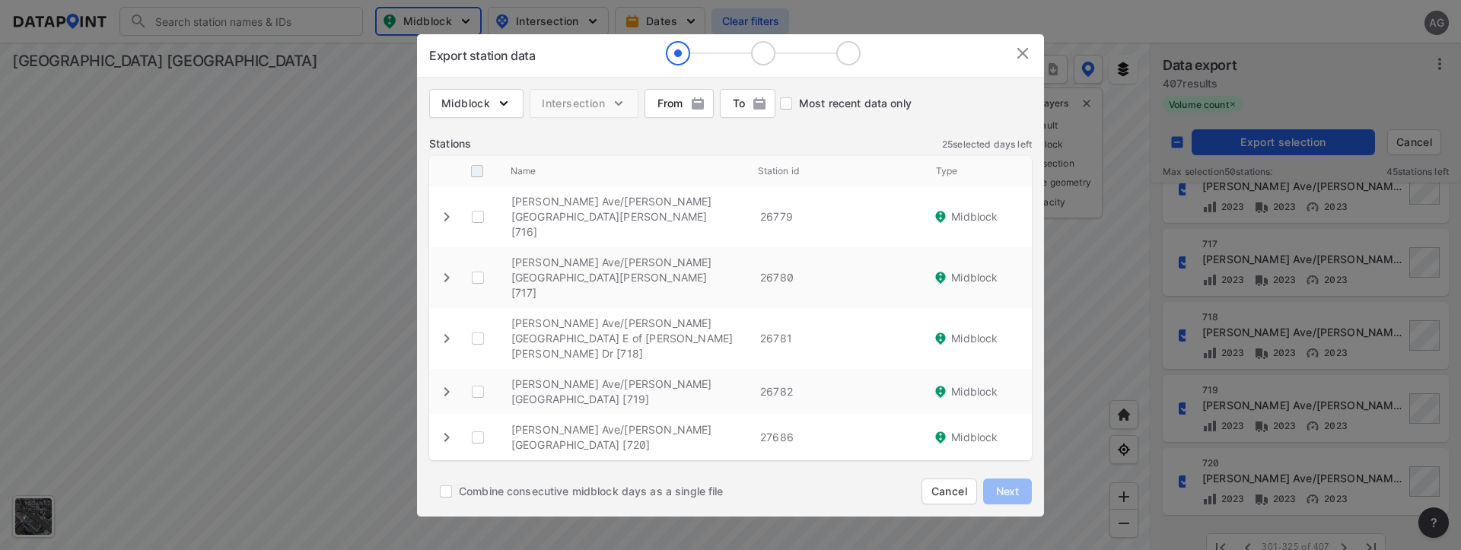
click at [473, 186] on input "decorative checkbox" at bounding box center [477, 171] width 29 height 29
click at [1006, 484] on span "Next" at bounding box center [1008, 491] width 30 height 15
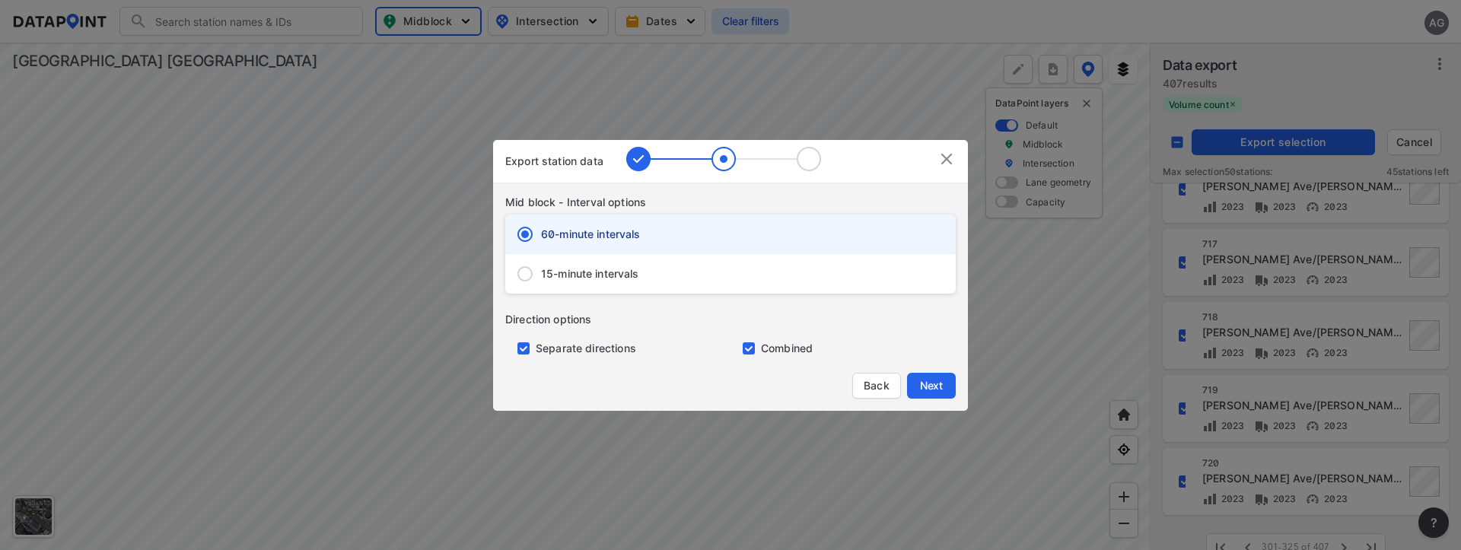
click at [552, 277] on span "15-minute intervals" at bounding box center [590, 273] width 98 height 15
click at [541, 277] on input "15-minute intervals" at bounding box center [525, 274] width 32 height 32
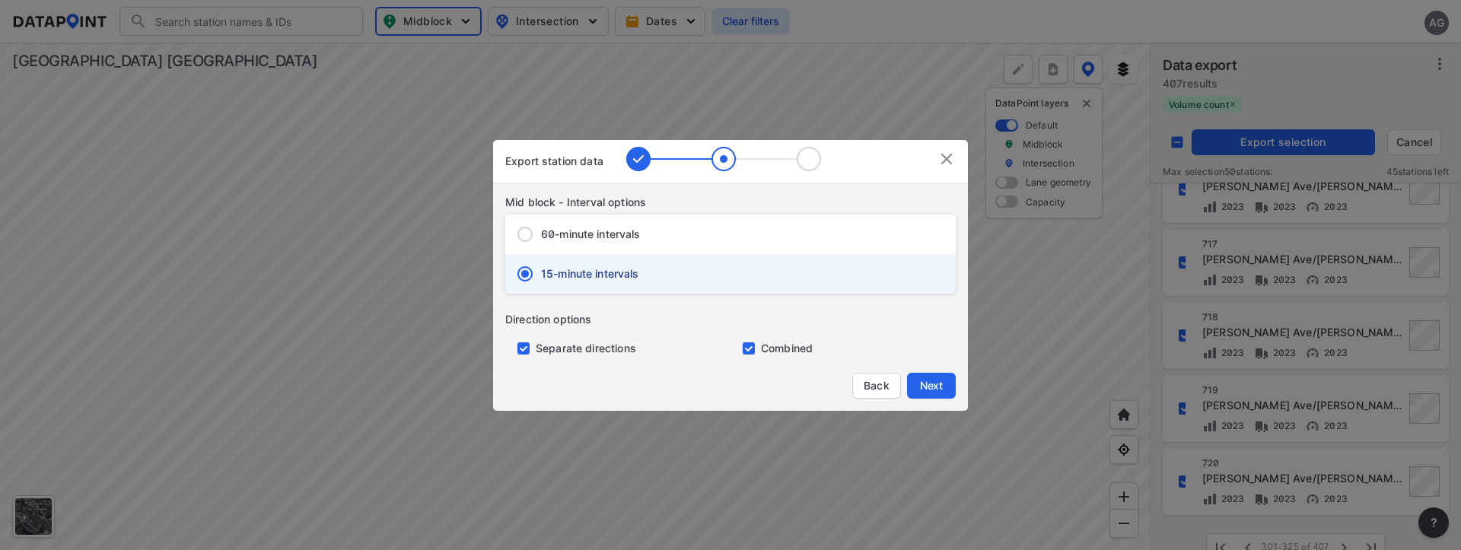
click at [526, 348] on input "primary checkbox" at bounding box center [520, 349] width 30 height 12
click at [926, 384] on span "Next" at bounding box center [931, 385] width 30 height 15
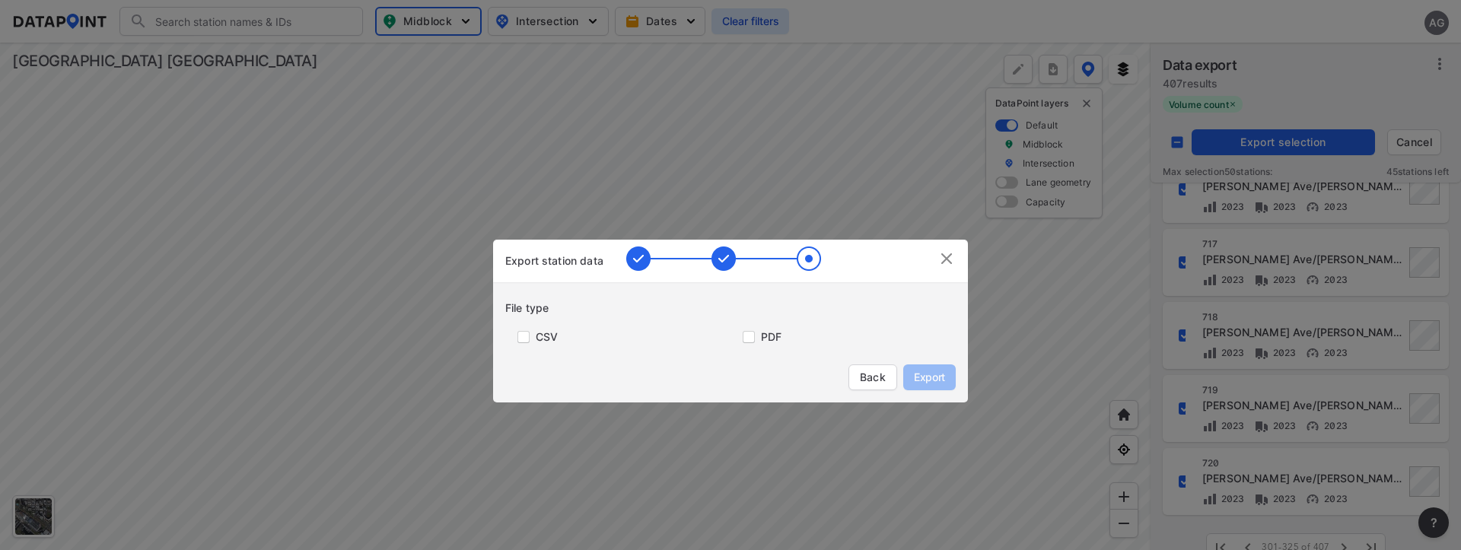
click at [540, 339] on label "CSV" at bounding box center [547, 337] width 22 height 15
click at [521, 335] on input "primary checkbox" at bounding box center [520, 337] width 30 height 12
click at [927, 379] on span "Export" at bounding box center [930, 377] width 34 height 15
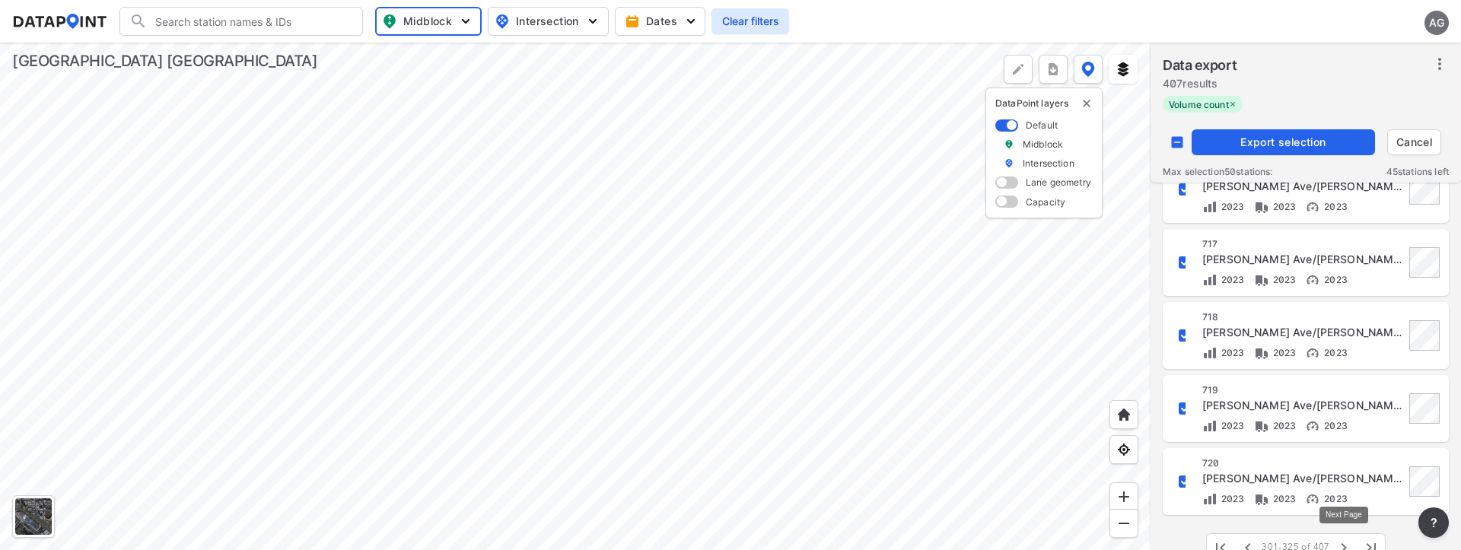
click at [1341, 545] on icon "button" at bounding box center [1344, 548] width 18 height 18
click at [1182, 139] on input "decorative checkbox" at bounding box center [1177, 142] width 29 height 29
click at [1177, 145] on input "decorative checkbox" at bounding box center [1177, 142] width 29 height 29
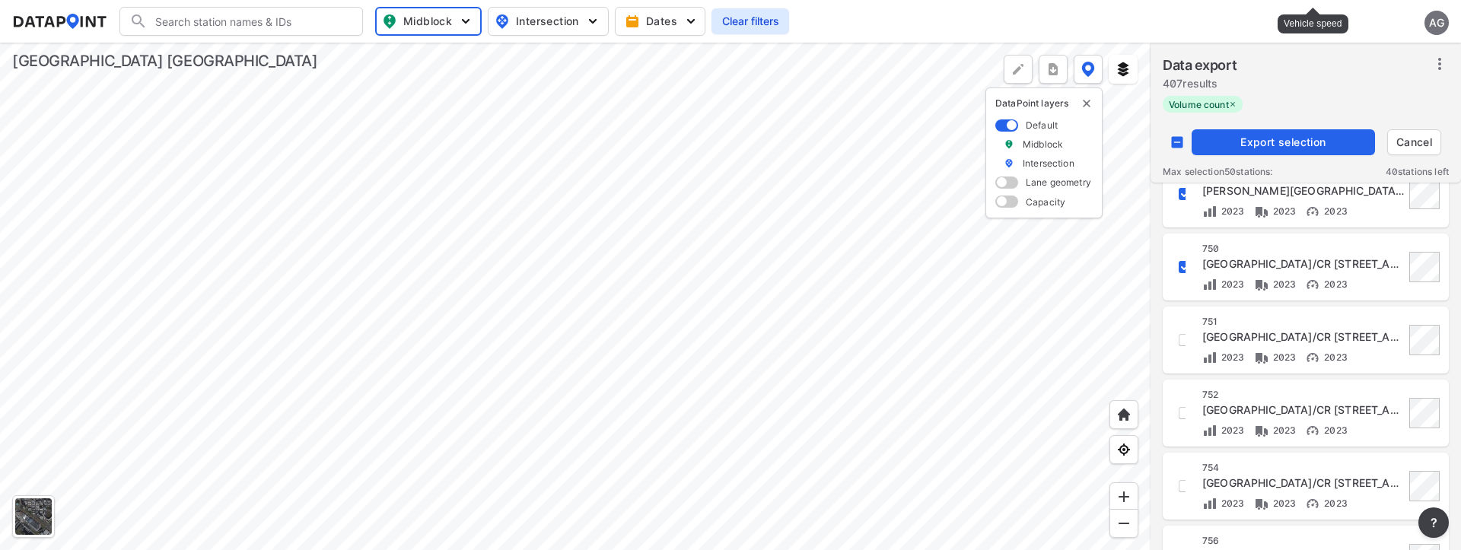
scroll to position [609, 0]
click at [1294, 138] on span "Export selection" at bounding box center [1283, 142] width 171 height 15
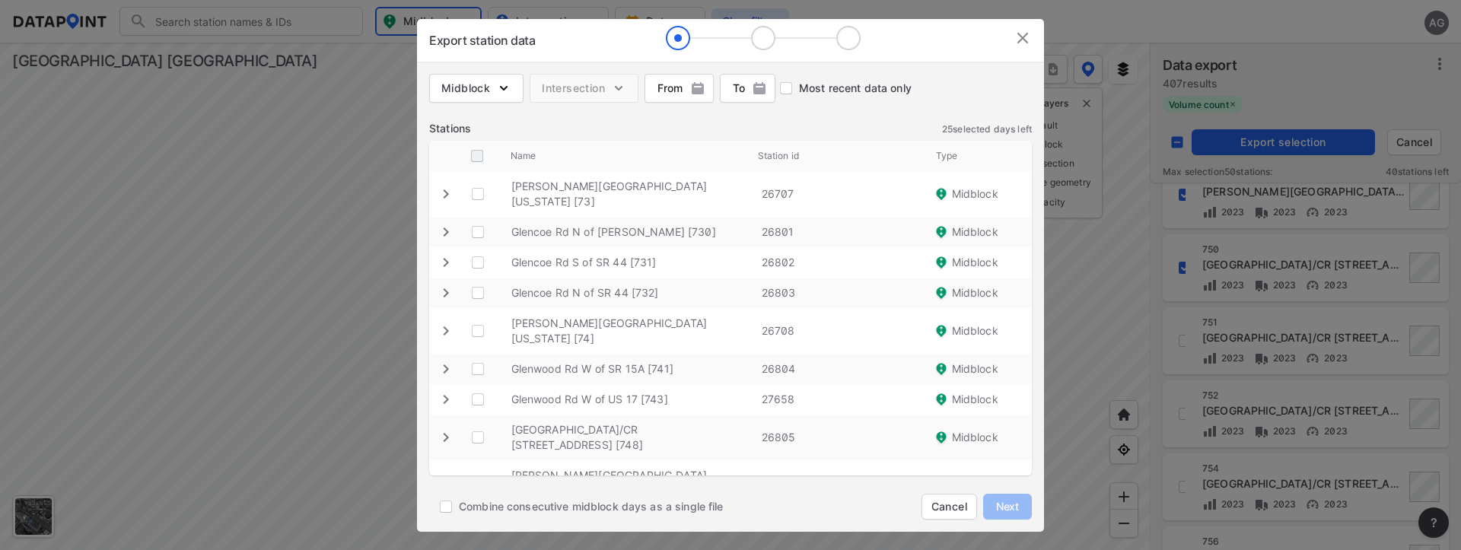
click at [469, 151] on input "decorative checkbox" at bounding box center [477, 156] width 29 height 29
click at [1012, 500] on span "Next" at bounding box center [1008, 506] width 30 height 15
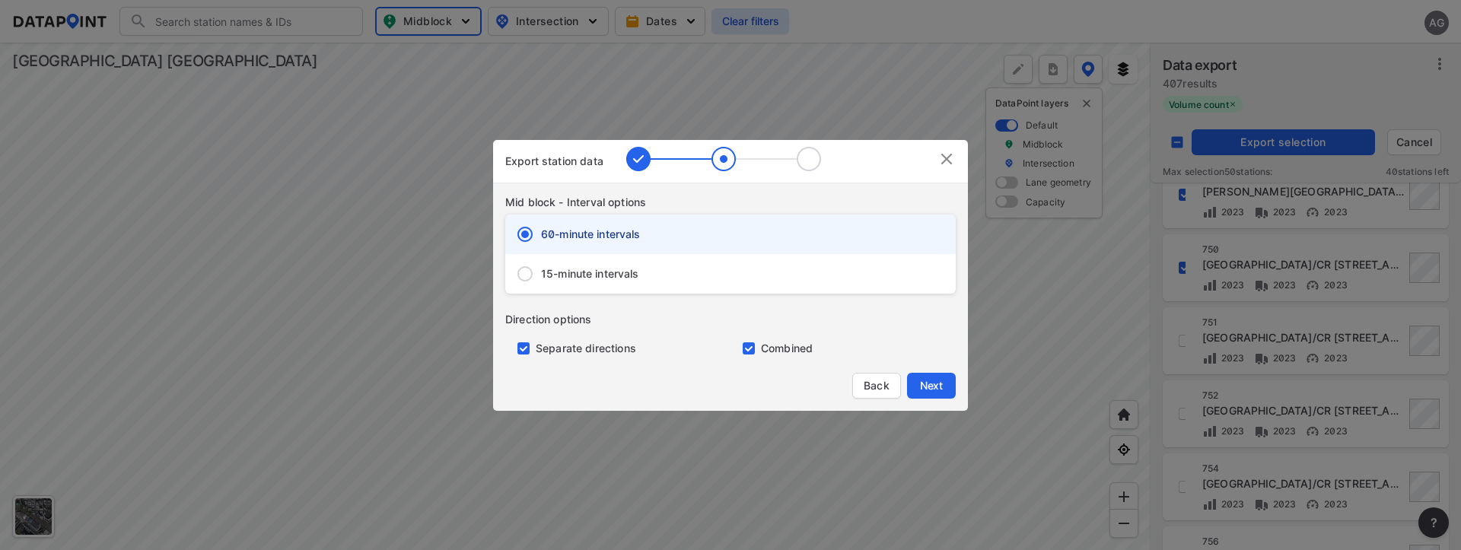
click at [566, 278] on span "15-minute intervals" at bounding box center [590, 273] width 98 height 15
click at [541, 278] on input "15-minute intervals" at bounding box center [525, 274] width 32 height 32
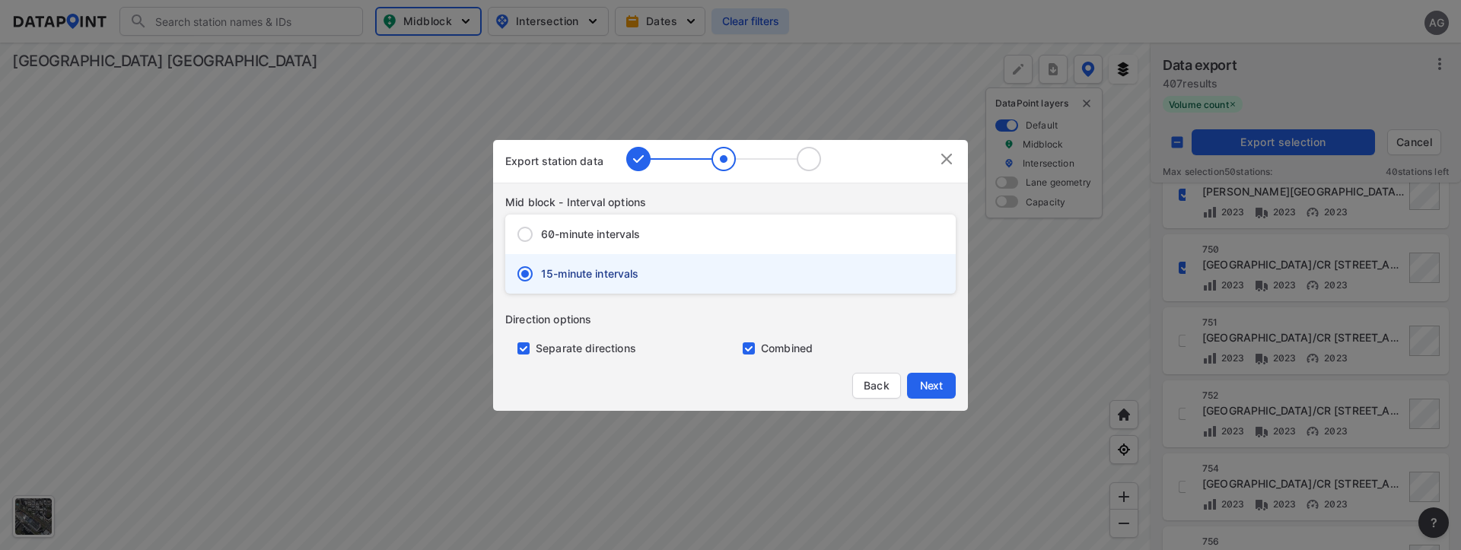
click at [524, 350] on input "primary checkbox" at bounding box center [520, 349] width 30 height 12
click at [935, 382] on span "Next" at bounding box center [931, 385] width 30 height 15
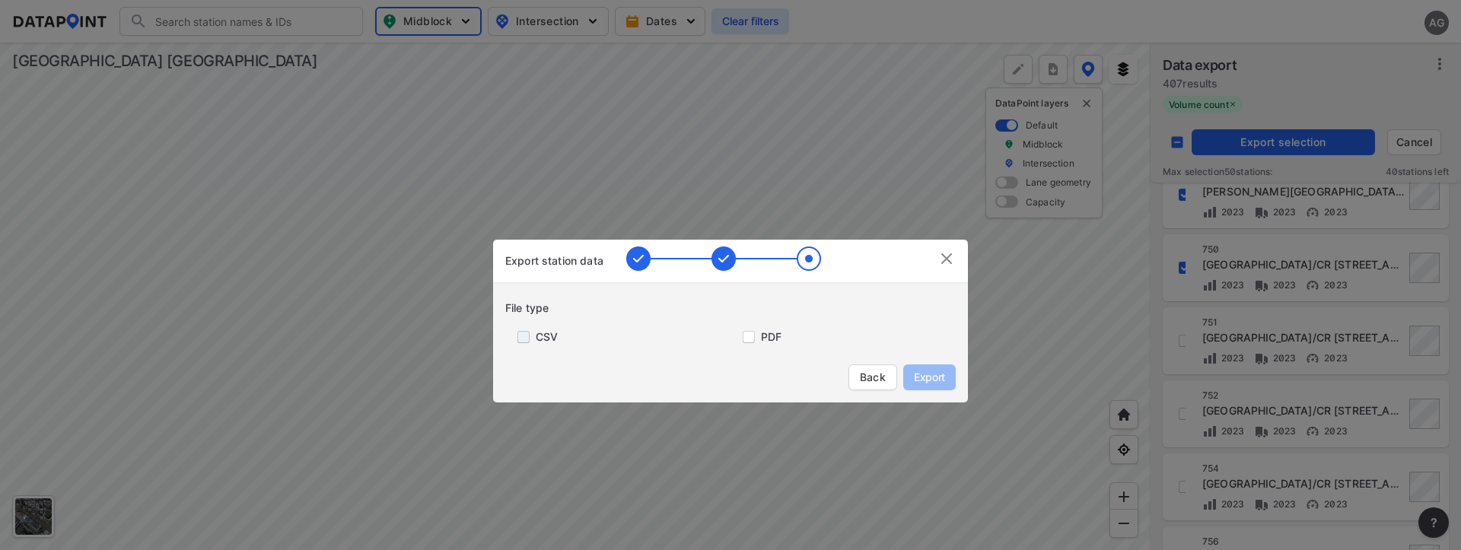
click at [531, 337] on input "primary checkbox" at bounding box center [520, 337] width 30 height 12
click at [942, 376] on span "Export" at bounding box center [930, 377] width 34 height 15
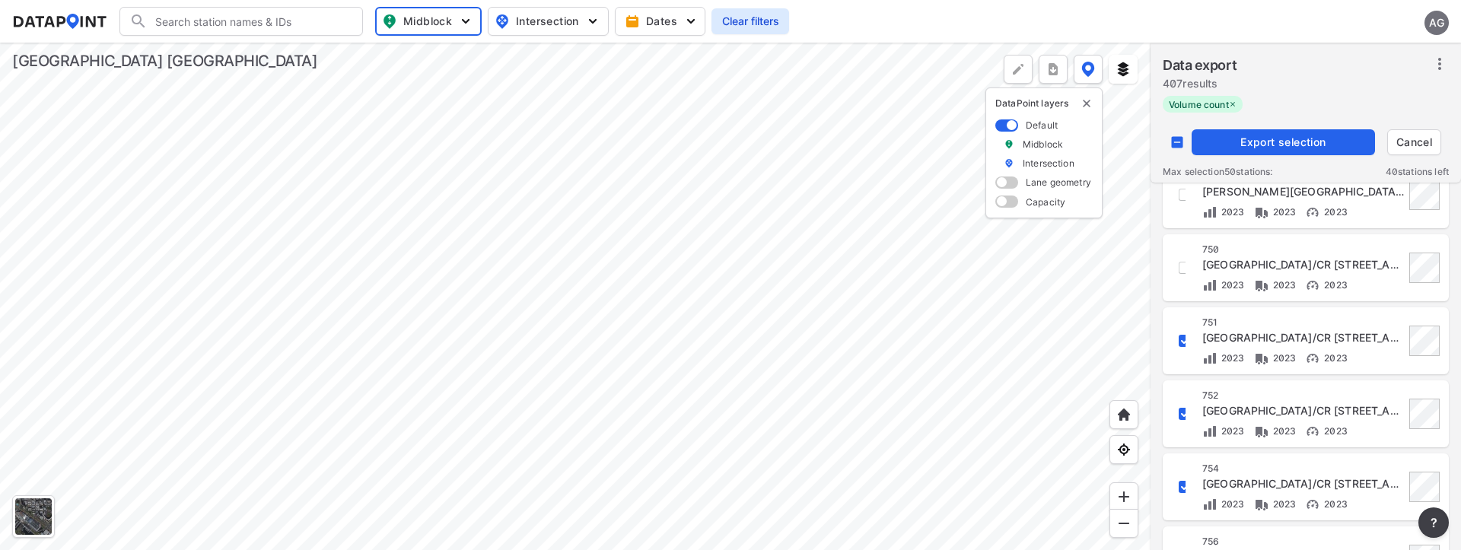
click at [1107, 316] on div at bounding box center [575, 297] width 1151 height 508
click at [1273, 144] on span "Export selection" at bounding box center [1283, 142] width 171 height 15
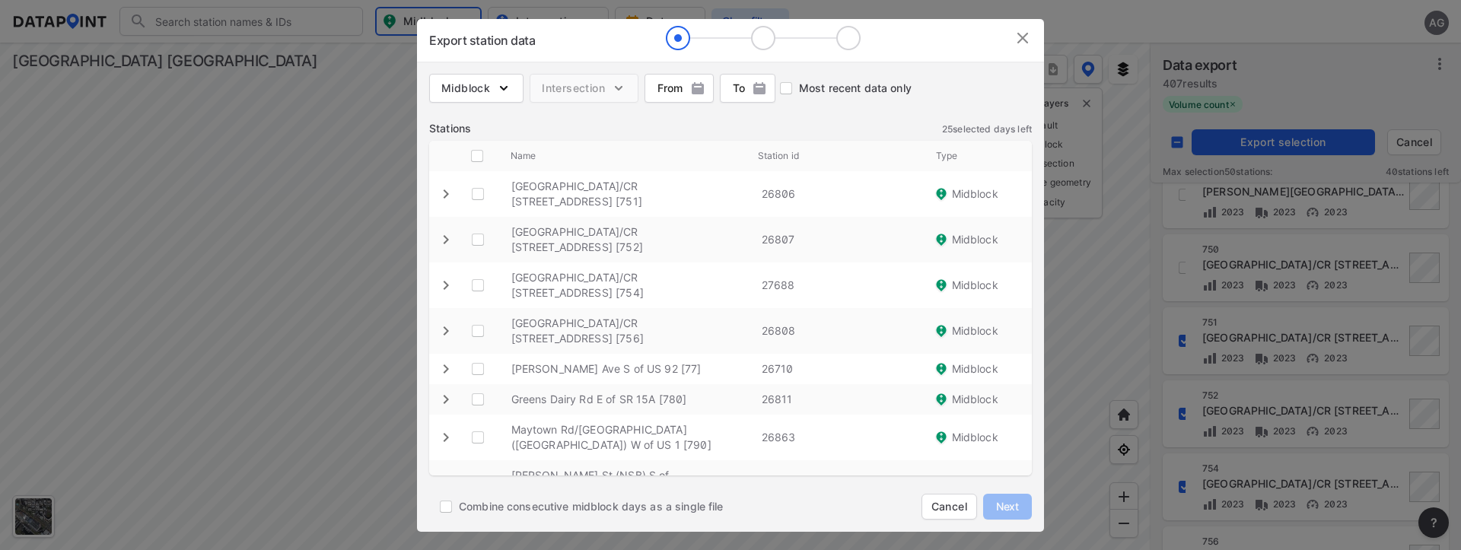
drag, startPoint x: 485, startPoint y: 154, endPoint x: 502, endPoint y: 161, distance: 19.1
click at [485, 155] on input "decorative checkbox" at bounding box center [477, 156] width 29 height 29
click at [1012, 502] on span "Next" at bounding box center [1008, 506] width 30 height 15
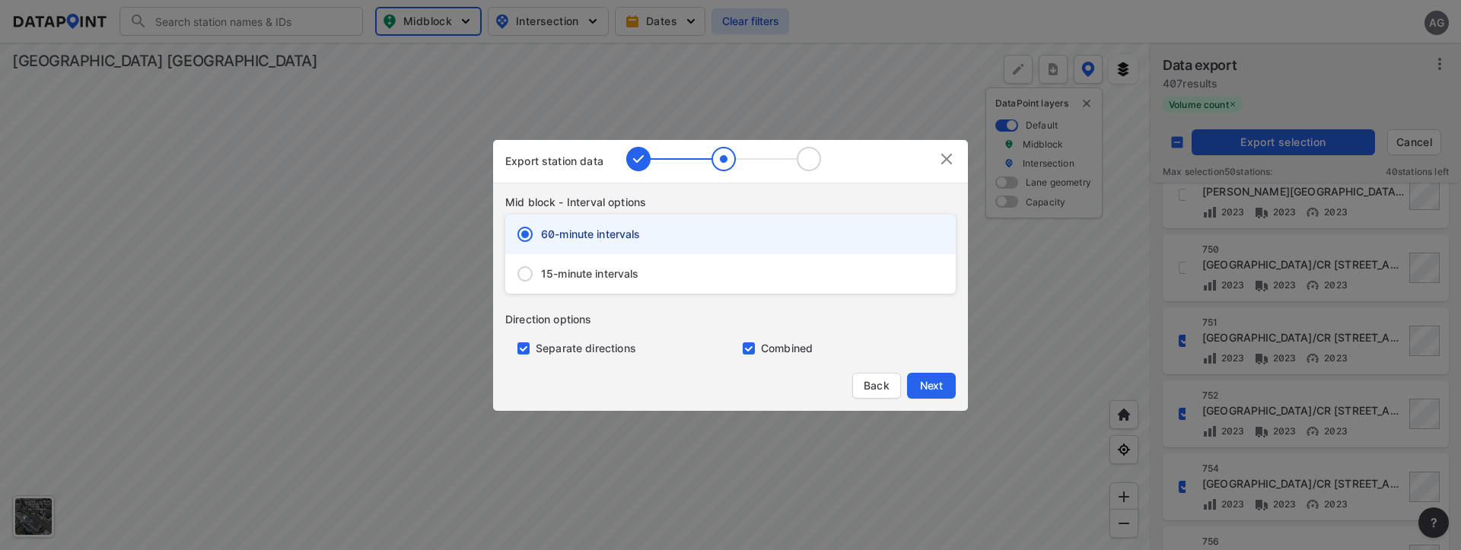
click at [531, 269] on input "15-minute intervals" at bounding box center [525, 274] width 32 height 32
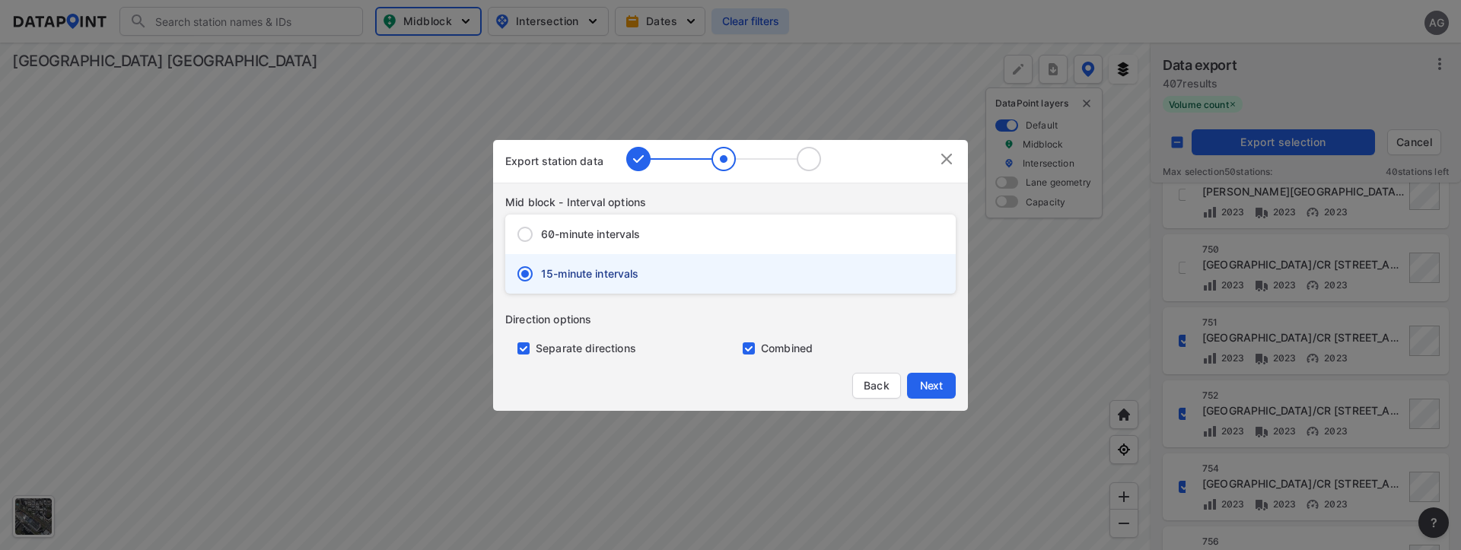
click at [529, 350] on input "primary checkbox" at bounding box center [520, 349] width 30 height 12
click at [937, 384] on span "Next" at bounding box center [931, 385] width 30 height 15
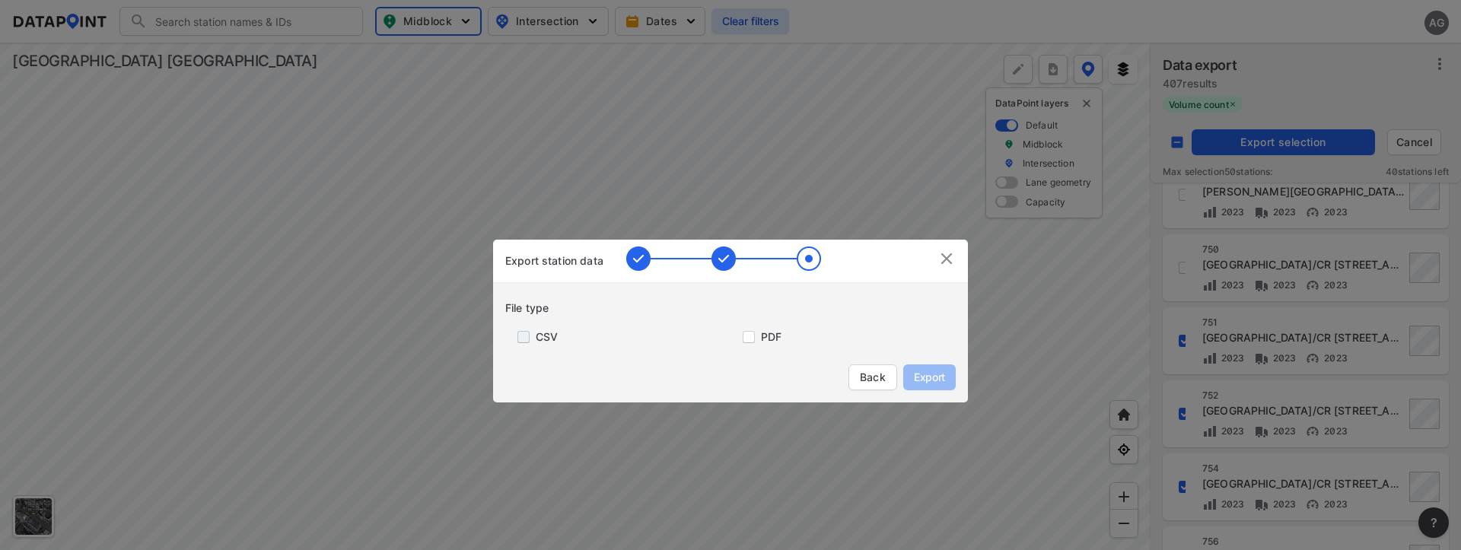
click at [518, 337] on input "primary checkbox" at bounding box center [520, 337] width 30 height 12
click at [935, 370] on span "Export" at bounding box center [930, 377] width 34 height 15
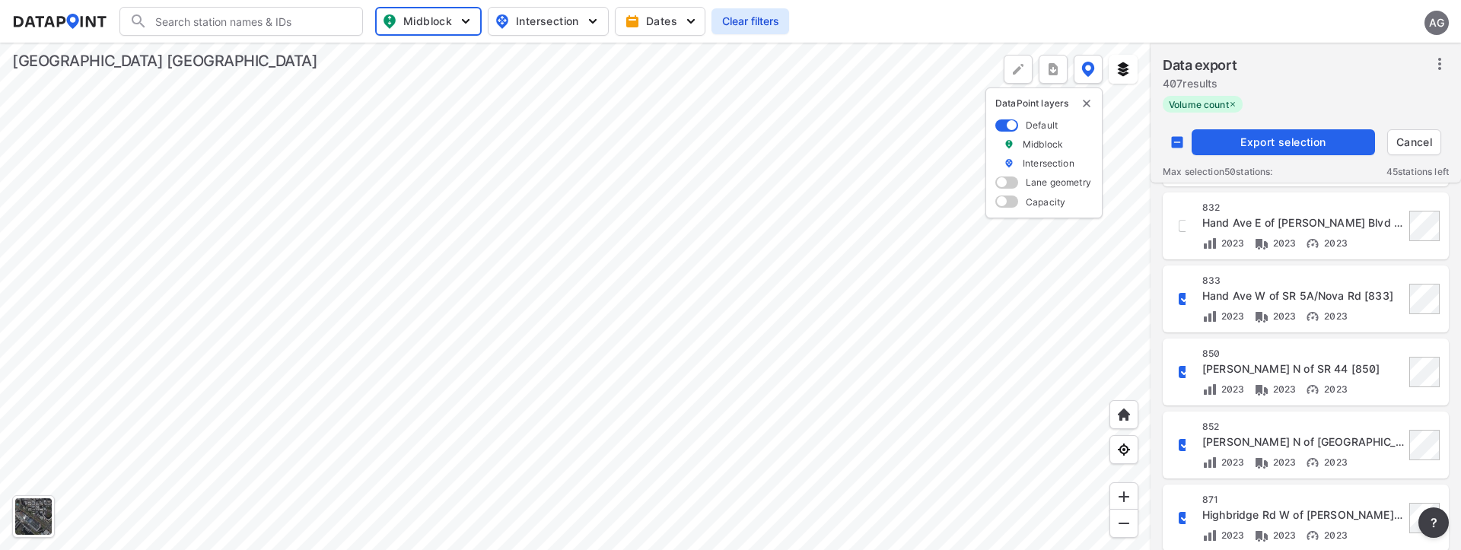
scroll to position [1491, 0]
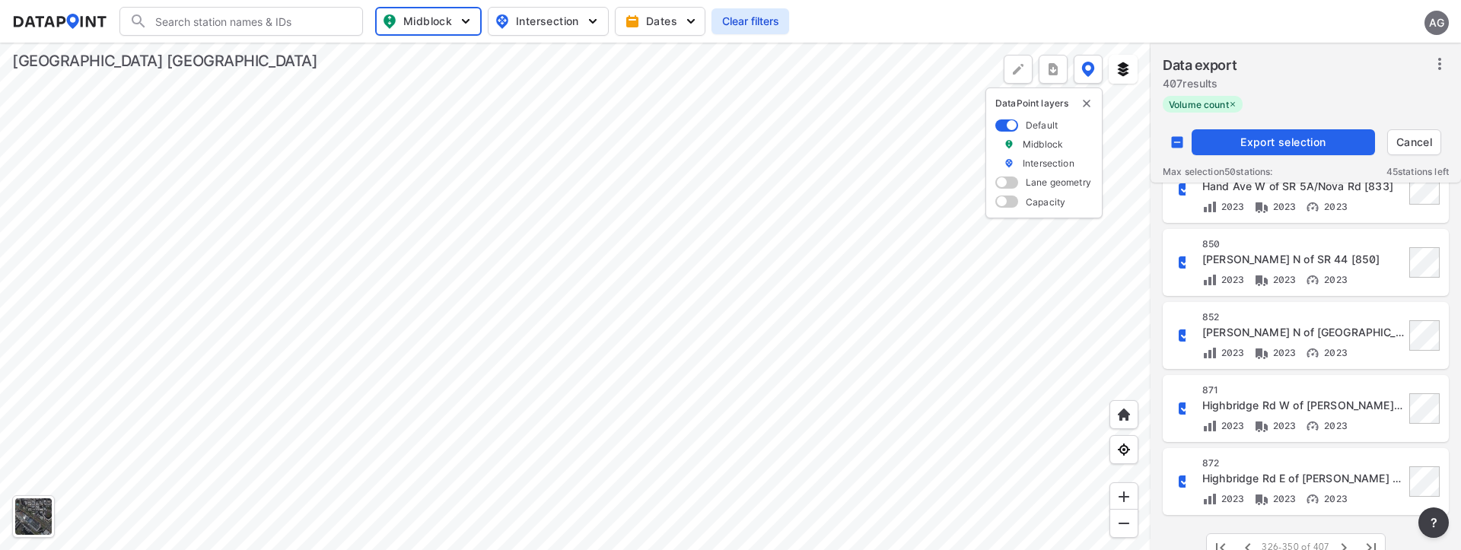
click at [1034, 364] on div at bounding box center [575, 297] width 1151 height 508
click at [1248, 142] on span "Export selection" at bounding box center [1283, 142] width 171 height 15
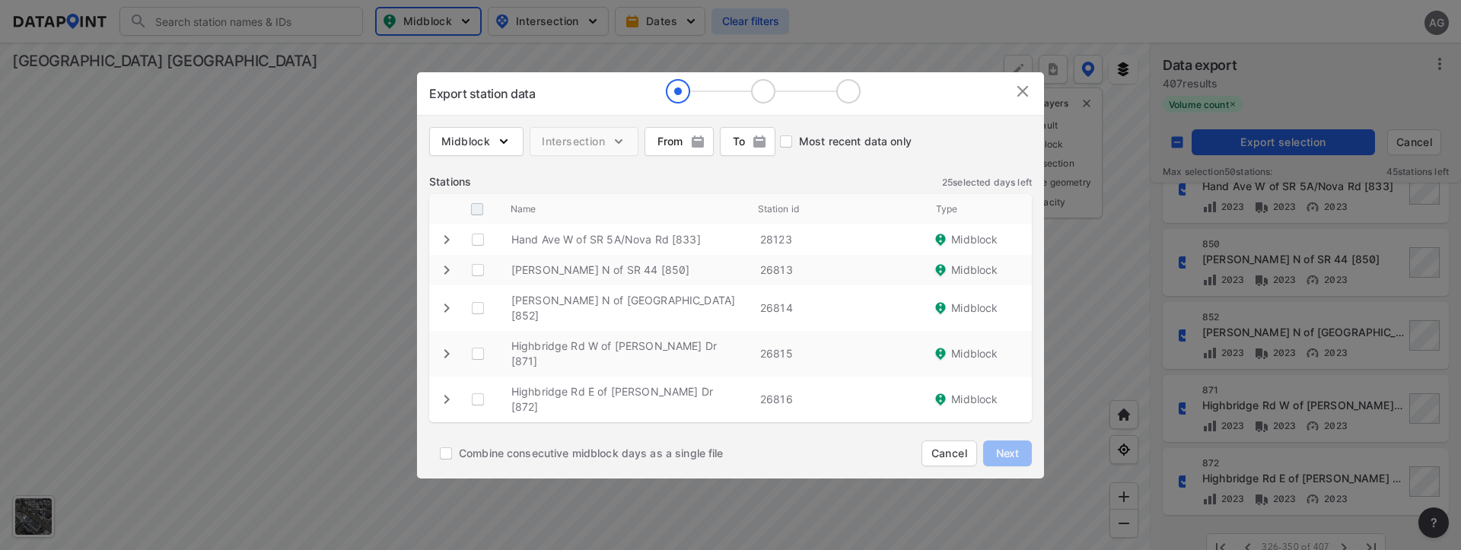
click at [489, 215] on input "decorative checkbox" at bounding box center [477, 209] width 29 height 29
click at [998, 446] on span "Next" at bounding box center [1008, 453] width 30 height 15
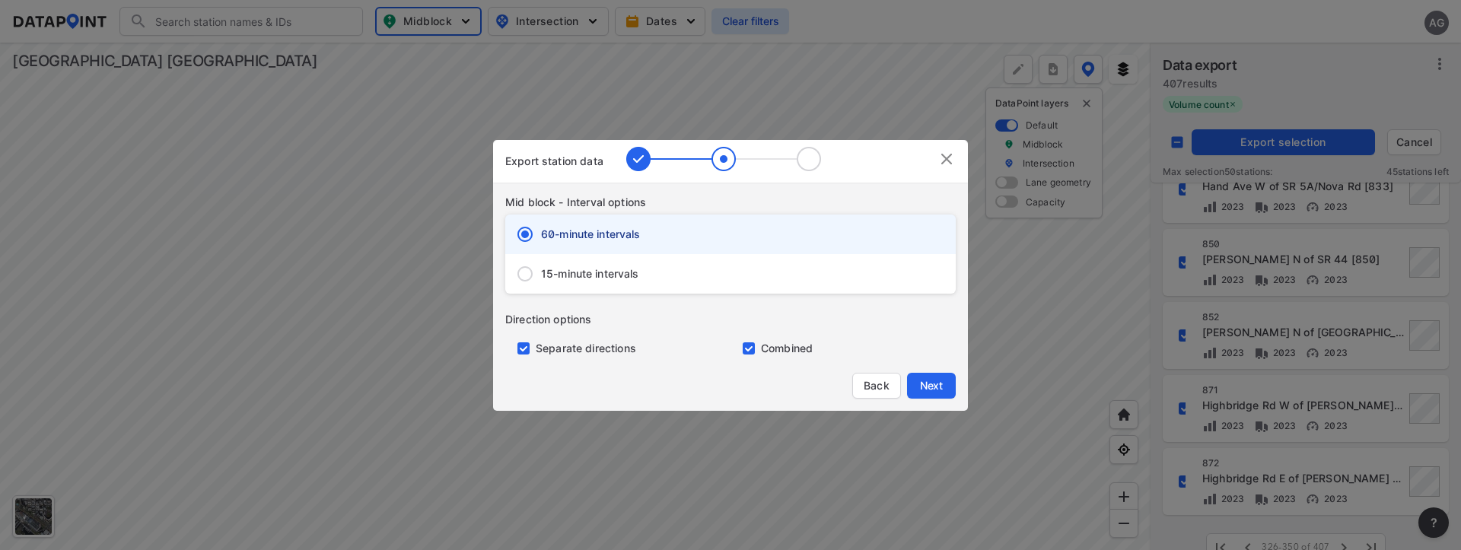
click at [534, 273] on input "15-minute intervals" at bounding box center [525, 274] width 32 height 32
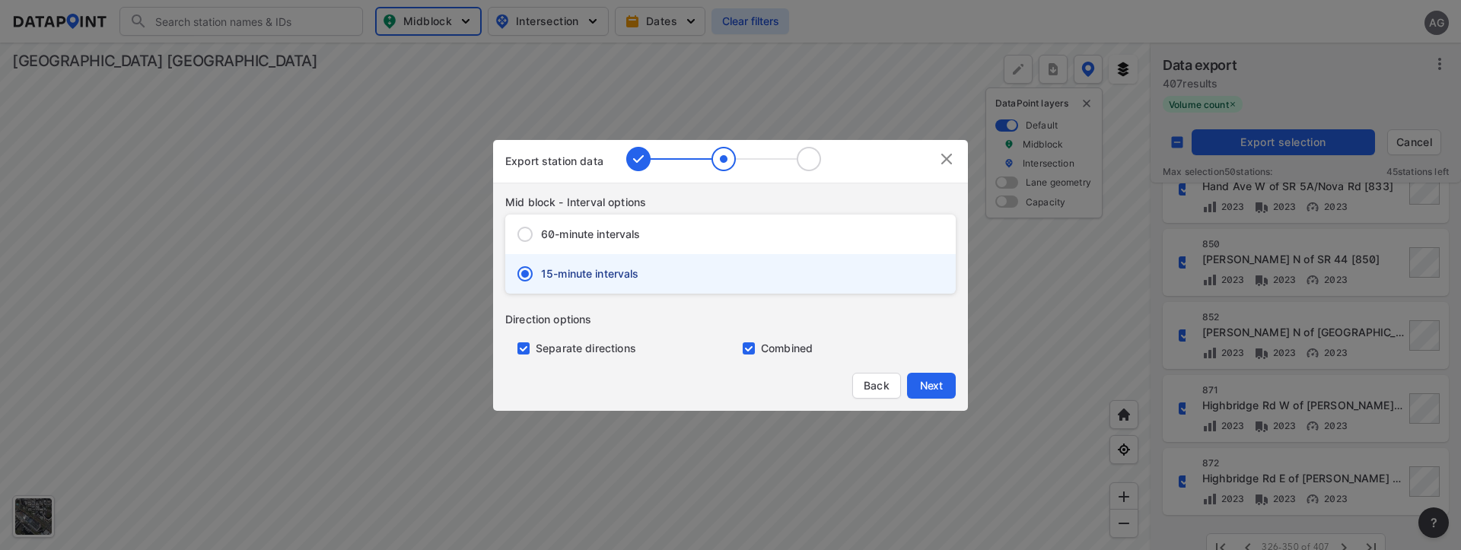
click at [527, 352] on input "primary checkbox" at bounding box center [520, 349] width 30 height 12
click at [921, 386] on span "Next" at bounding box center [931, 385] width 30 height 15
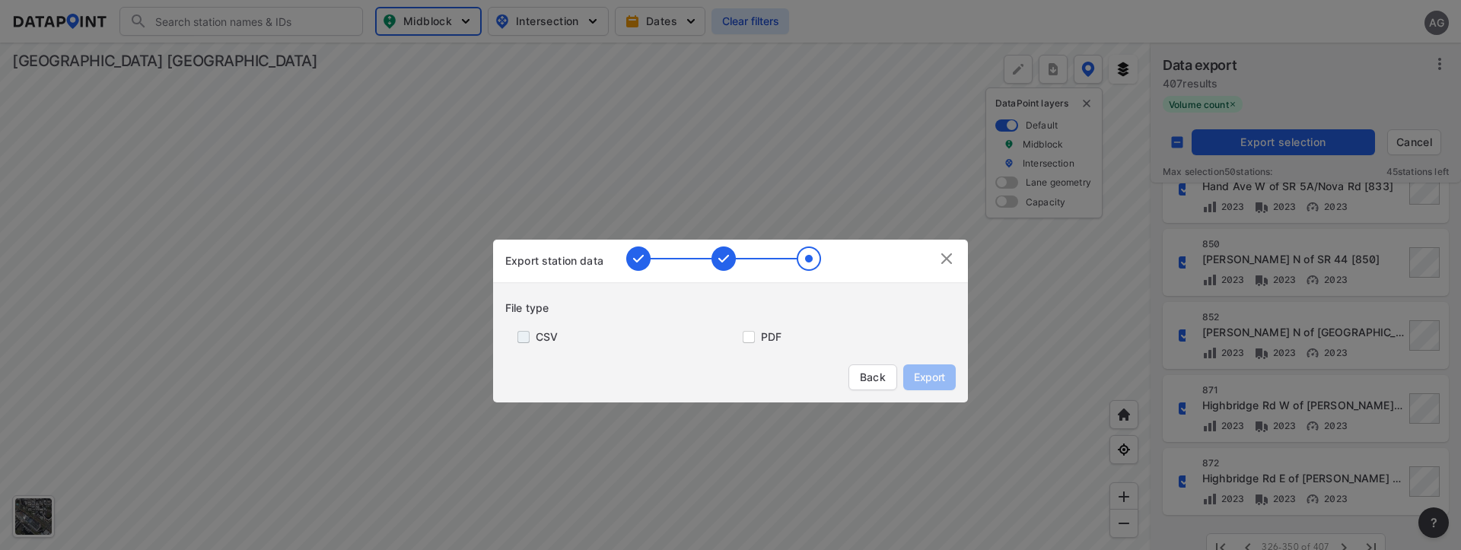
click at [524, 337] on input "primary checkbox" at bounding box center [520, 337] width 30 height 12
click at [942, 380] on span "Export" at bounding box center [930, 377] width 34 height 15
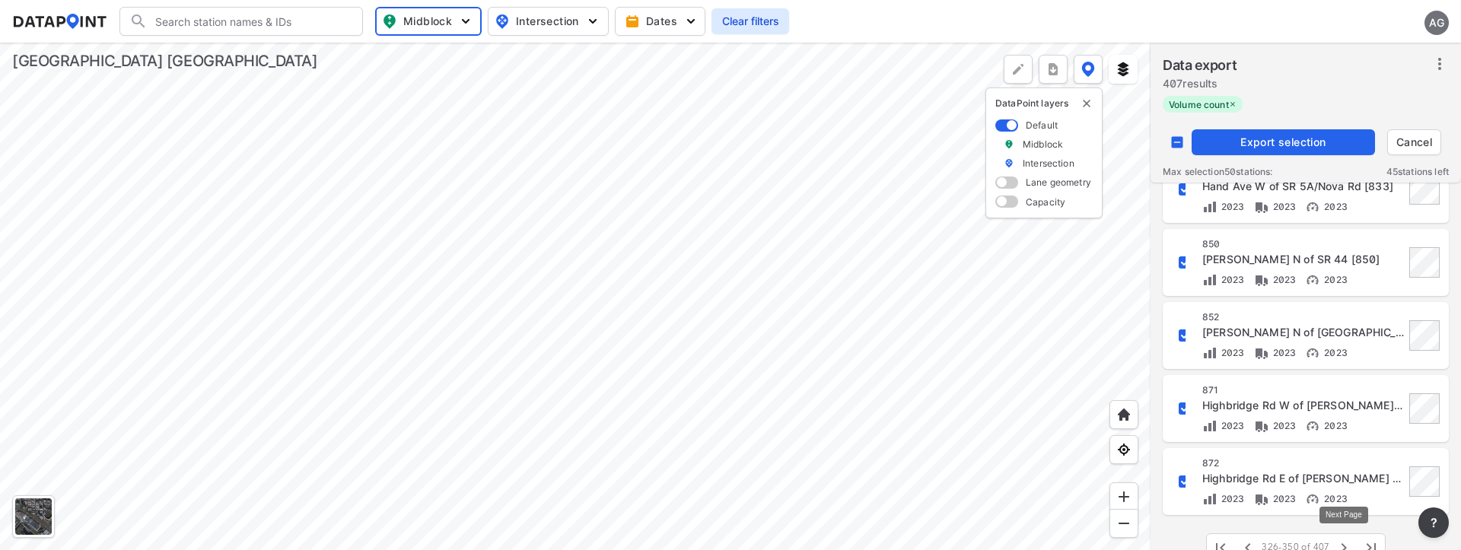
click at [1343, 541] on icon "button" at bounding box center [1344, 548] width 18 height 18
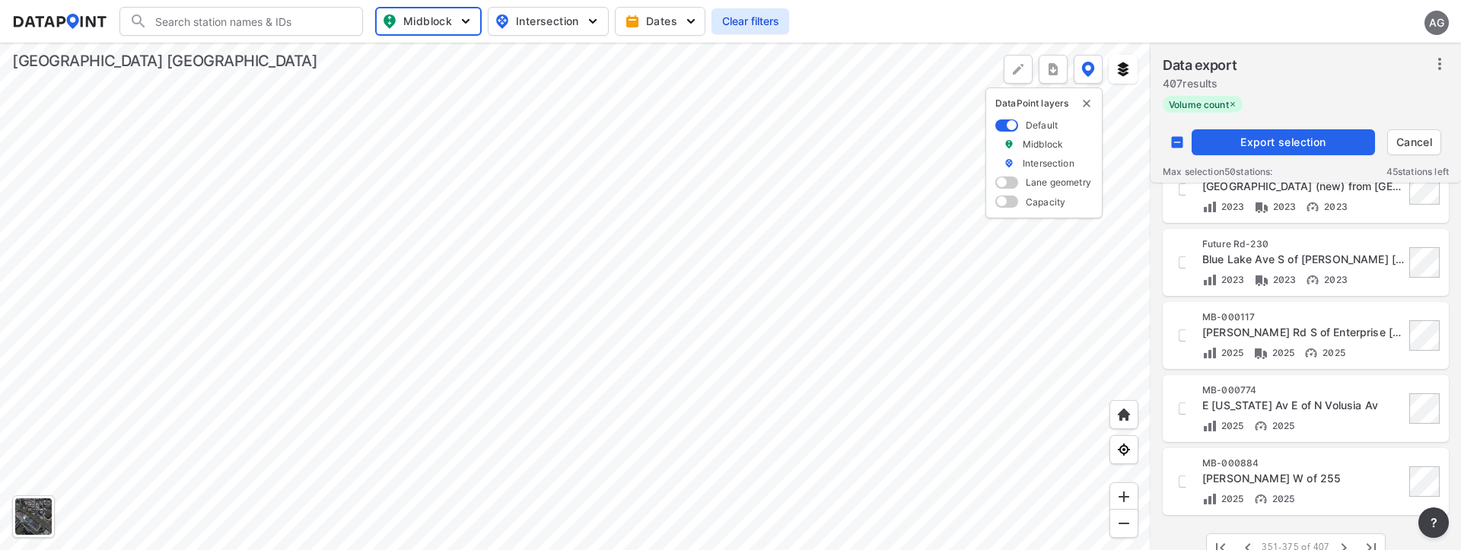
click at [1177, 138] on input "decorative checkbox" at bounding box center [1177, 142] width 29 height 29
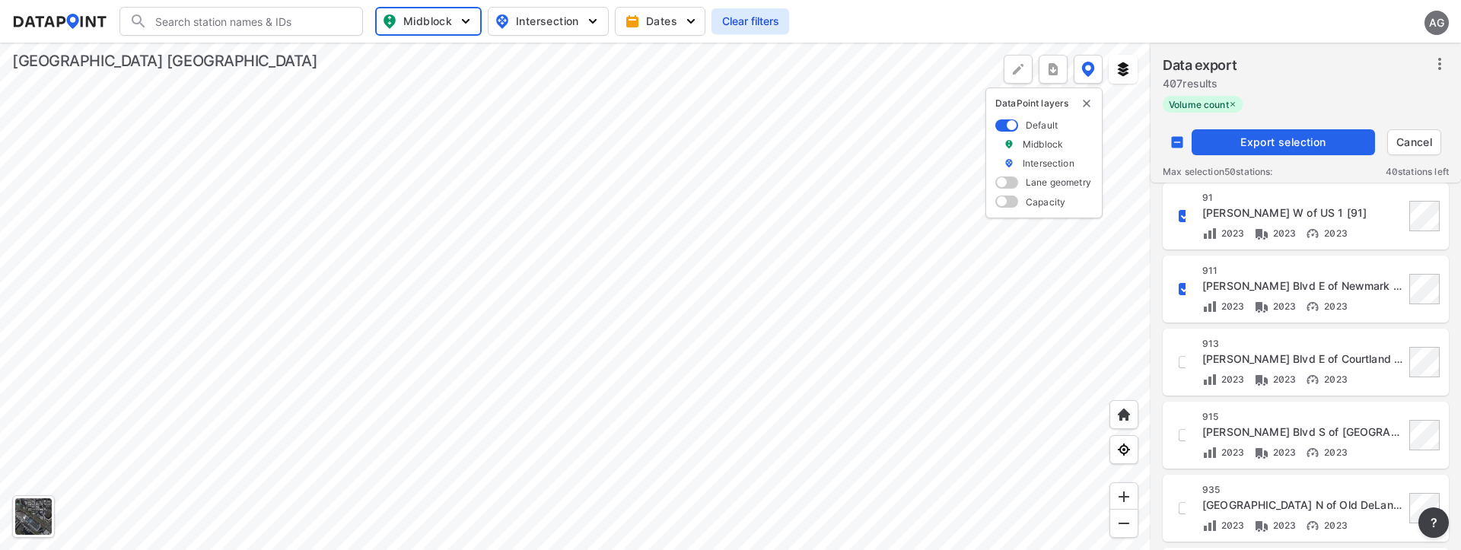
scroll to position [609, 0]
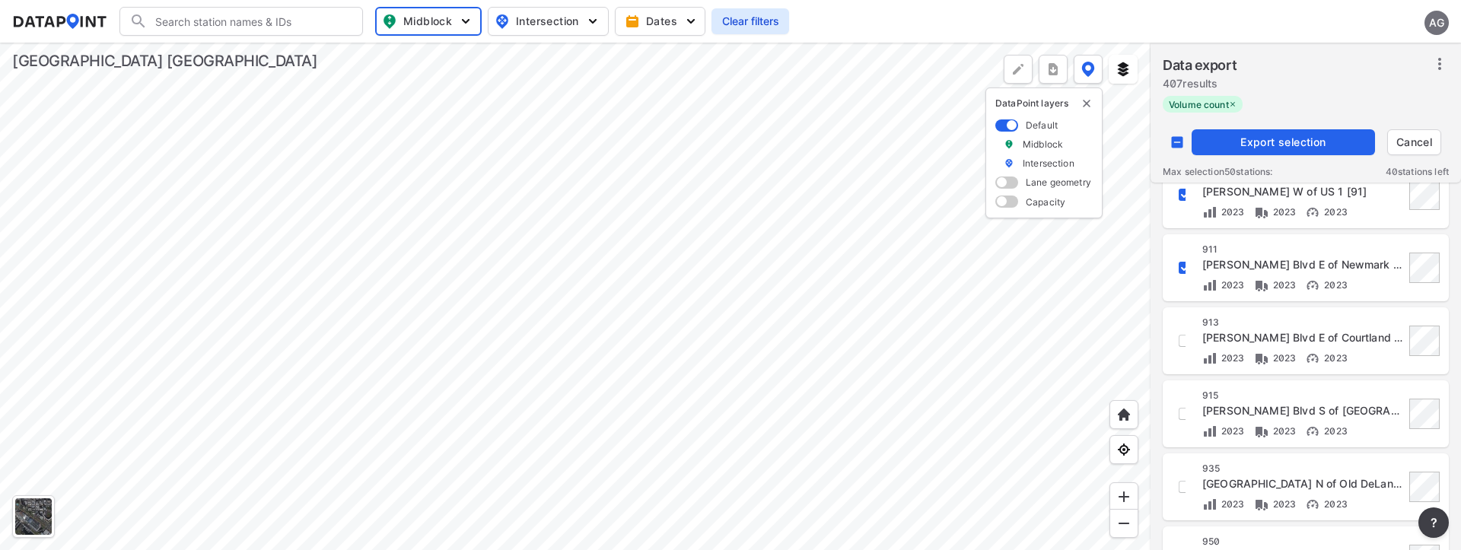
click at [1254, 139] on span "Export selection" at bounding box center [1283, 142] width 171 height 15
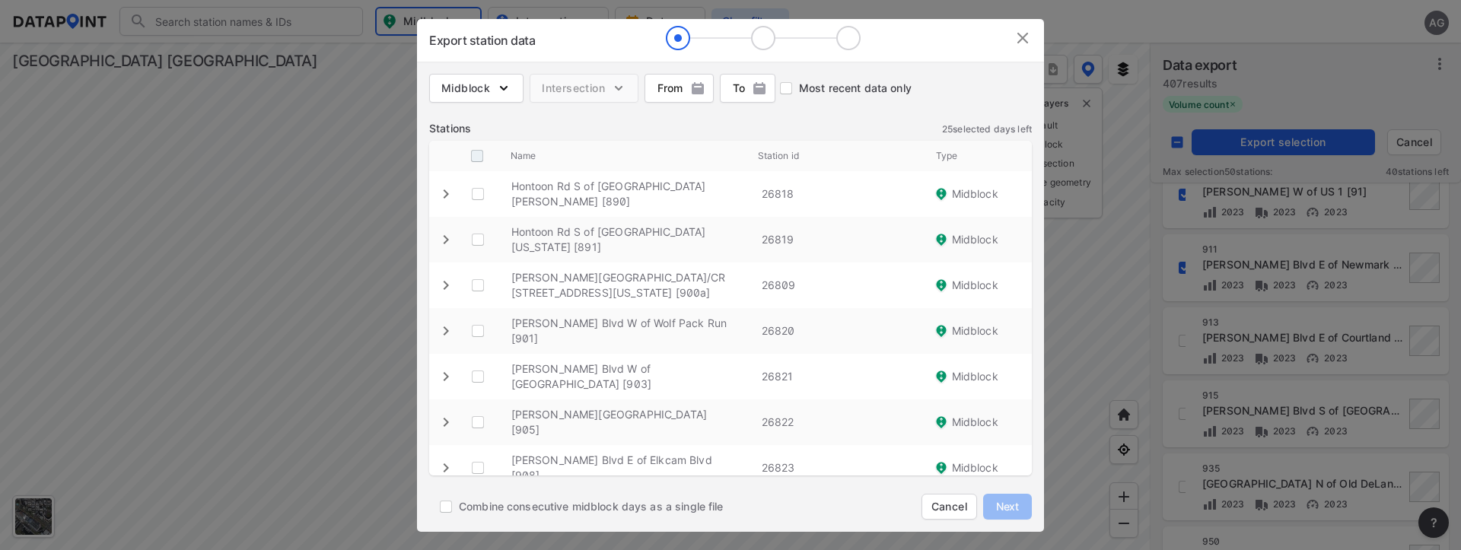
click at [477, 155] on input "decorative checkbox" at bounding box center [477, 156] width 29 height 29
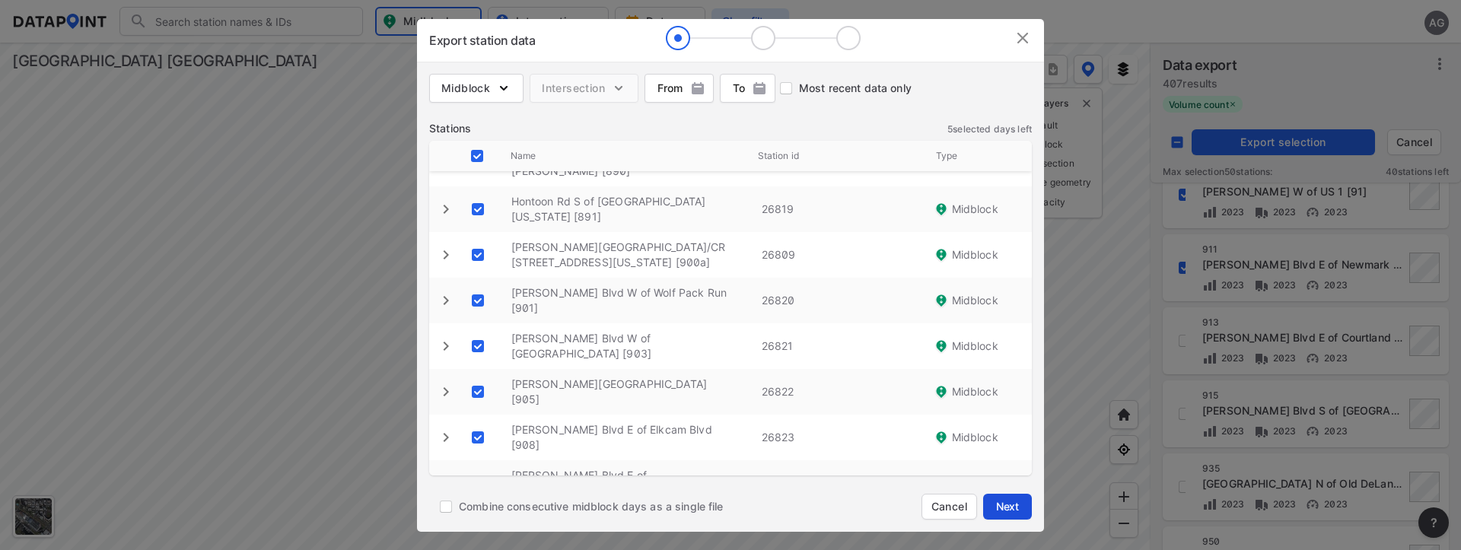
click at [1016, 499] on span "Next" at bounding box center [1008, 506] width 30 height 15
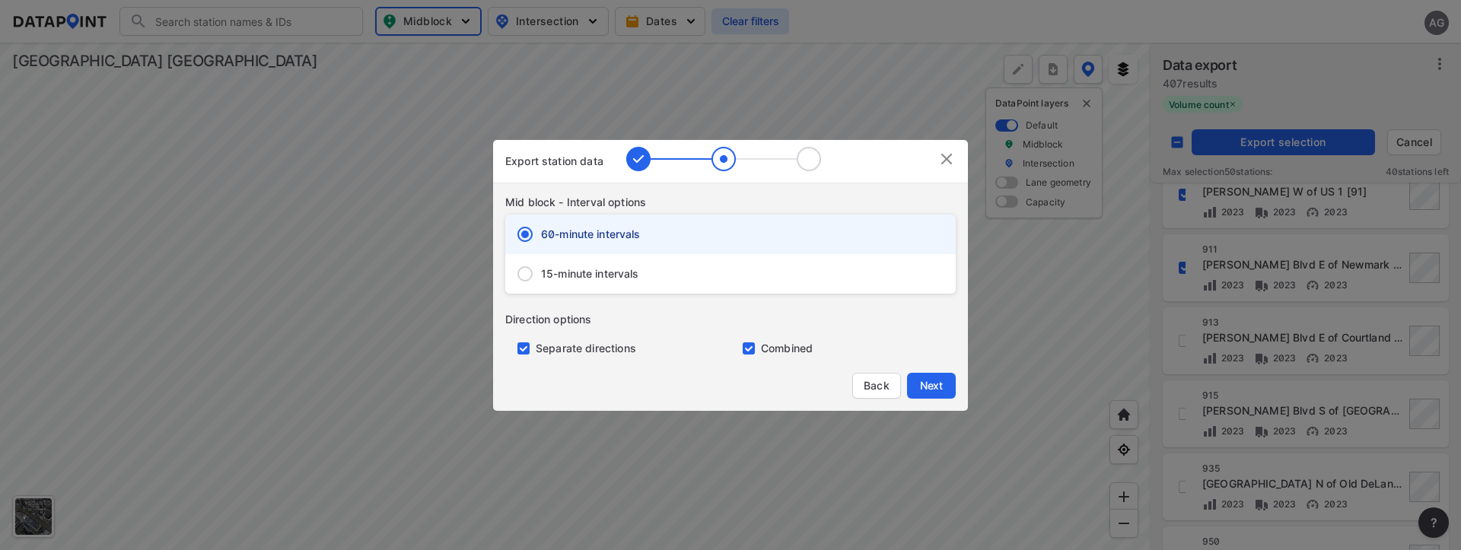
click at [542, 271] on span "15-minute intervals" at bounding box center [590, 273] width 98 height 15
click at [541, 271] on input "15-minute intervals" at bounding box center [525, 274] width 32 height 32
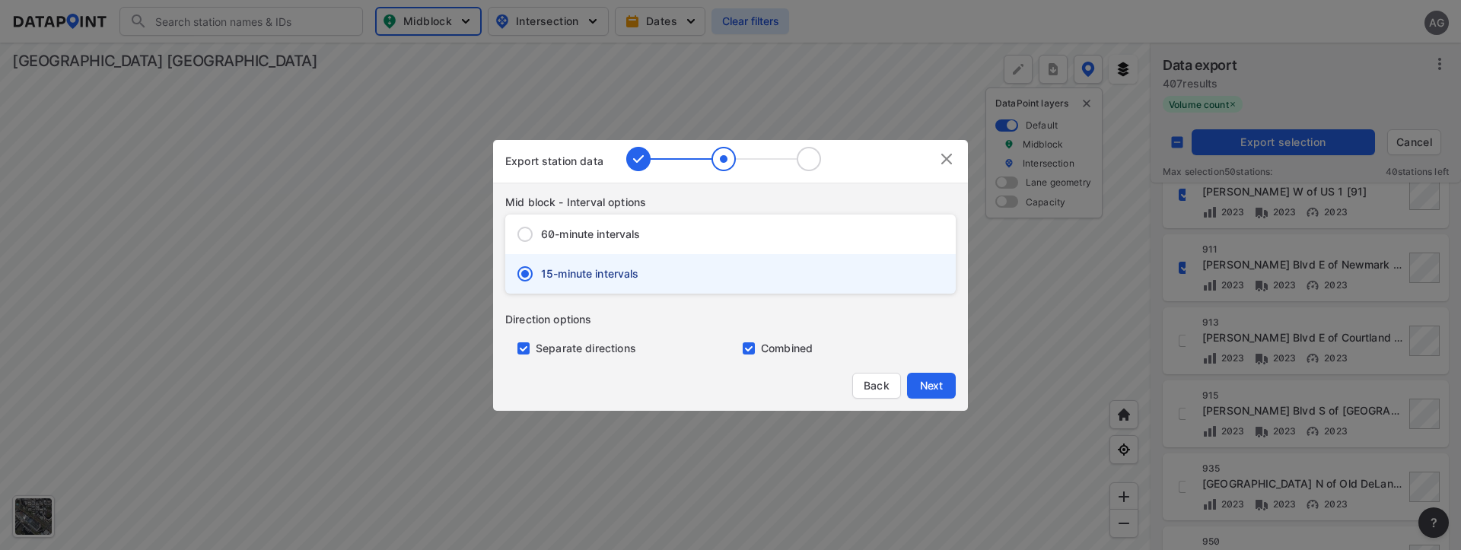
click at [518, 346] on input "primary checkbox" at bounding box center [520, 349] width 30 height 12
click at [926, 381] on span "Next" at bounding box center [931, 385] width 30 height 15
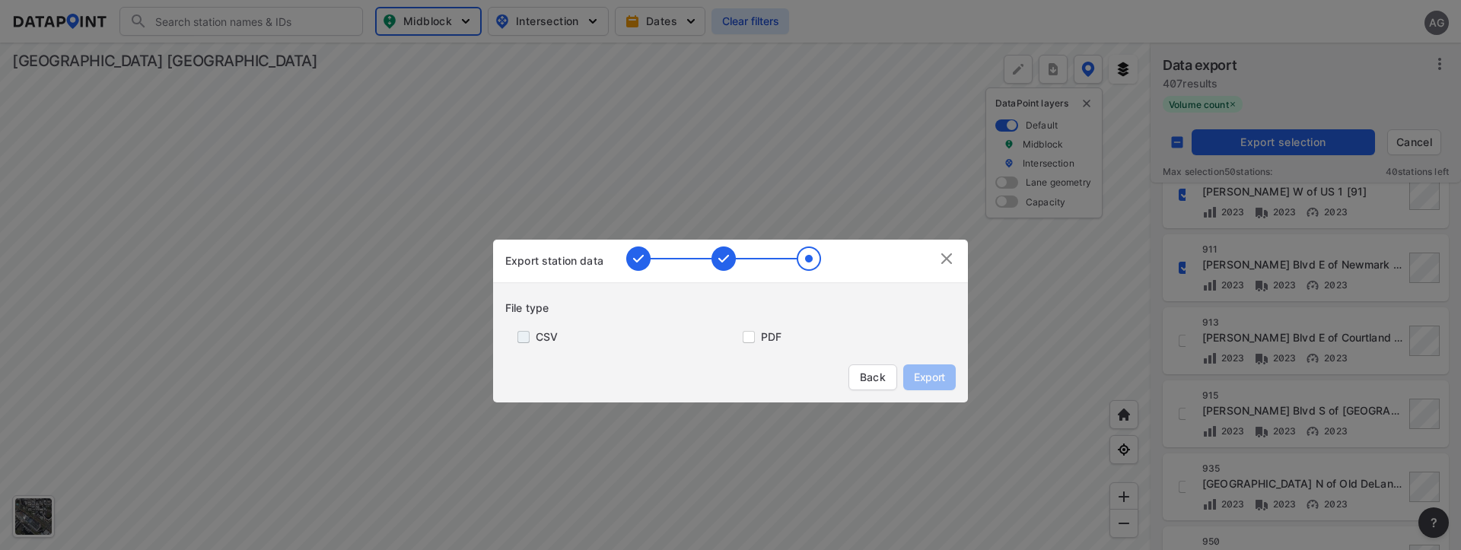
click at [525, 337] on input "primary checkbox" at bounding box center [520, 337] width 30 height 12
click at [929, 374] on span "Export" at bounding box center [930, 377] width 34 height 15
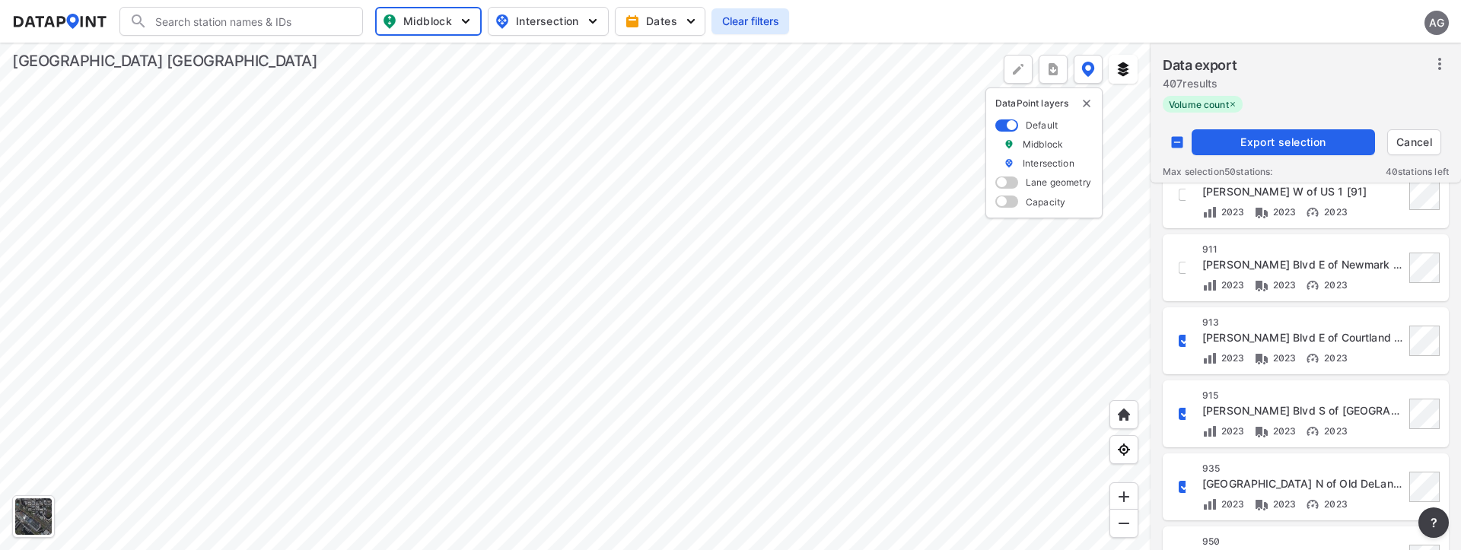
click at [1092, 318] on div at bounding box center [575, 297] width 1151 height 508
click at [1184, 336] on input "decorative checkbox" at bounding box center [1185, 341] width 26 height 26
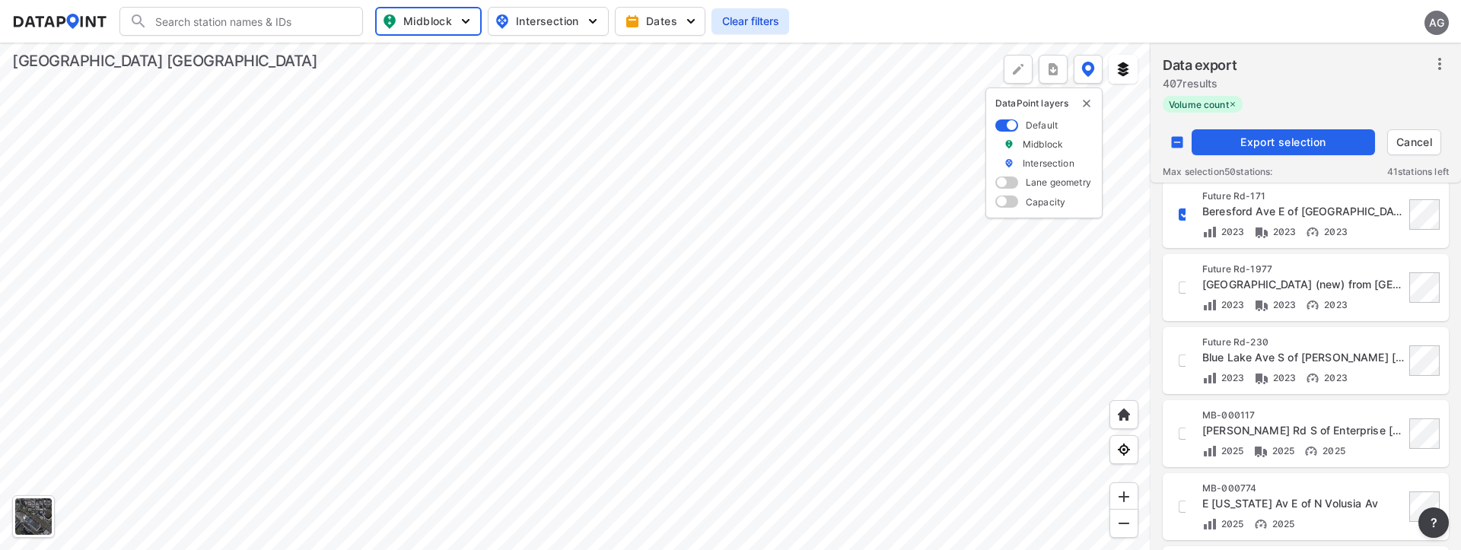
scroll to position [1370, 0]
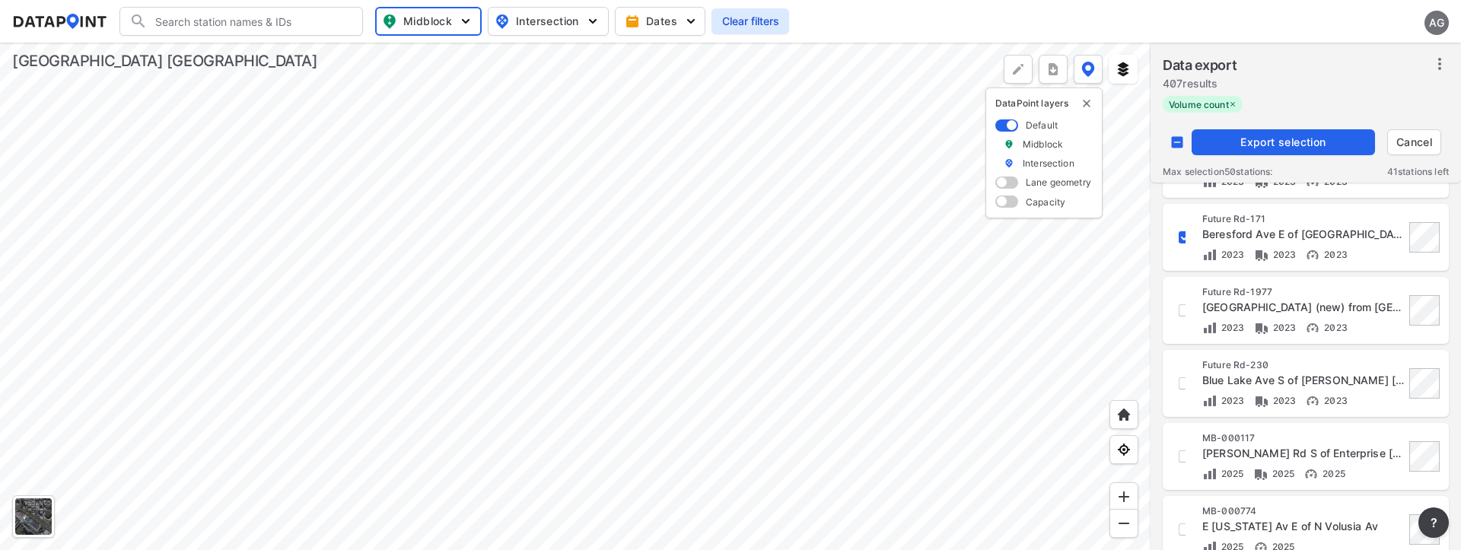
click at [1280, 139] on span "Export selection" at bounding box center [1283, 142] width 171 height 15
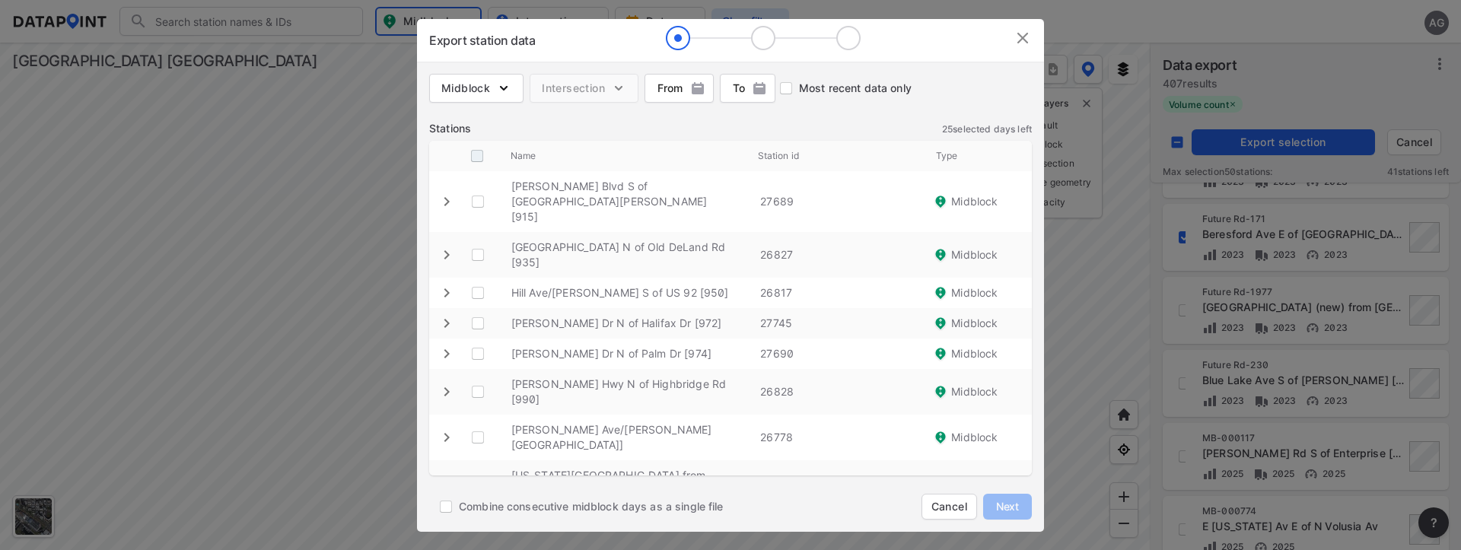
click at [478, 158] on input "decorative checkbox" at bounding box center [477, 156] width 29 height 29
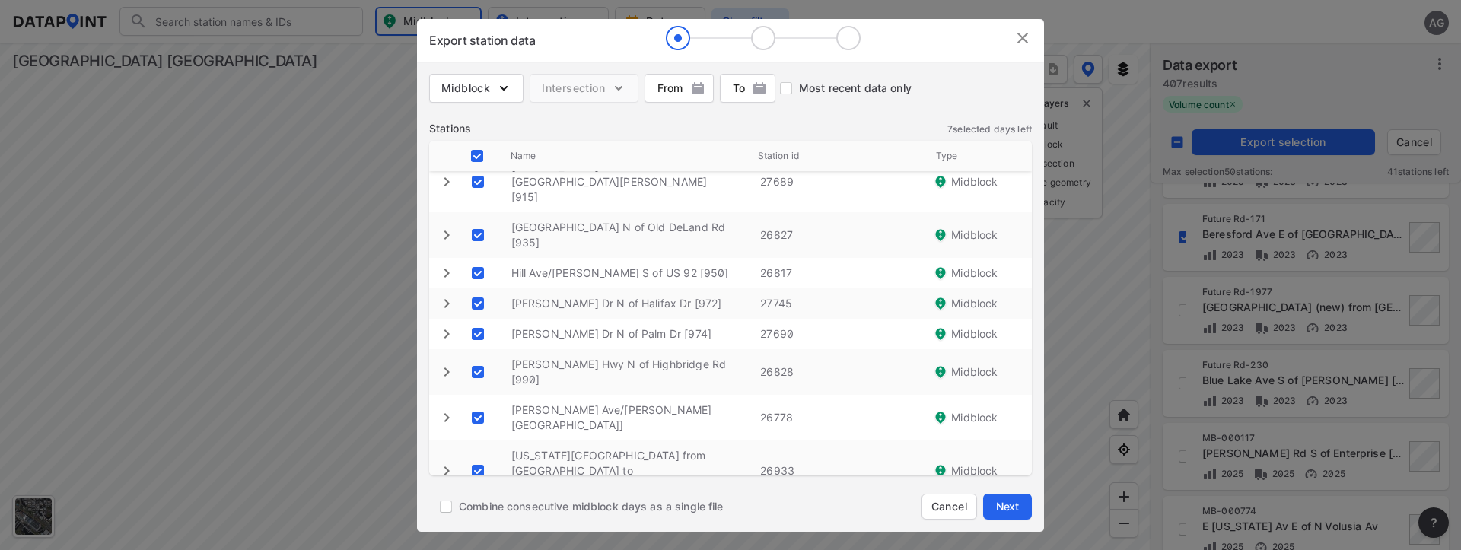
scroll to position [30, 0]
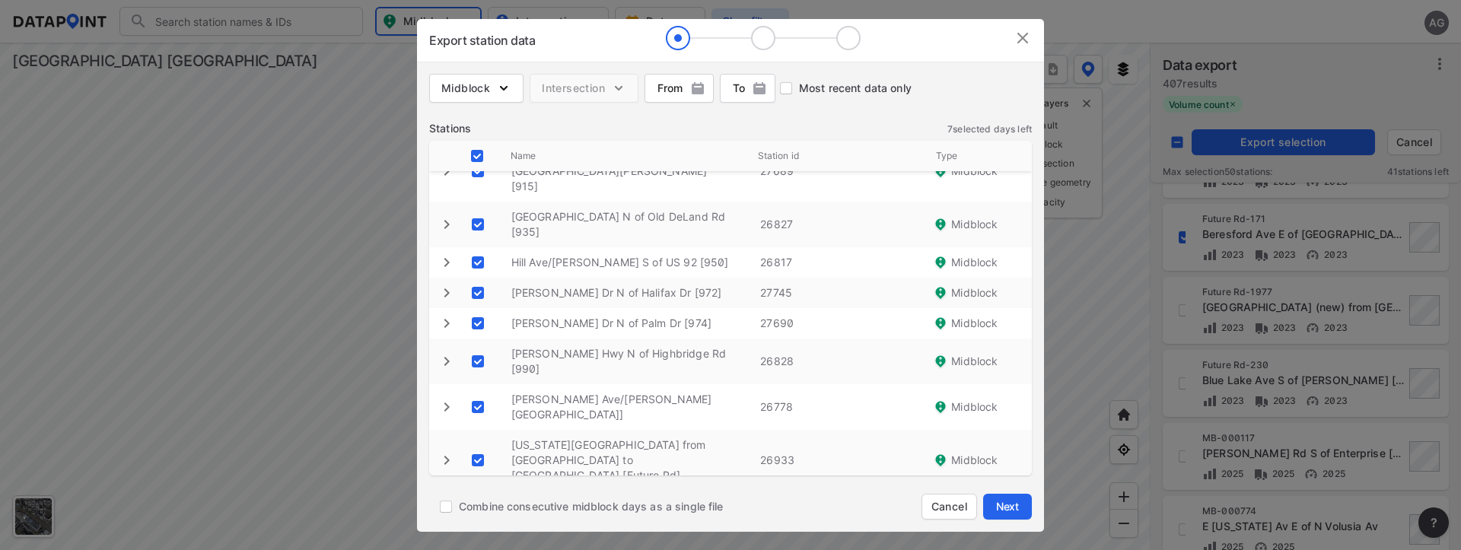
click at [1008, 502] on span "Next" at bounding box center [1008, 506] width 30 height 15
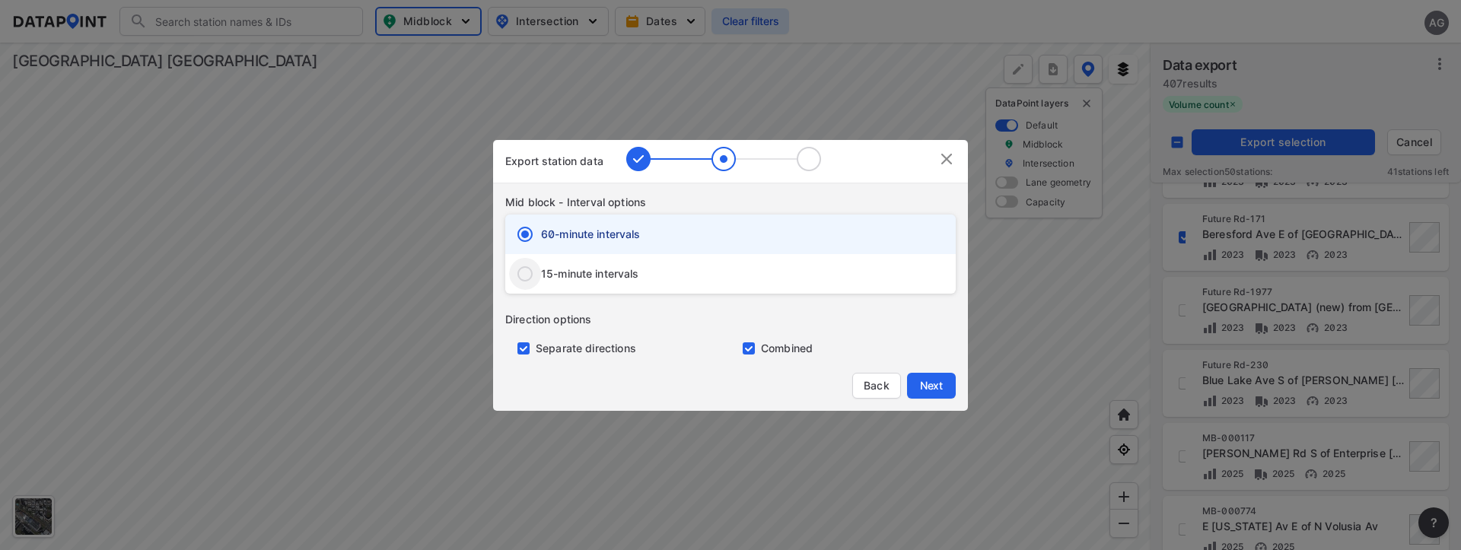
click at [531, 270] on input "15-minute intervals" at bounding box center [525, 274] width 32 height 32
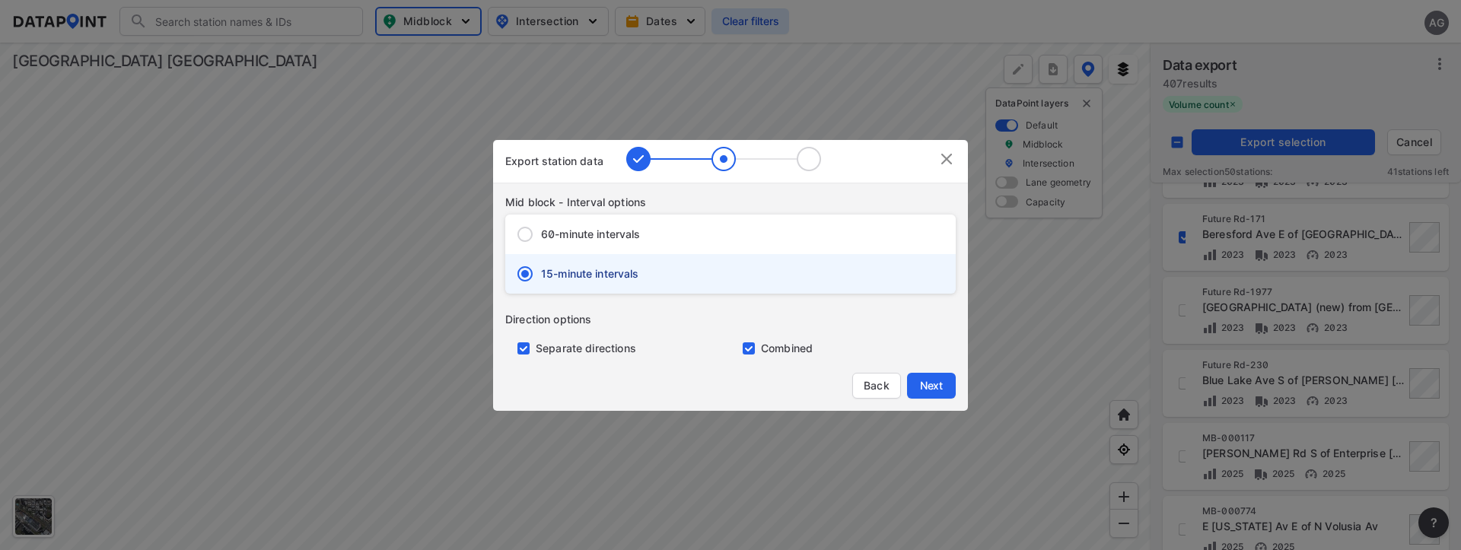
click at [518, 350] on input "primary checkbox" at bounding box center [520, 349] width 30 height 12
click at [936, 380] on span "Next" at bounding box center [931, 385] width 30 height 15
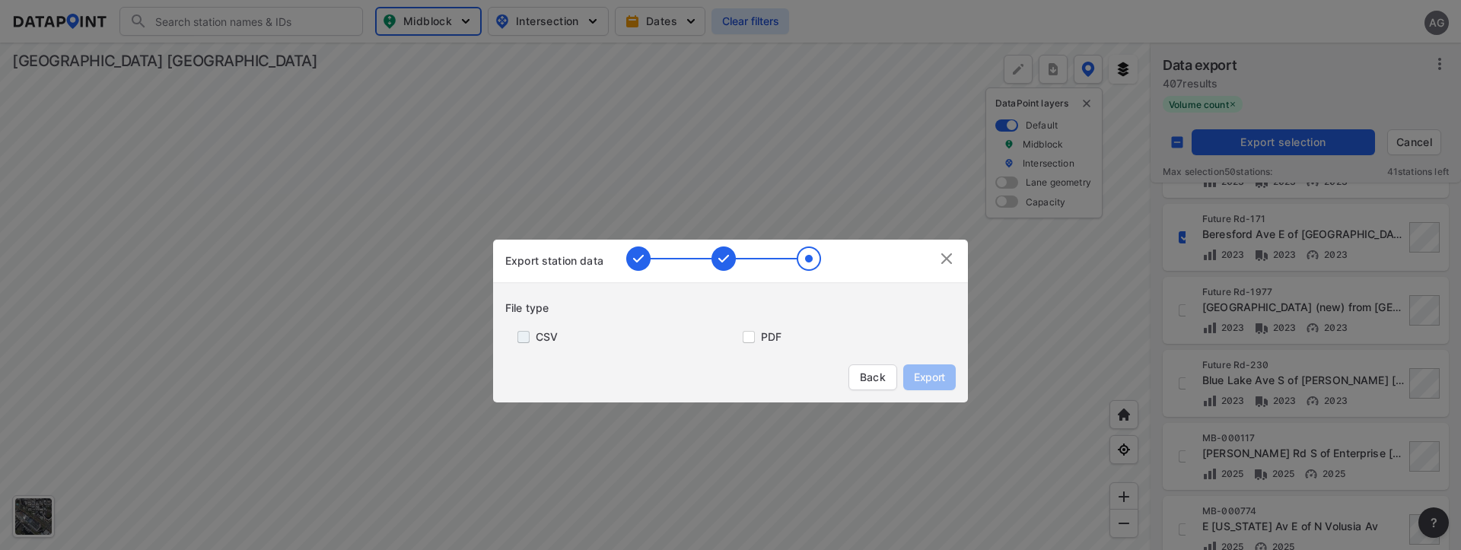
click at [529, 334] on input "primary checkbox" at bounding box center [520, 337] width 30 height 12
click at [933, 372] on span "Export" at bounding box center [930, 377] width 34 height 15
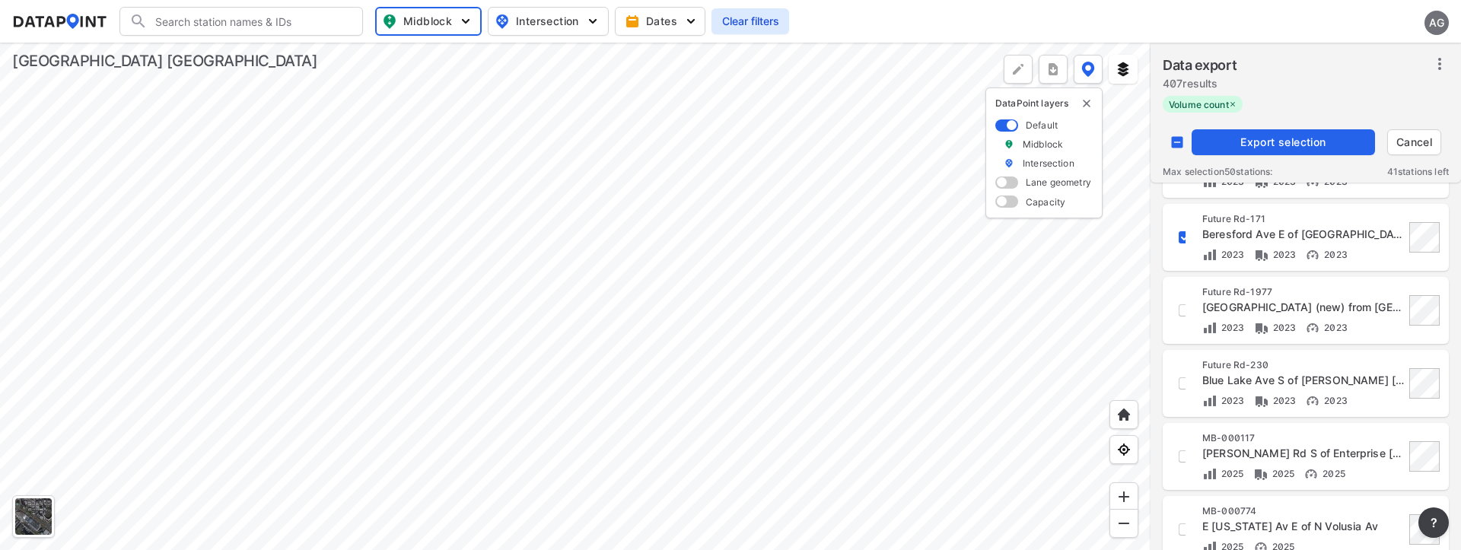
click at [1094, 348] on div at bounding box center [575, 297] width 1151 height 508
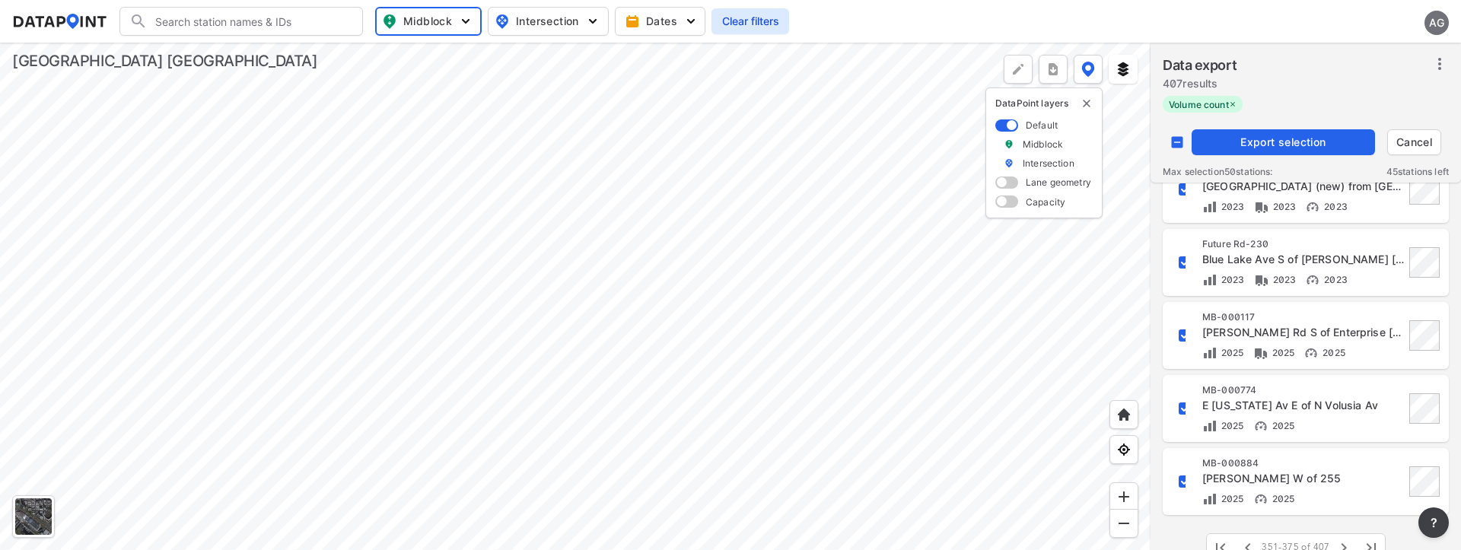
click at [1273, 136] on span "Export selection" at bounding box center [1283, 142] width 171 height 15
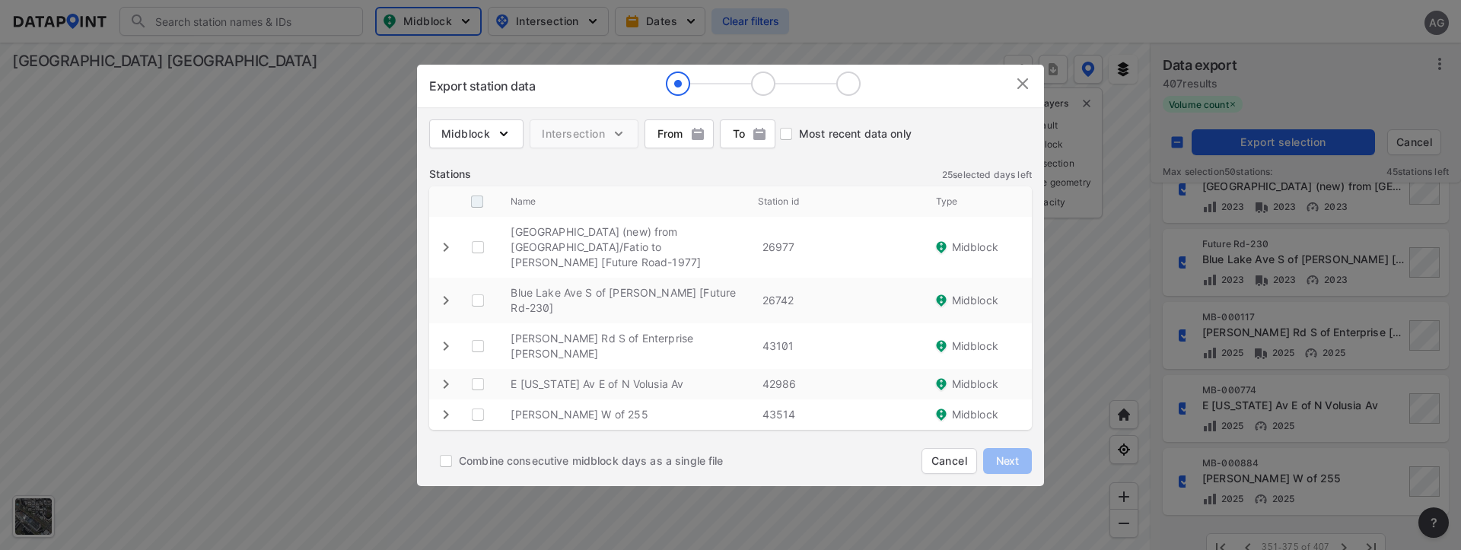
click at [469, 209] on input "decorative checkbox" at bounding box center [477, 201] width 29 height 29
click at [1015, 454] on span "Next" at bounding box center [1008, 461] width 30 height 15
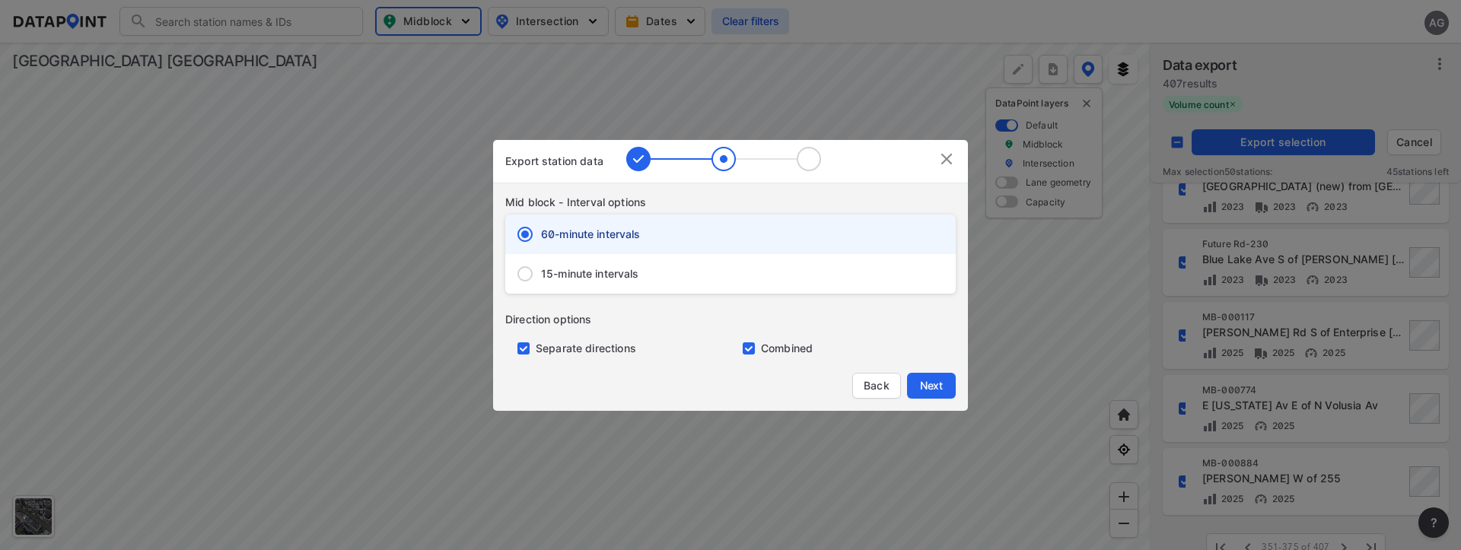
click at [559, 276] on span "15-minute intervals" at bounding box center [590, 273] width 98 height 15
click at [541, 276] on input "15-minute intervals" at bounding box center [525, 274] width 32 height 32
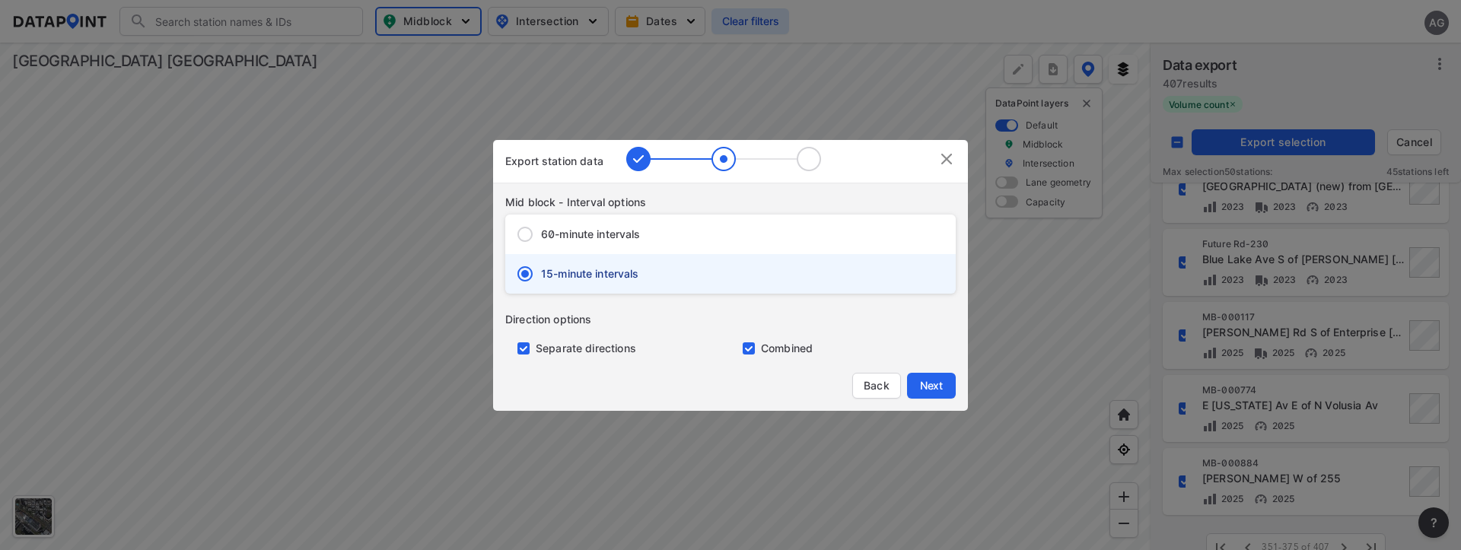
click at [521, 350] on input "primary checkbox" at bounding box center [520, 349] width 30 height 12
click at [935, 387] on span "Next" at bounding box center [931, 385] width 30 height 15
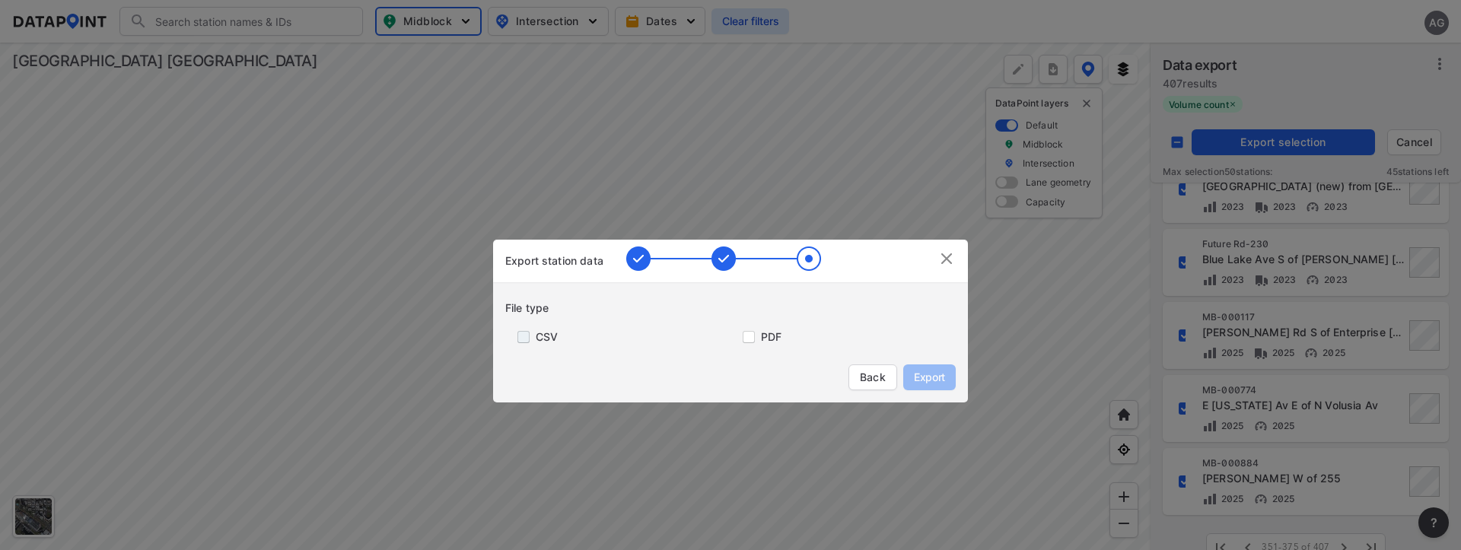
click at [528, 339] on input "primary checkbox" at bounding box center [520, 337] width 30 height 12
click at [938, 373] on span "Export" at bounding box center [930, 377] width 34 height 15
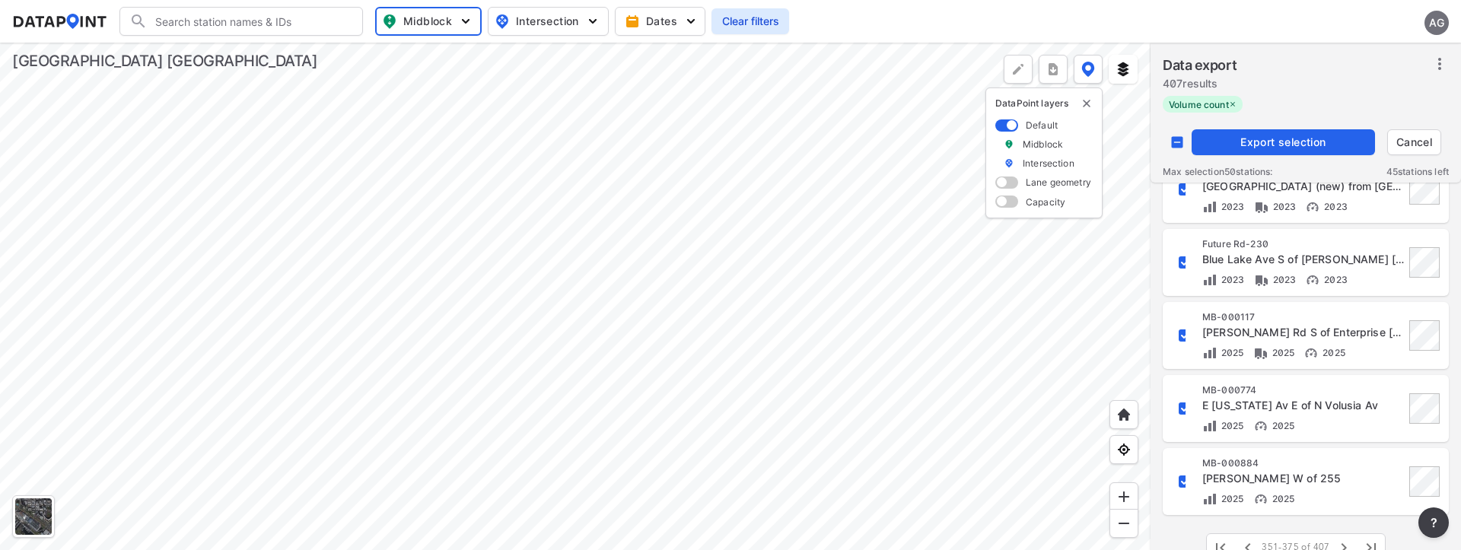
click at [1069, 348] on div at bounding box center [575, 297] width 1151 height 508
click at [1342, 539] on icon "button" at bounding box center [1344, 548] width 18 height 18
click at [1181, 151] on input "decorative checkbox" at bounding box center [1177, 142] width 29 height 29
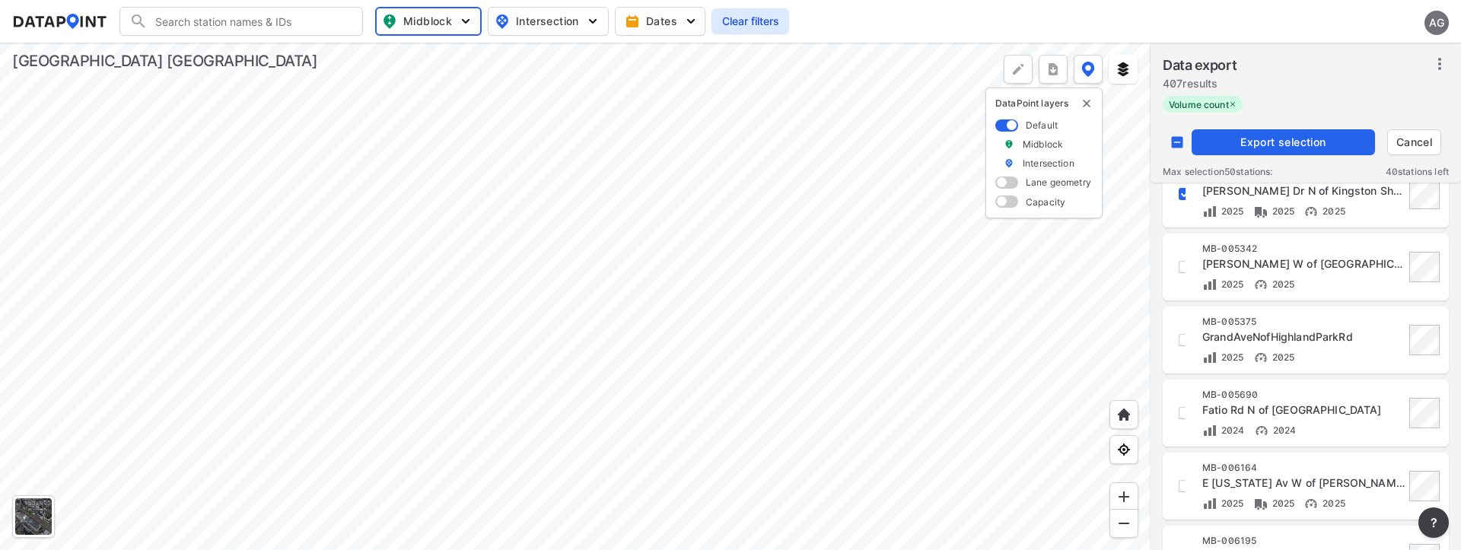
scroll to position [685, 0]
click at [1276, 138] on span "Export selection" at bounding box center [1283, 142] width 171 height 15
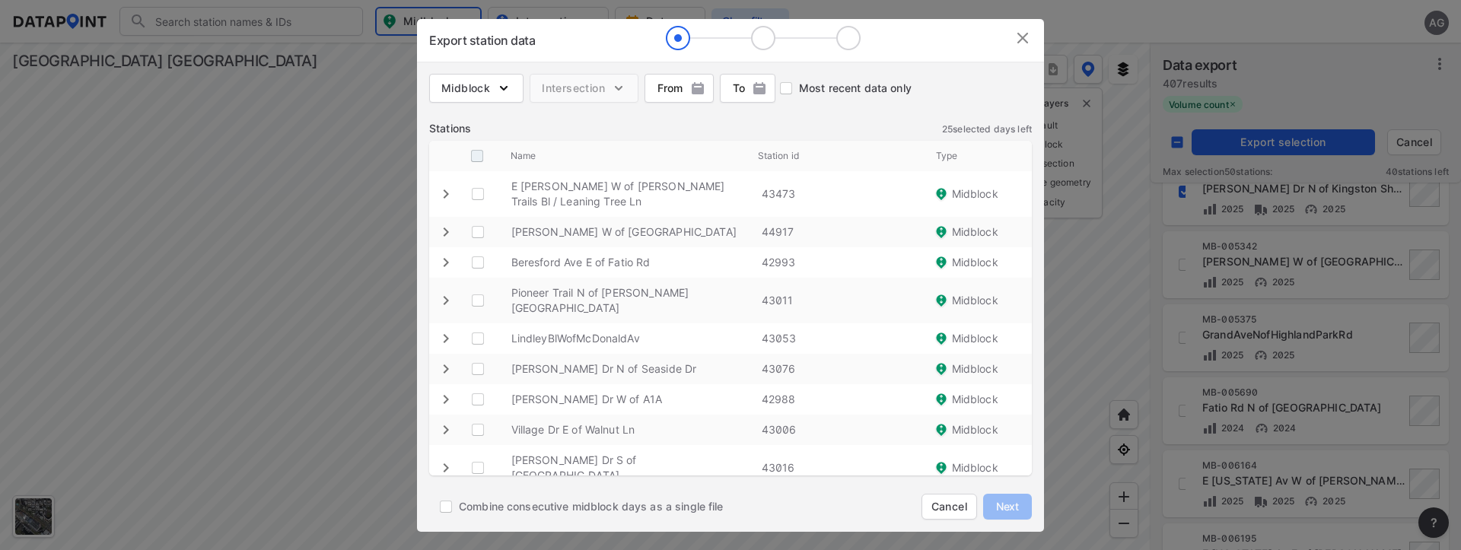
click at [473, 162] on input "decorative checkbox" at bounding box center [477, 156] width 29 height 29
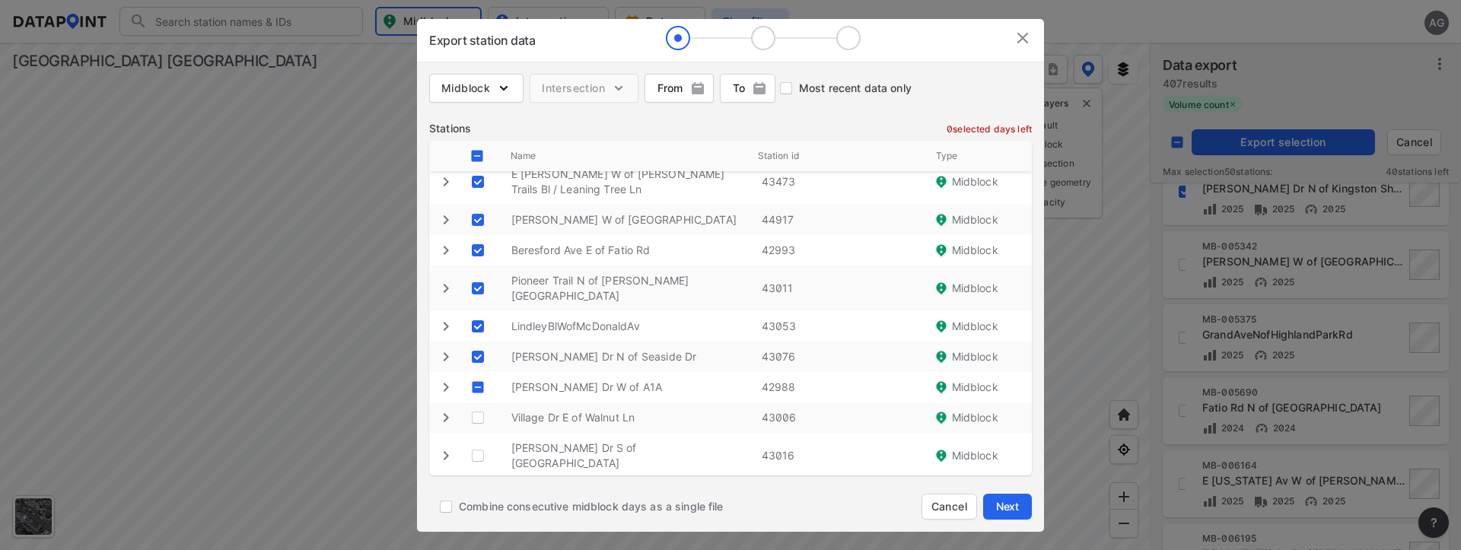
scroll to position [15, 0]
click at [1030, 44] on img at bounding box center [1023, 38] width 18 height 18
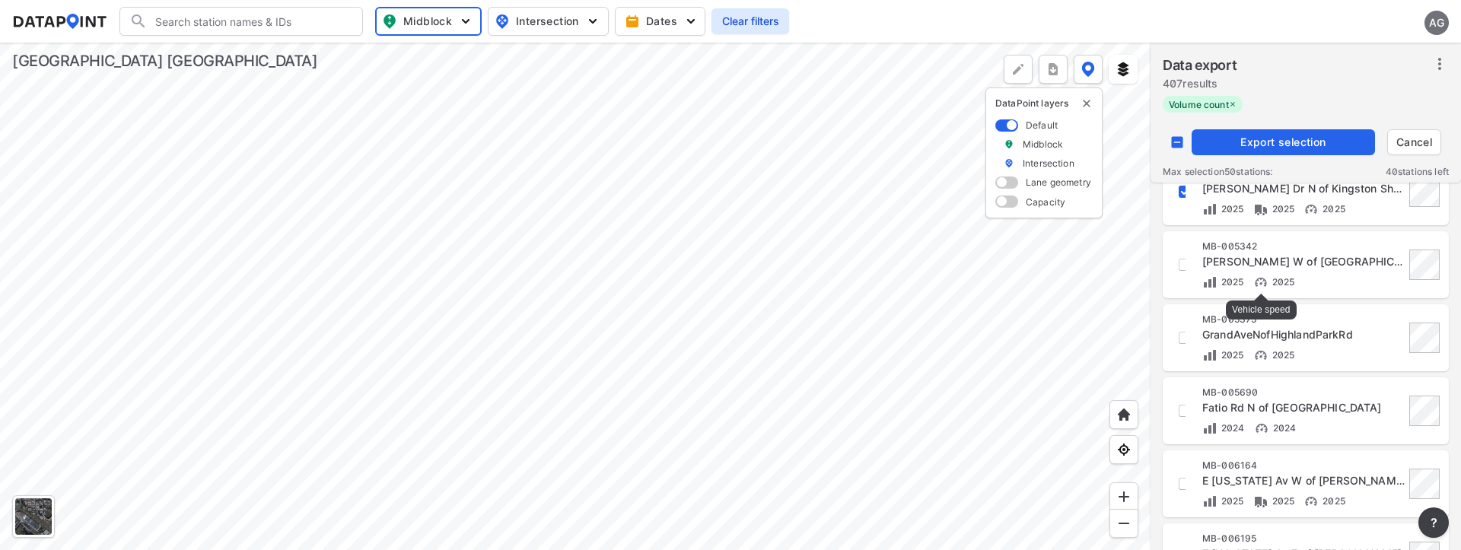
scroll to position [457, 0]
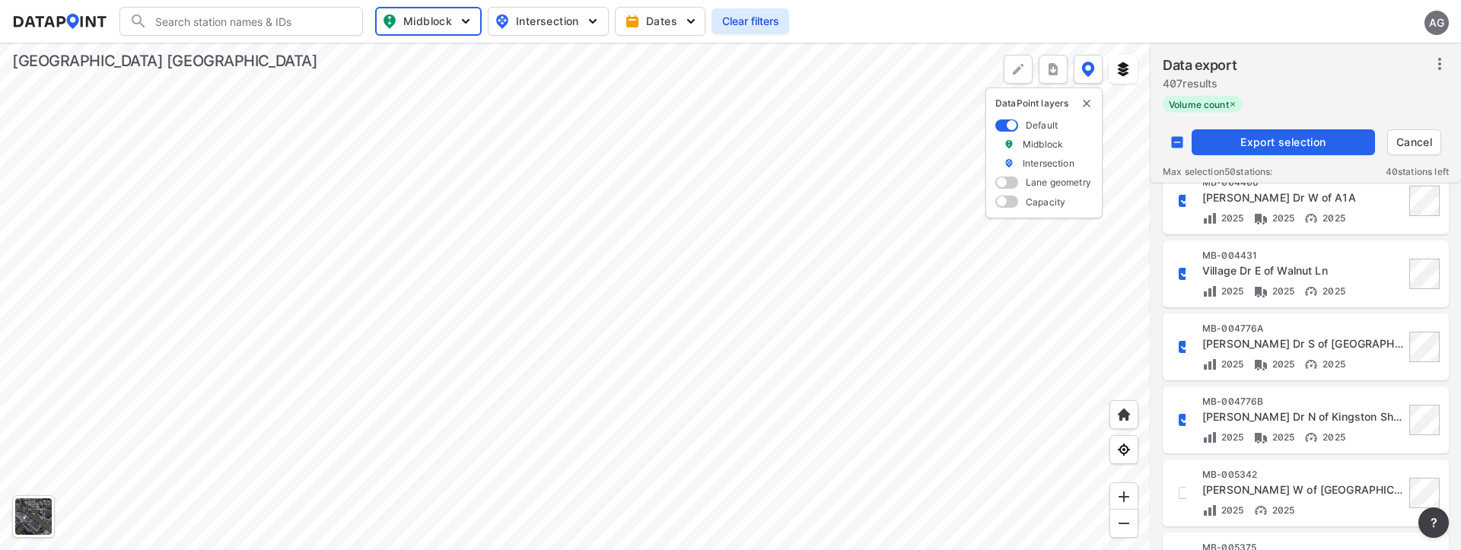
click at [1185, 206] on input "decorative checkbox" at bounding box center [1185, 201] width 26 height 26
click at [1183, 276] on input "decorative checkbox" at bounding box center [1185, 274] width 26 height 26
click at [1183, 341] on input "decorative checkbox" at bounding box center [1185, 347] width 26 height 26
click at [1178, 416] on input "decorative checkbox" at bounding box center [1185, 420] width 26 height 26
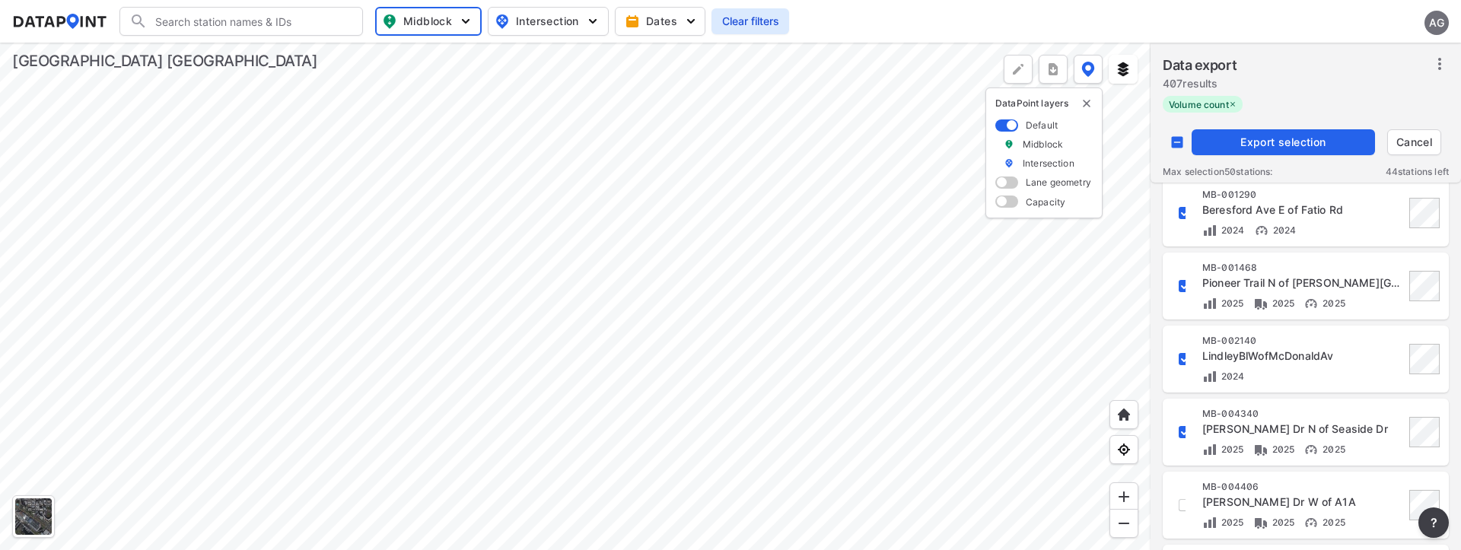
scroll to position [228, 0]
click at [1181, 355] on input "decorative checkbox" at bounding box center [1185, 356] width 26 height 26
click at [1254, 145] on span "Export selection" at bounding box center [1283, 142] width 171 height 15
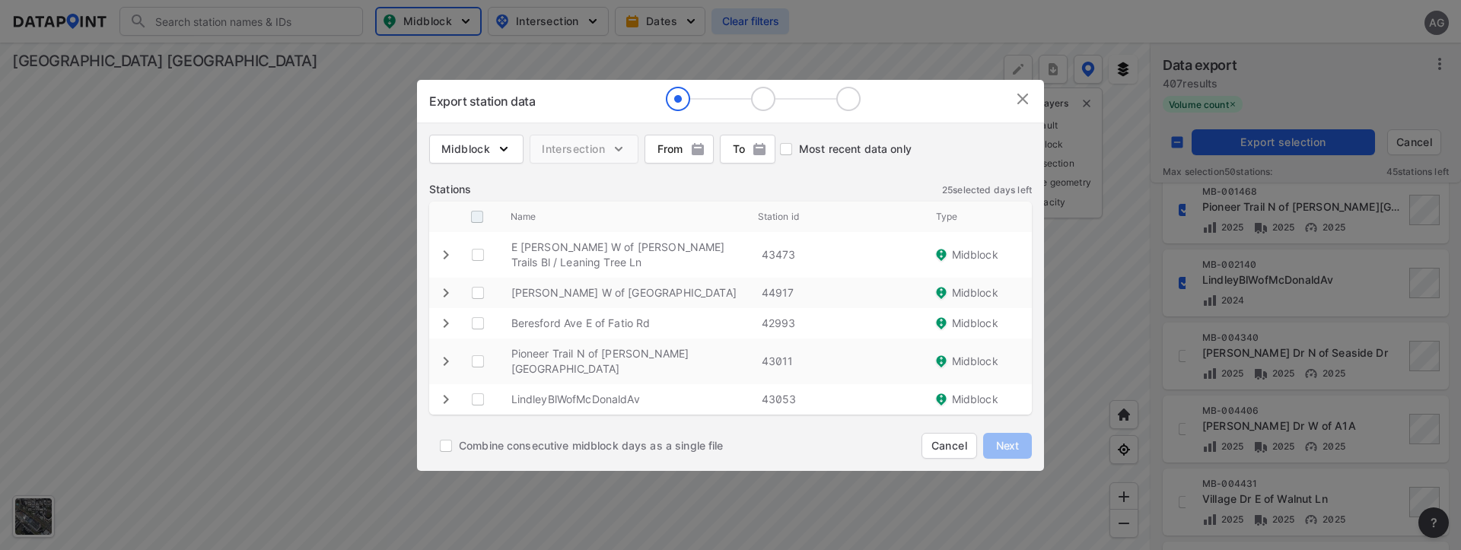
click at [483, 231] on input "decorative checkbox" at bounding box center [477, 216] width 29 height 29
click at [1012, 438] on span "Next" at bounding box center [1008, 445] width 30 height 15
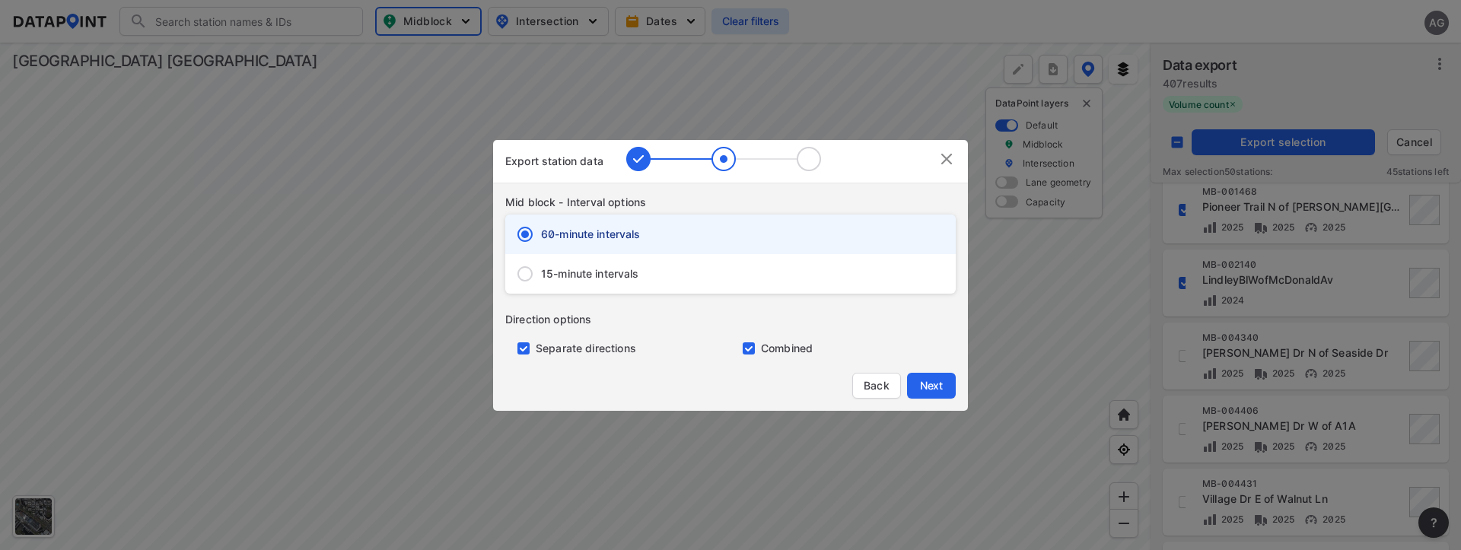
click at [533, 268] on input "15-minute intervals" at bounding box center [525, 274] width 32 height 32
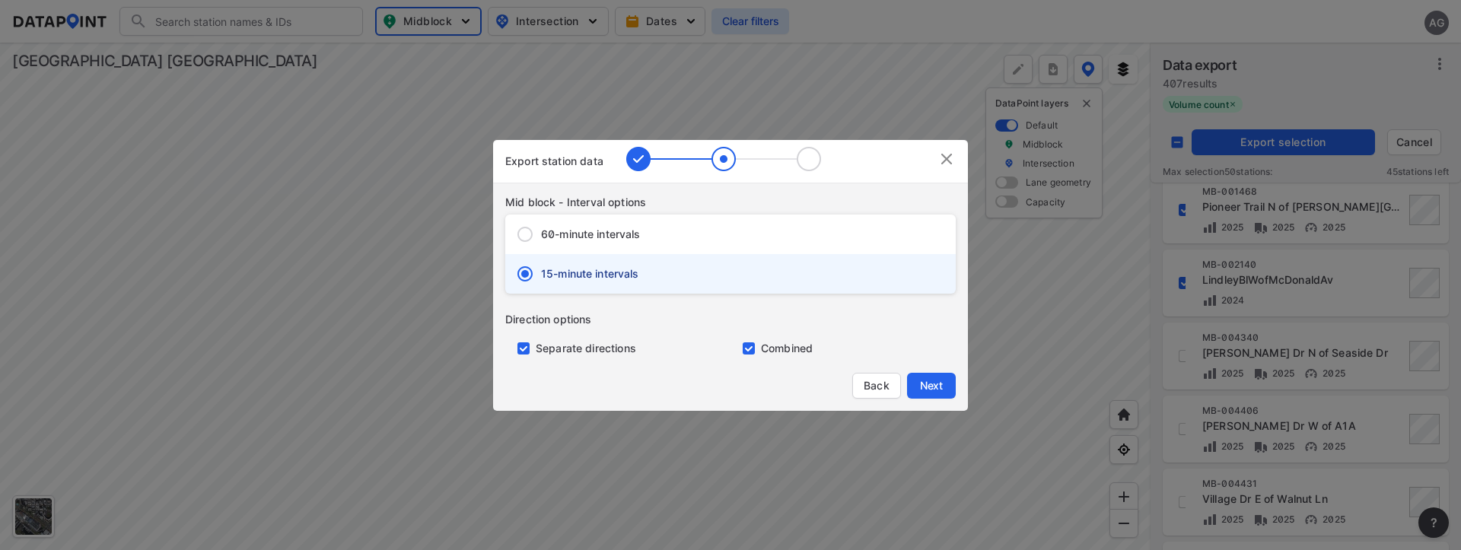
click at [529, 347] on input "primary checkbox" at bounding box center [520, 349] width 30 height 12
click at [927, 380] on span "Next" at bounding box center [931, 385] width 30 height 15
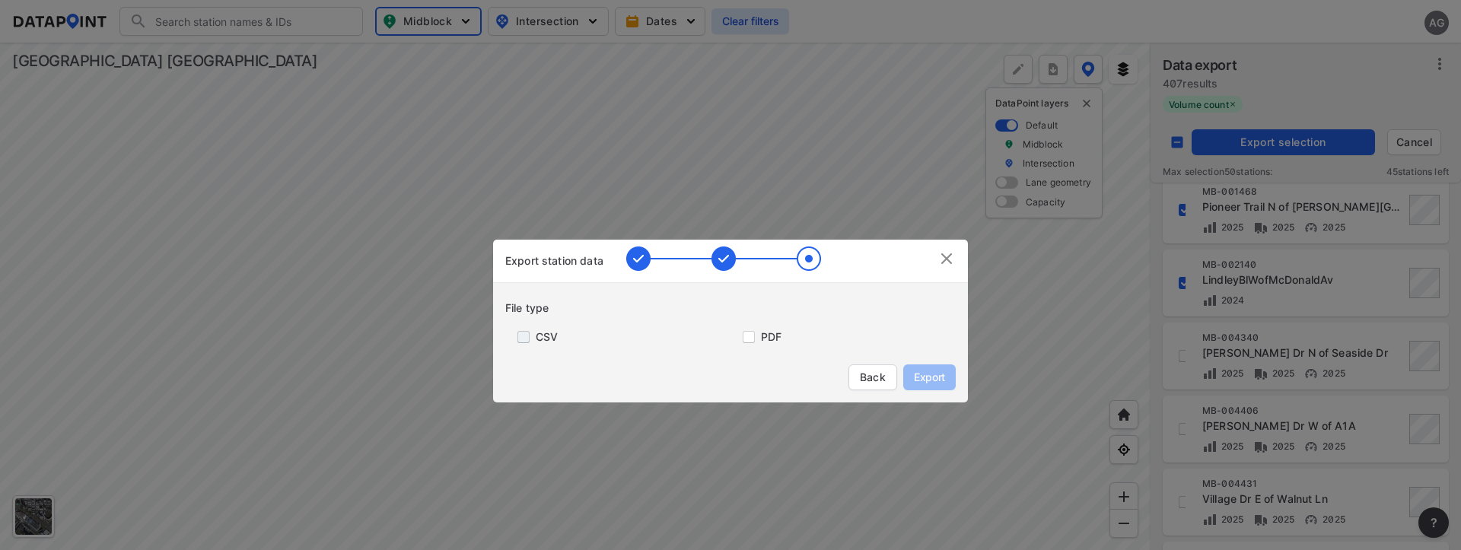
click at [522, 336] on input "primary checkbox" at bounding box center [520, 337] width 30 height 12
click at [924, 375] on span "Export" at bounding box center [930, 377] width 34 height 15
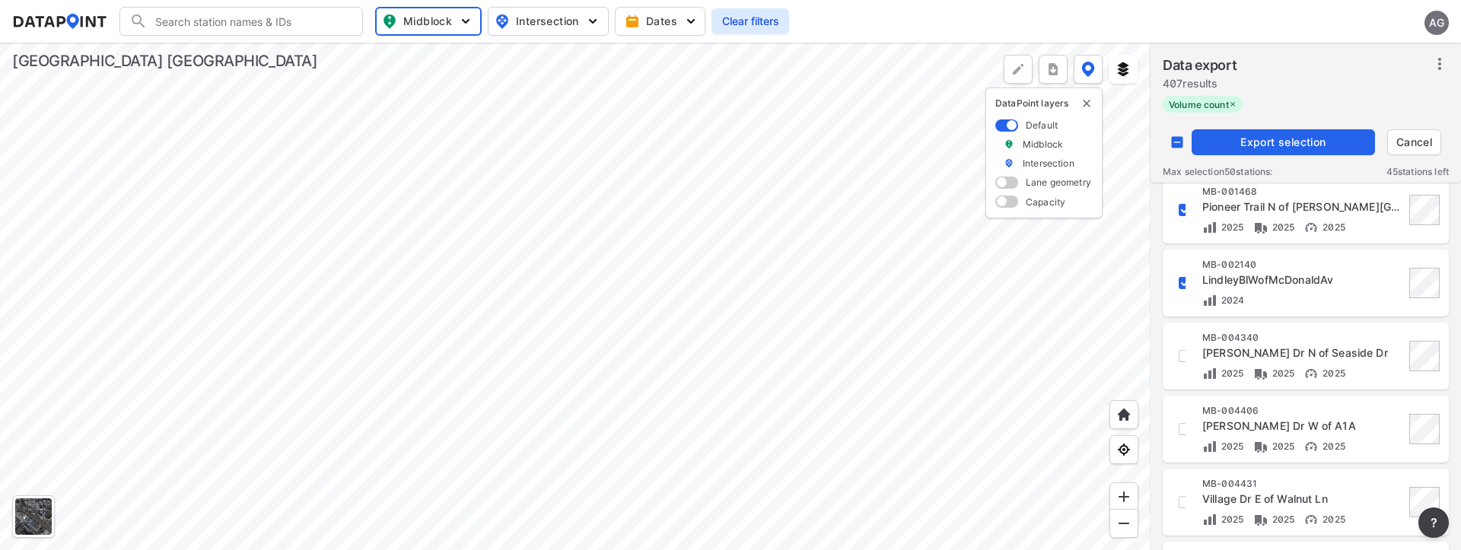
click at [1118, 314] on div at bounding box center [575, 297] width 1151 height 508
click at [1181, 145] on input "decorative checkbox" at bounding box center [1177, 142] width 29 height 29
click at [1181, 350] on input "decorative checkbox" at bounding box center [1185, 356] width 26 height 26
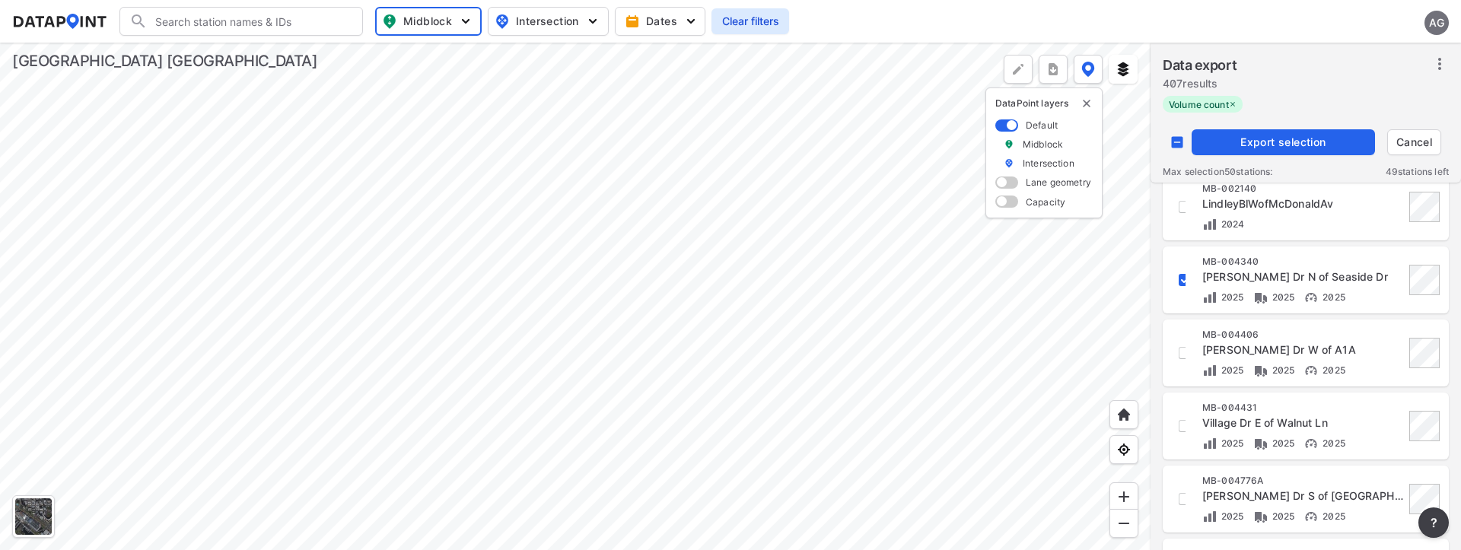
click at [1189, 355] on div "MB-004406 Sandra Dr W of A1A 2025 2025 2025" at bounding box center [1306, 353] width 268 height 49
click at [1181, 358] on input "decorative checkbox" at bounding box center [1185, 353] width 26 height 26
click at [1181, 432] on input "decorative checkbox" at bounding box center [1185, 426] width 26 height 26
click at [1181, 421] on input "decorative checkbox" at bounding box center [1185, 423] width 26 height 26
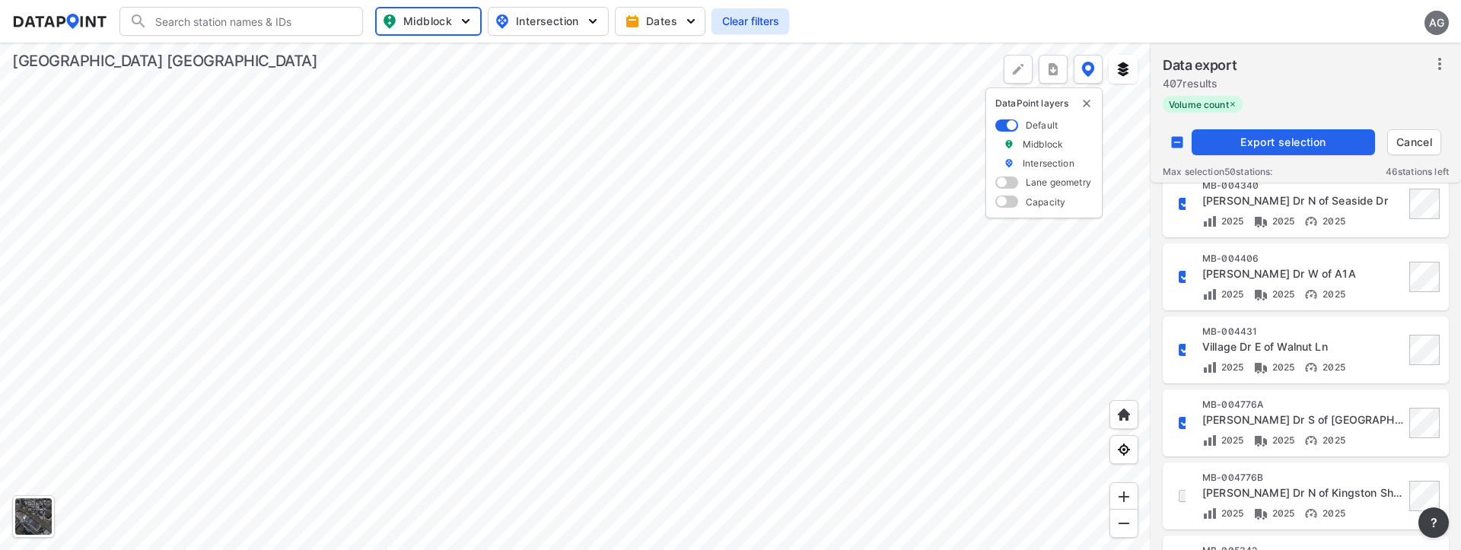
click at [1180, 495] on input "decorative checkbox" at bounding box center [1185, 496] width 26 height 26
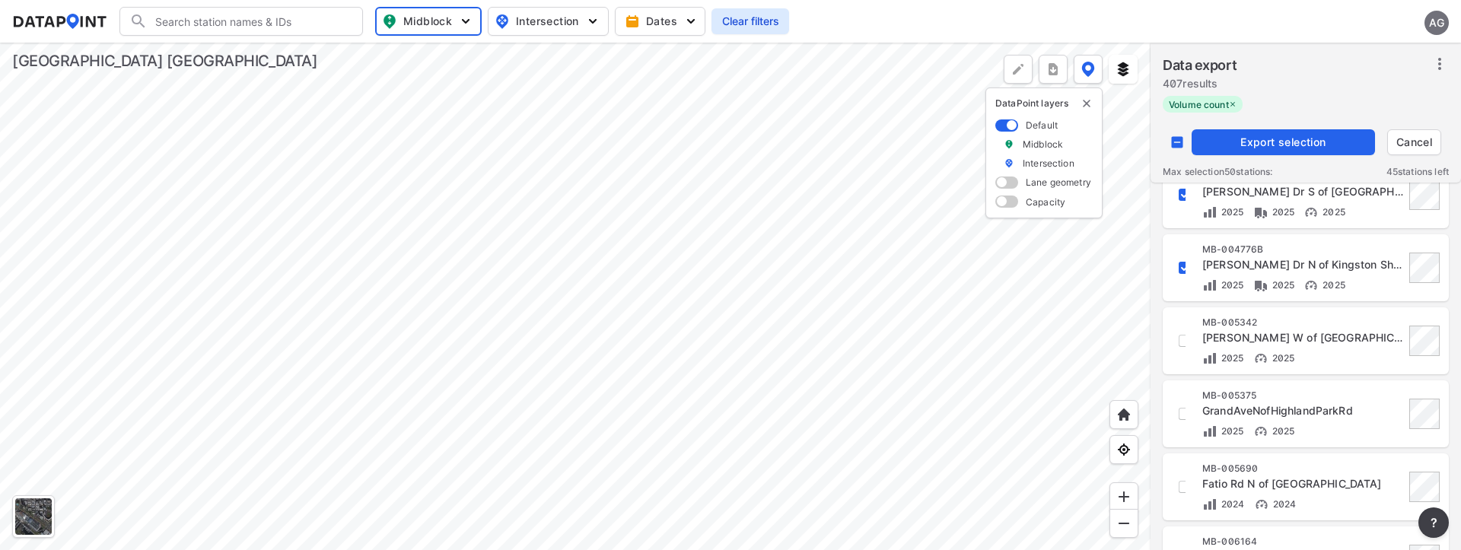
scroll to position [685, 0]
click at [1276, 142] on span "Export selection" at bounding box center [1283, 142] width 171 height 15
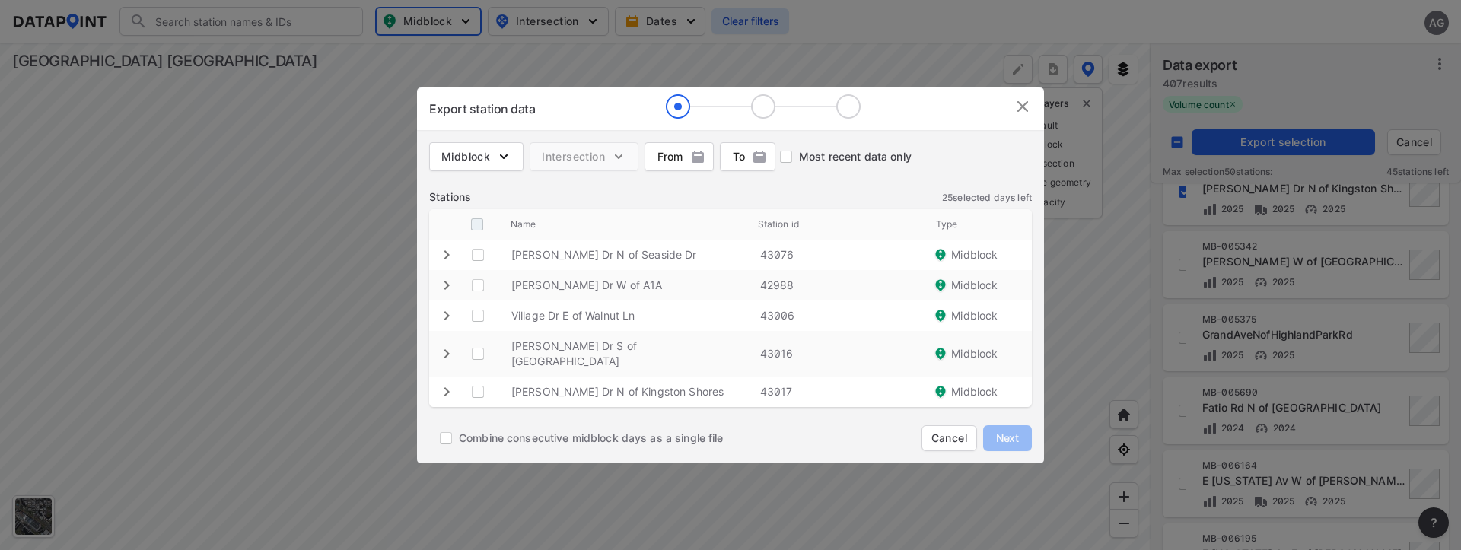
click at [482, 225] on input "decorative checkbox" at bounding box center [477, 224] width 29 height 29
click at [1022, 116] on img at bounding box center [1023, 106] width 18 height 18
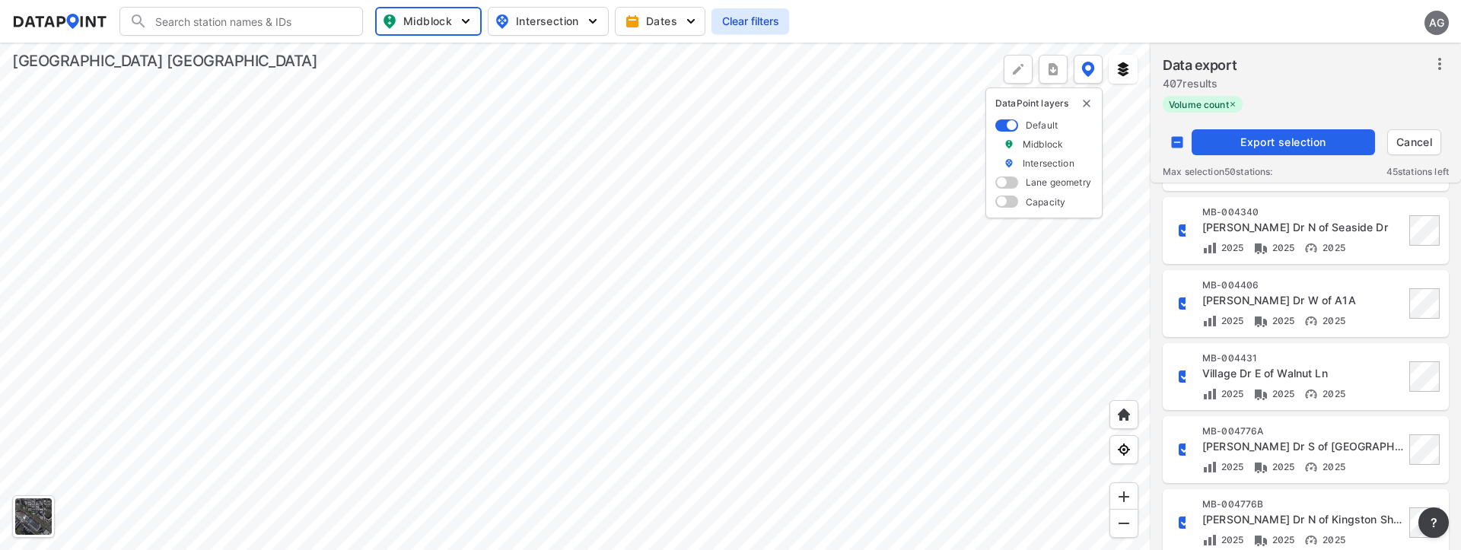
scroll to position [381, 0]
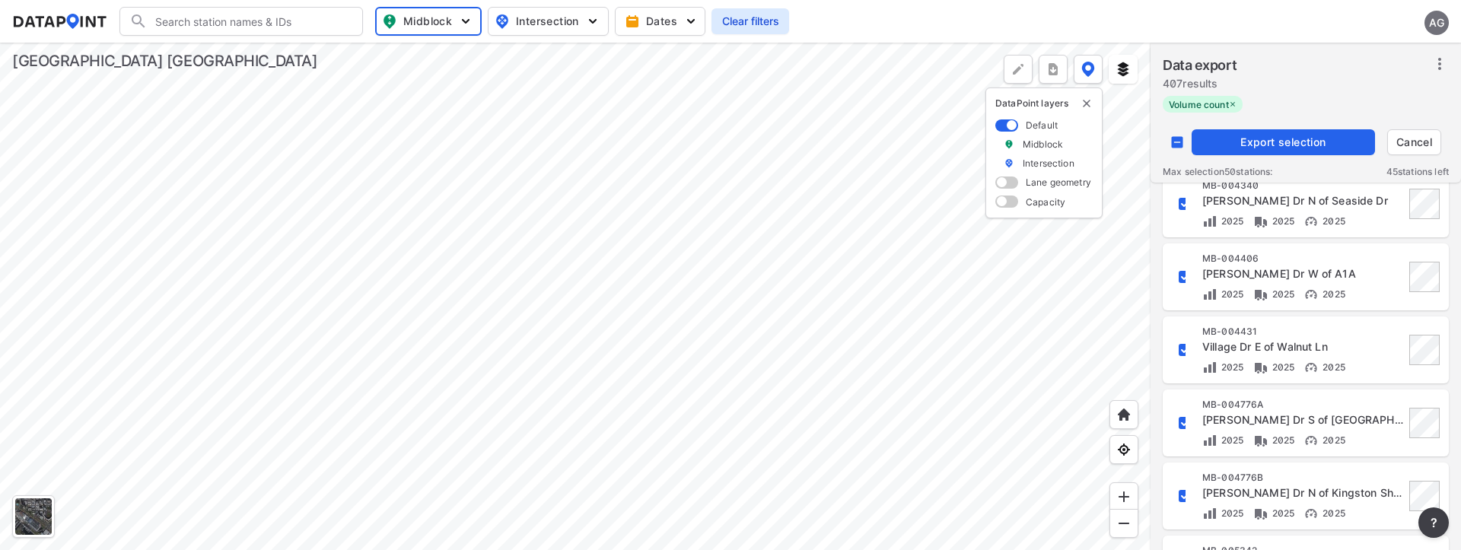
click at [1181, 496] on input "decorative checkbox" at bounding box center [1185, 496] width 26 height 26
click at [1178, 427] on input "decorative checkbox" at bounding box center [1185, 423] width 26 height 26
click at [1264, 146] on span "Export selection" at bounding box center [1283, 142] width 171 height 15
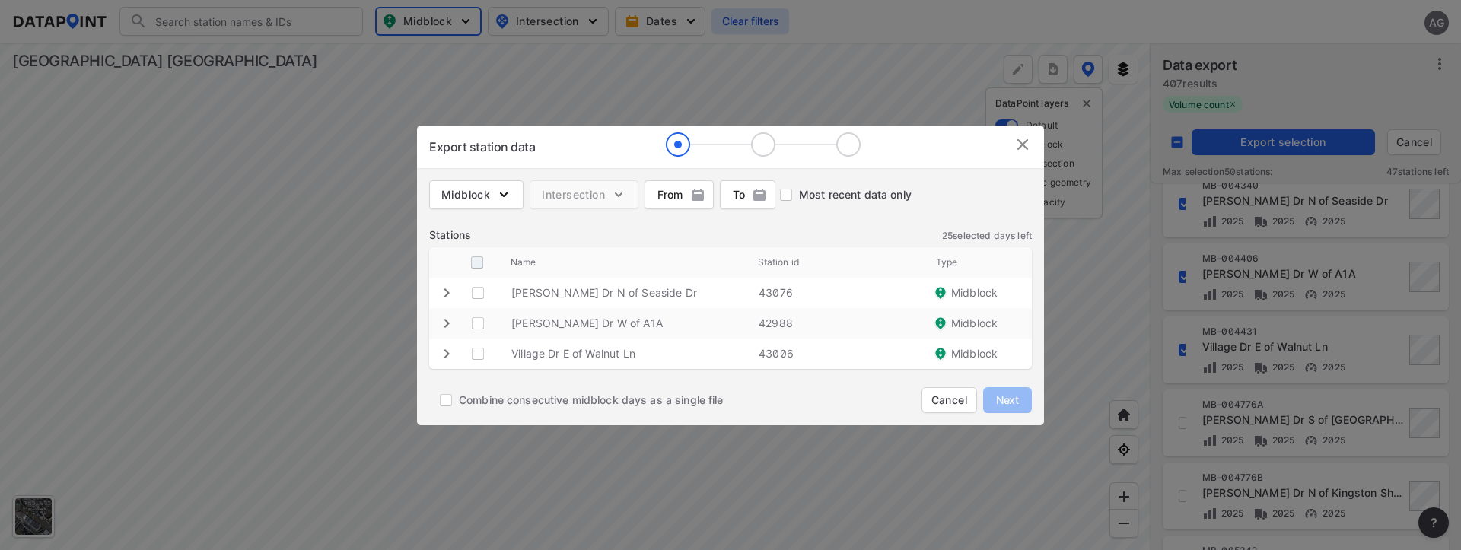
click at [474, 260] on input "decorative checkbox" at bounding box center [477, 262] width 29 height 29
click at [996, 393] on span "Next" at bounding box center [1008, 400] width 30 height 15
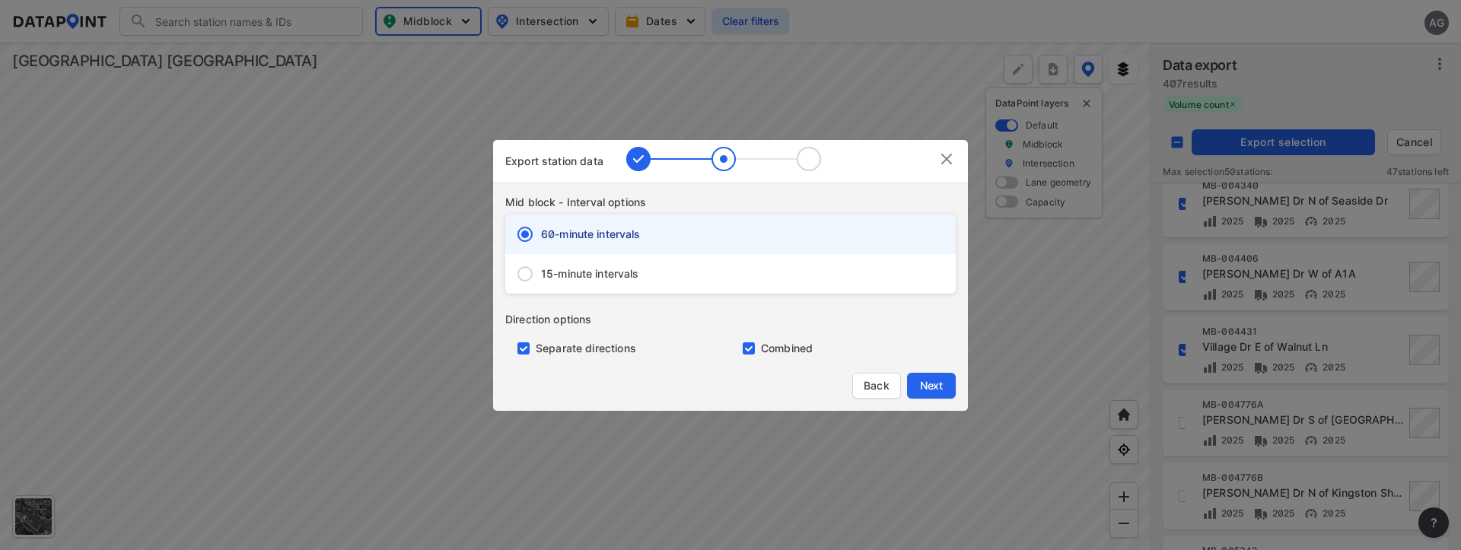
click at [581, 273] on span "15-minute intervals" at bounding box center [590, 273] width 98 height 15
click at [541, 273] on input "15-minute intervals" at bounding box center [525, 274] width 32 height 32
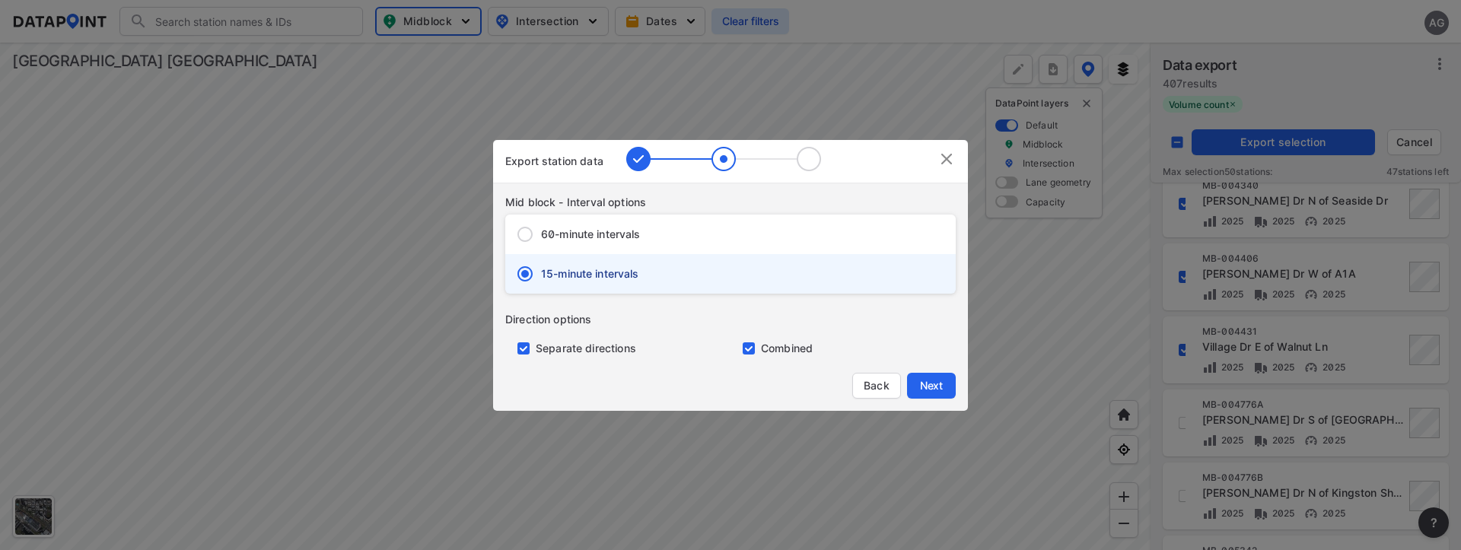
click at [527, 343] on input "primary checkbox" at bounding box center [520, 349] width 30 height 12
click at [930, 381] on span "Next" at bounding box center [931, 385] width 30 height 15
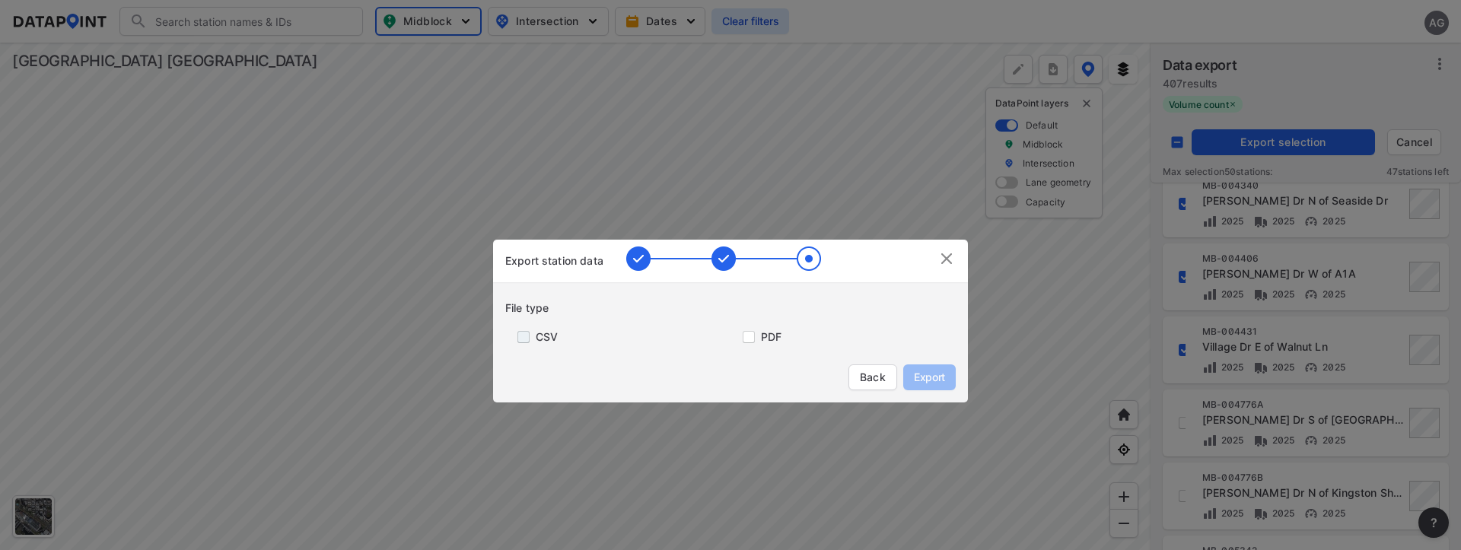
click at [529, 336] on input "primary checkbox" at bounding box center [520, 337] width 30 height 12
click at [932, 368] on button "Export" at bounding box center [930, 378] width 53 height 26
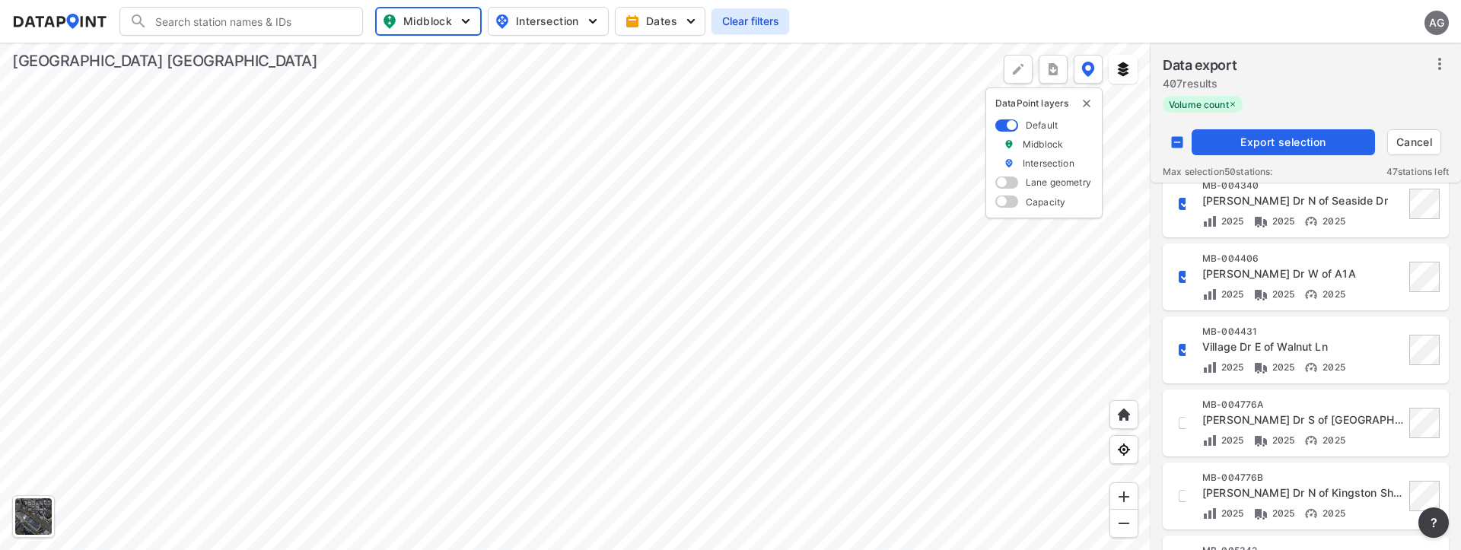
click at [1092, 298] on div at bounding box center [575, 297] width 1151 height 508
click at [1185, 209] on input "decorative checkbox" at bounding box center [1185, 204] width 26 height 26
click at [1181, 275] on input "decorative checkbox" at bounding box center [1185, 277] width 26 height 26
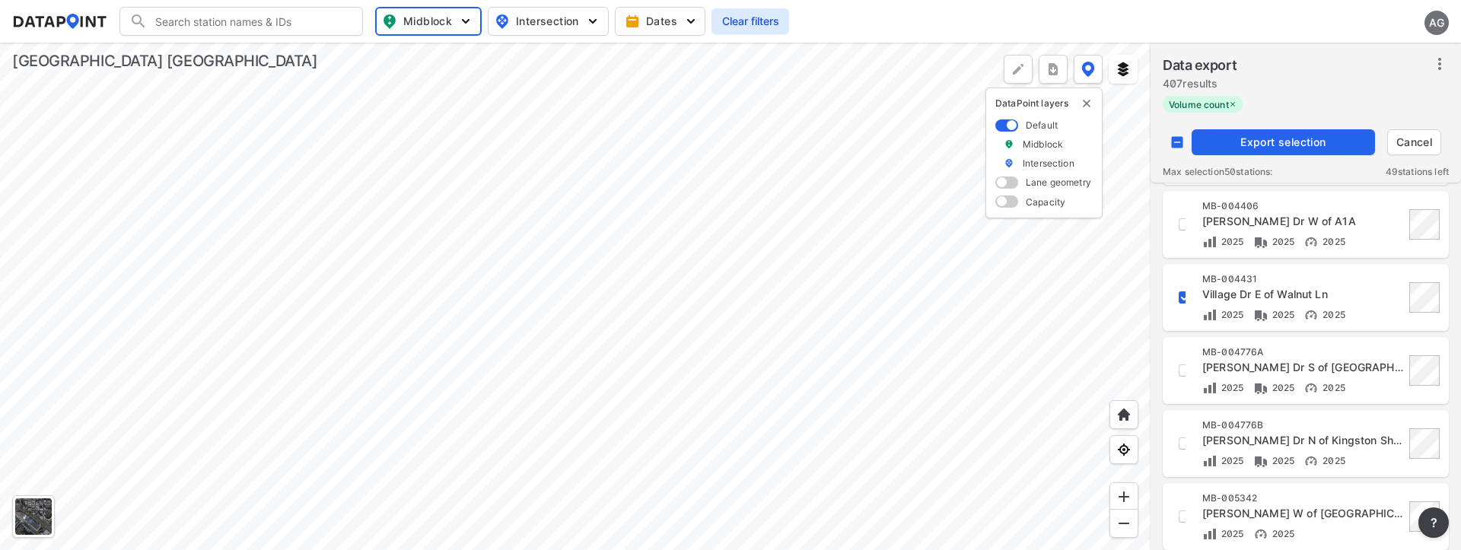
scroll to position [457, 0]
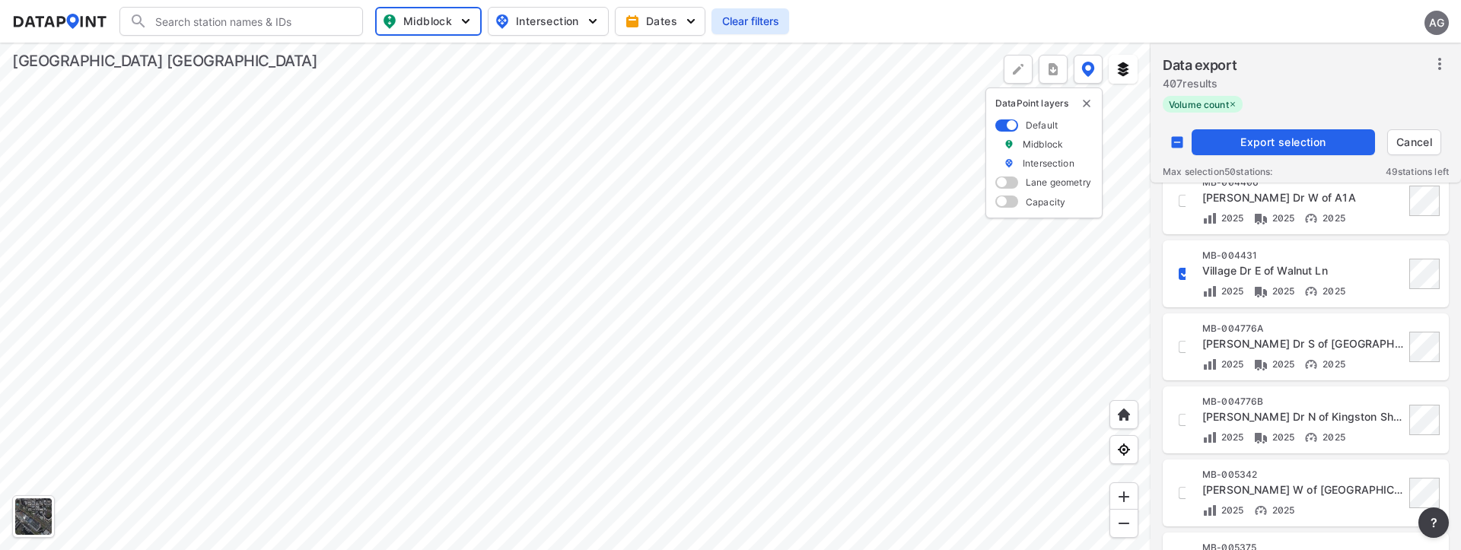
click at [1178, 273] on input "decorative checkbox" at bounding box center [1185, 274] width 26 height 26
click at [1183, 348] on input "decorative checkbox" at bounding box center [1185, 347] width 26 height 26
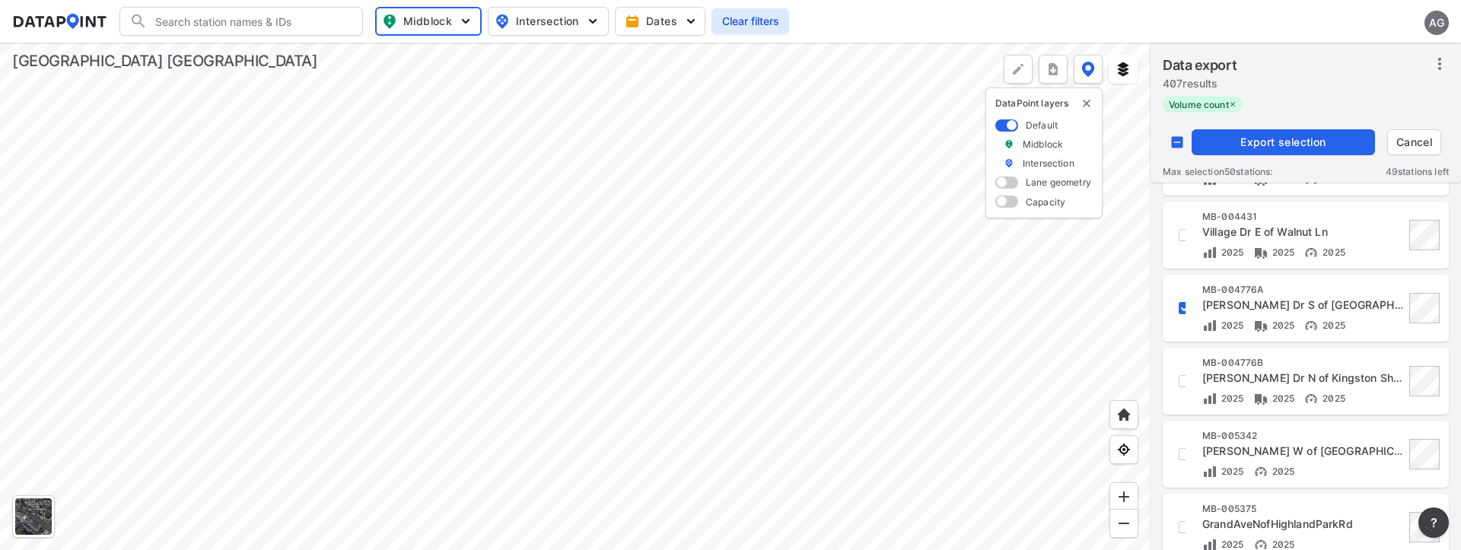
scroll to position [533, 0]
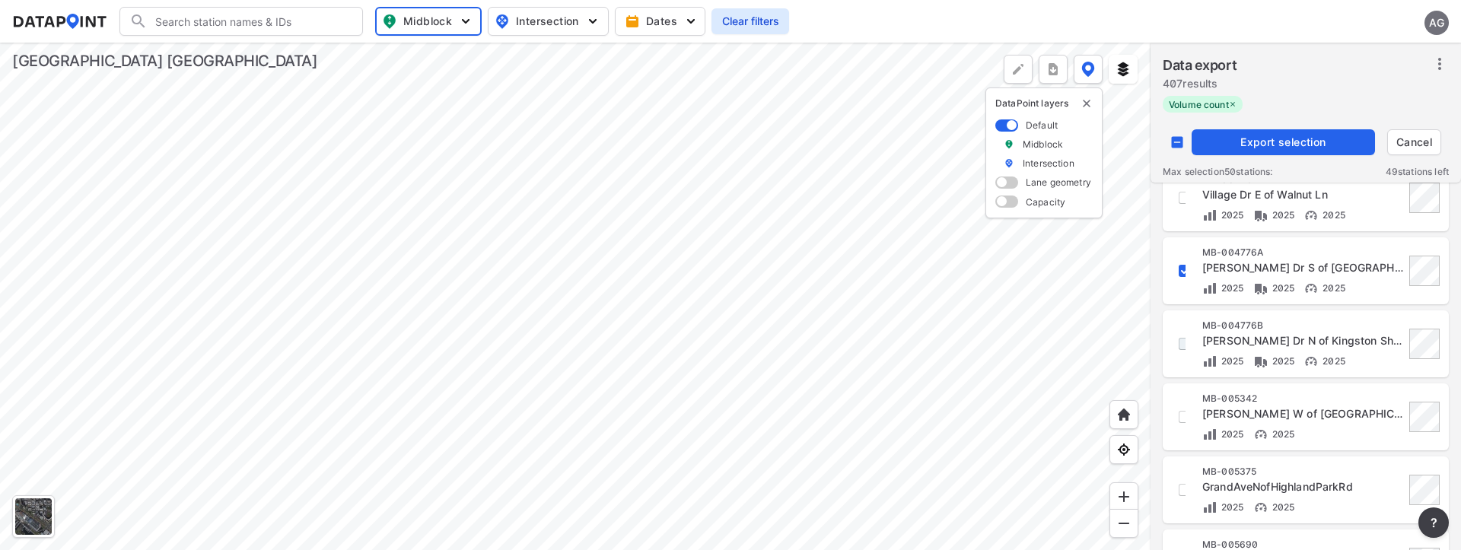
click at [1180, 349] on input "decorative checkbox" at bounding box center [1185, 344] width 26 height 26
click at [1186, 418] on div "MB-005342 Carter Rd W of Cross Branch Rd 2025 2025" at bounding box center [1306, 417] width 268 height 49
click at [1182, 418] on input "decorative checkbox" at bounding box center [1185, 417] width 26 height 26
click at [1184, 416] on input "decorative checkbox" at bounding box center [1185, 414] width 26 height 26
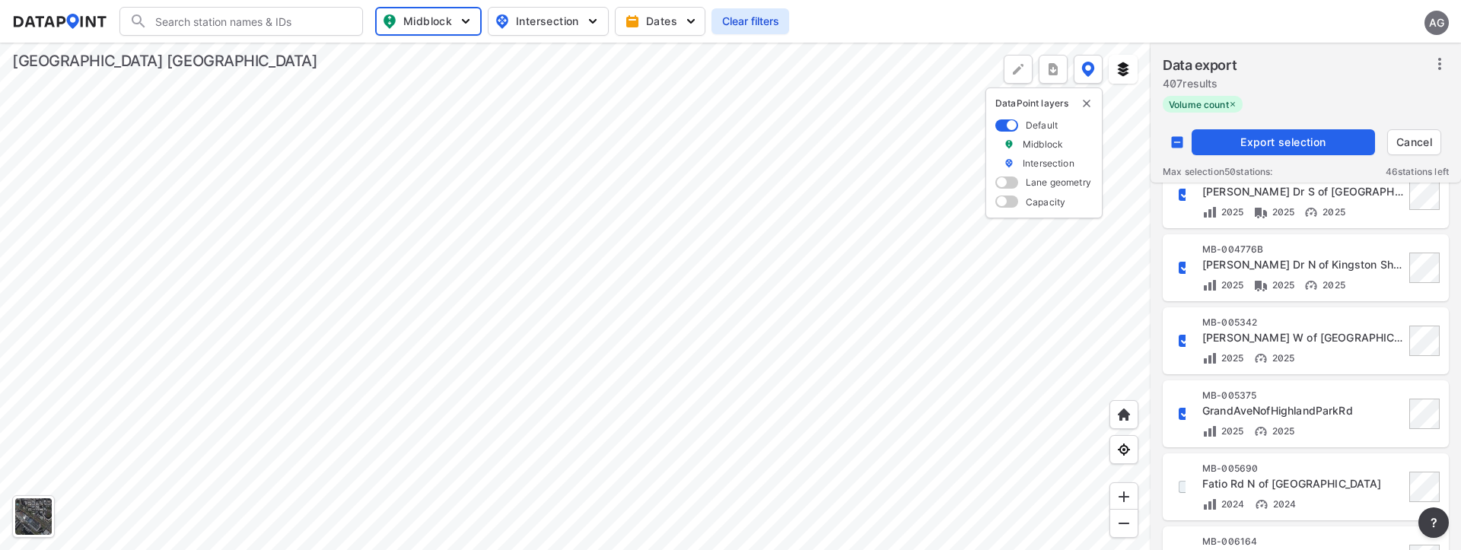
click at [1179, 490] on input "decorative checkbox" at bounding box center [1185, 487] width 26 height 26
click at [1256, 139] on span "Export selection" at bounding box center [1283, 142] width 171 height 15
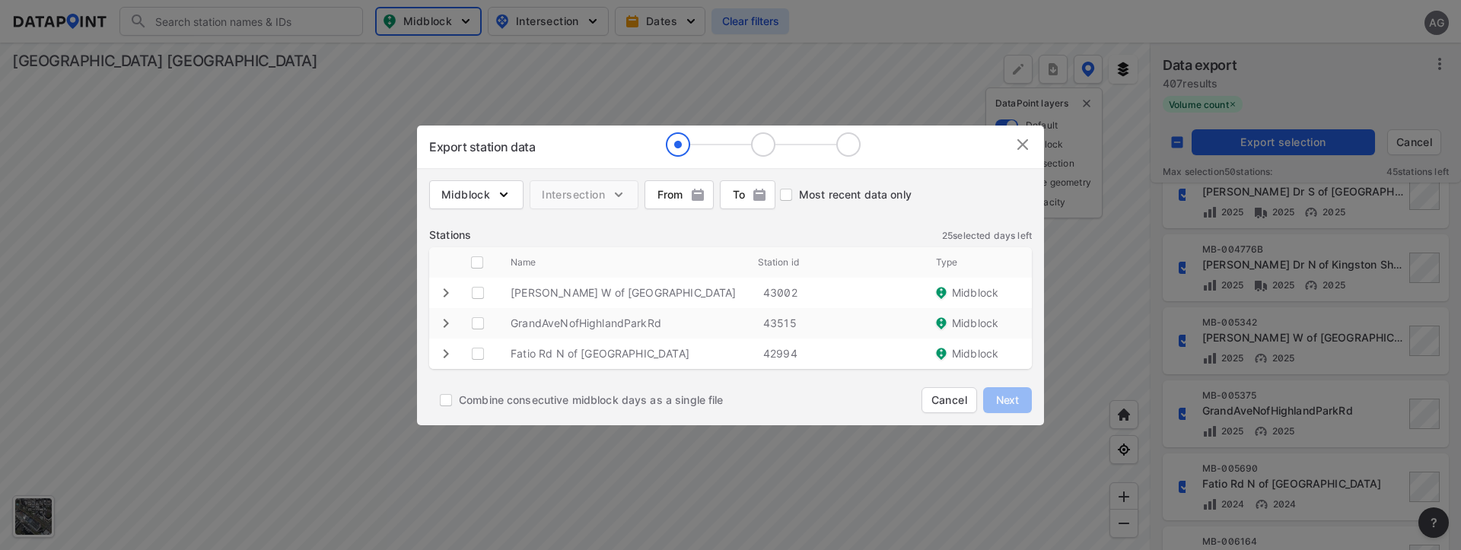
click at [1025, 149] on img at bounding box center [1023, 144] width 18 height 18
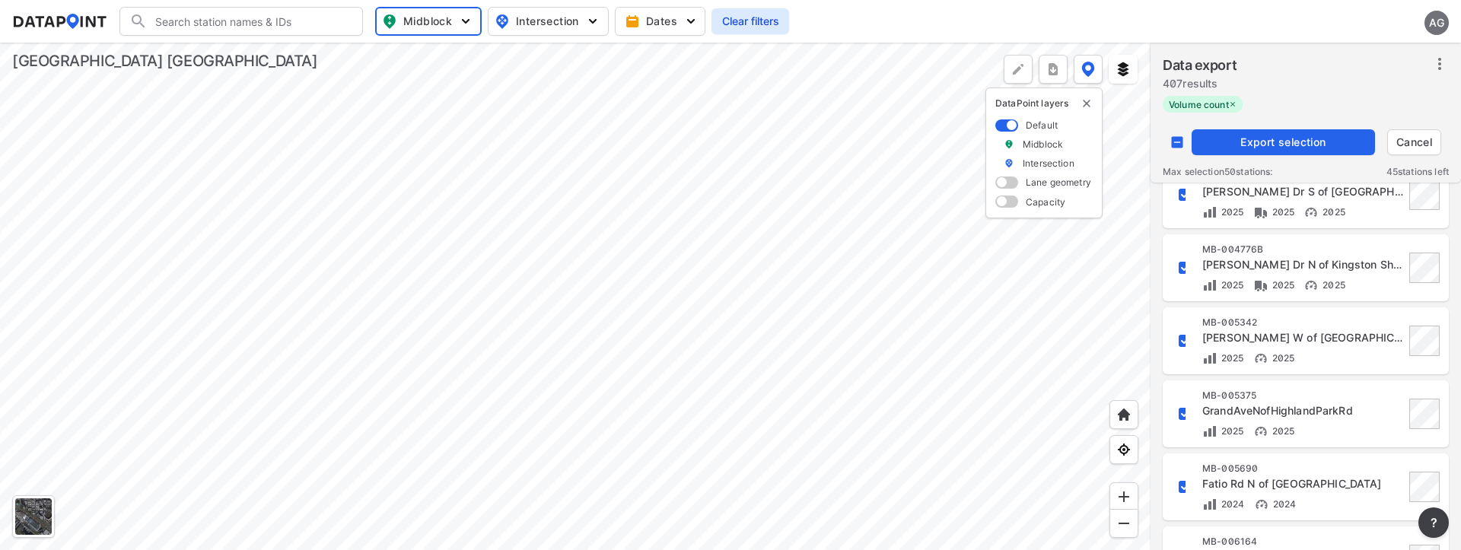
click at [1182, 342] on input "decorative checkbox" at bounding box center [1185, 341] width 26 height 26
click at [1179, 416] on input "decorative checkbox" at bounding box center [1185, 414] width 26 height 26
click at [1181, 481] on input "decorative checkbox" at bounding box center [1185, 487] width 26 height 26
click at [1275, 144] on span "Export selection" at bounding box center [1283, 142] width 171 height 15
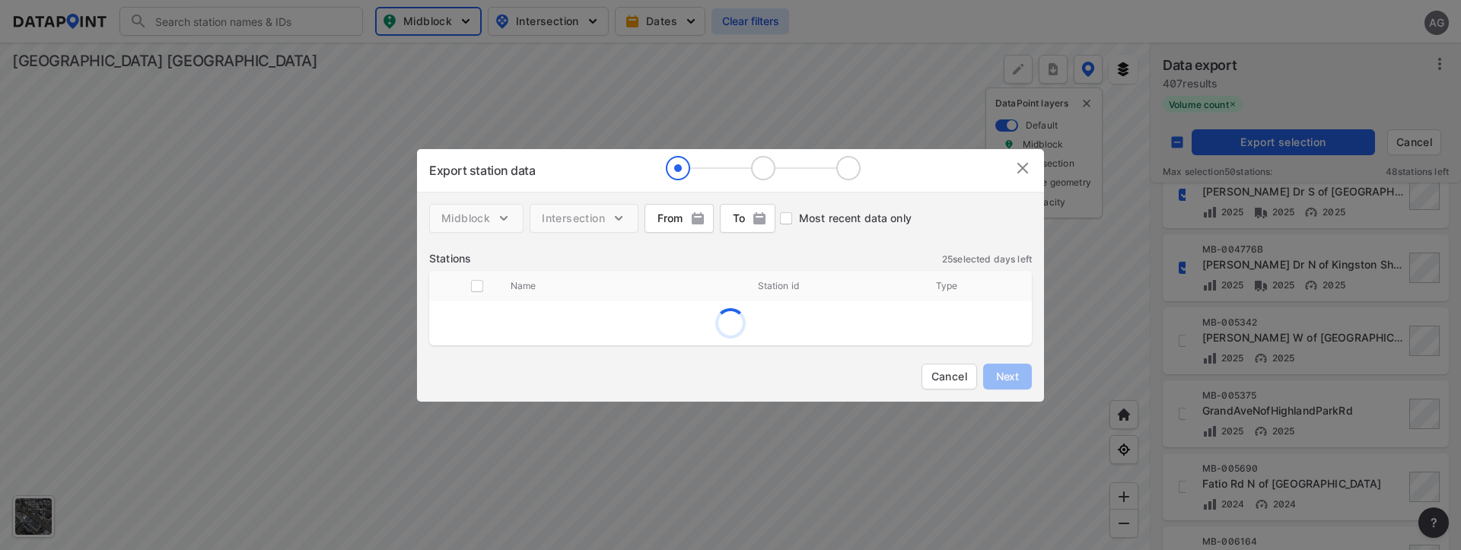
click at [1017, 171] on img at bounding box center [1023, 168] width 18 height 18
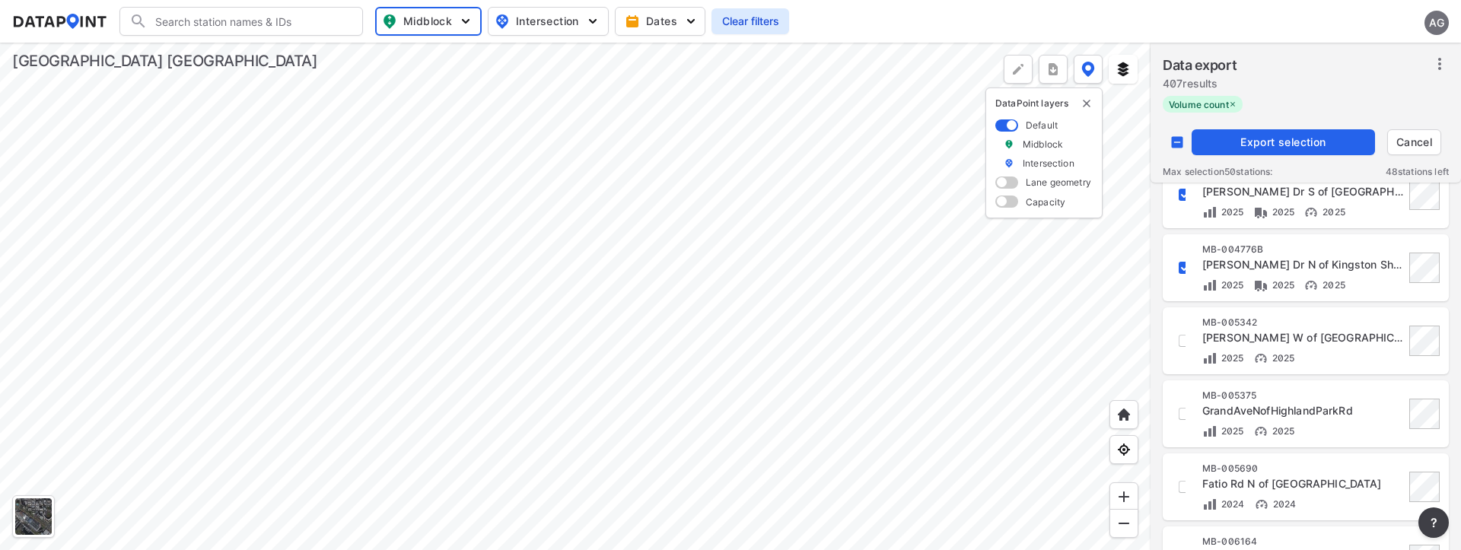
click at [1179, 271] on input "decorative checkbox" at bounding box center [1185, 268] width 26 height 26
click at [1260, 145] on span "Export selection" at bounding box center [1283, 142] width 171 height 15
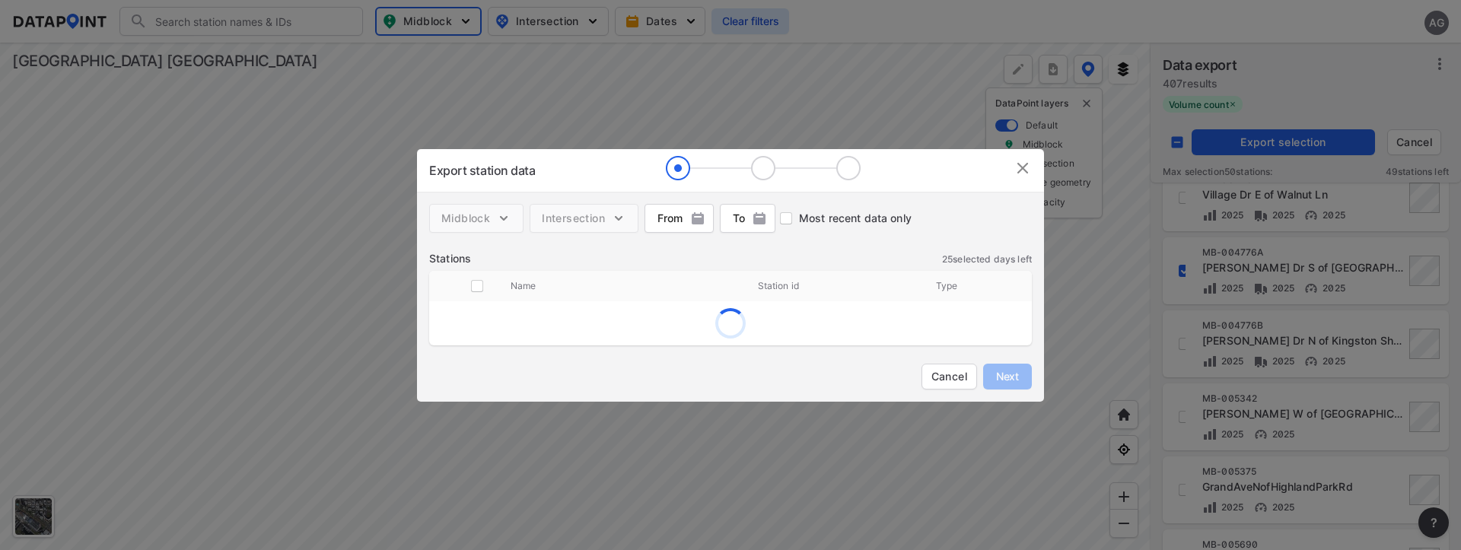
click at [1023, 169] on img at bounding box center [1023, 168] width 18 height 18
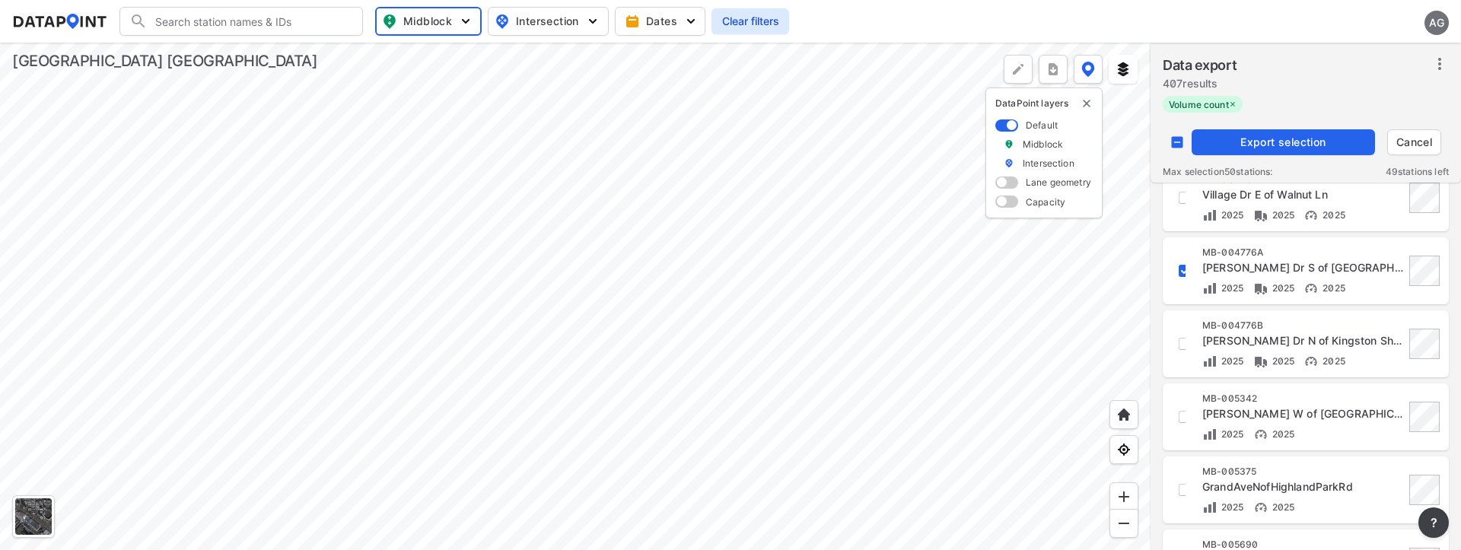
click at [1185, 269] on input "decorative checkbox" at bounding box center [1185, 271] width 26 height 26
click at [1182, 346] on input "decorative checkbox" at bounding box center [1185, 344] width 26 height 26
click at [1289, 145] on span "Export selection" at bounding box center [1283, 142] width 171 height 15
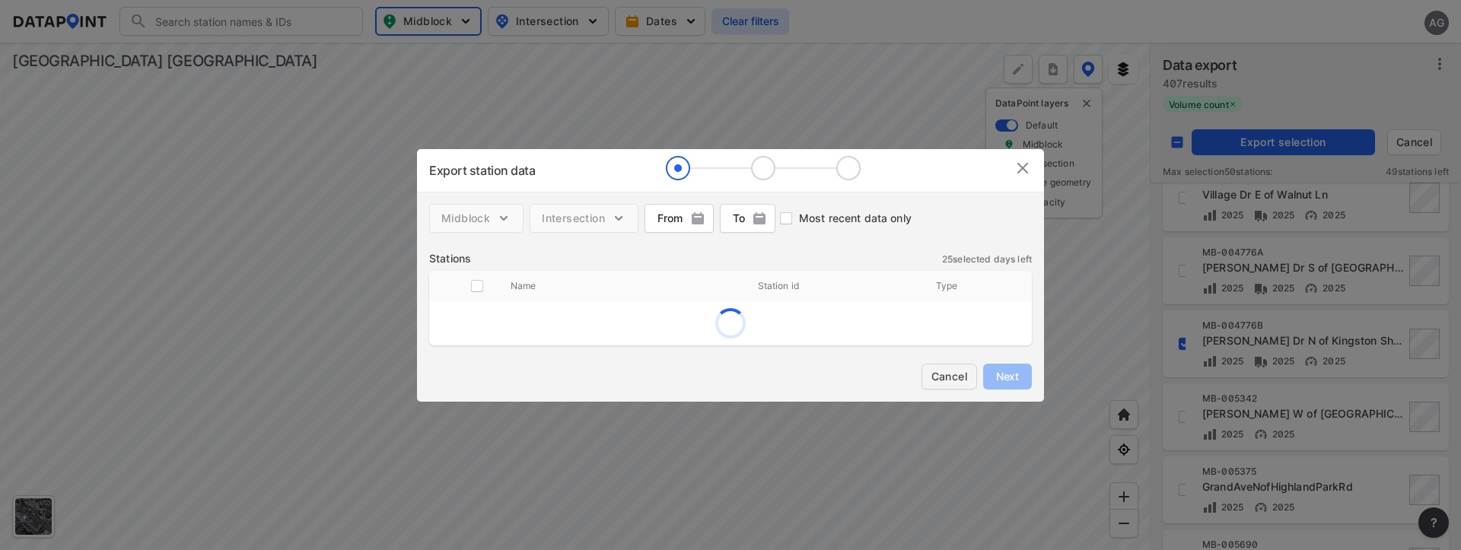
click at [944, 371] on span "Cancel" at bounding box center [950, 376] width 36 height 15
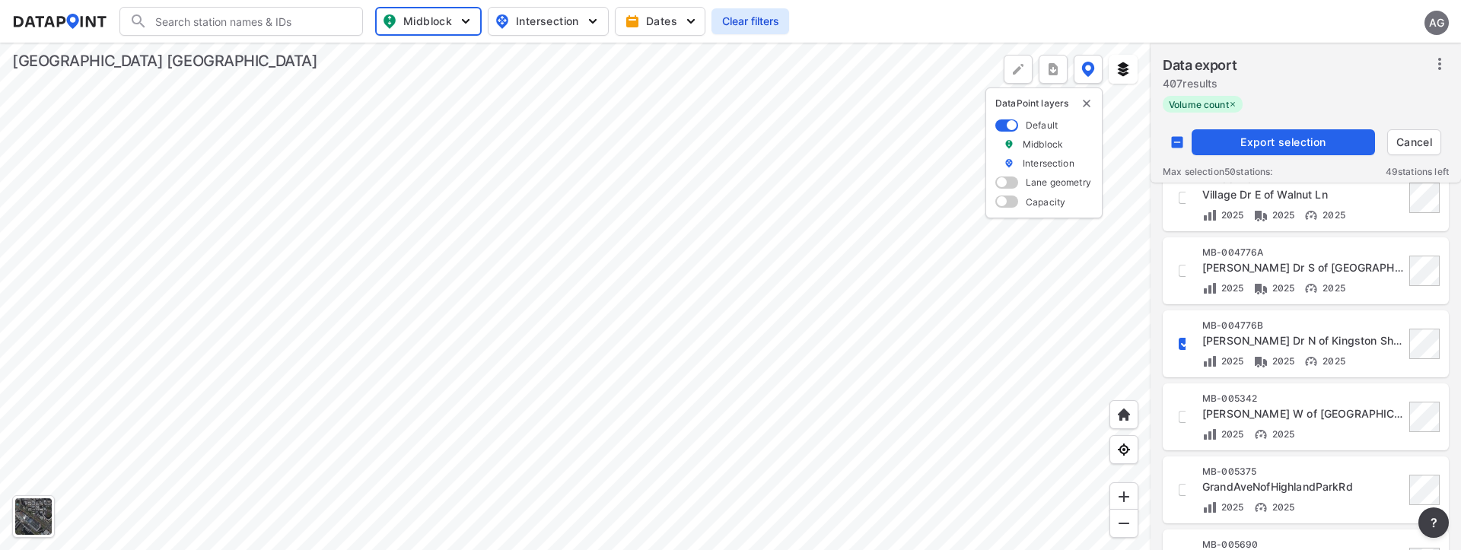
click at [1179, 342] on input "decorative checkbox" at bounding box center [1185, 344] width 26 height 26
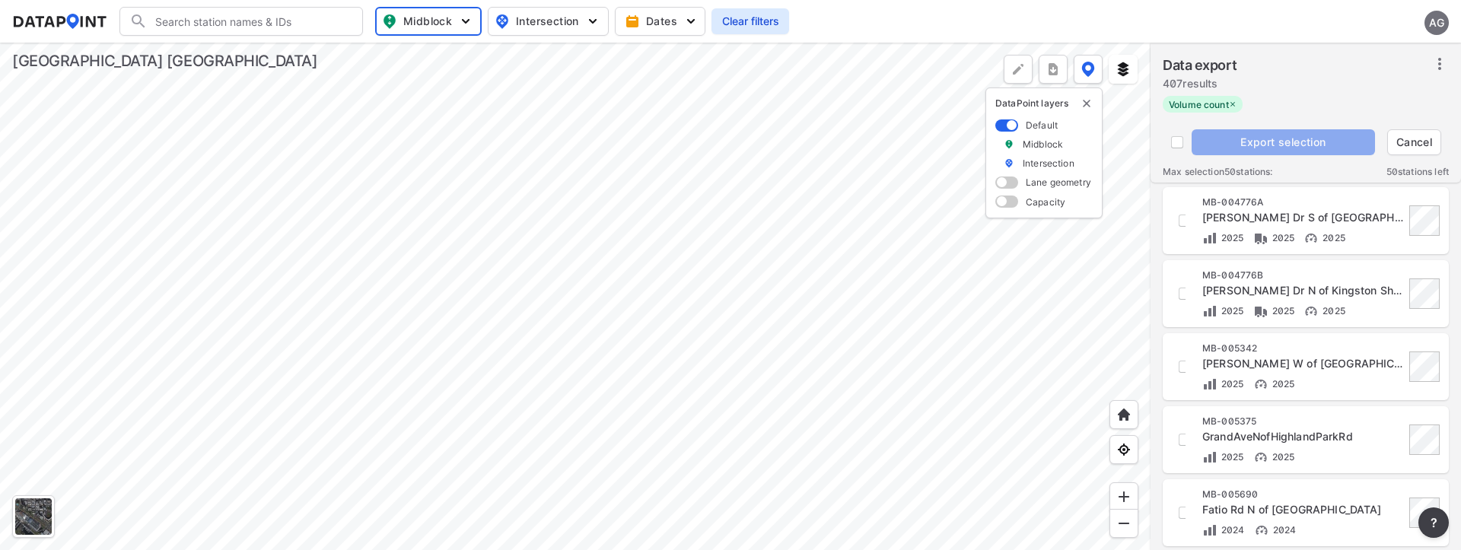
scroll to position [609, 0]
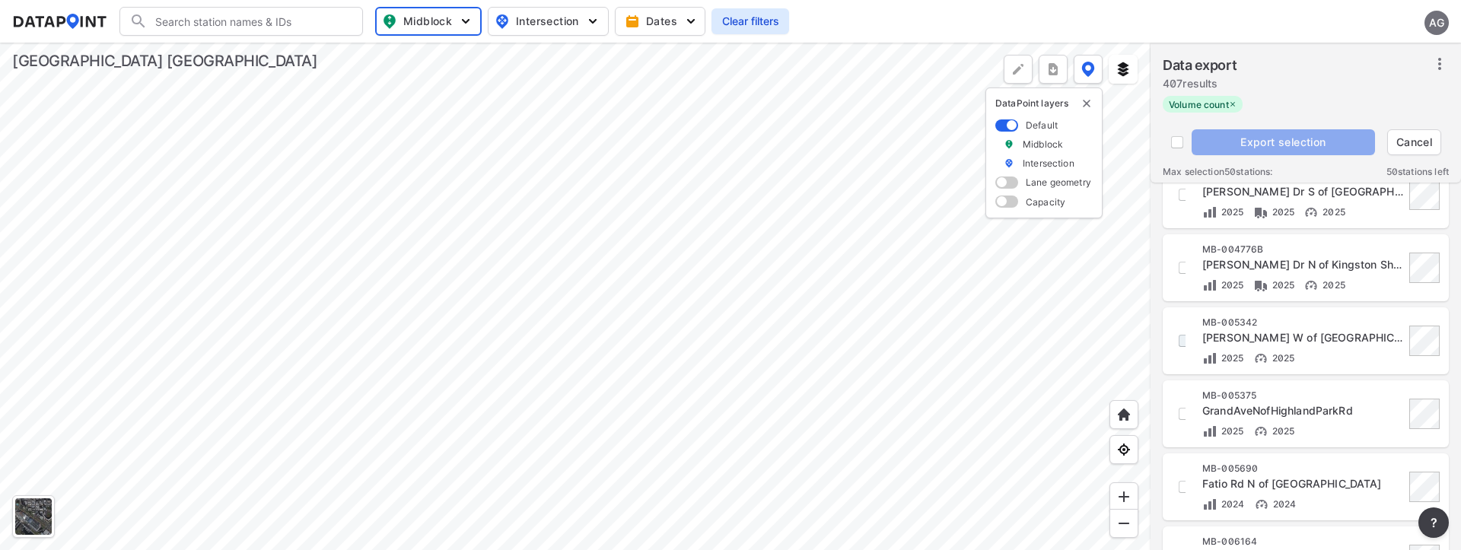
click at [1181, 344] on input "decorative checkbox" at bounding box center [1185, 341] width 26 height 26
click at [1181, 422] on input "decorative checkbox" at bounding box center [1185, 414] width 26 height 26
click at [1181, 494] on input "decorative checkbox" at bounding box center [1185, 487] width 26 height 26
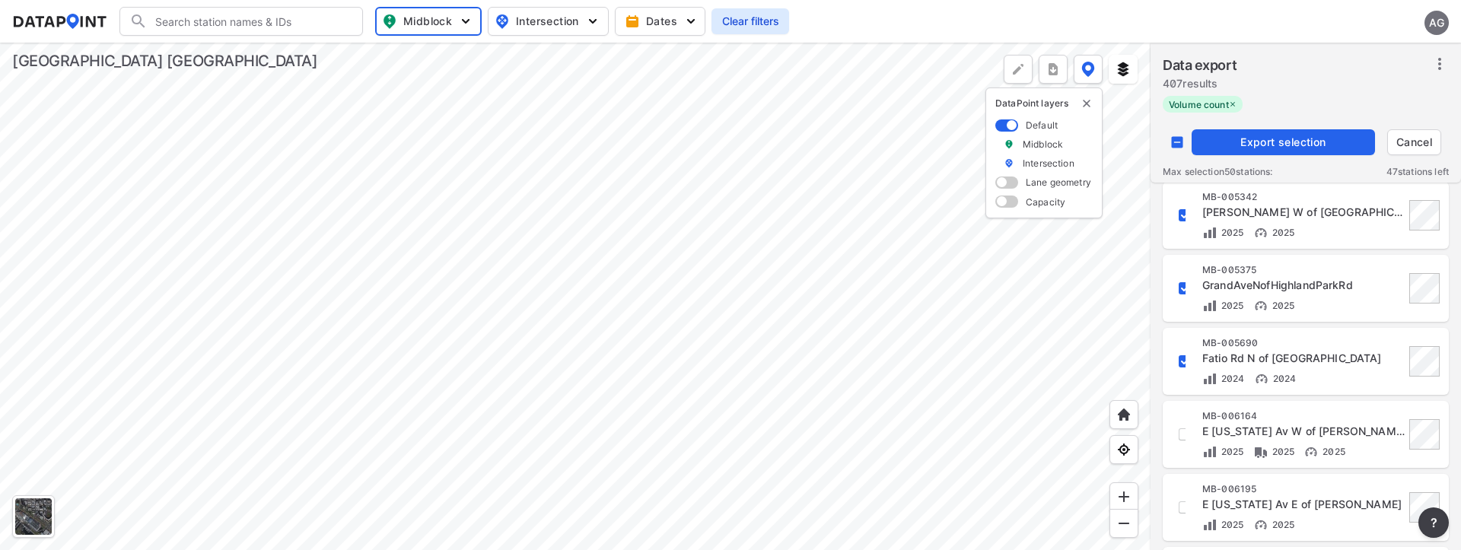
scroll to position [761, 0]
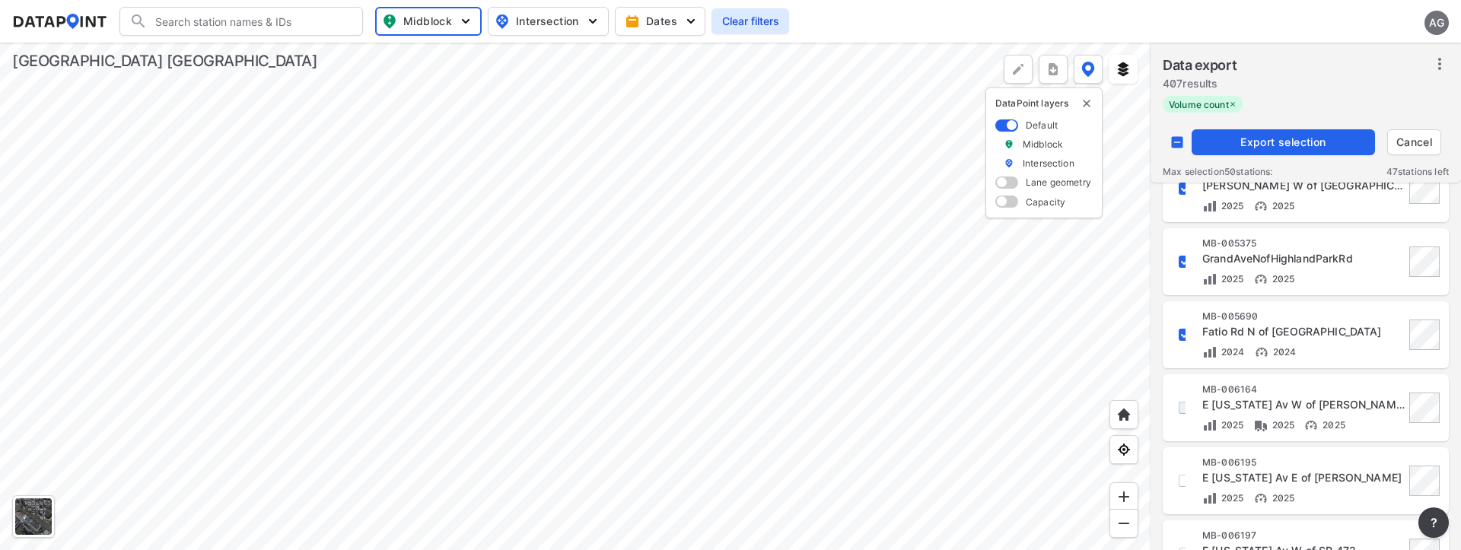
click at [1180, 410] on input "decorative checkbox" at bounding box center [1185, 408] width 26 height 26
click at [1178, 483] on input "decorative checkbox" at bounding box center [1185, 481] width 26 height 26
click at [1273, 136] on span "Export selection" at bounding box center [1283, 142] width 171 height 15
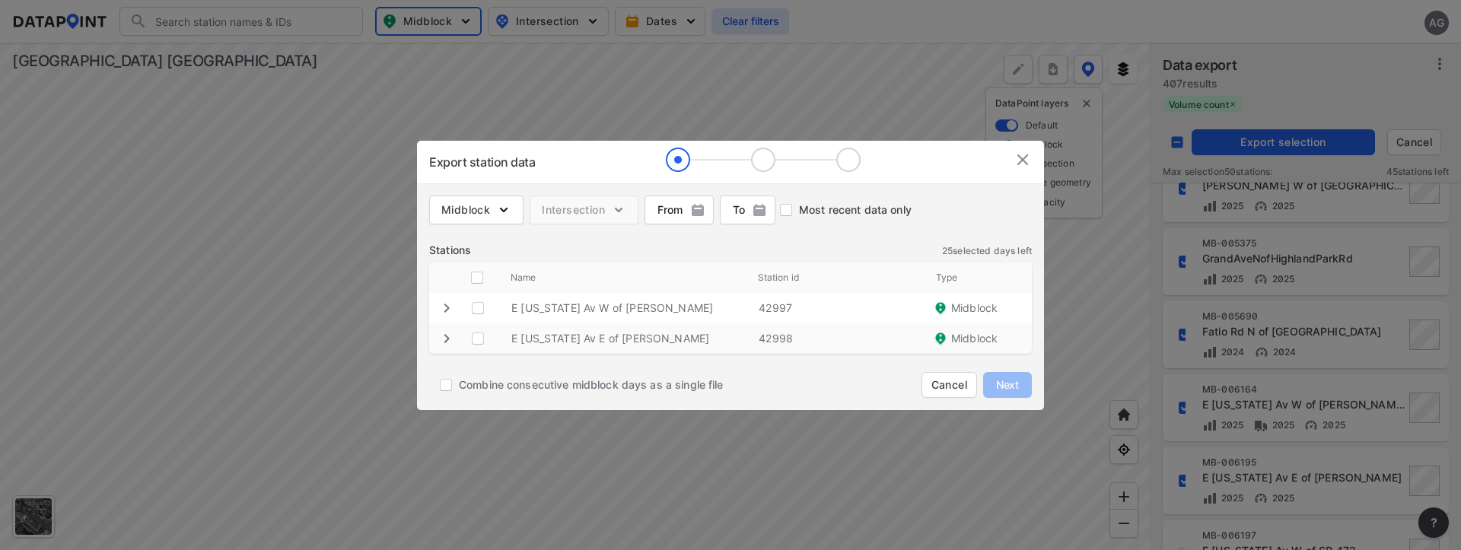
click at [1028, 162] on img at bounding box center [1023, 160] width 18 height 18
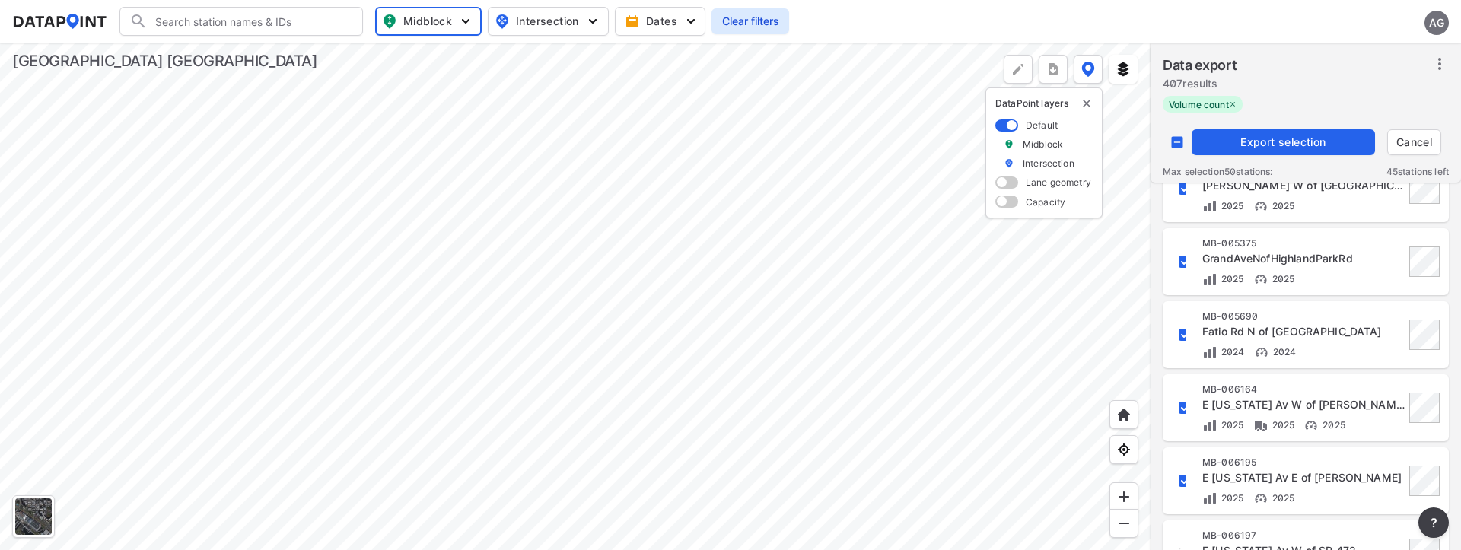
click at [1181, 411] on input "decorative checkbox" at bounding box center [1185, 408] width 26 height 26
click at [1182, 480] on input "decorative checkbox" at bounding box center [1185, 481] width 26 height 26
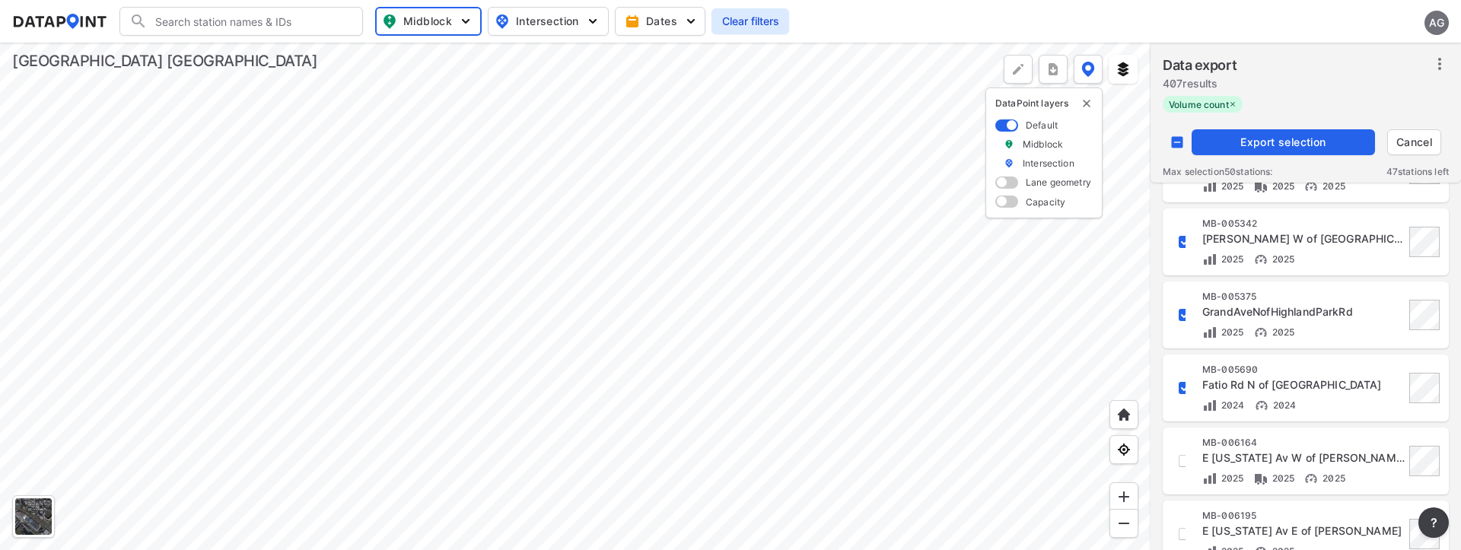
scroll to position [685, 0]
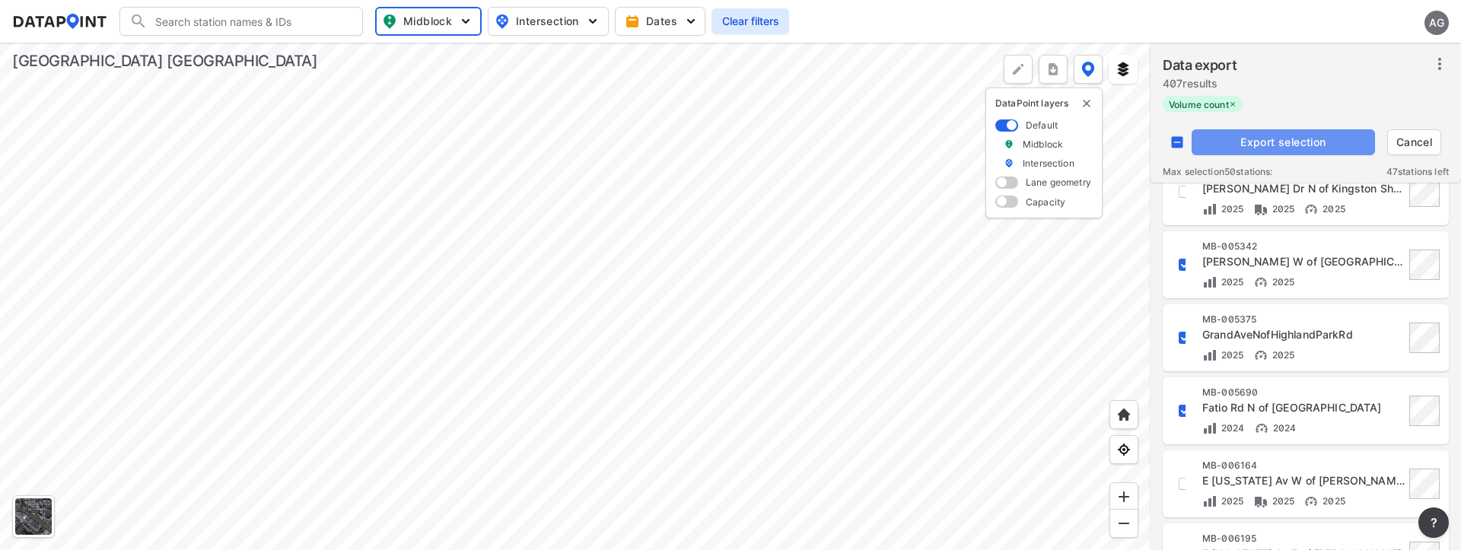
click at [1270, 138] on span "Export selection" at bounding box center [1283, 142] width 171 height 15
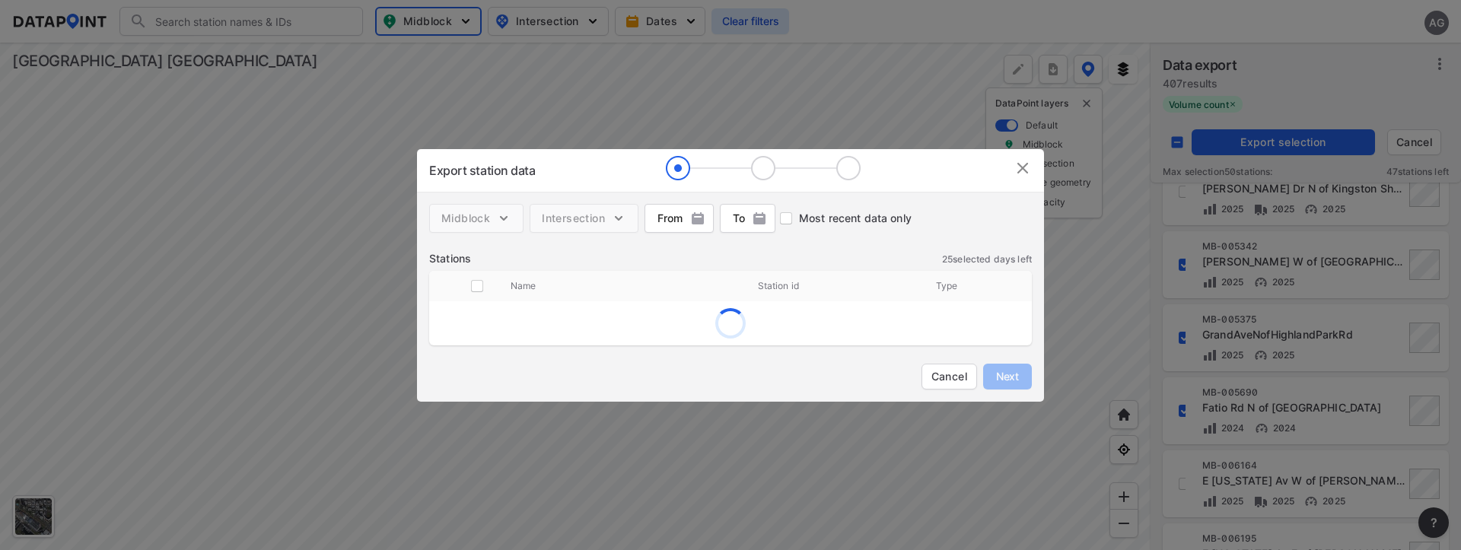
click at [1016, 170] on img at bounding box center [1023, 168] width 18 height 18
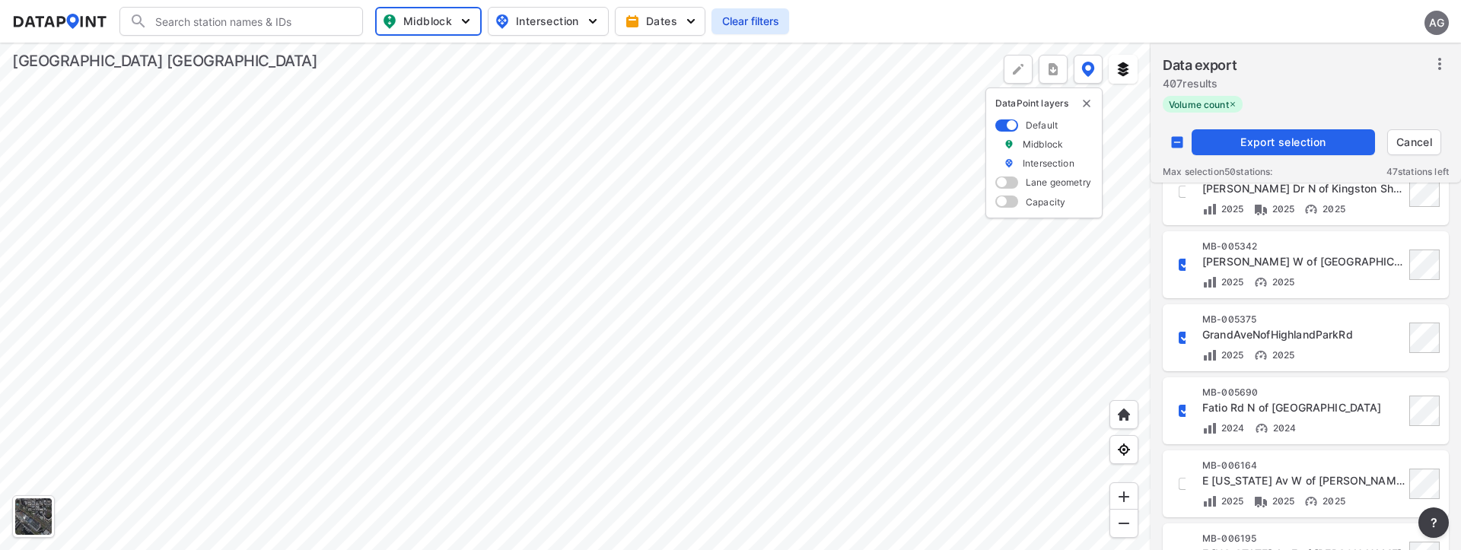
click at [1178, 263] on input "decorative checkbox" at bounding box center [1185, 265] width 26 height 26
click at [1181, 338] on input "decorative checkbox" at bounding box center [1185, 338] width 26 height 26
click at [1179, 413] on input "decorative checkbox" at bounding box center [1185, 411] width 26 height 26
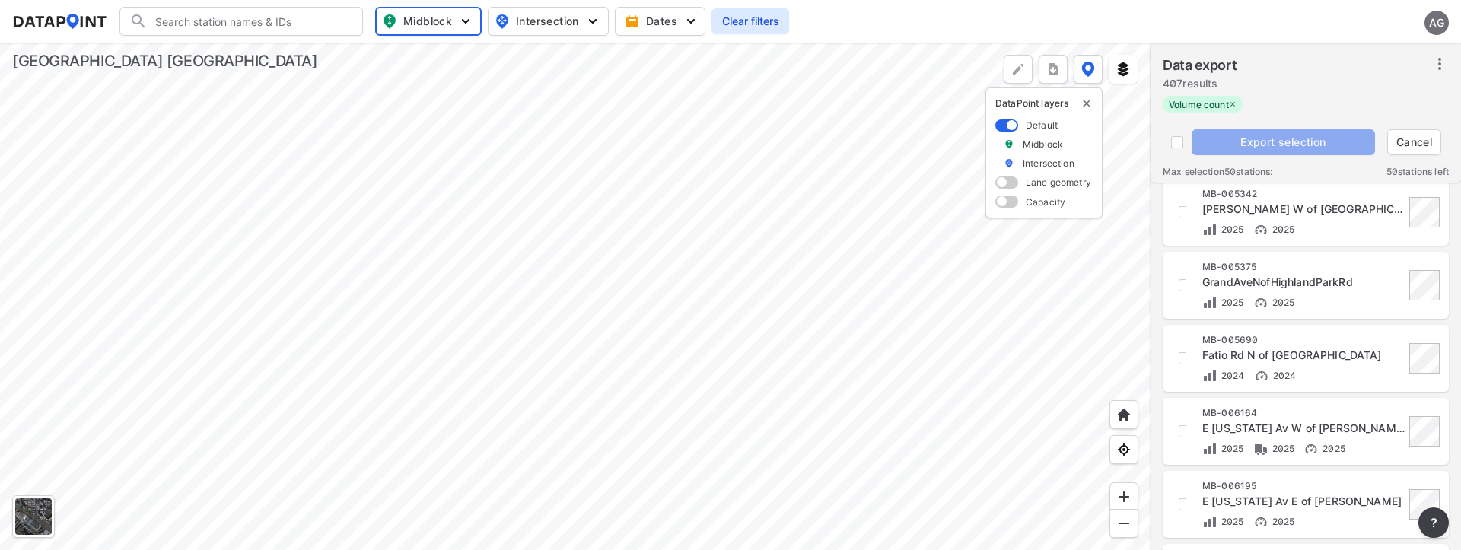
scroll to position [837, 0]
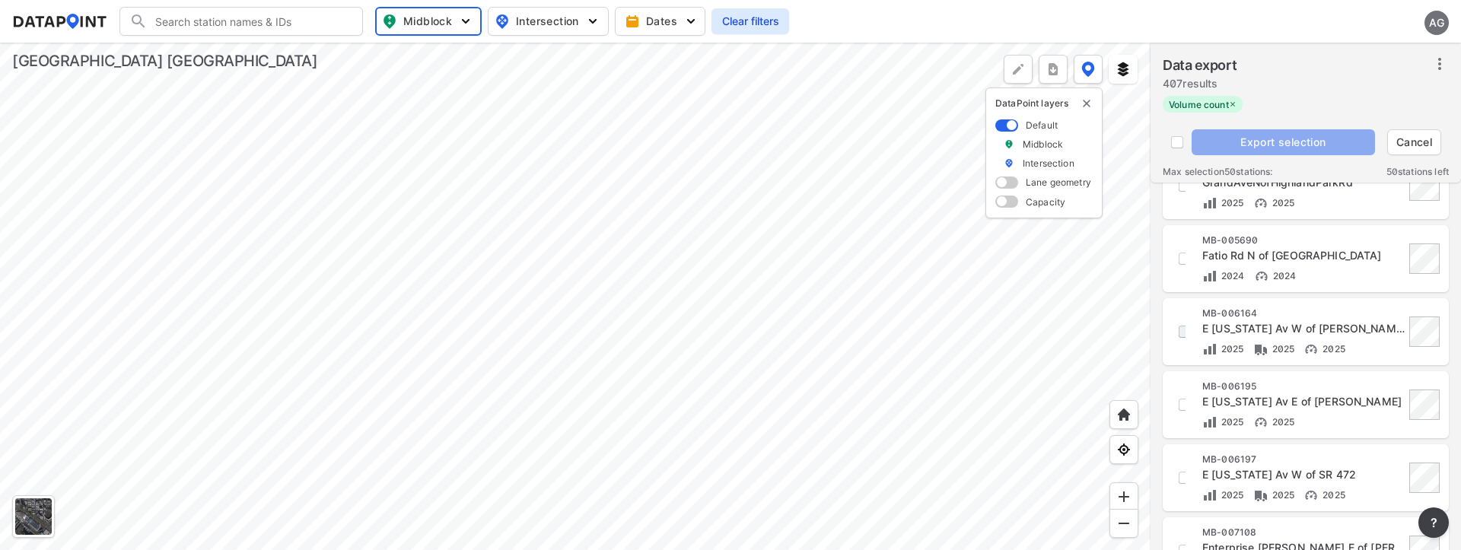
click at [1177, 330] on input "decorative checkbox" at bounding box center [1185, 332] width 26 height 26
click at [1183, 404] on input "decorative checkbox" at bounding box center [1185, 405] width 26 height 26
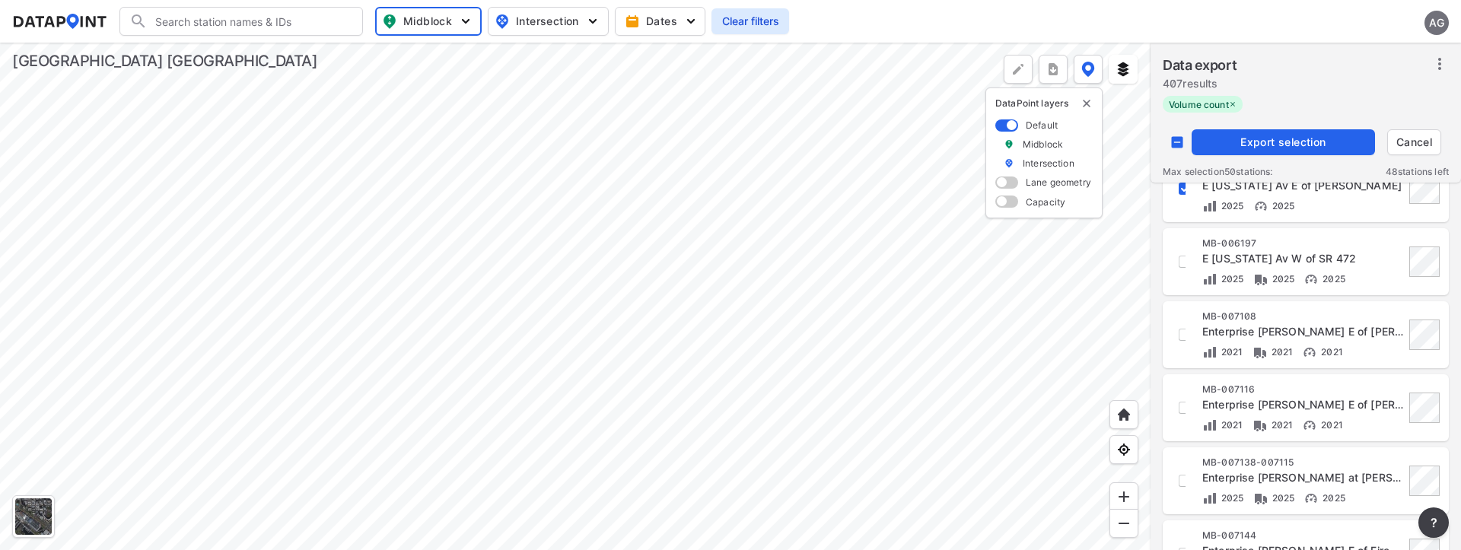
scroll to position [1066, 0]
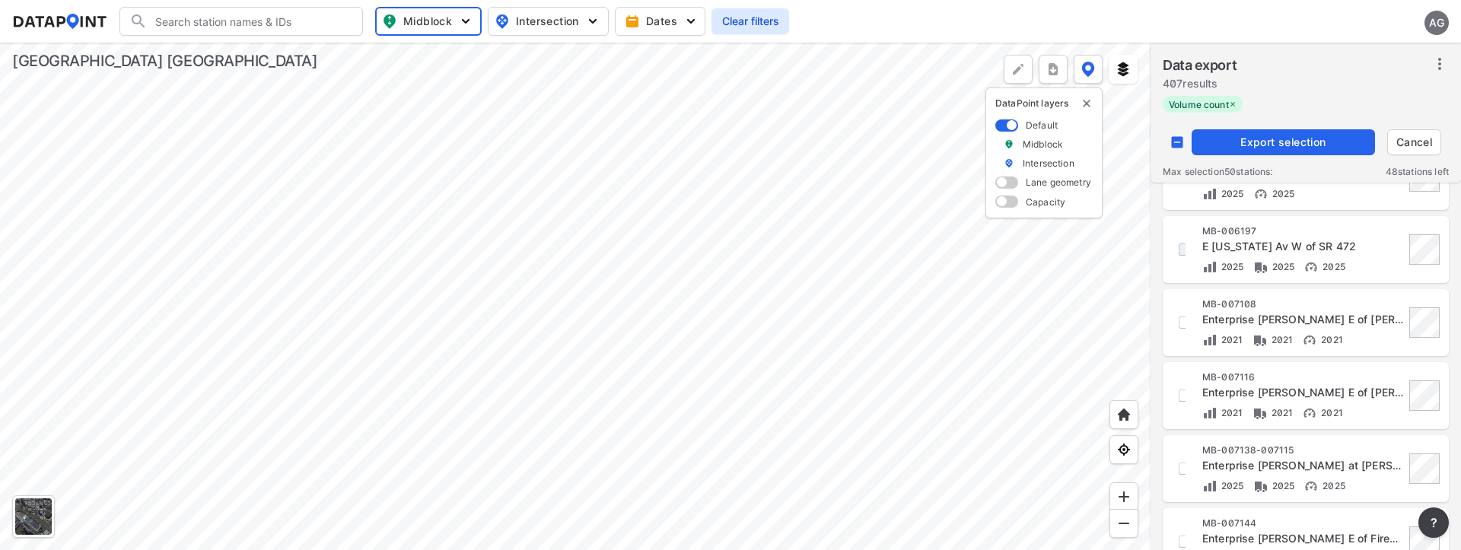
click at [1181, 250] on input "decorative checkbox" at bounding box center [1185, 250] width 26 height 26
click at [1184, 320] on input "decorative checkbox" at bounding box center [1185, 323] width 26 height 26
click at [1178, 401] on input "decorative checkbox" at bounding box center [1185, 396] width 26 height 26
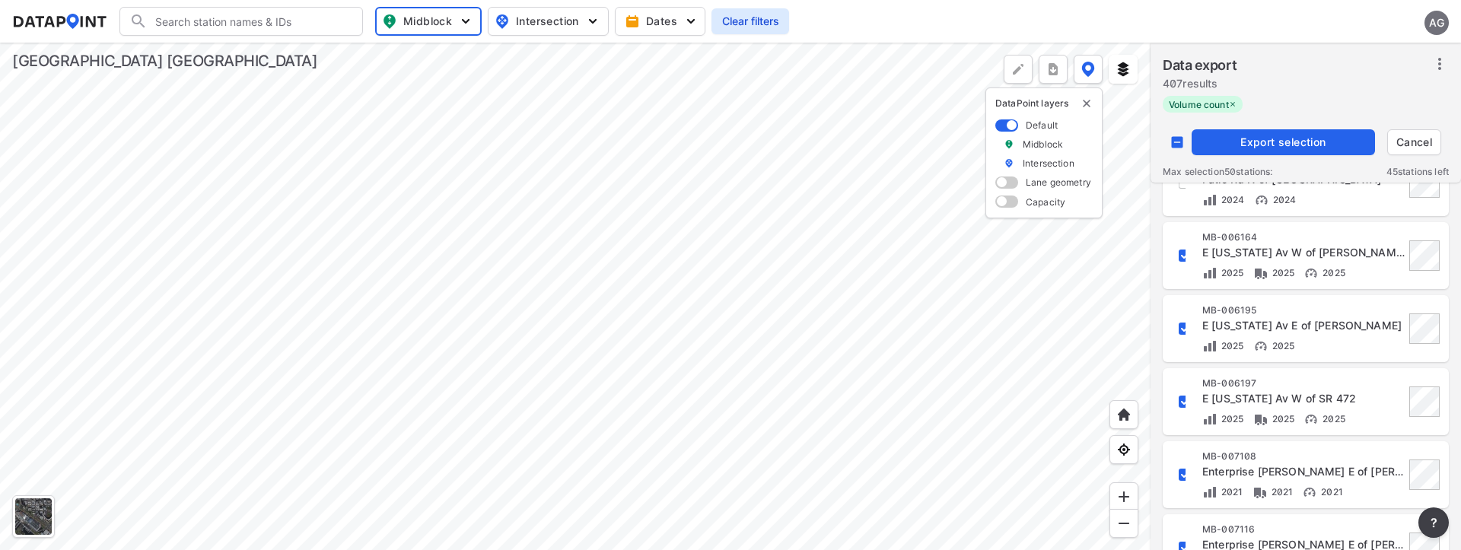
scroll to position [990, 0]
click at [1272, 138] on span "Export selection" at bounding box center [1283, 142] width 171 height 15
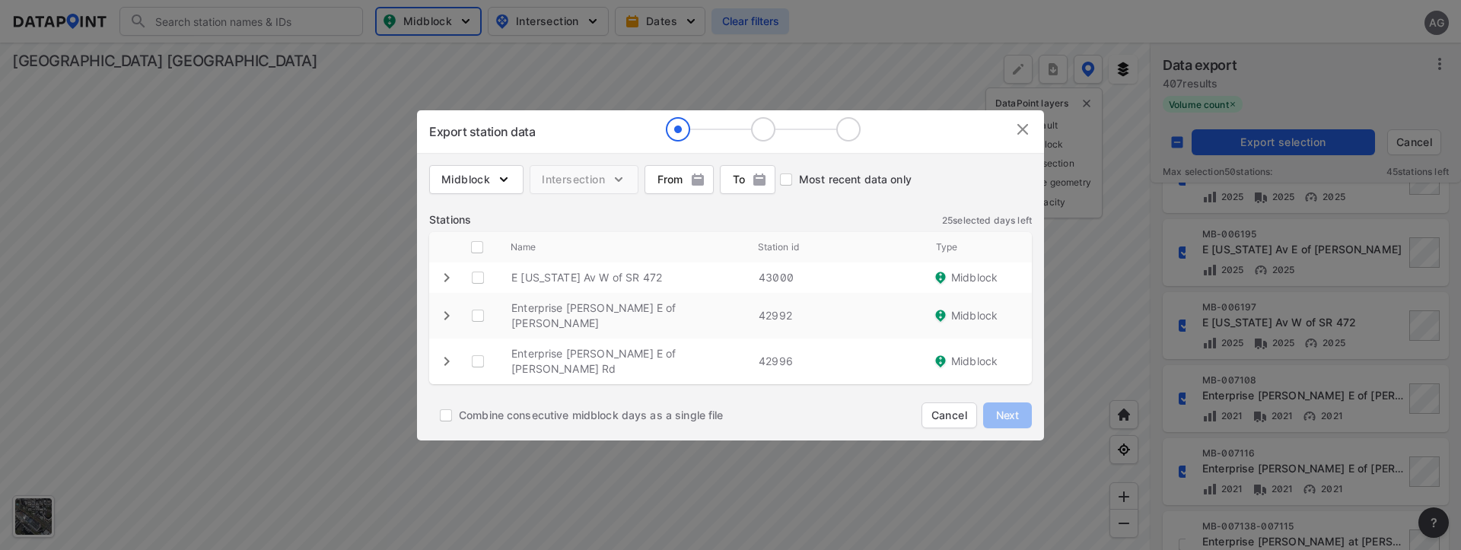
click at [1018, 139] on img at bounding box center [1023, 129] width 18 height 18
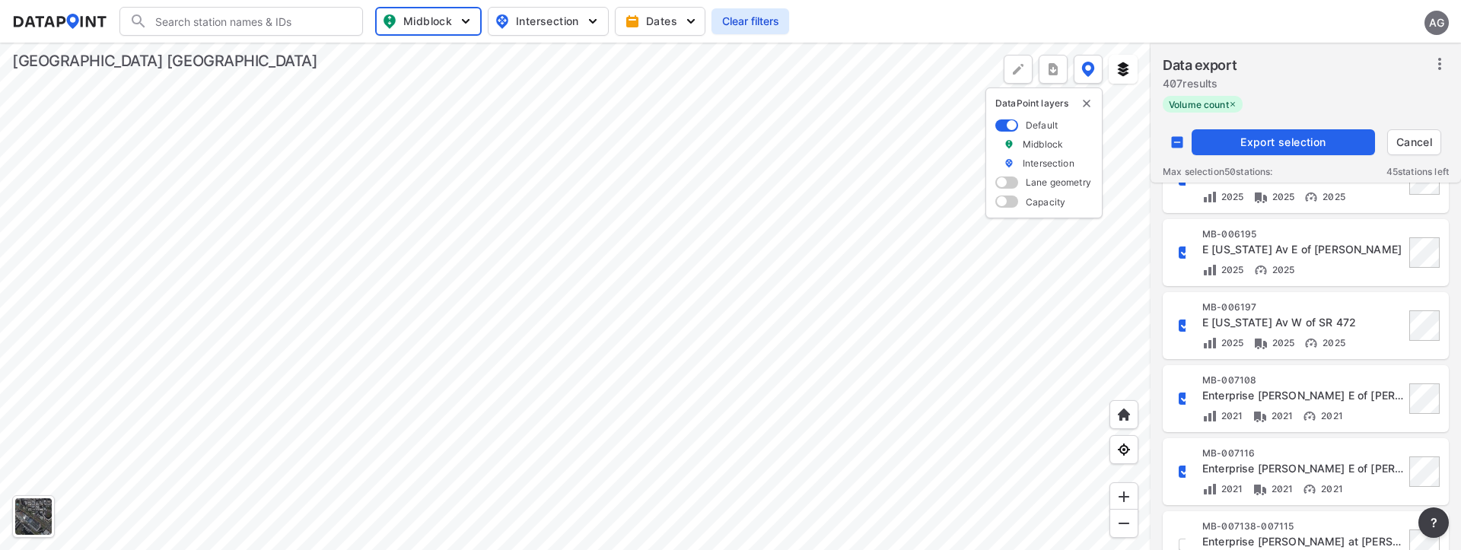
scroll to position [913, 0]
click at [1183, 257] on input "decorative checkbox" at bounding box center [1185, 256] width 26 height 26
click at [1184, 327] on input "decorative checkbox" at bounding box center [1185, 329] width 26 height 26
click at [1181, 405] on input "decorative checkbox" at bounding box center [1185, 402] width 26 height 26
click at [1181, 474] on input "decorative checkbox" at bounding box center [1185, 475] width 26 height 26
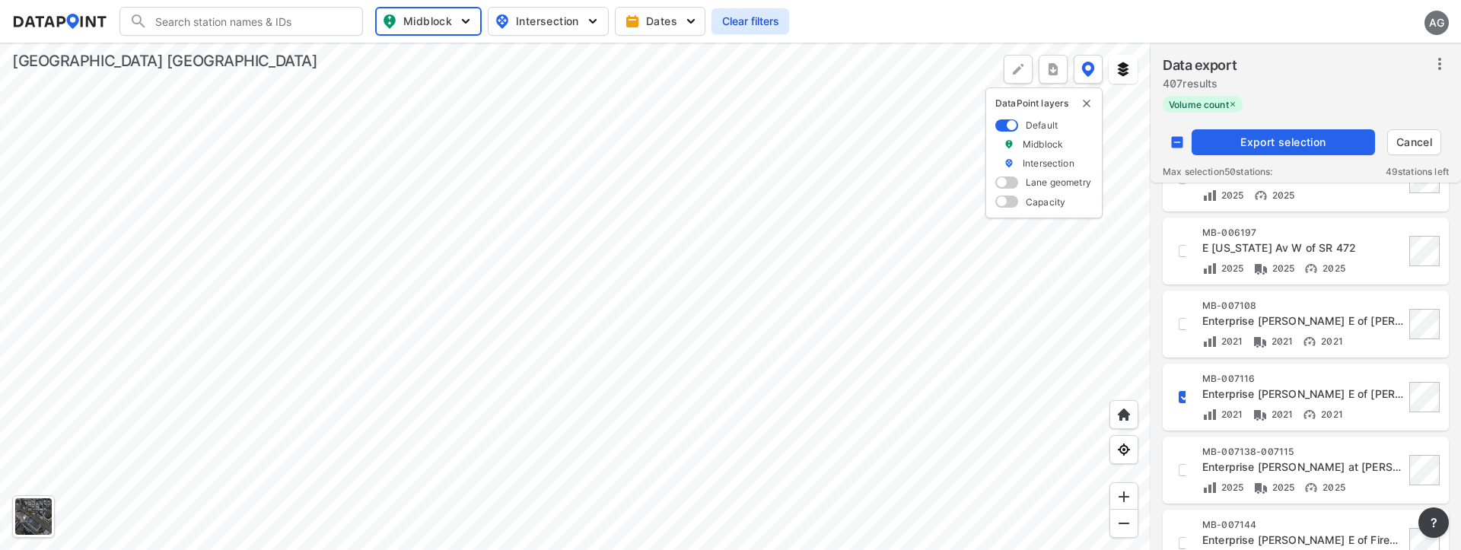
scroll to position [1066, 0]
click at [1181, 398] on input "decorative checkbox" at bounding box center [1185, 396] width 26 height 26
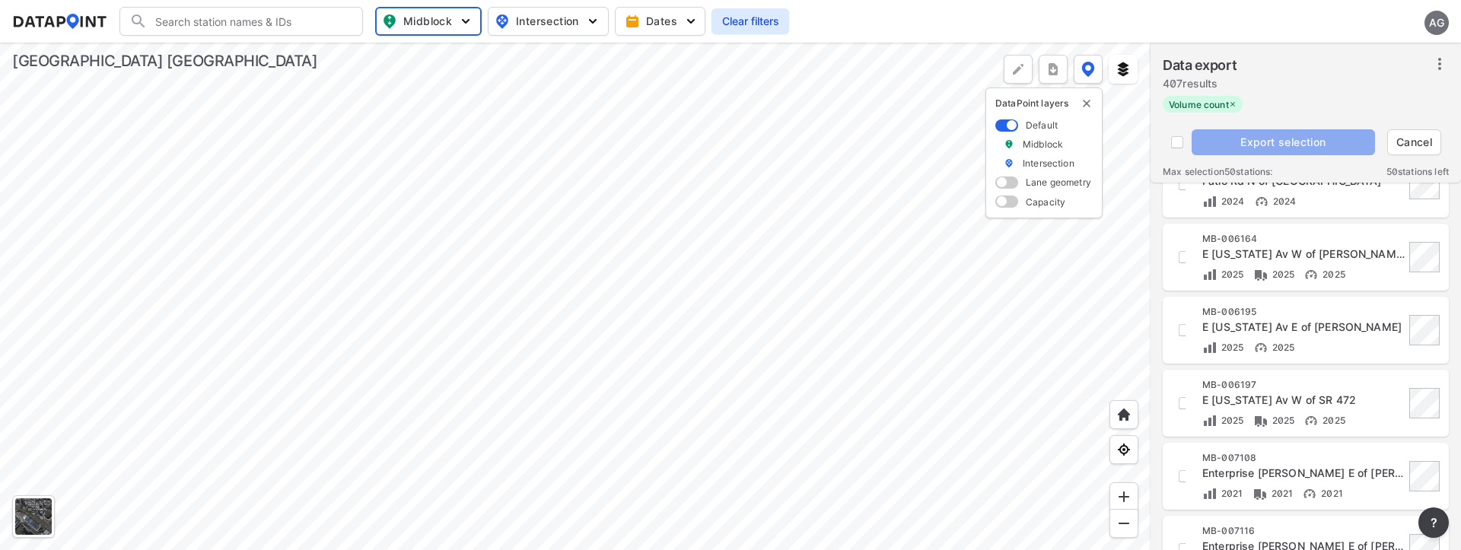
scroll to position [1491, 0]
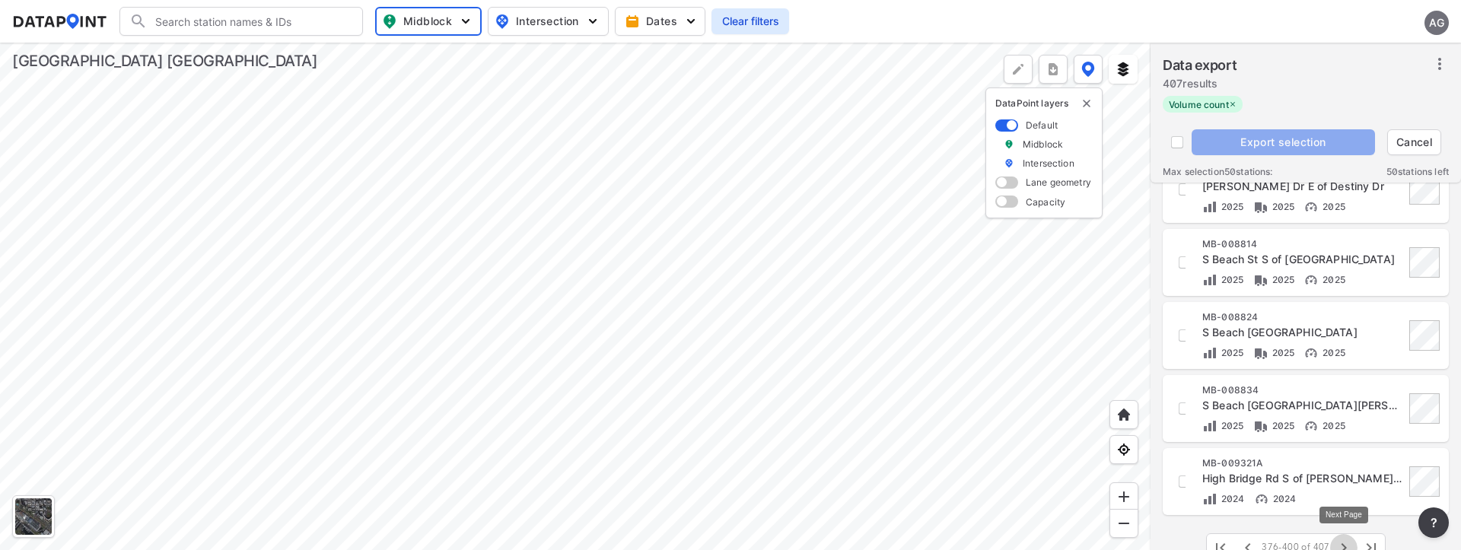
click at [1346, 543] on icon "button" at bounding box center [1344, 548] width 18 height 18
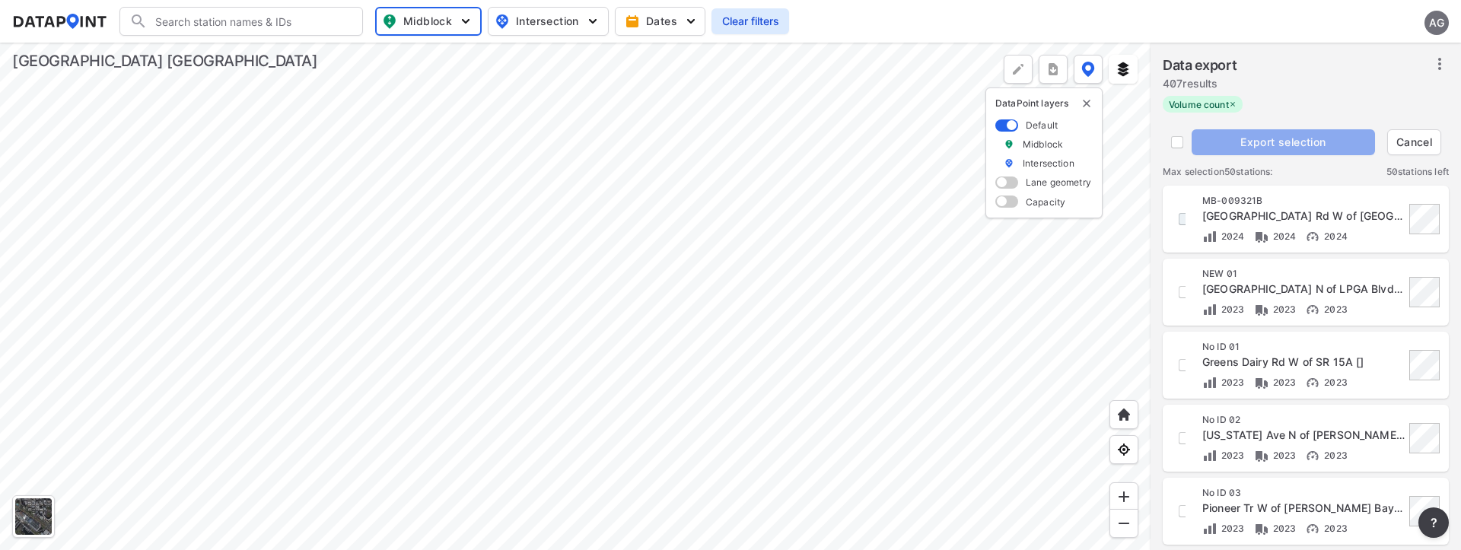
click at [1180, 217] on input "decorative checkbox" at bounding box center [1185, 219] width 26 height 26
click at [1184, 298] on input "decorative checkbox" at bounding box center [1185, 292] width 26 height 26
click at [1184, 368] on input "decorative checkbox" at bounding box center [1185, 365] width 26 height 26
click at [1182, 434] on input "decorative checkbox" at bounding box center [1185, 438] width 26 height 26
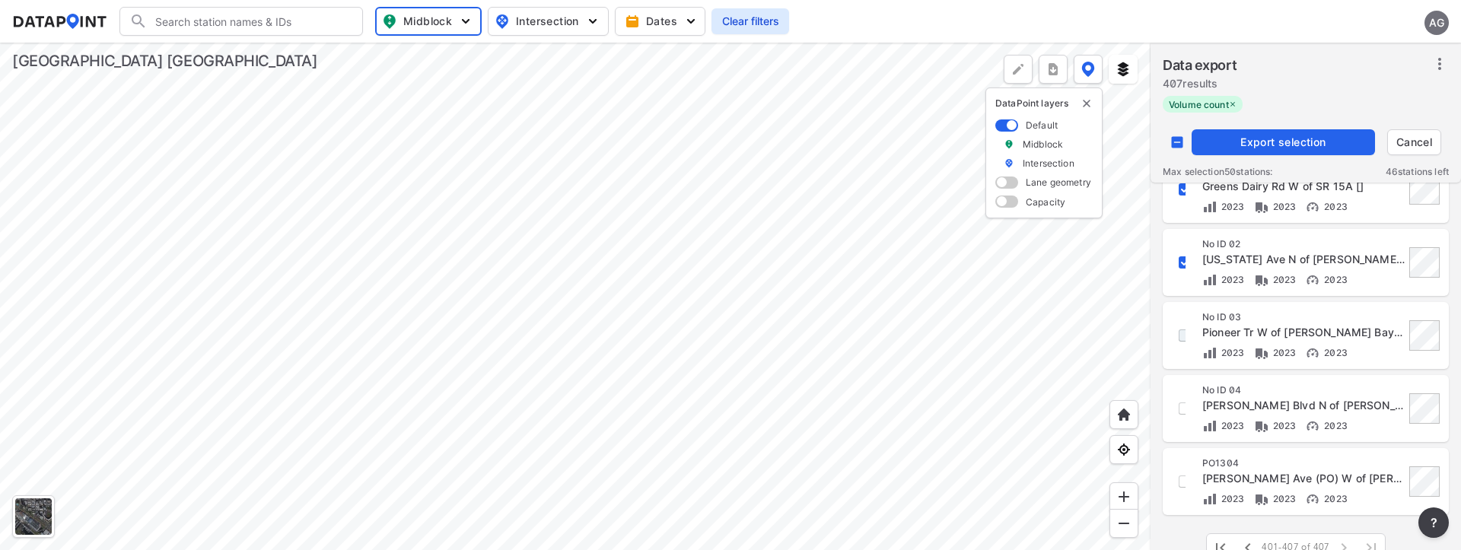
click at [1175, 336] on input "decorative checkbox" at bounding box center [1185, 336] width 26 height 26
click at [1178, 406] on input "decorative checkbox" at bounding box center [1185, 409] width 26 height 26
click at [1179, 489] on input "decorative checkbox" at bounding box center [1185, 482] width 26 height 26
click at [1287, 145] on span "Export selection" at bounding box center [1283, 142] width 171 height 15
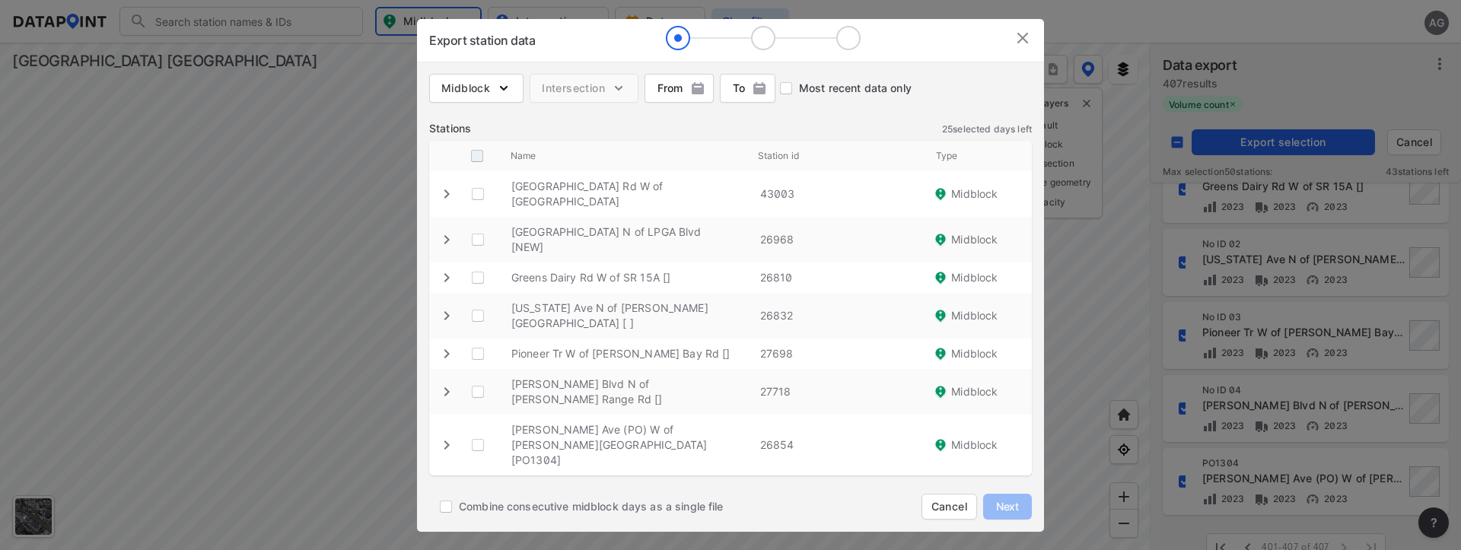
click at [472, 171] on input "decorative checkbox" at bounding box center [477, 156] width 29 height 29
click at [1022, 499] on span "Next" at bounding box center [1008, 506] width 30 height 15
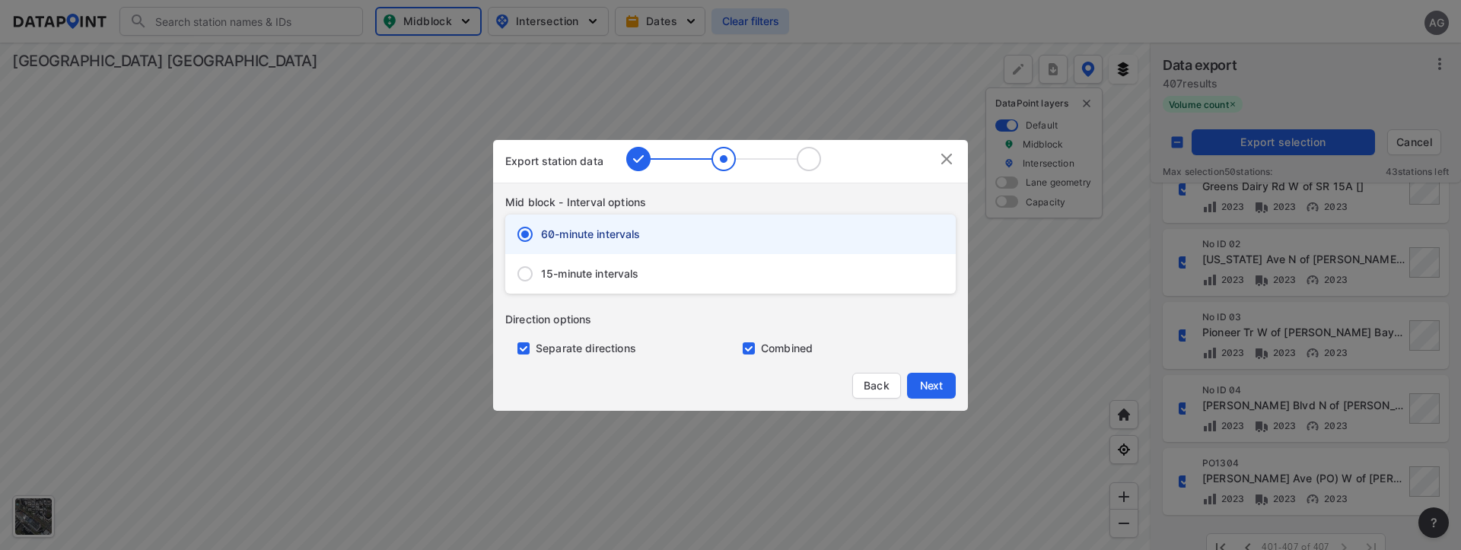
click at [520, 270] on input "15-minute intervals" at bounding box center [525, 274] width 32 height 32
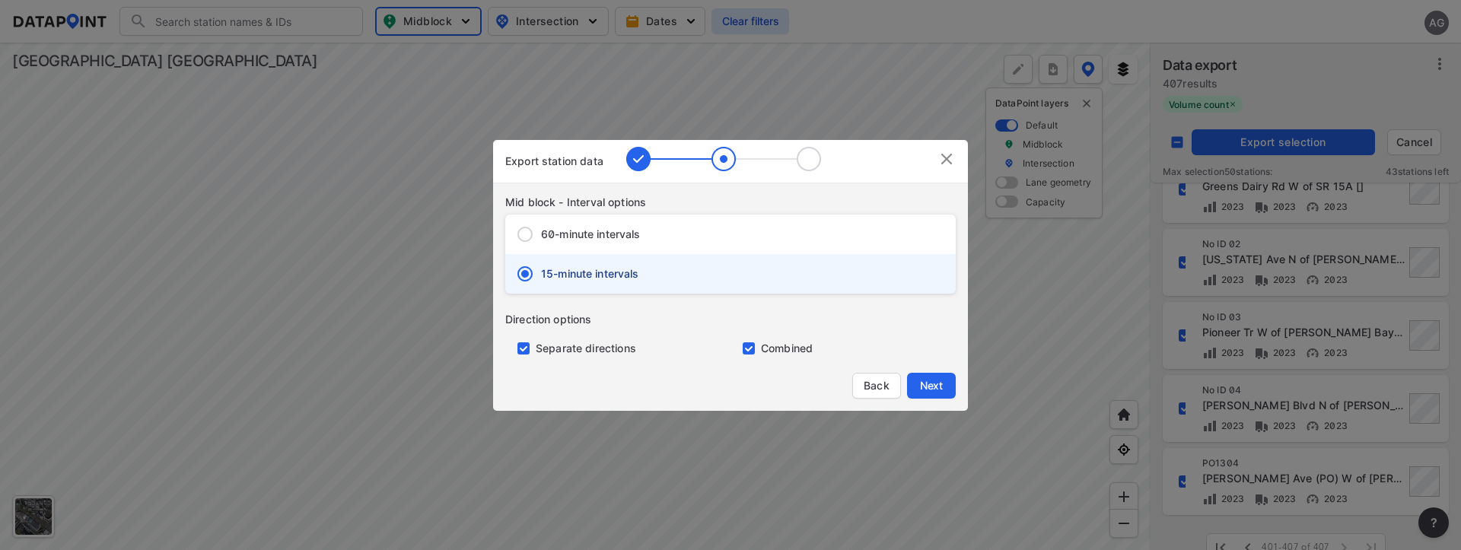
click at [523, 346] on input "primary checkbox" at bounding box center [520, 349] width 30 height 12
click at [945, 382] on span "Next" at bounding box center [931, 385] width 30 height 15
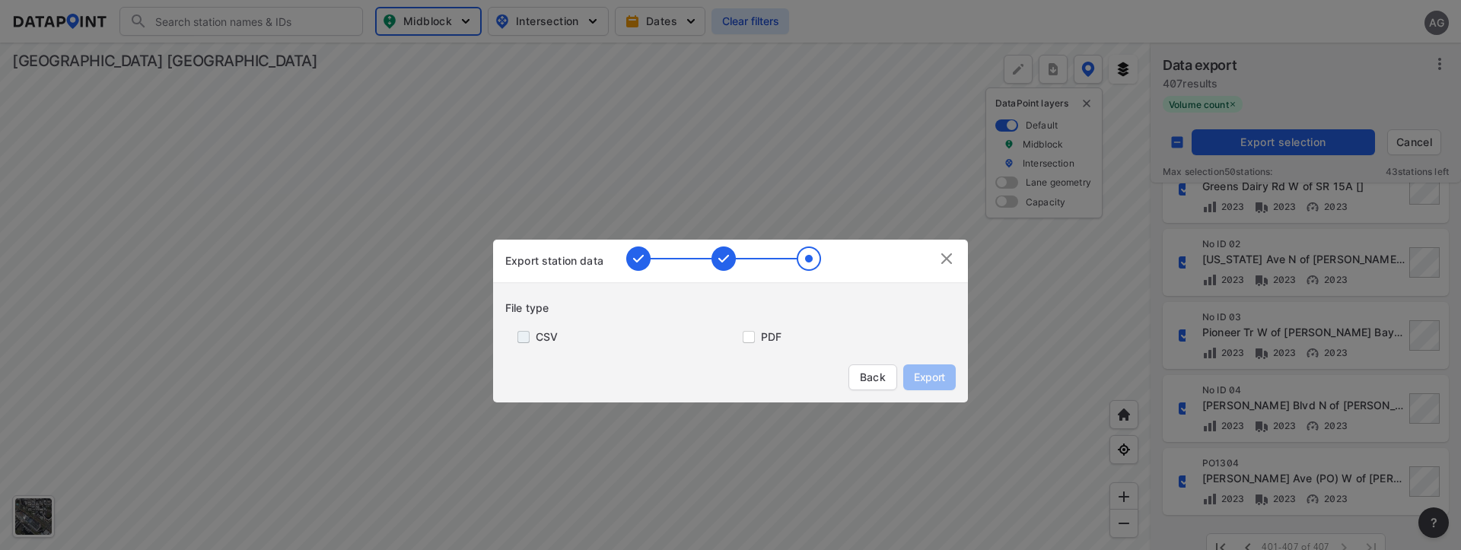
click at [530, 340] on input "primary checkbox" at bounding box center [520, 337] width 30 height 12
click at [924, 379] on span "Export" at bounding box center [930, 377] width 34 height 15
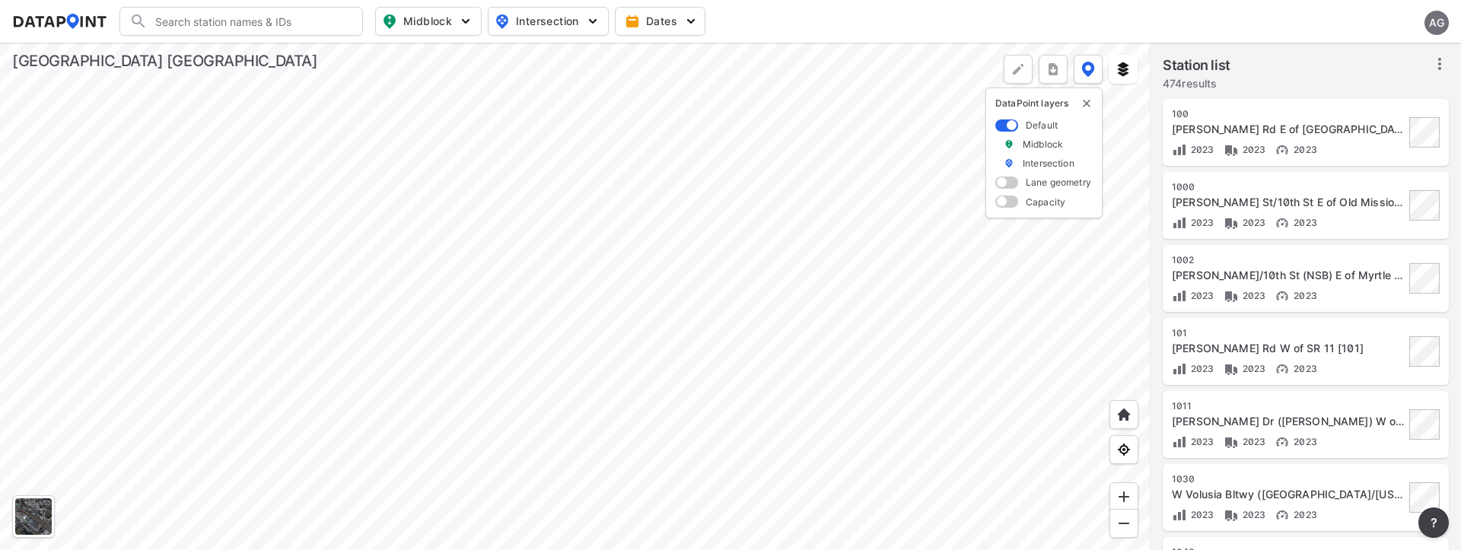
click at [467, 20] on img "button" at bounding box center [465, 21] width 15 height 15
click at [337, 57] on input "Volume count" at bounding box center [341, 55] width 15 height 15
checkbox input "true"
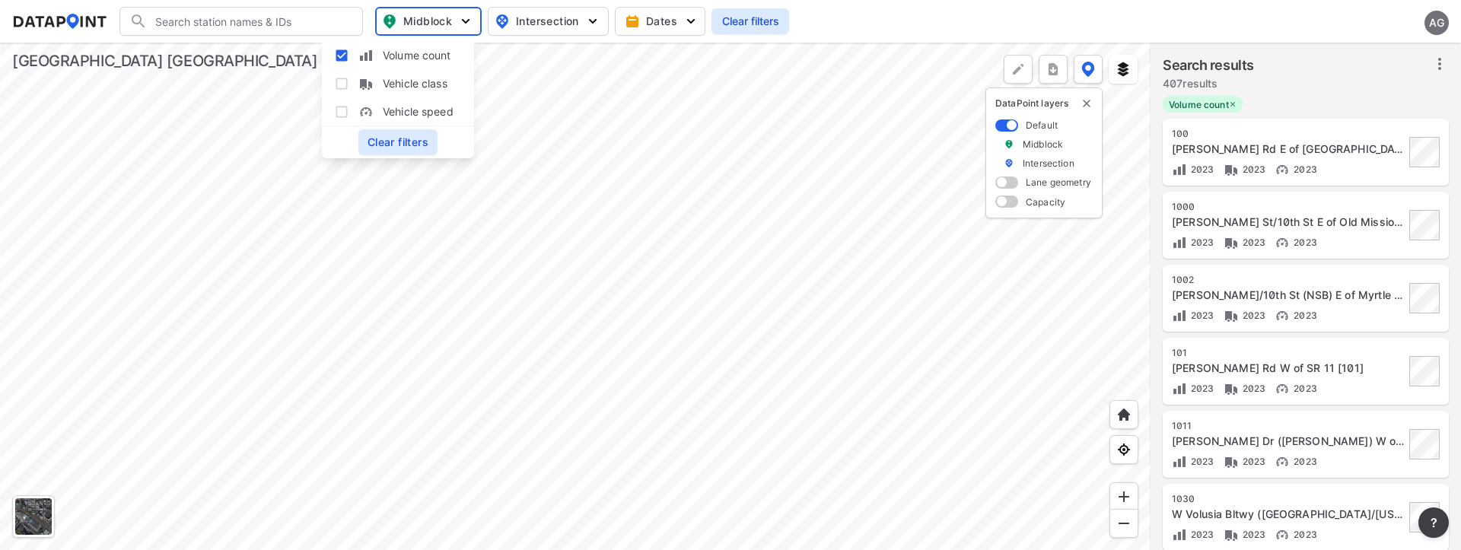
click at [760, 181] on div at bounding box center [575, 297] width 1151 height 508
click at [1442, 59] on icon at bounding box center [1440, 64] width 18 height 18
click at [1372, 103] on span "Select stations & export" at bounding box center [1375, 97] width 122 height 15
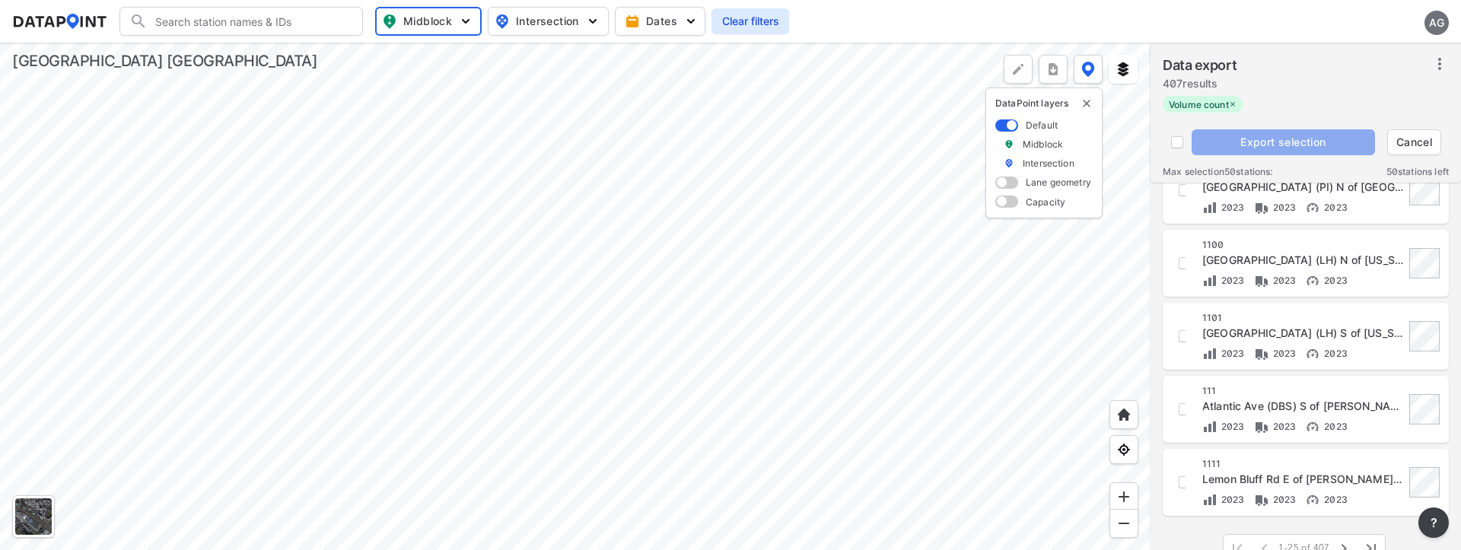
scroll to position [1491, 0]
click at [1346, 541] on icon "button" at bounding box center [1344, 548] width 18 height 18
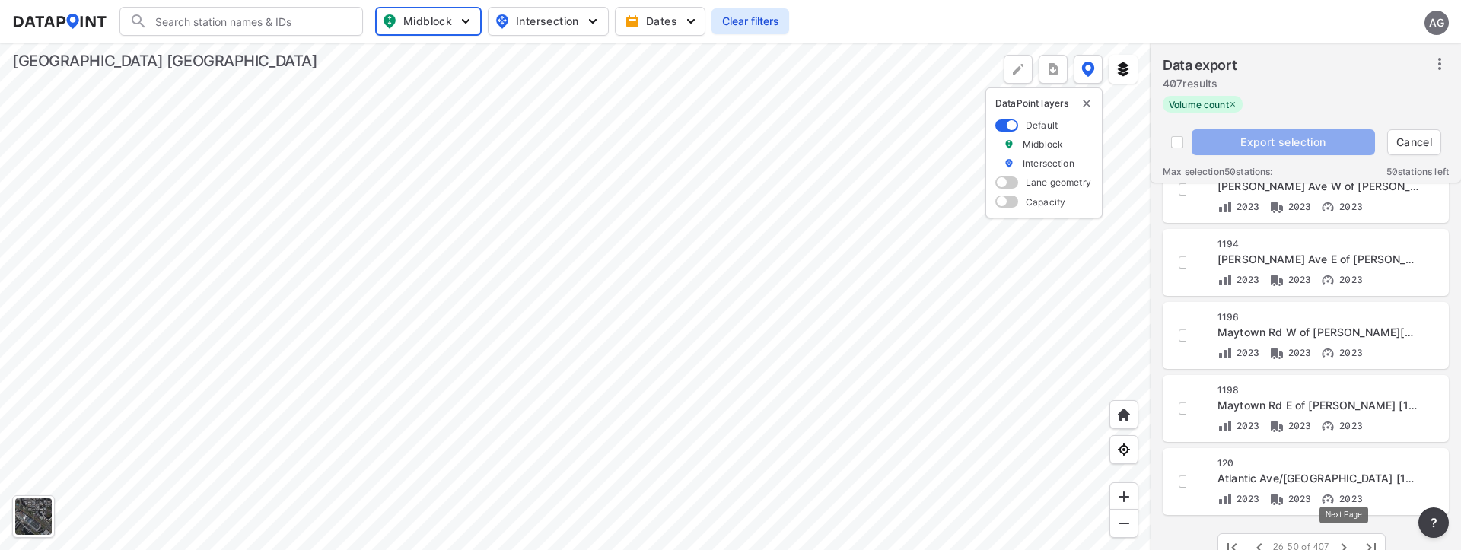
click at [1346, 541] on icon "button" at bounding box center [1344, 548] width 18 height 18
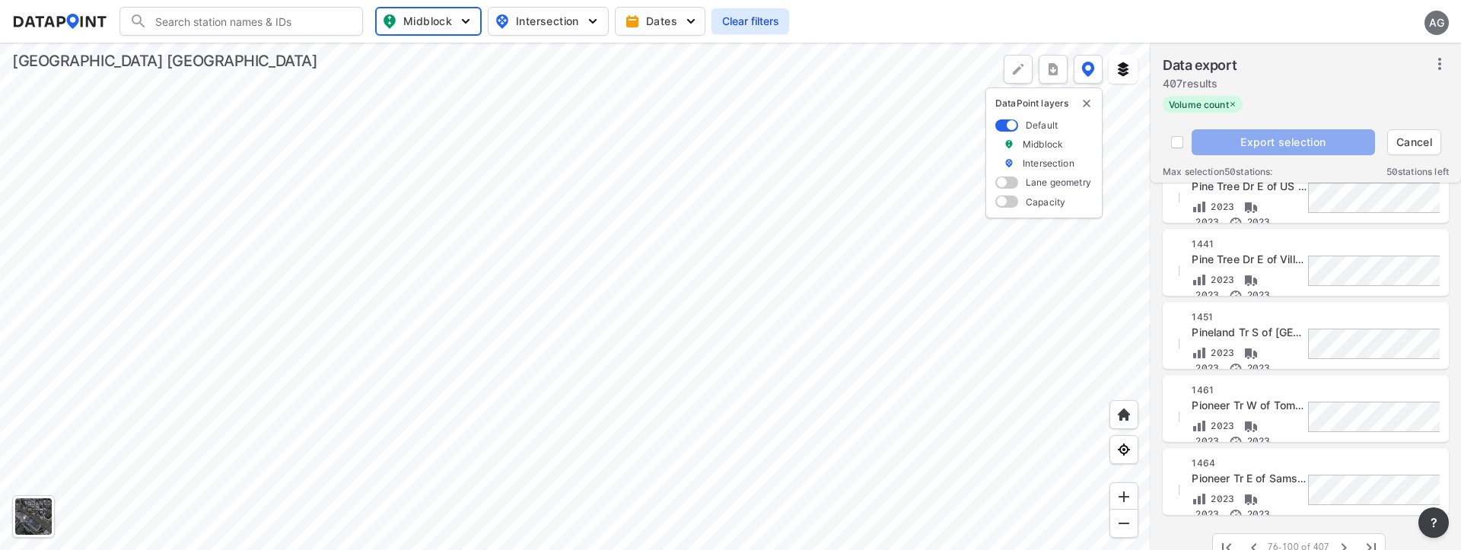
click at [1346, 541] on icon "button" at bounding box center [1344, 548] width 18 height 18
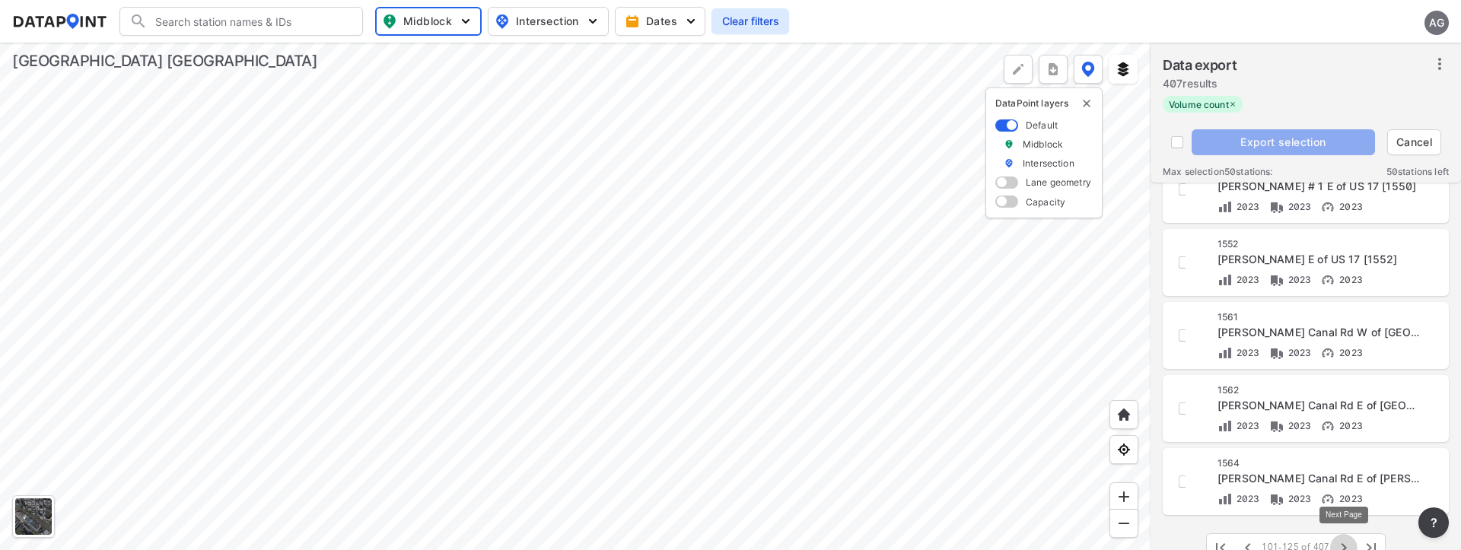
click at [1346, 541] on icon "button" at bounding box center [1344, 548] width 18 height 18
click at [1346, 541] on div "101-125 of 407 101-125 of 407" at bounding box center [1296, 541] width 204 height 41
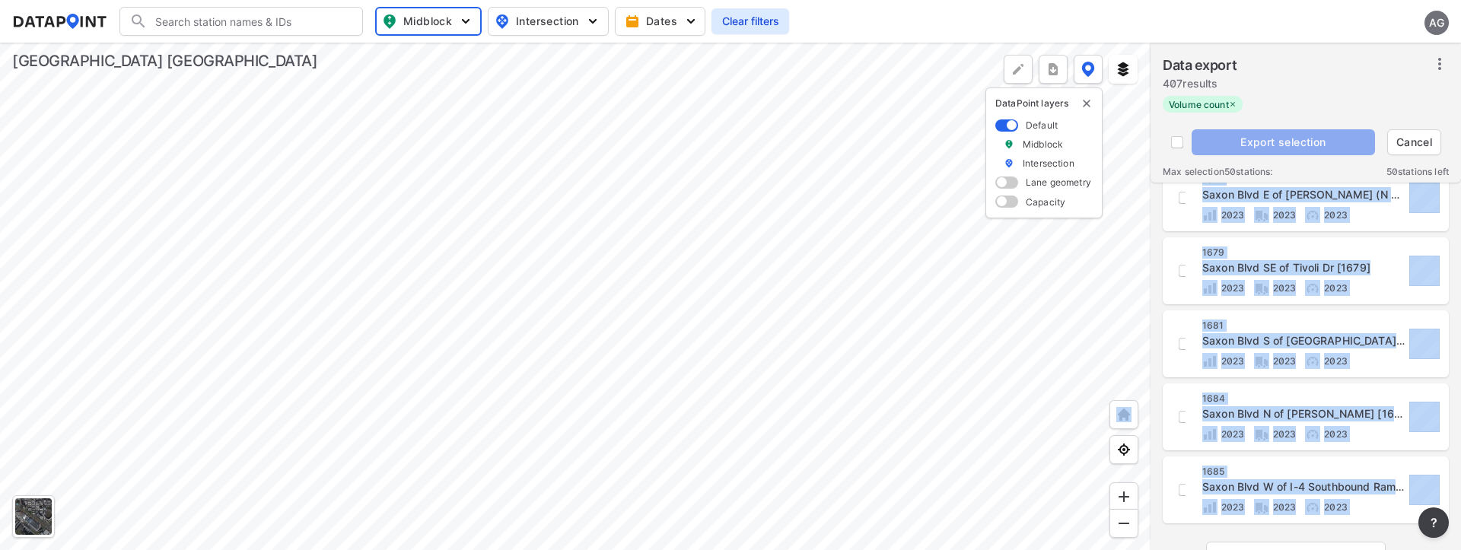
click at [1346, 541] on div "126-150 of 407 126-150 of 407" at bounding box center [1296, 550] width 204 height 41
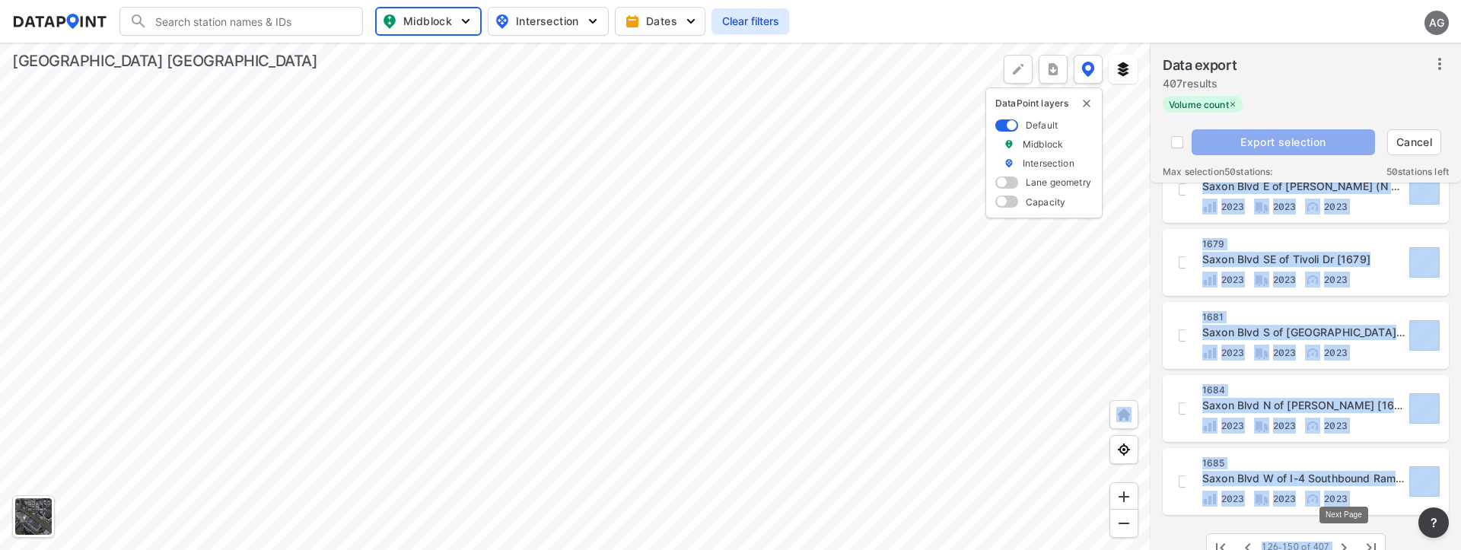
click at [1342, 539] on icon "button" at bounding box center [1344, 548] width 18 height 18
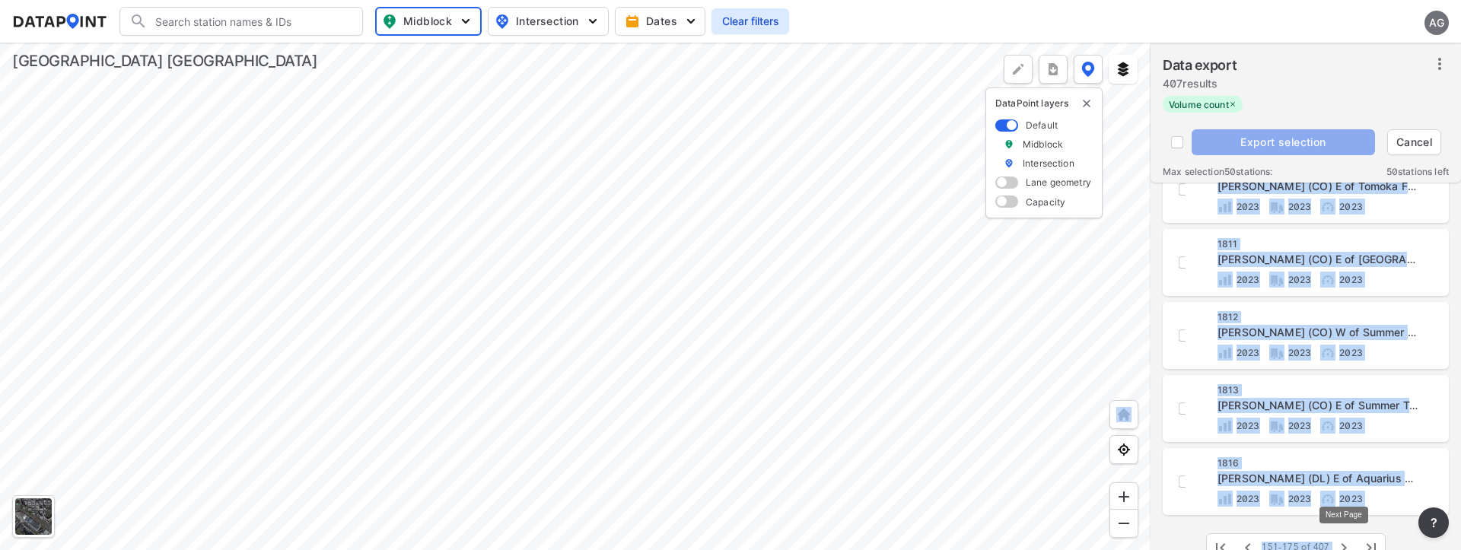
click at [1342, 539] on icon "button" at bounding box center [1344, 548] width 18 height 18
click at [1342, 539] on div "301-325 of 407 301-325 of 407" at bounding box center [1296, 541] width 204 height 41
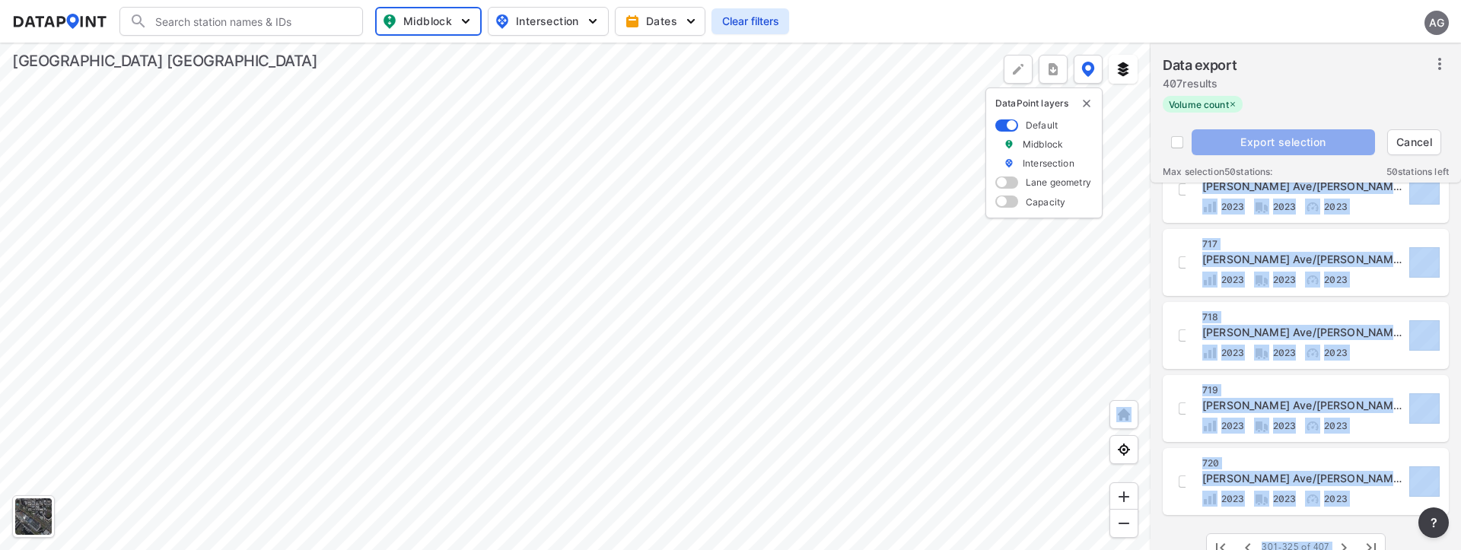
click at [1342, 539] on div "301-325 of 407 301-325 of 407" at bounding box center [1296, 541] width 204 height 41
click at [1340, 538] on button "button" at bounding box center [1344, 547] width 27 height 27
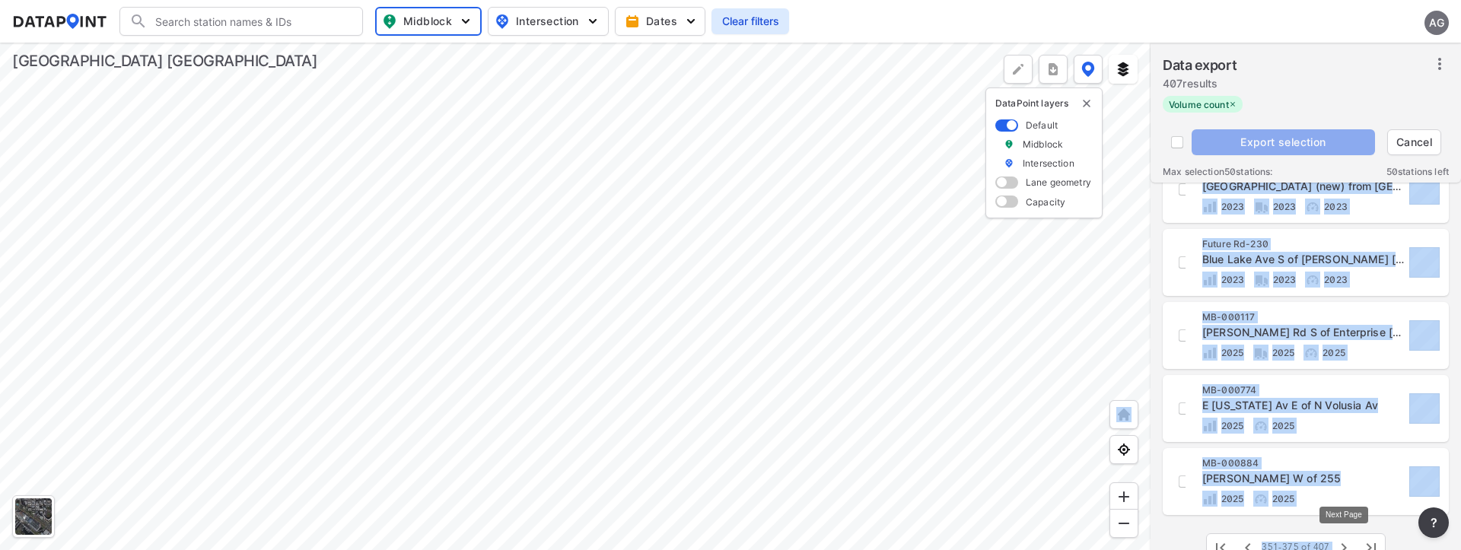
click at [1341, 540] on icon "button" at bounding box center [1344, 548] width 18 height 18
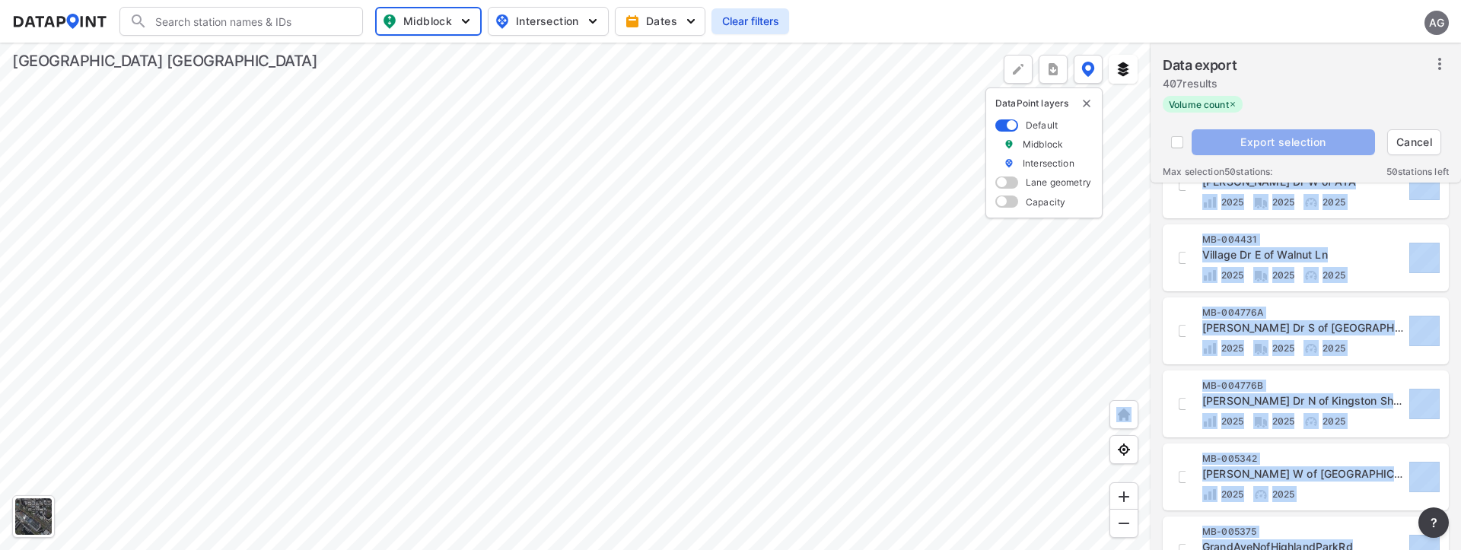
scroll to position [533, 0]
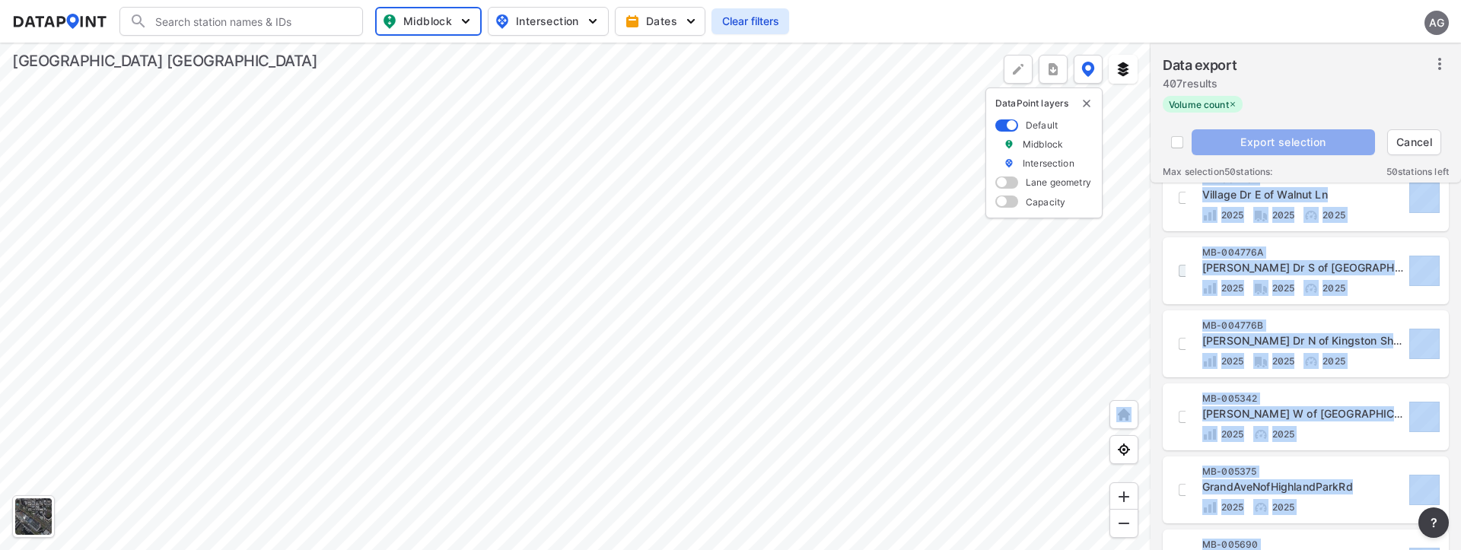
click at [1181, 277] on input "decorative checkbox" at bounding box center [1185, 271] width 26 height 26
checkbox input "true"
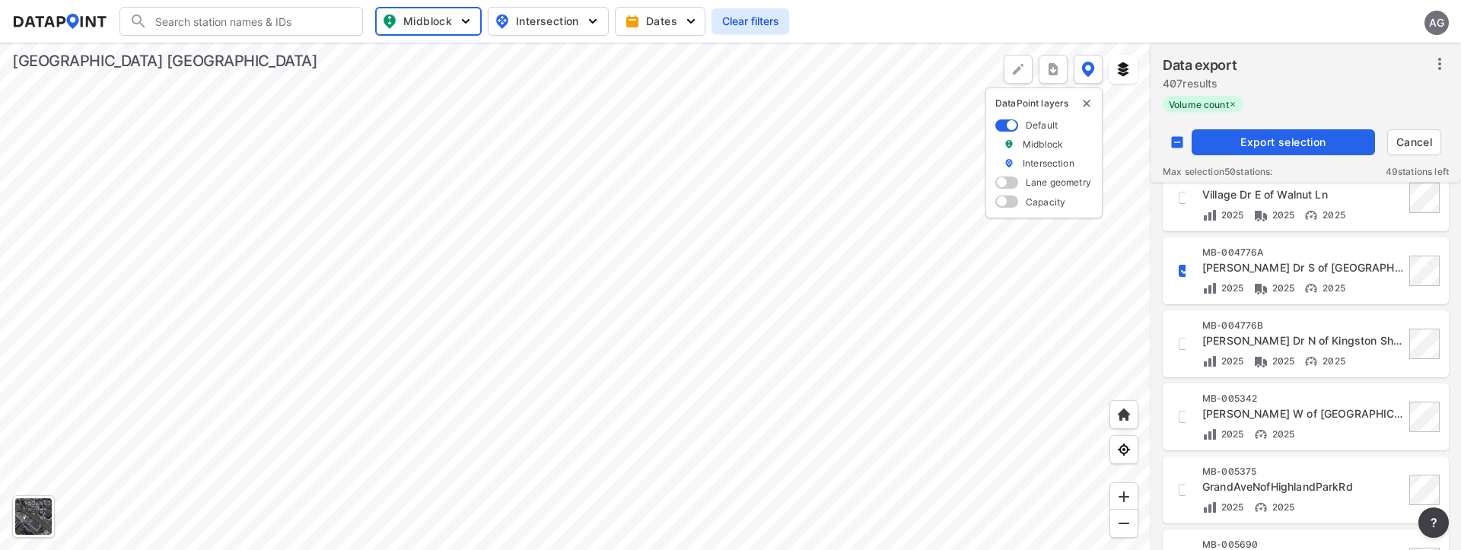
click at [1186, 345] on div "MB-004776B John Anderson Dr N of Kingston Shores 2025 2025 2025" at bounding box center [1306, 344] width 268 height 49
click at [1179, 345] on input "decorative checkbox" at bounding box center [1185, 344] width 26 height 26
checkbox input "true"
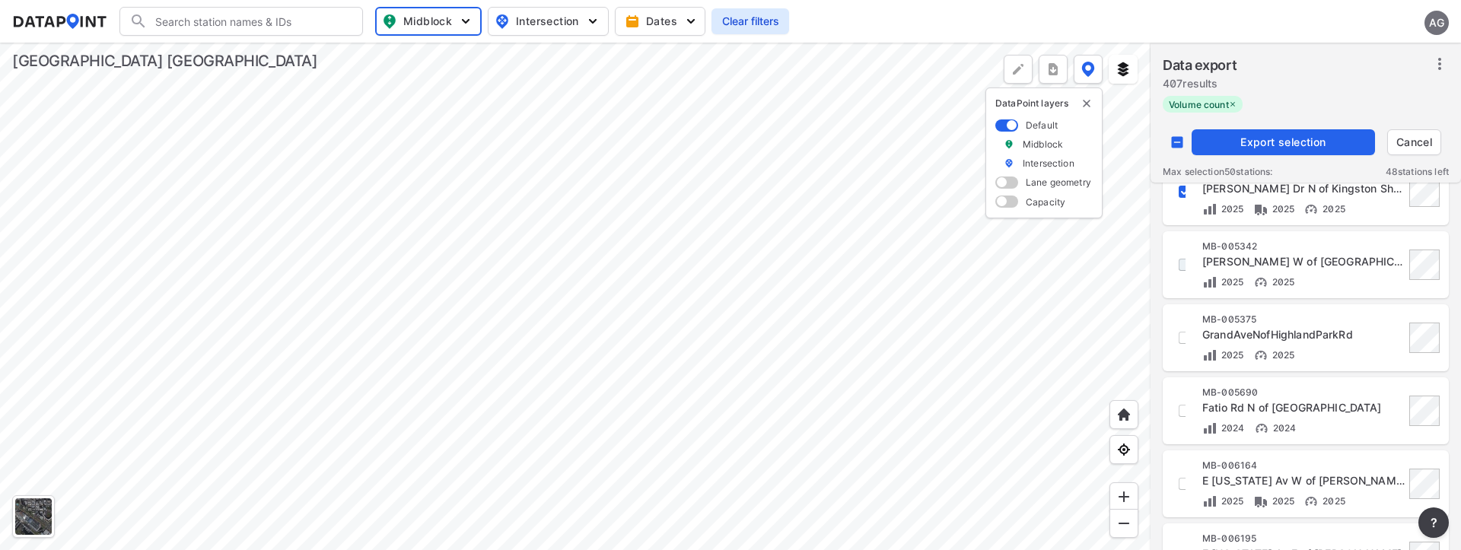
click at [1184, 269] on input "decorative checkbox" at bounding box center [1185, 265] width 26 height 26
checkbox input "true"
click at [1178, 339] on input "decorative checkbox" at bounding box center [1185, 338] width 26 height 26
checkbox input "true"
click at [1179, 414] on input "decorative checkbox" at bounding box center [1185, 411] width 26 height 26
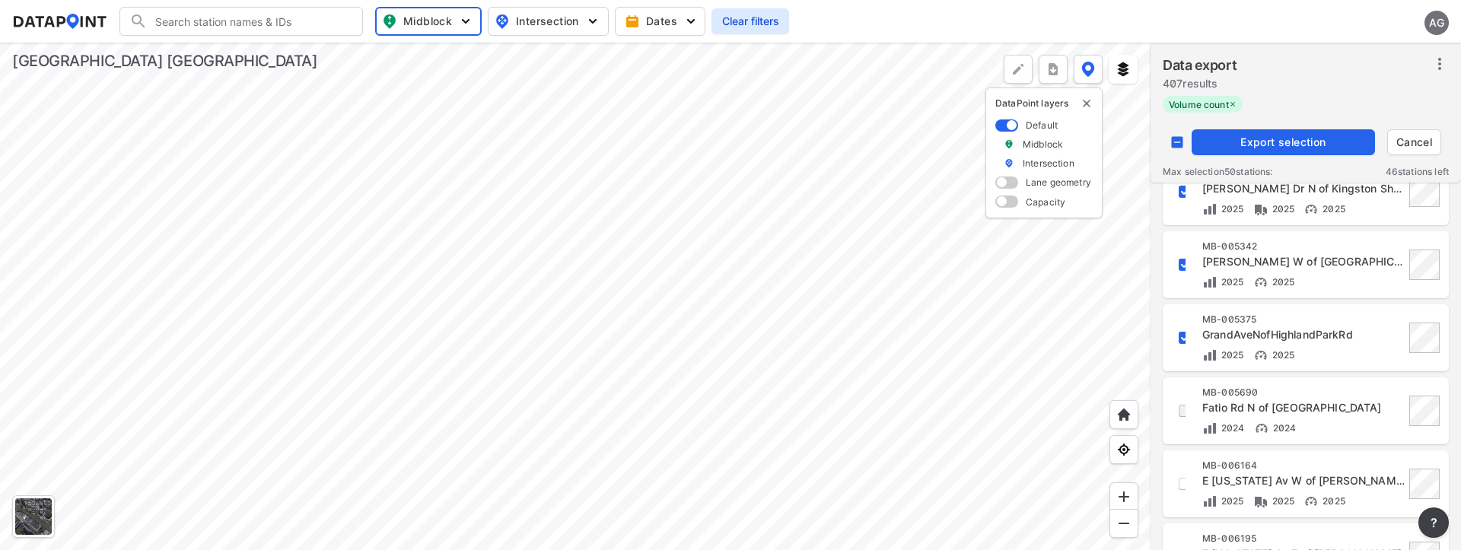
checkbox input "true"
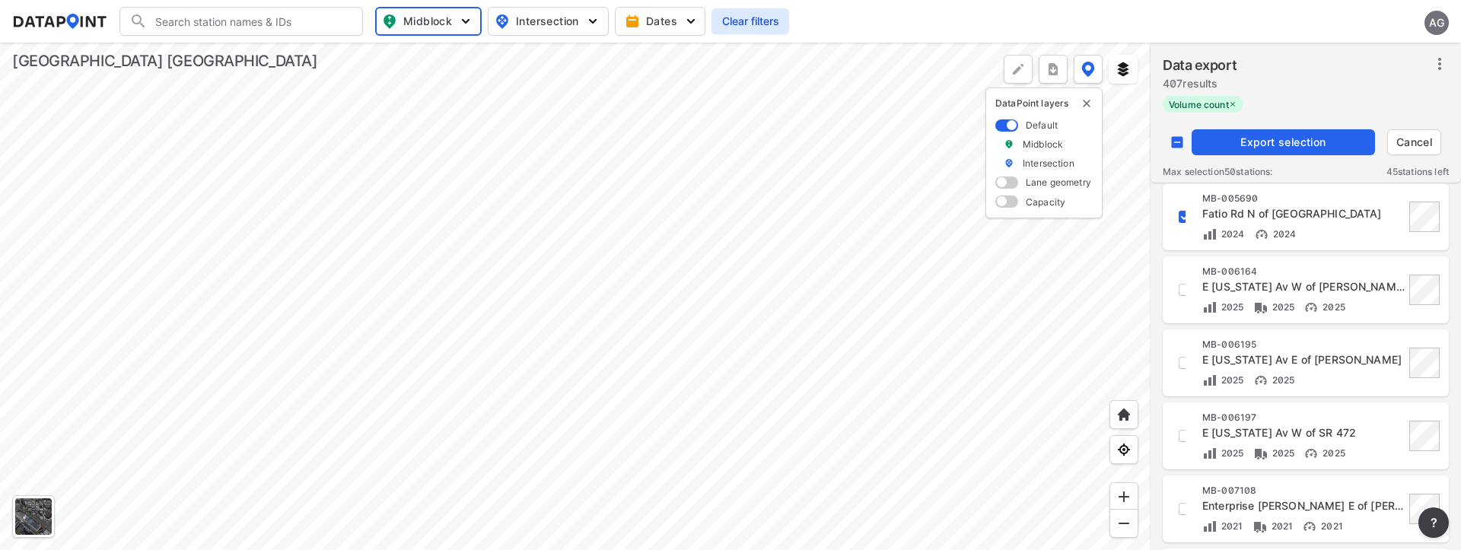
scroll to position [882, 0]
click at [1183, 288] on input "decorative checkbox" at bounding box center [1185, 287] width 26 height 26
checkbox input "true"
click at [1181, 362] on input "decorative checkbox" at bounding box center [1185, 360] width 26 height 26
checkbox input "true"
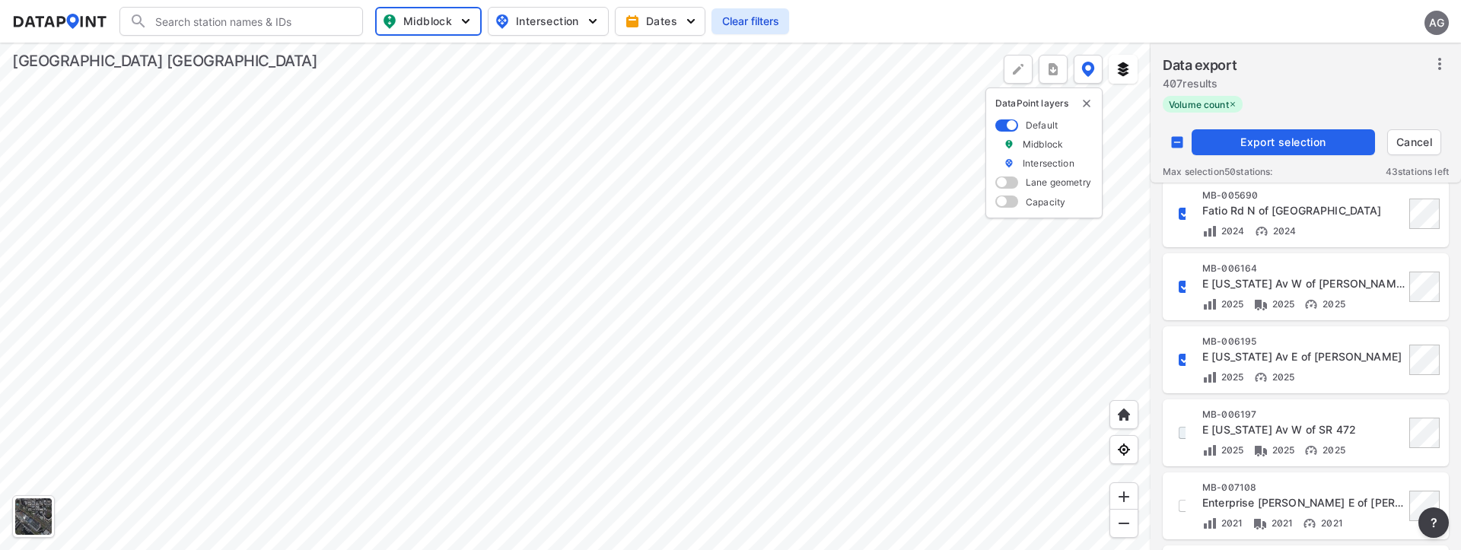
click at [1181, 438] on input "decorative checkbox" at bounding box center [1185, 433] width 26 height 26
checkbox input "true"
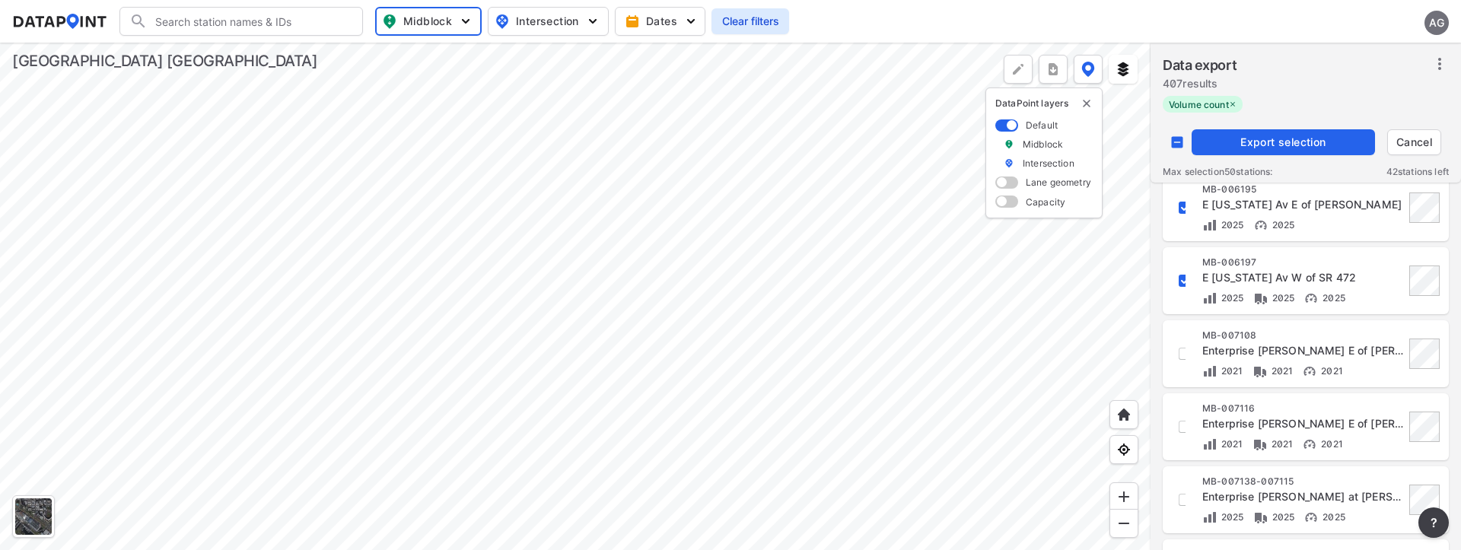
click at [1253, 142] on span "Export selection" at bounding box center [1283, 142] width 171 height 15
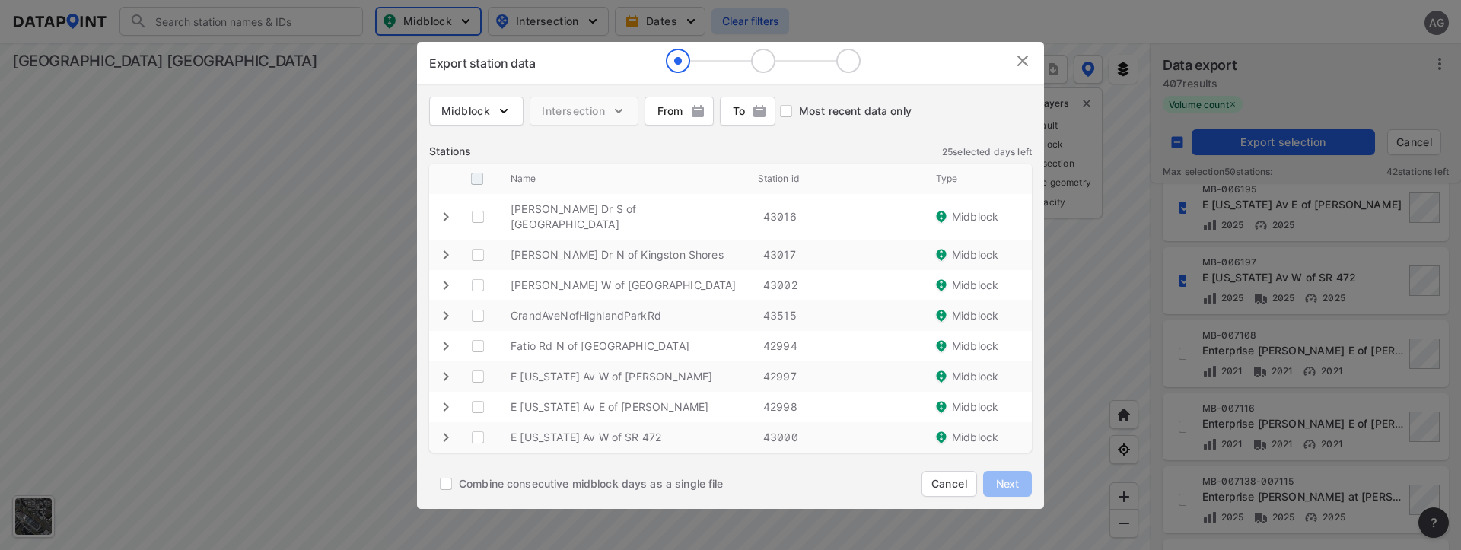
click at [480, 189] on input "decorative checkbox" at bounding box center [477, 178] width 29 height 29
checkbox input "true"
checkbox Rd "true"
checkbox Shores "true"
checkbox Rd "true"
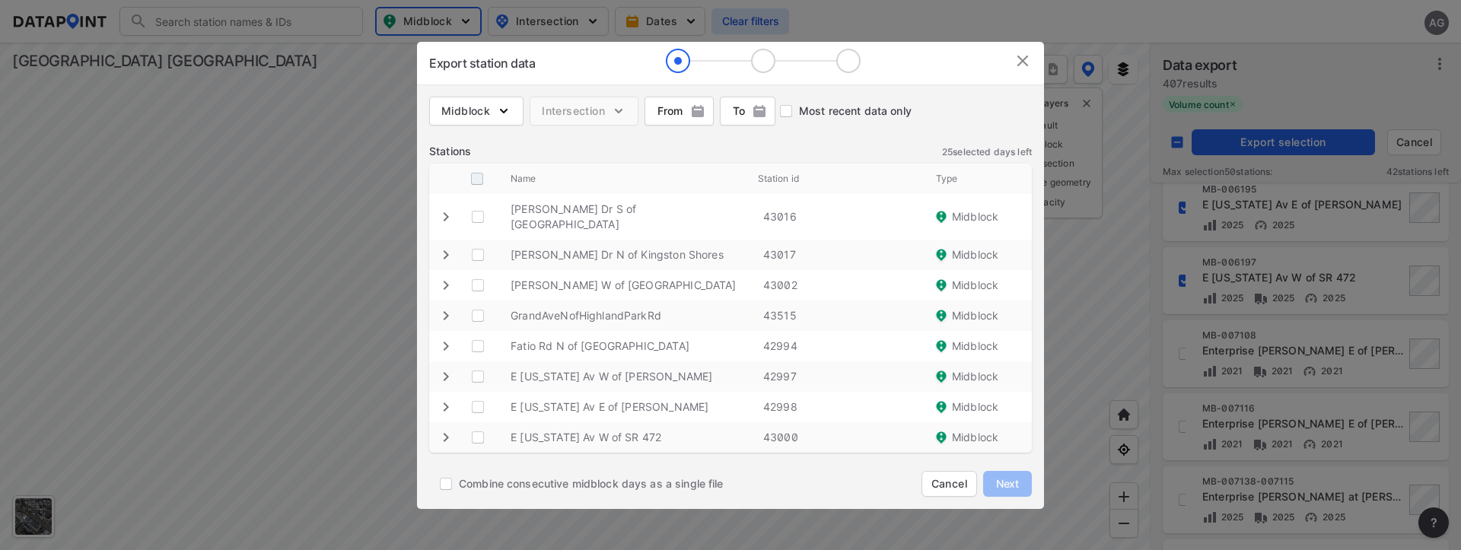
checkbox input "true"
click at [1022, 68] on img at bounding box center [1023, 61] width 18 height 18
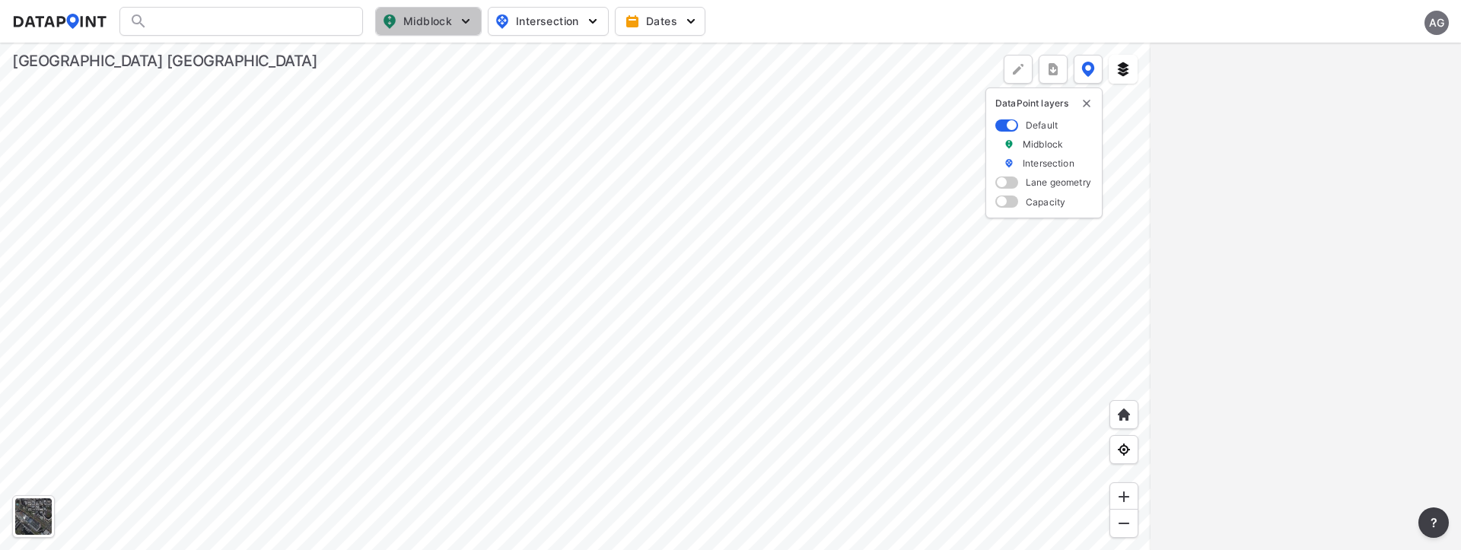
click at [464, 18] on img "button" at bounding box center [465, 21] width 15 height 15
click at [385, 57] on span "Volume count" at bounding box center [417, 55] width 69 height 16
click at [349, 57] on input "Volume count" at bounding box center [341, 55] width 15 height 15
checkbox input "true"
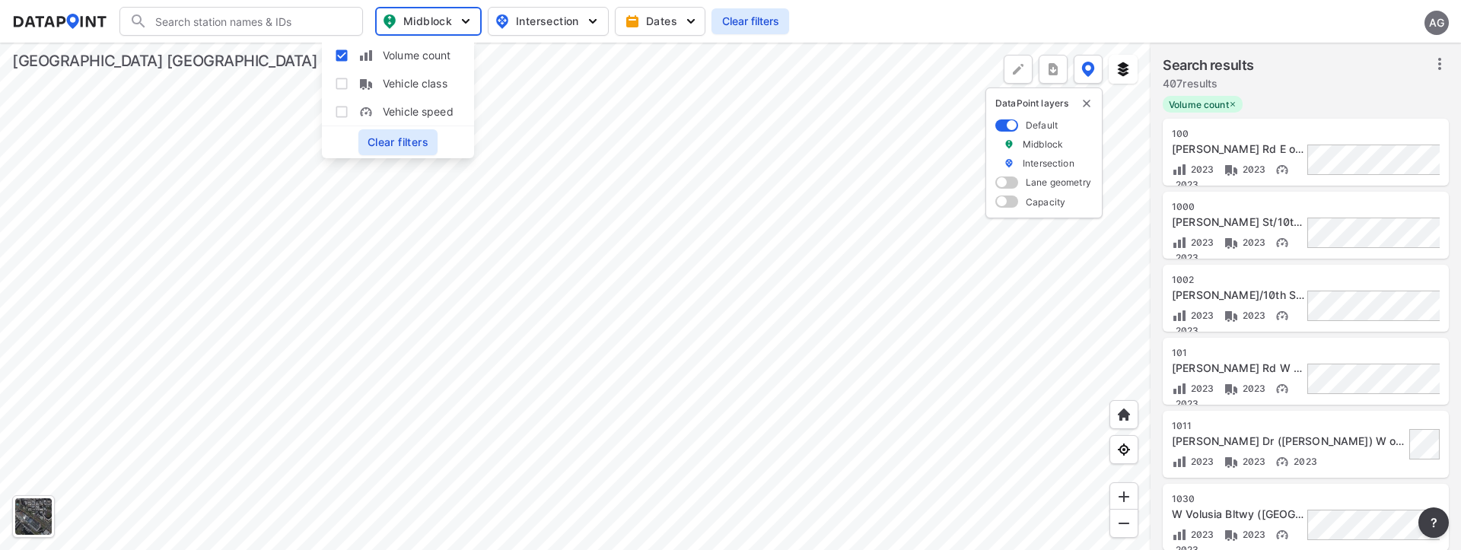
click at [754, 153] on div at bounding box center [575, 297] width 1151 height 508
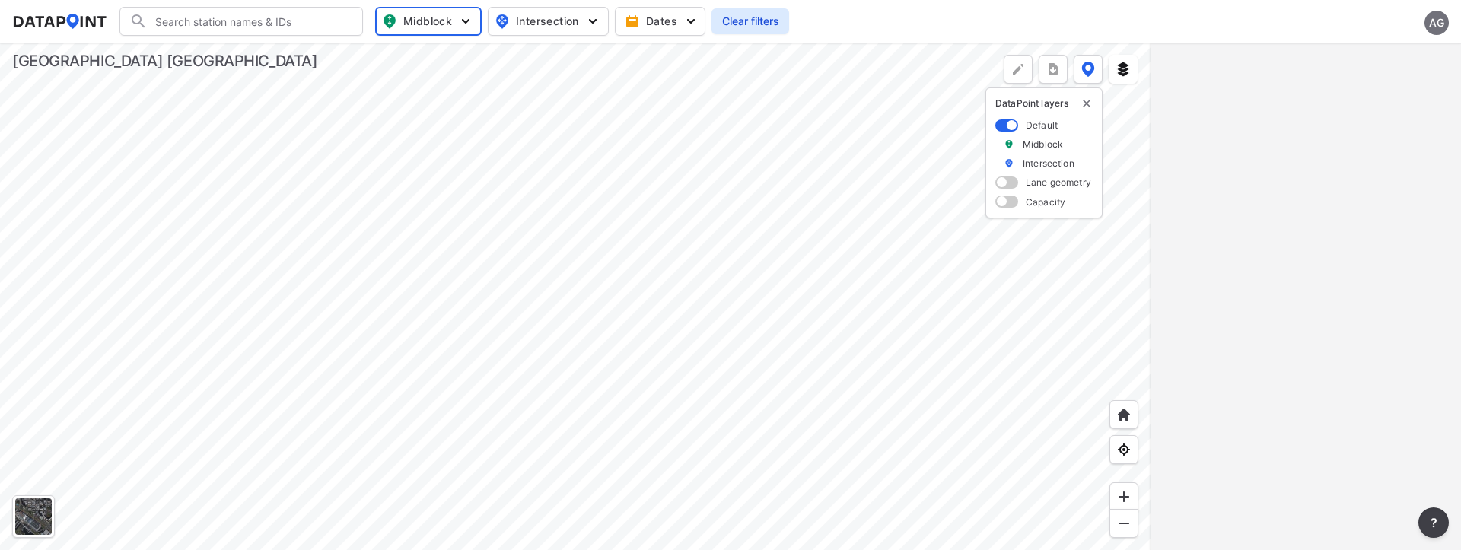
click at [1321, 128] on div at bounding box center [1306, 297] width 311 height 508
click at [1062, 319] on div at bounding box center [575, 297] width 1151 height 508
click at [1431, 27] on div "AG" at bounding box center [1437, 23] width 24 height 24
click at [1259, 120] on div at bounding box center [1306, 297] width 311 height 508
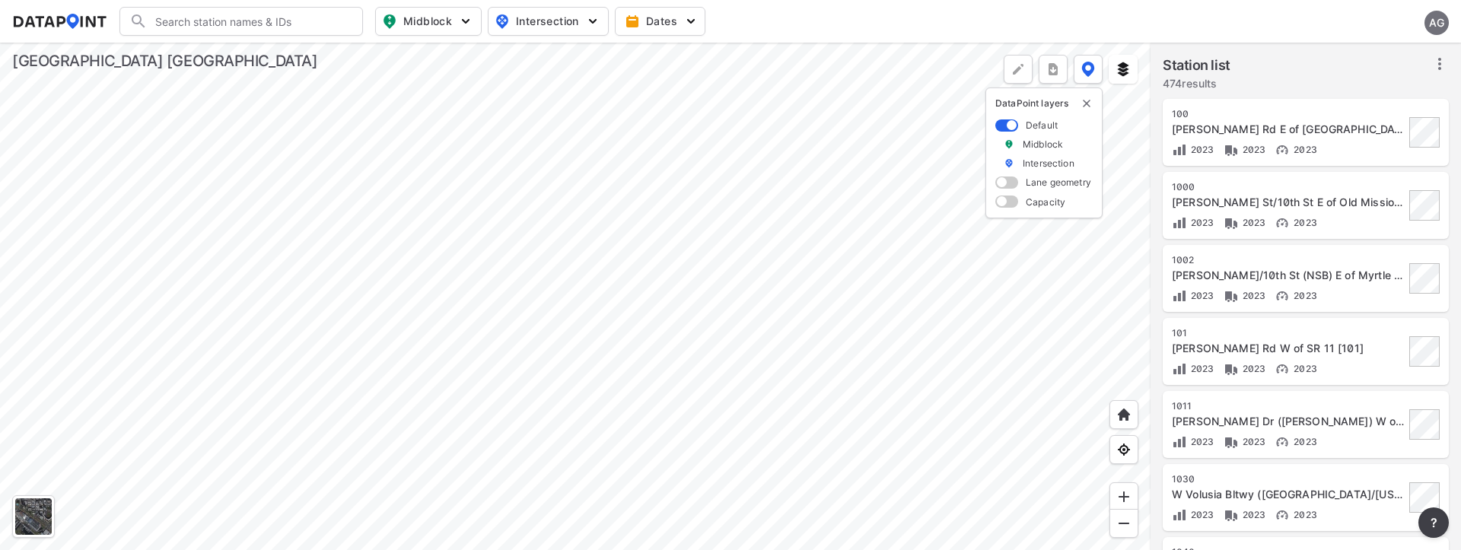
click at [437, 22] on span "Midblock" at bounding box center [427, 21] width 90 height 18
click at [416, 58] on span "Volume count" at bounding box center [417, 55] width 69 height 16
click at [349, 58] on input "Volume count" at bounding box center [341, 55] width 15 height 15
checkbox input "true"
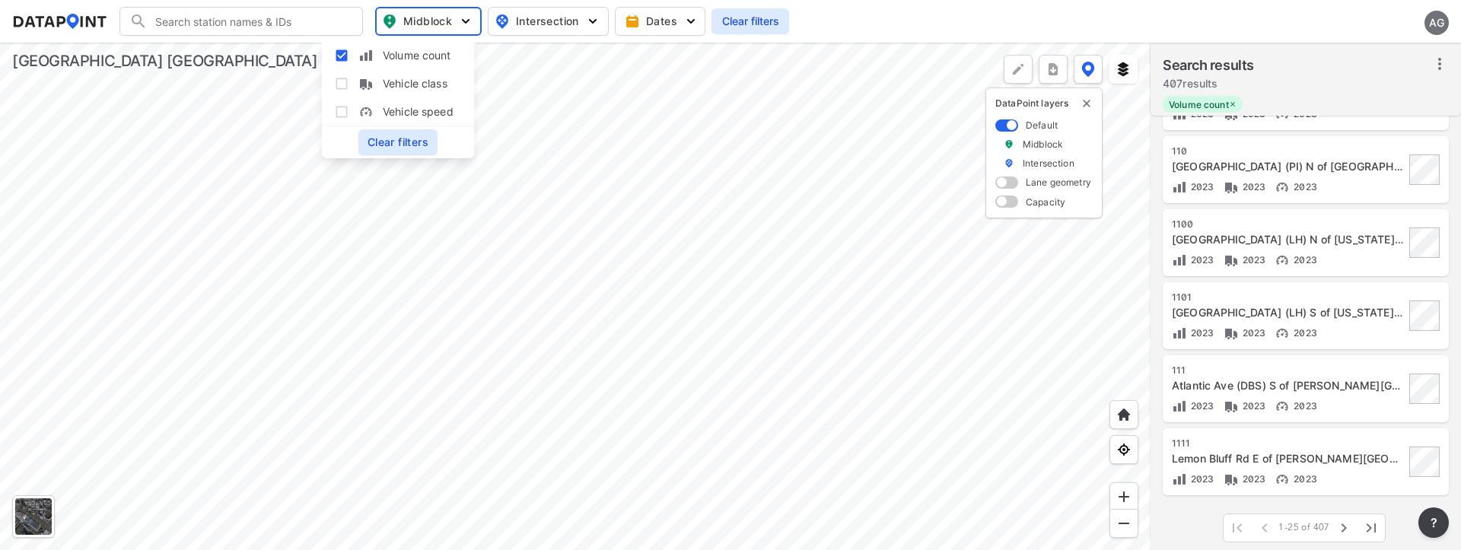
scroll to position [1446, 0]
click at [1367, 526] on icon "button" at bounding box center [1372, 526] width 18 height 18
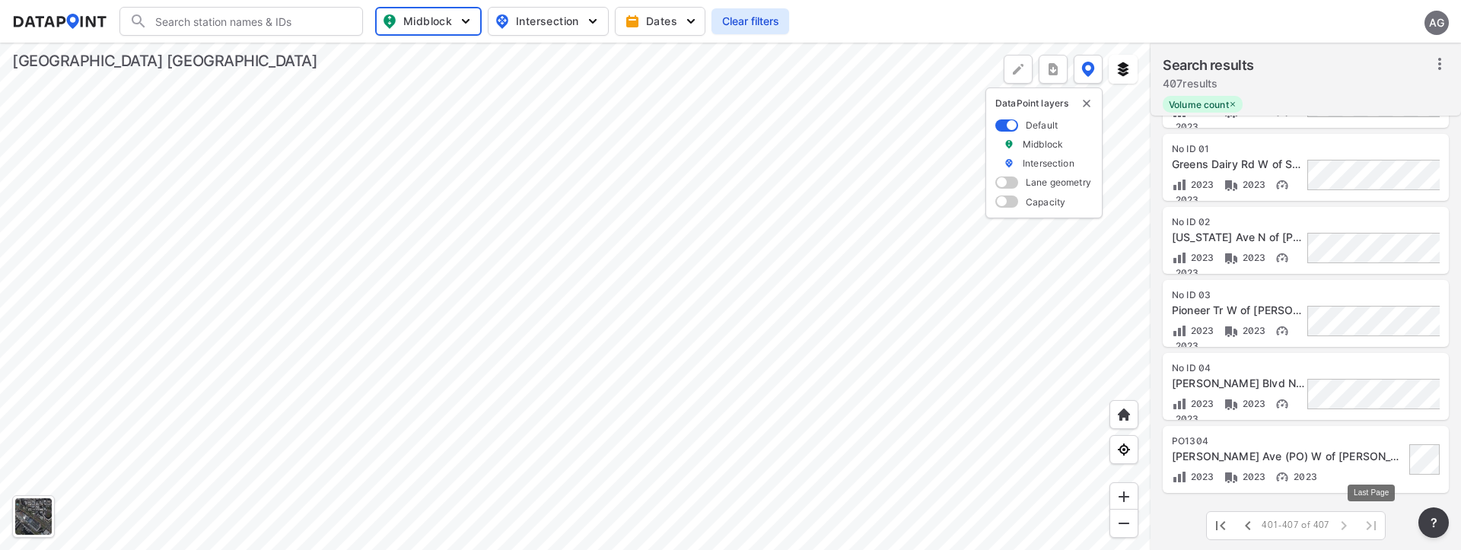
scroll to position [131, 0]
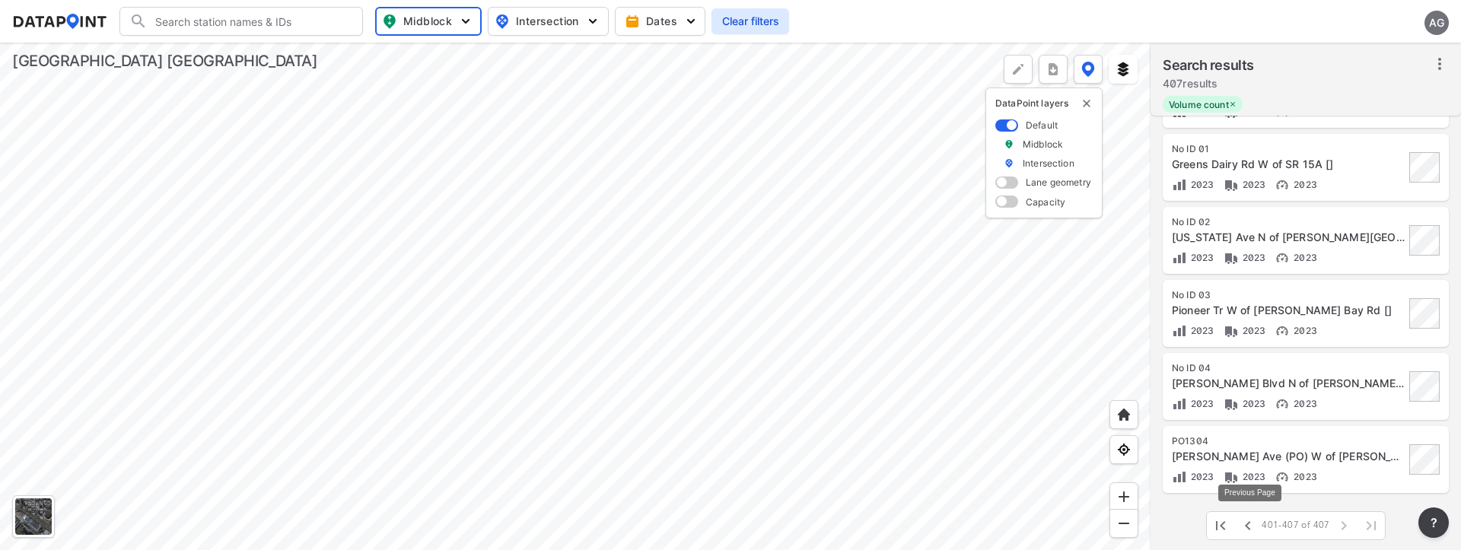
click at [1245, 526] on icon "button" at bounding box center [1248, 526] width 18 height 18
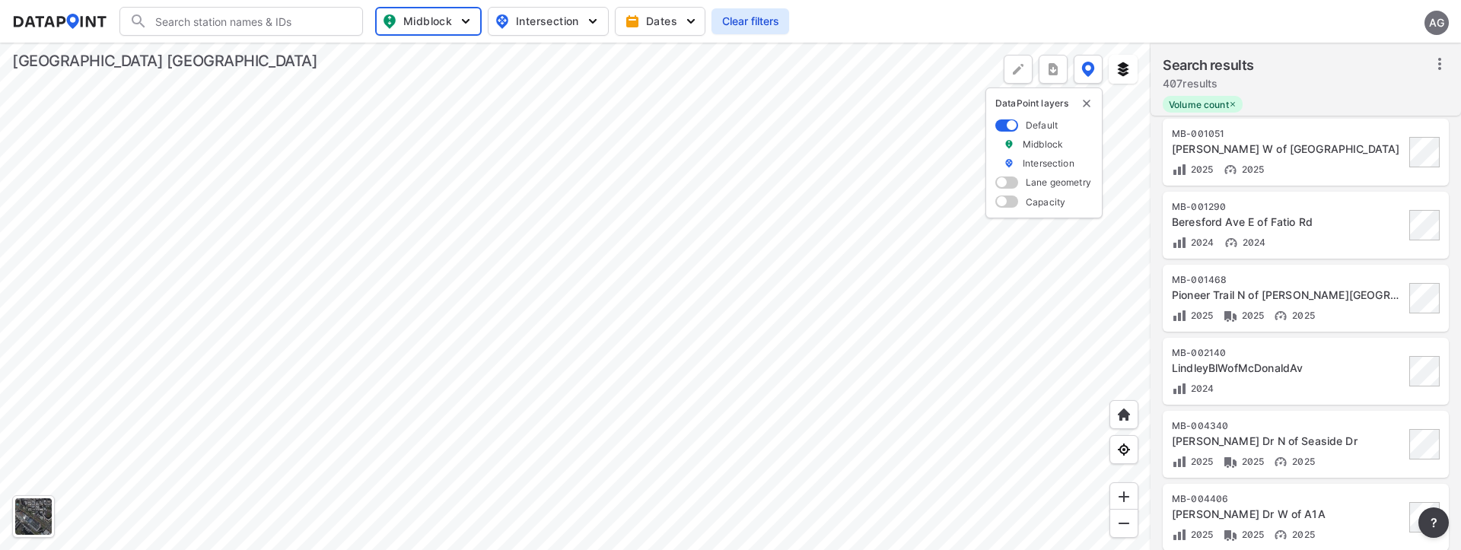
scroll to position [0, 0]
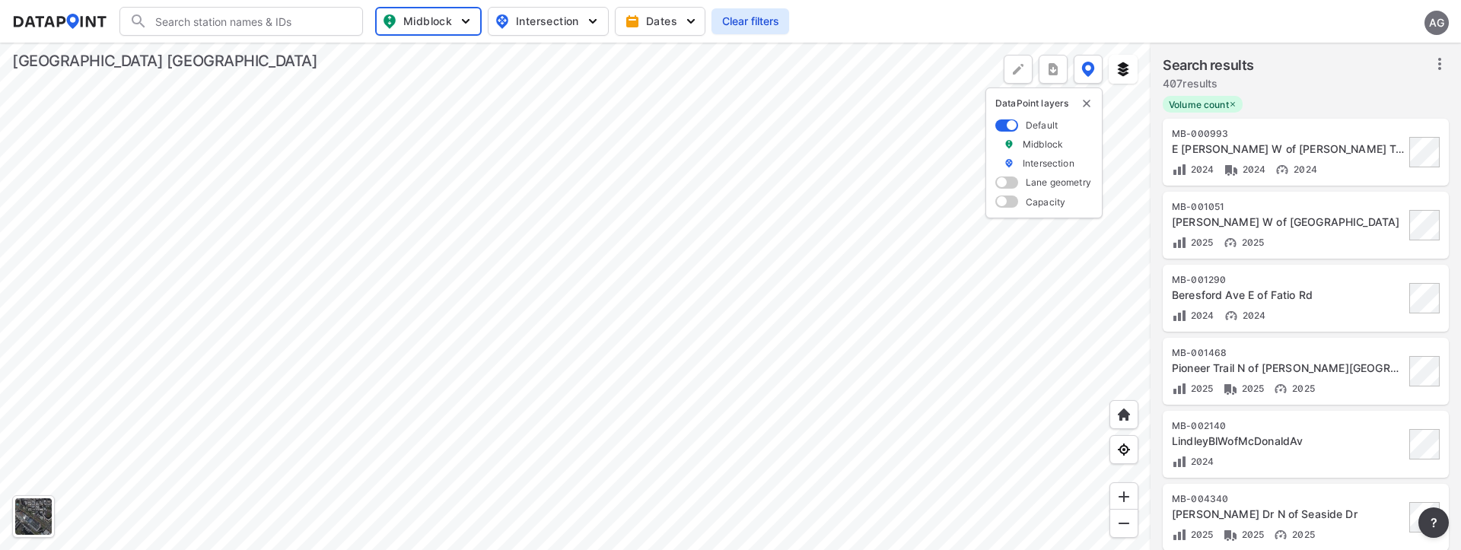
click at [1436, 61] on icon at bounding box center [1440, 64] width 18 height 18
click at [1337, 99] on span "Select stations & export" at bounding box center [1375, 97] width 122 height 15
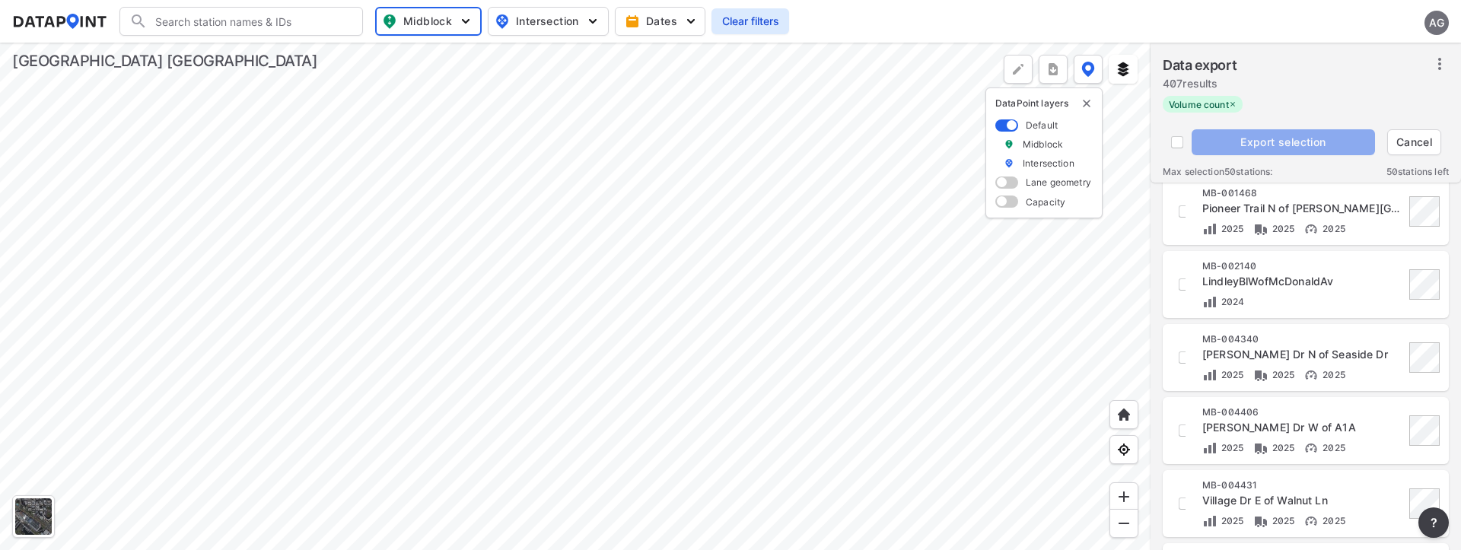
scroll to position [457, 0]
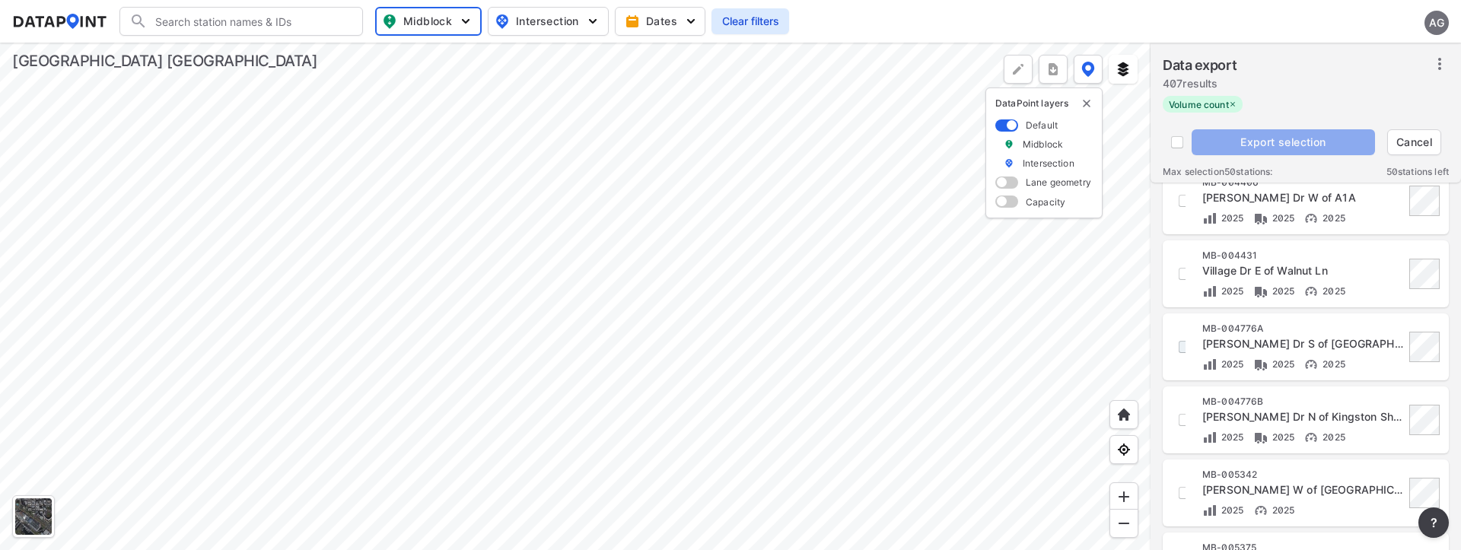
click at [1184, 350] on input "decorative checkbox" at bounding box center [1185, 347] width 26 height 26
checkbox input "true"
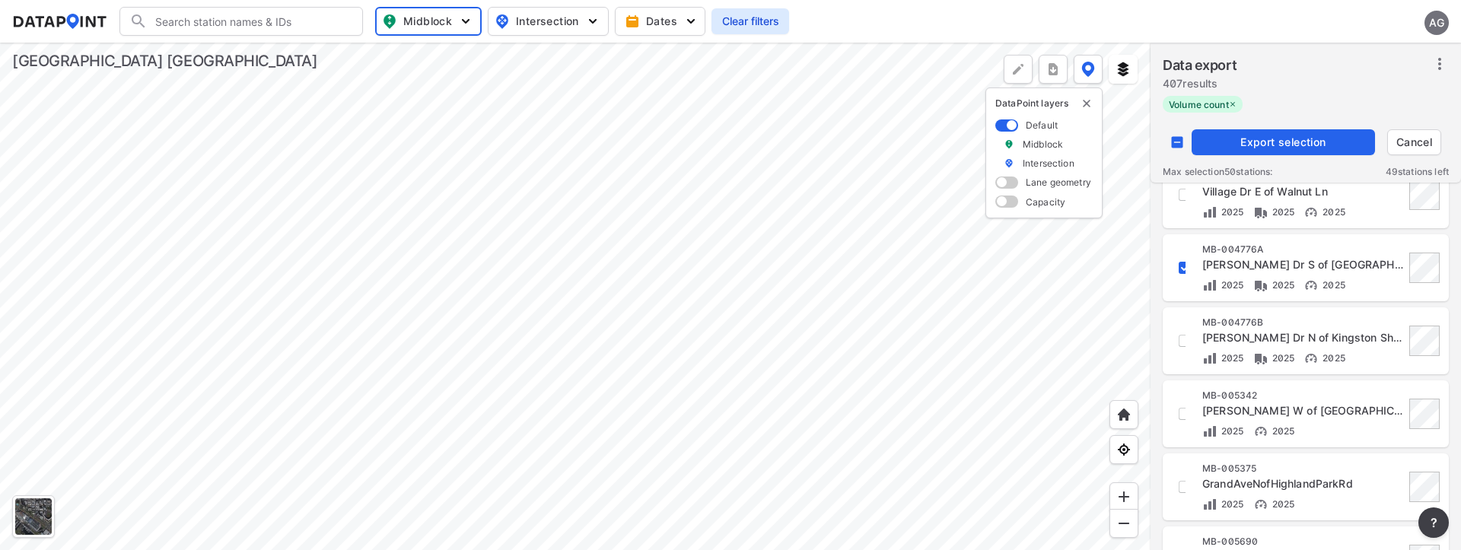
scroll to position [609, 0]
click at [1183, 273] on input "decorative checkbox" at bounding box center [1185, 268] width 26 height 26
checkbox input "true"
click at [1183, 343] on input "decorative checkbox" at bounding box center [1185, 341] width 26 height 26
checkbox input "true"
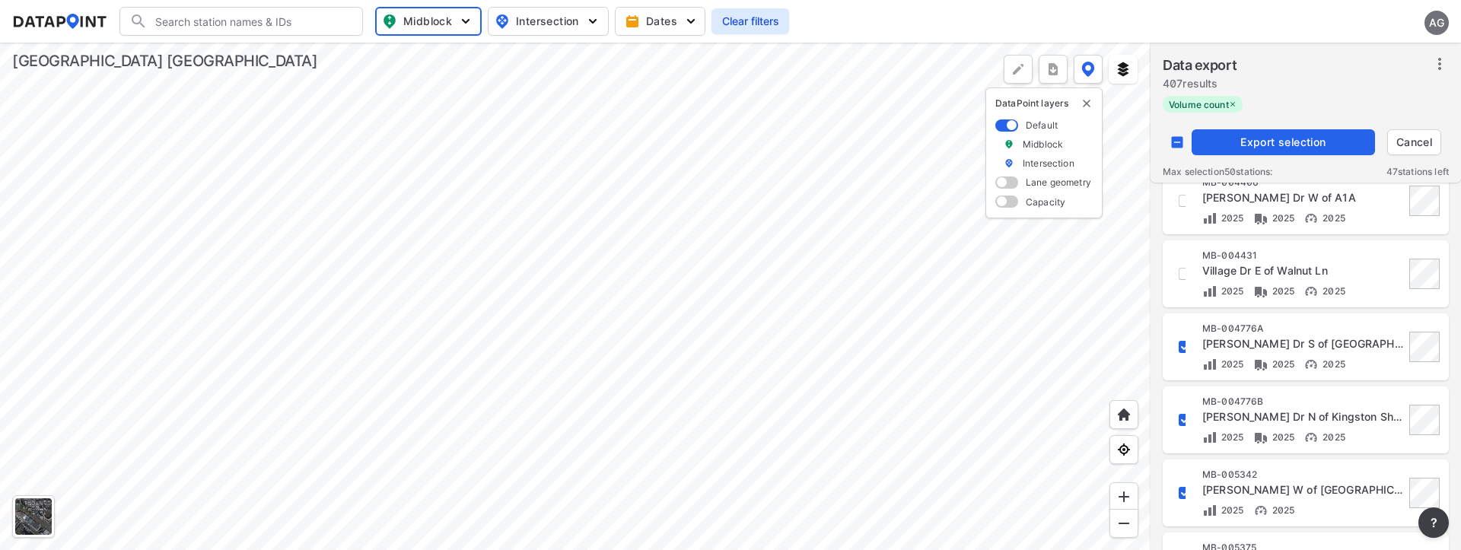
scroll to position [533, 0]
click at [1286, 137] on span "Export selection" at bounding box center [1283, 142] width 171 height 15
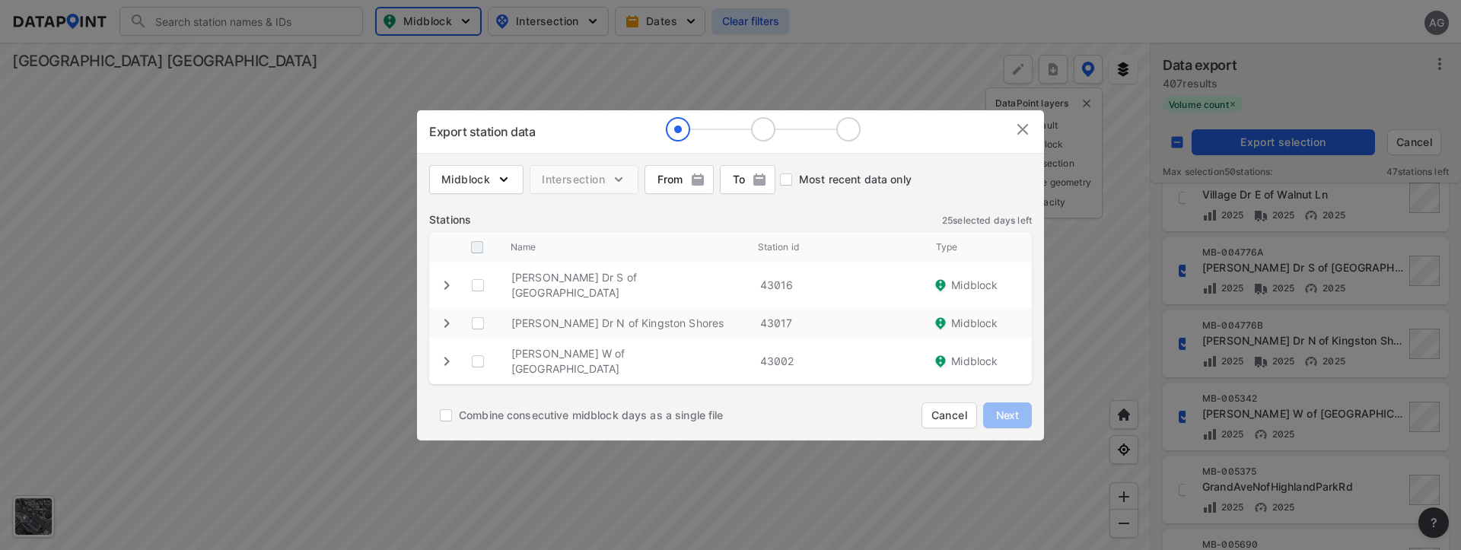
click at [473, 259] on input "decorative checkbox" at bounding box center [477, 247] width 29 height 29
checkbox input "true"
checkbox Rd "true"
checkbox Shores "true"
checkbox Rd "true"
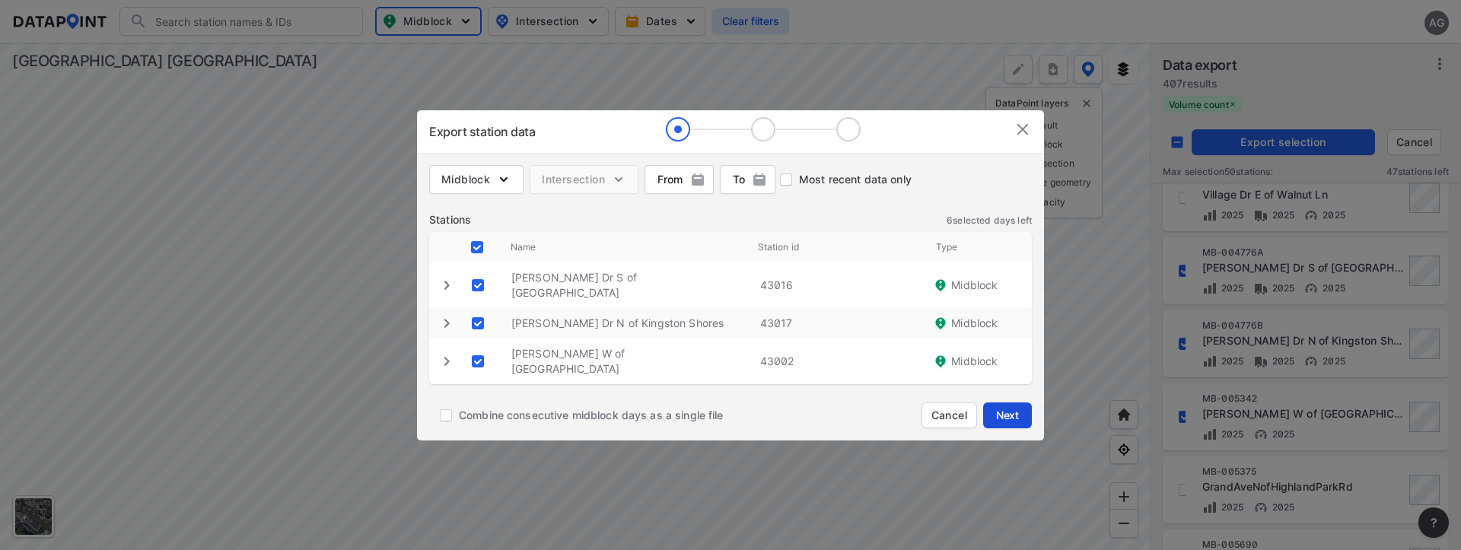
click at [999, 408] on span "Next" at bounding box center [1008, 415] width 30 height 15
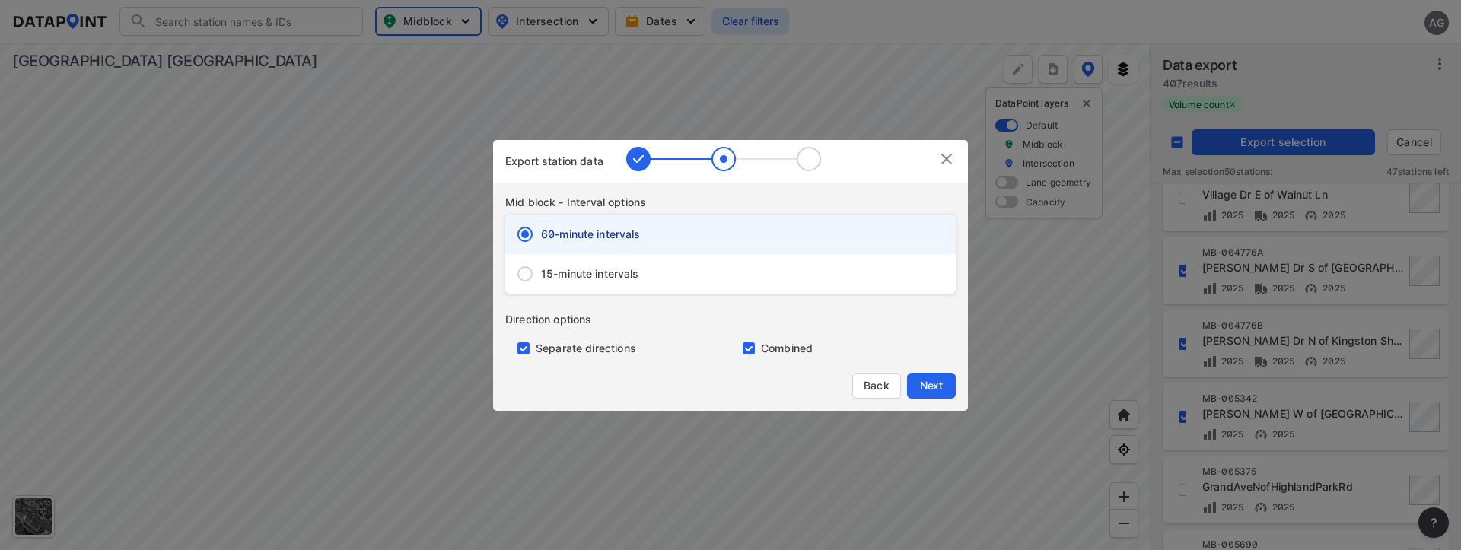
click at [547, 280] on span "15-minute intervals" at bounding box center [590, 273] width 98 height 15
click at [541, 280] on input "15-minute intervals" at bounding box center [525, 274] width 32 height 32
radio input "false"
radio input "true"
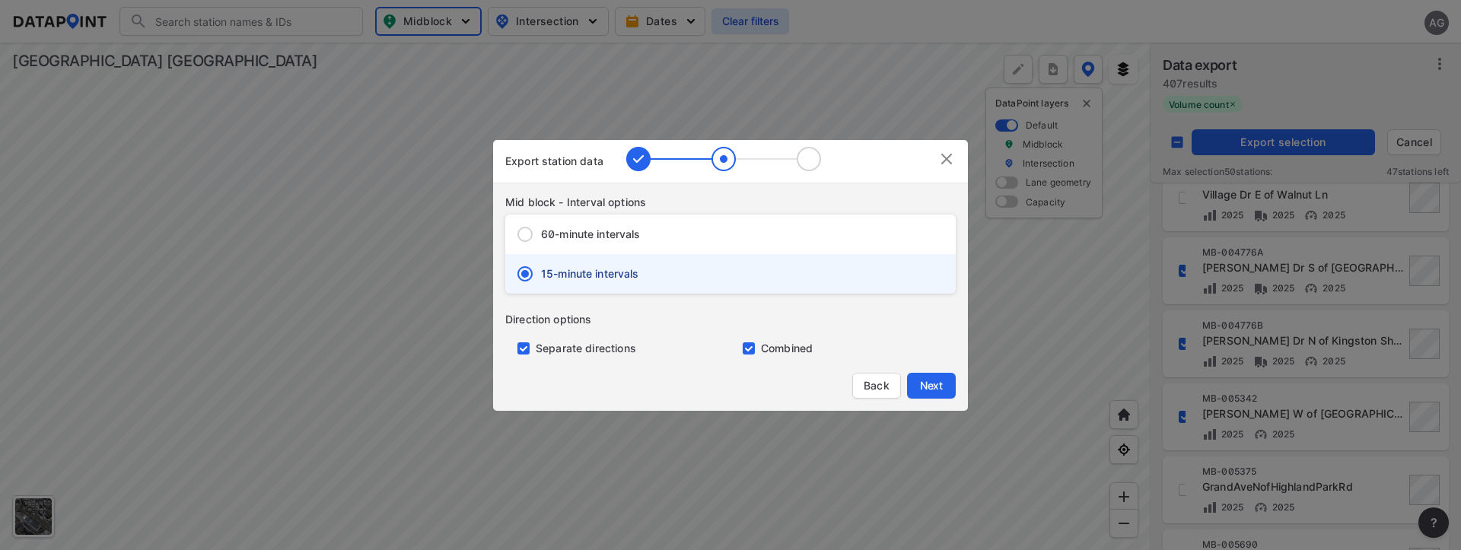
click at [522, 345] on input "primary checkbox" at bounding box center [520, 349] width 30 height 12
checkbox input "false"
click at [927, 376] on button "Next" at bounding box center [931, 386] width 49 height 26
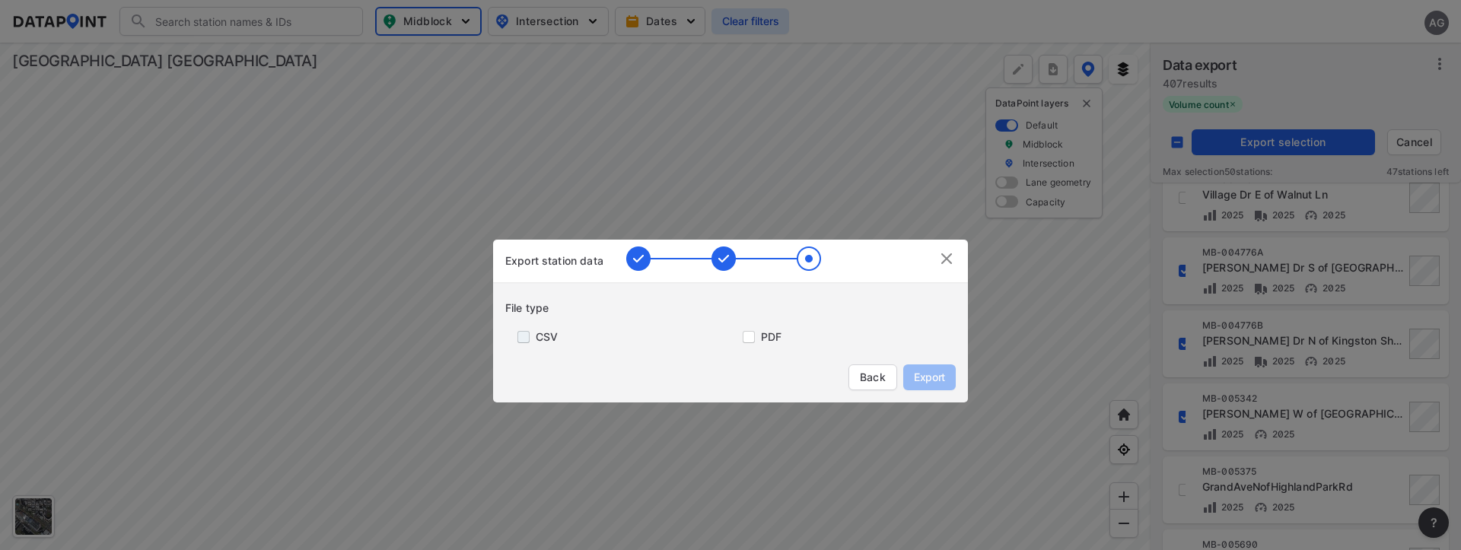
click at [521, 339] on input "primary checkbox" at bounding box center [520, 337] width 30 height 12
checkbox input "true"
click at [942, 373] on span "Export" at bounding box center [930, 377] width 34 height 15
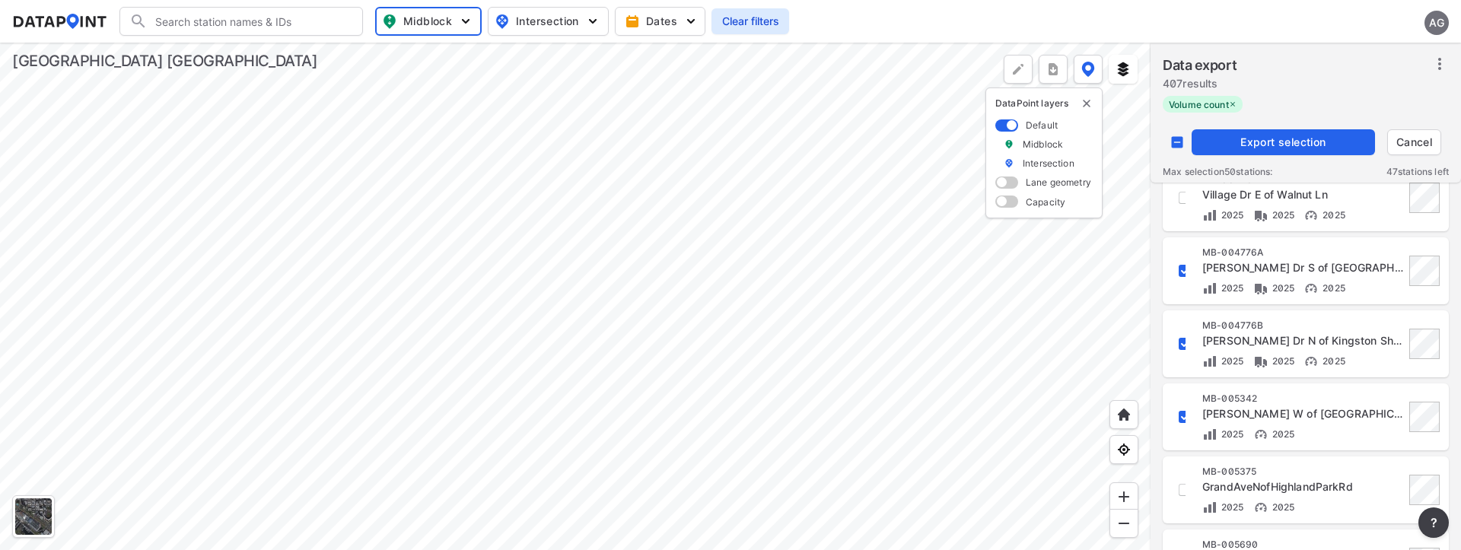
checkbox input "false"
click at [1111, 300] on div at bounding box center [575, 297] width 1151 height 508
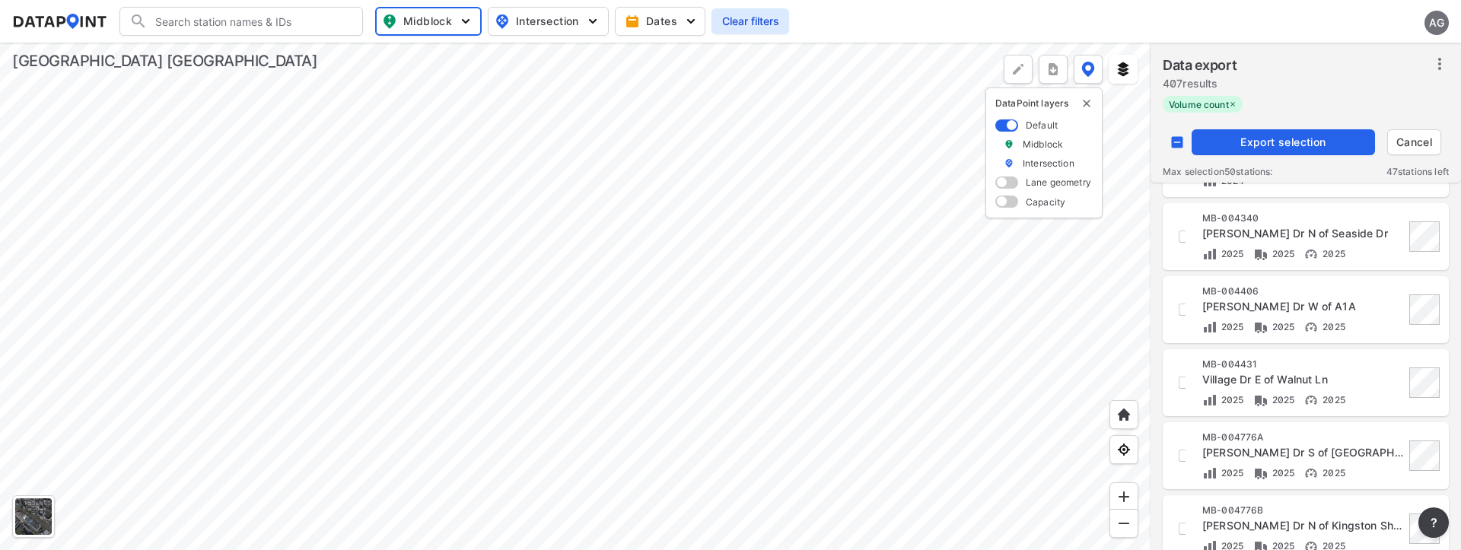
scroll to position [381, 0]
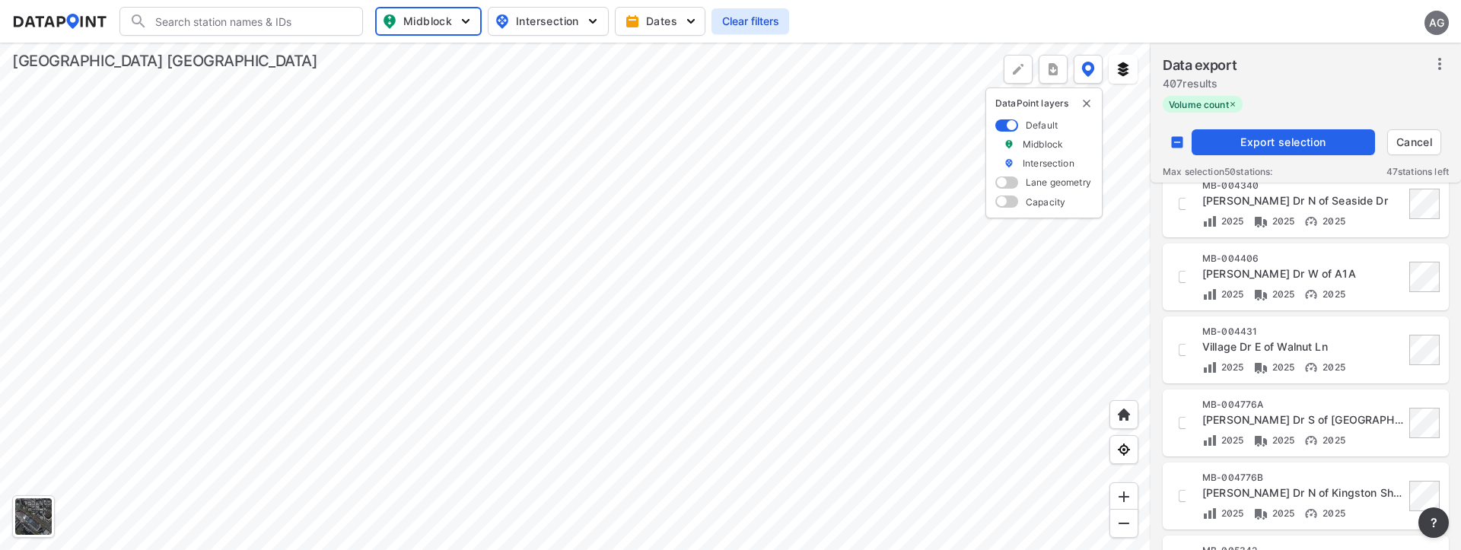
click at [1178, 141] on input "decorative checkbox" at bounding box center [1177, 142] width 29 height 29
checkbox input "false"
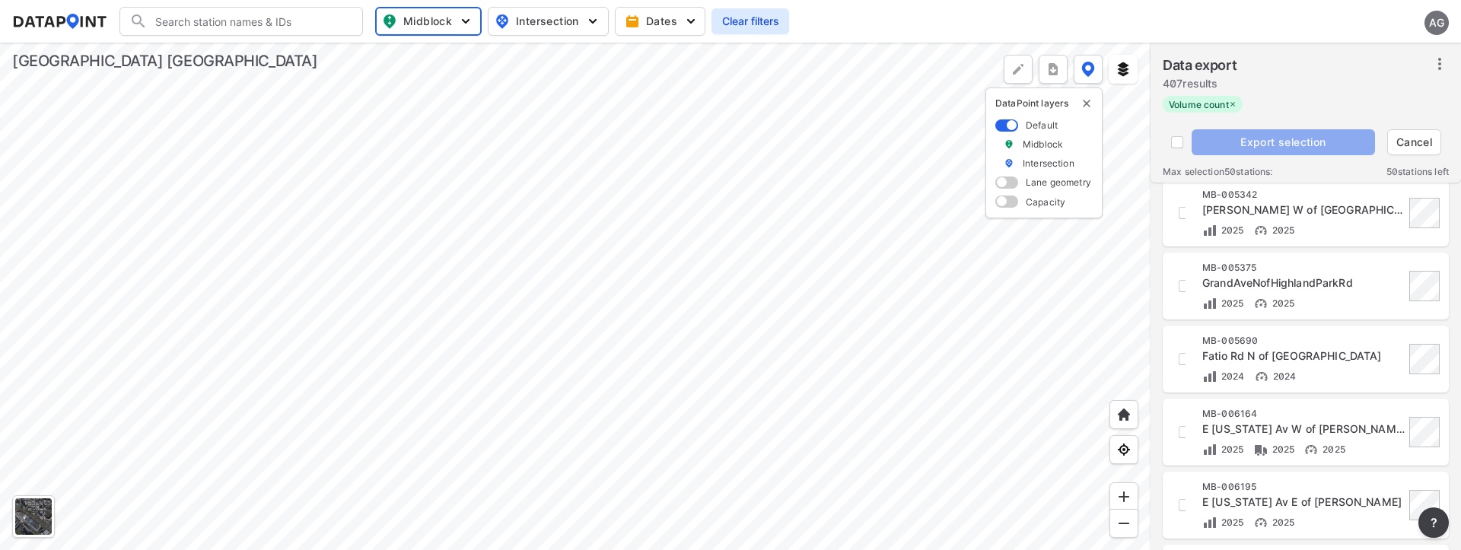
scroll to position [761, 0]
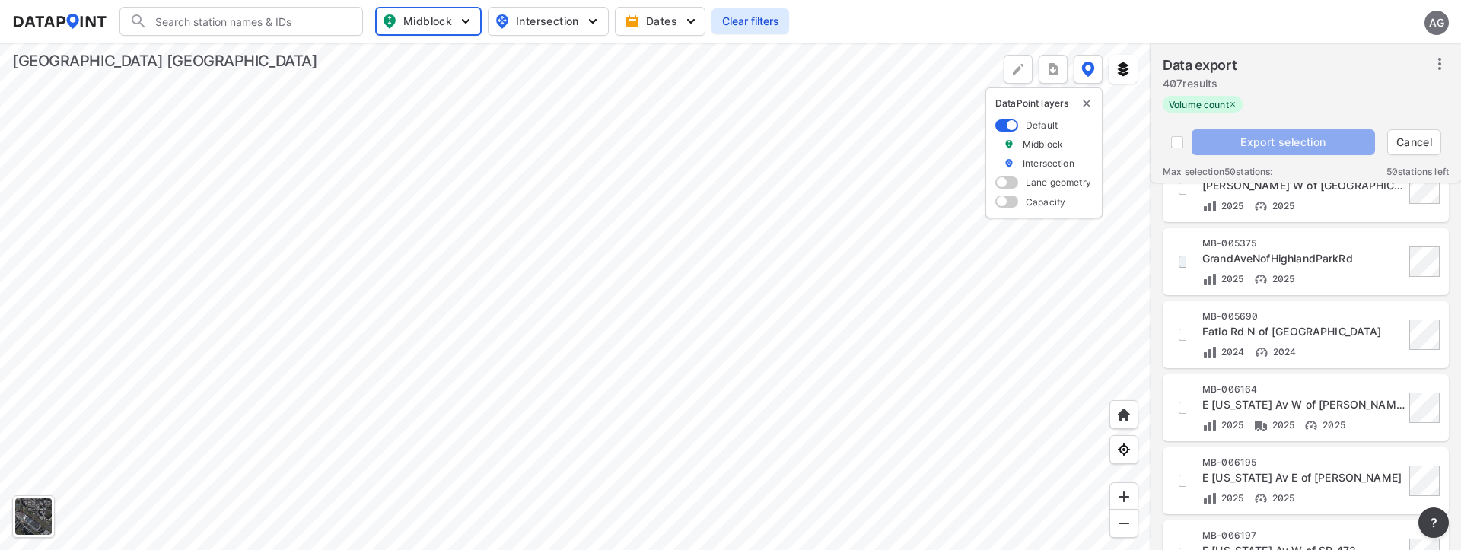
click at [1180, 261] on input "decorative checkbox" at bounding box center [1185, 262] width 26 height 26
checkbox input "true"
click at [1182, 330] on input "decorative checkbox" at bounding box center [1185, 335] width 26 height 26
checkbox input "true"
click at [1181, 411] on input "decorative checkbox" at bounding box center [1185, 408] width 26 height 26
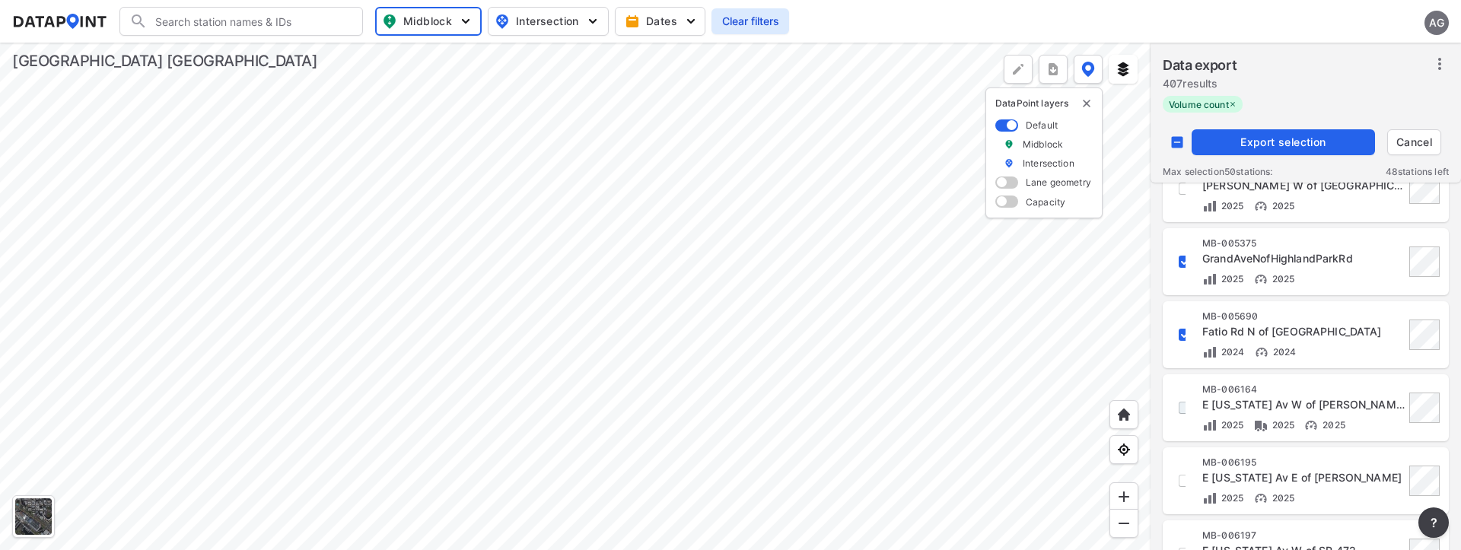
checkbox input "true"
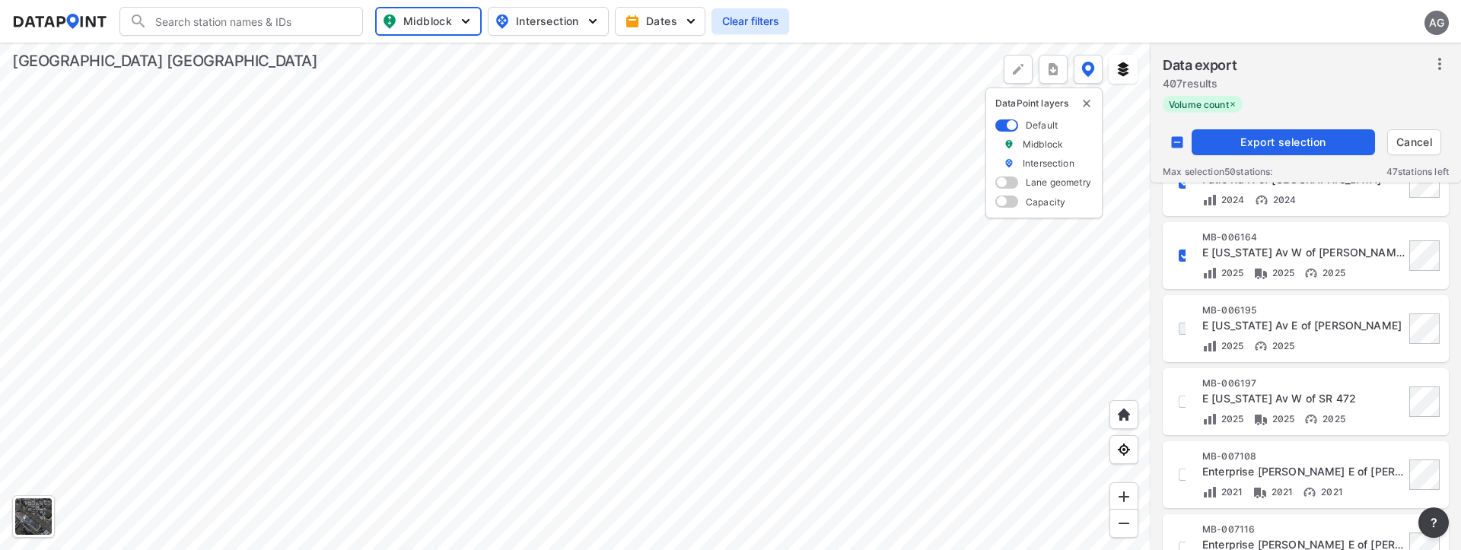
click at [1180, 332] on input "decorative checkbox" at bounding box center [1185, 329] width 26 height 26
checkbox input "true"
click at [1179, 400] on input "decorative checkbox" at bounding box center [1185, 402] width 26 height 26
checkbox input "true"
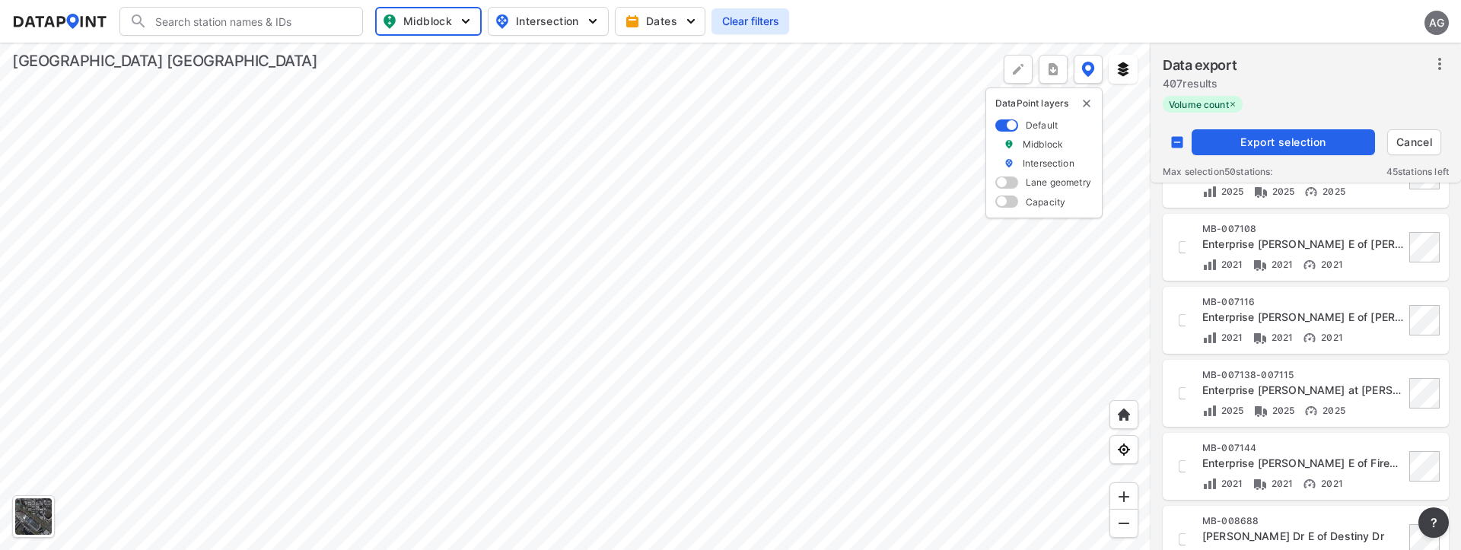
scroll to position [1142, 0]
click at [1279, 142] on span "Export selection" at bounding box center [1283, 142] width 171 height 15
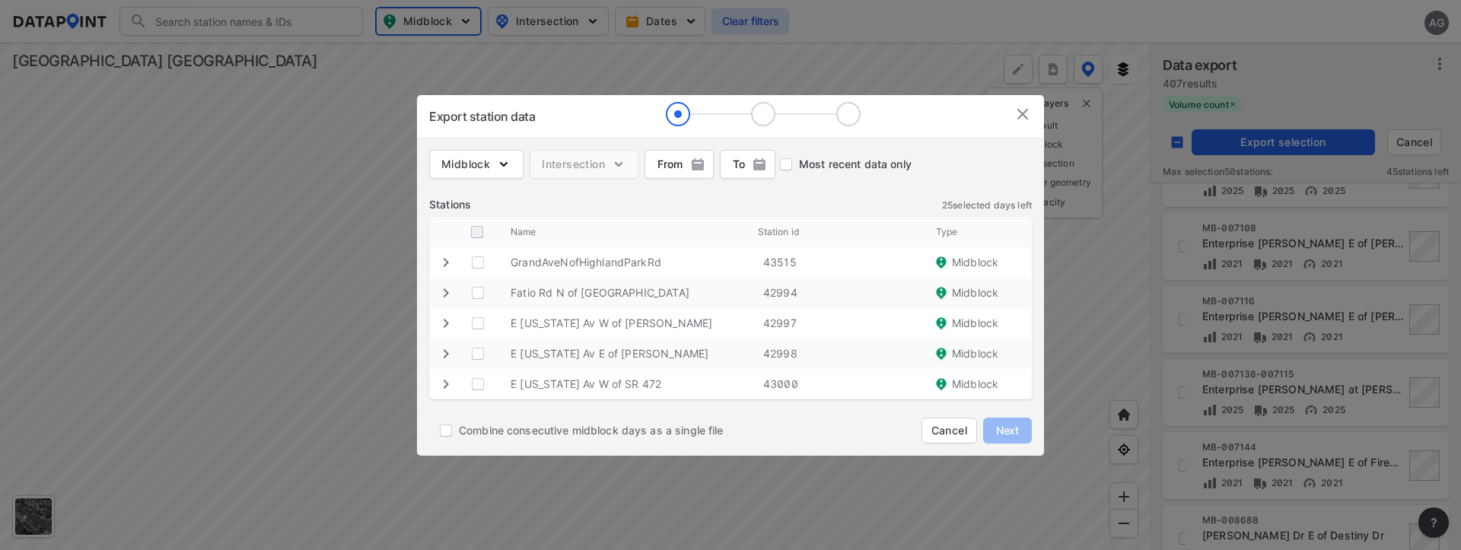
click at [470, 223] on input "decorative checkbox" at bounding box center [477, 232] width 29 height 29
checkbox input "true"
checkbox Ave "true"
checkbox Av "true"
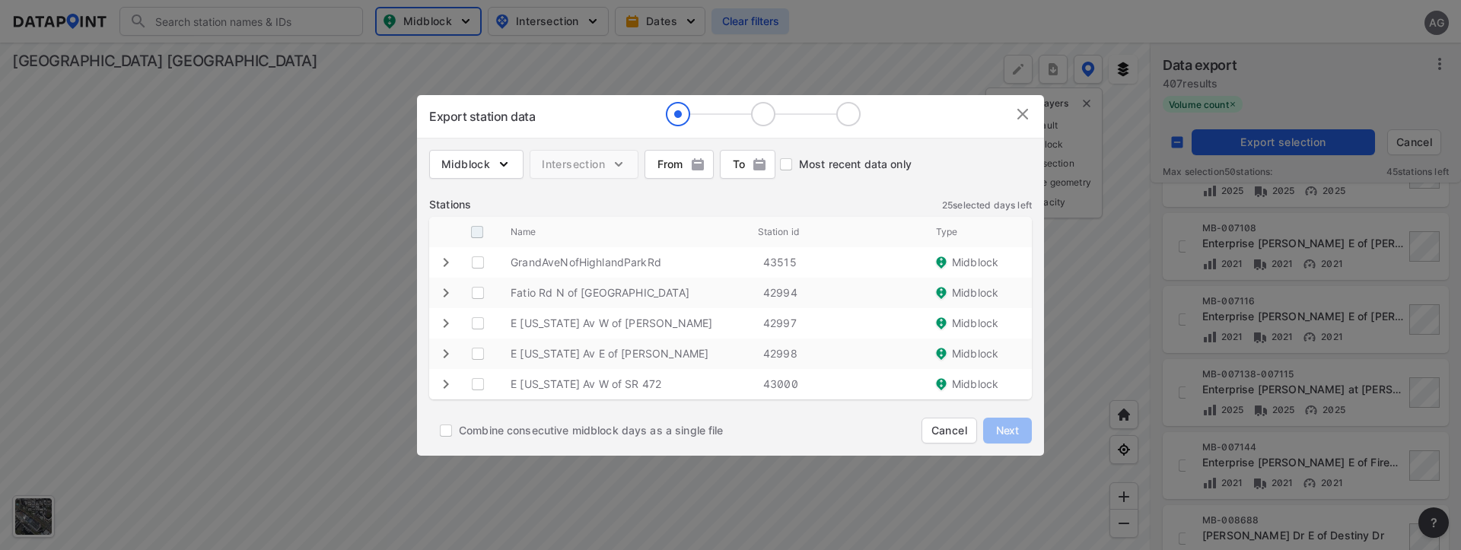
checkbox Av "true"
checkbox 472 "true"
click at [1012, 427] on span "Next" at bounding box center [1008, 430] width 30 height 15
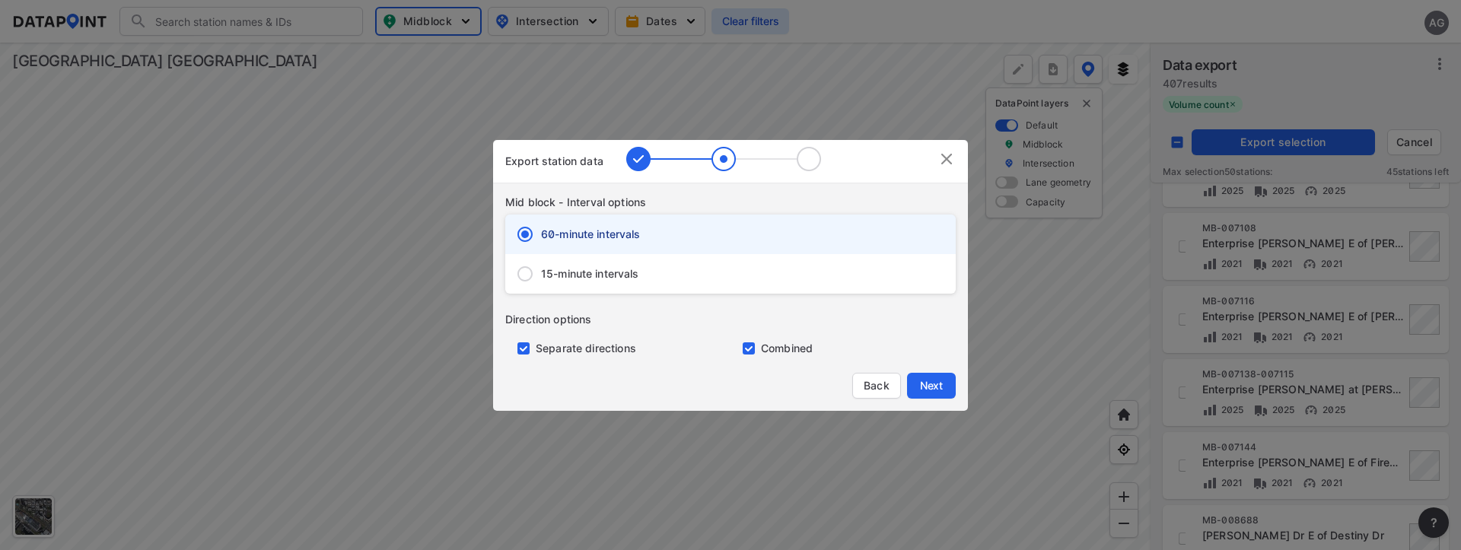
click at [571, 273] on span "15-minute intervals" at bounding box center [590, 273] width 98 height 15
click at [541, 273] on input "15-minute intervals" at bounding box center [525, 274] width 32 height 32
radio input "false"
radio input "true"
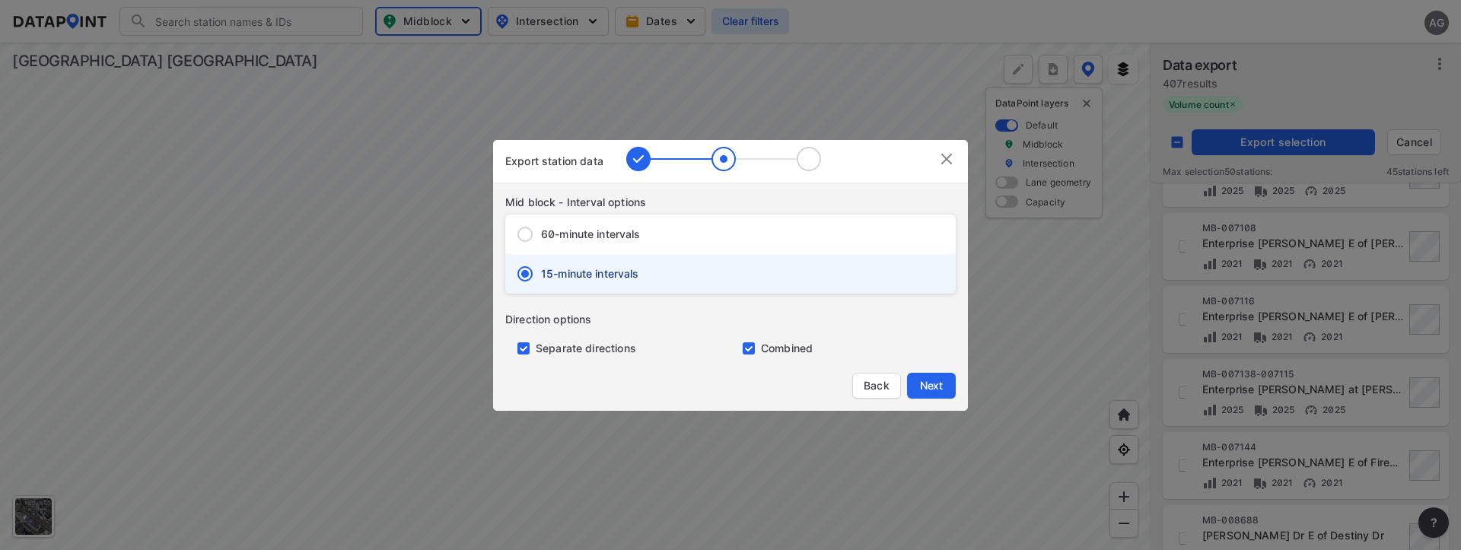
click at [524, 350] on input "primary checkbox" at bounding box center [520, 349] width 30 height 12
checkbox input "false"
click at [923, 384] on span "Next" at bounding box center [931, 385] width 30 height 15
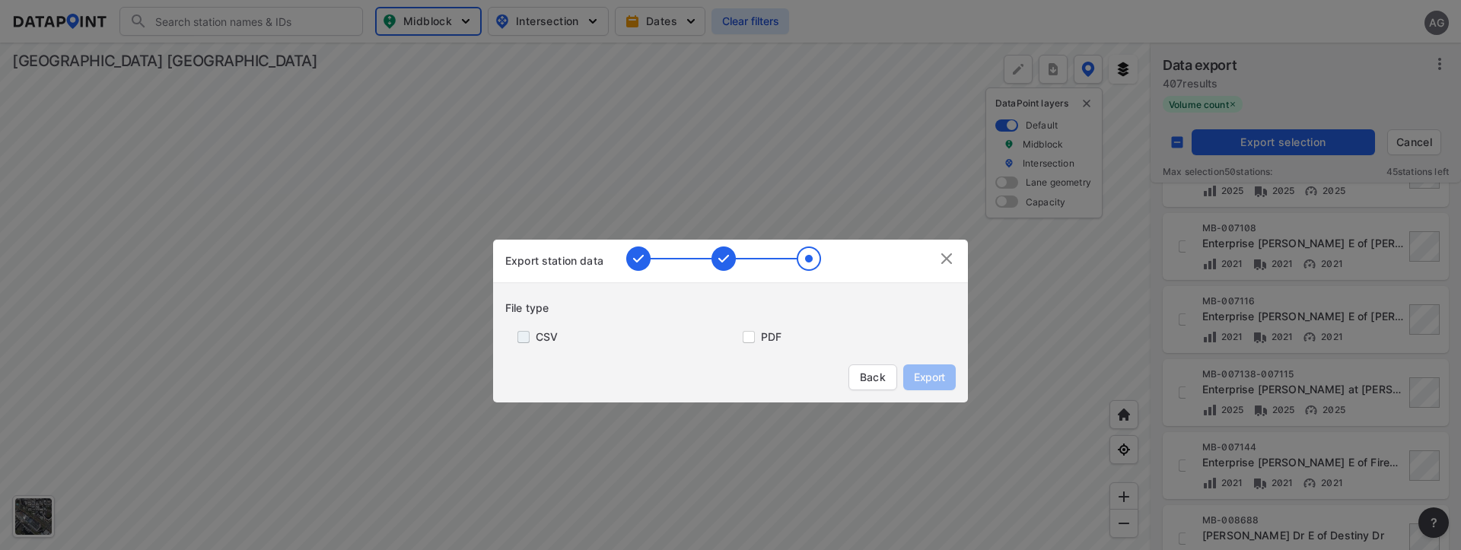
click at [528, 337] on input "primary checkbox" at bounding box center [520, 337] width 30 height 12
checkbox input "true"
click at [934, 373] on span "Export" at bounding box center [930, 377] width 34 height 15
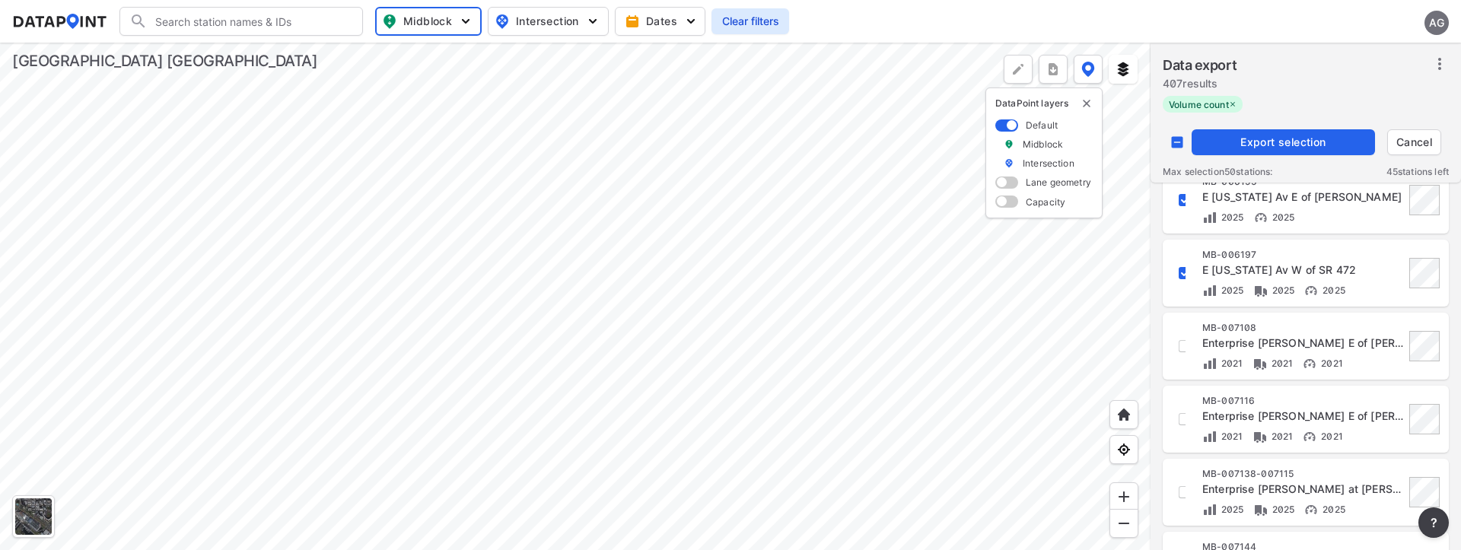
scroll to position [1066, 0]
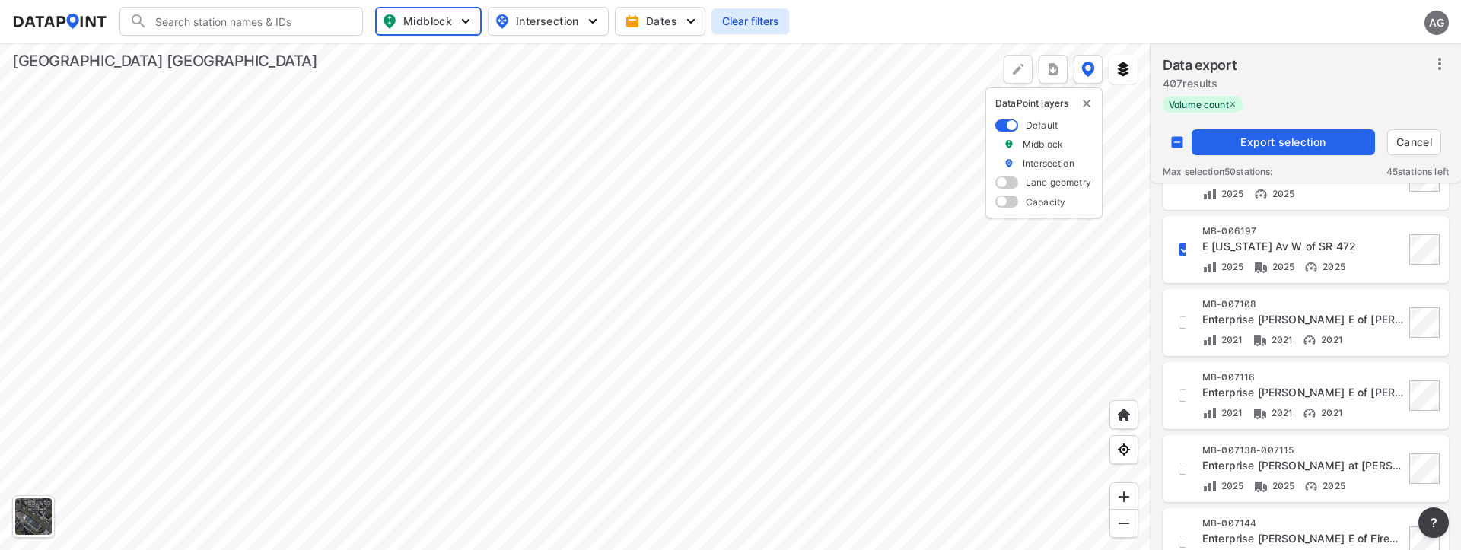
click at [1108, 277] on div at bounding box center [575, 297] width 1151 height 508
click at [1178, 144] on input "decorative checkbox" at bounding box center [1177, 142] width 29 height 29
checkbox input "false"
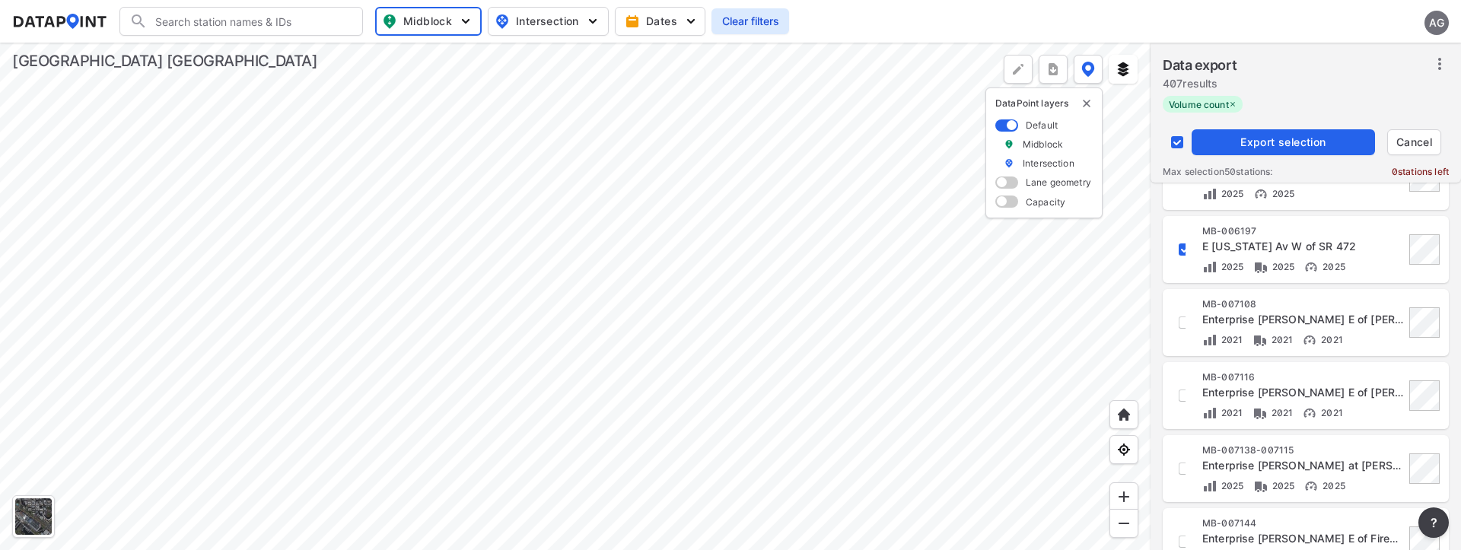
checkbox input "false"
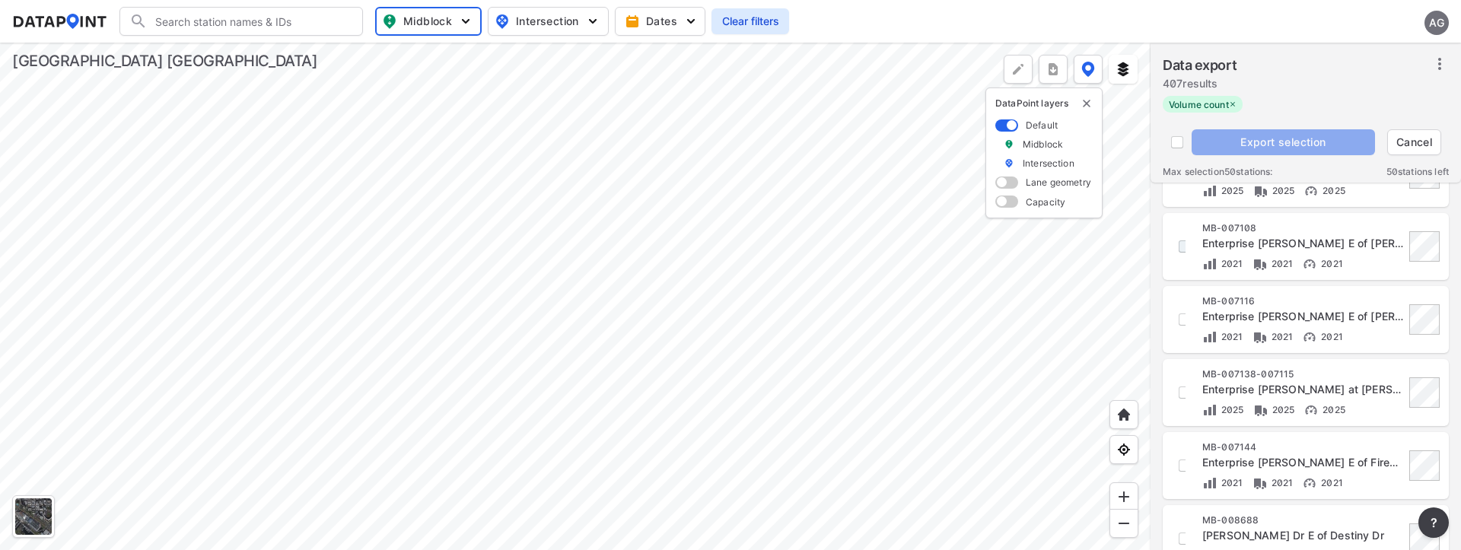
click at [1179, 250] on input "decorative checkbox" at bounding box center [1185, 247] width 26 height 26
checkbox input "true"
click at [1183, 321] on input "decorative checkbox" at bounding box center [1185, 320] width 26 height 26
checkbox input "true"
click at [1181, 398] on input "decorative checkbox" at bounding box center [1185, 393] width 26 height 26
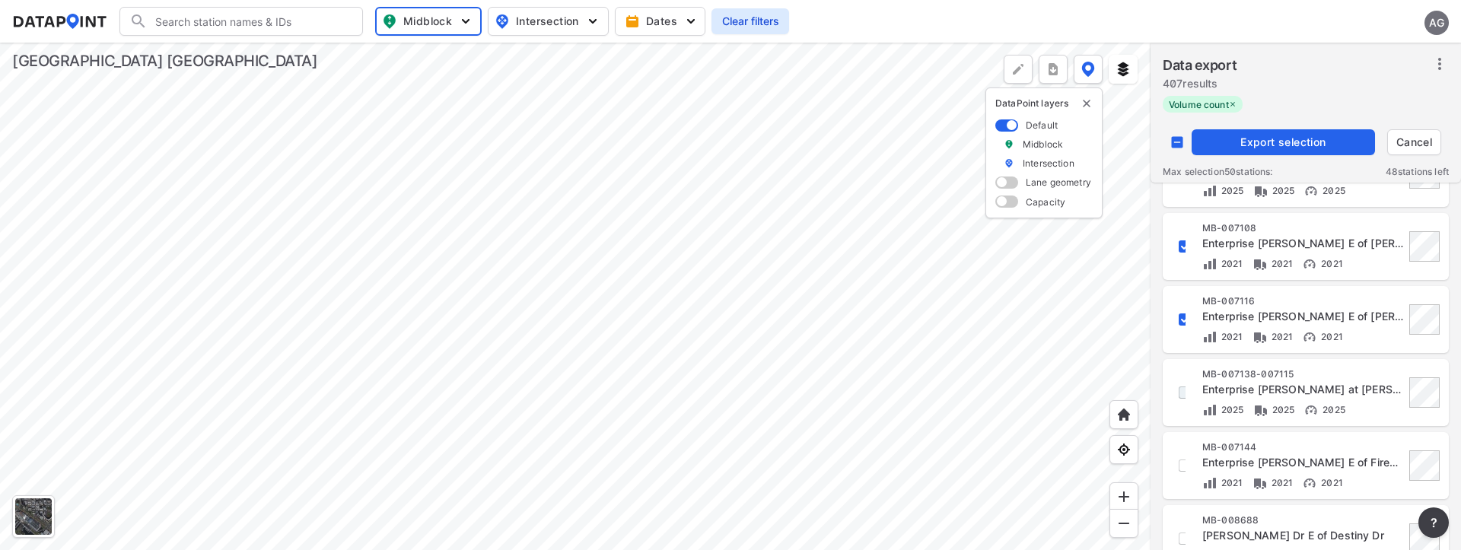
checkbox input "true"
click at [1180, 465] on input "decorative checkbox" at bounding box center [1185, 466] width 26 height 26
checkbox input "true"
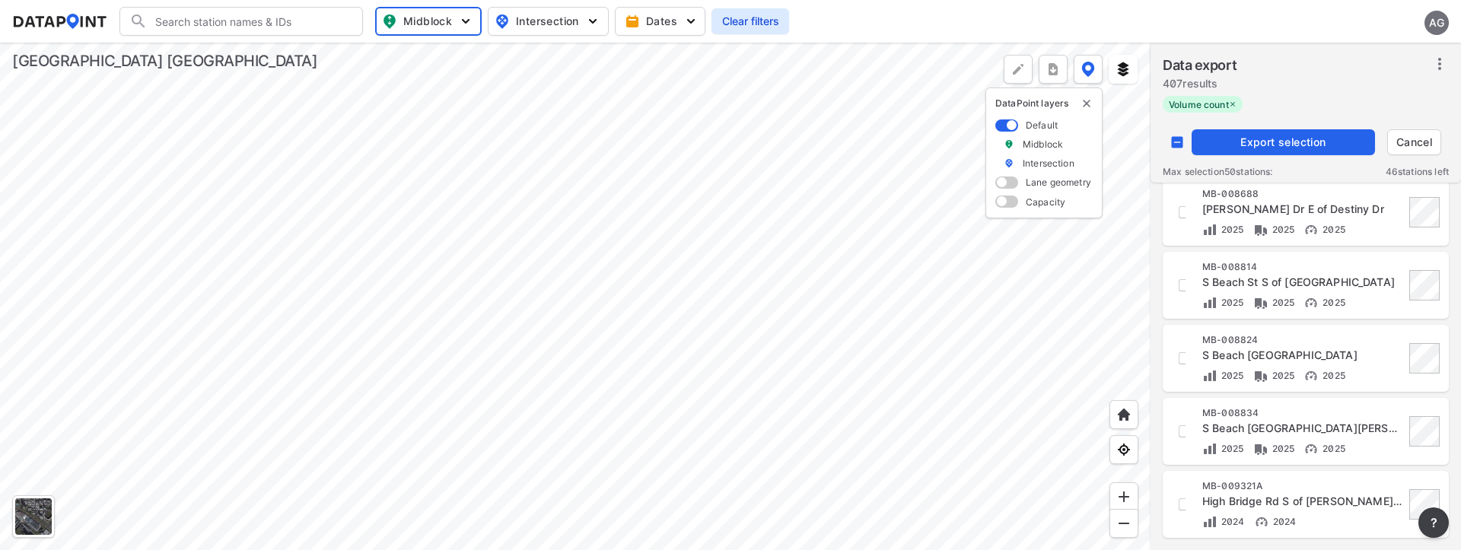
scroll to position [1491, 0]
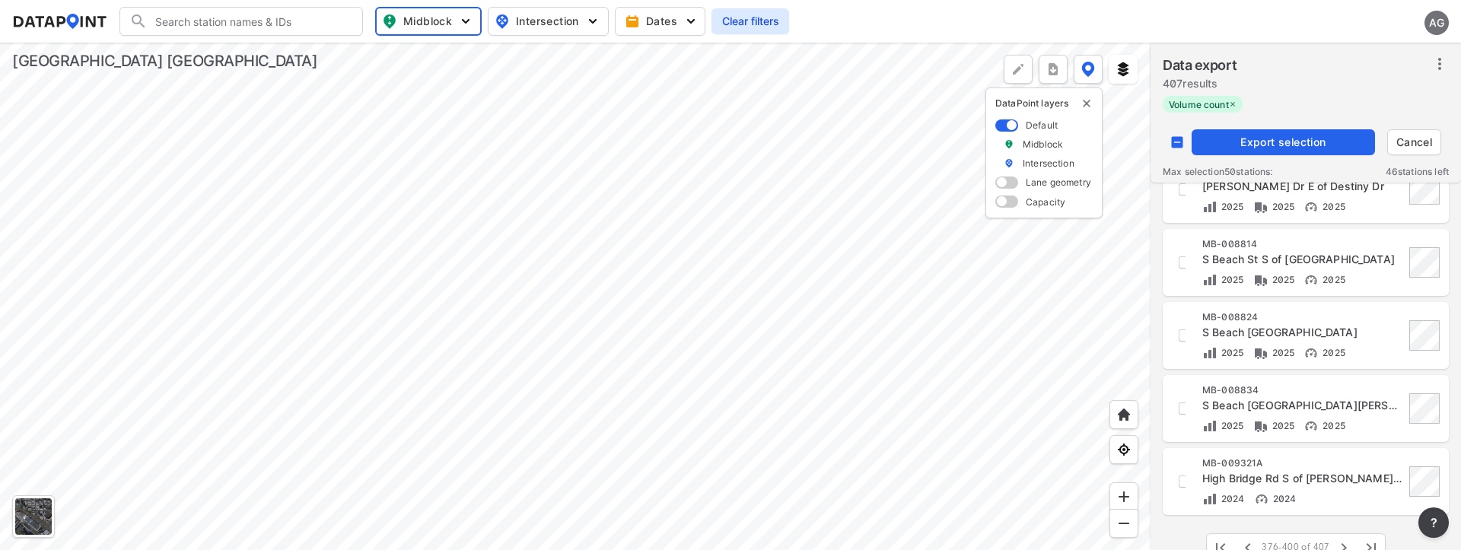
click at [1261, 146] on span "Export selection" at bounding box center [1283, 142] width 171 height 15
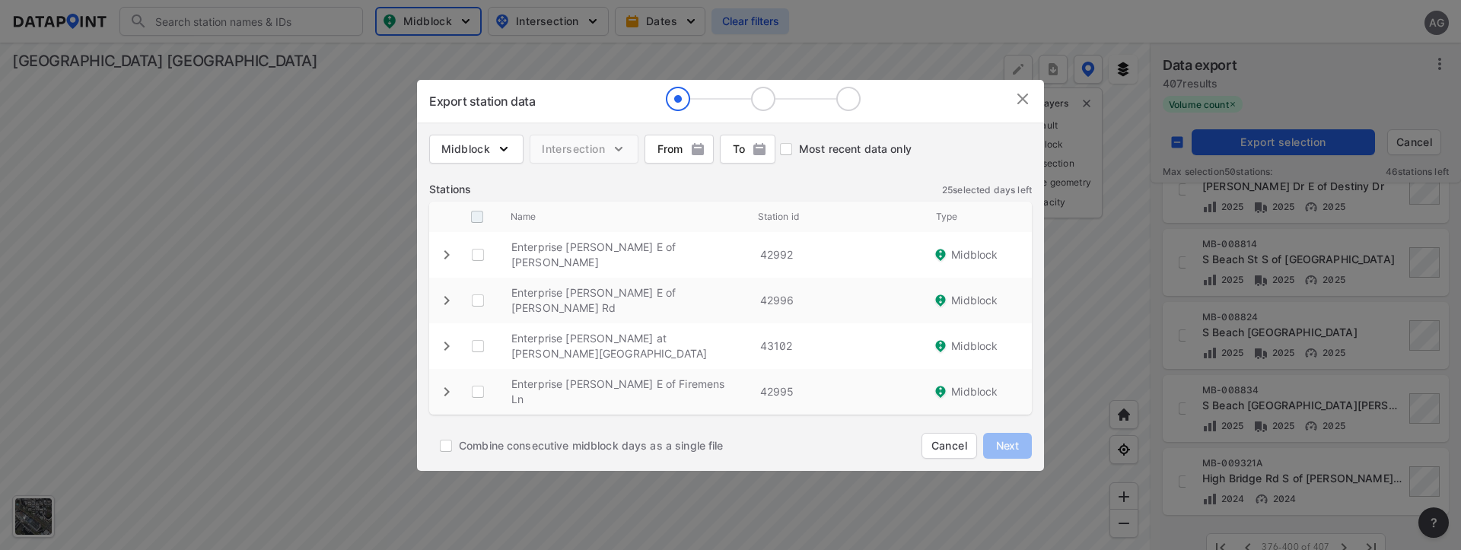
click at [482, 231] on input "decorative checkbox" at bounding box center [477, 216] width 29 height 29
checkbox input "true"
checkbox Bl "true"
checkbox Rd "true"
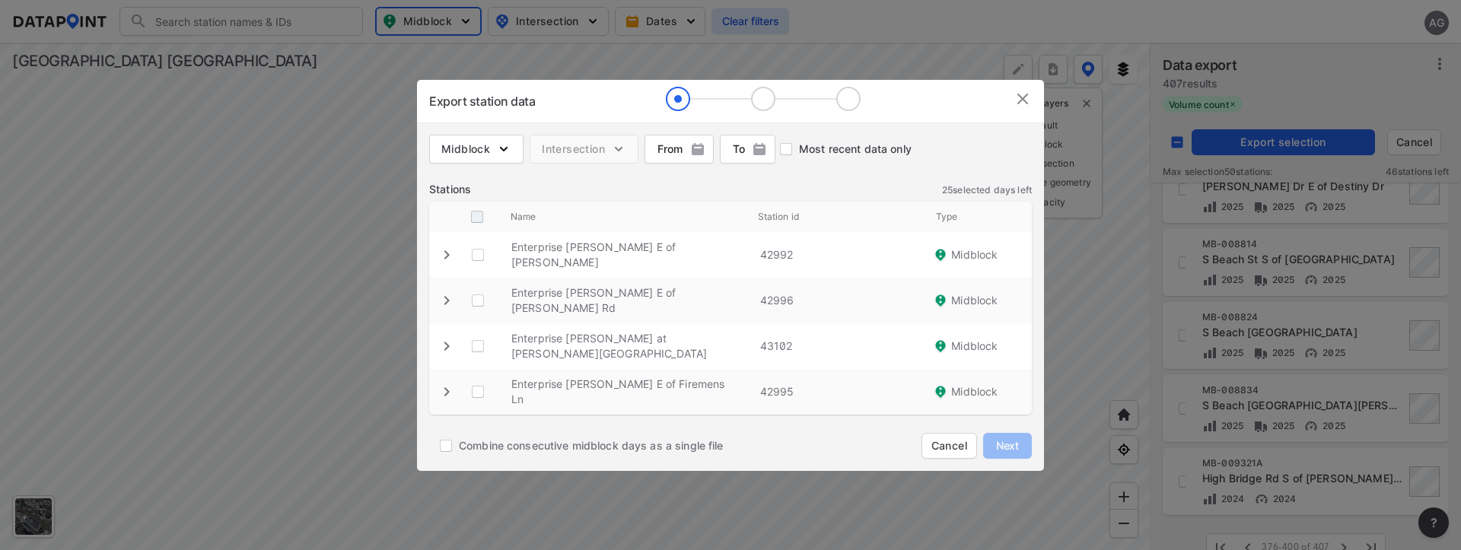
checkbox Ln "true"
click at [1018, 438] on span "Next" at bounding box center [1008, 445] width 30 height 15
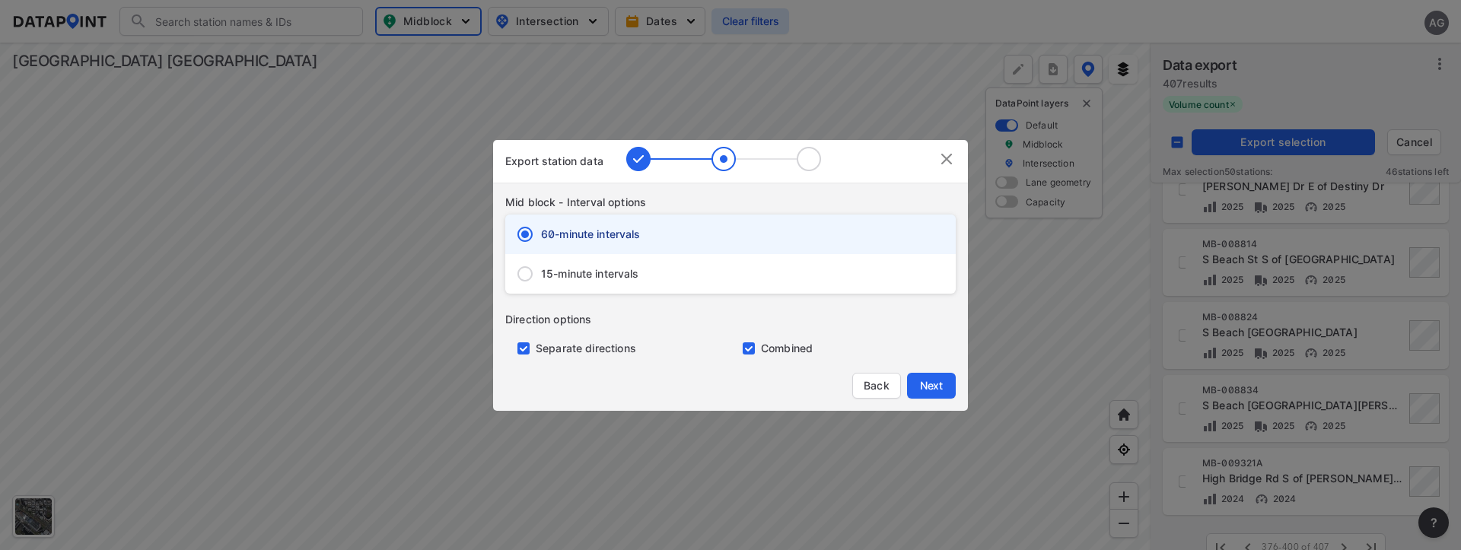
click at [518, 271] on input "15-minute intervals" at bounding box center [525, 274] width 32 height 32
radio input "true"
radio input "false"
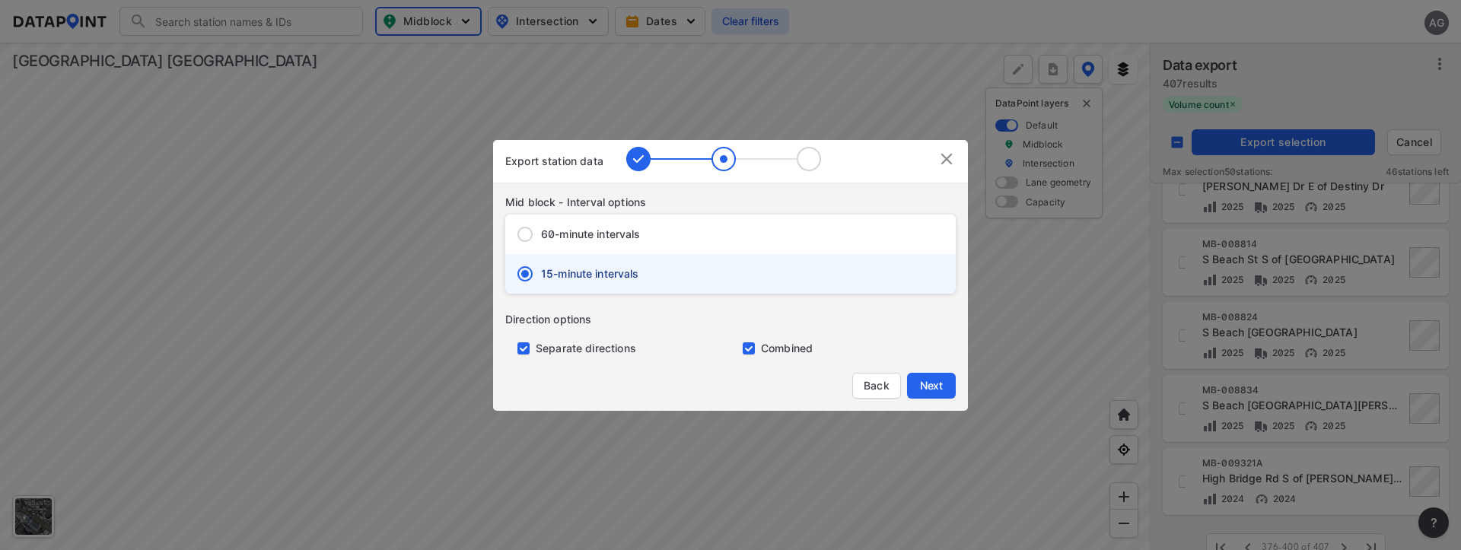
click at [528, 343] on input "primary checkbox" at bounding box center [520, 349] width 30 height 12
checkbox input "false"
click at [941, 384] on span "Next" at bounding box center [931, 385] width 30 height 15
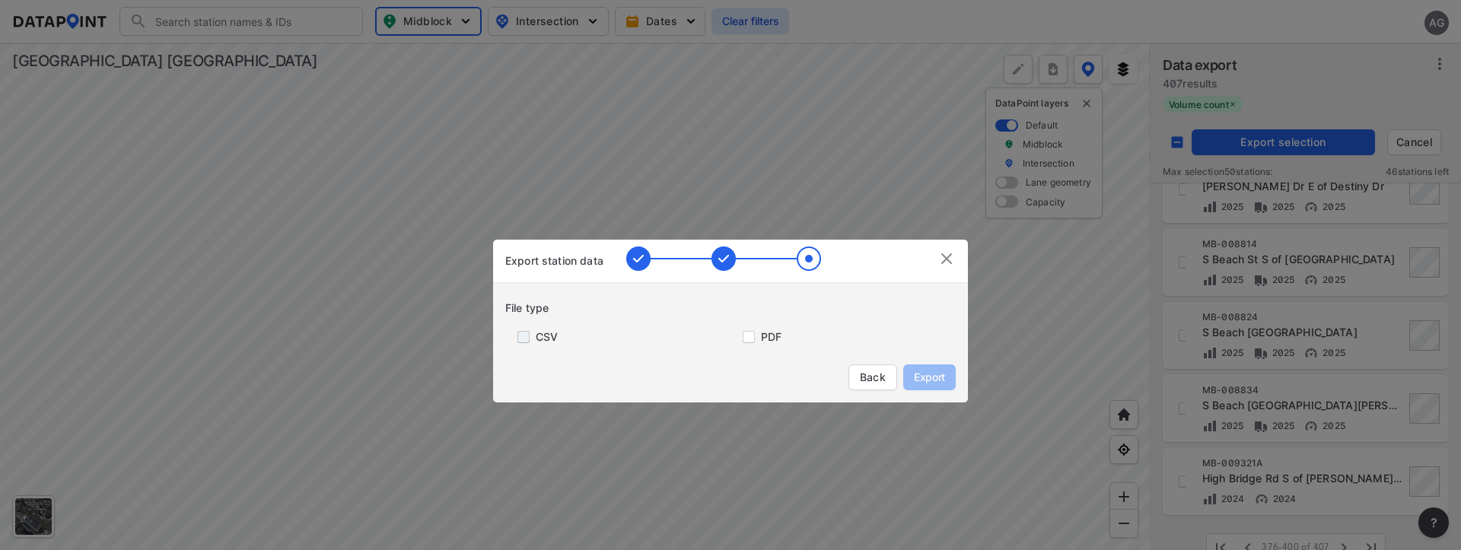
click at [527, 336] on input "primary checkbox" at bounding box center [520, 337] width 30 height 12
checkbox input "true"
click at [938, 378] on span "Export" at bounding box center [930, 377] width 34 height 15
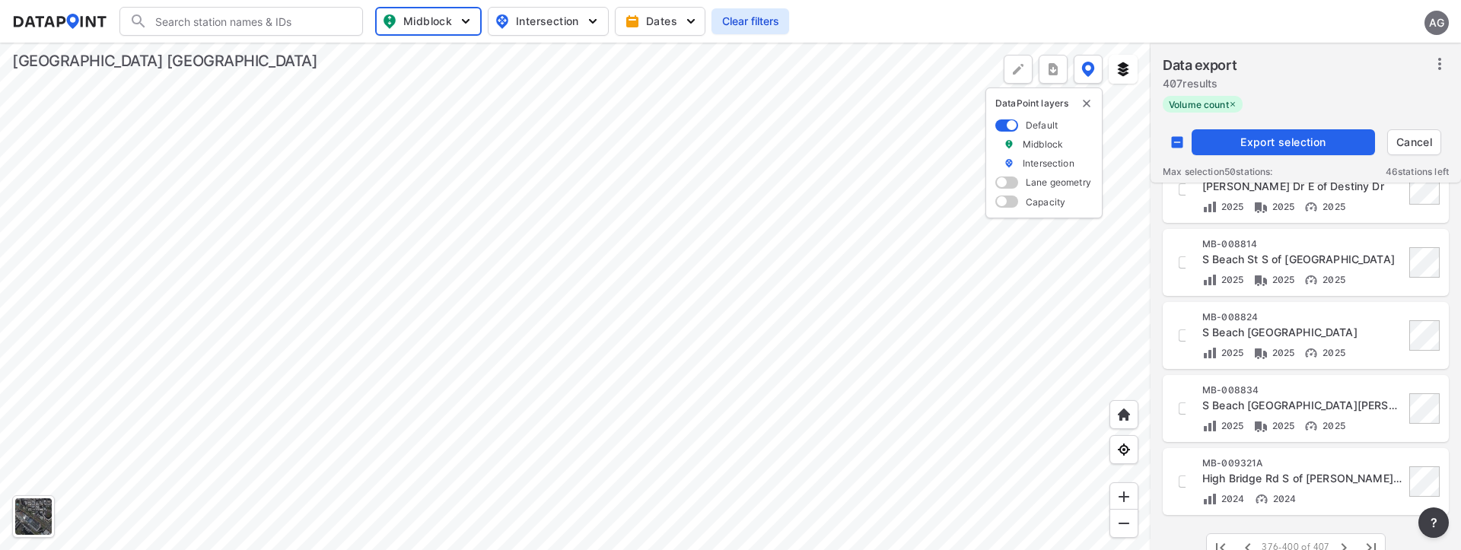
scroll to position [1415, 0]
click at [1082, 331] on div at bounding box center [575, 297] width 1151 height 508
click at [1175, 139] on input "decorative checkbox" at bounding box center [1177, 142] width 29 height 29
checkbox input "false"
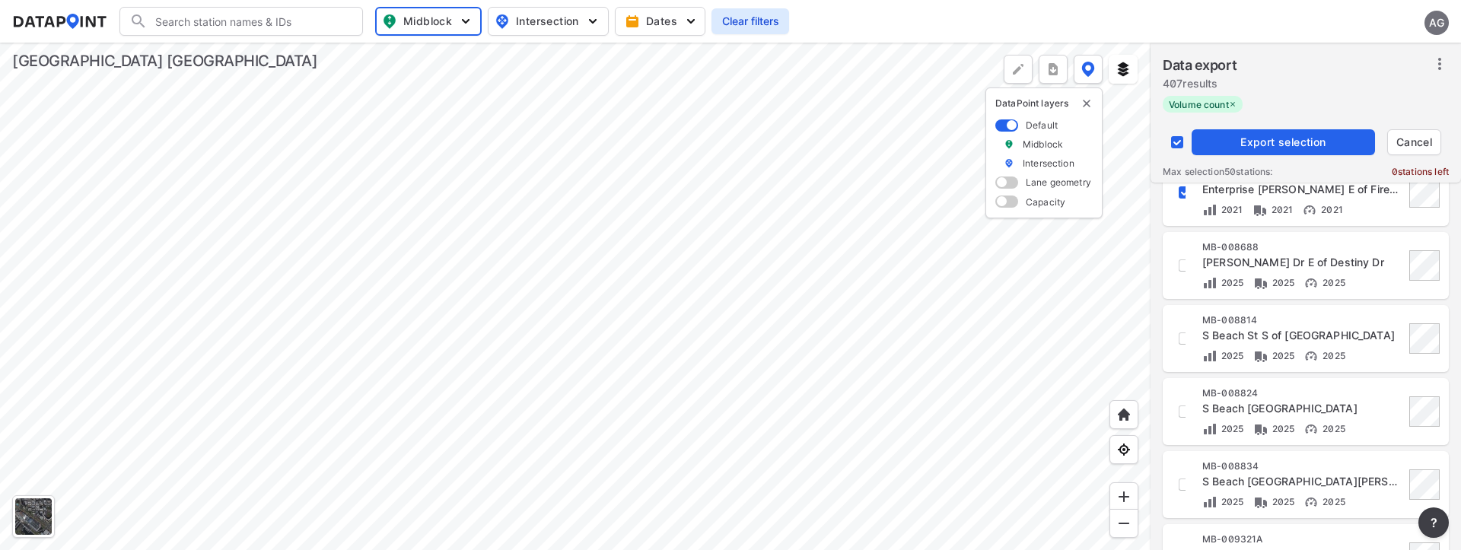
checkbox input "false"
click at [1181, 269] on input "decorative checkbox" at bounding box center [1185, 266] width 26 height 26
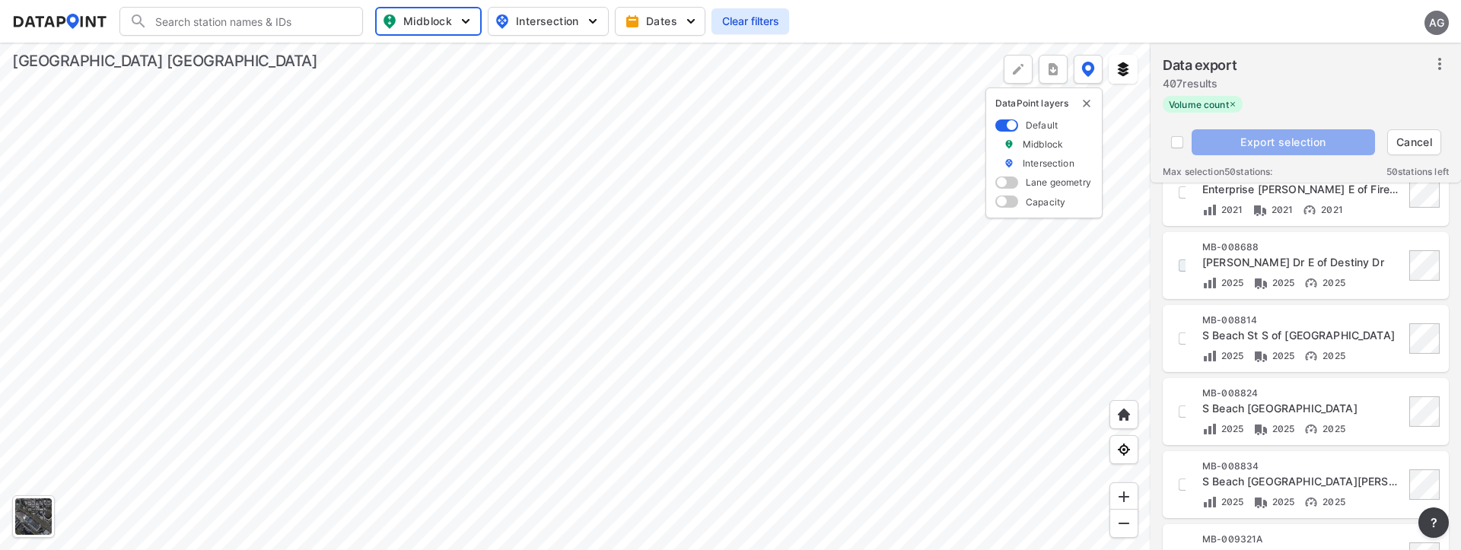
checkbox input "true"
click at [1184, 341] on input "decorative checkbox" at bounding box center [1185, 339] width 26 height 26
checkbox input "true"
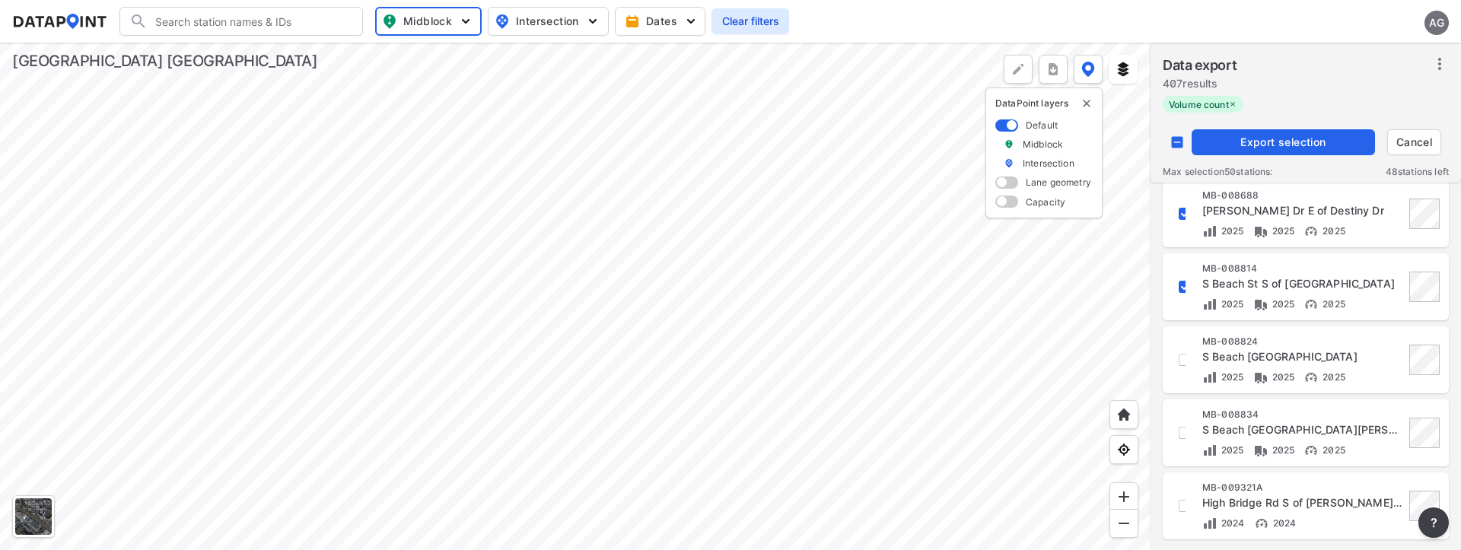
scroll to position [1491, 0]
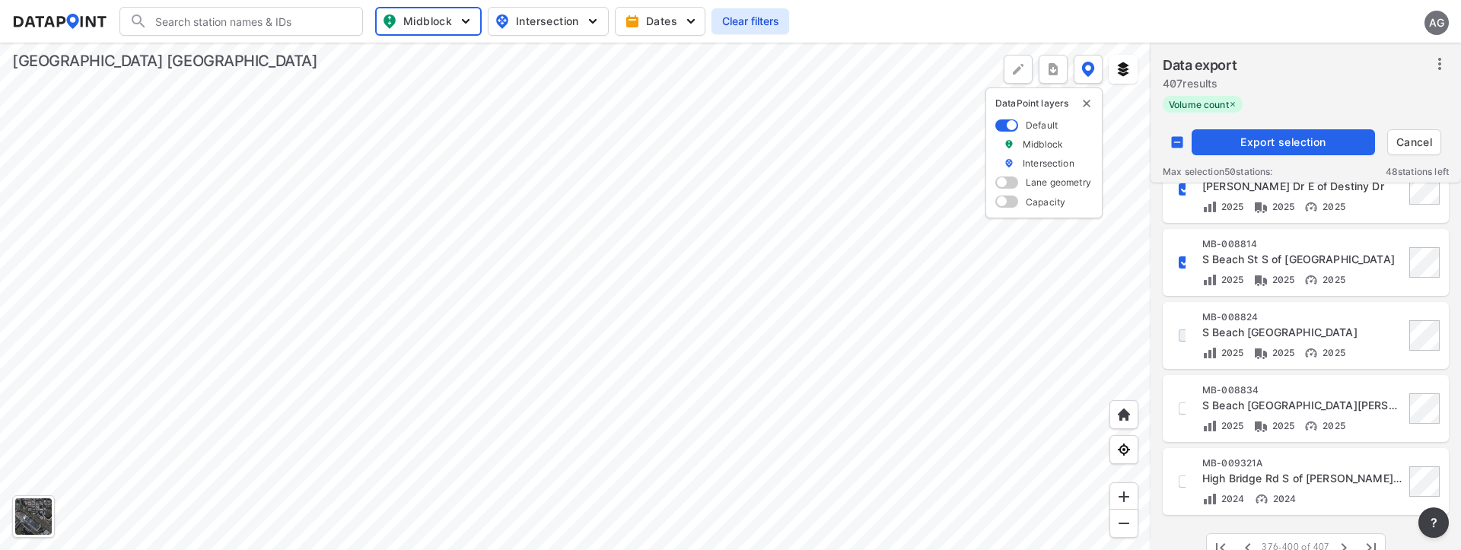
click at [1180, 332] on input "decorative checkbox" at bounding box center [1185, 336] width 26 height 26
checkbox input "true"
click at [1179, 409] on input "decorative checkbox" at bounding box center [1185, 409] width 26 height 26
checkbox input "true"
click at [1178, 486] on input "decorative checkbox" at bounding box center [1185, 482] width 26 height 26
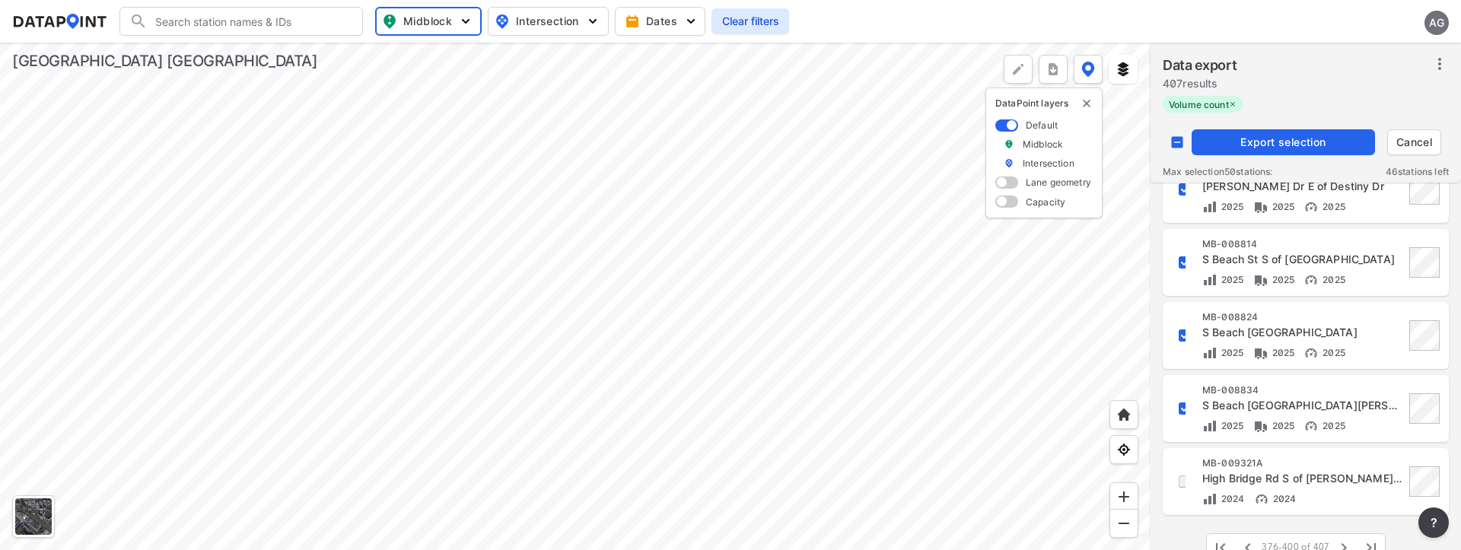
checkbox input "true"
click at [1258, 137] on span "Export selection" at bounding box center [1283, 142] width 171 height 15
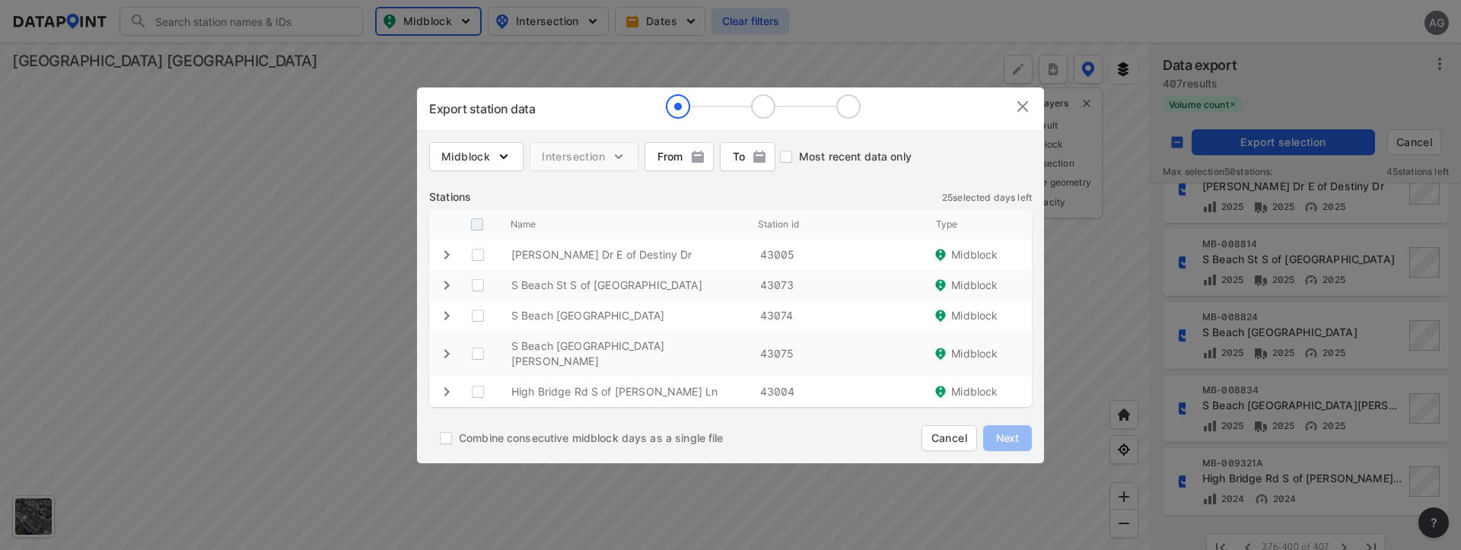
click at [477, 232] on input "decorative checkbox" at bounding box center [477, 224] width 29 height 29
checkbox input "true"
checkbox Dr "true"
checkbox Av "true"
checkbox Dr "true"
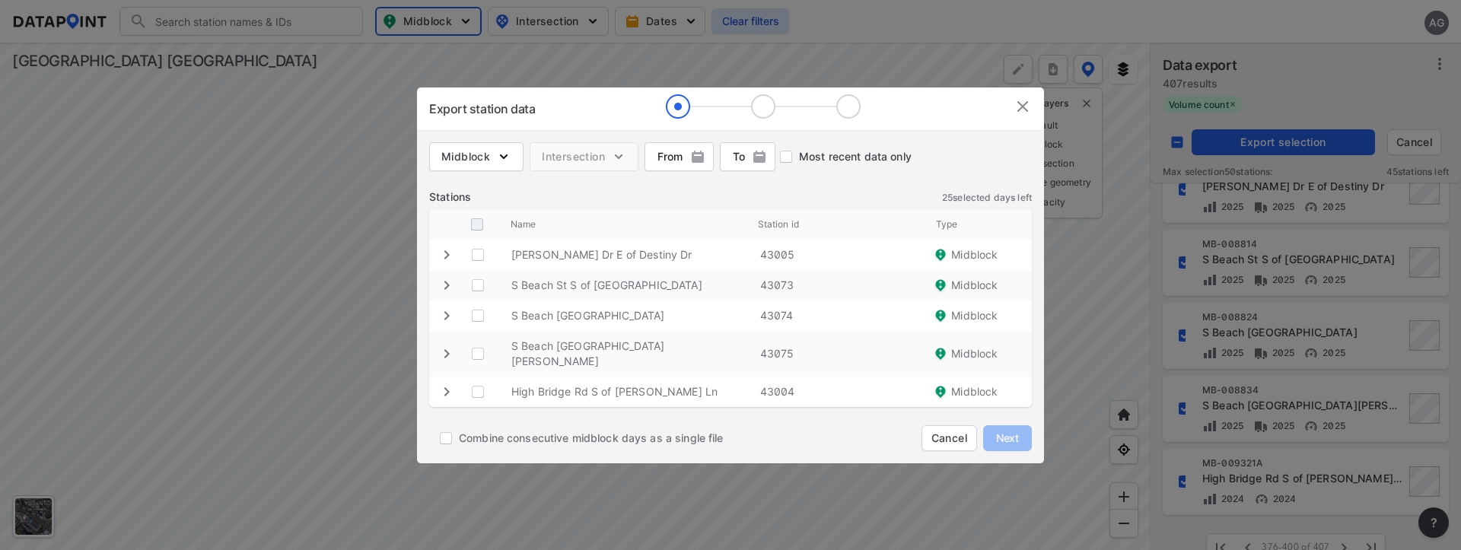
checkbox Pkwy "true"
click at [475, 384] on Ln "decorative checkbox" at bounding box center [478, 392] width 29 height 29
click at [482, 385] on Ln "decorative checkbox" at bounding box center [478, 392] width 29 height 29
checkbox Ln "false"
checkbox input "false"
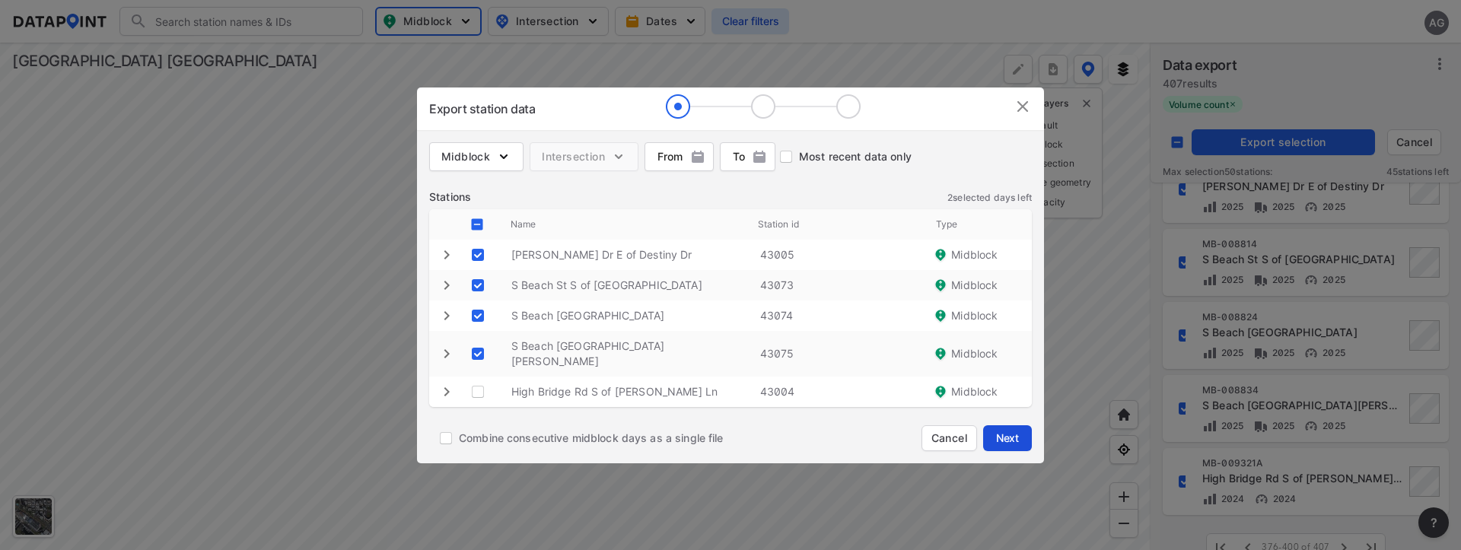
click at [1013, 431] on span "Next" at bounding box center [1008, 438] width 30 height 15
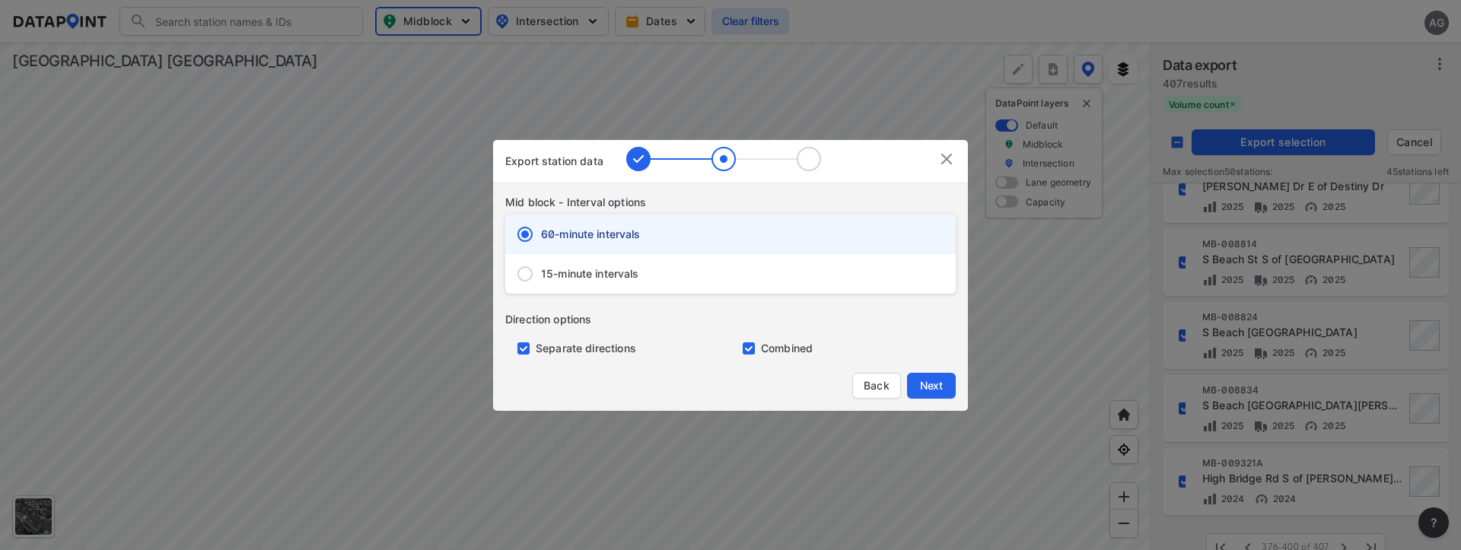
click at [521, 270] on input "15-minute intervals" at bounding box center [525, 274] width 32 height 32
radio input "true"
radio input "false"
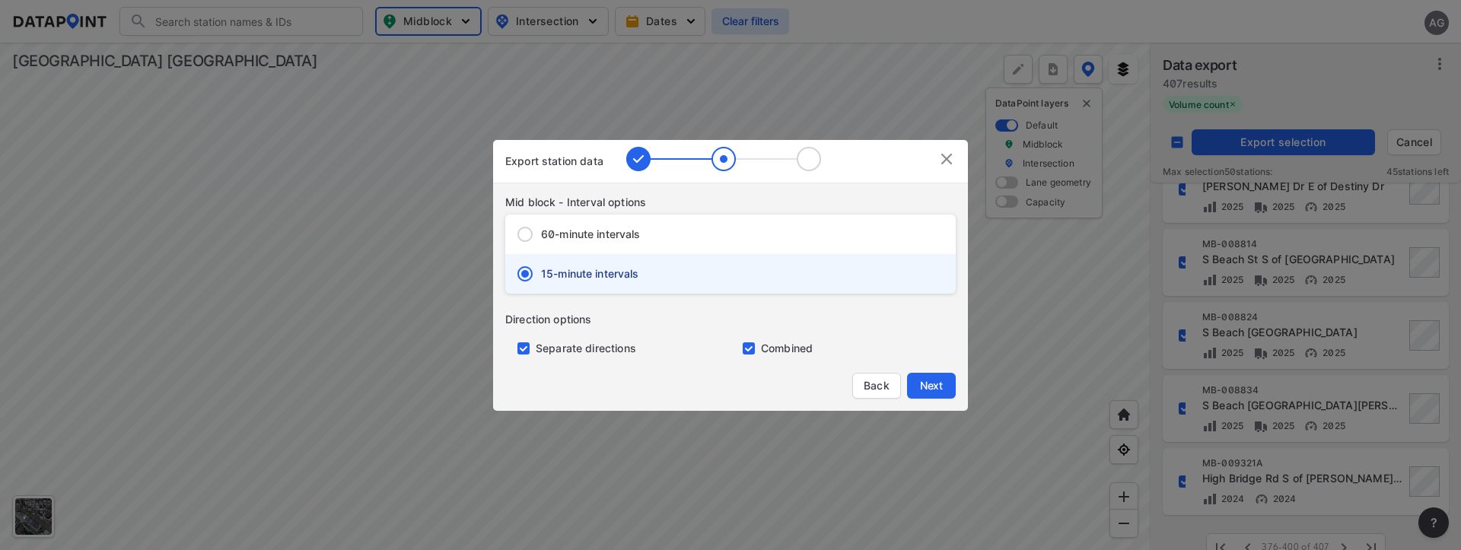
click at [517, 343] on input "primary checkbox" at bounding box center [520, 349] width 30 height 12
checkbox input "false"
click at [946, 381] on span "Next" at bounding box center [931, 385] width 30 height 15
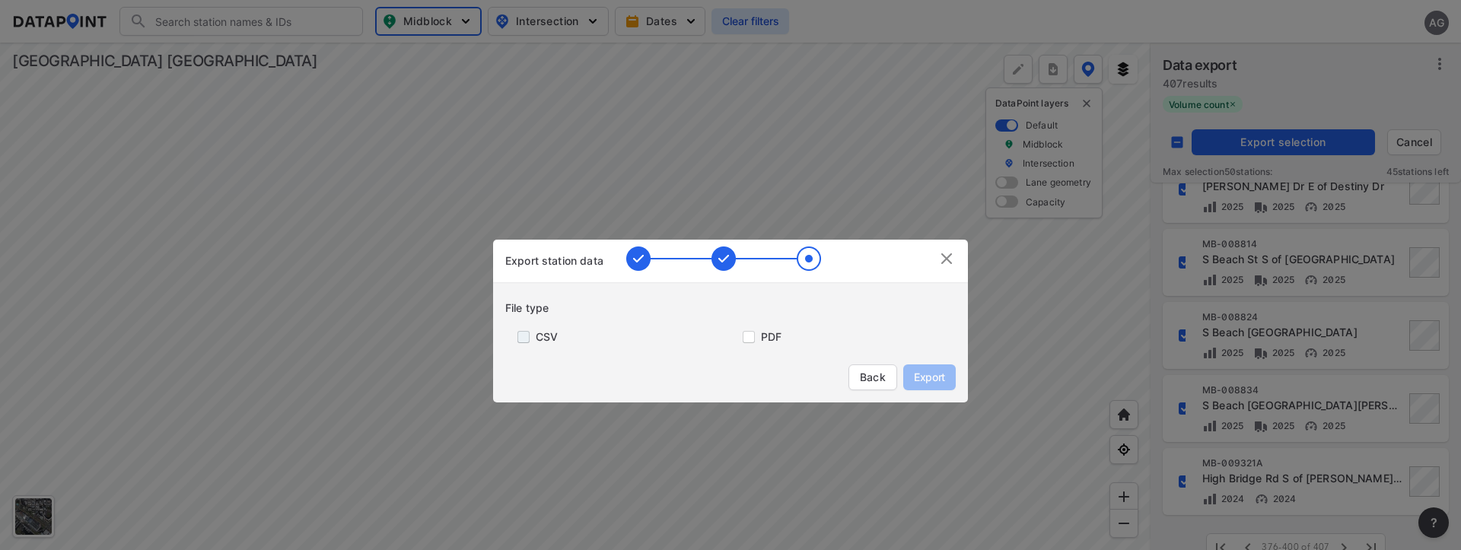
click at [524, 333] on input "primary checkbox" at bounding box center [520, 337] width 30 height 12
checkbox input "true"
click at [927, 371] on span "Export" at bounding box center [930, 377] width 34 height 15
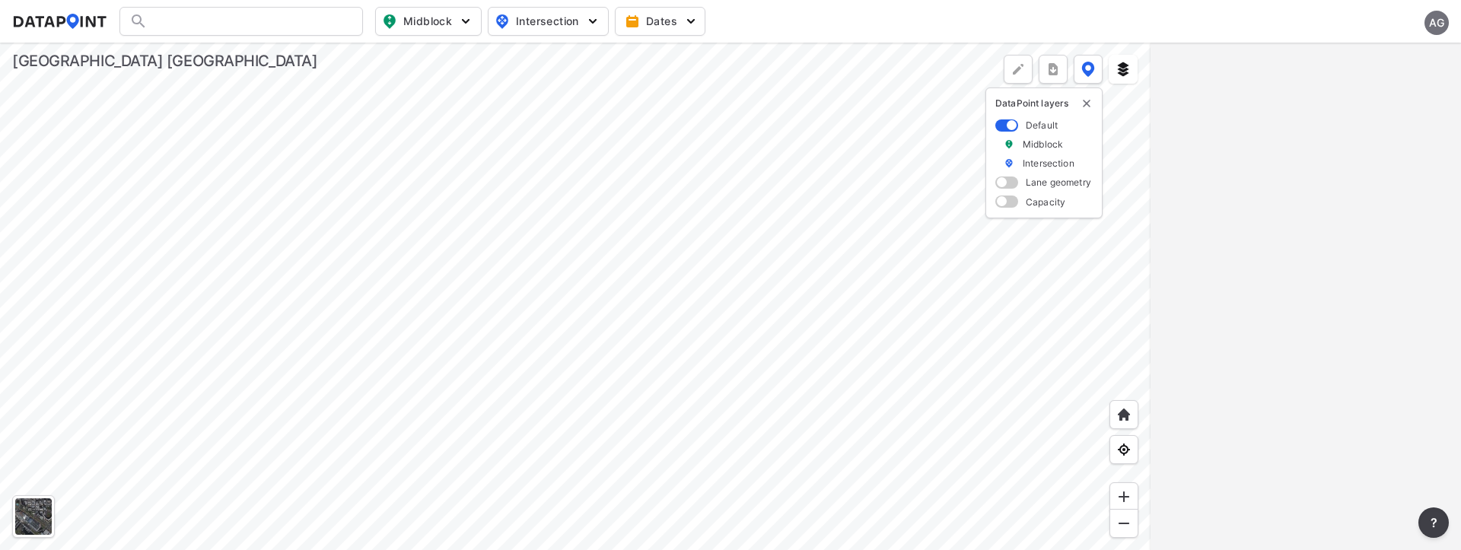
click at [1075, 312] on div at bounding box center [575, 297] width 1151 height 508
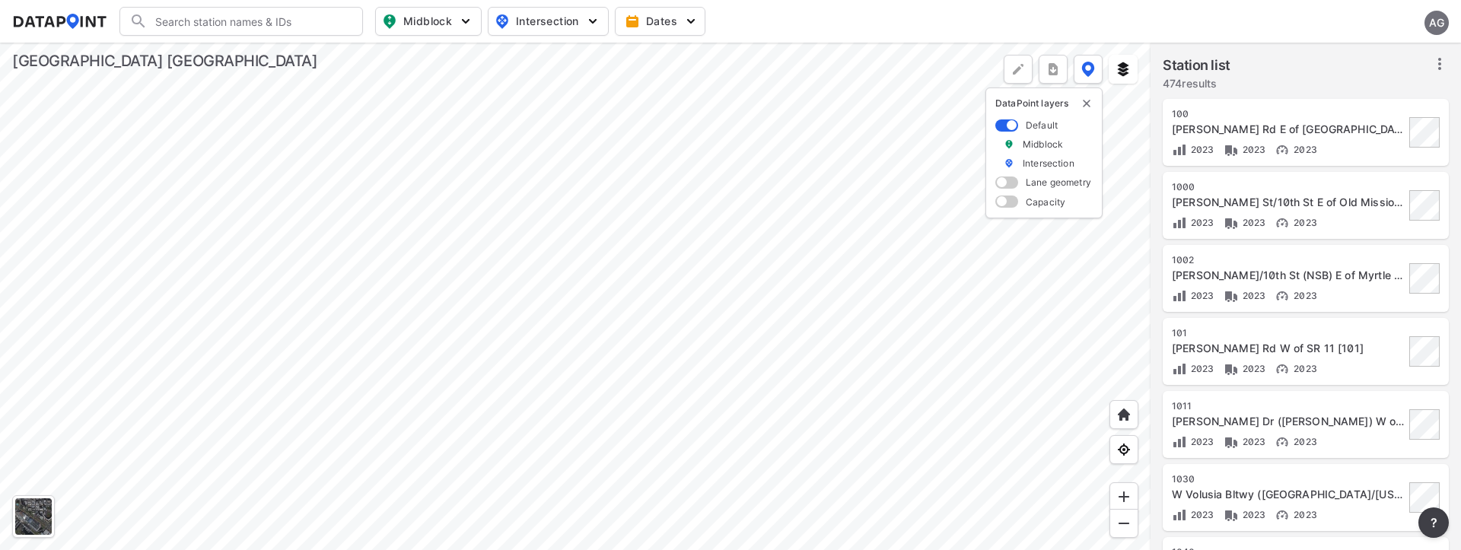
click at [486, 22] on div "Search Please enter a search term. Midblock Intersection Dates AG" at bounding box center [730, 21] width 1437 height 29
click at [453, 20] on span "Midblock" at bounding box center [427, 21] width 90 height 18
click at [428, 57] on span "Volume count" at bounding box center [417, 55] width 69 height 16
click at [349, 57] on input "Volume count" at bounding box center [341, 55] width 15 height 15
checkbox input "true"
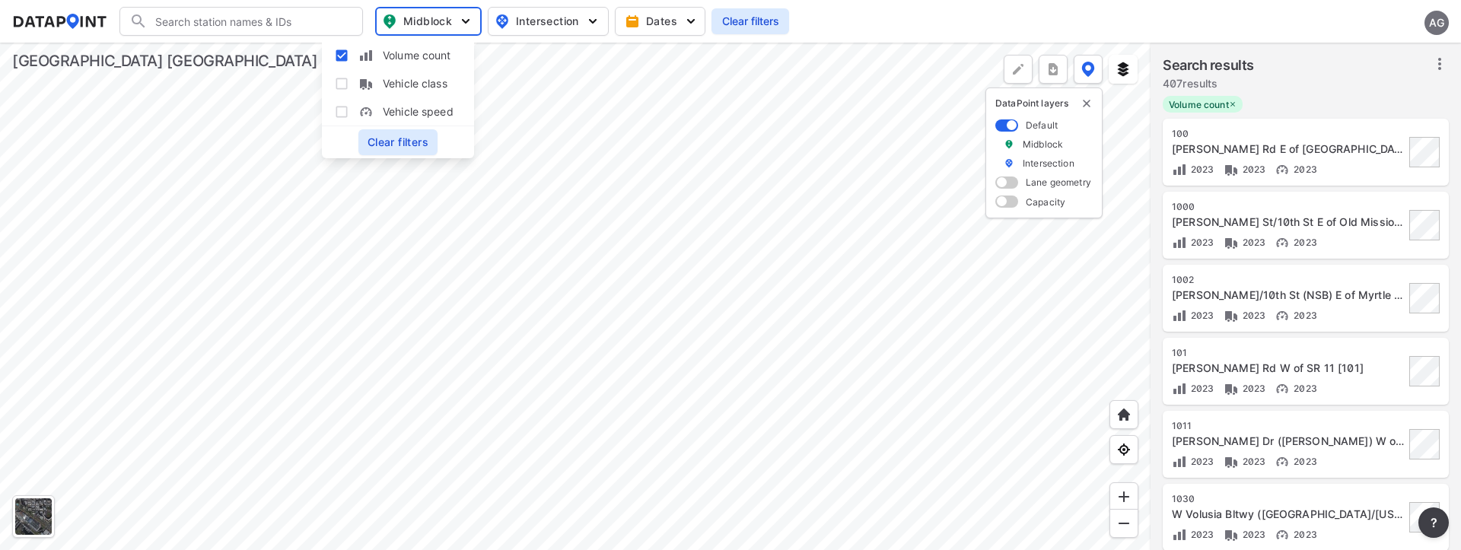
click at [856, 195] on div at bounding box center [575, 297] width 1151 height 508
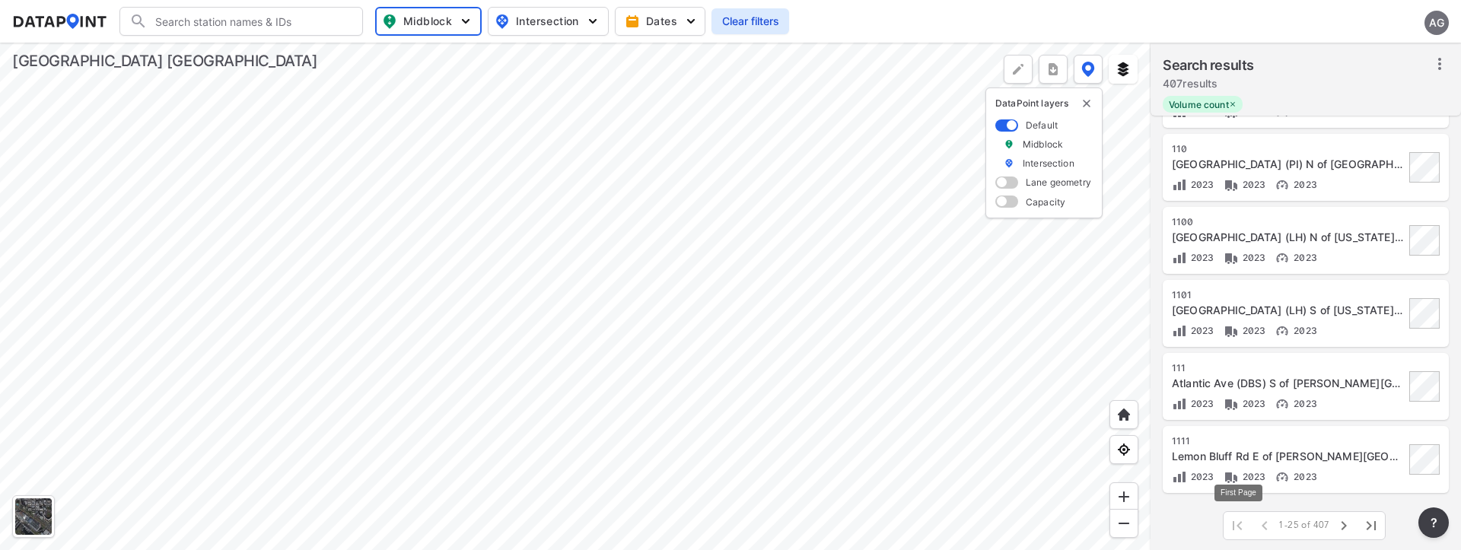
click at [1239, 527] on span at bounding box center [1237, 525] width 27 height 27
click at [1378, 526] on icon "button" at bounding box center [1372, 526] width 18 height 18
click at [1255, 526] on icon "button" at bounding box center [1248, 526] width 18 height 18
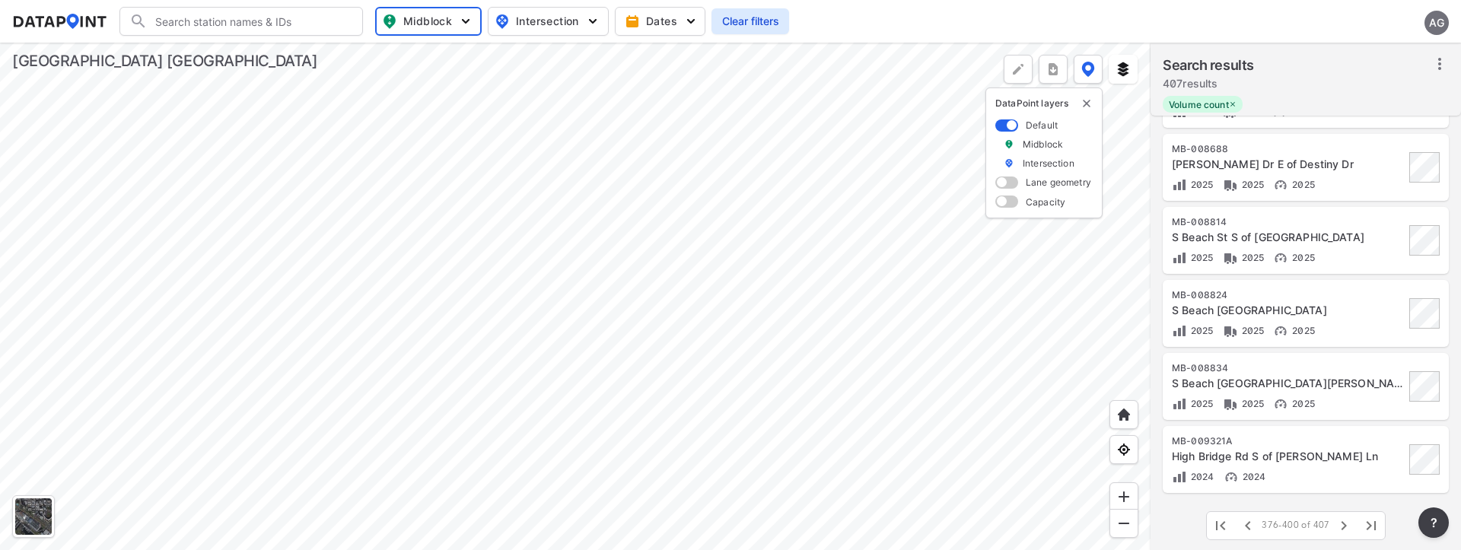
click at [1290, 444] on div "MB-009321A" at bounding box center [1288, 441] width 233 height 12
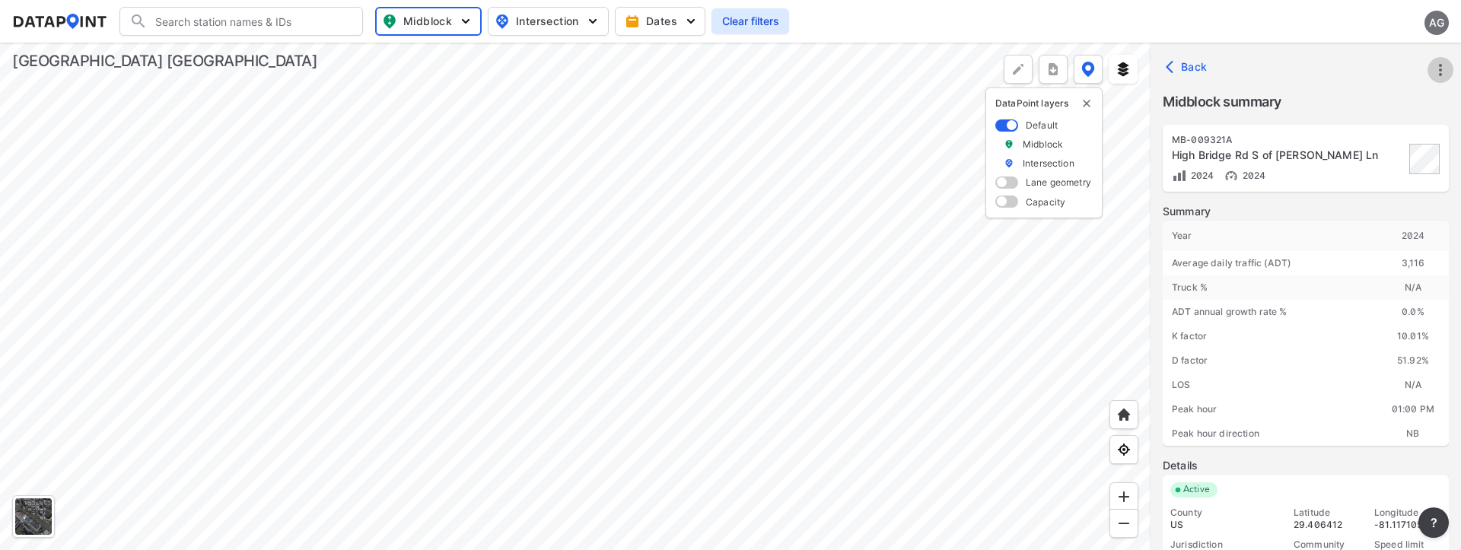
click at [1441, 66] on icon "more" at bounding box center [1440, 70] width 3 height 12
click at [1359, 102] on li "Export" at bounding box center [1376, 104] width 146 height 27
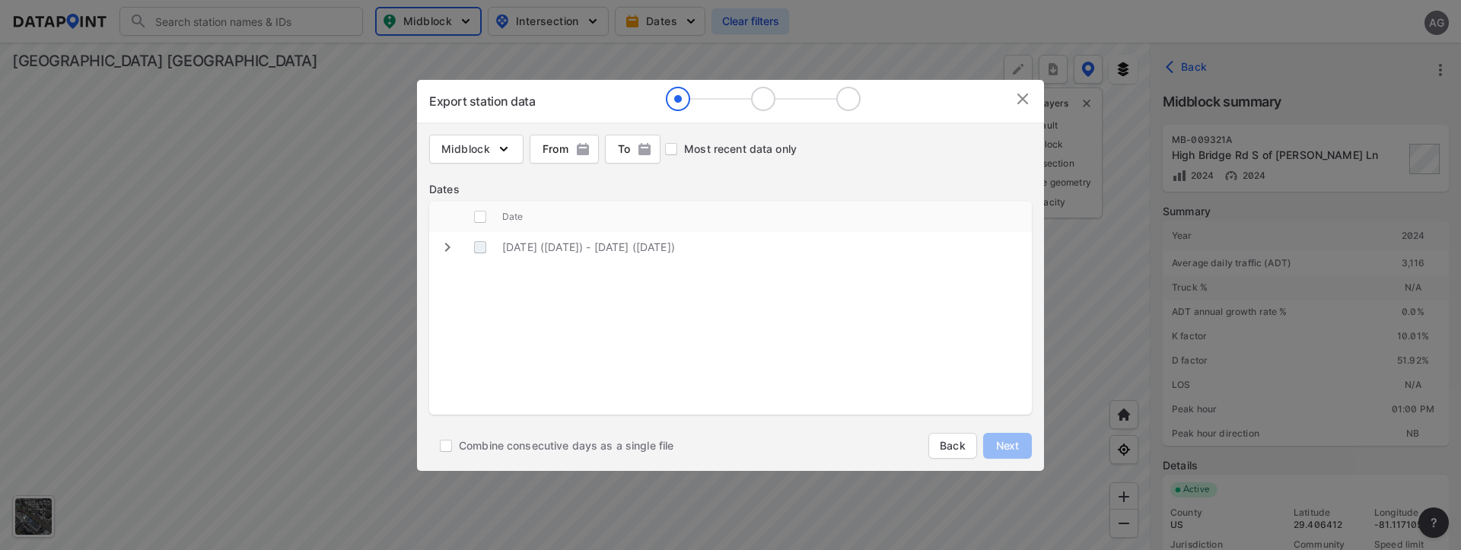
click at [483, 244] on \(Sunday\) "decorative checkbox" at bounding box center [480, 247] width 29 height 29
checkbox \(Sunday\) "true"
checkbox input "true"
click at [999, 441] on span "Next" at bounding box center [1008, 445] width 30 height 15
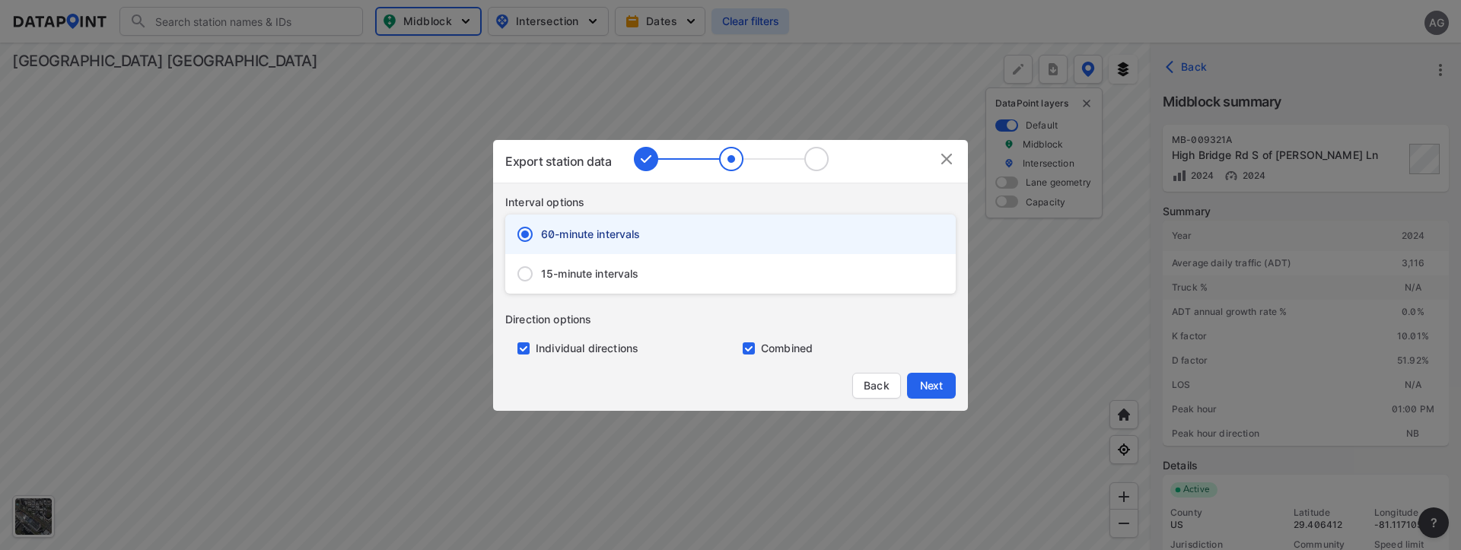
click at [594, 275] on span "15-minute intervals" at bounding box center [590, 273] width 98 height 15
click at [541, 275] on input "15-minute intervals" at bounding box center [525, 274] width 32 height 32
radio input "false"
radio input "true"
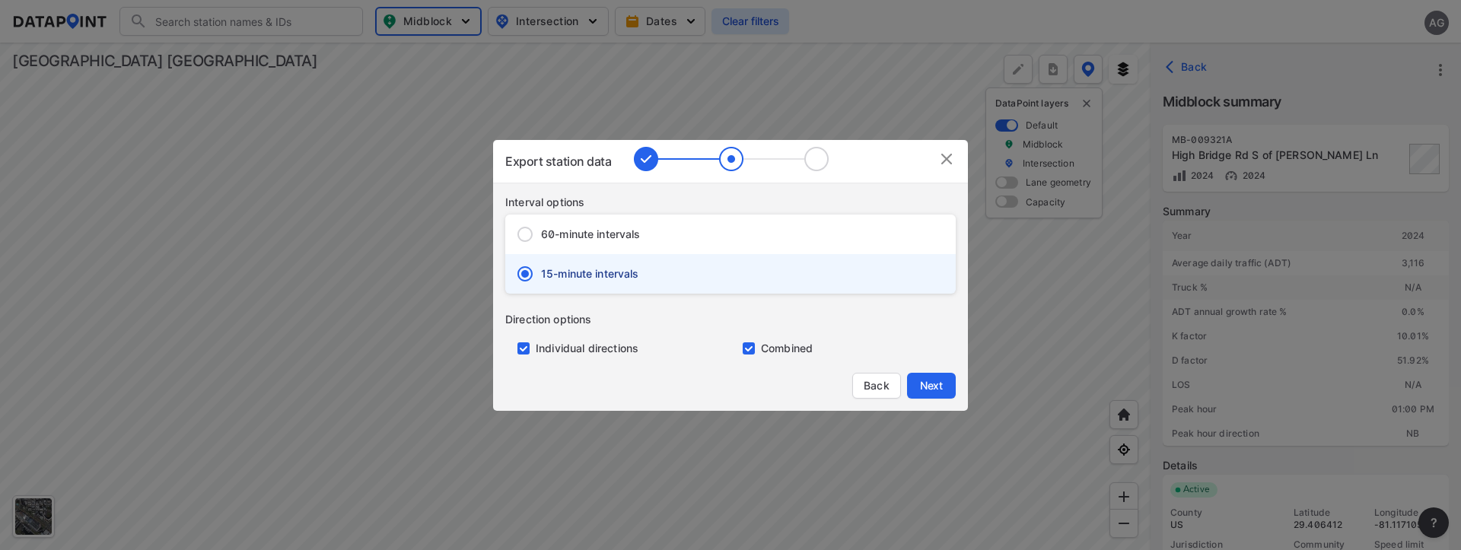
click at [534, 346] on input "primary checkbox" at bounding box center [520, 349] width 30 height 12
checkbox input "false"
click at [933, 387] on span "Next" at bounding box center [931, 385] width 30 height 15
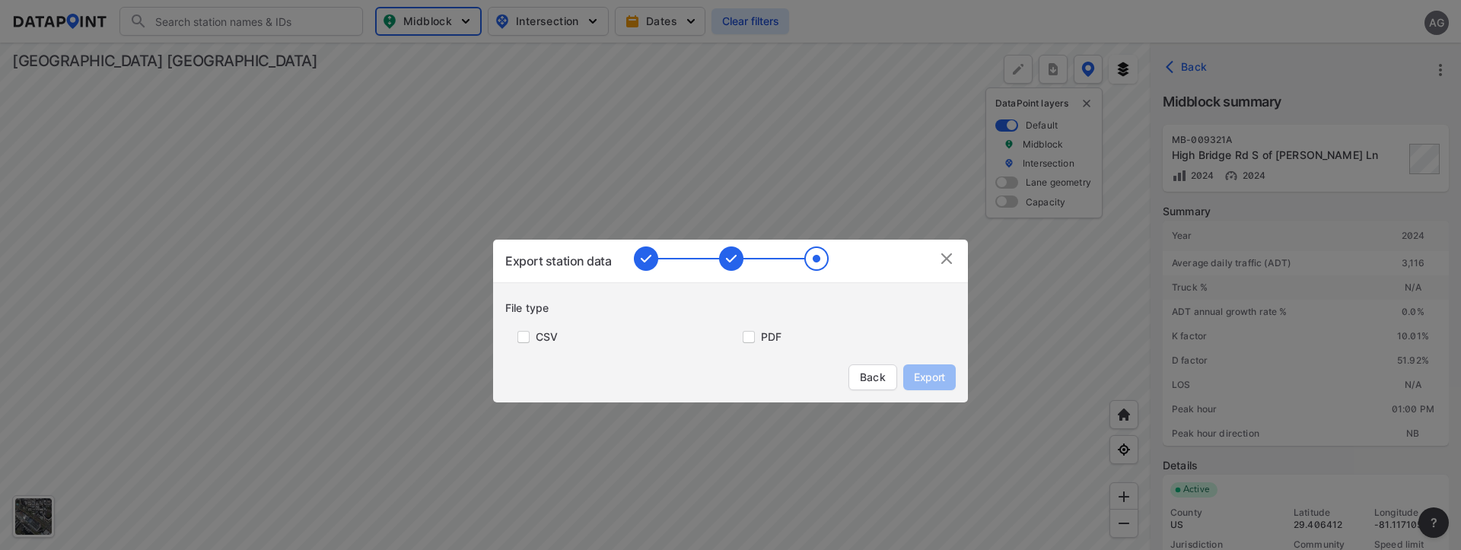
click at [536, 339] on label "CSV" at bounding box center [547, 337] width 22 height 15
click at [525, 335] on input "primary checkbox" at bounding box center [520, 337] width 30 height 12
checkbox input "true"
click at [935, 375] on span "Export" at bounding box center [930, 377] width 34 height 15
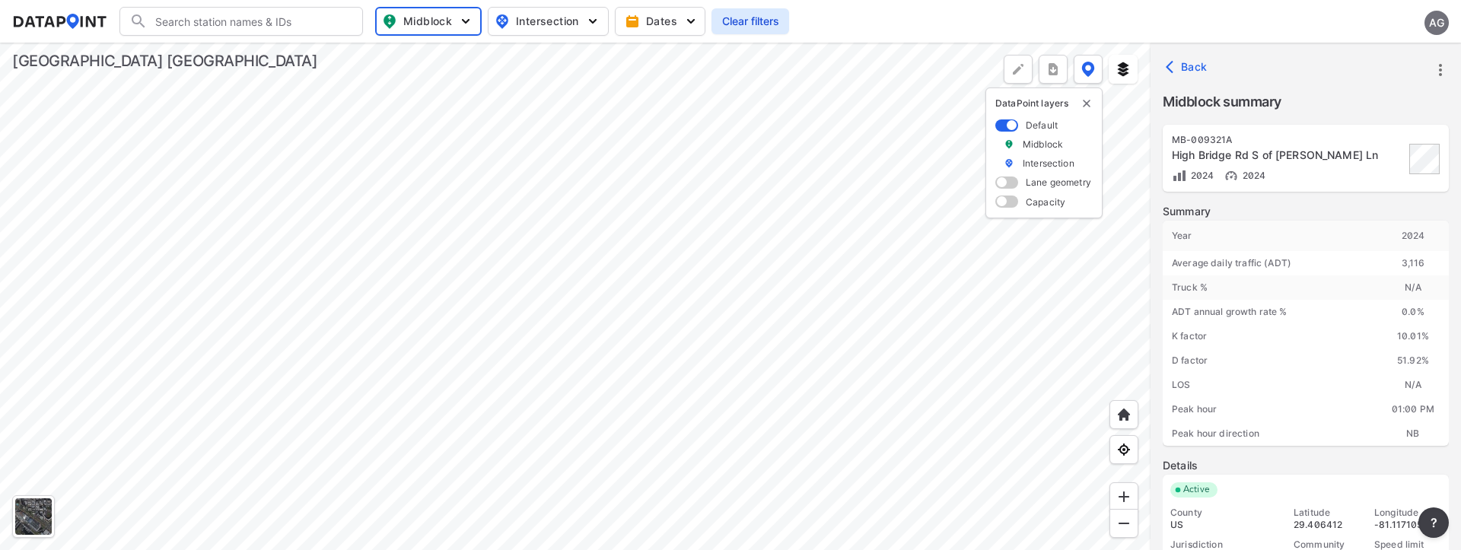
click at [1032, 22] on div "Search Please enter a search term. Midblock Intersection Dates Clear filters AG" at bounding box center [730, 21] width 1437 height 29
